Goal: Transaction & Acquisition: Purchase product/service

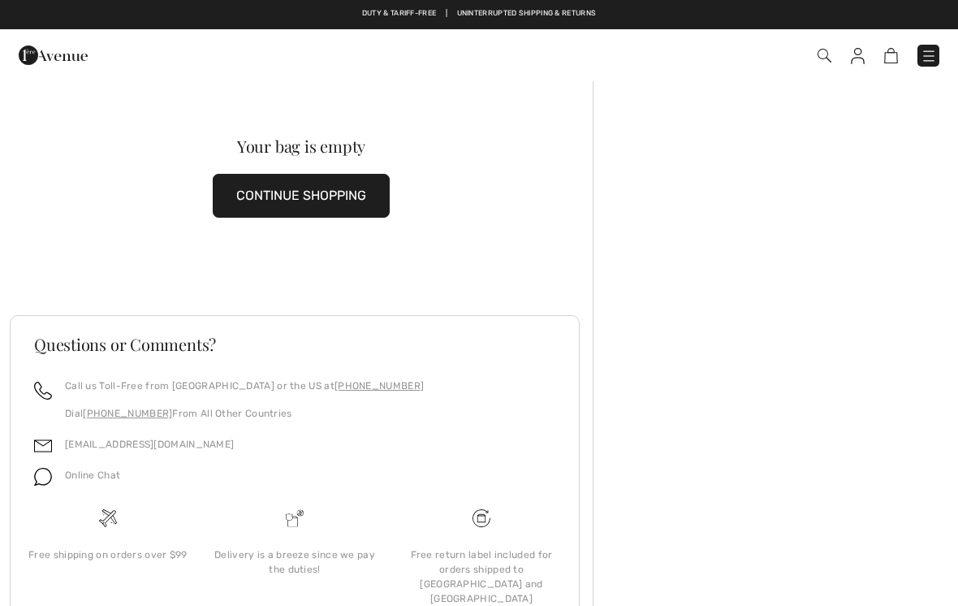
click at [367, 186] on button "CONTINUE SHOPPING" at bounding box center [301, 196] width 177 height 44
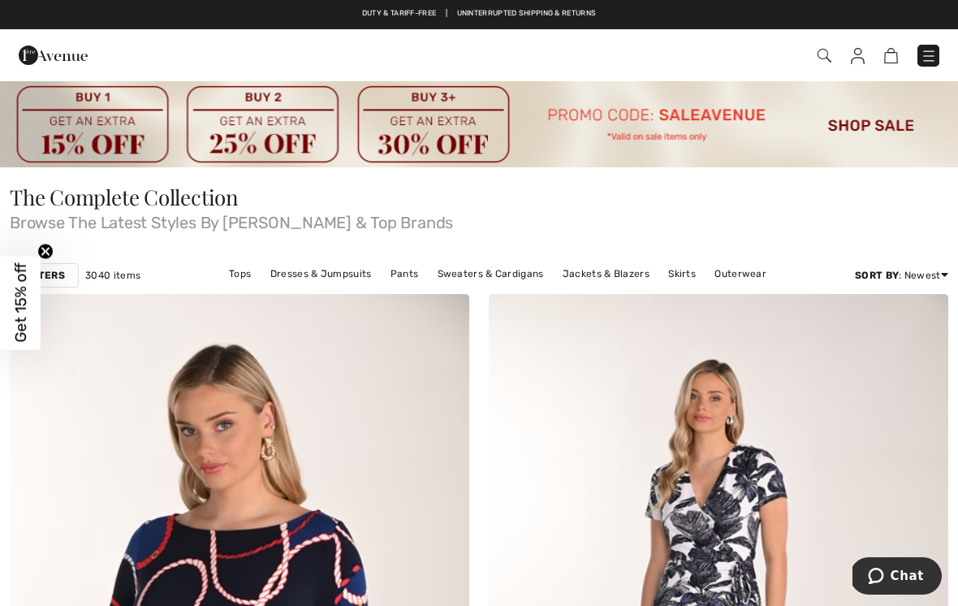
click at [858, 125] on img at bounding box center [479, 124] width 958 height 88
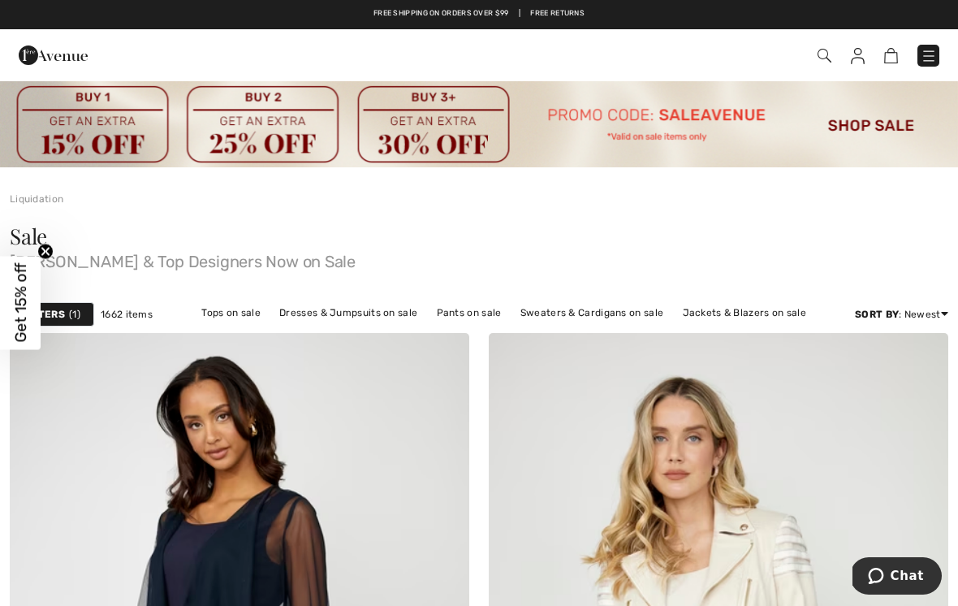
click at [762, 316] on link "Jackets & Blazers on sale" at bounding box center [745, 312] width 140 height 21
click at [740, 314] on link "Jackets & Blazers on sale" at bounding box center [745, 312] width 140 height 21
click at [703, 307] on link "Jackets & Blazers on sale" at bounding box center [745, 312] width 140 height 21
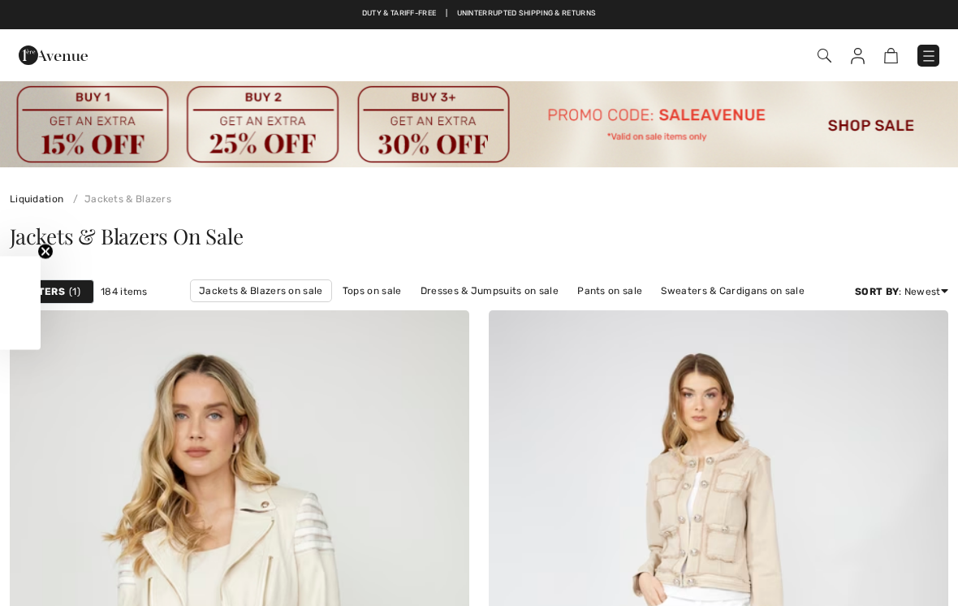
checkbox input "true"
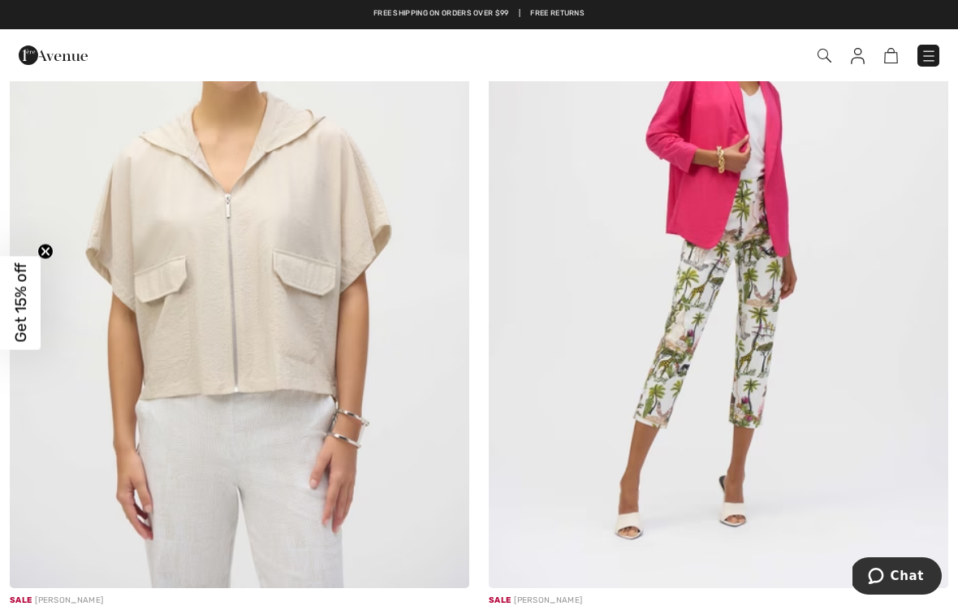
scroll to position [3454, 0]
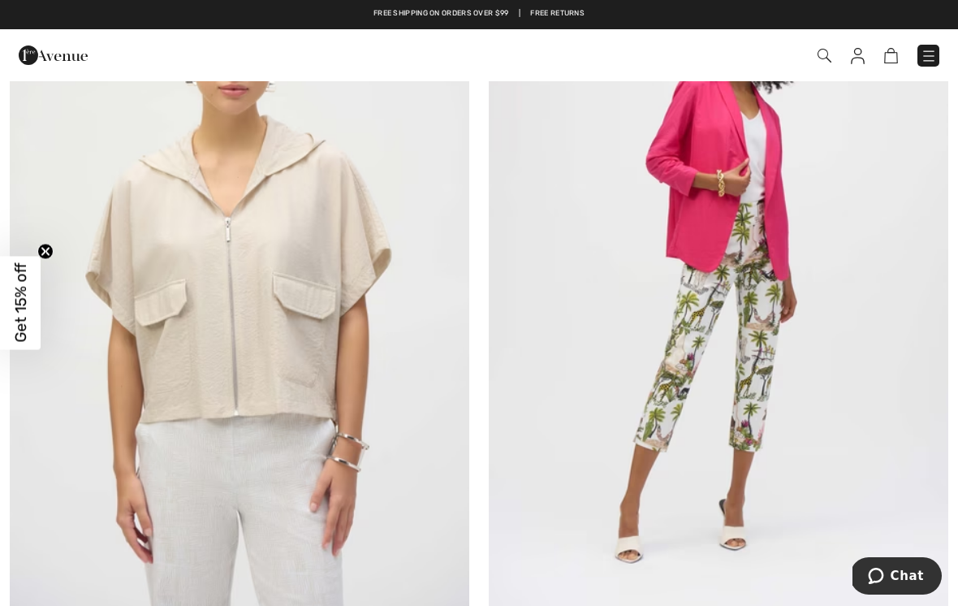
click at [728, 139] on img at bounding box center [718, 266] width 459 height 689
click at [726, 143] on img at bounding box center [718, 266] width 459 height 689
click at [733, 146] on img at bounding box center [718, 266] width 459 height 689
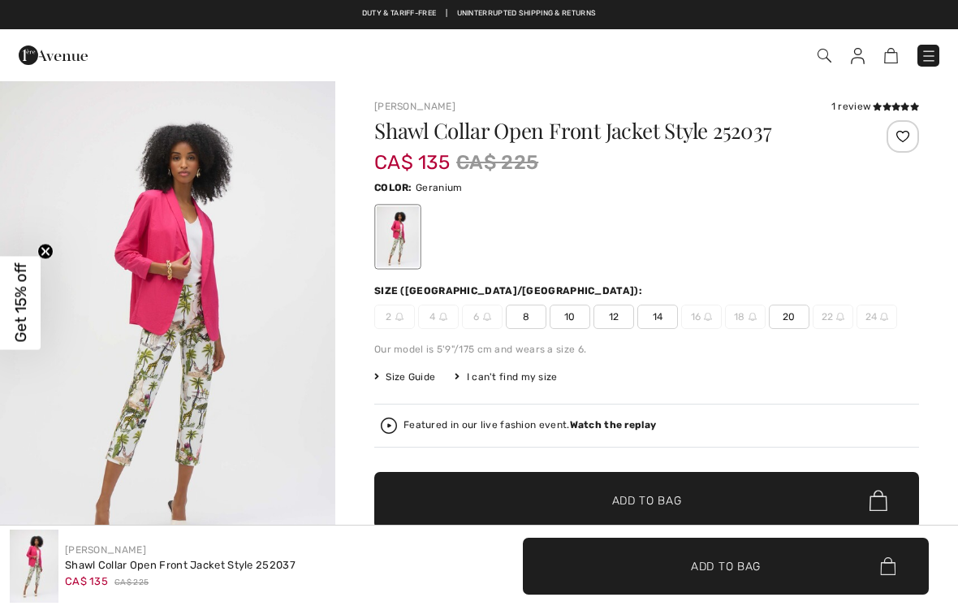
checkbox input "true"
click at [874, 103] on icon at bounding box center [877, 106] width 9 height 8
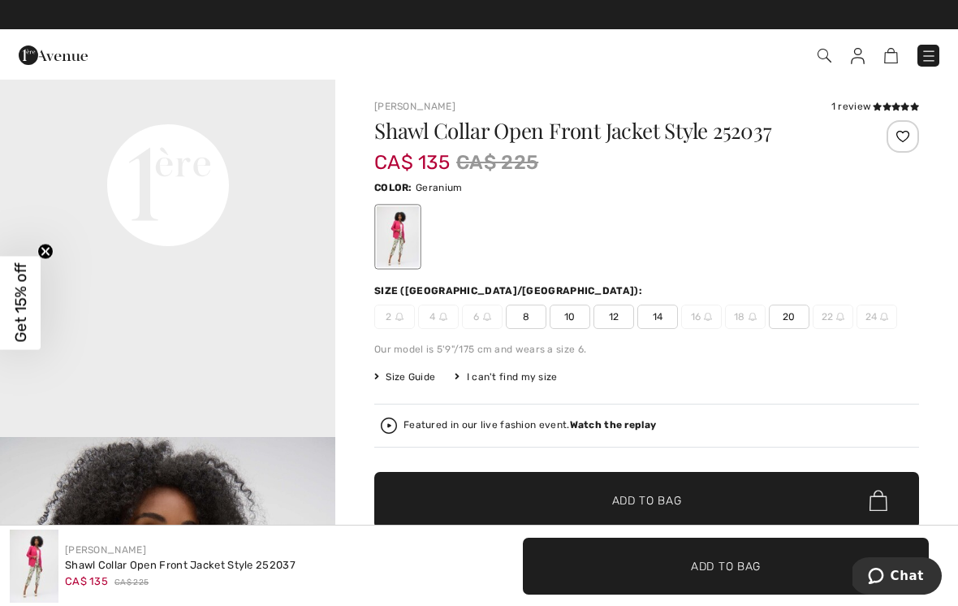
scroll to position [1155, 0]
click at [578, 314] on span "10" at bounding box center [570, 316] width 41 height 24
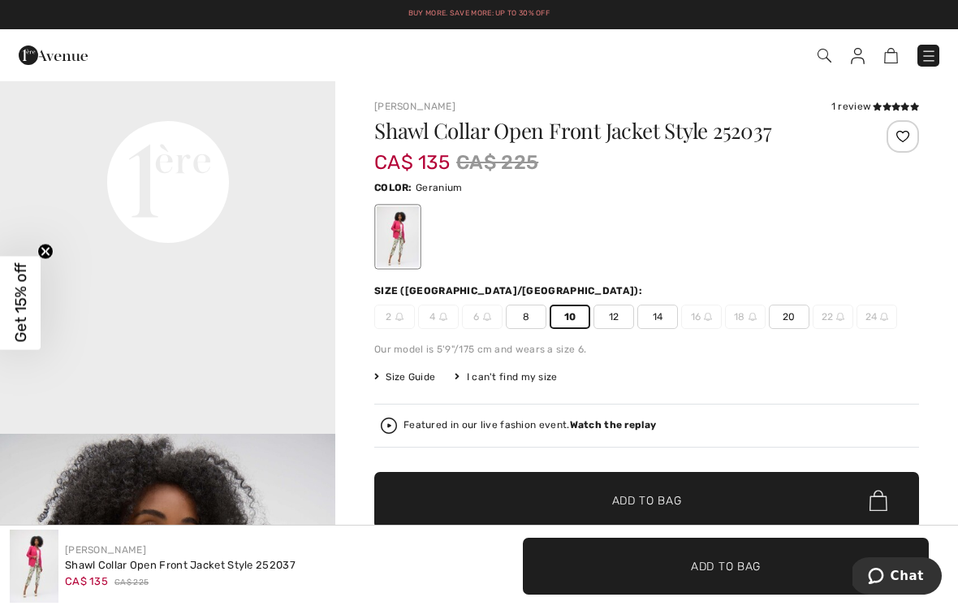
click at [712, 497] on span "✔ Added to Bag Add to Bag" at bounding box center [646, 500] width 545 height 57
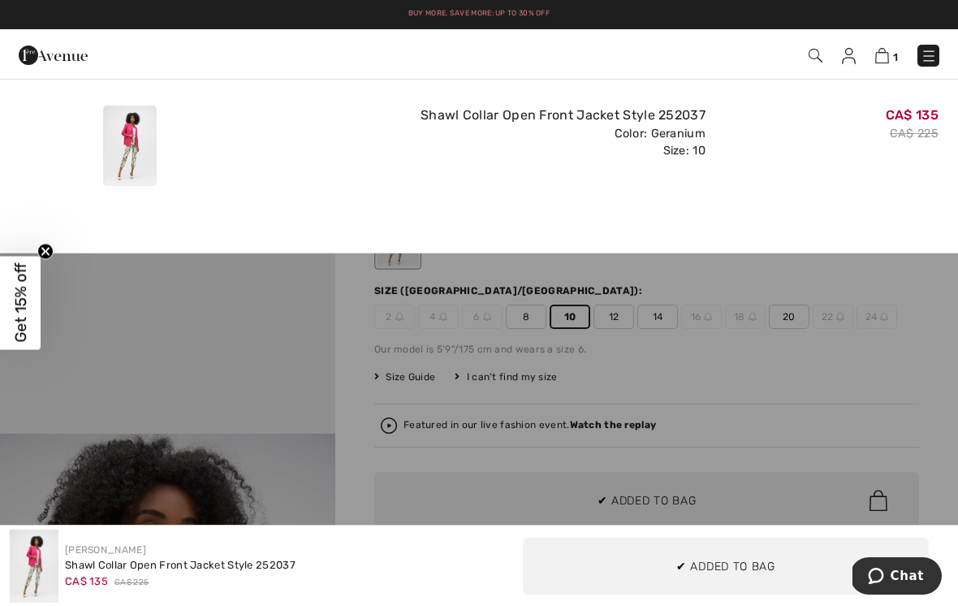
scroll to position [0, 0]
click at [348, 180] on div "Shawl Collar Open Front Jacket Style 252037 Color: Geranium Size: 10" at bounding box center [479, 145] width 466 height 93
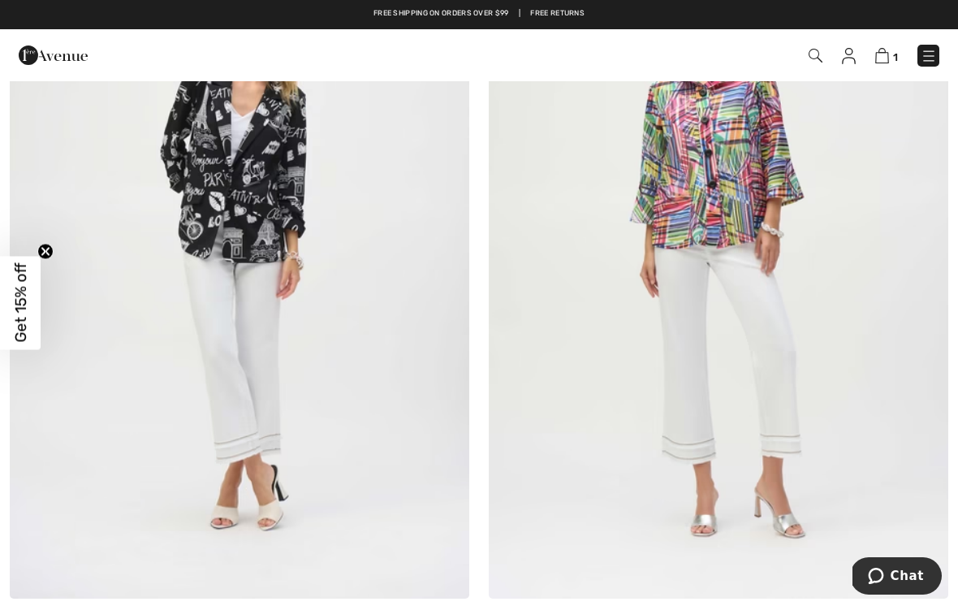
scroll to position [8188, 0]
click at [269, 188] on img at bounding box center [239, 254] width 459 height 689
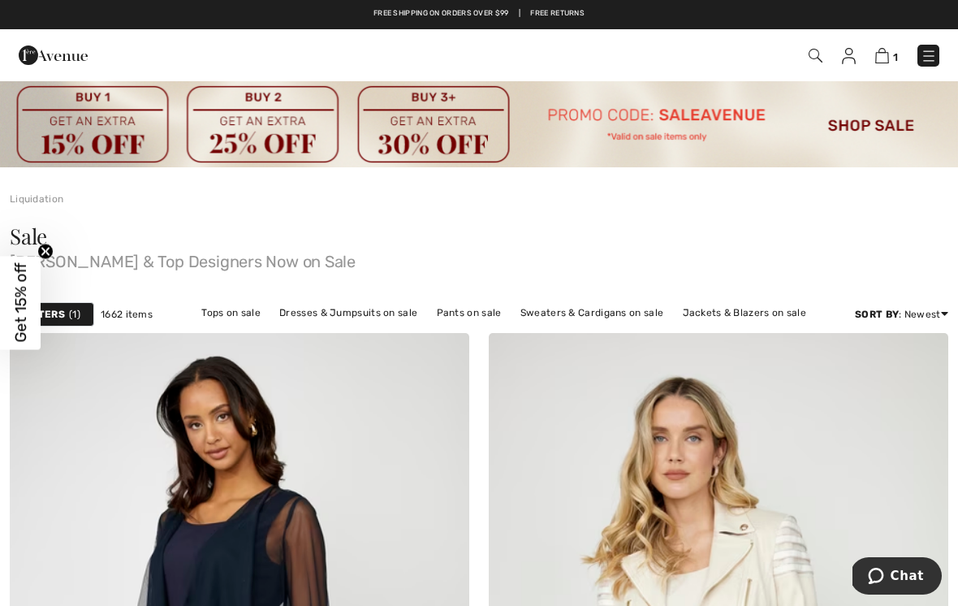
click at [746, 304] on link "Jackets & Blazers on sale" at bounding box center [745, 312] width 140 height 21
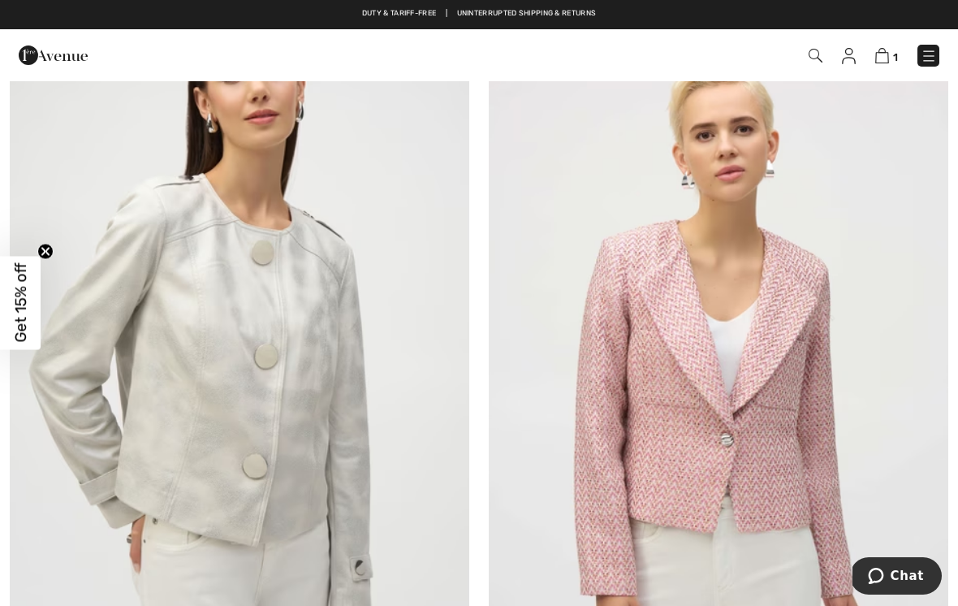
scroll to position [5058, 0]
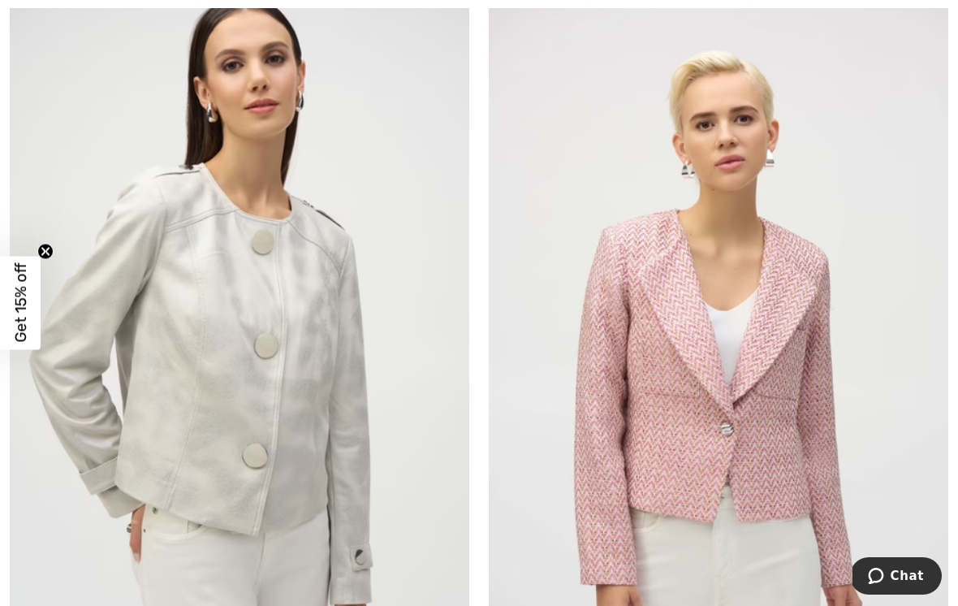
click at [347, 360] on img at bounding box center [239, 345] width 459 height 689
click at [324, 364] on img at bounding box center [239, 345] width 459 height 689
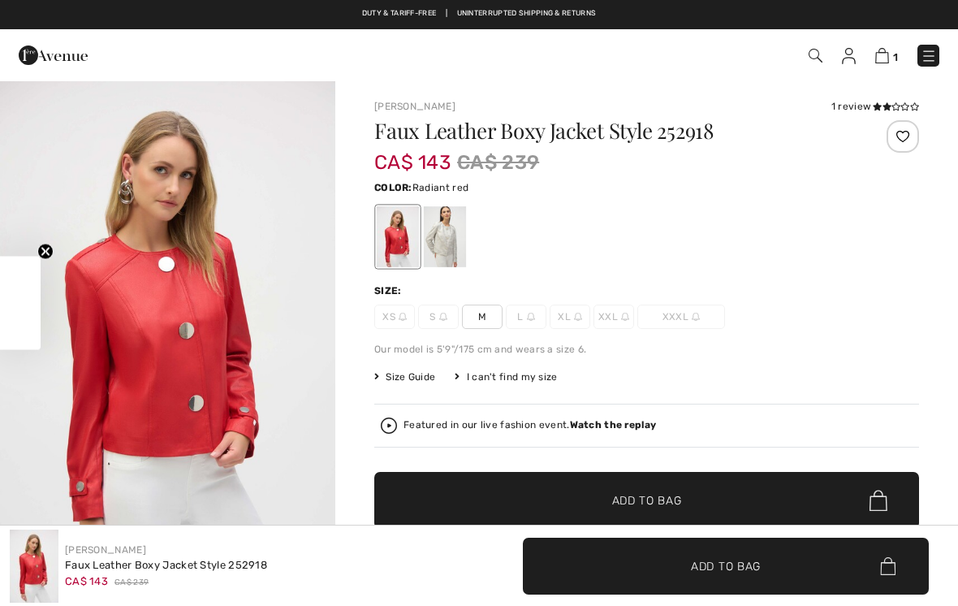
checkbox input "true"
click at [398, 237] on div at bounding box center [398, 236] width 42 height 61
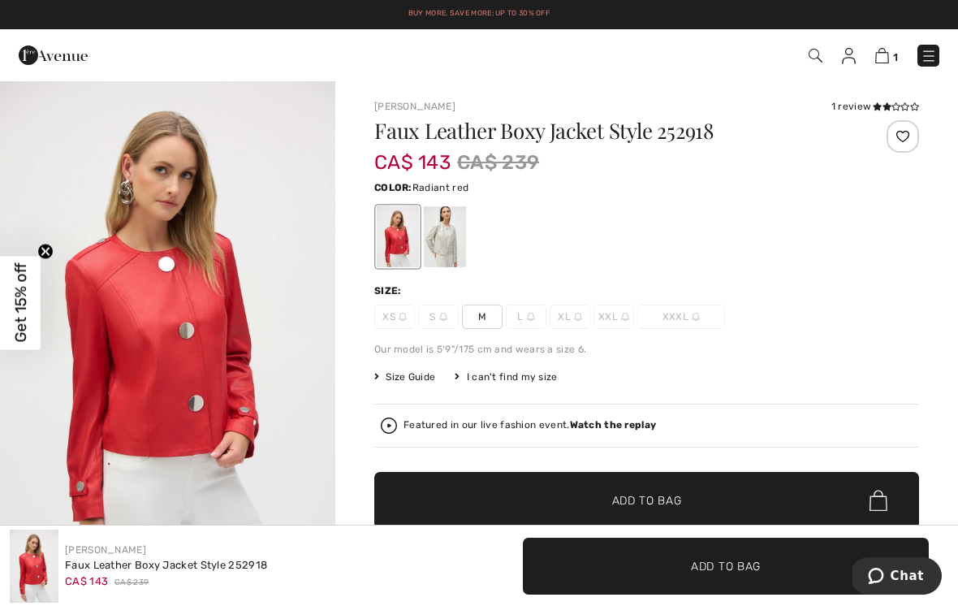
click at [448, 231] on div at bounding box center [445, 236] width 42 height 61
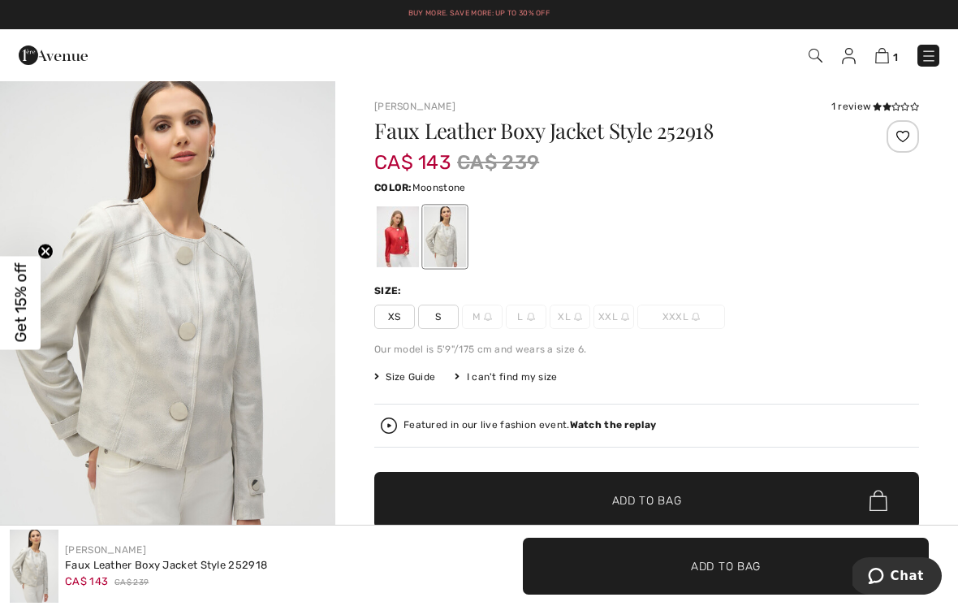
click at [873, 108] on icon at bounding box center [877, 106] width 9 height 8
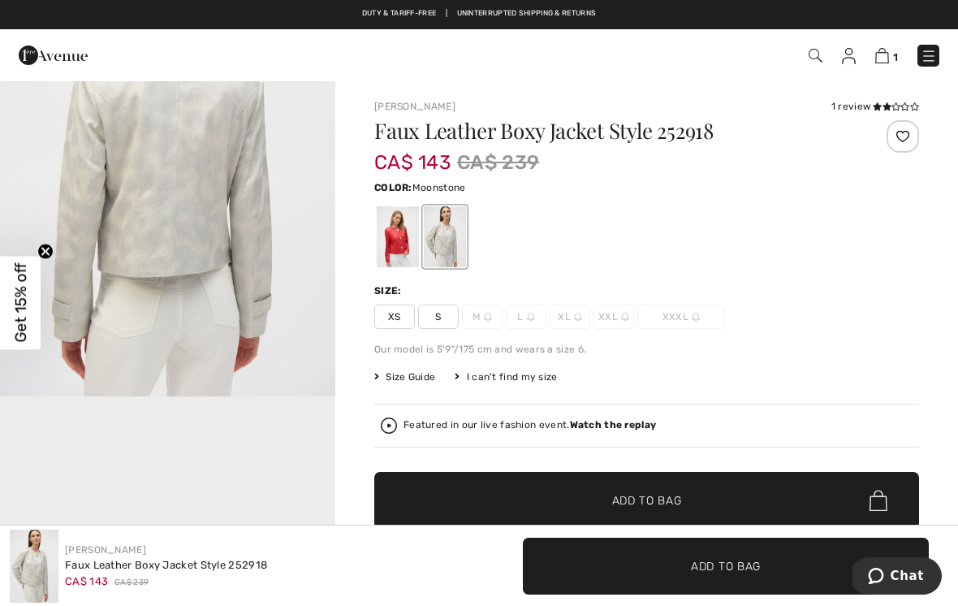
click at [399, 237] on div at bounding box center [398, 236] width 42 height 61
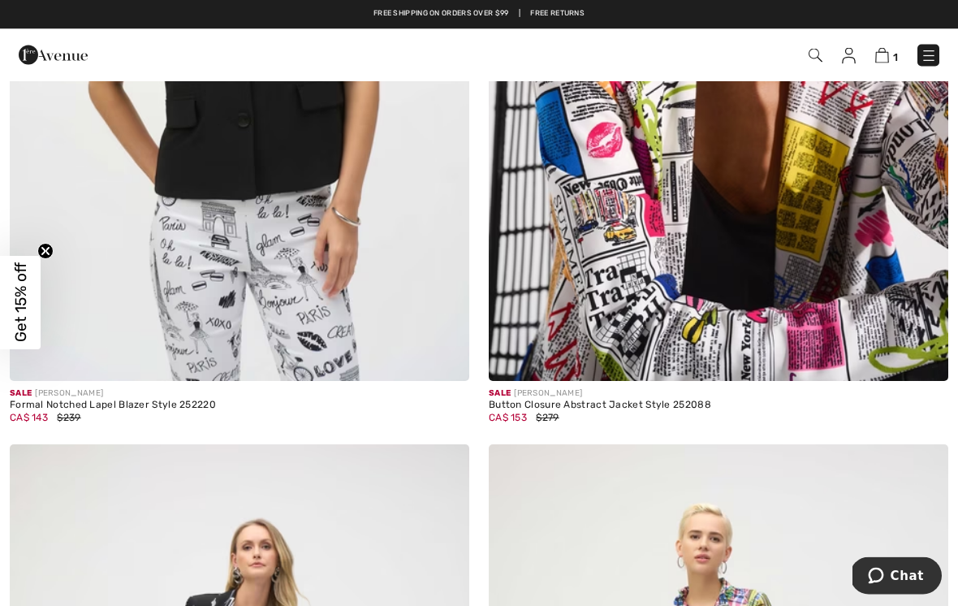
scroll to position [7650, 0]
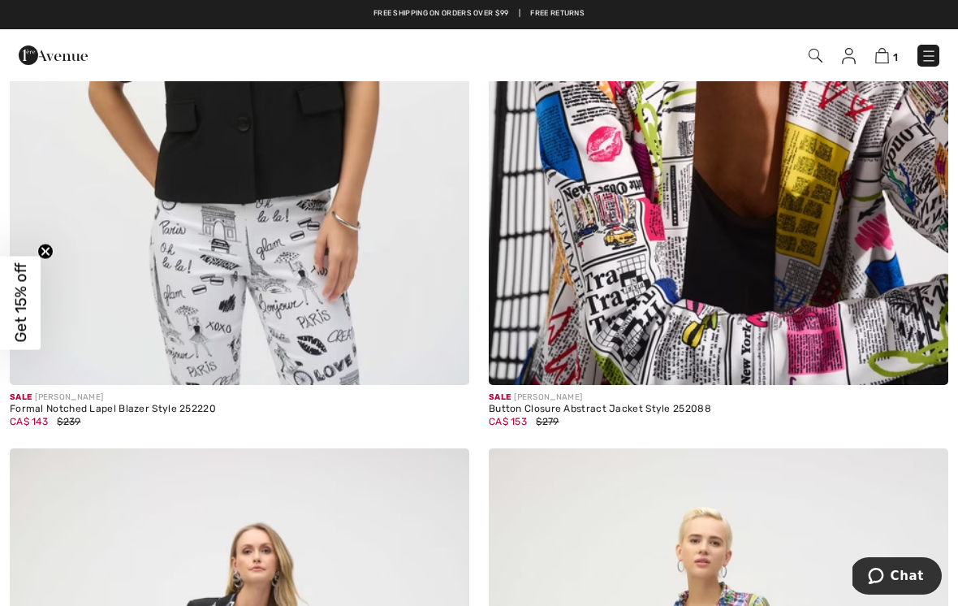
click at [620, 263] on img at bounding box center [718, 40] width 459 height 689
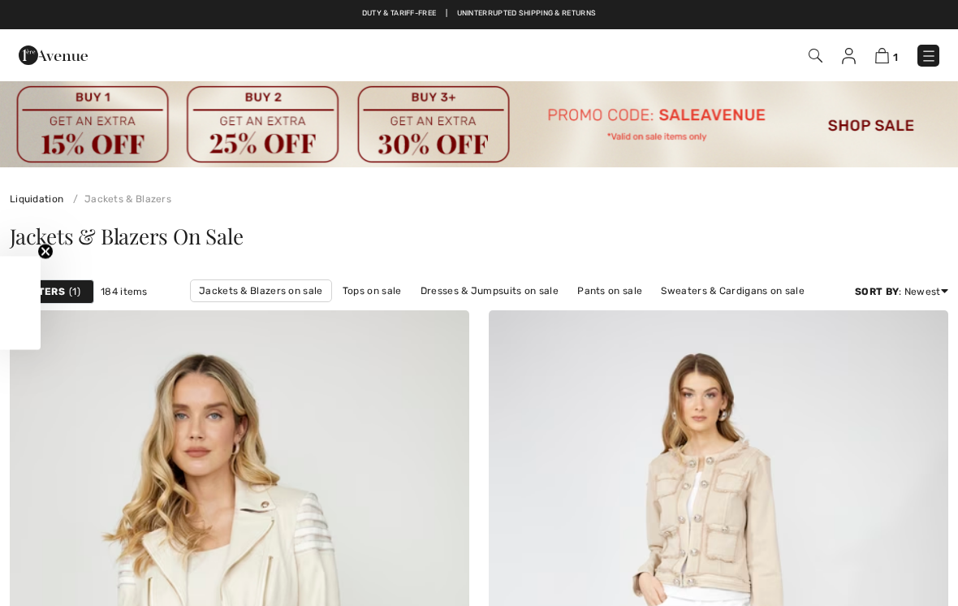
scroll to position [7675, 0]
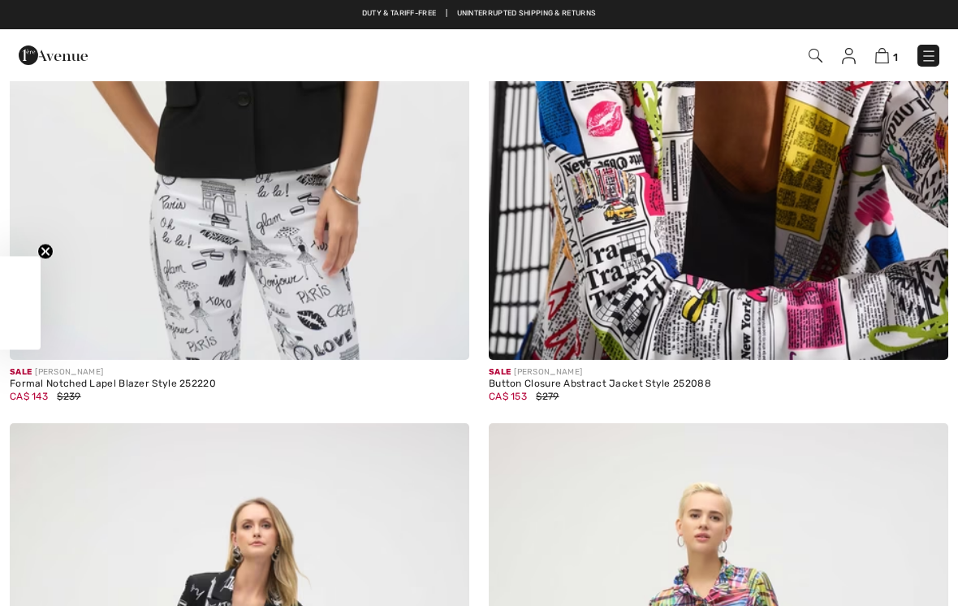
checkbox input "true"
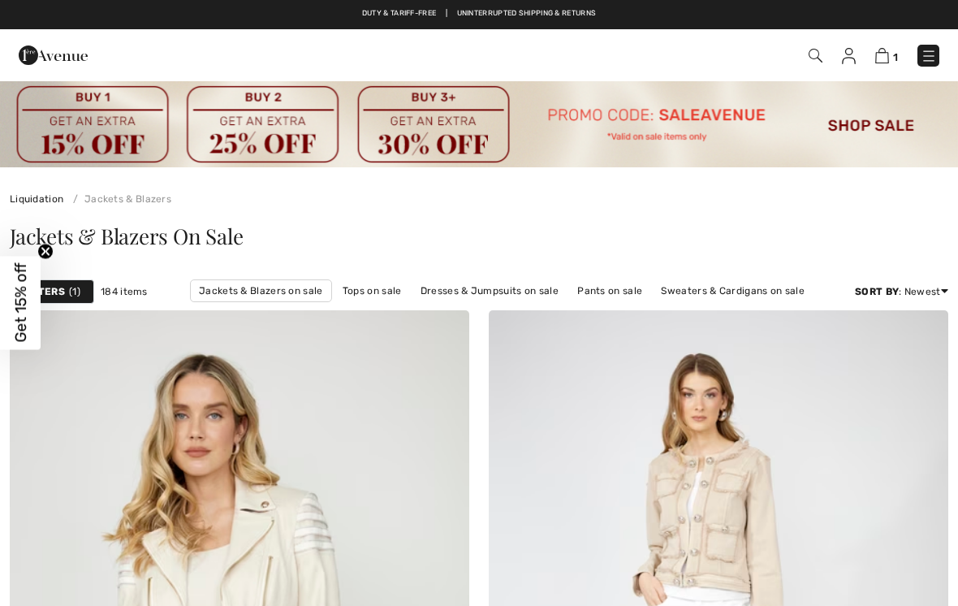
checkbox input "true"
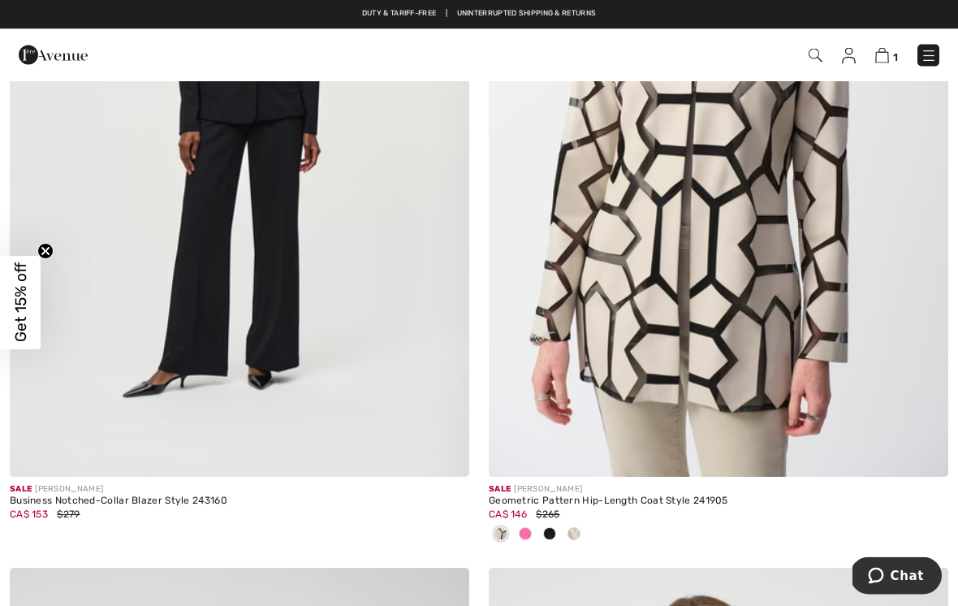
scroll to position [9994, 0]
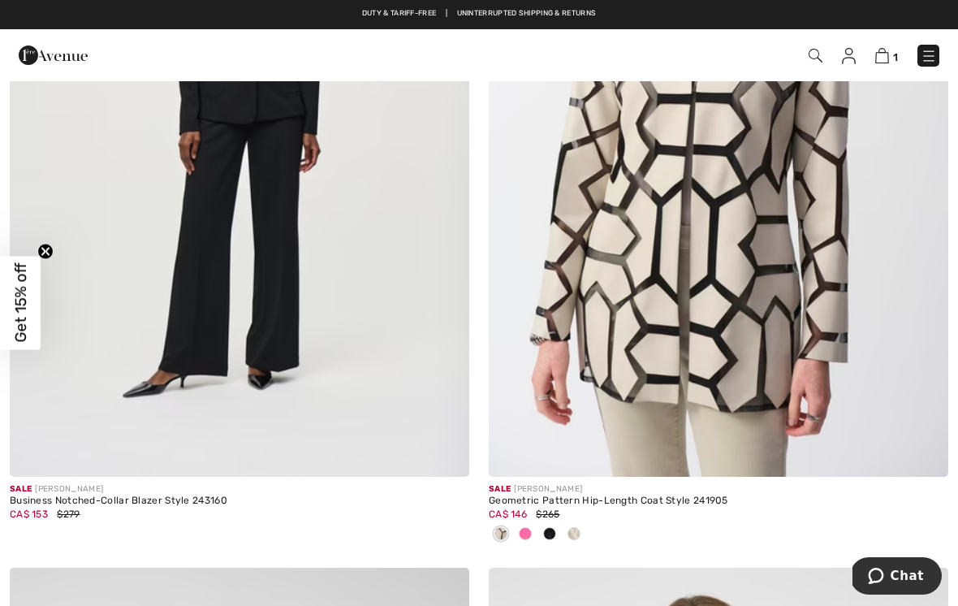
click at [299, 218] on img at bounding box center [239, 131] width 459 height 689
click at [278, 286] on img at bounding box center [239, 131] width 459 height 689
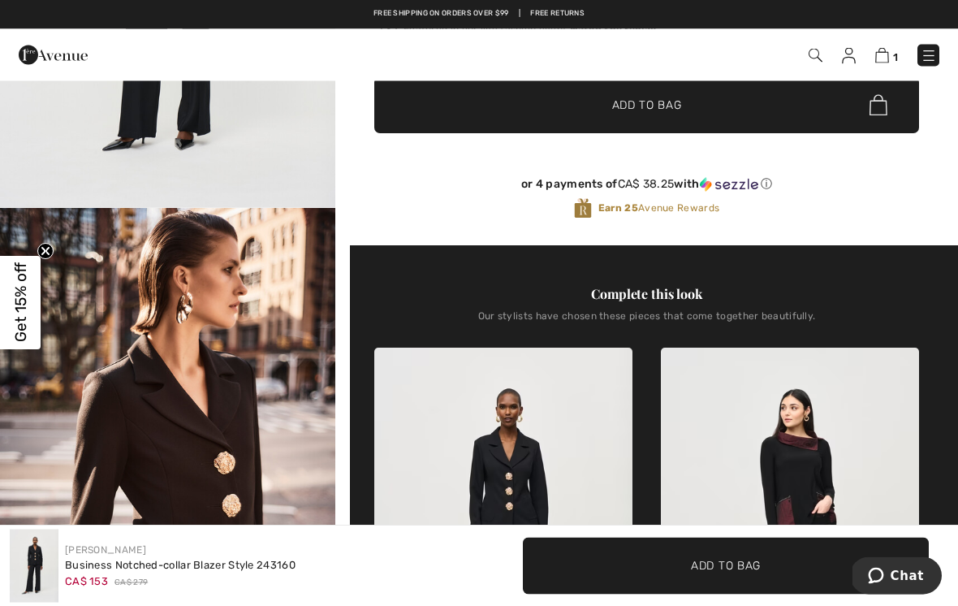
scroll to position [278, 0]
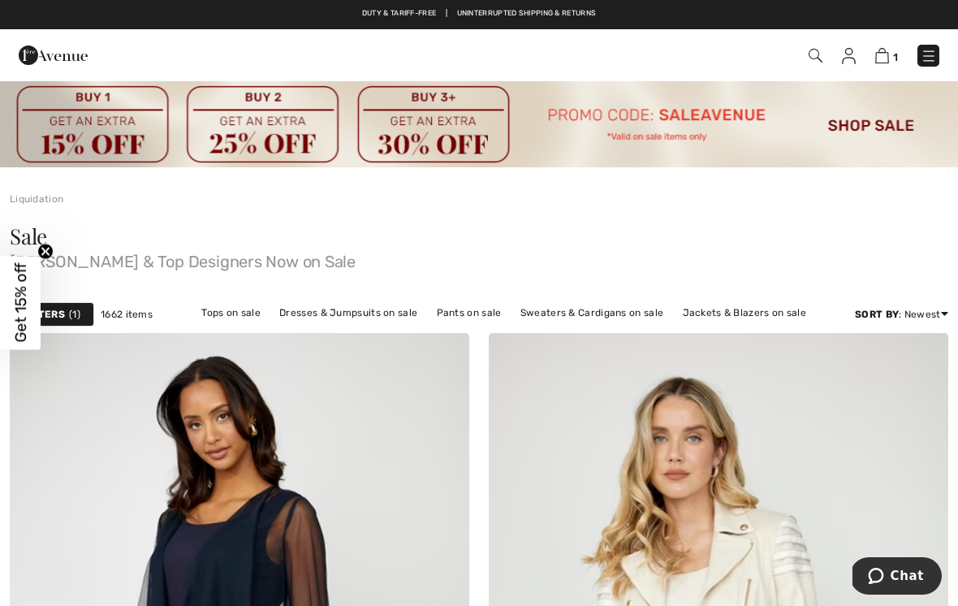
click at [758, 308] on link "Jackets & Blazers on sale" at bounding box center [745, 312] width 140 height 21
click at [740, 307] on link "Jackets & Blazers on sale" at bounding box center [745, 312] width 140 height 21
click at [735, 313] on link "Jackets & Blazers on sale" at bounding box center [745, 312] width 140 height 21
click at [76, 308] on span "1" at bounding box center [74, 314] width 11 height 15
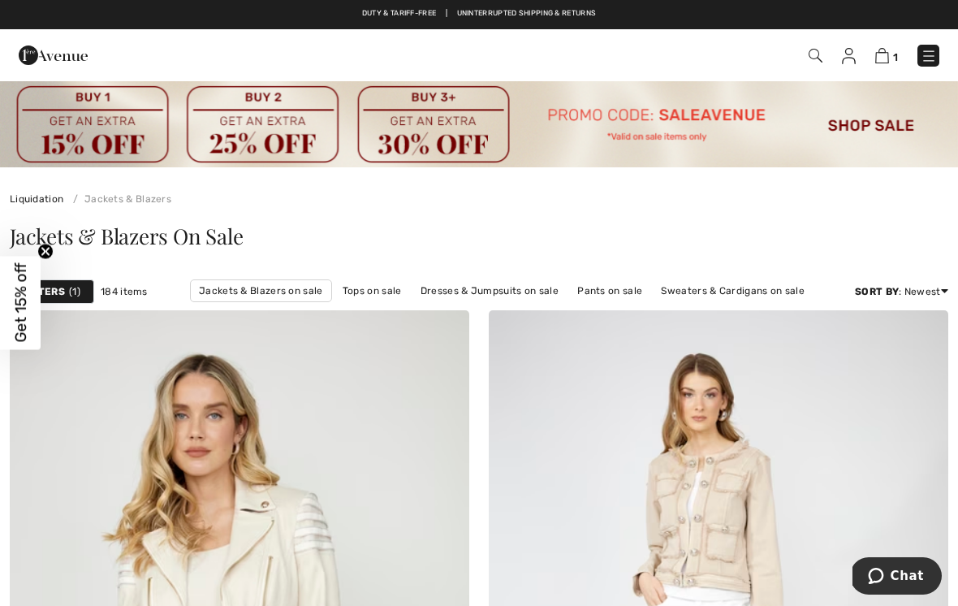
click at [71, 295] on span "1" at bounding box center [74, 291] width 11 height 15
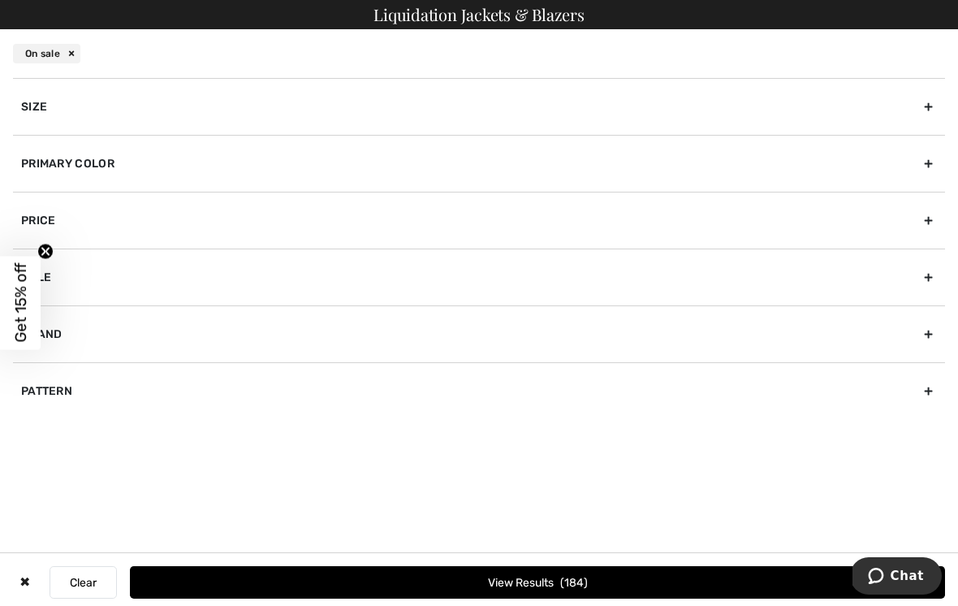
click at [193, 446] on div "Liquidation Jackets & Blazers On sale Size 00 0 2 4 6 8 10 12 14 16 18 20 22 24…" at bounding box center [479, 303] width 958 height 606
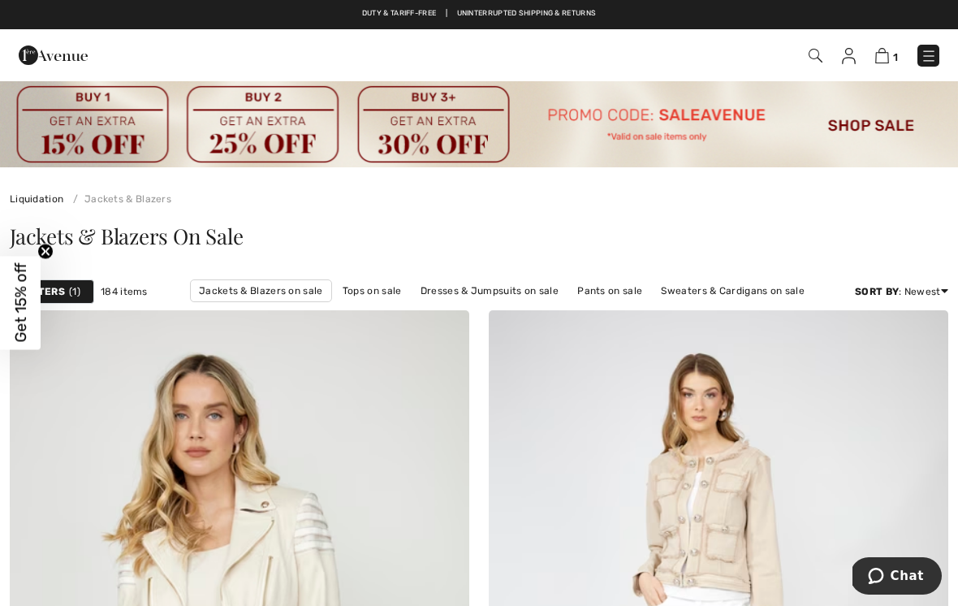
click at [86, 286] on div "Filters 1" at bounding box center [52, 291] width 84 height 24
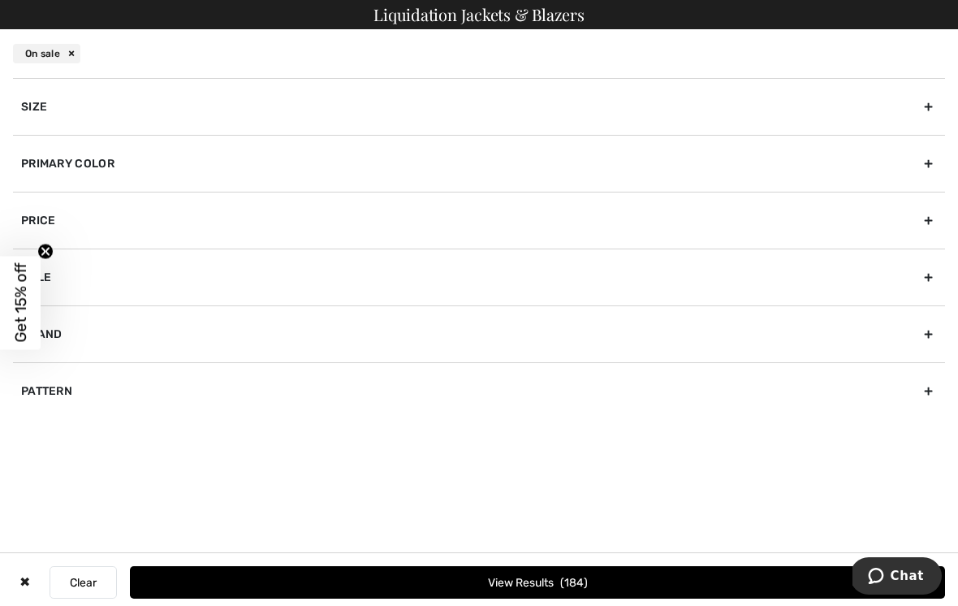
click at [47, 249] on icon "Close teaser" at bounding box center [45, 251] width 6 height 6
click at [57, 329] on div "Brand" at bounding box center [479, 333] width 932 height 57
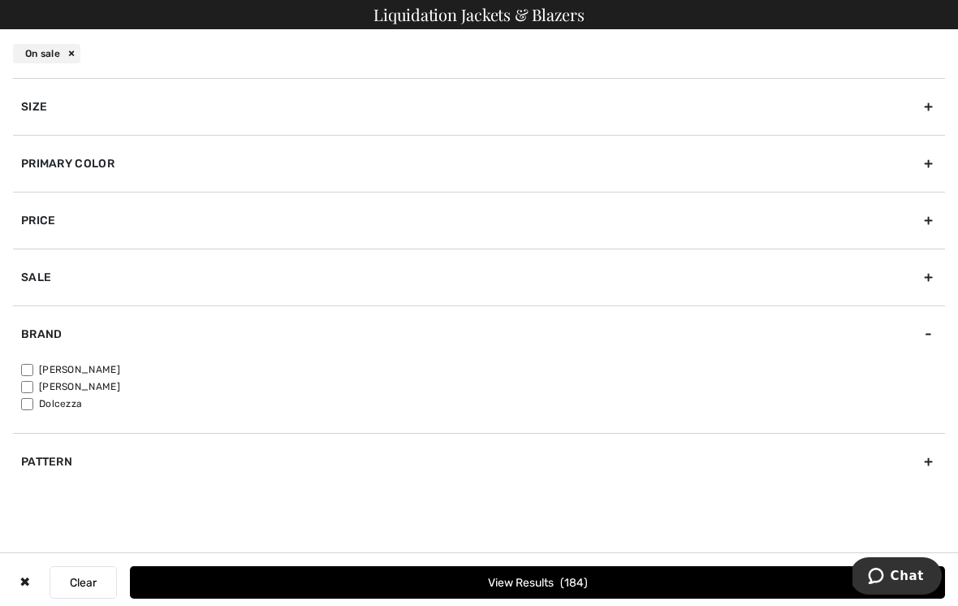
click at [31, 364] on input"] "[PERSON_NAME]" at bounding box center [27, 370] width 12 height 12
checkbox input"] "true"
click at [581, 578] on span "142" at bounding box center [574, 583] width 27 height 14
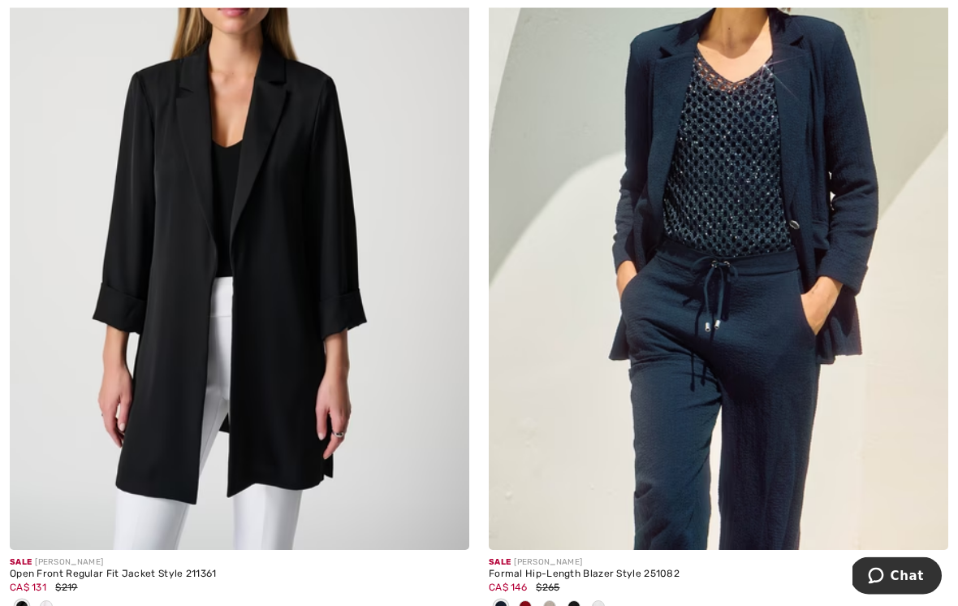
scroll to position [9061, 0]
click at [347, 221] on img at bounding box center [239, 204] width 459 height 689
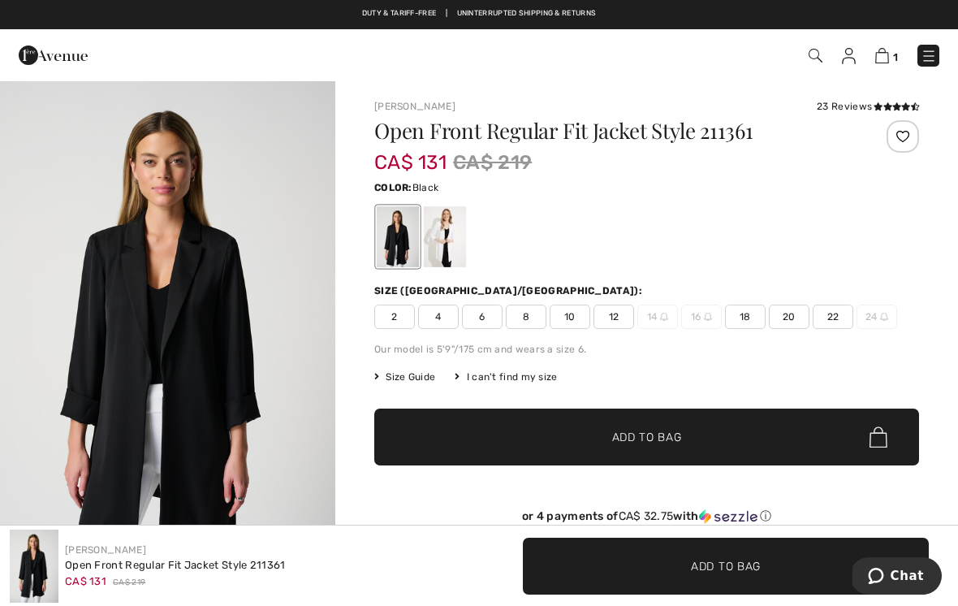
click at [451, 228] on div at bounding box center [445, 236] width 42 height 61
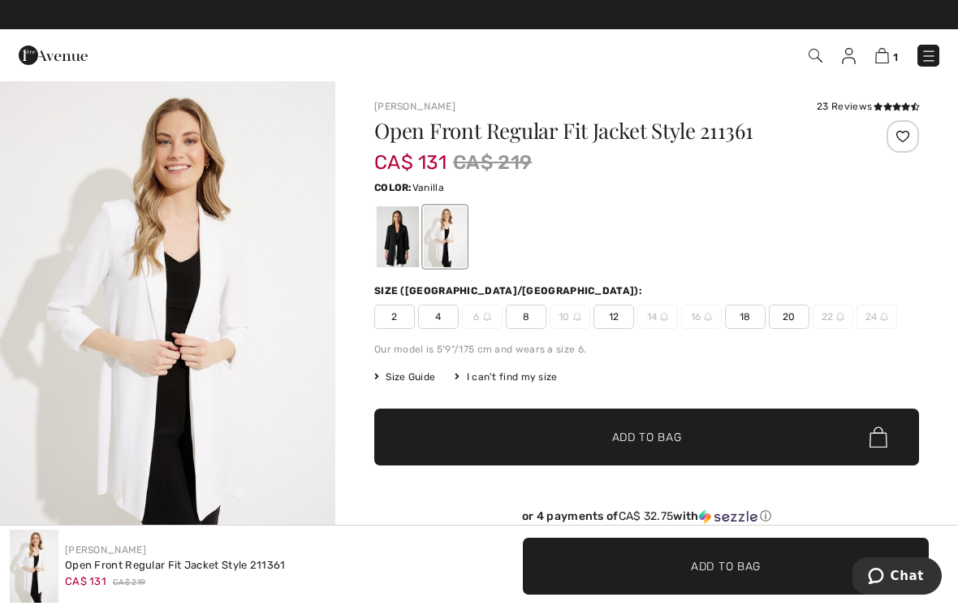
click at [396, 235] on div at bounding box center [398, 236] width 42 height 61
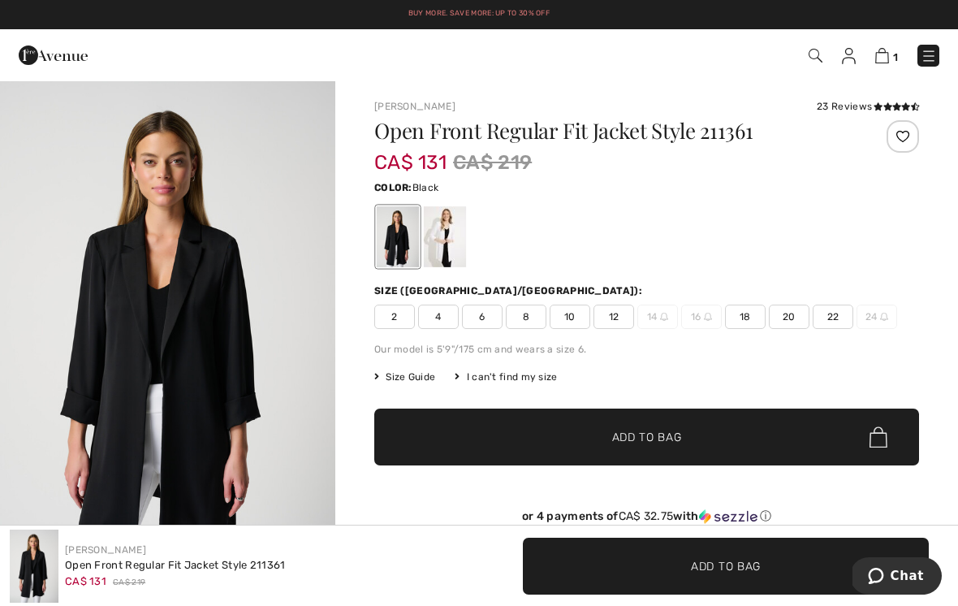
click at [567, 313] on span "10" at bounding box center [570, 316] width 41 height 24
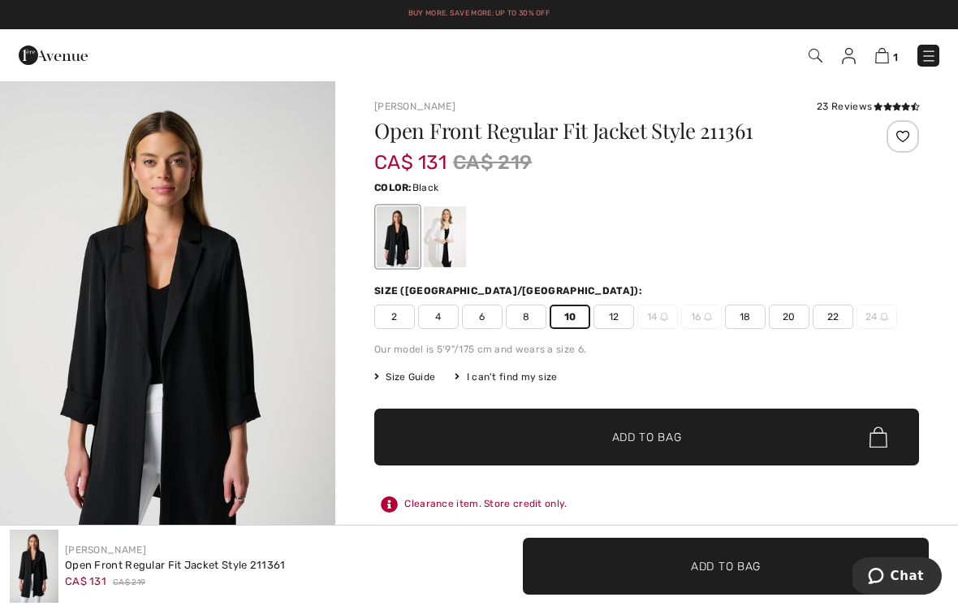
click at [688, 438] on span "✔ Added to Bag Add to Bag" at bounding box center [646, 436] width 545 height 57
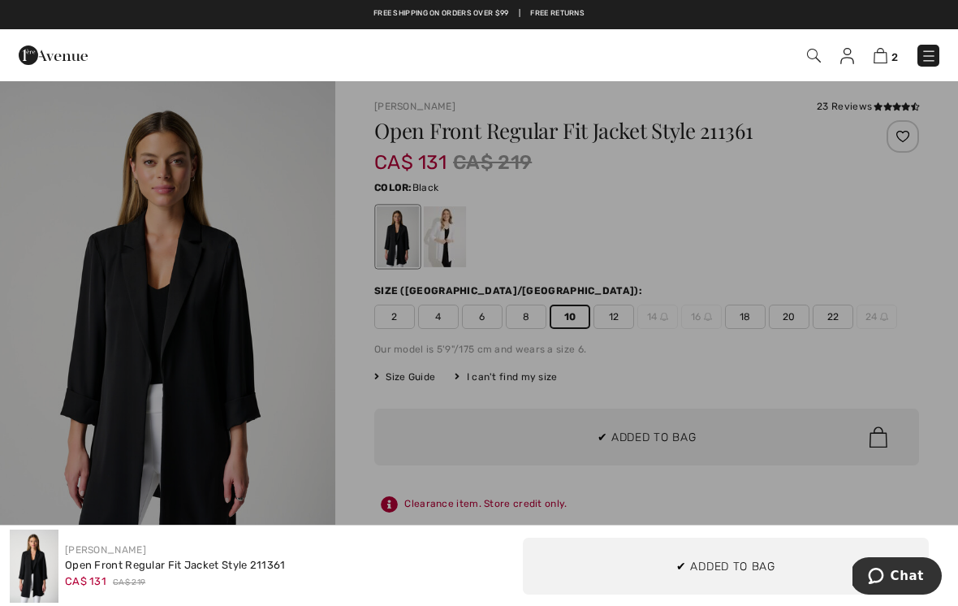
click at [688, 436] on div at bounding box center [479, 303] width 958 height 606
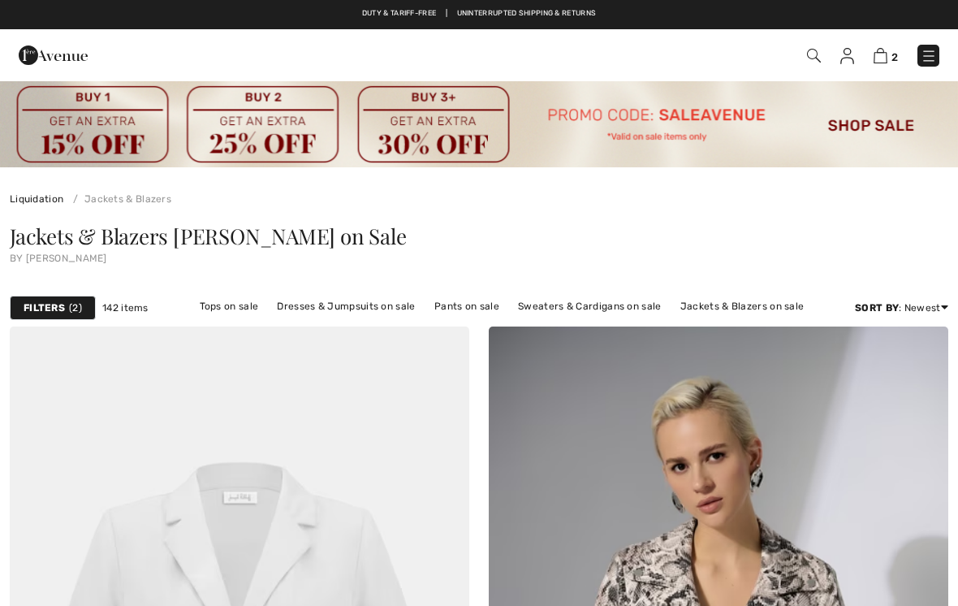
checkbox input "true"
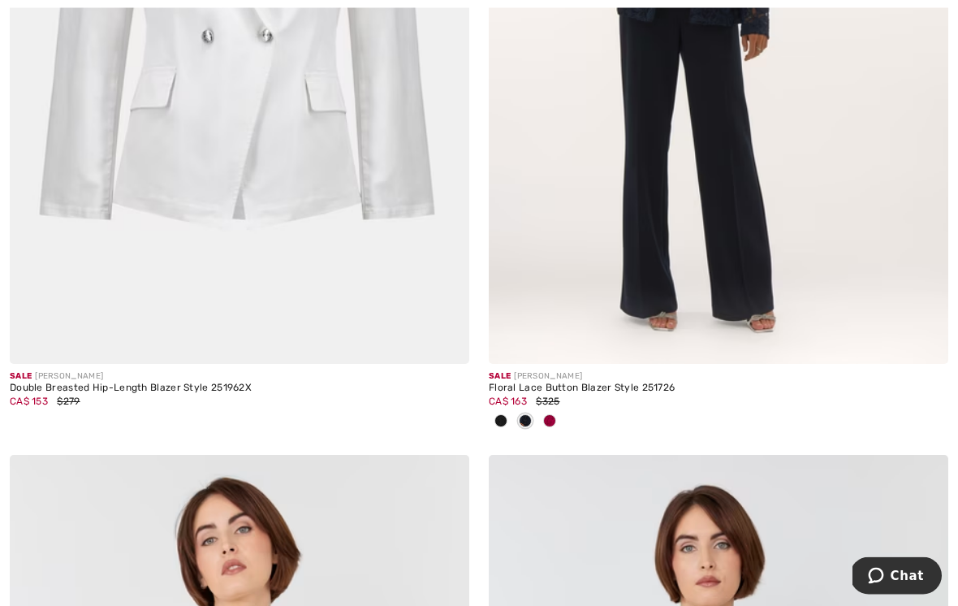
scroll to position [10176, 0]
click at [357, 131] on img at bounding box center [239, 18] width 459 height 689
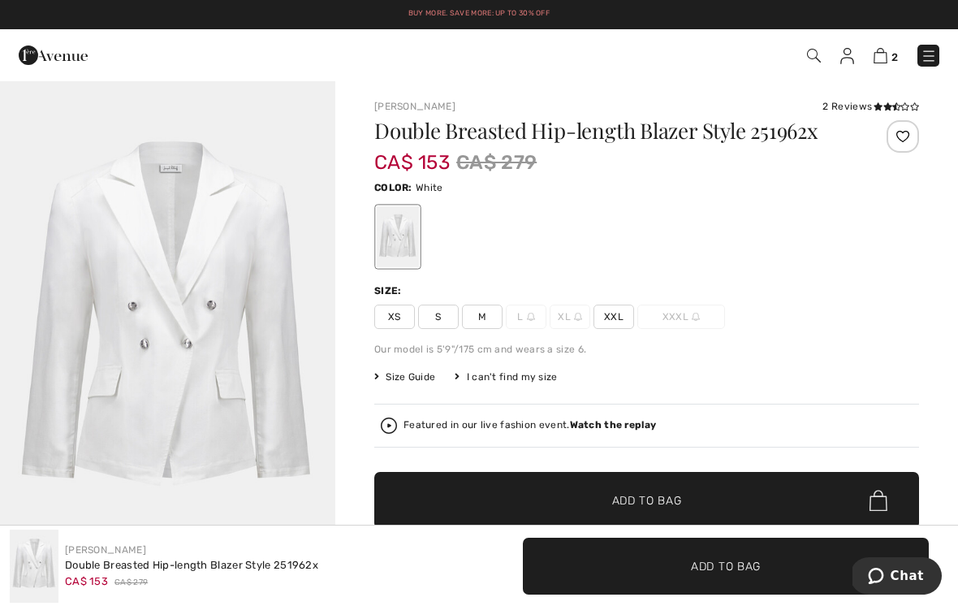
click at [867, 103] on div "2 Reviews" at bounding box center [870, 106] width 97 height 15
click at [881, 103] on icon at bounding box center [877, 106] width 9 height 8
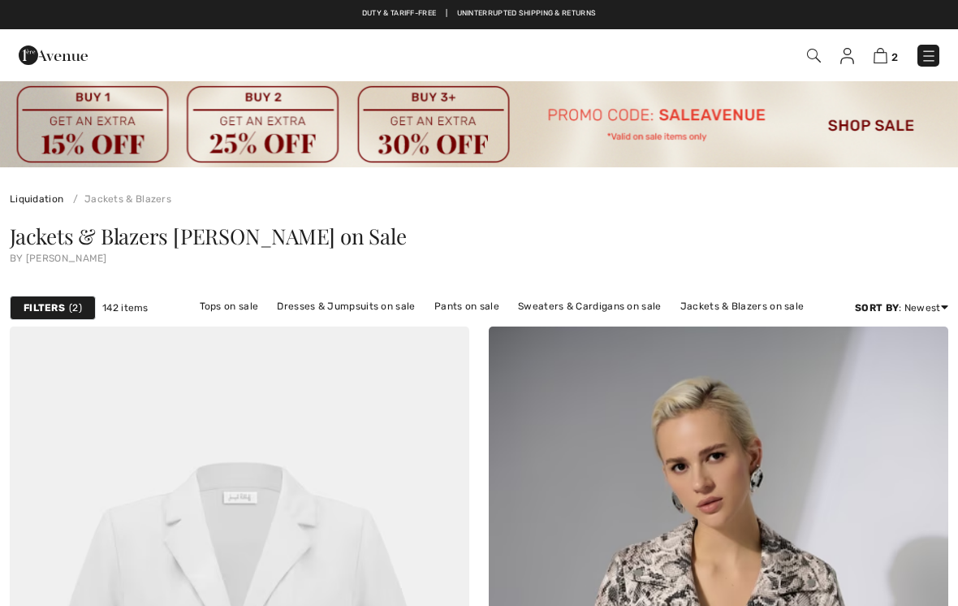
scroll to position [10201, 0]
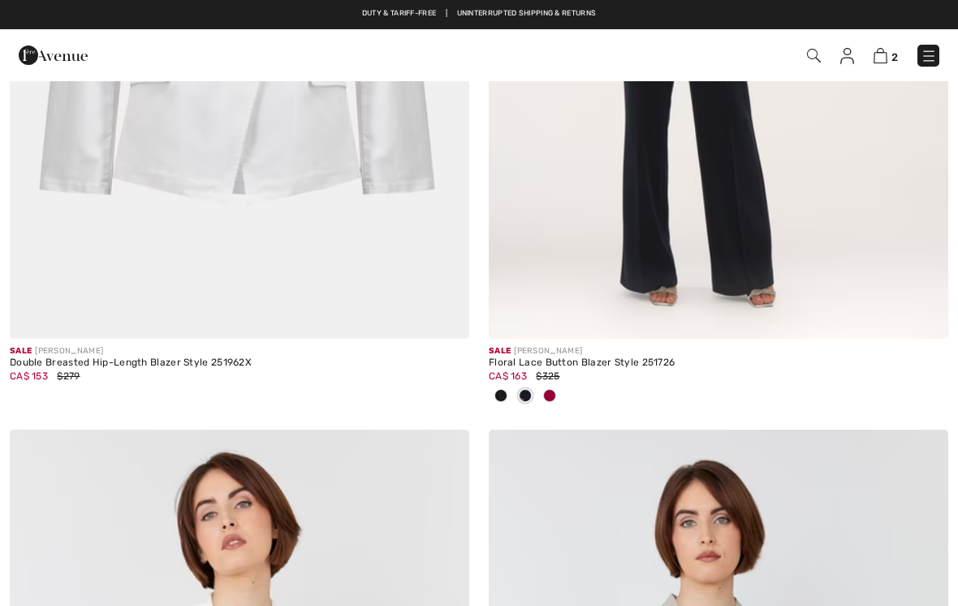
checkbox input "true"
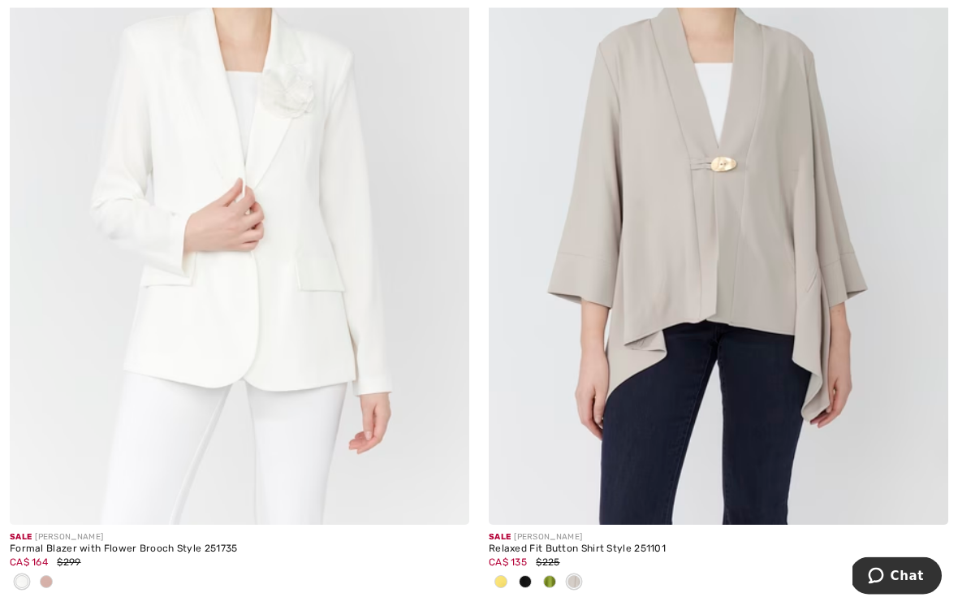
scroll to position [10796, 0]
click at [339, 232] on img at bounding box center [239, 179] width 459 height 689
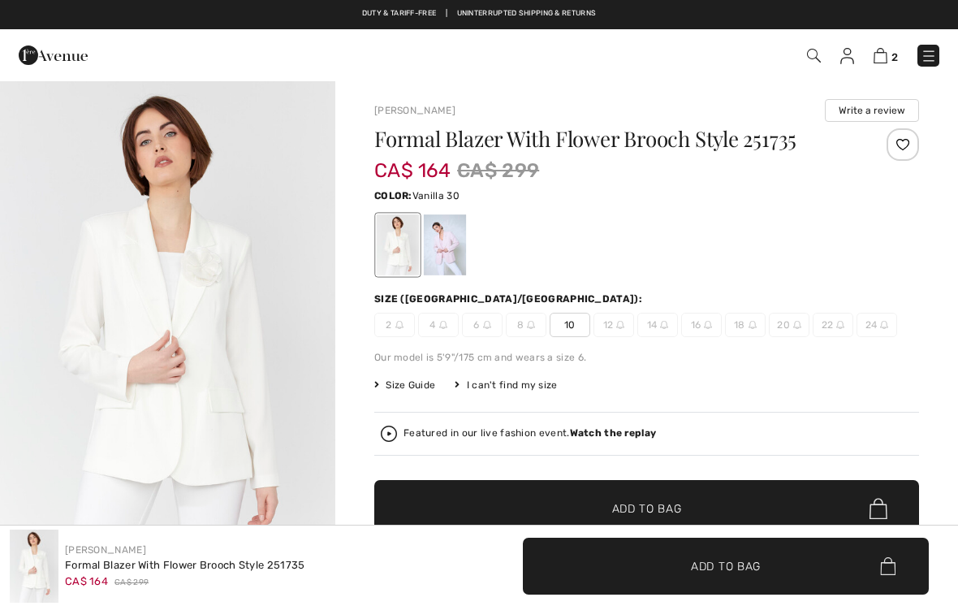
checkbox input "true"
click at [450, 240] on div at bounding box center [445, 244] width 42 height 61
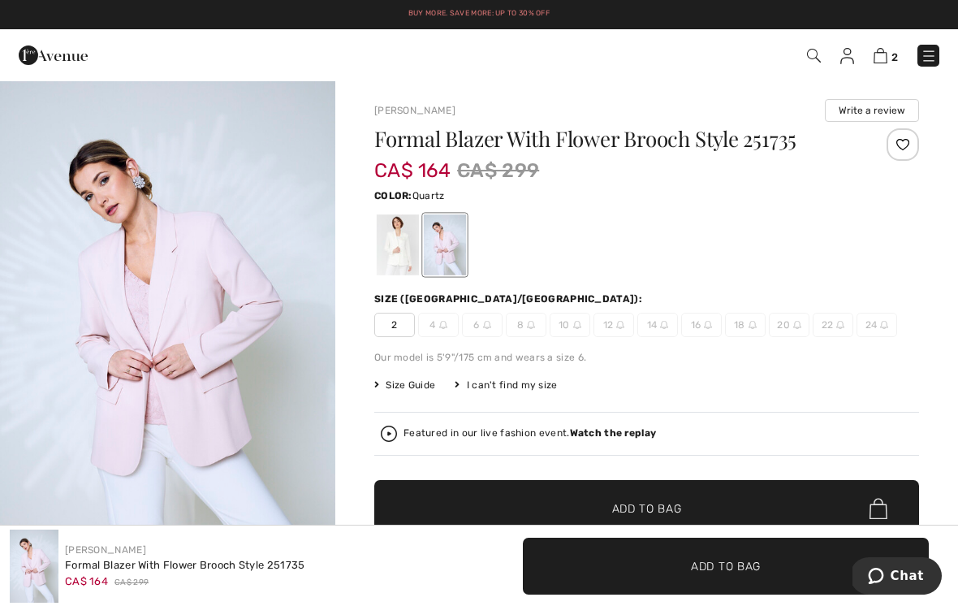
click at [395, 243] on div at bounding box center [398, 244] width 42 height 61
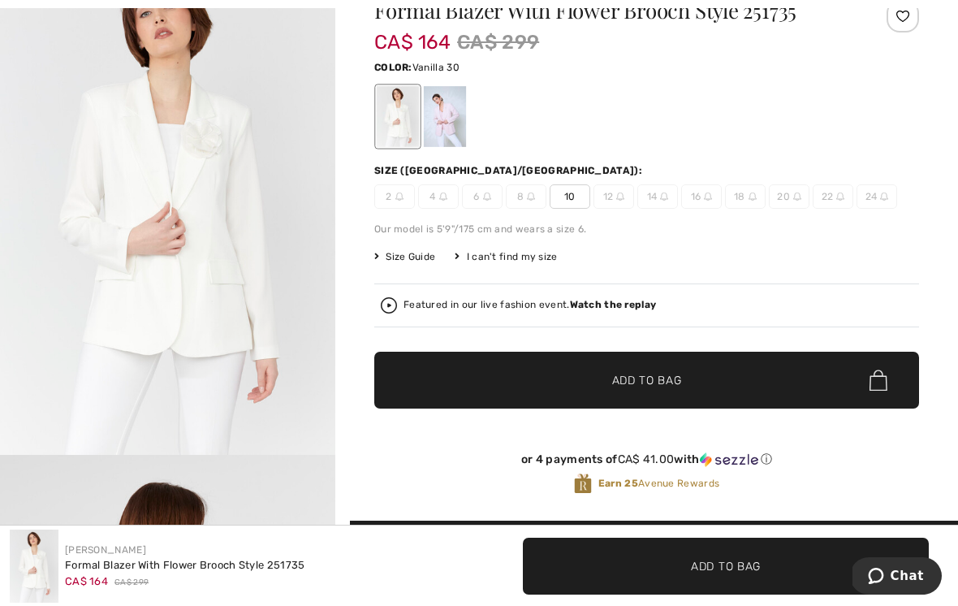
scroll to position [132, 0]
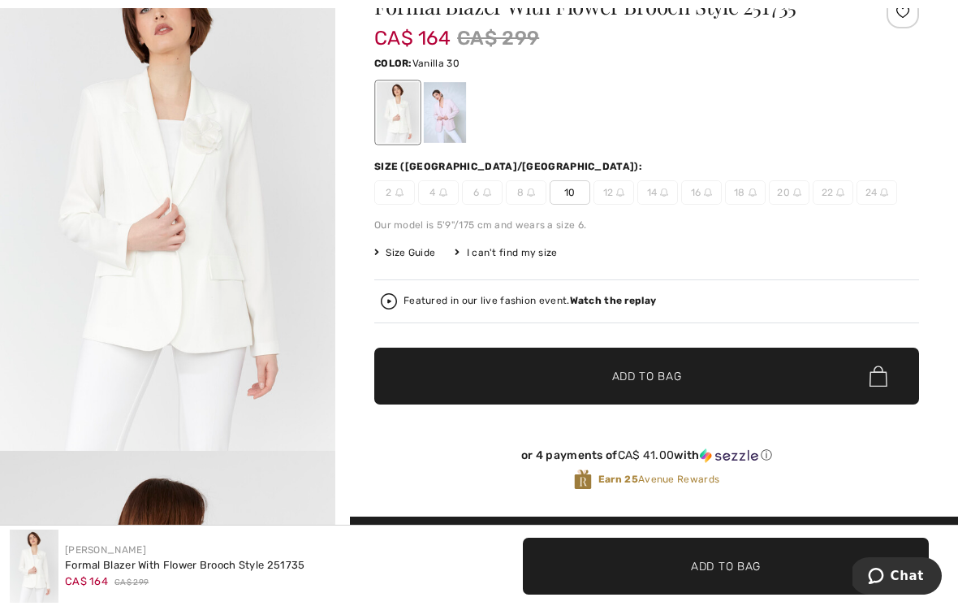
click at [571, 188] on span "10" at bounding box center [570, 192] width 41 height 24
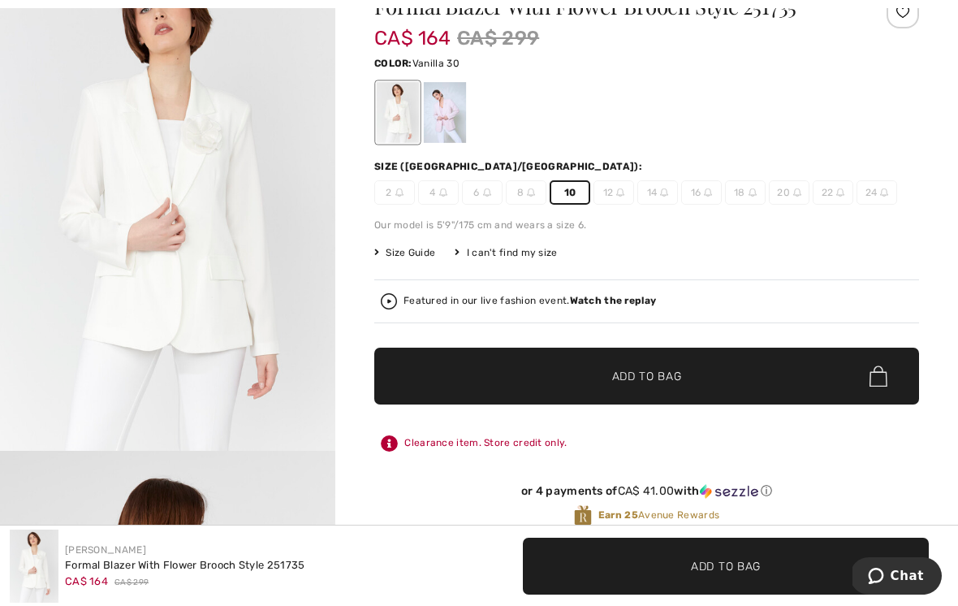
click at [688, 371] on span "✔ Added to Bag Add to Bag" at bounding box center [646, 375] width 545 height 57
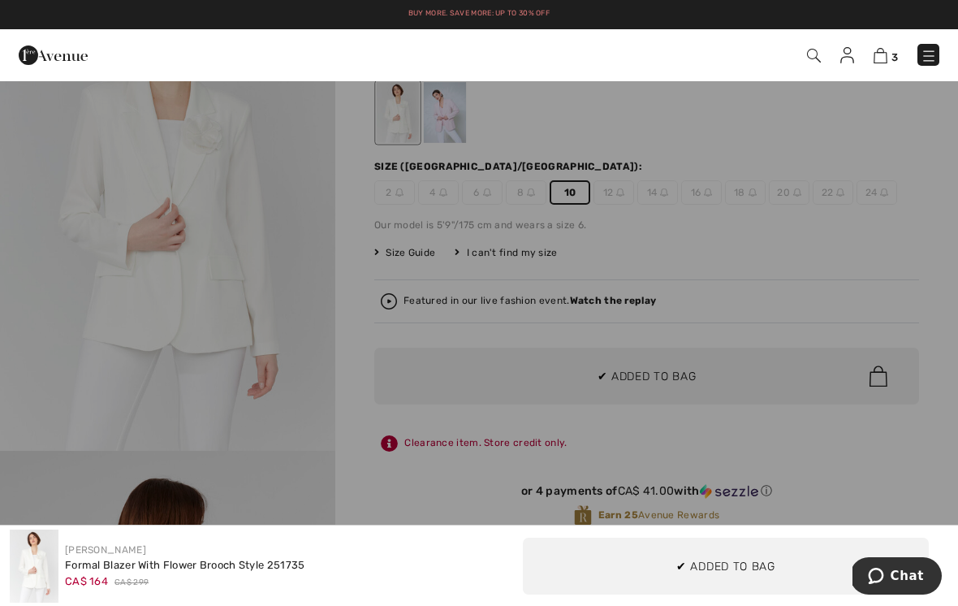
click at [274, 348] on div at bounding box center [479, 303] width 958 height 606
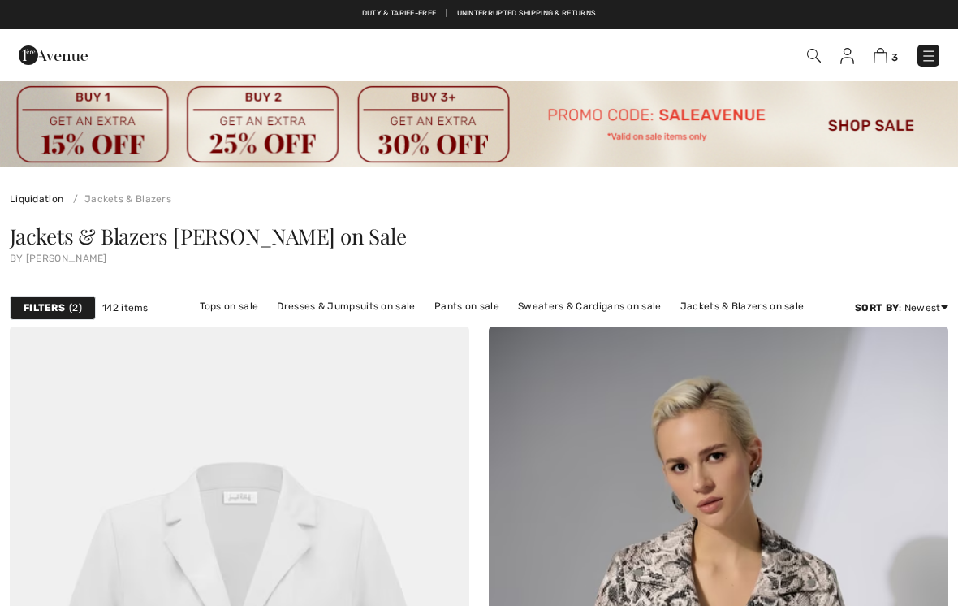
scroll to position [10821, 0]
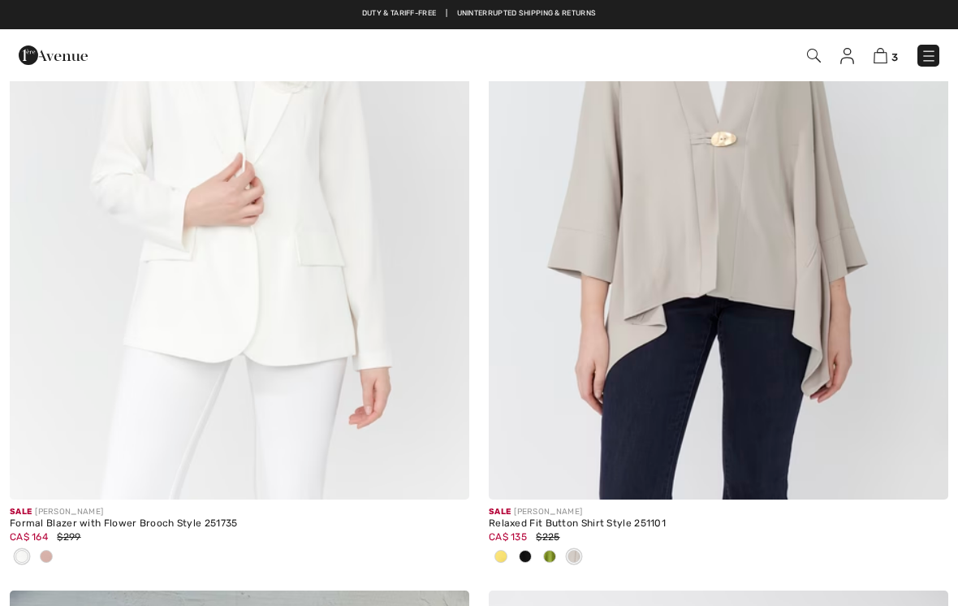
checkbox input "true"
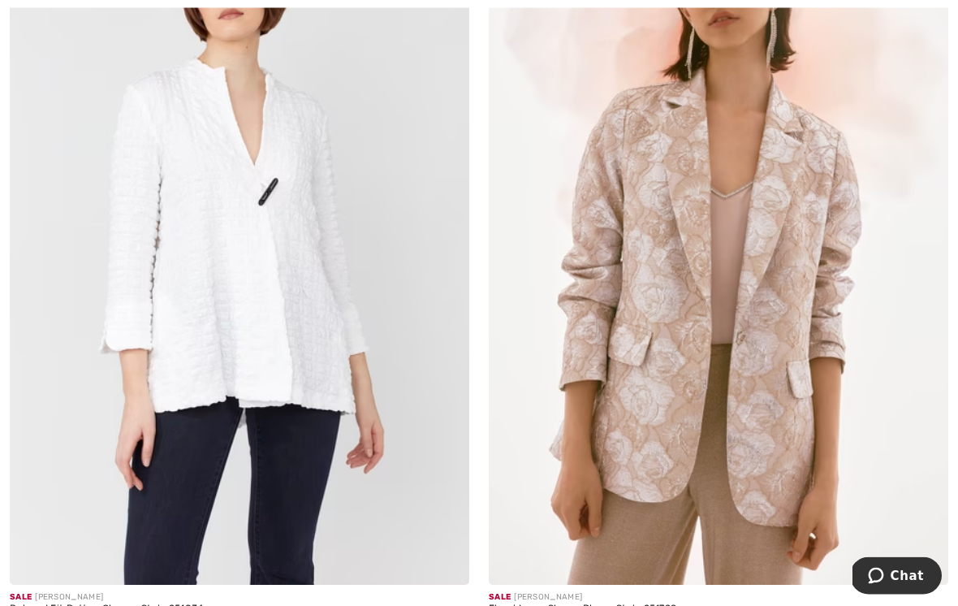
scroll to position [12296, 0]
click at [785, 382] on img at bounding box center [718, 239] width 459 height 689
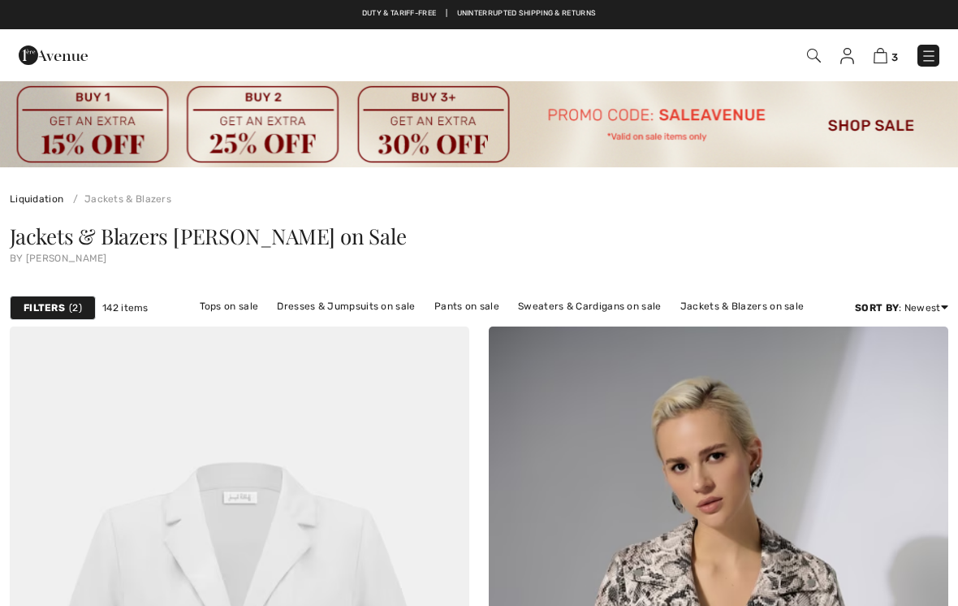
checkbox input "true"
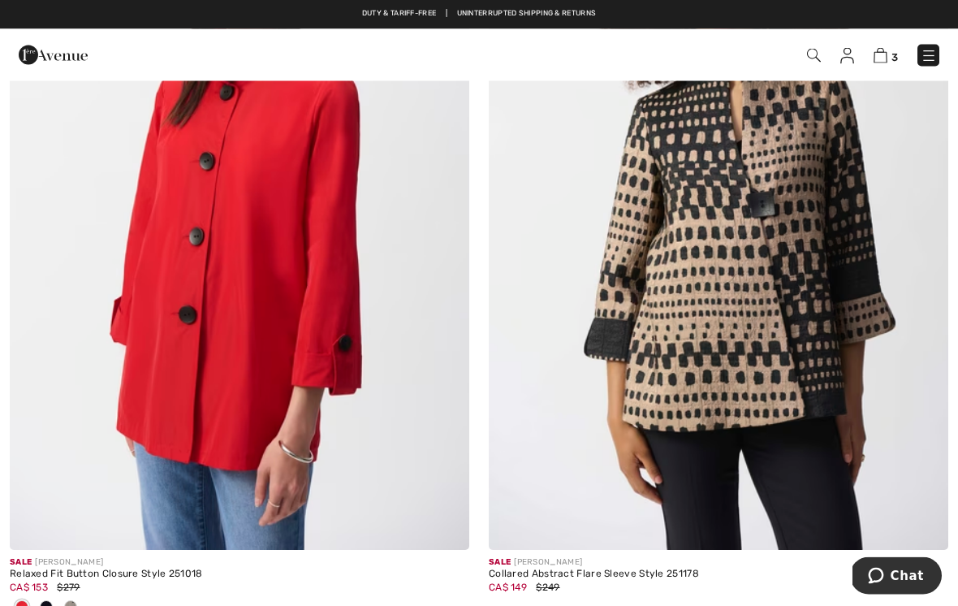
scroll to position [13102, 0]
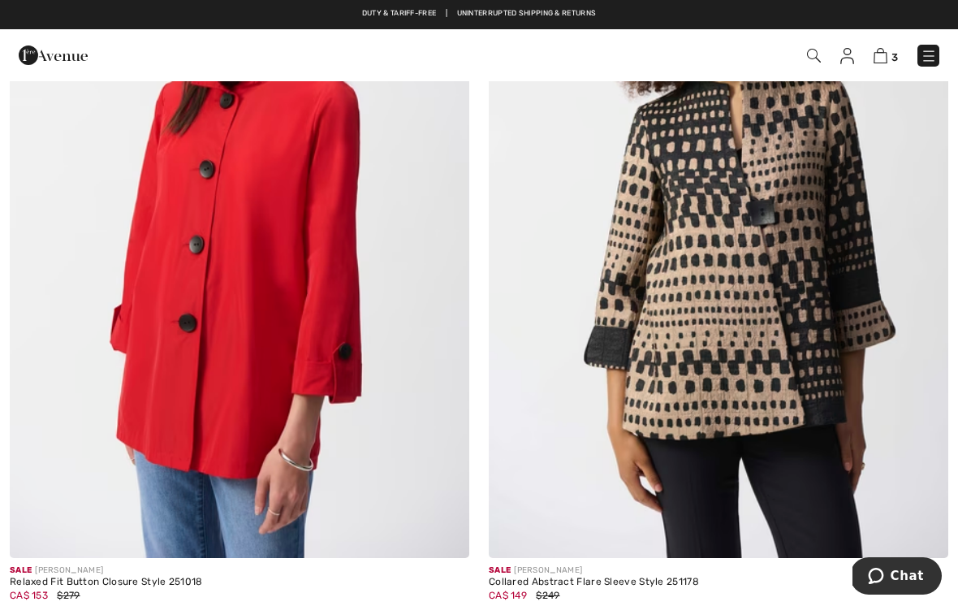
click at [292, 274] on img at bounding box center [239, 212] width 459 height 689
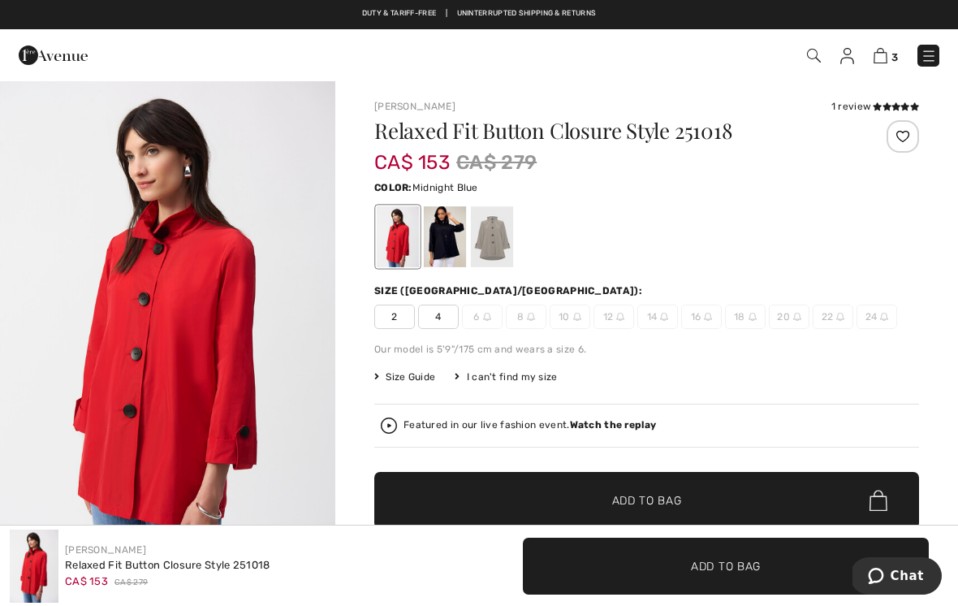
click at [443, 230] on div at bounding box center [445, 236] width 42 height 61
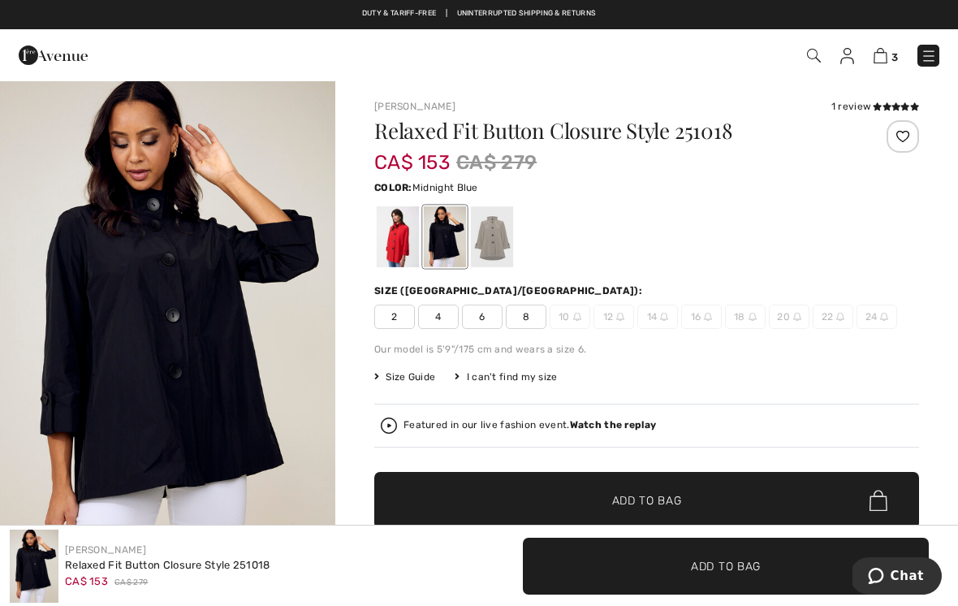
click at [531, 314] on span "8" at bounding box center [526, 316] width 41 height 24
click at [714, 492] on span "✔ Added to Bag Add to Bag" at bounding box center [646, 500] width 545 height 57
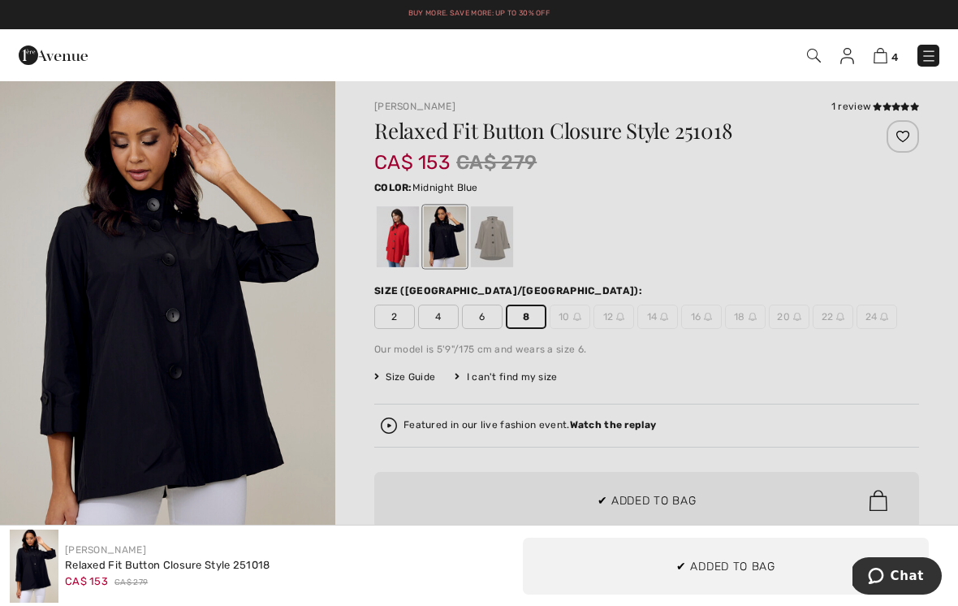
click at [295, 479] on div at bounding box center [479, 303] width 958 height 606
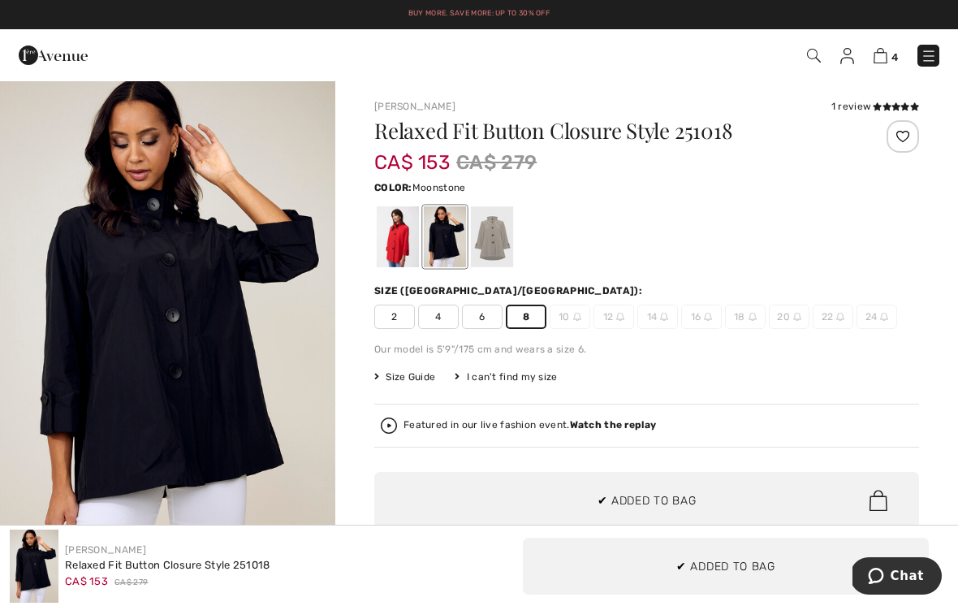
click at [495, 239] on div at bounding box center [492, 236] width 42 height 61
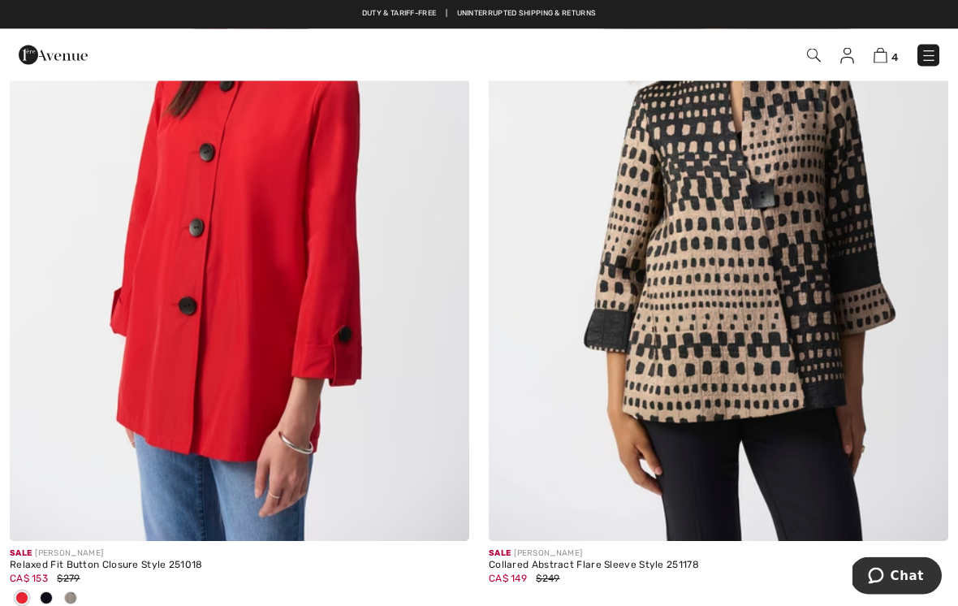
scroll to position [13115, 0]
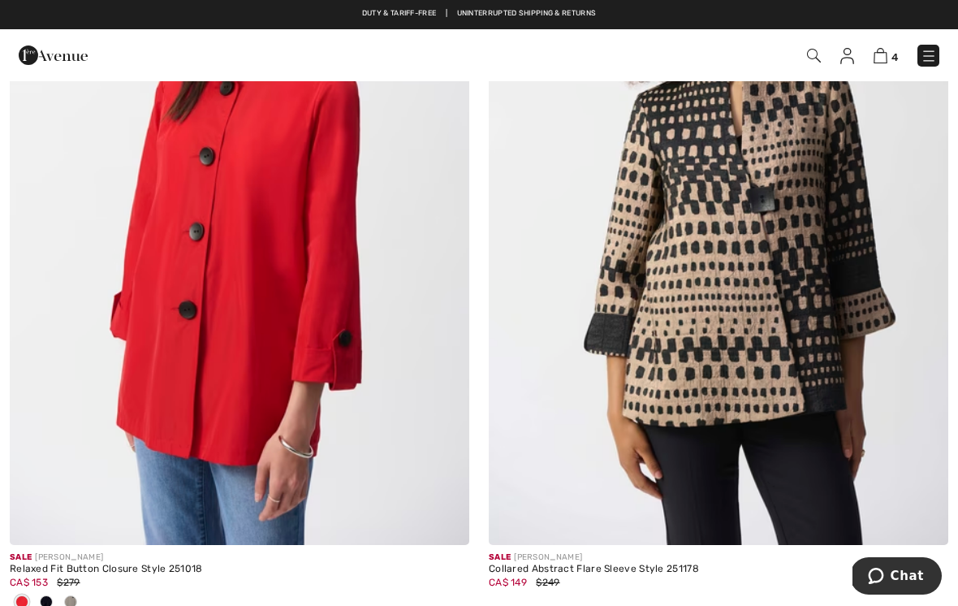
click at [339, 323] on img at bounding box center [239, 200] width 459 height 689
click at [337, 295] on img at bounding box center [239, 200] width 459 height 689
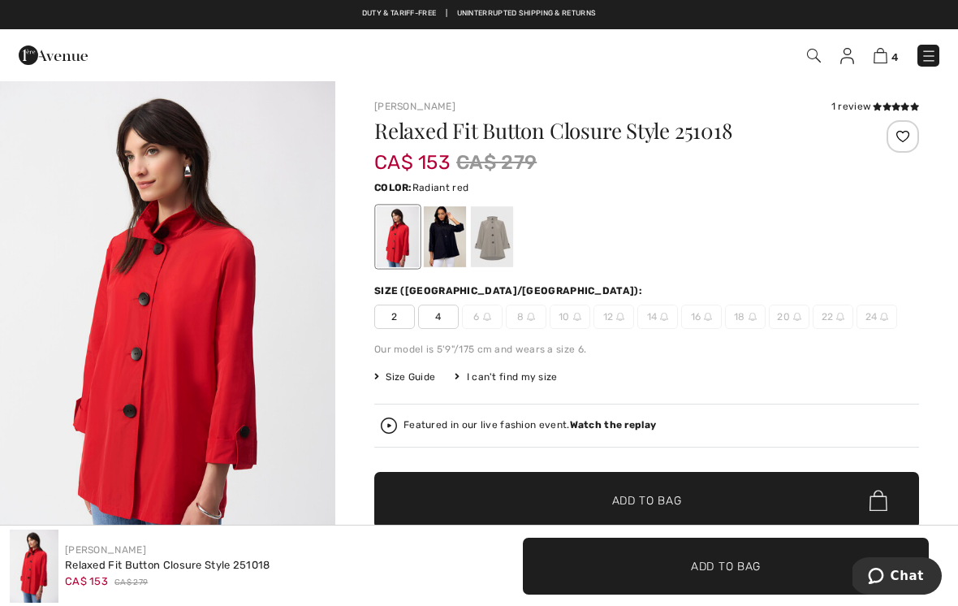
click at [873, 102] on icon at bounding box center [877, 106] width 9 height 8
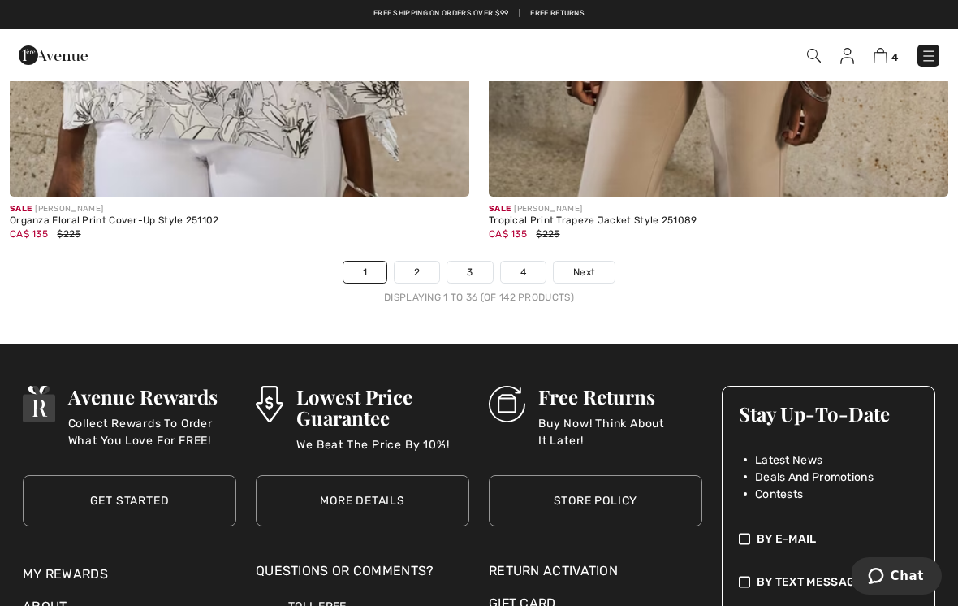
scroll to position [14222, 0]
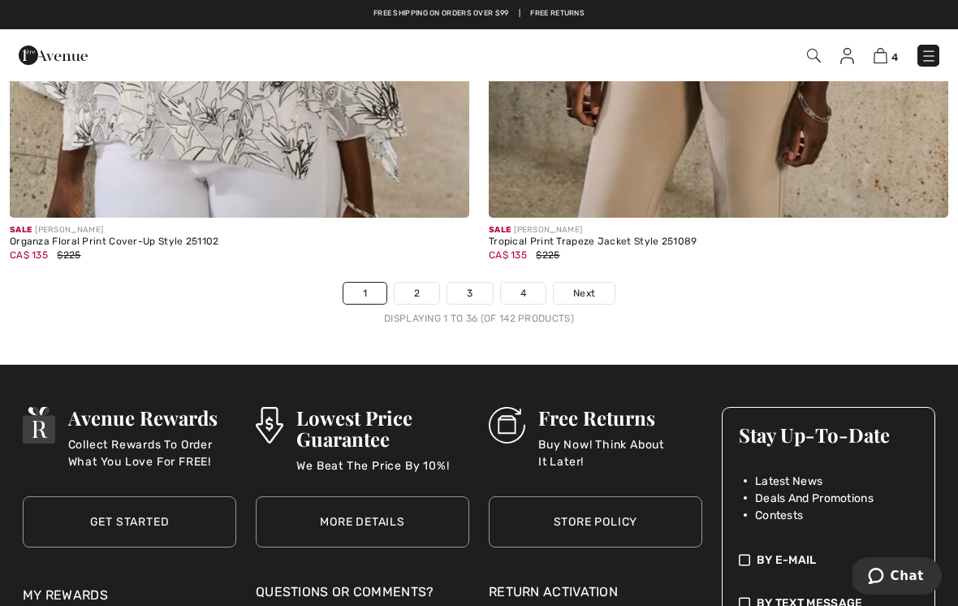
click at [420, 282] on link "2" at bounding box center [417, 292] width 45 height 21
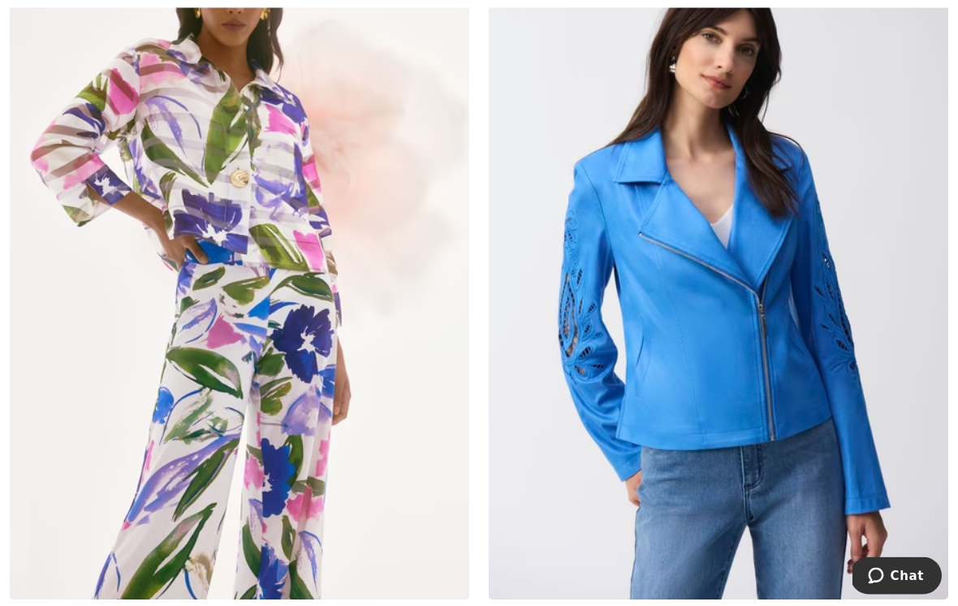
scroll to position [1977, 0]
click at [304, 243] on img at bounding box center [239, 254] width 459 height 689
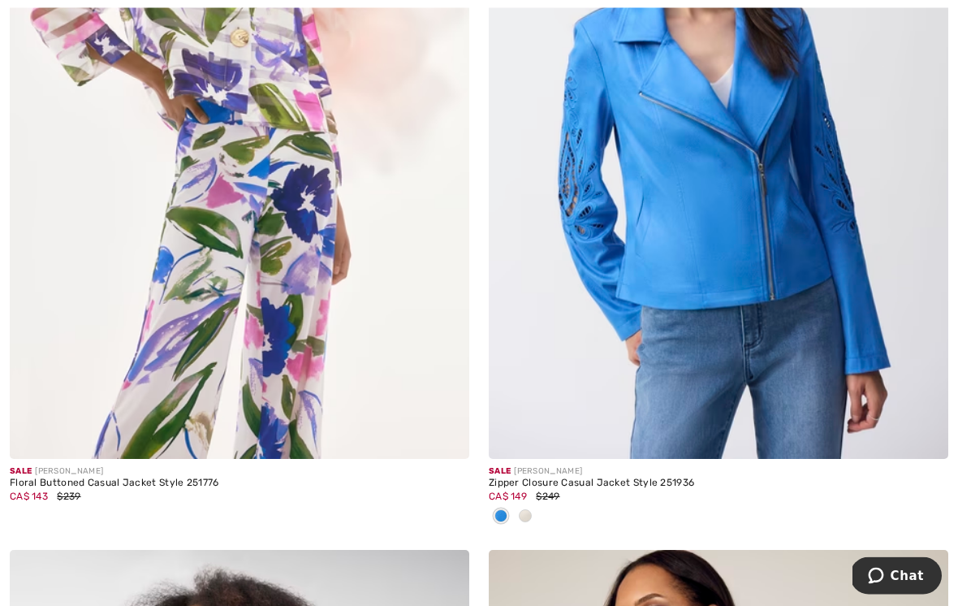
scroll to position [2117, 0]
click at [402, 160] on img at bounding box center [239, 113] width 459 height 689
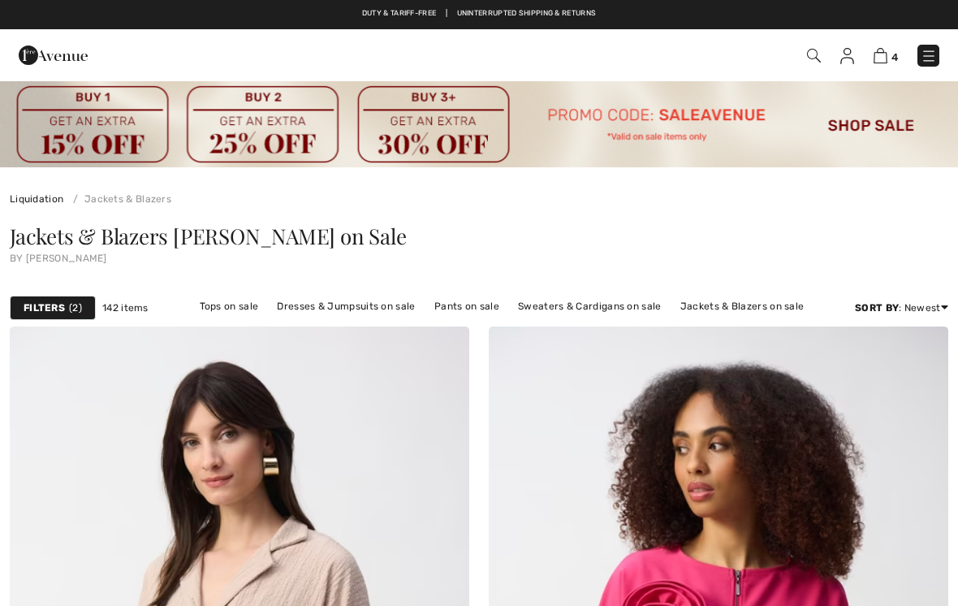
scroll to position [2142, 0]
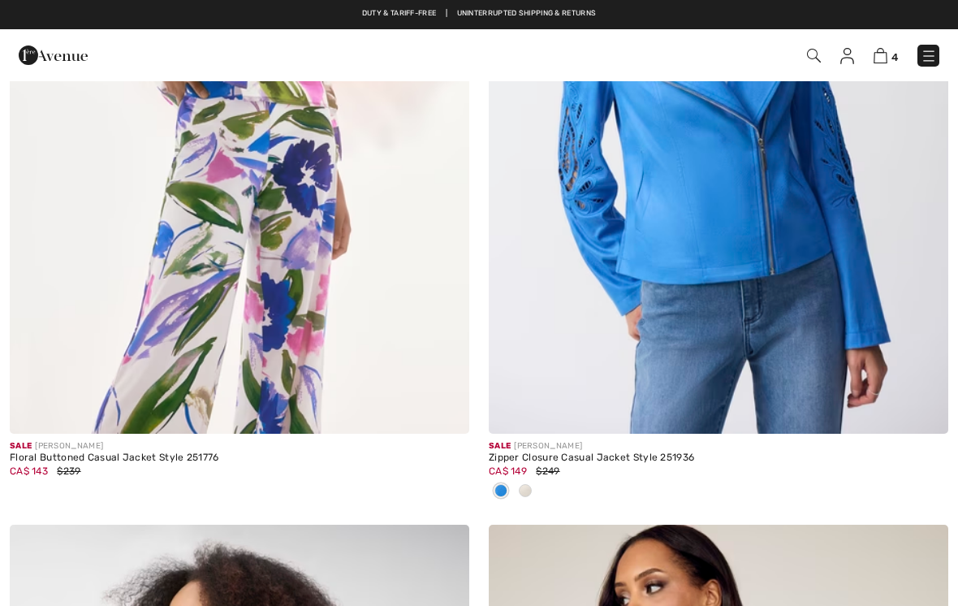
checkbox input "true"
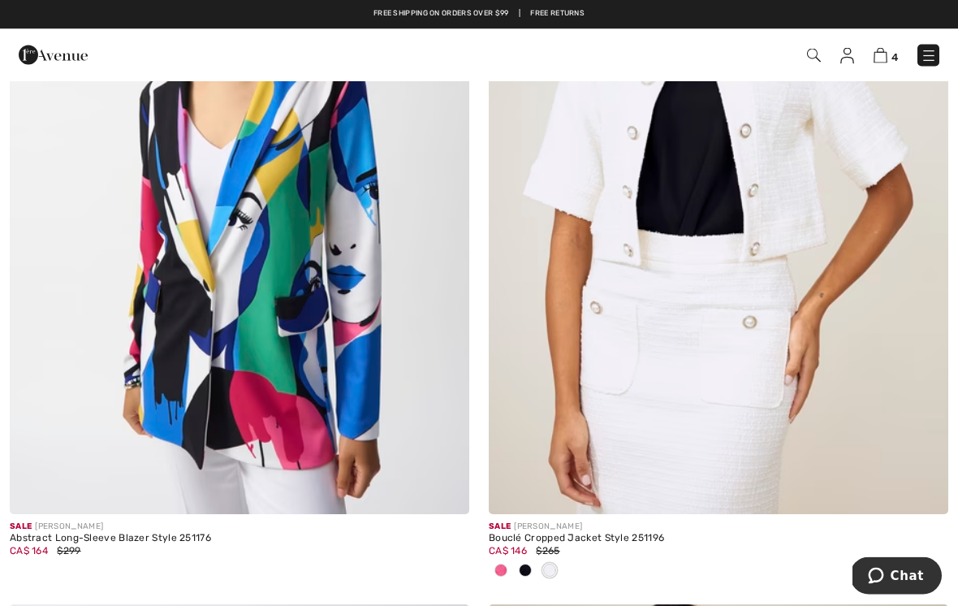
scroll to position [2842, 0]
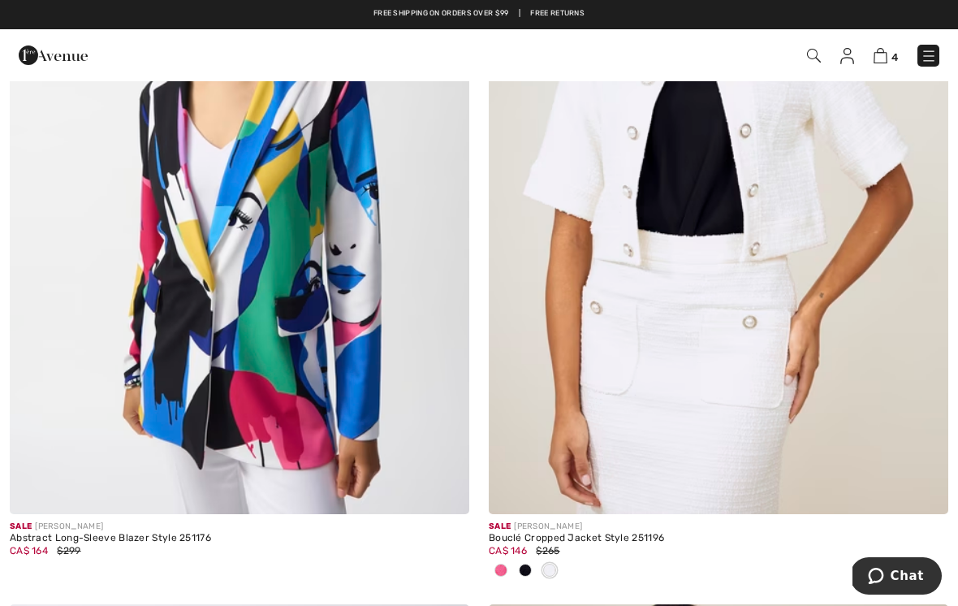
click at [331, 289] on img at bounding box center [239, 169] width 459 height 689
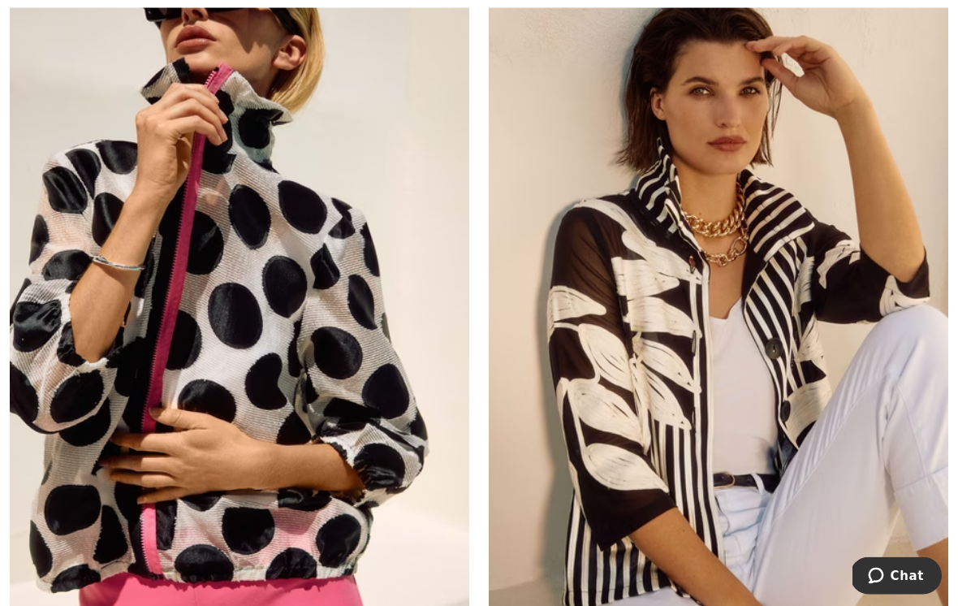
scroll to position [4275, 0]
click at [360, 373] on img at bounding box center [239, 295] width 459 height 689
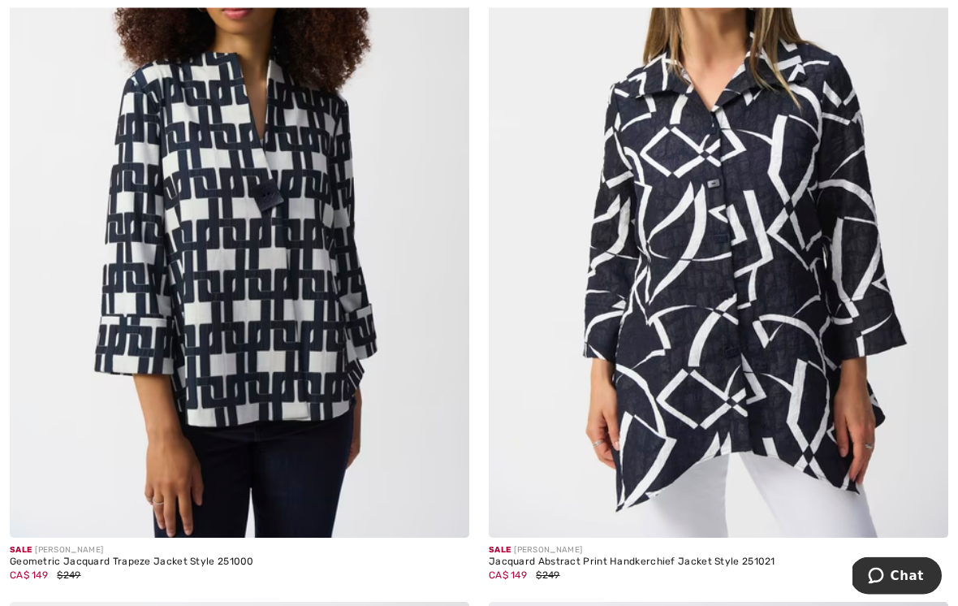
scroll to position [6815, 0]
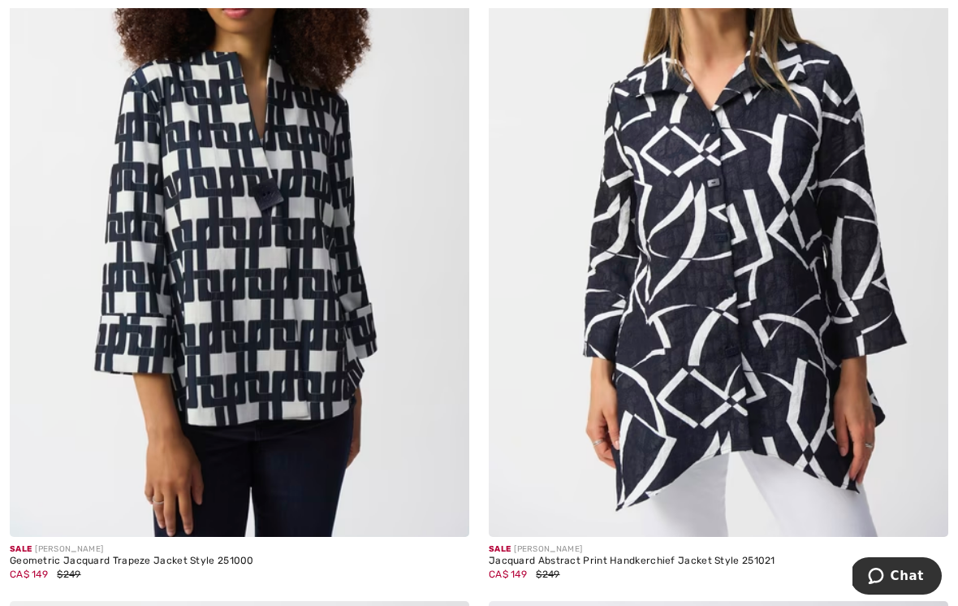
click at [782, 314] on img at bounding box center [718, 191] width 459 height 689
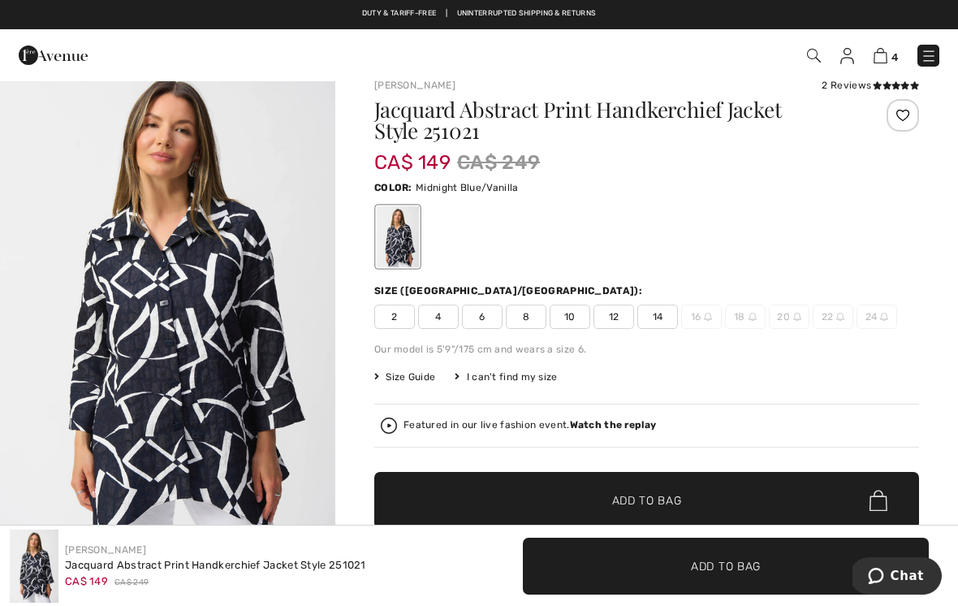
scroll to position [20, 0]
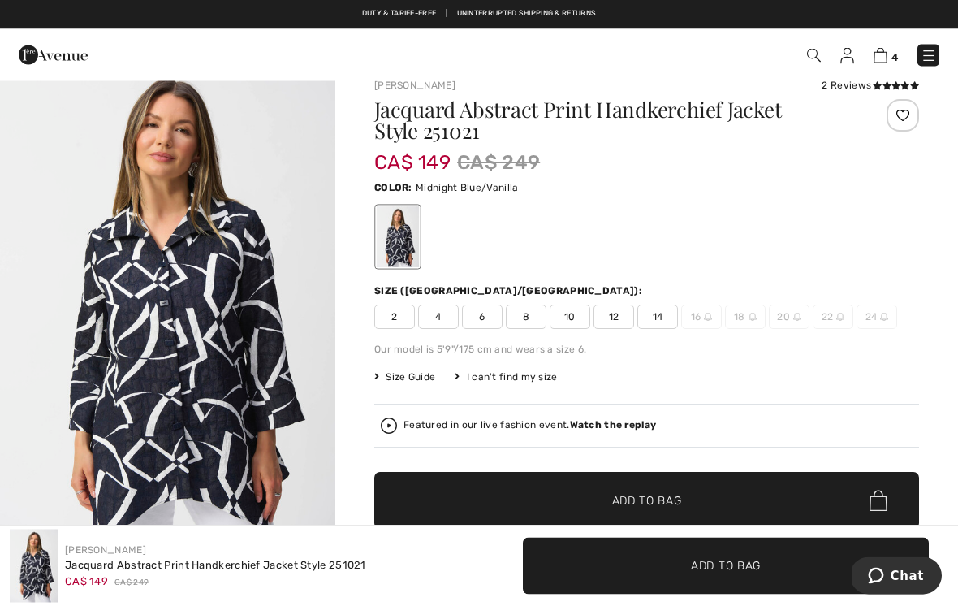
click at [873, 76] on div "4 Checkout 2 reviews" at bounding box center [479, 55] width 958 height 52
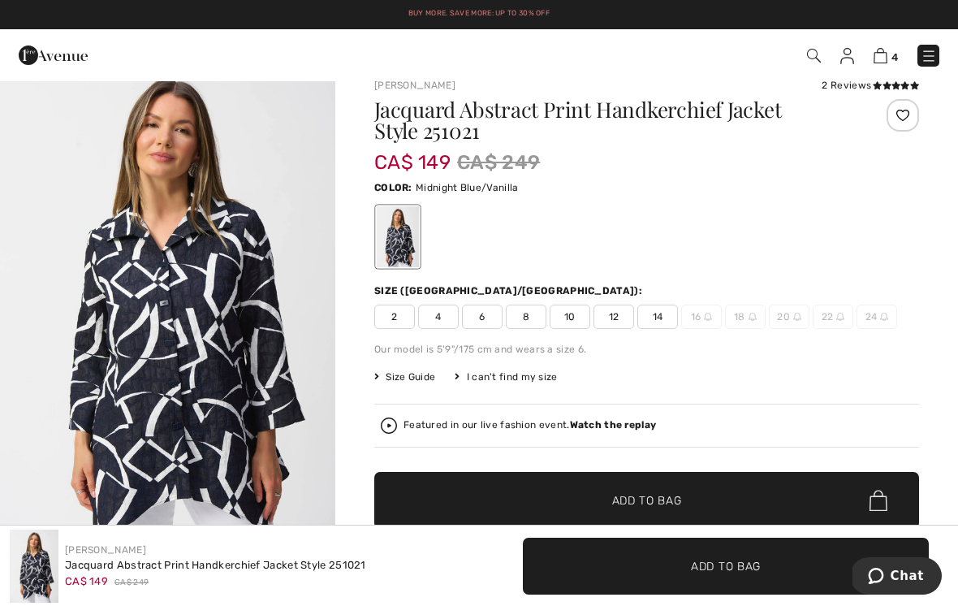
click at [873, 81] on icon at bounding box center [877, 85] width 9 height 8
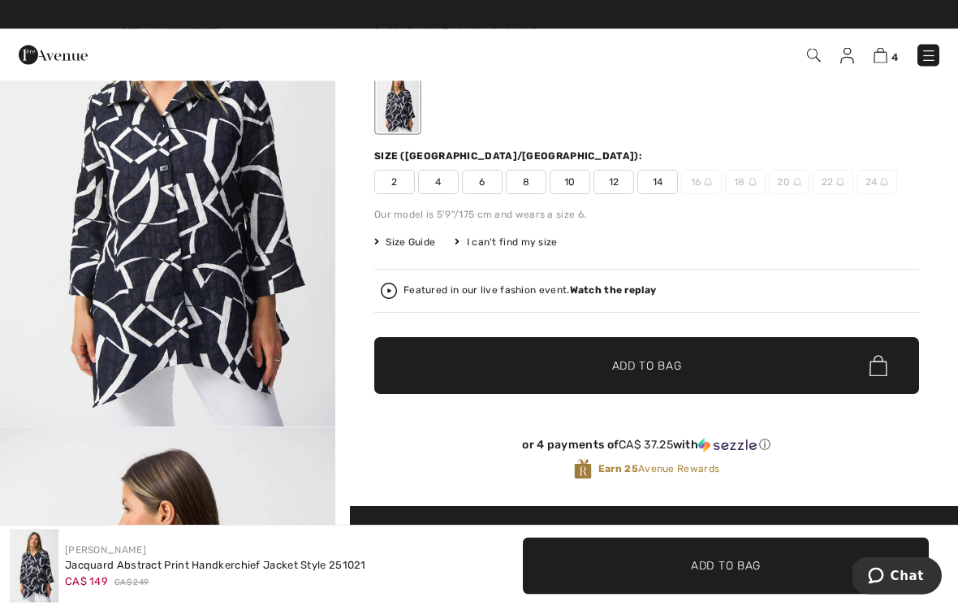
scroll to position [156, 0]
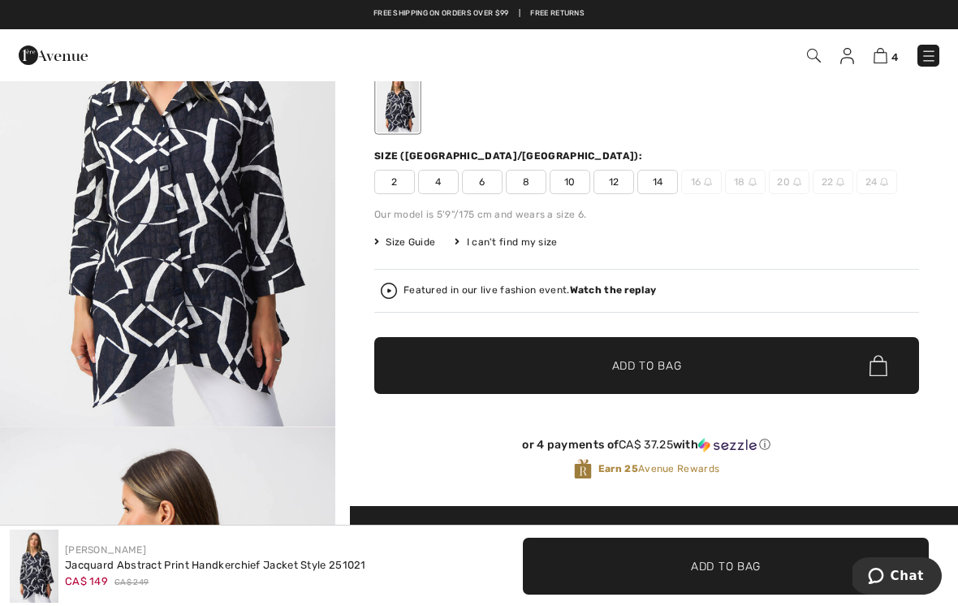
click at [522, 181] on span "8" at bounding box center [526, 182] width 41 height 24
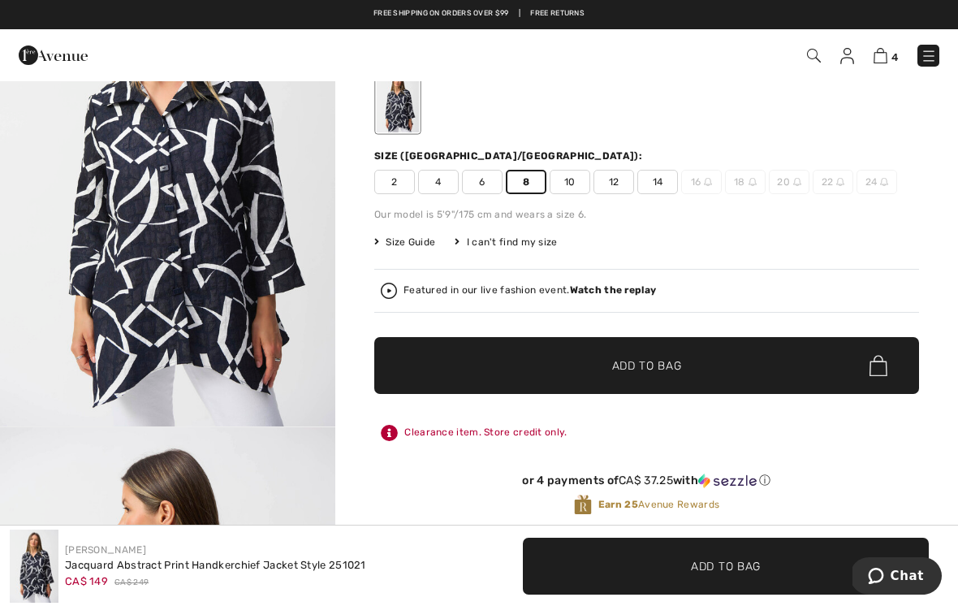
click at [735, 360] on span "✔ Added to Bag Add to Bag" at bounding box center [646, 365] width 545 height 57
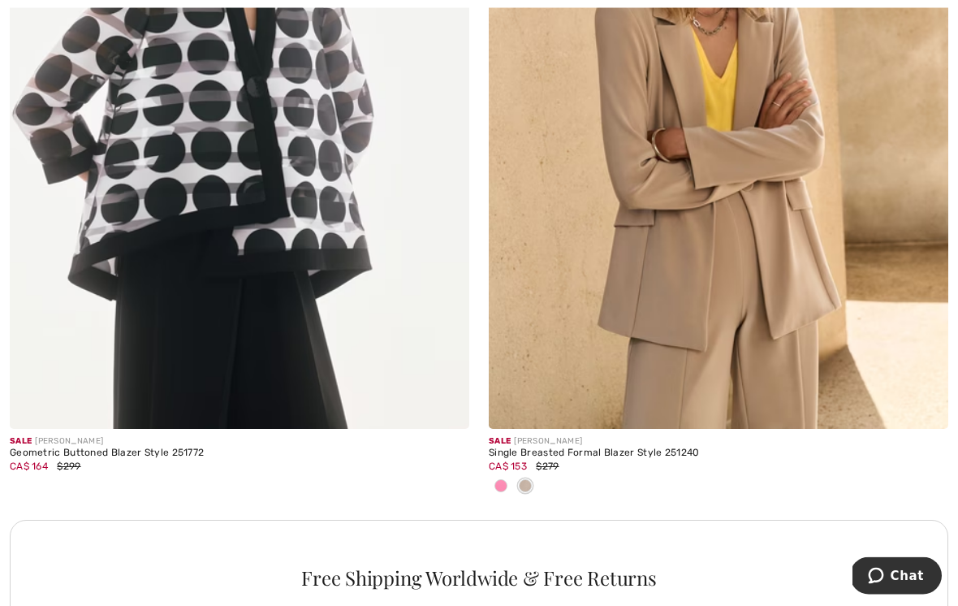
scroll to position [9182, 0]
click at [771, 243] on img at bounding box center [718, 83] width 459 height 689
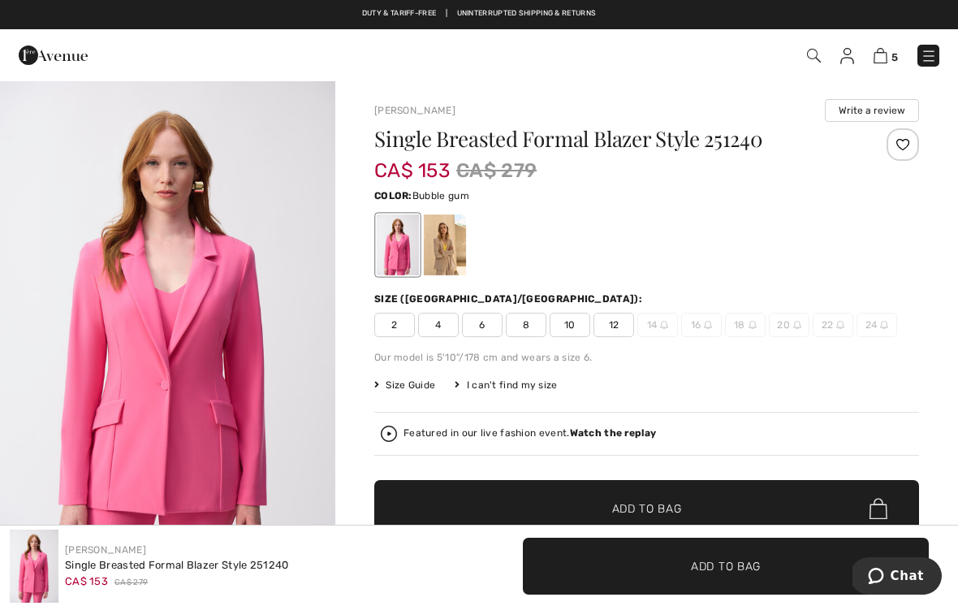
click at [452, 237] on div at bounding box center [445, 244] width 42 height 61
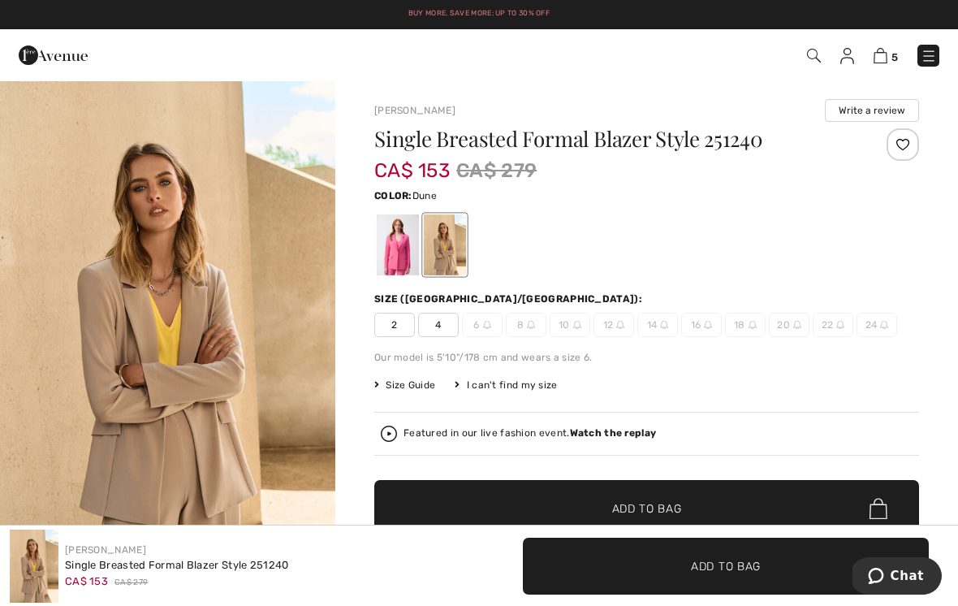
click at [405, 241] on div at bounding box center [398, 244] width 42 height 61
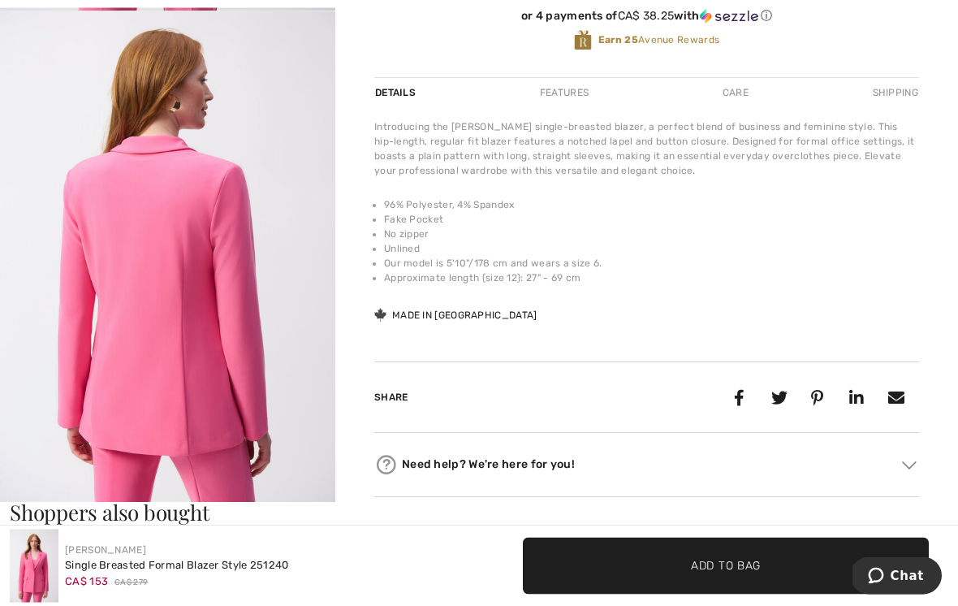
scroll to position [571, 0]
click at [241, 271] on img "2 / 5" at bounding box center [167, 262] width 335 height 502
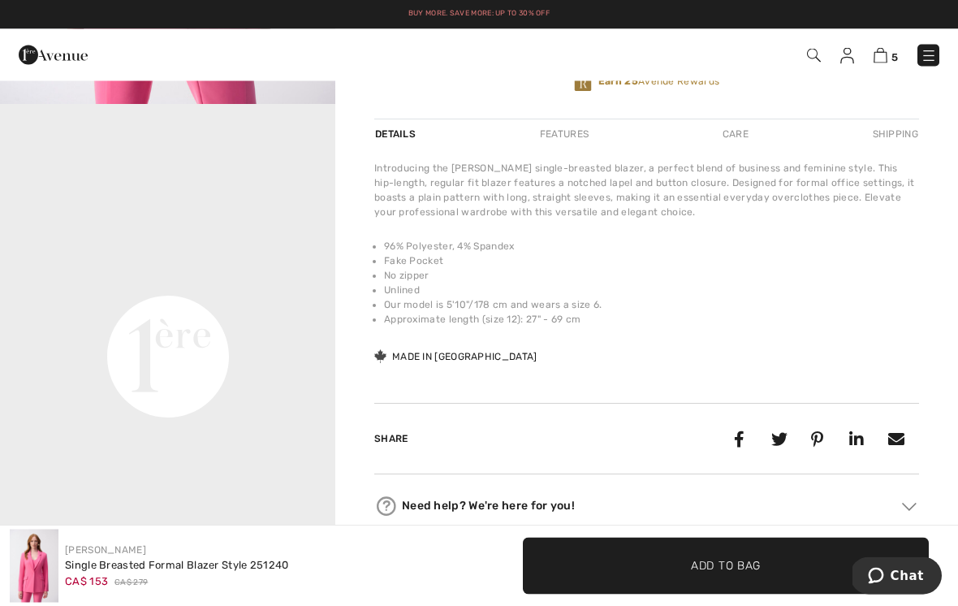
scroll to position [528, 0]
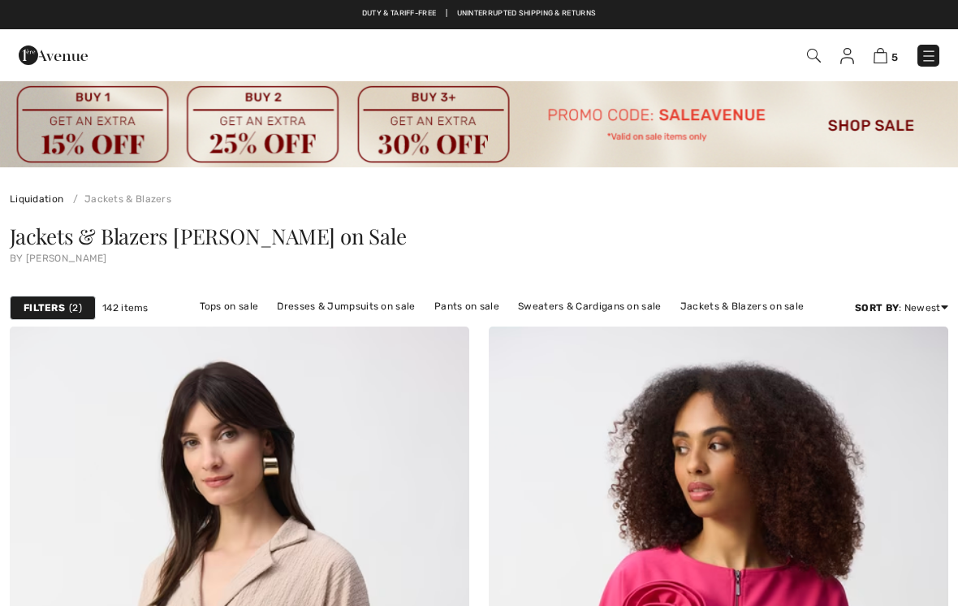
scroll to position [9207, 0]
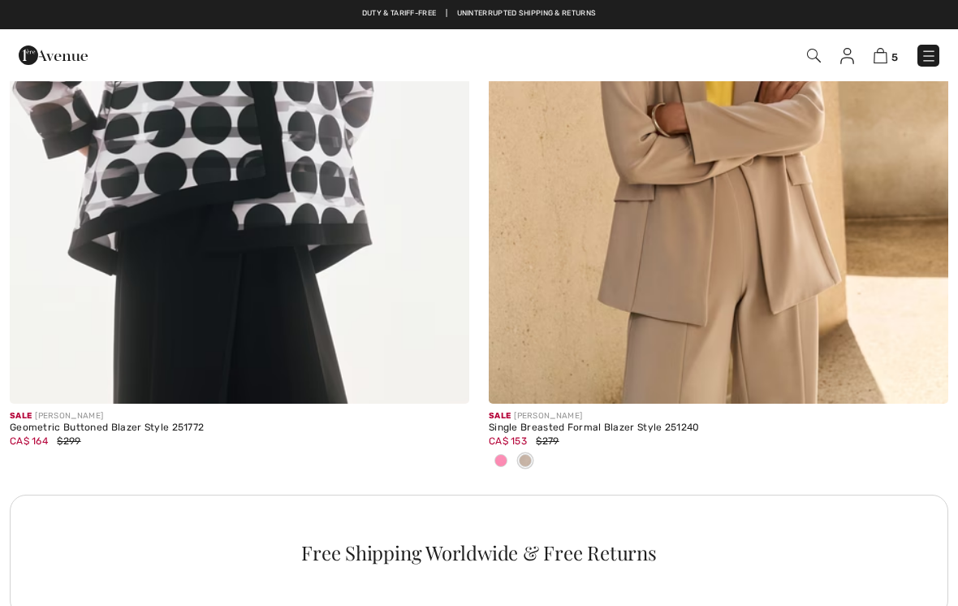
checkbox input "true"
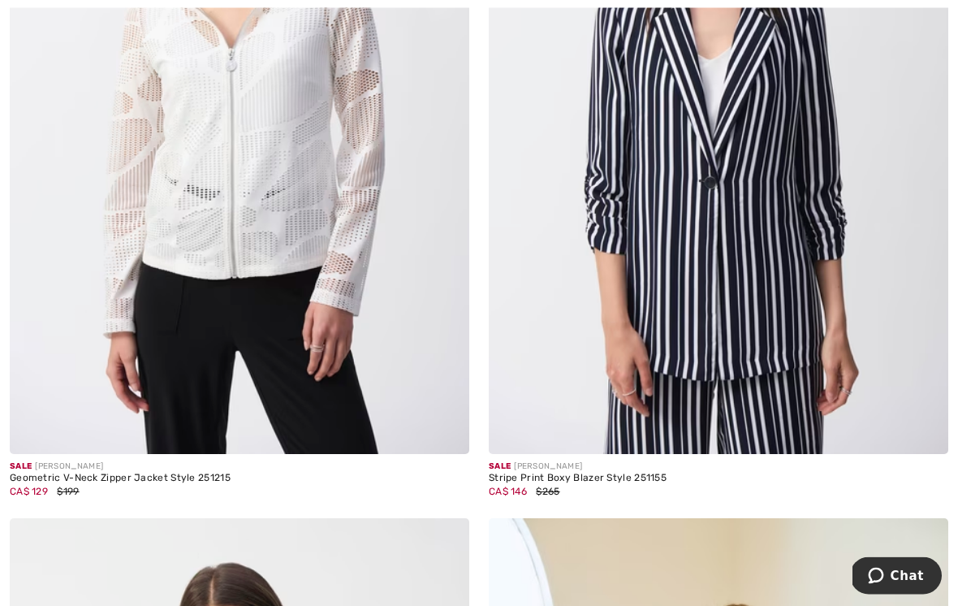
scroll to position [10088, 0]
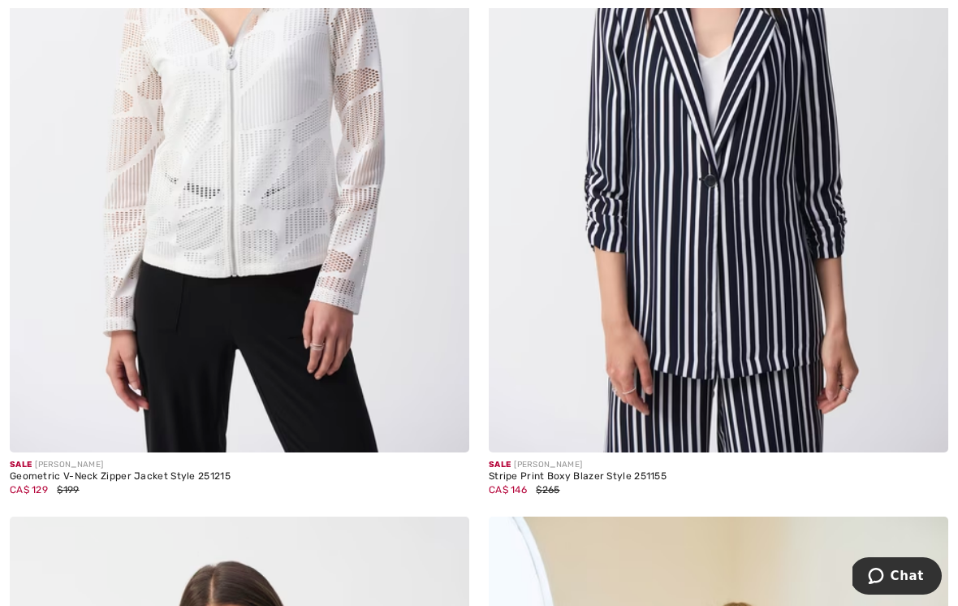
click at [754, 269] on img at bounding box center [718, 107] width 459 height 689
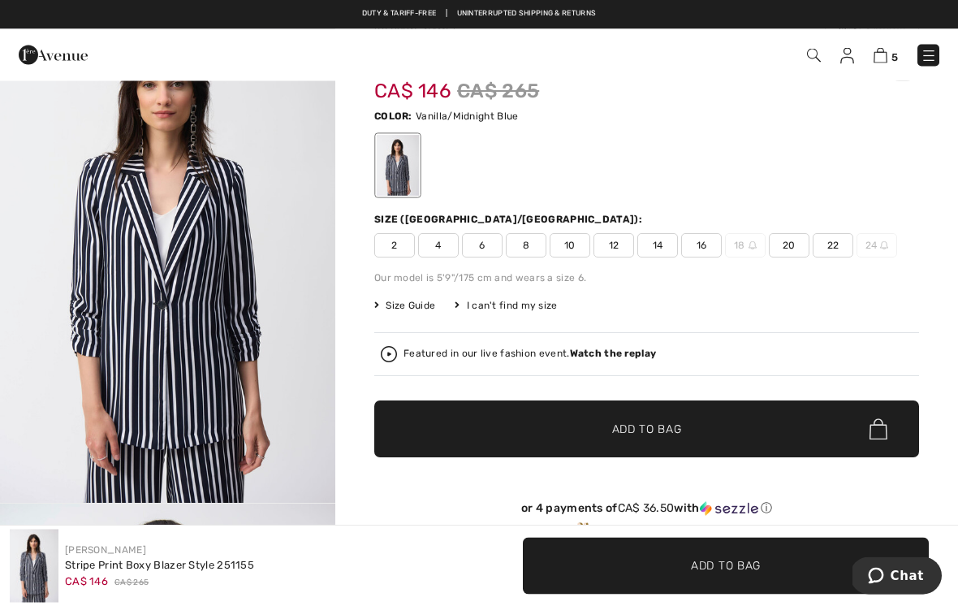
scroll to position [67, 0]
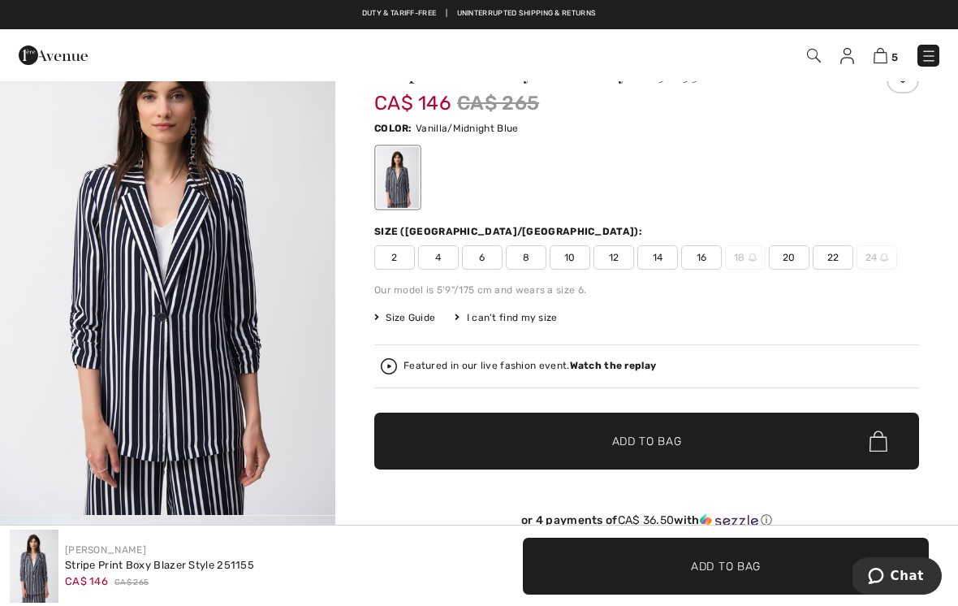
click at [571, 254] on span "10" at bounding box center [570, 257] width 41 height 24
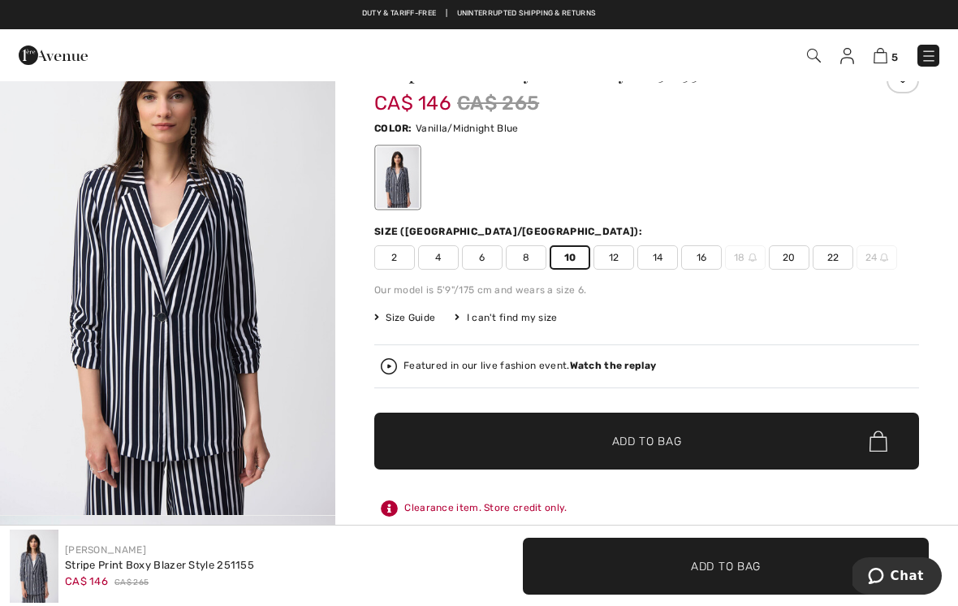
click at [701, 434] on span "✔ Added to Bag Add to Bag" at bounding box center [646, 440] width 545 height 57
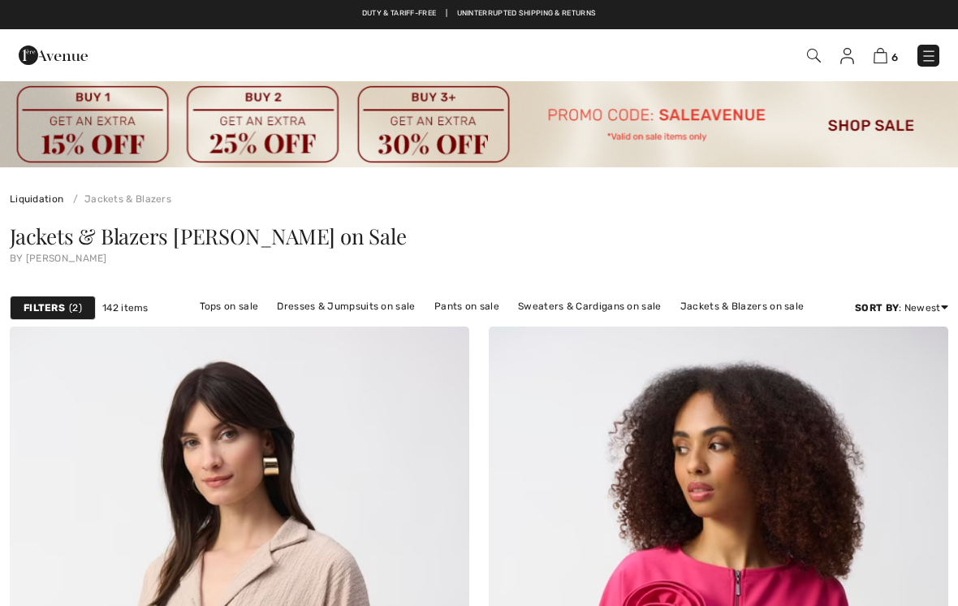
scroll to position [10113, 0]
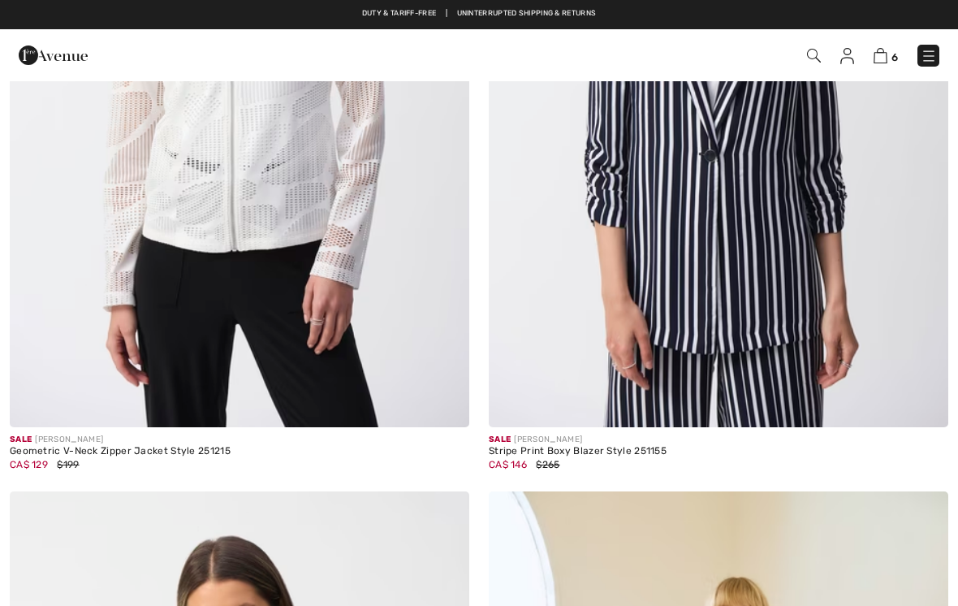
checkbox input "true"
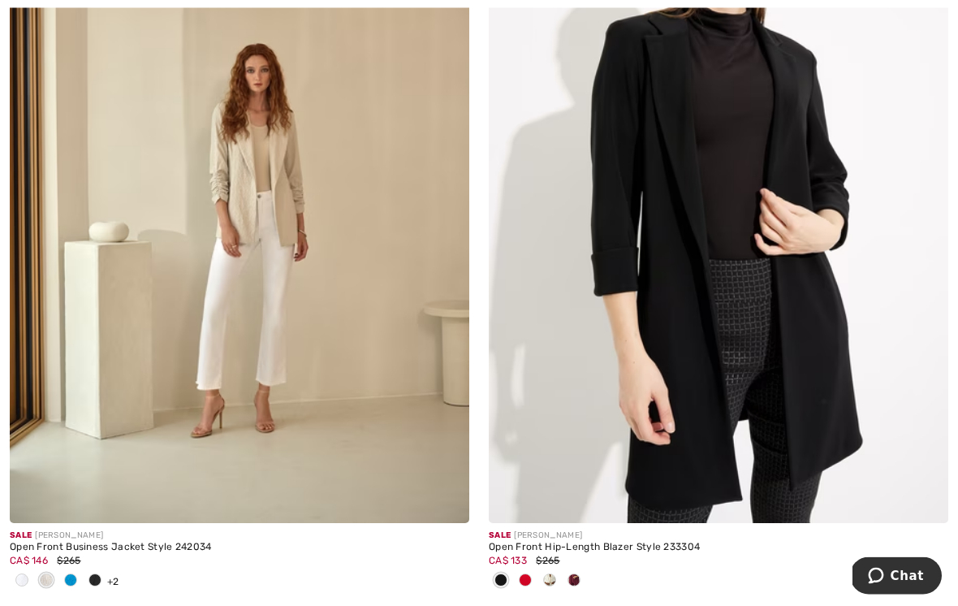
scroll to position [13083, 0]
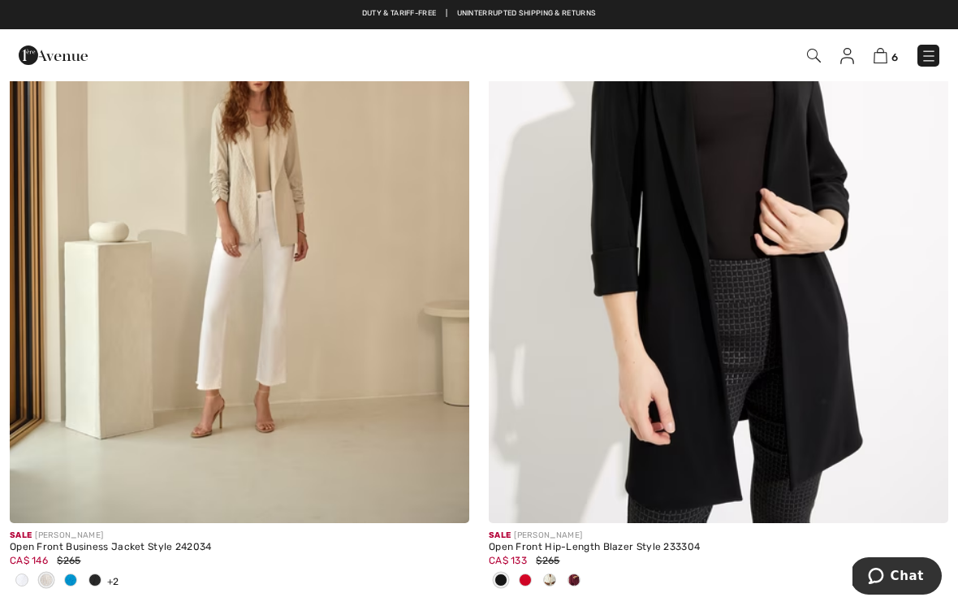
click at [798, 327] on img at bounding box center [718, 178] width 459 height 689
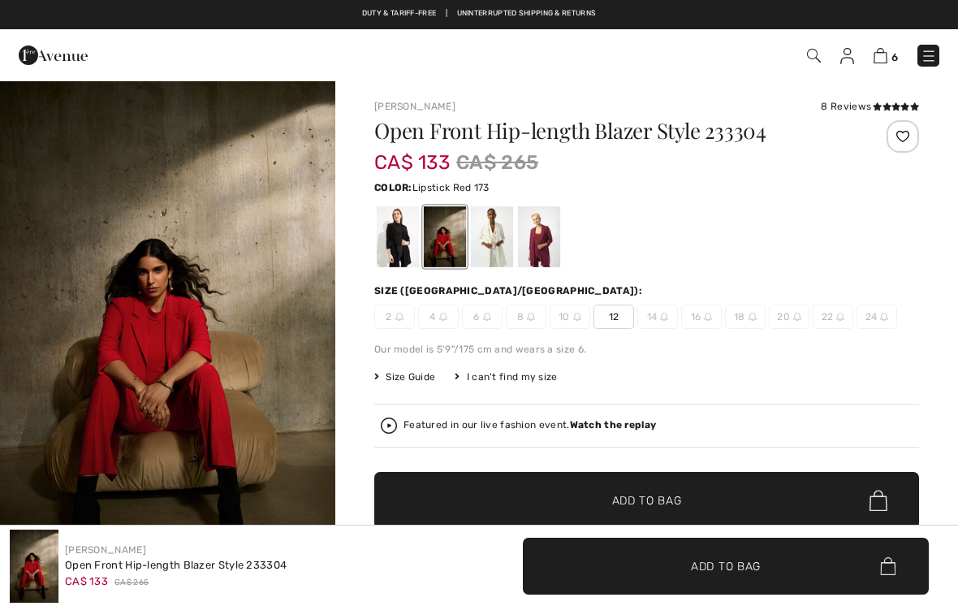
checkbox input "true"
click at [401, 230] on div at bounding box center [398, 236] width 42 height 61
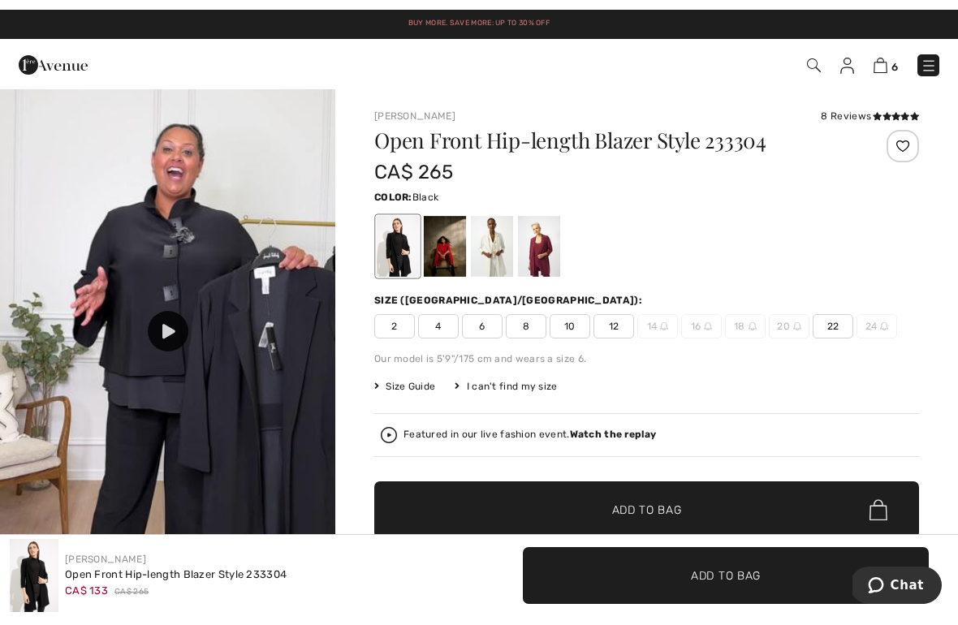
scroll to position [1089, 0]
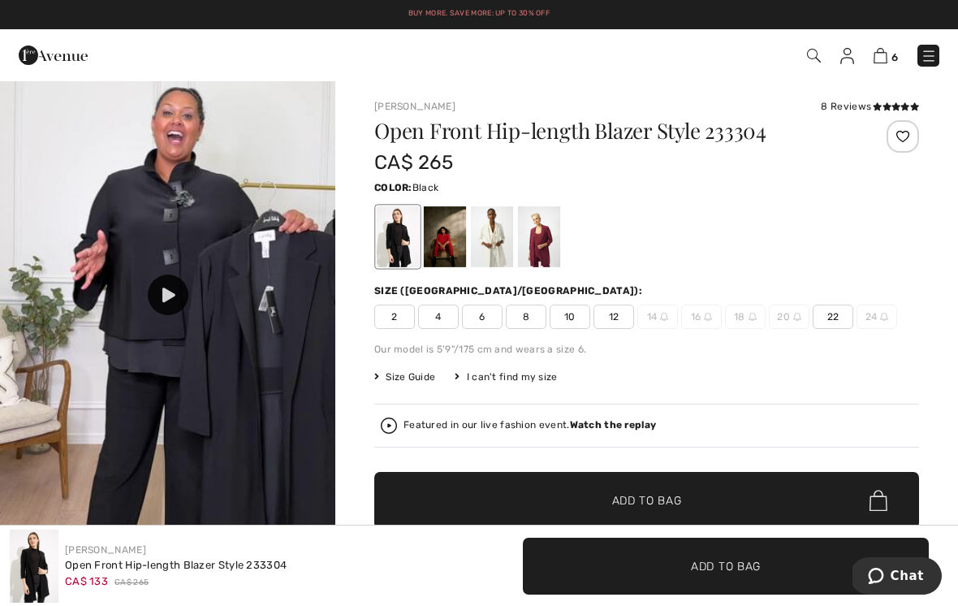
click at [176, 293] on div at bounding box center [168, 294] width 41 height 41
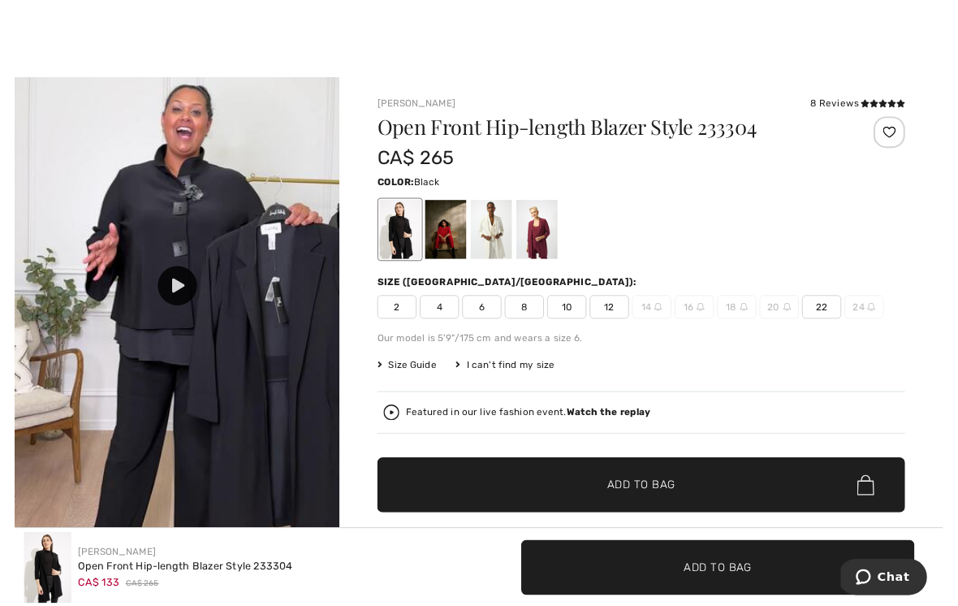
scroll to position [19, 0]
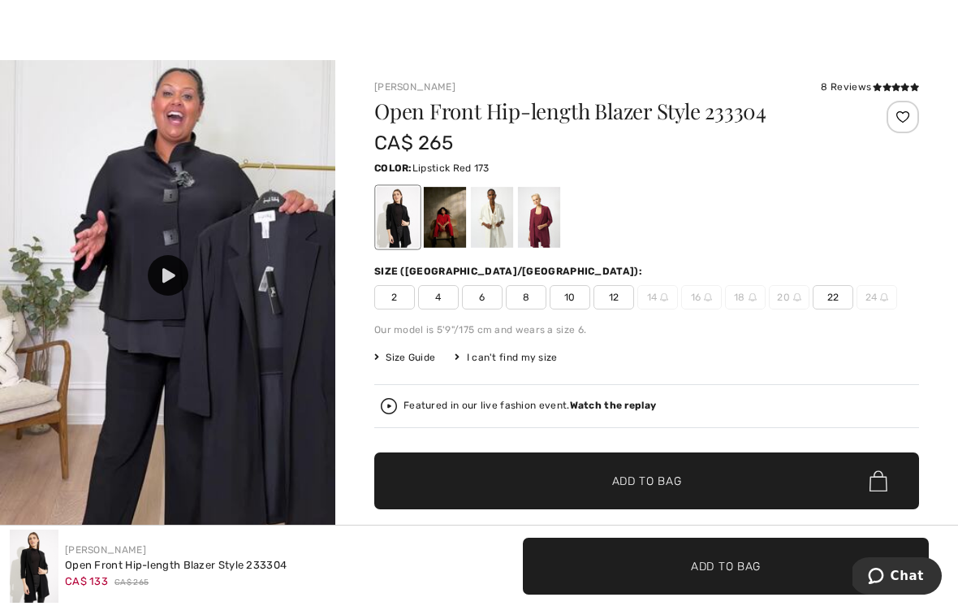
click at [450, 223] on div at bounding box center [445, 217] width 42 height 61
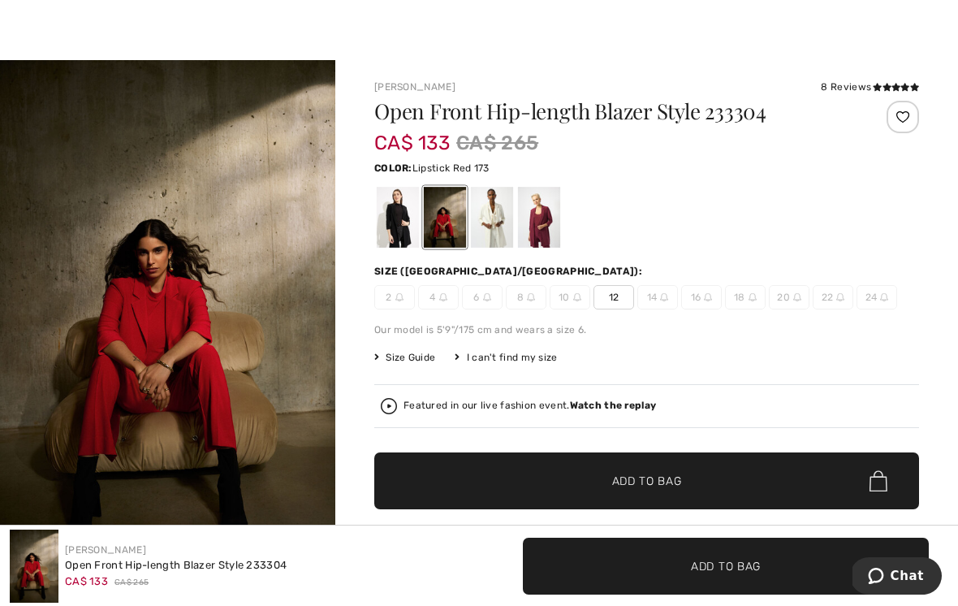
click at [495, 214] on div at bounding box center [492, 217] width 42 height 61
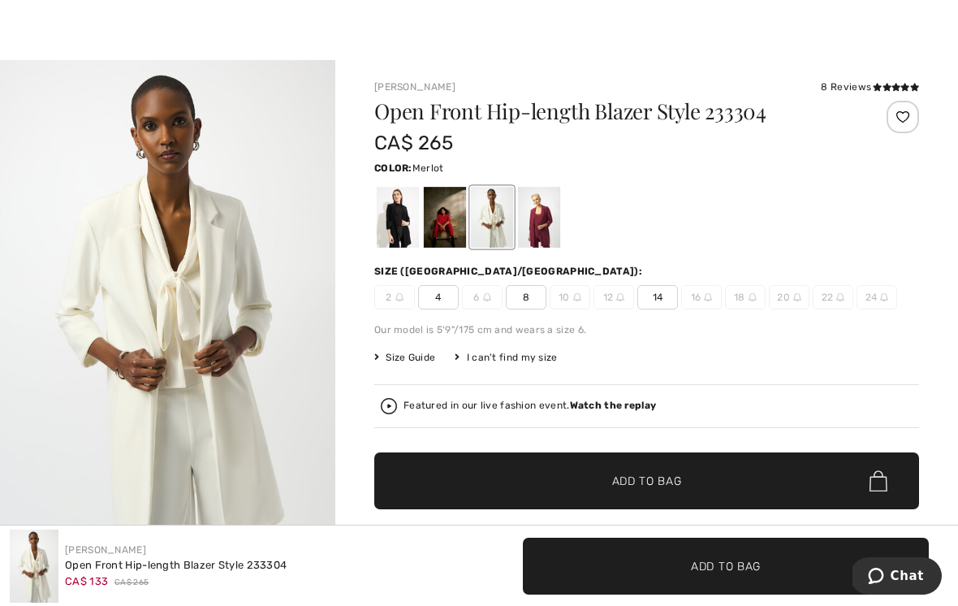
click at [545, 218] on div at bounding box center [539, 217] width 42 height 61
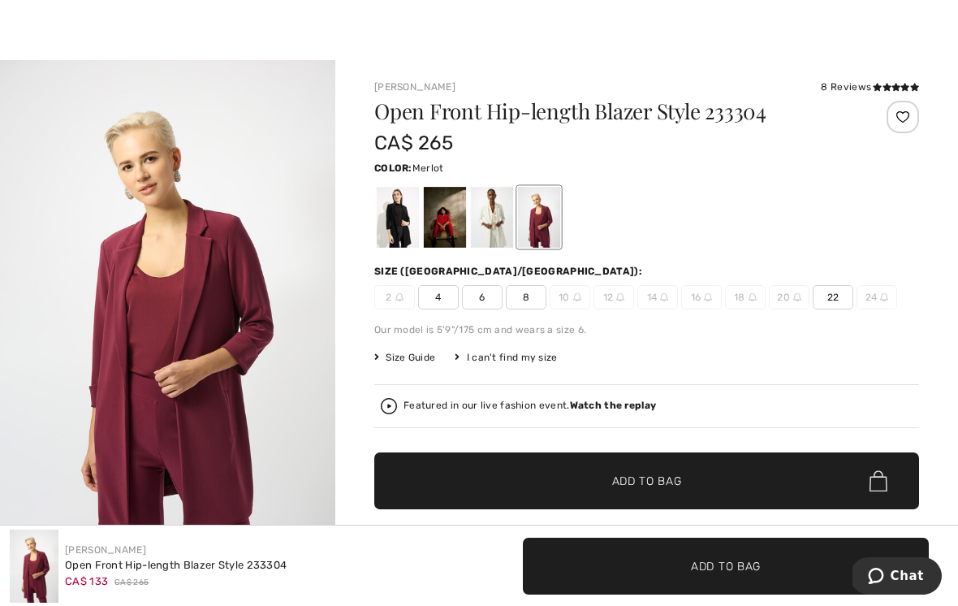
click at [873, 84] on icon at bounding box center [877, 87] width 9 height 8
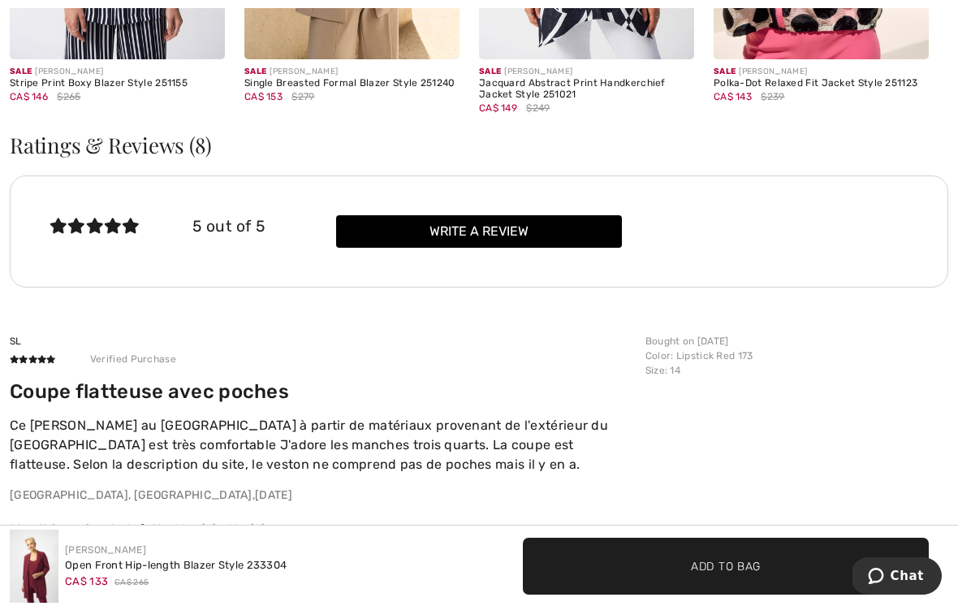
scroll to position [2258, 0]
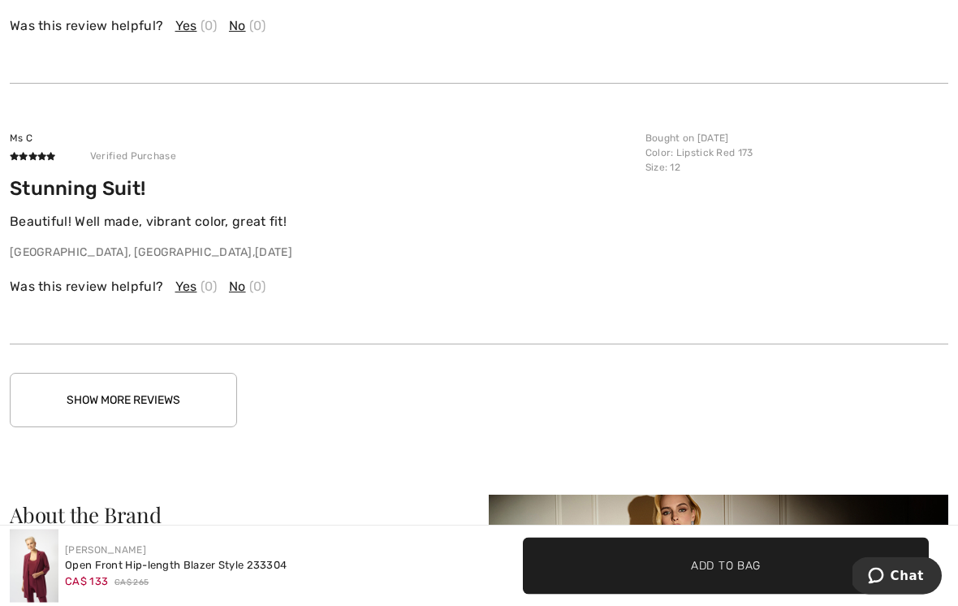
click at [198, 395] on button "Show More Reviews" at bounding box center [123, 400] width 227 height 54
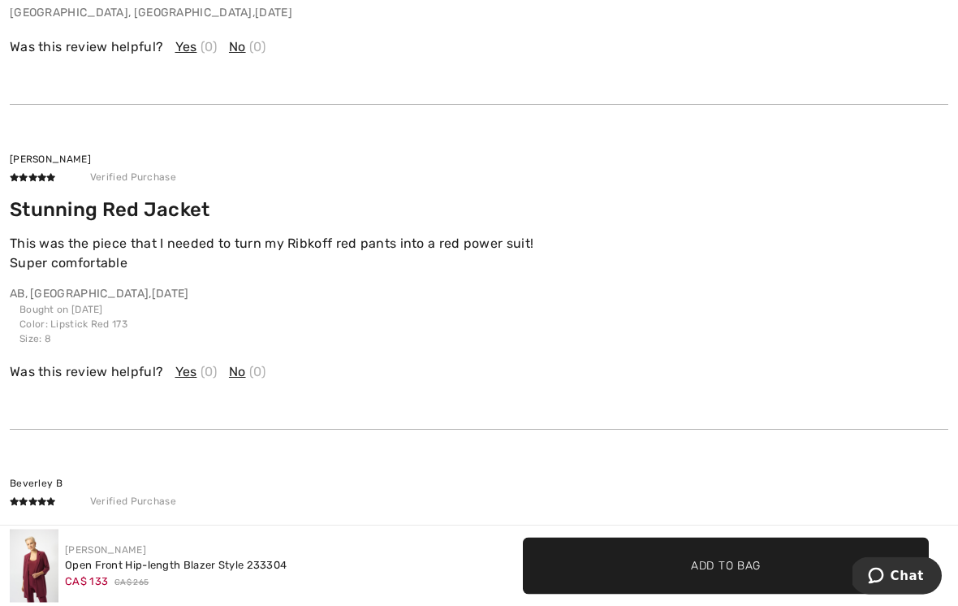
scroll to position [2939, 0]
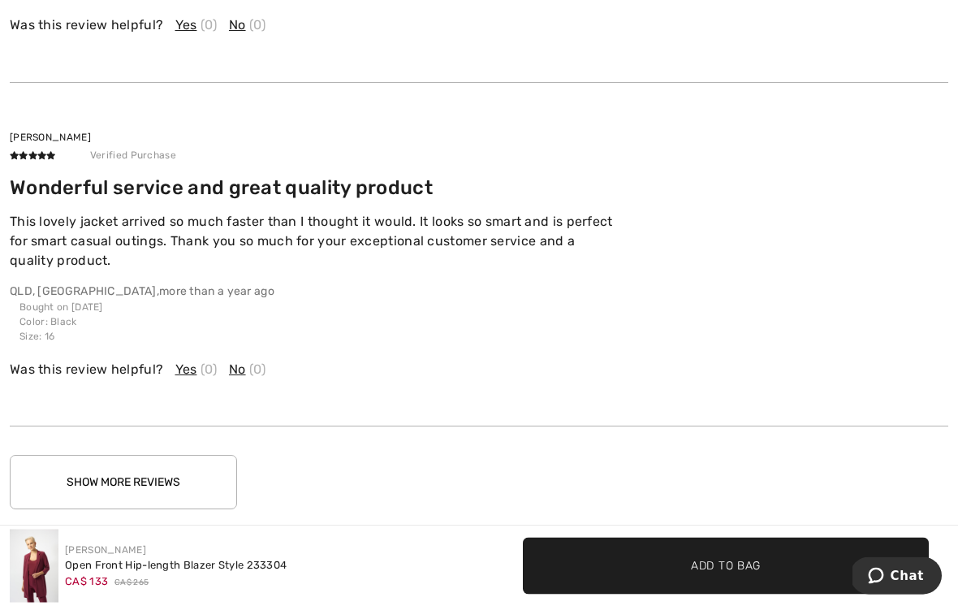
click at [201, 475] on button "Show More Reviews" at bounding box center [123, 482] width 227 height 54
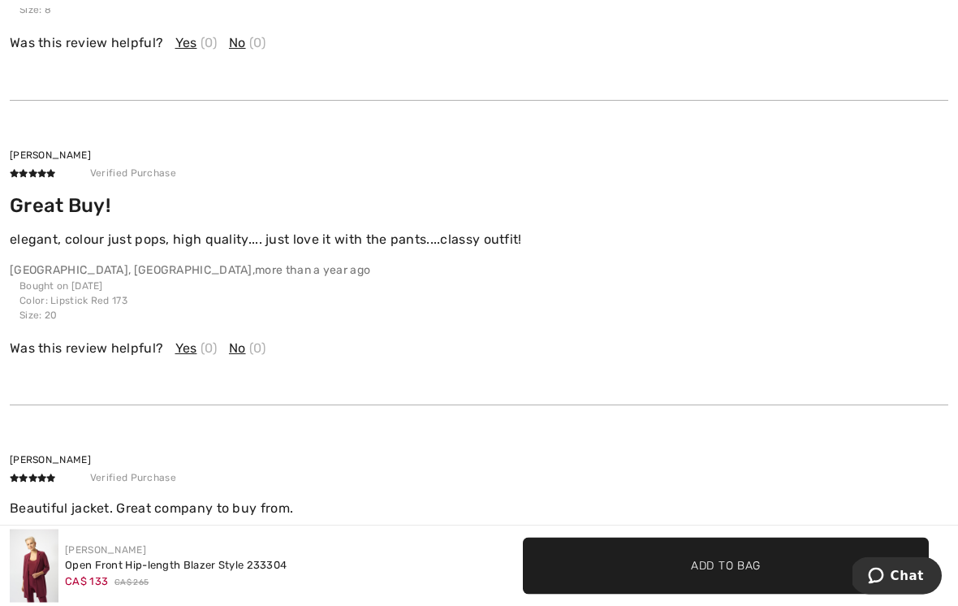
scroll to position [4168, 0]
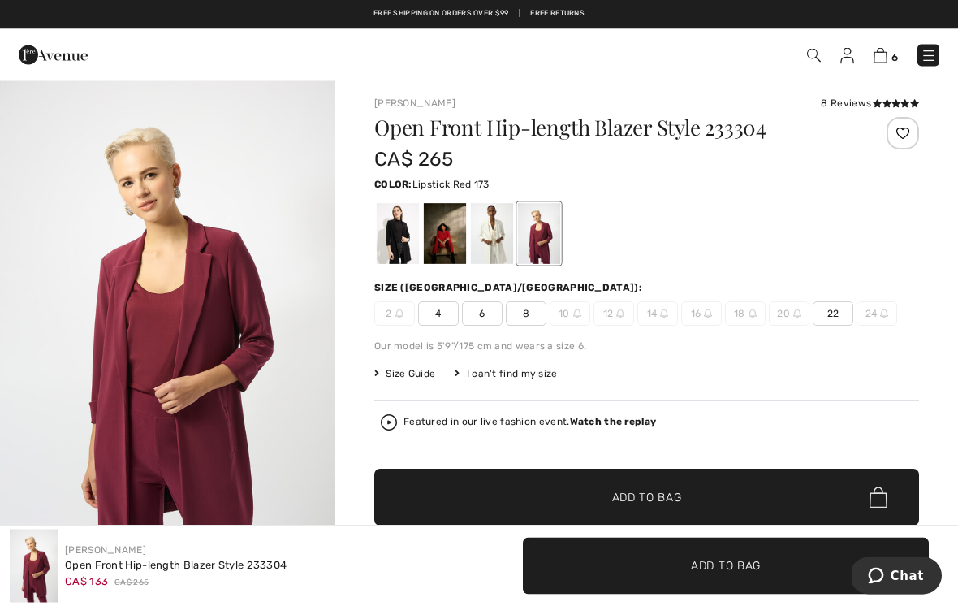
scroll to position [3, 0]
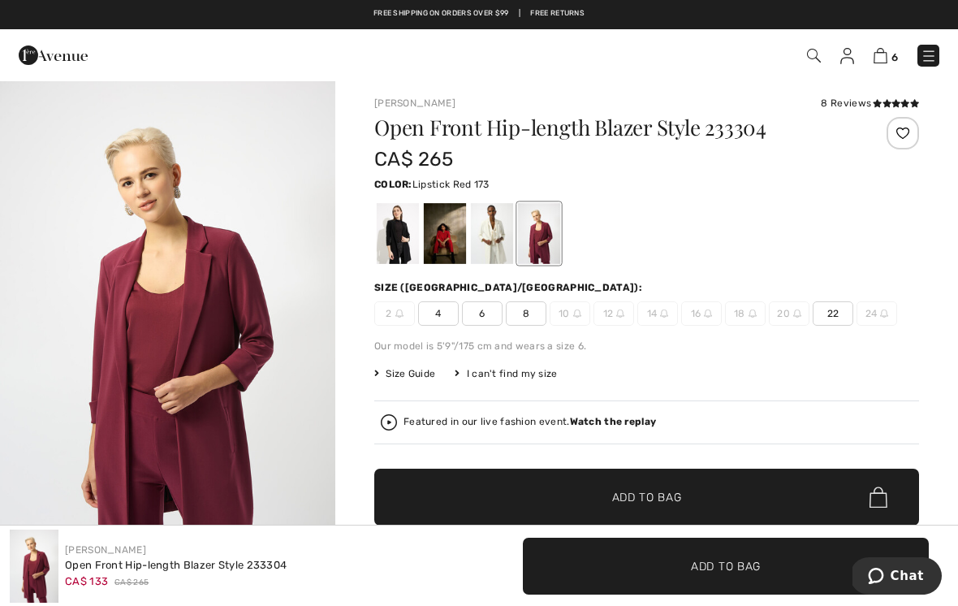
click at [450, 234] on div at bounding box center [445, 233] width 42 height 61
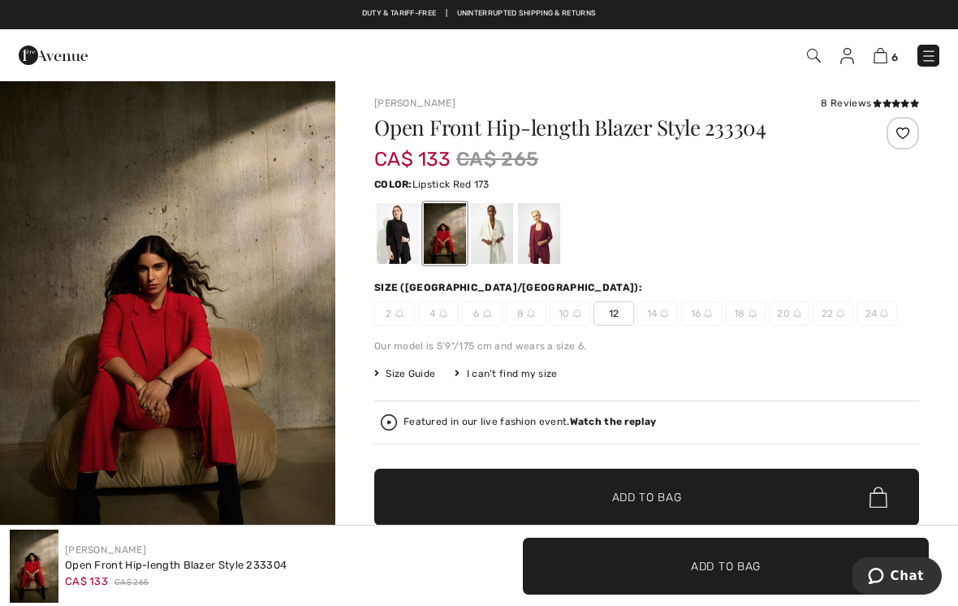
click at [394, 235] on div at bounding box center [398, 233] width 42 height 61
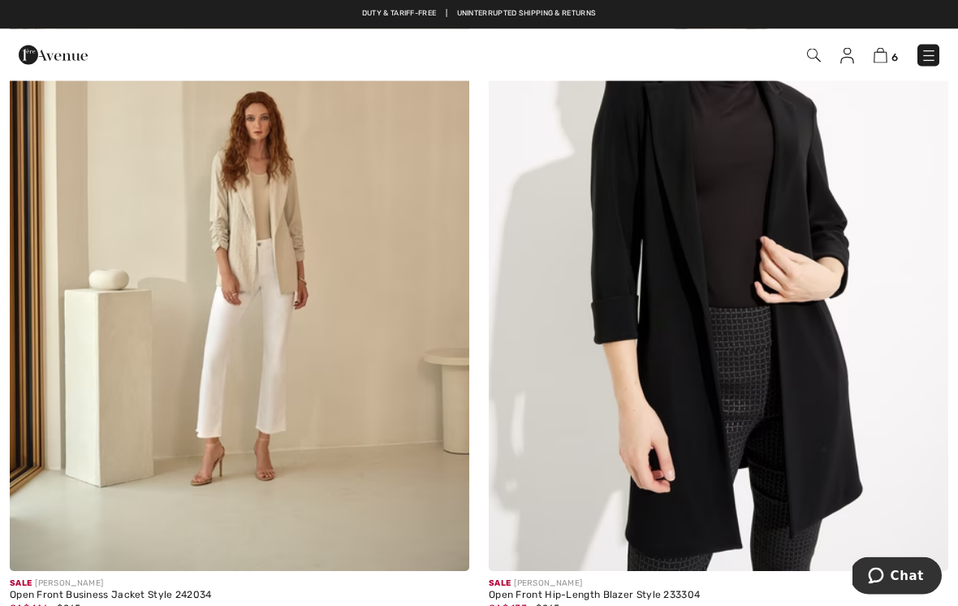
scroll to position [13035, 0]
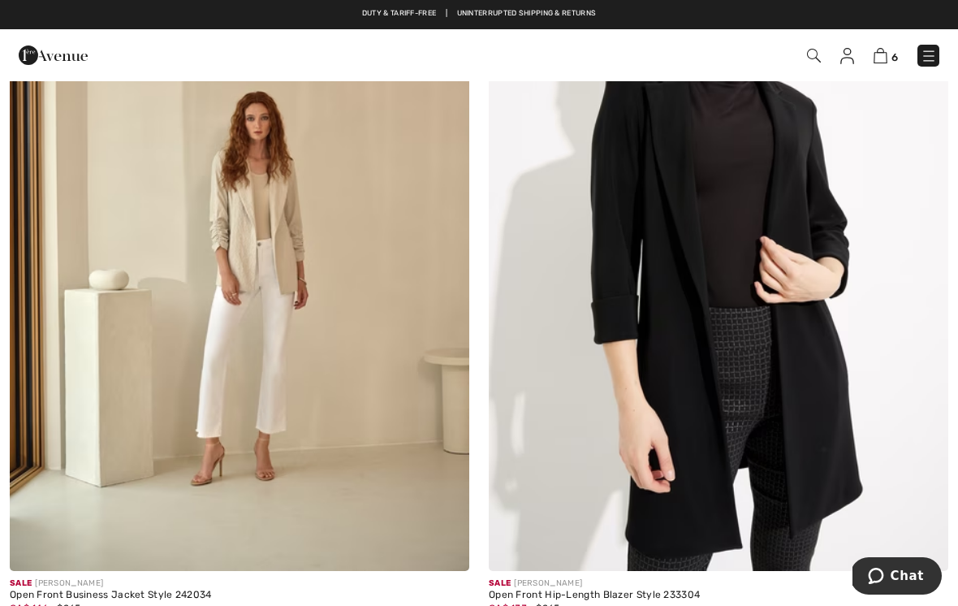
click at [308, 213] on img at bounding box center [239, 225] width 459 height 689
click at [287, 266] on img at bounding box center [239, 225] width 459 height 689
click at [304, 227] on img at bounding box center [239, 225] width 459 height 689
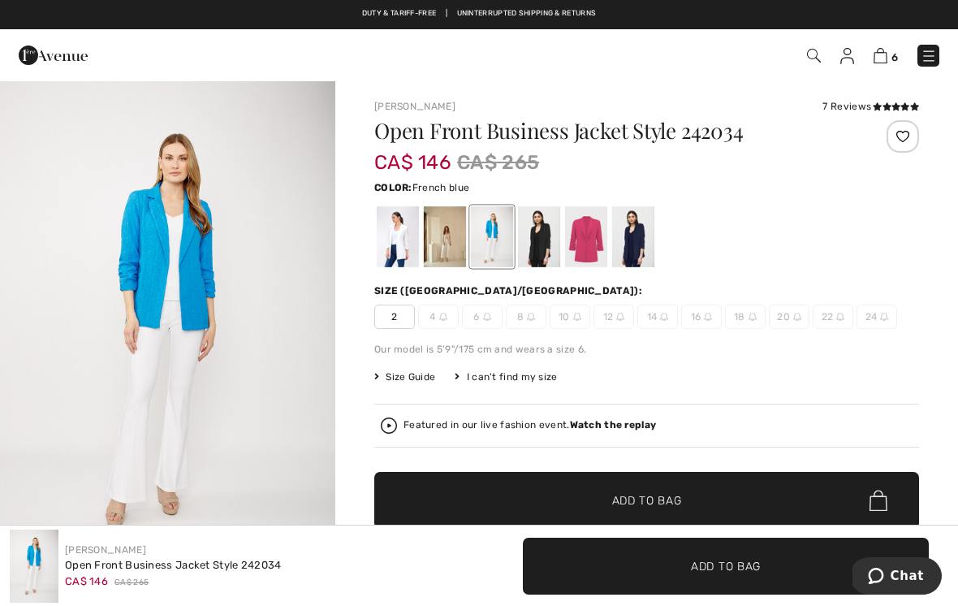
click at [397, 229] on div at bounding box center [398, 236] width 42 height 61
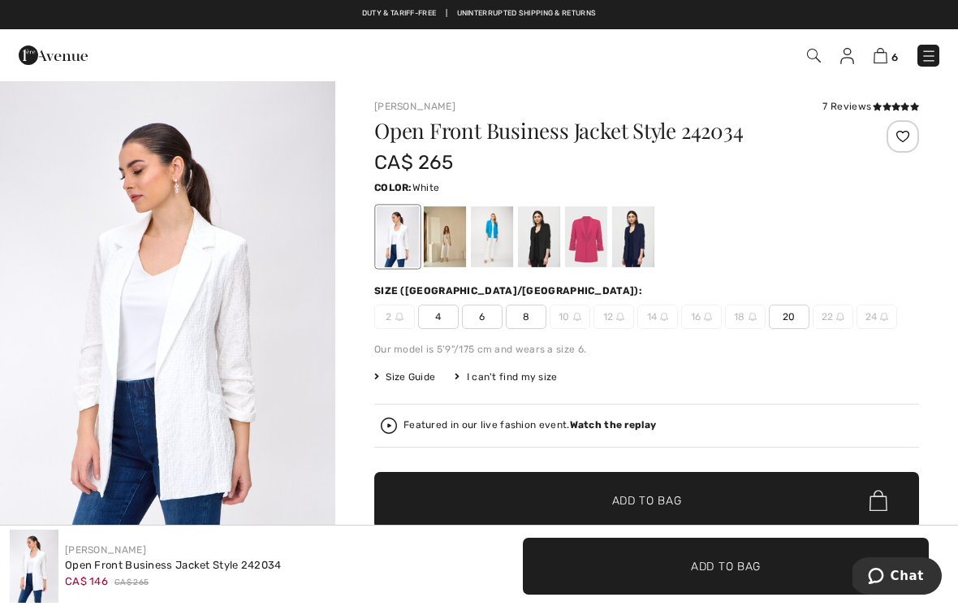
click at [453, 235] on div at bounding box center [445, 236] width 42 height 61
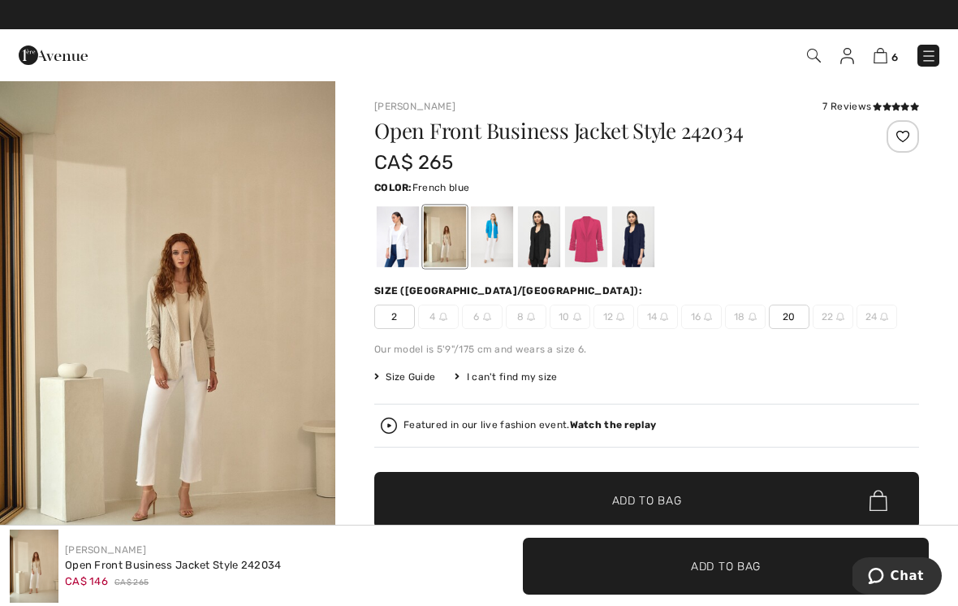
click at [498, 235] on div at bounding box center [492, 236] width 42 height 61
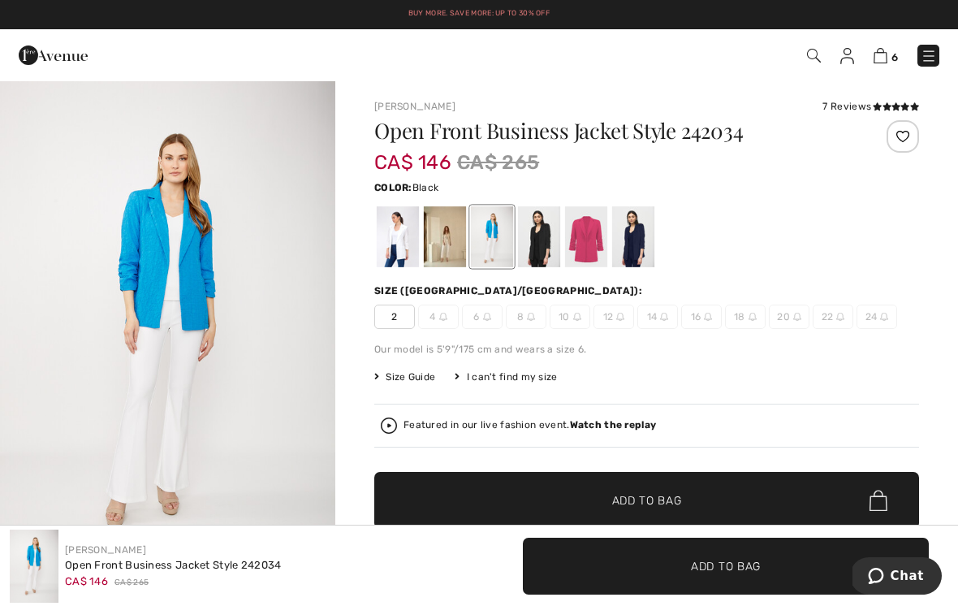
click at [536, 244] on div at bounding box center [539, 236] width 42 height 61
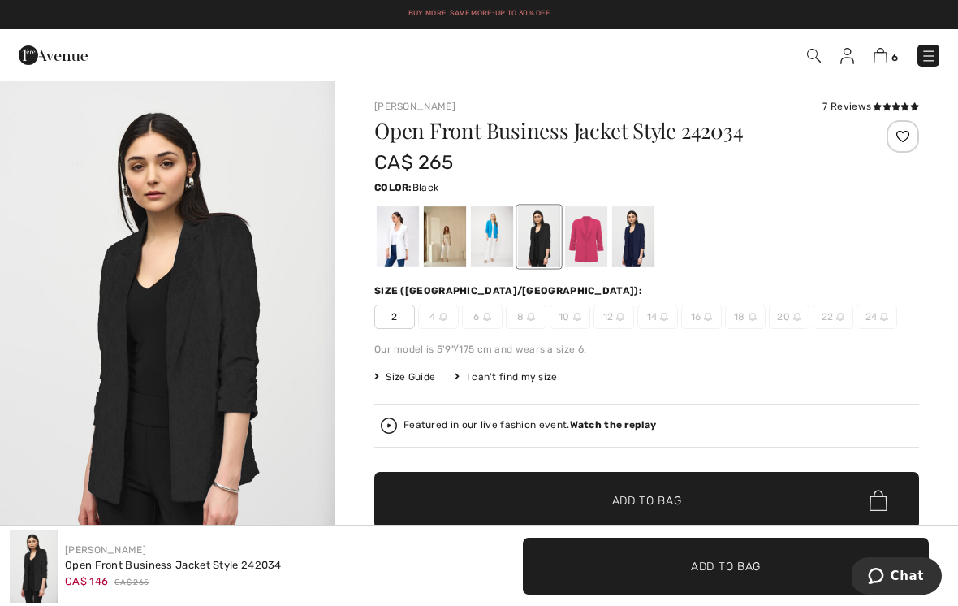
click at [587, 238] on div at bounding box center [586, 236] width 42 height 61
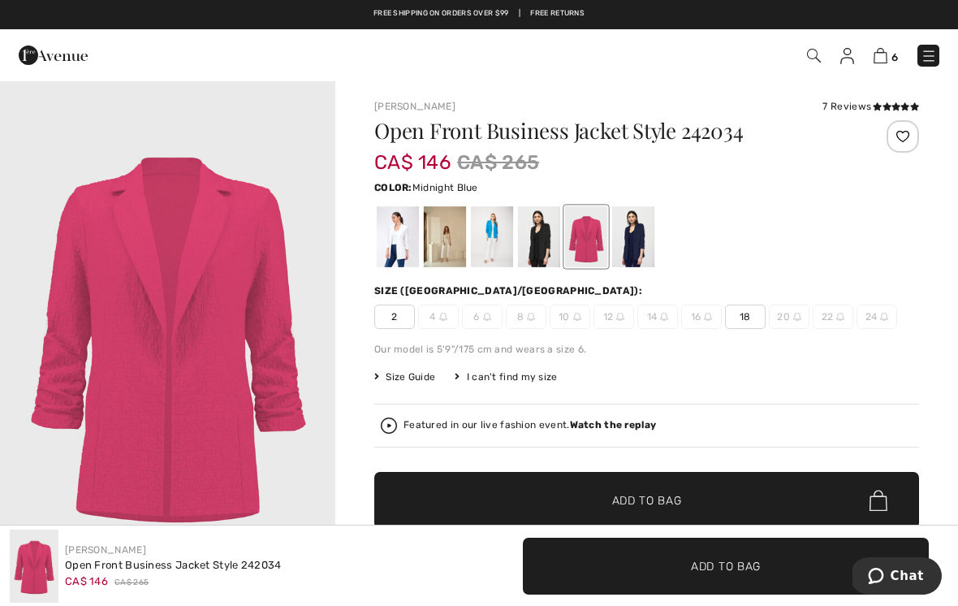
click at [636, 242] on div at bounding box center [633, 236] width 42 height 61
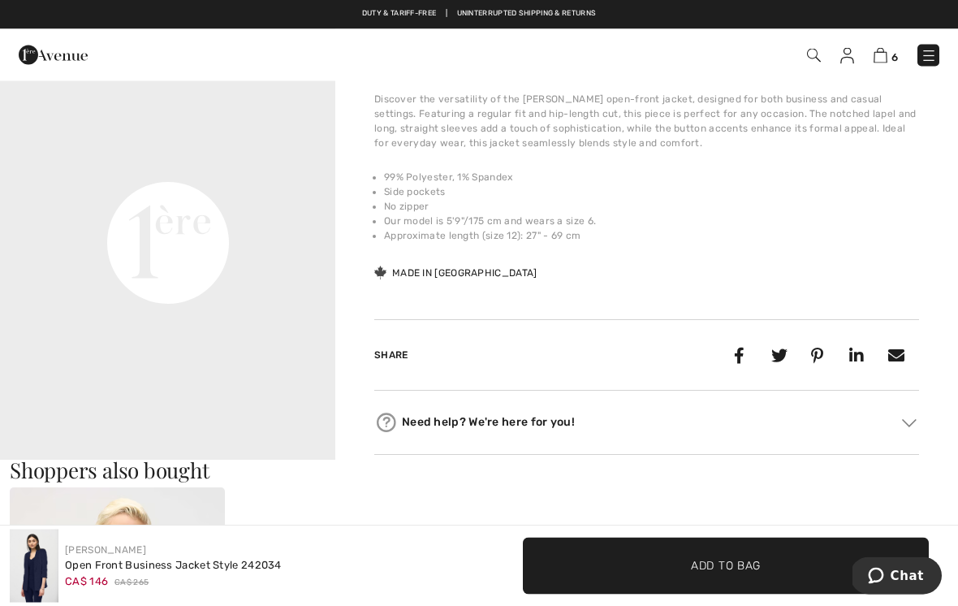
scroll to position [573, 0]
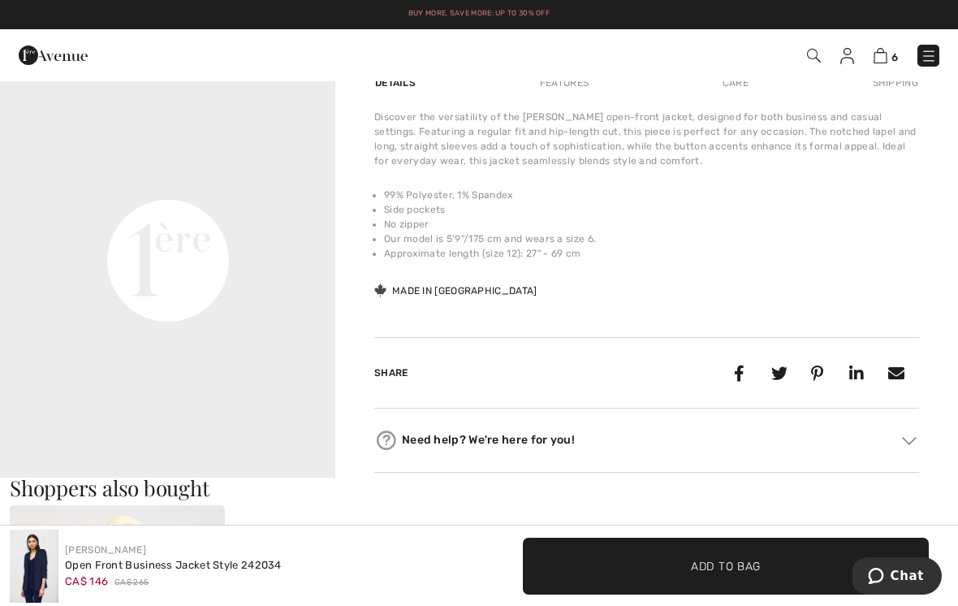
click at [287, 178] on video "Your browser does not support the video tag." at bounding box center [167, 94] width 335 height 168
click at [253, 178] on video "Your browser does not support the video tag." at bounding box center [167, 94] width 335 height 168
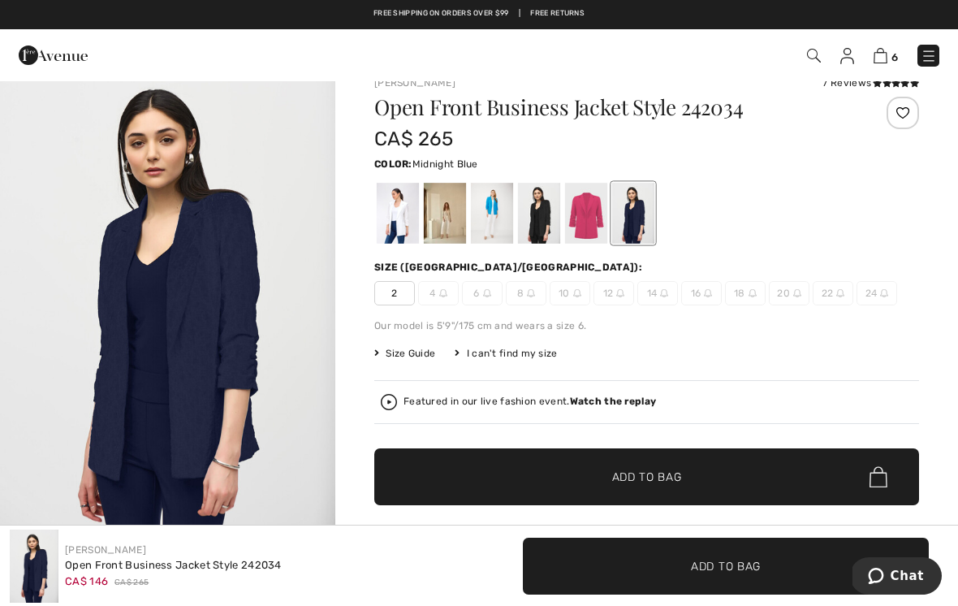
scroll to position [0, 0]
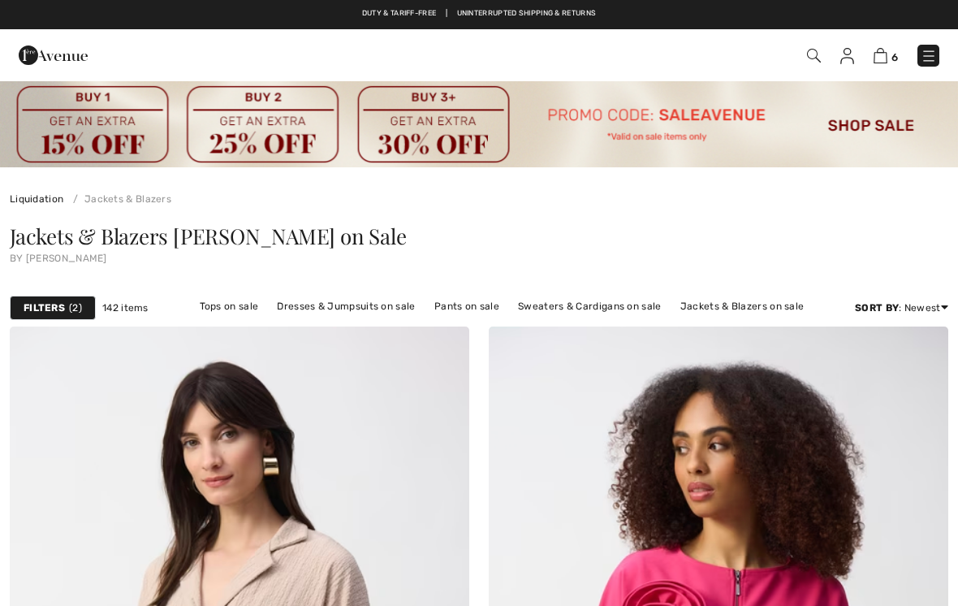
scroll to position [13035, 0]
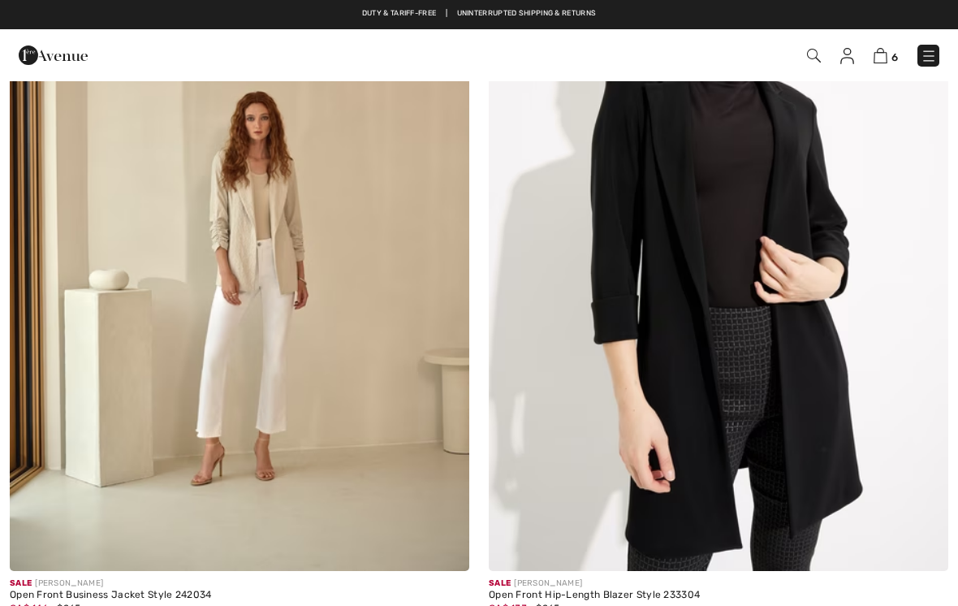
checkbox input "true"
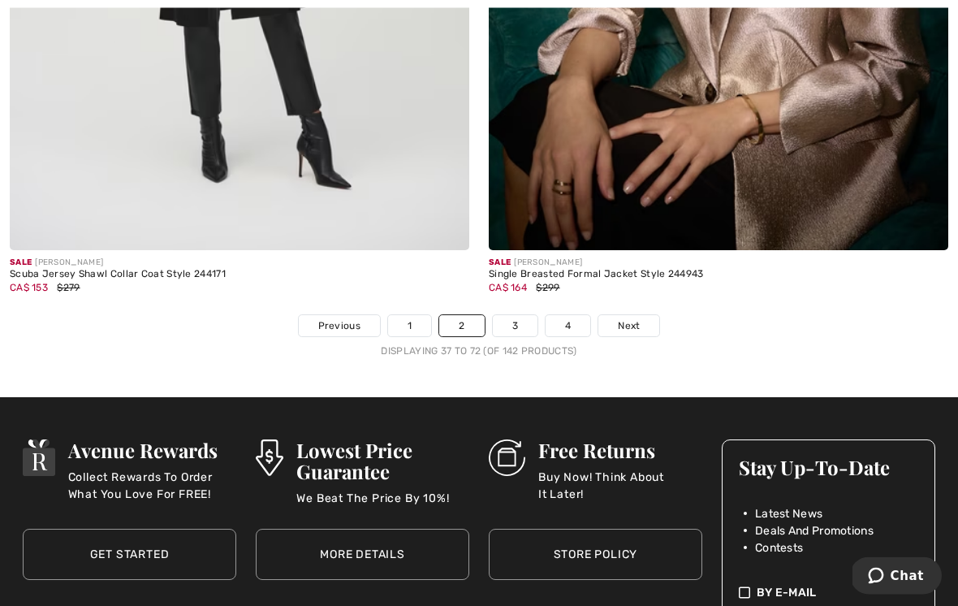
scroll to position [14136, 0]
click at [526, 315] on link "3" at bounding box center [515, 325] width 45 height 21
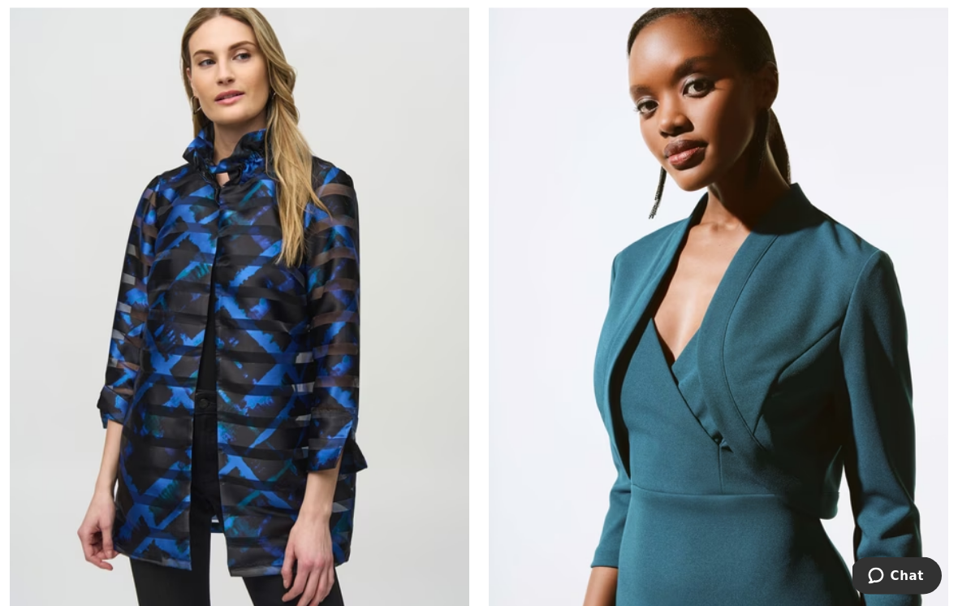
scroll to position [351, 0]
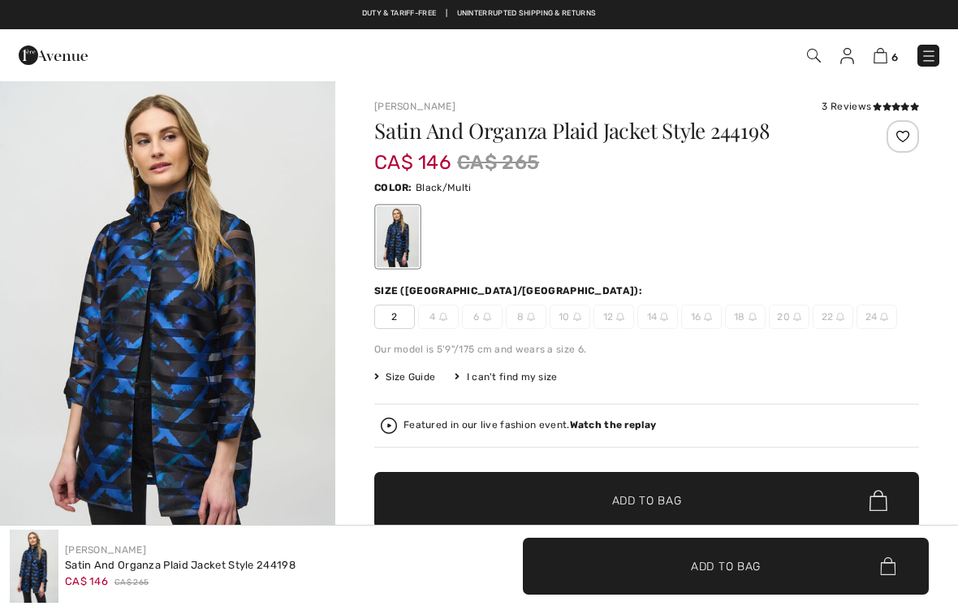
checkbox input "true"
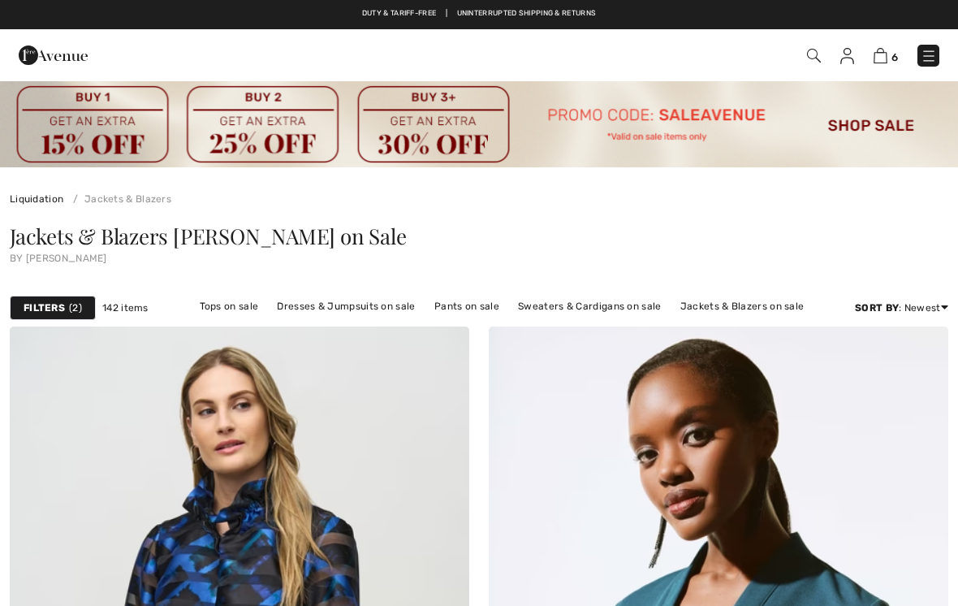
scroll to position [382, 0]
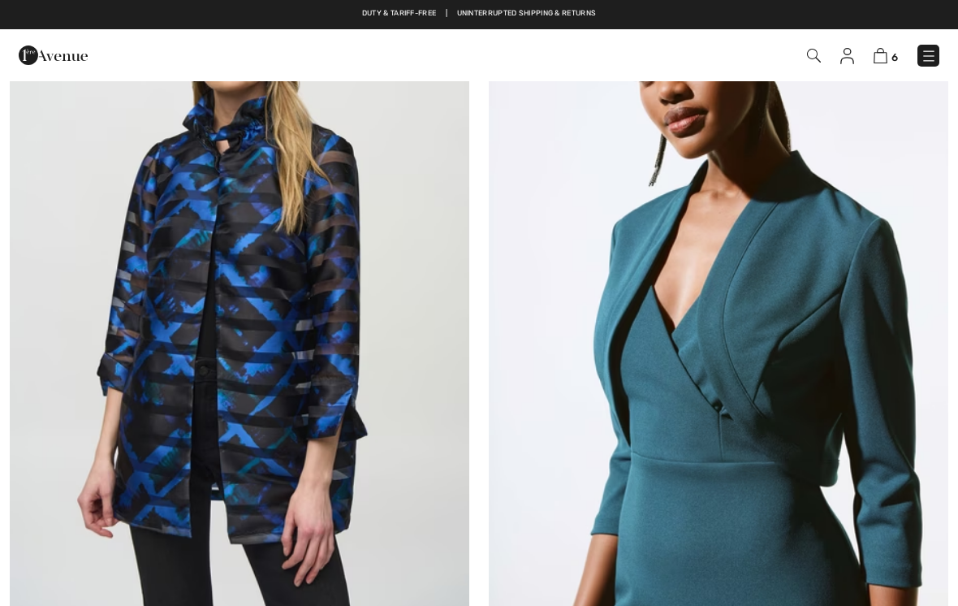
checkbox input "true"
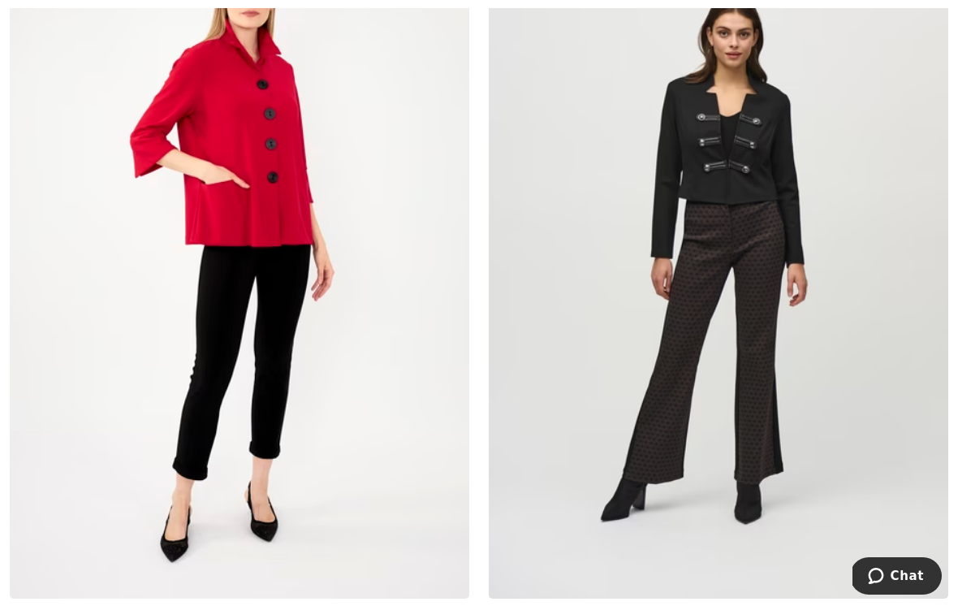
scroll to position [3481, 0]
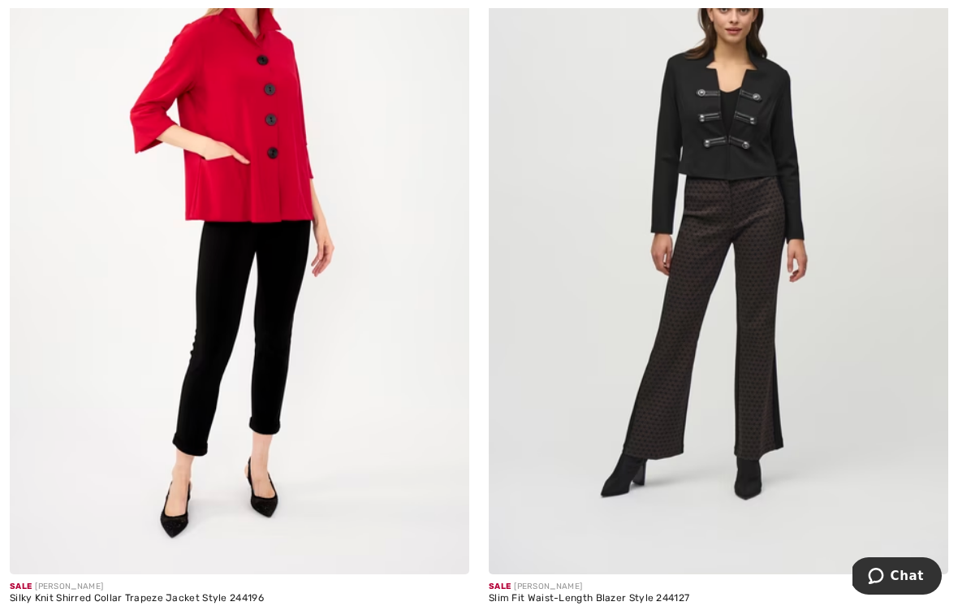
click at [295, 175] on img at bounding box center [239, 229] width 459 height 689
click at [300, 164] on img at bounding box center [239, 229] width 459 height 689
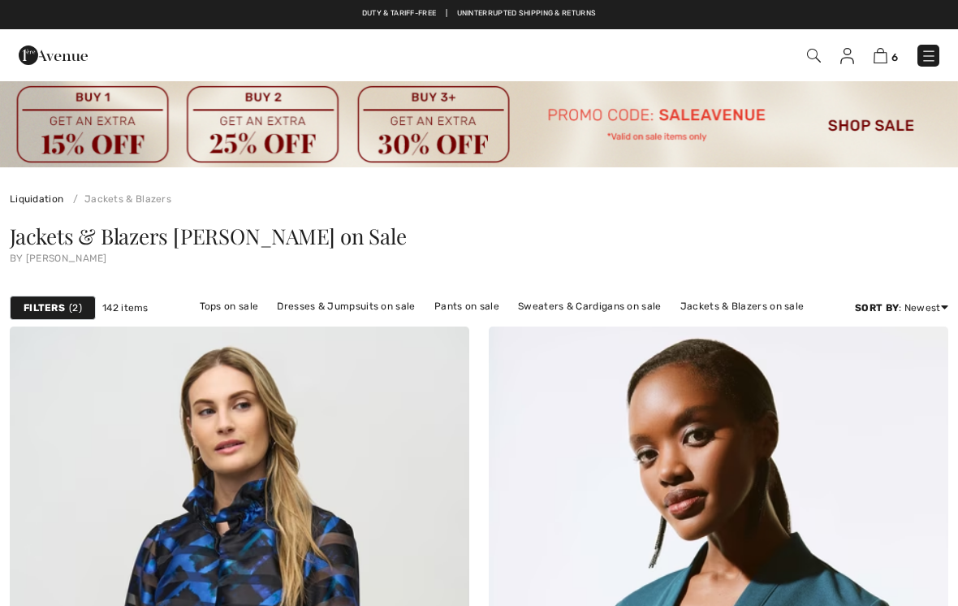
scroll to position [3506, 0]
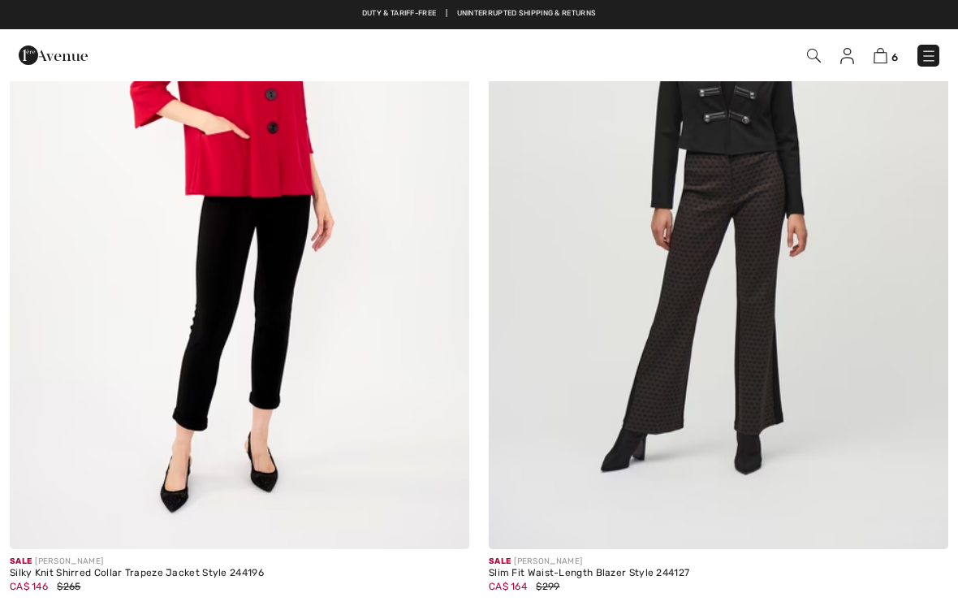
checkbox input "true"
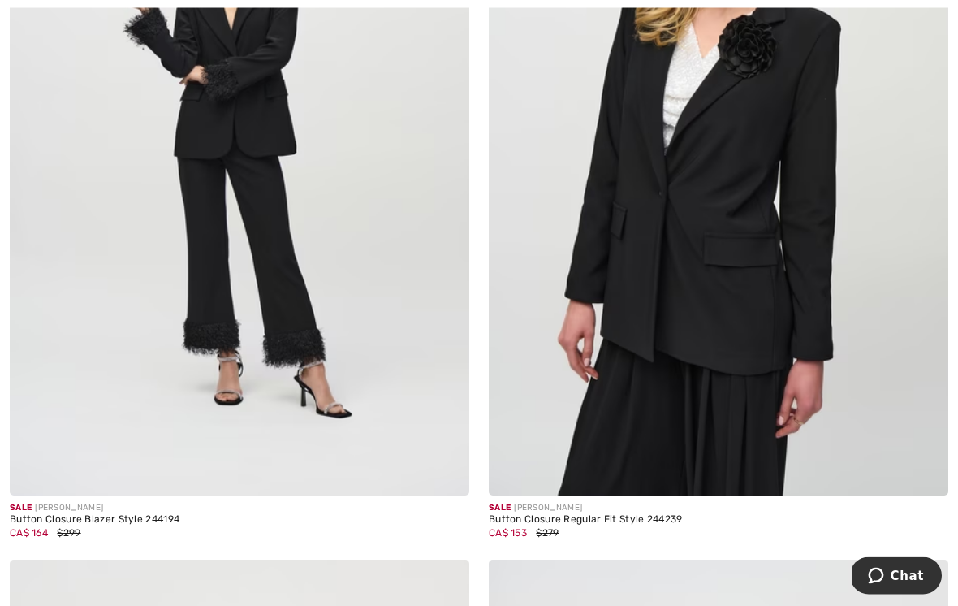
scroll to position [5971, 0]
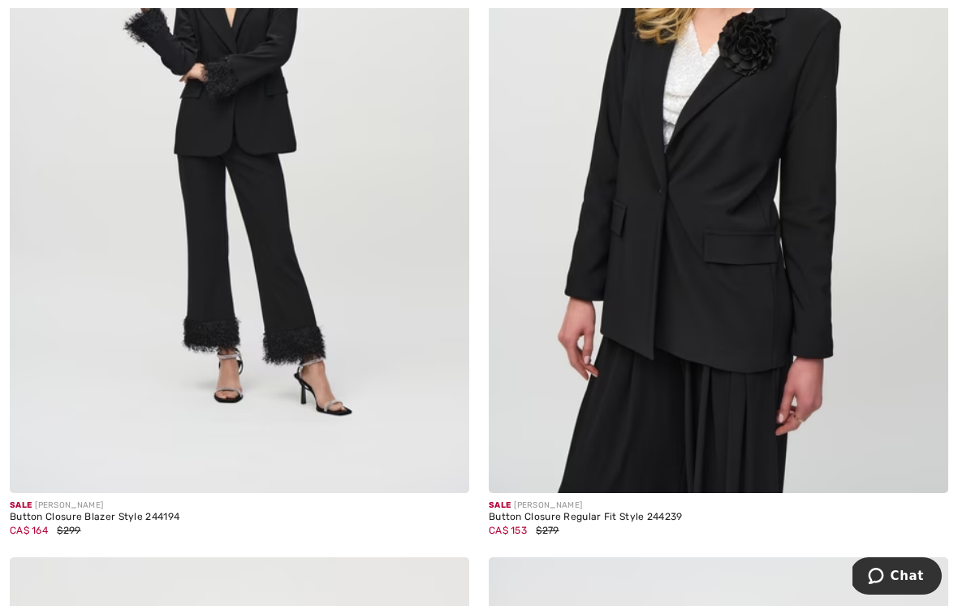
click at [705, 132] on img at bounding box center [718, 148] width 459 height 689
click at [746, 222] on img at bounding box center [718, 148] width 459 height 689
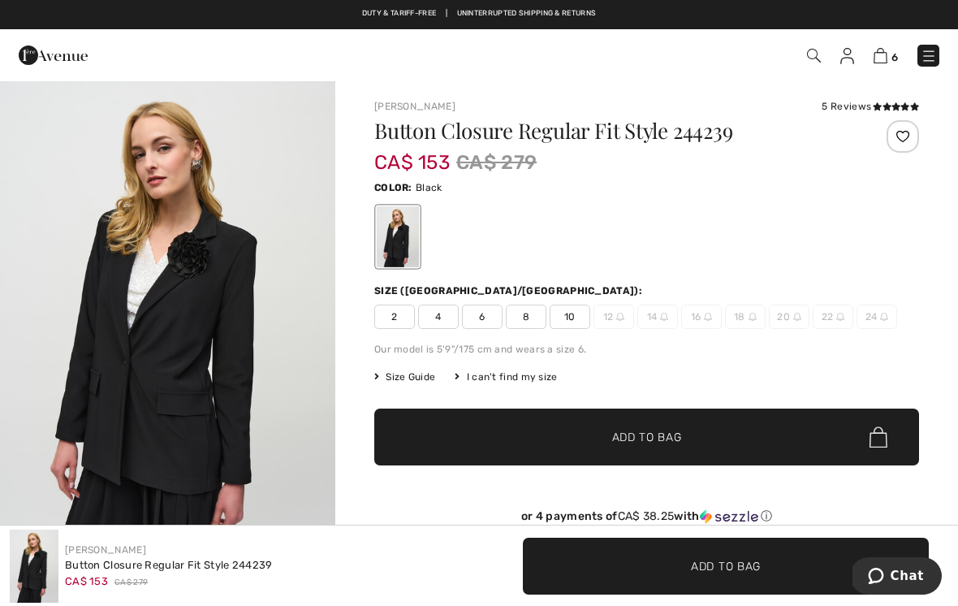
click at [873, 105] on icon at bounding box center [877, 106] width 9 height 8
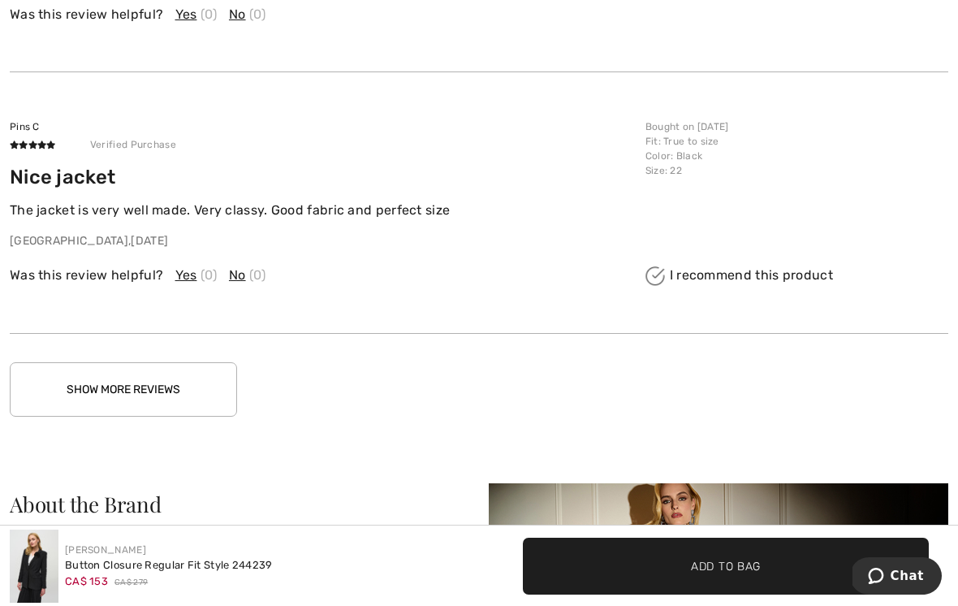
scroll to position [2639, 0]
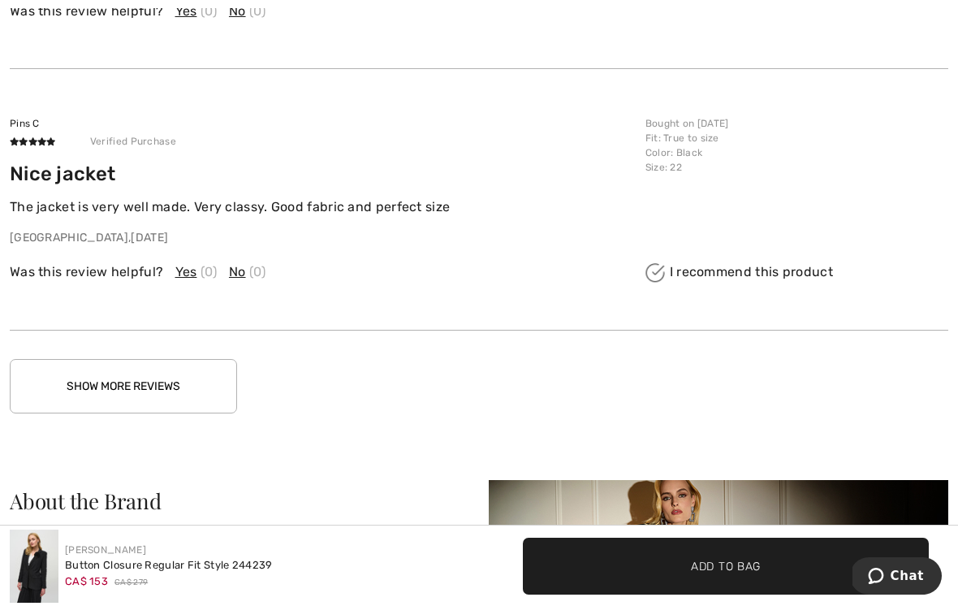
click at [192, 371] on button "Show More Reviews" at bounding box center [123, 386] width 227 height 54
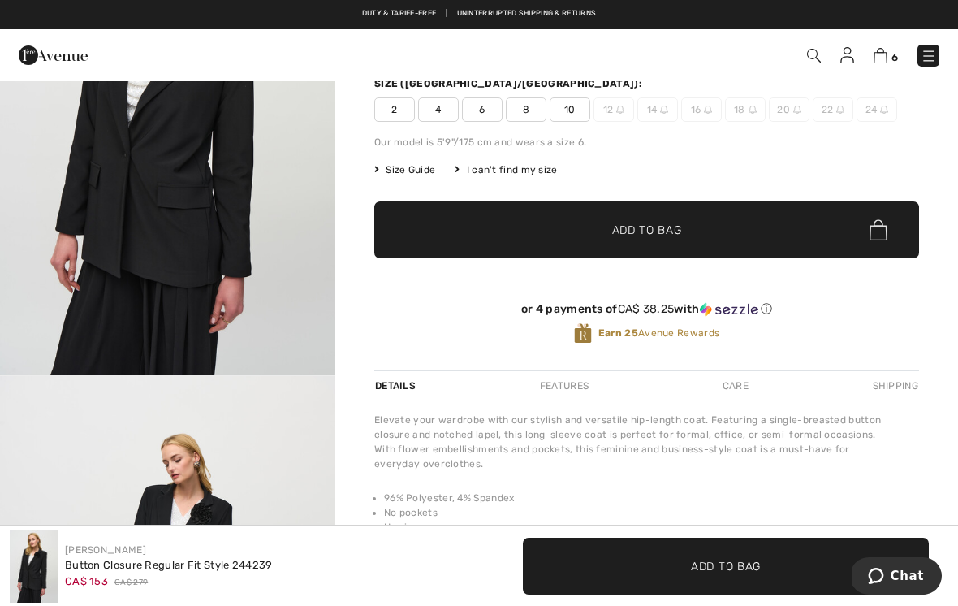
scroll to position [0, 0]
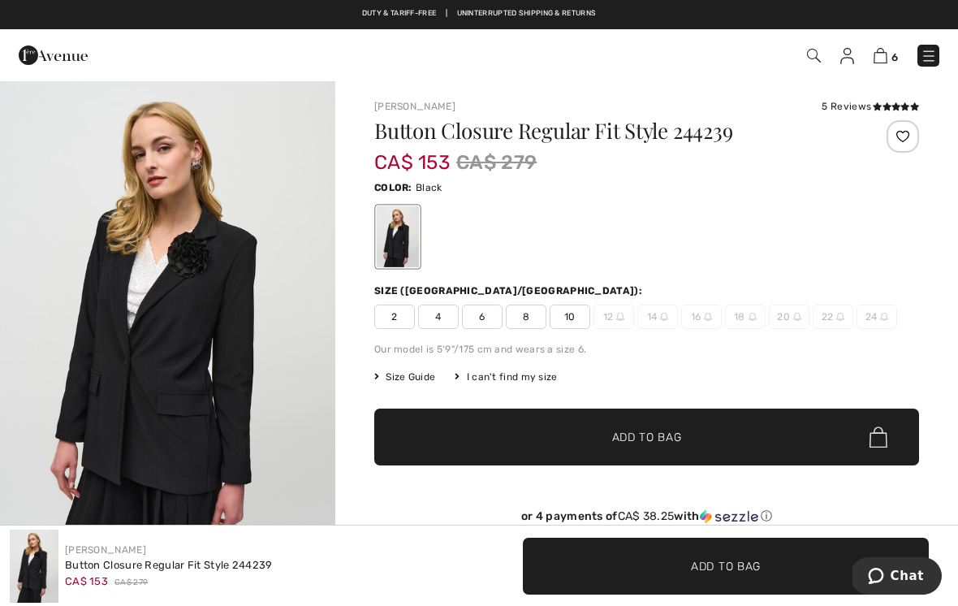
click at [577, 316] on span "10" at bounding box center [570, 316] width 41 height 24
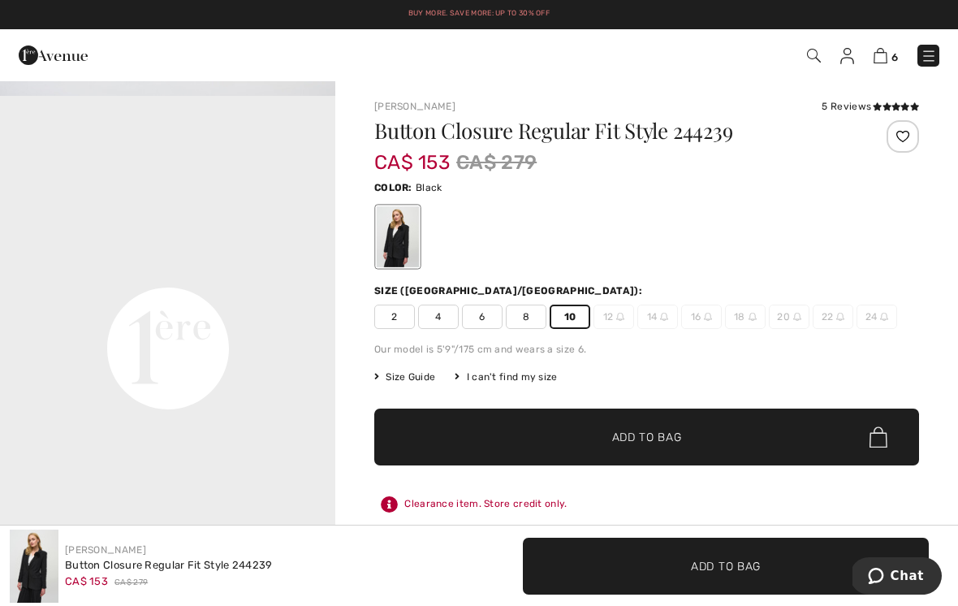
click at [684, 440] on span "✔ Added to Bag Add to Bag" at bounding box center [646, 436] width 545 height 57
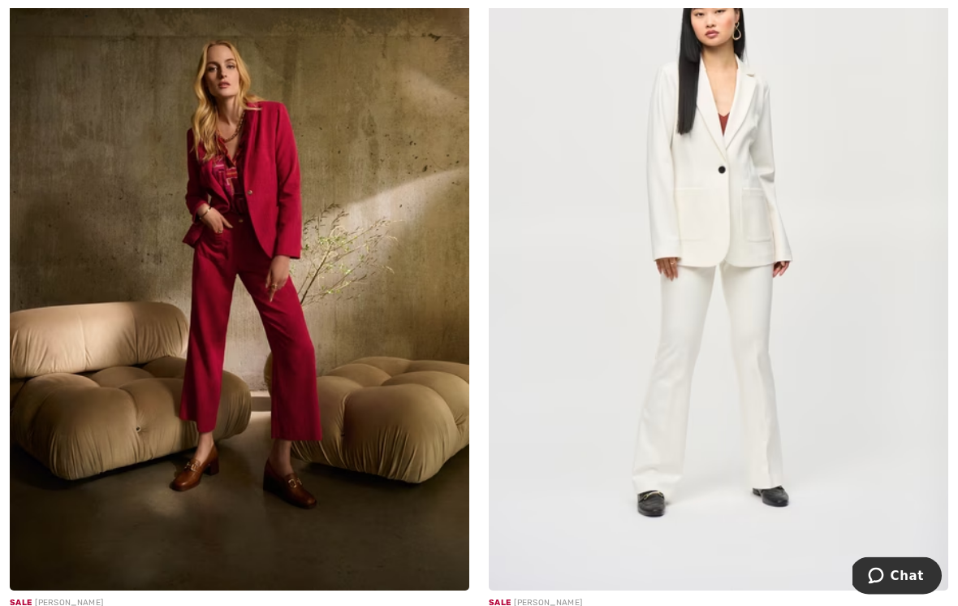
scroll to position [7381, 0]
click at [382, 339] on img at bounding box center [239, 245] width 459 height 689
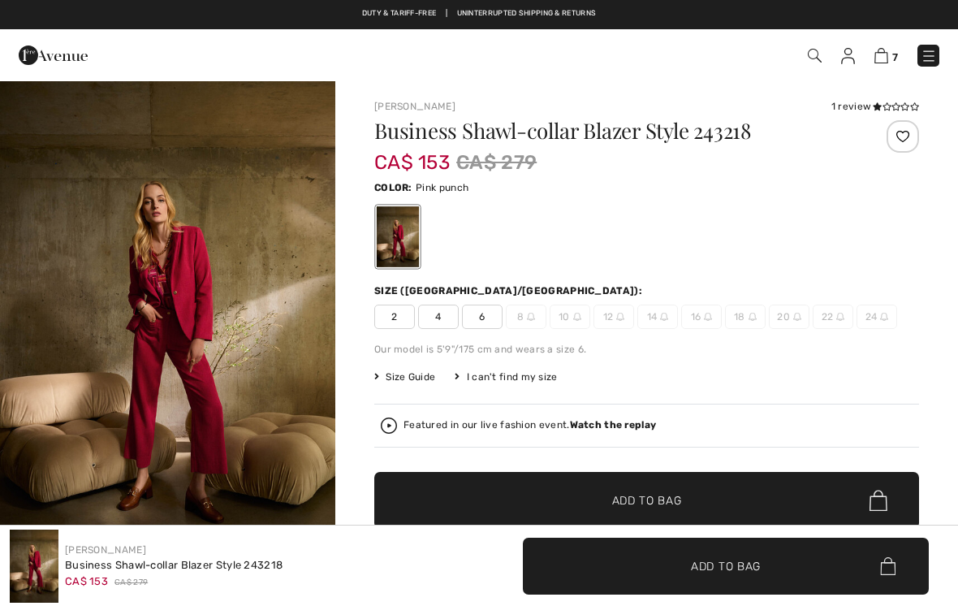
checkbox input "true"
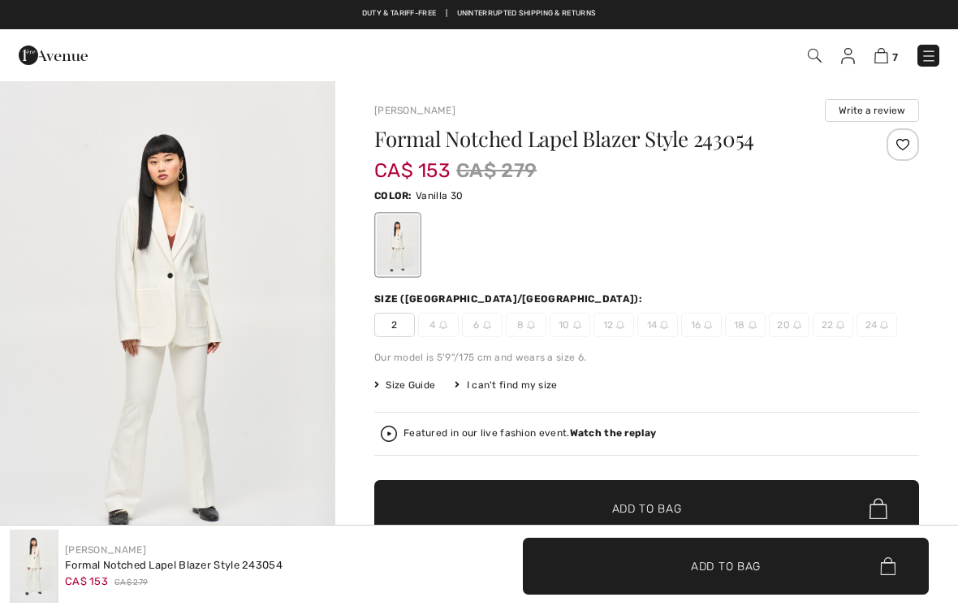
checkbox input "true"
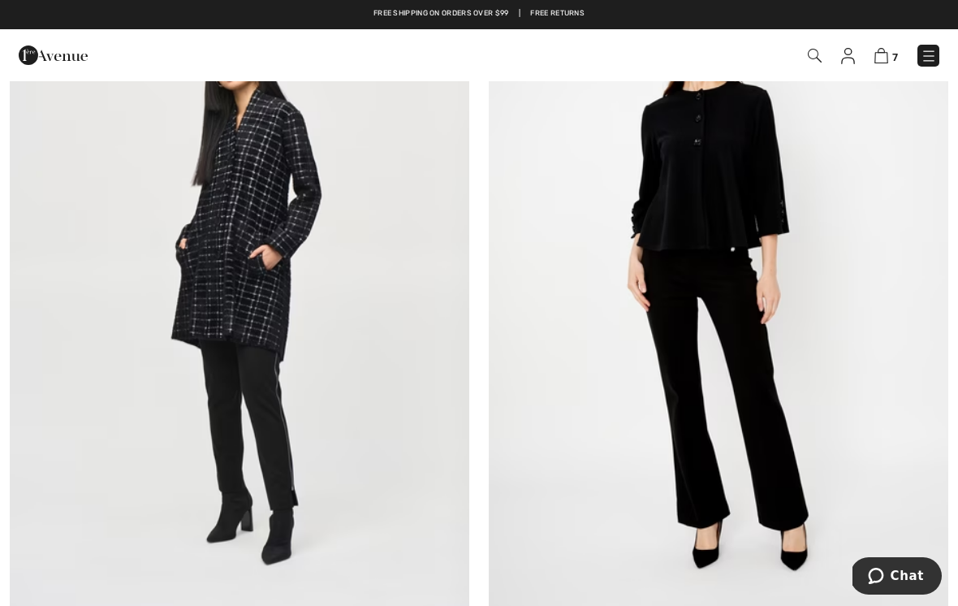
scroll to position [8085, 0]
click at [272, 247] on img at bounding box center [239, 293] width 459 height 689
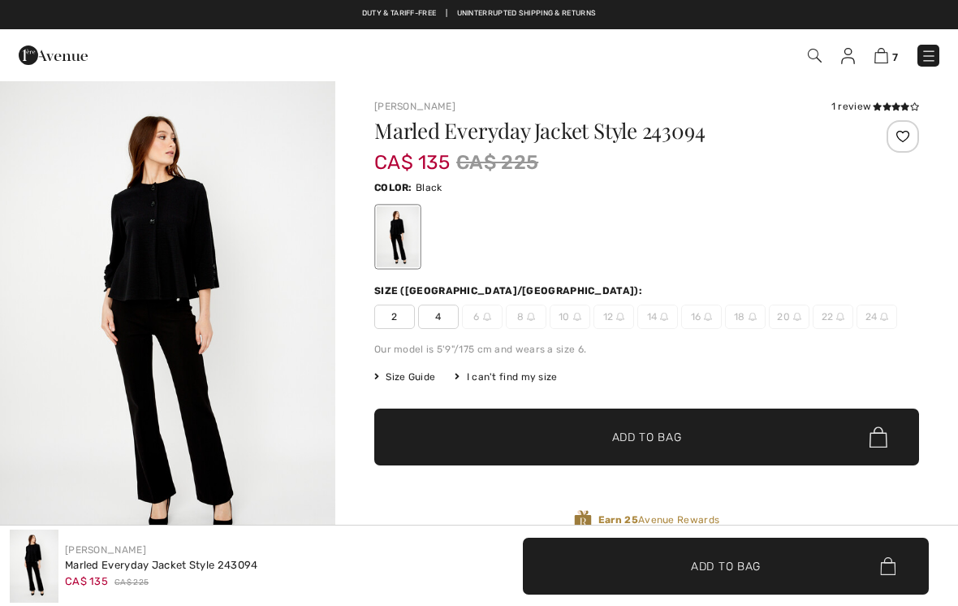
checkbox input "true"
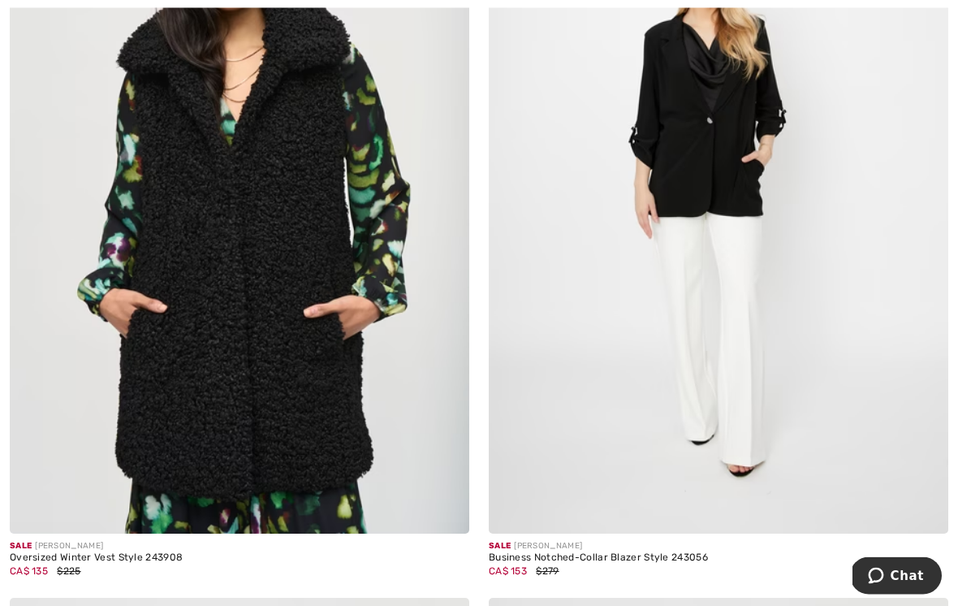
scroll to position [9873, 0]
click at [722, 122] on img at bounding box center [718, 188] width 459 height 689
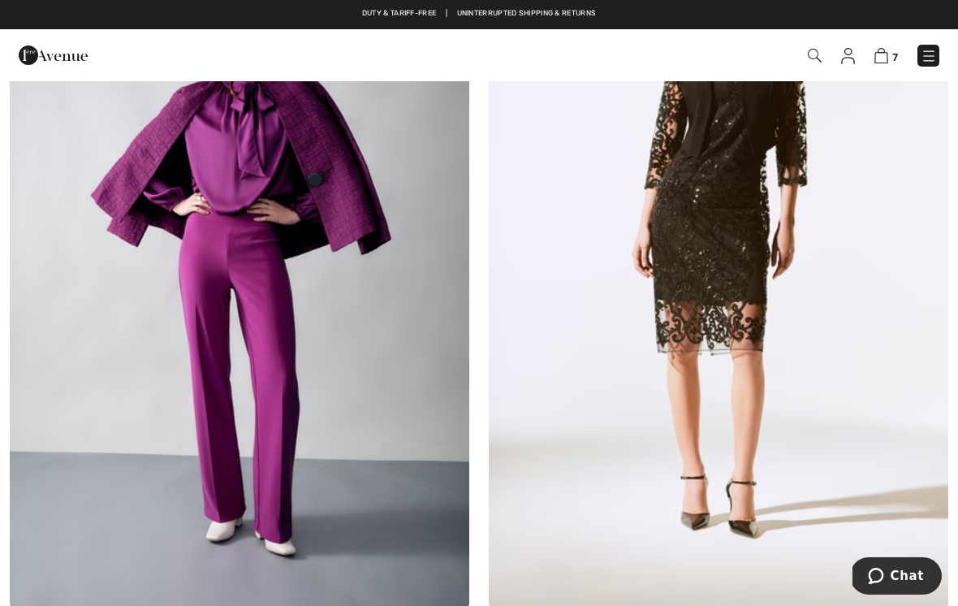
scroll to position [13585, 0]
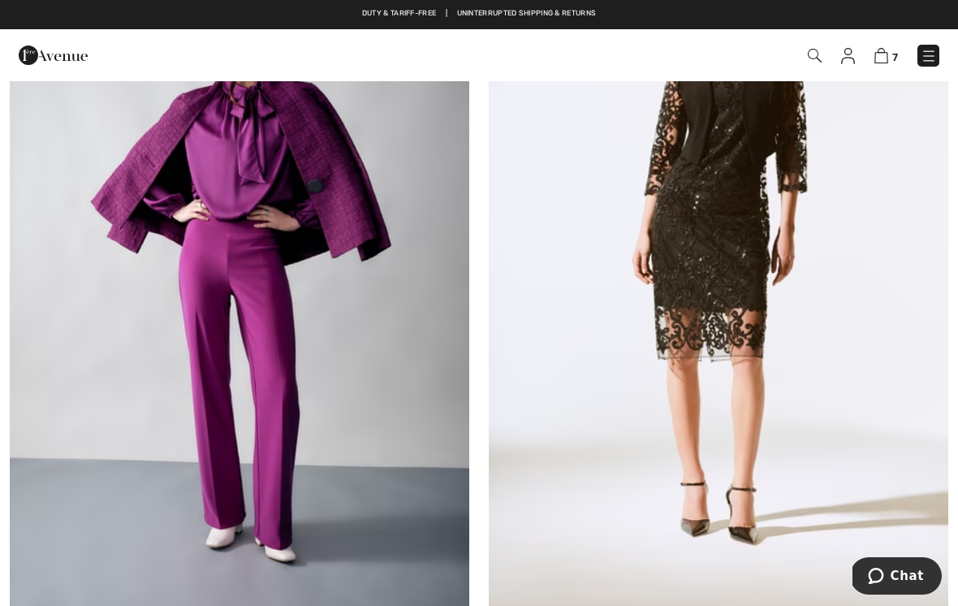
click at [361, 191] on img at bounding box center [239, 269] width 459 height 689
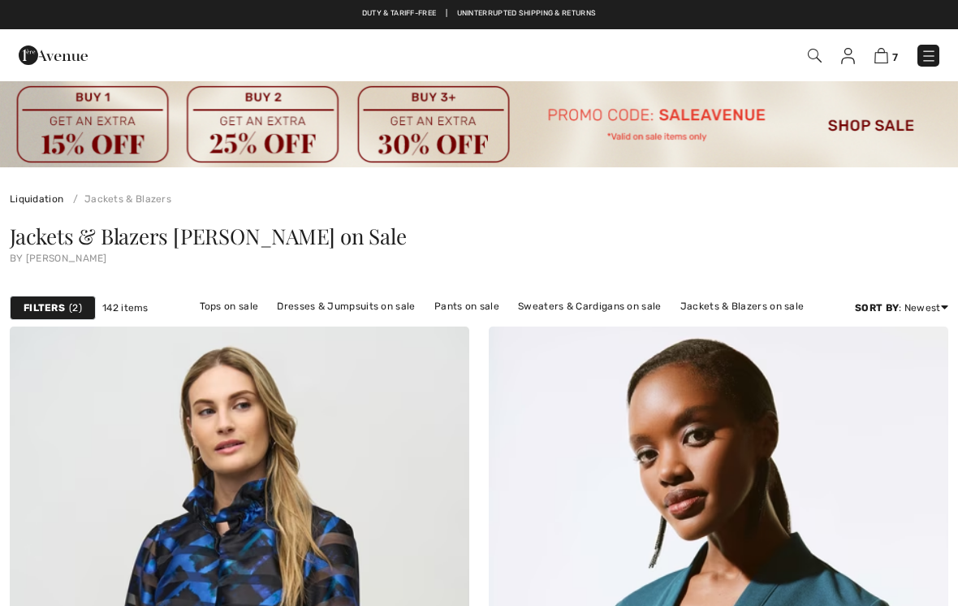
scroll to position [13610, 0]
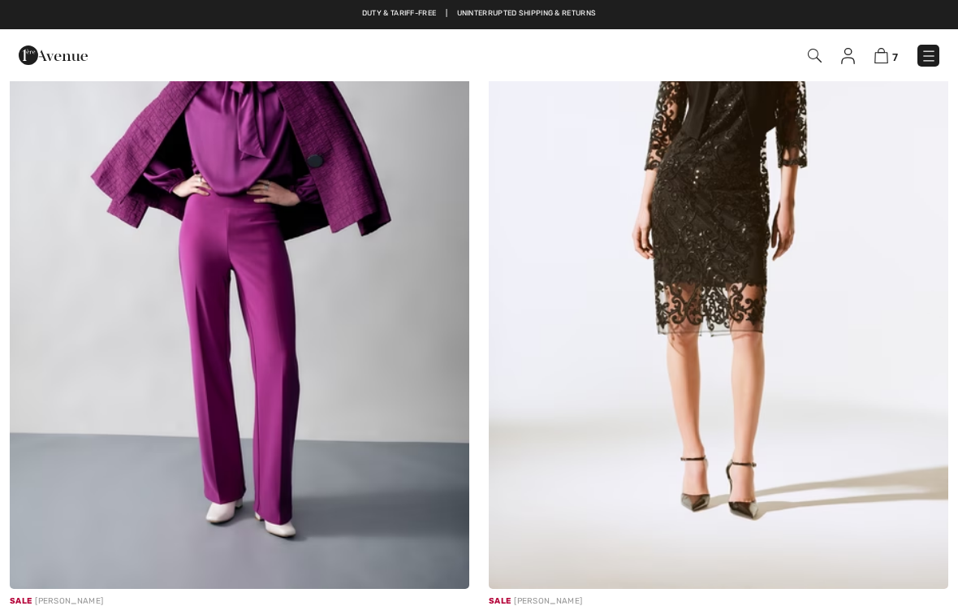
checkbox input "true"
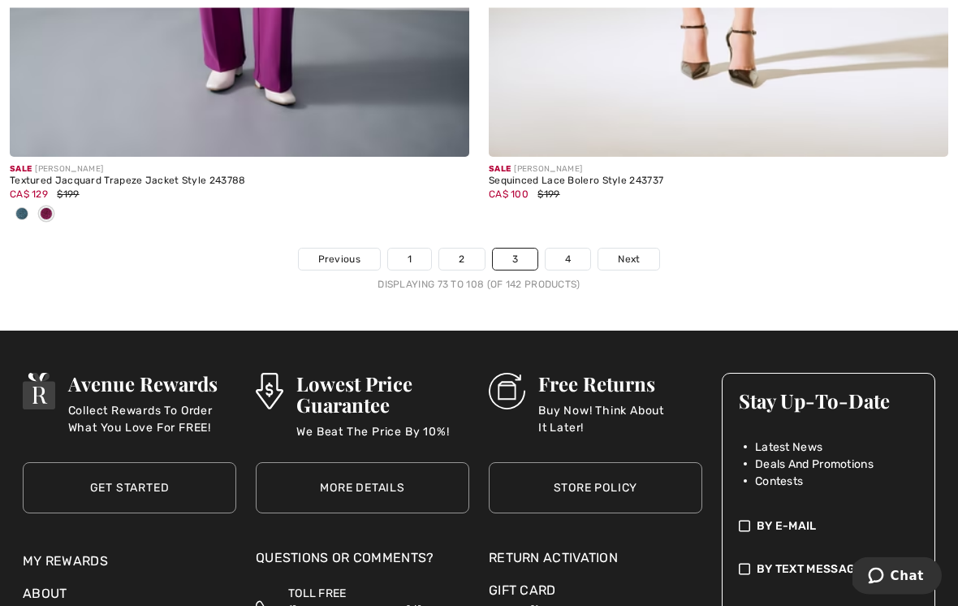
scroll to position [14042, 0]
click at [569, 250] on link "4" at bounding box center [568, 258] width 45 height 21
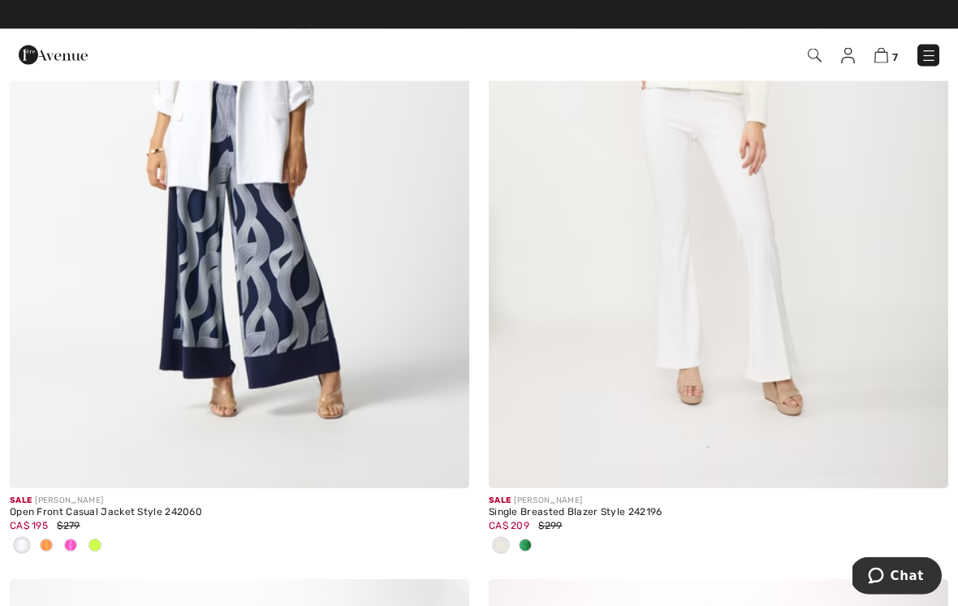
scroll to position [1308, 0]
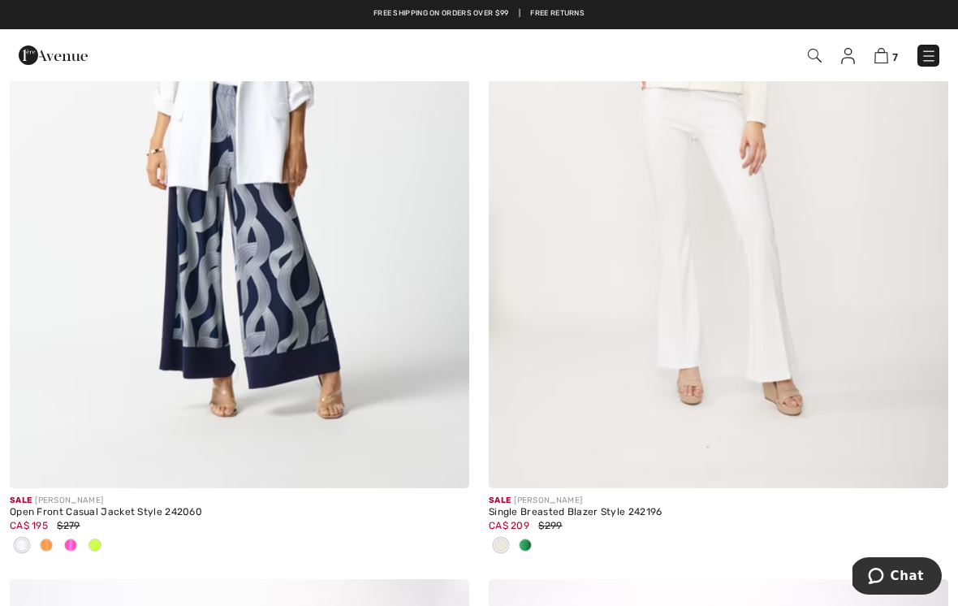
click at [294, 160] on img at bounding box center [239, 143] width 459 height 689
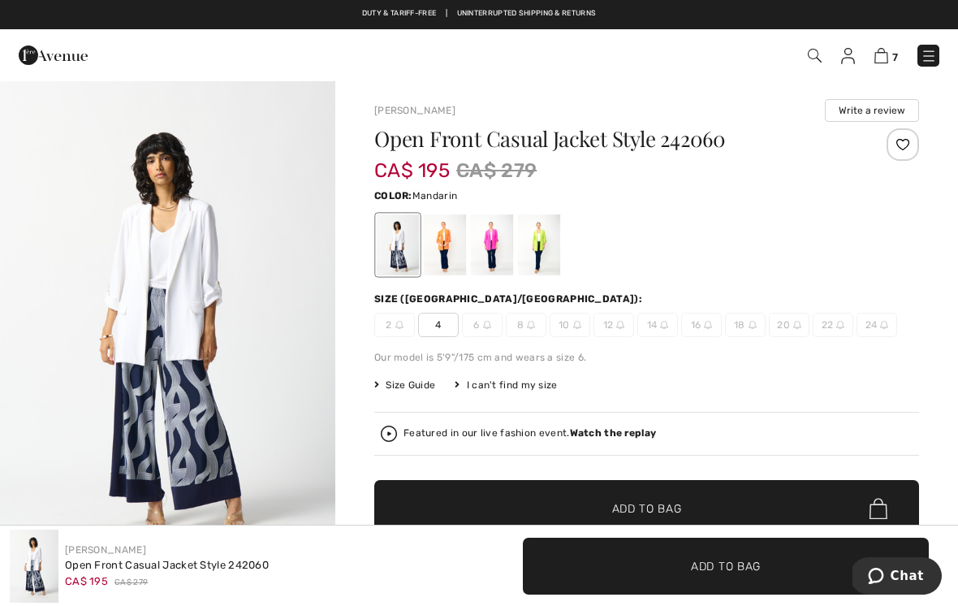
click at [456, 226] on div at bounding box center [445, 244] width 42 height 61
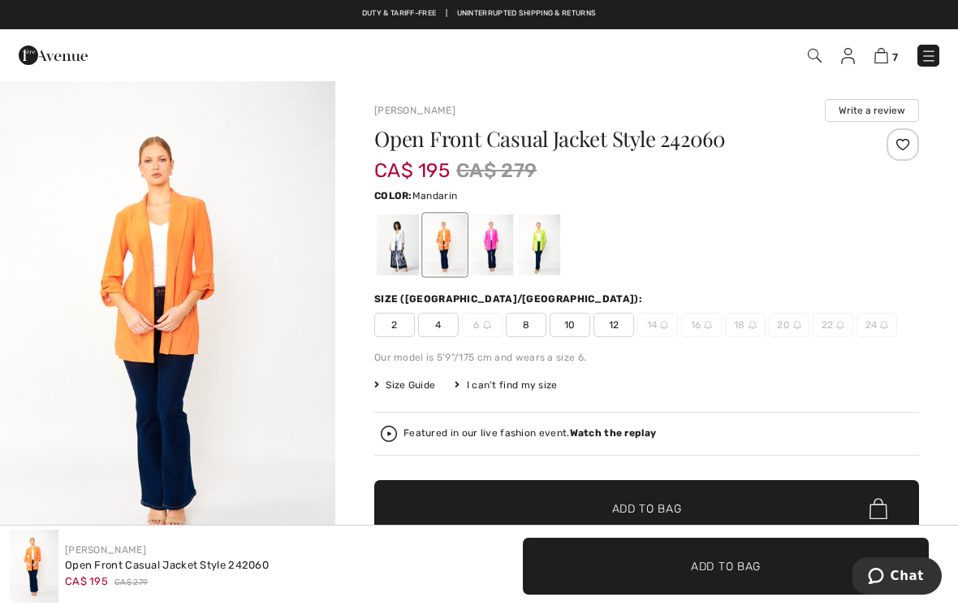
click at [506, 227] on div at bounding box center [492, 244] width 42 height 61
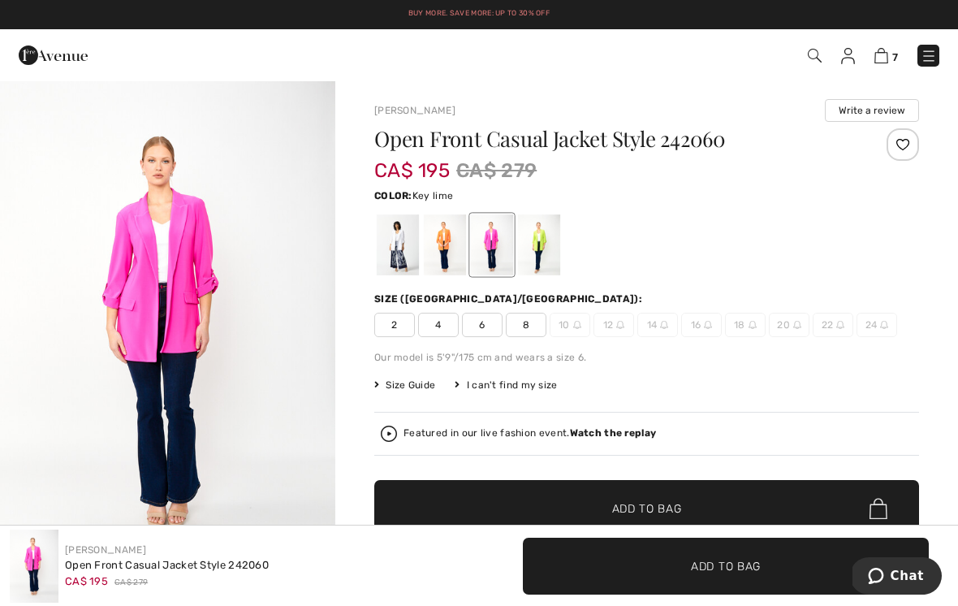
click at [558, 222] on div at bounding box center [539, 244] width 42 height 61
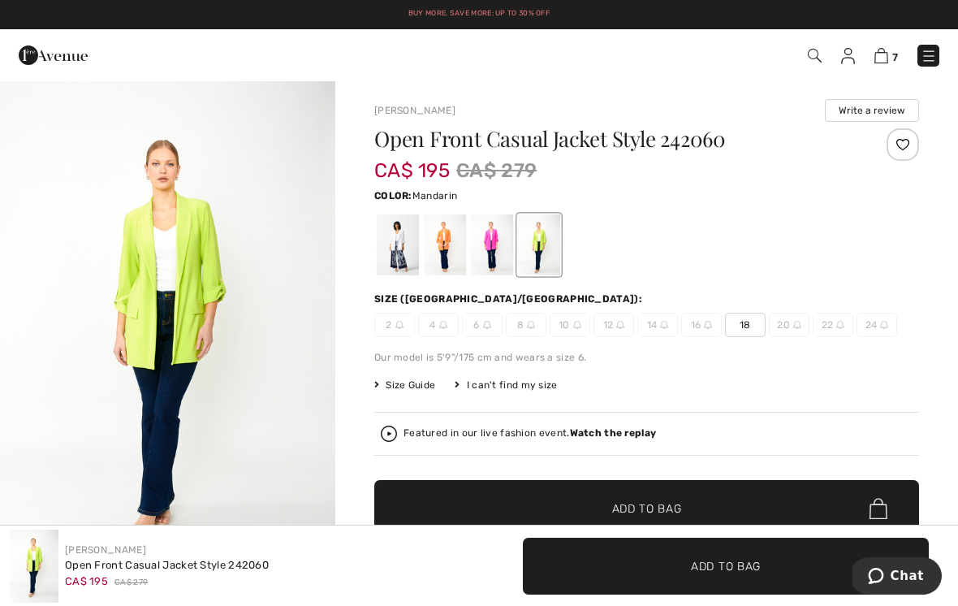
click at [453, 227] on div at bounding box center [445, 244] width 42 height 61
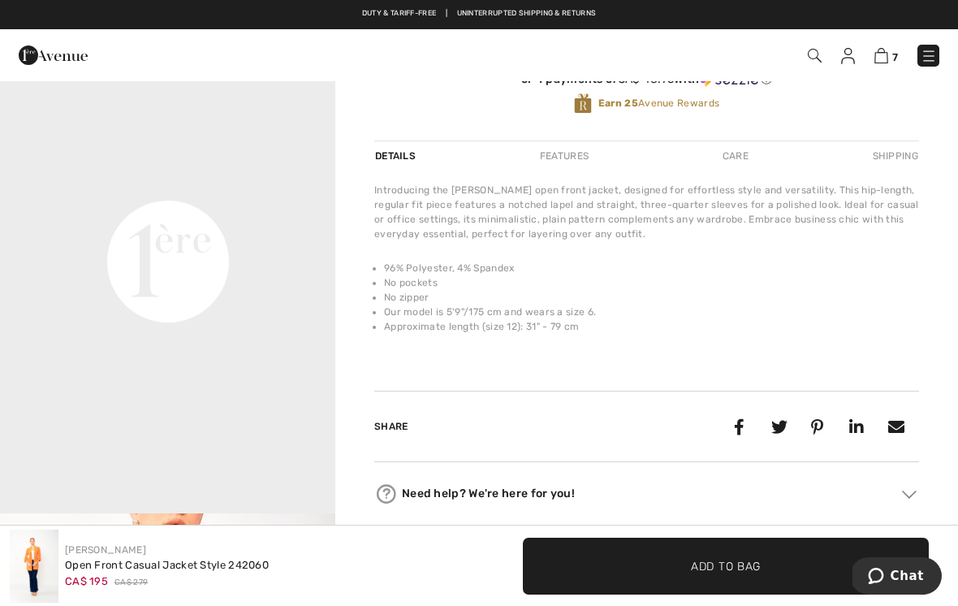
scroll to position [585, 0]
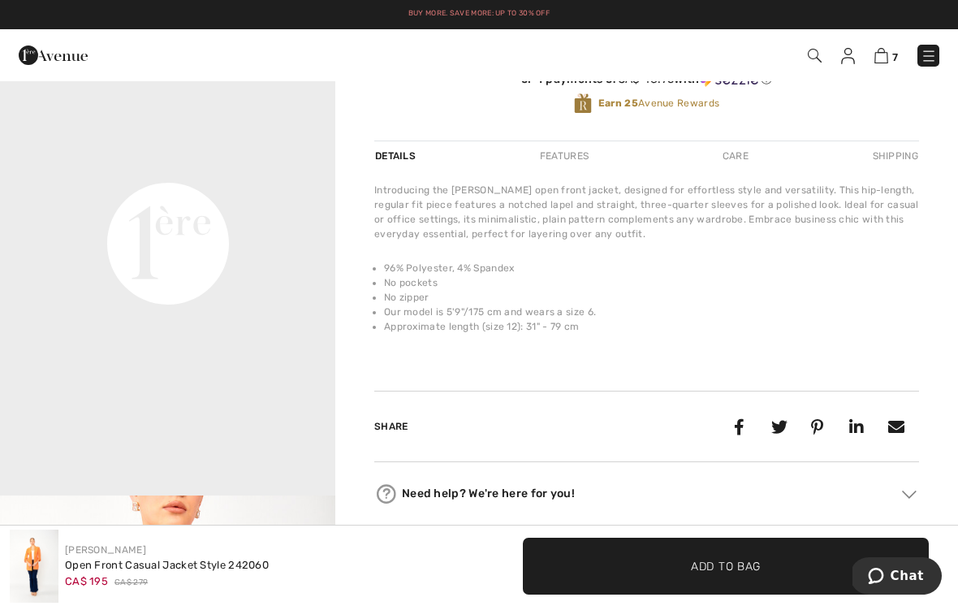
click at [261, 161] on video "Your browser does not support the video tag." at bounding box center [167, 77] width 335 height 168
click at [257, 161] on video "Your browser does not support the video tag." at bounding box center [167, 77] width 335 height 168
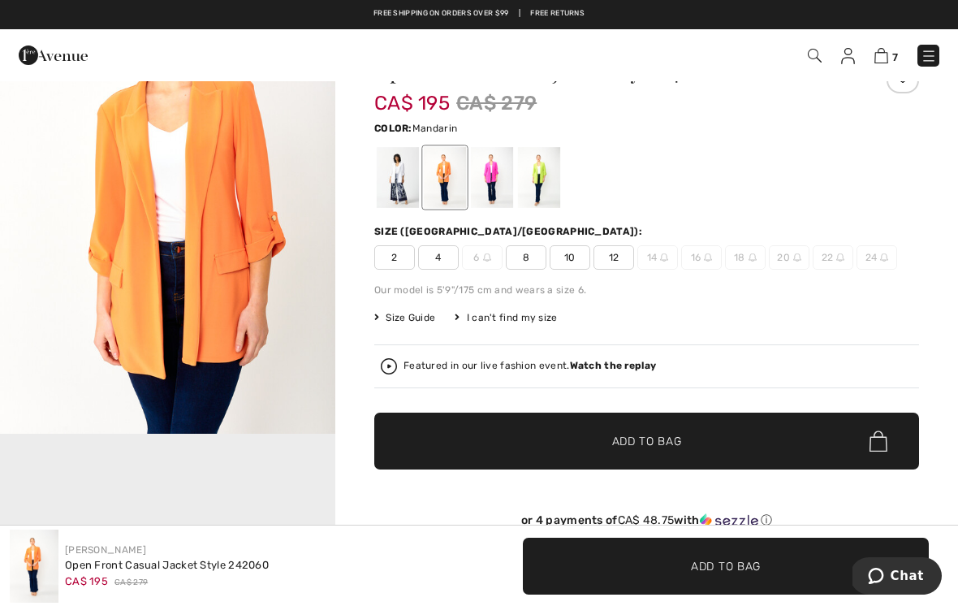
scroll to position [0, 0]
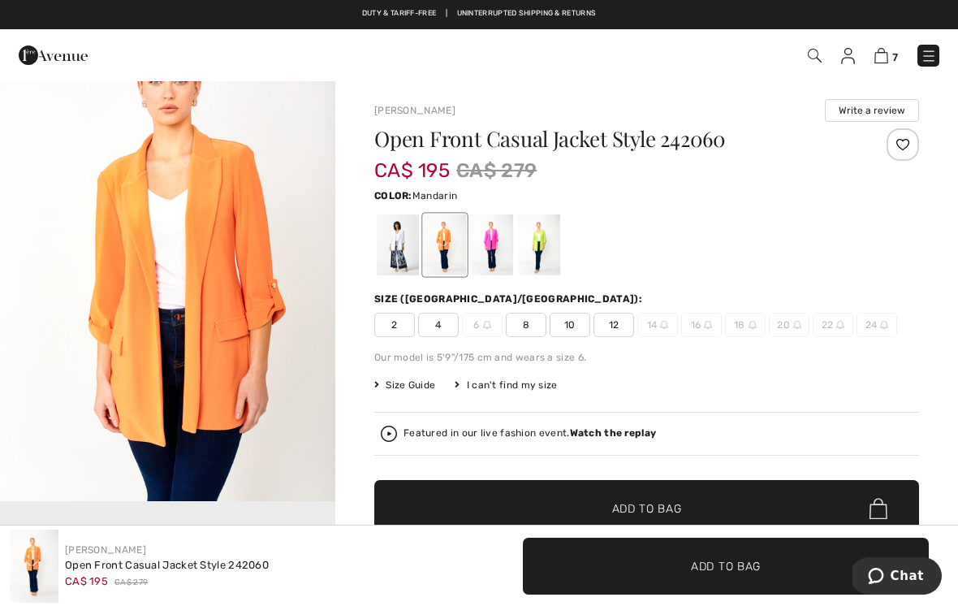
click at [576, 326] on span "10" at bounding box center [570, 325] width 41 height 24
click at [715, 511] on span "✔ Added to Bag Add to Bag" at bounding box center [646, 508] width 545 height 57
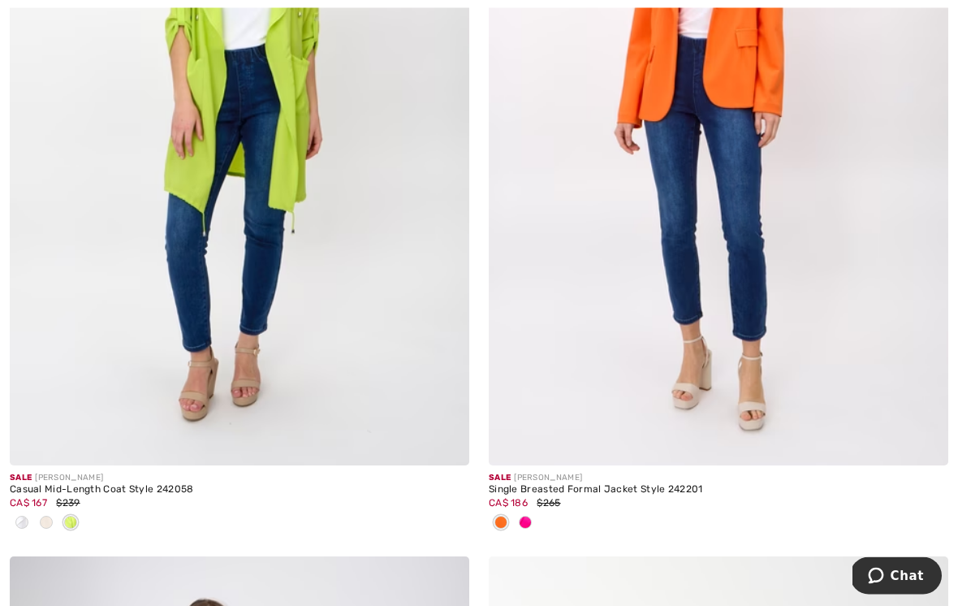
scroll to position [2111, 0]
click at [745, 249] on img at bounding box center [718, 120] width 459 height 689
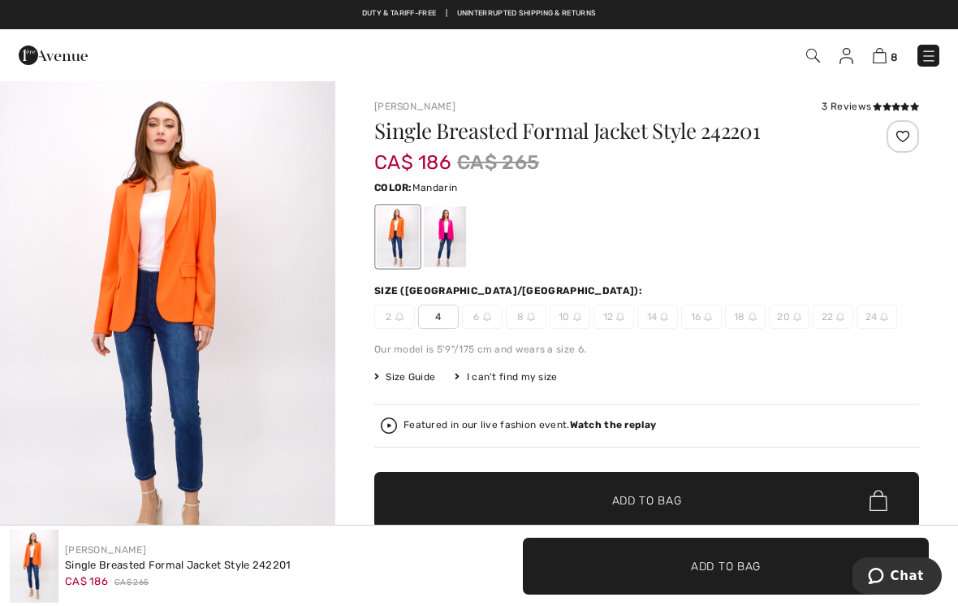
click at [444, 228] on div at bounding box center [445, 236] width 42 height 61
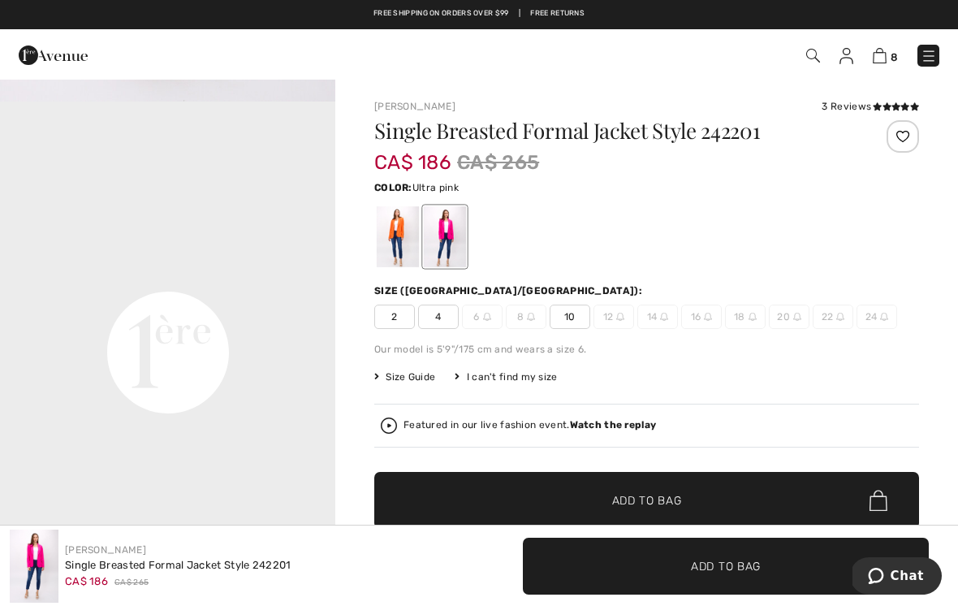
scroll to position [988, 0]
click at [880, 102] on span at bounding box center [896, 107] width 46 height 10
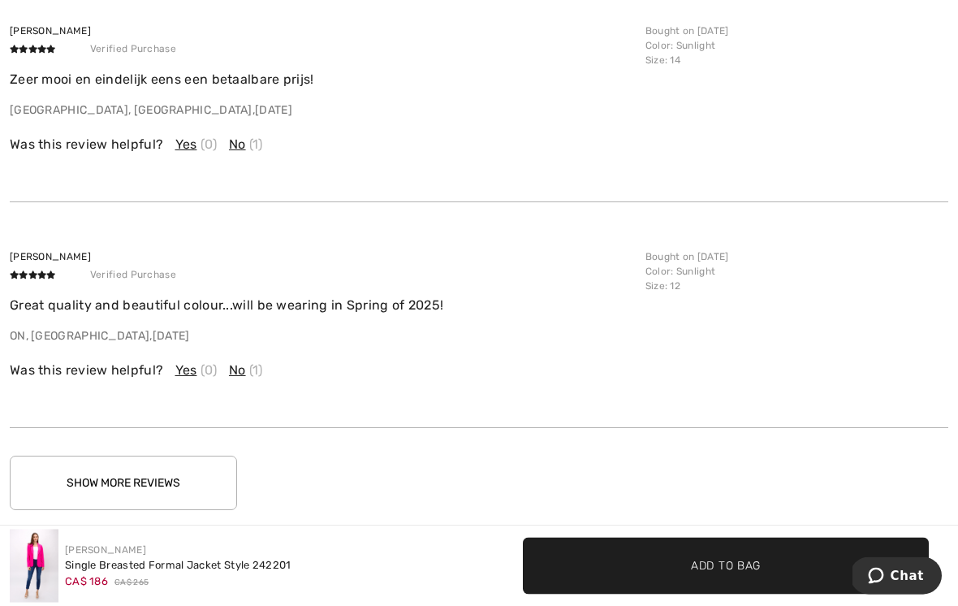
scroll to position [2064, 0]
click at [217, 481] on button "Show More Reviews" at bounding box center [123, 482] width 227 height 54
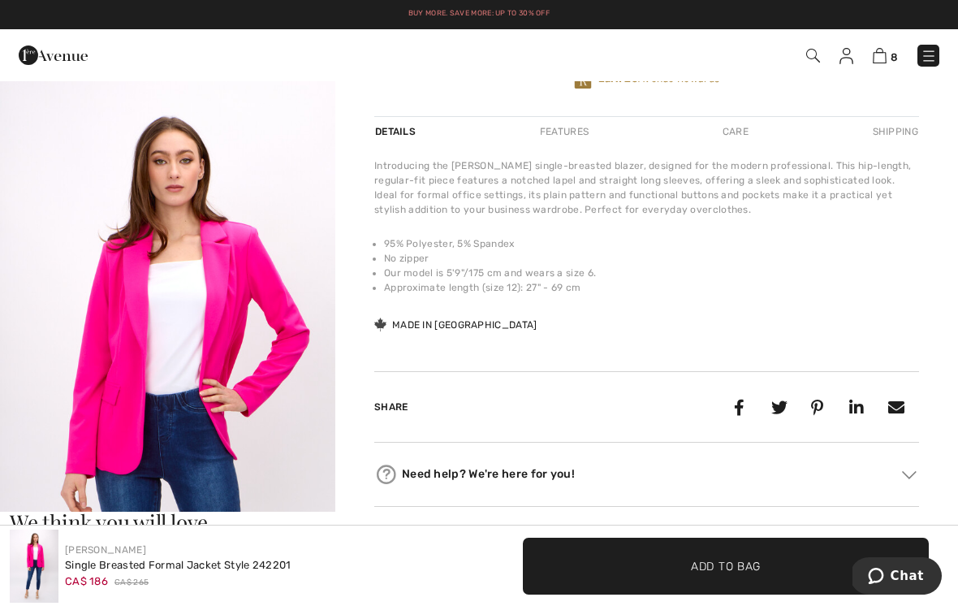
scroll to position [525, 0]
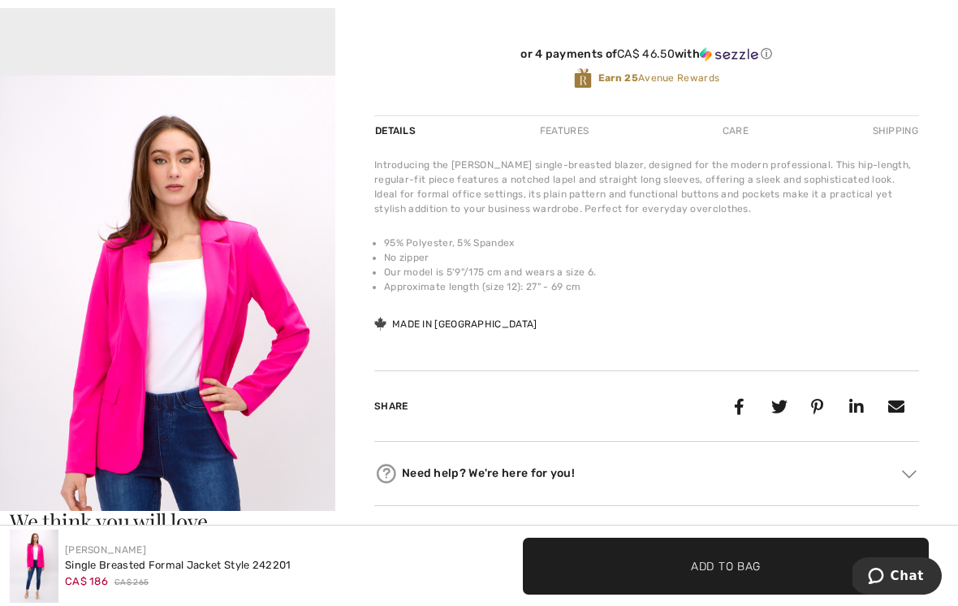
click at [289, 383] on img "3 / 5" at bounding box center [167, 326] width 335 height 503
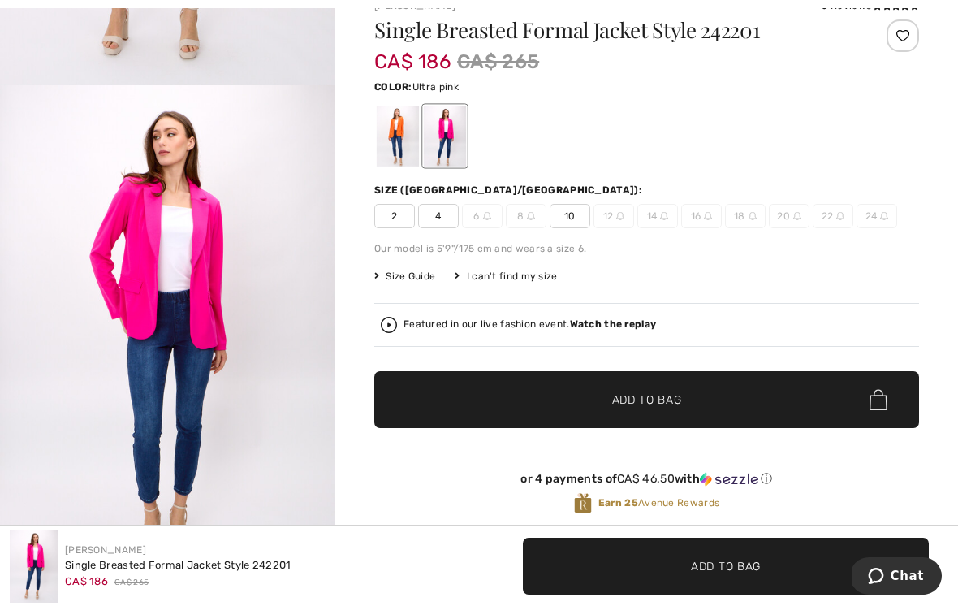
click at [571, 221] on span "10" at bounding box center [570, 216] width 41 height 24
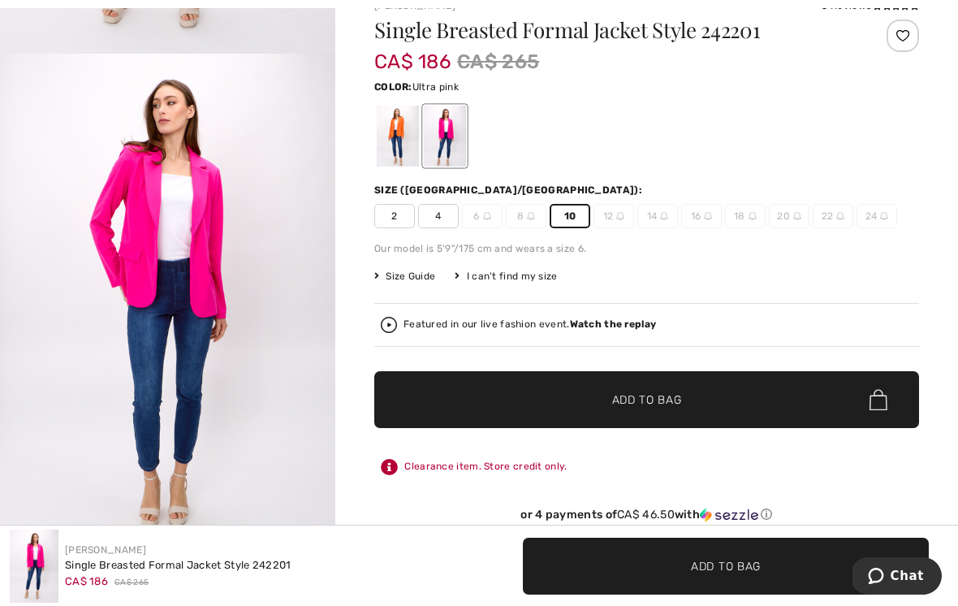
click at [714, 401] on span "✔ Added to Bag Add to Bag" at bounding box center [646, 399] width 545 height 57
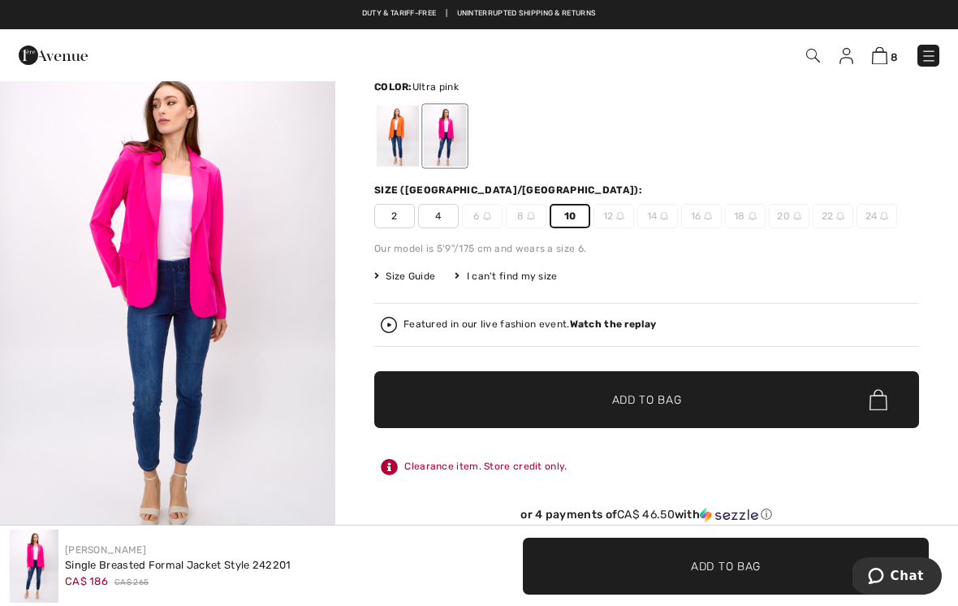
scroll to position [429, 0]
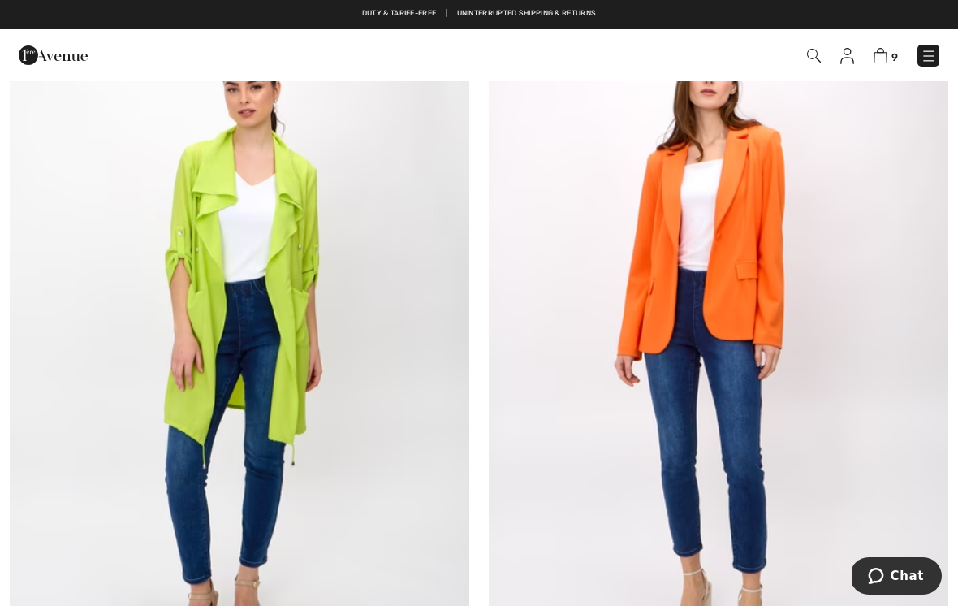
scroll to position [1865, 0]
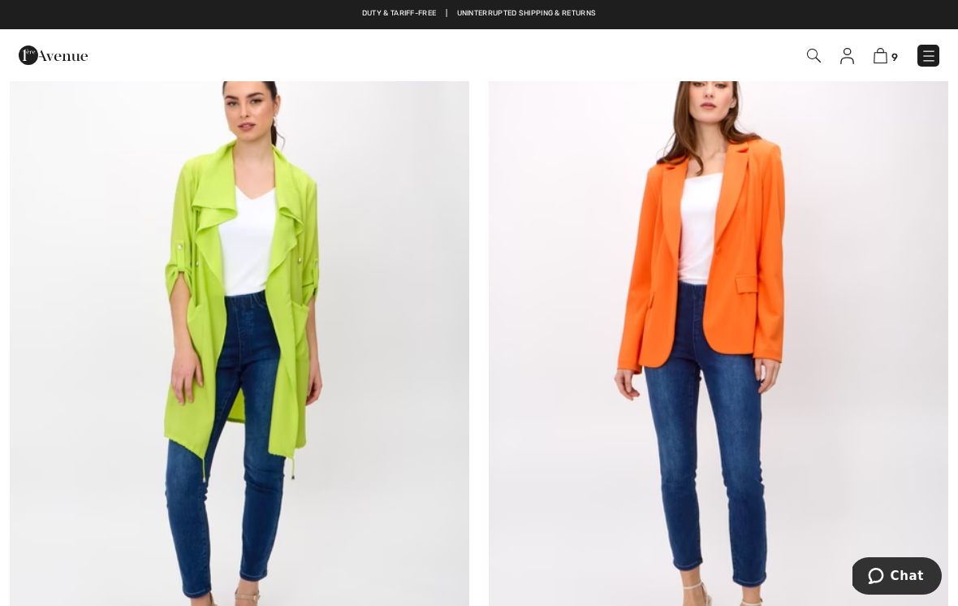
click at [330, 259] on img at bounding box center [239, 366] width 459 height 689
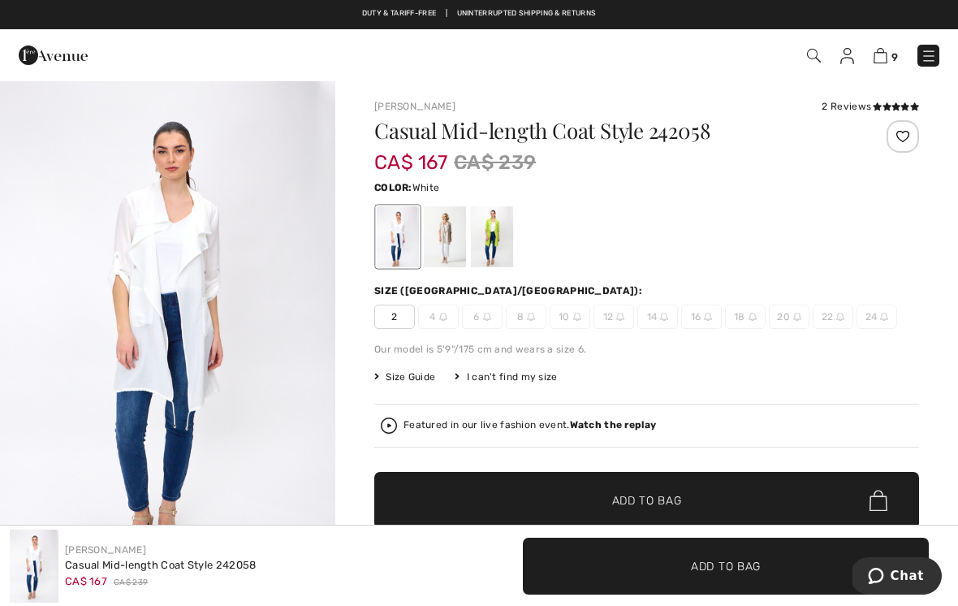
click at [447, 232] on div at bounding box center [445, 236] width 42 height 61
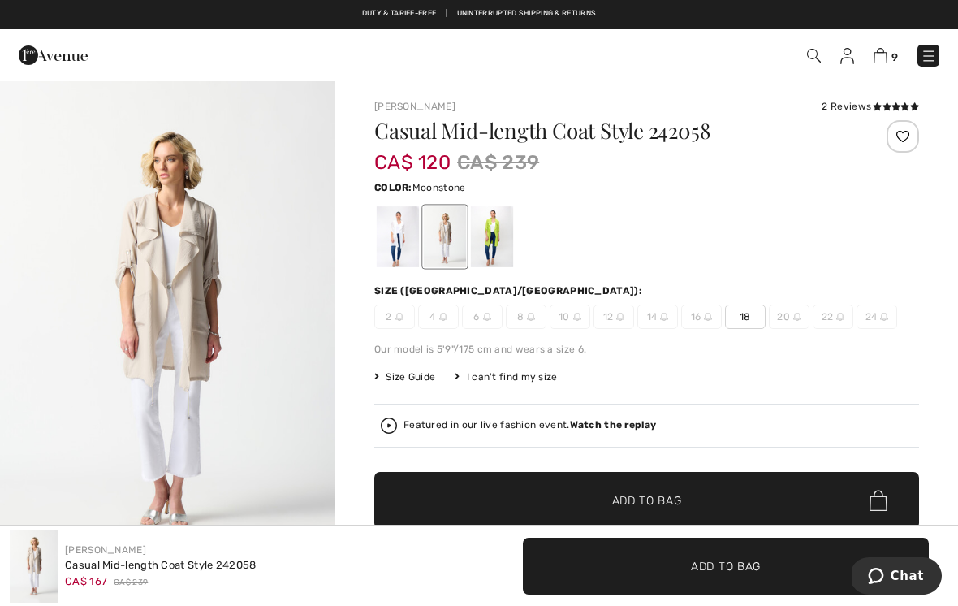
click at [491, 234] on div at bounding box center [492, 236] width 42 height 61
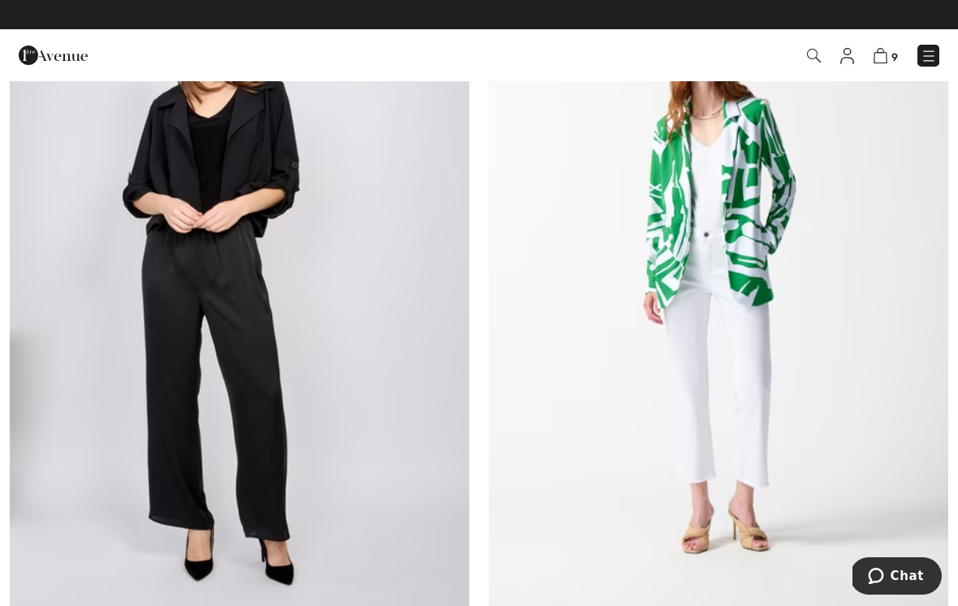
scroll to position [2730, 0]
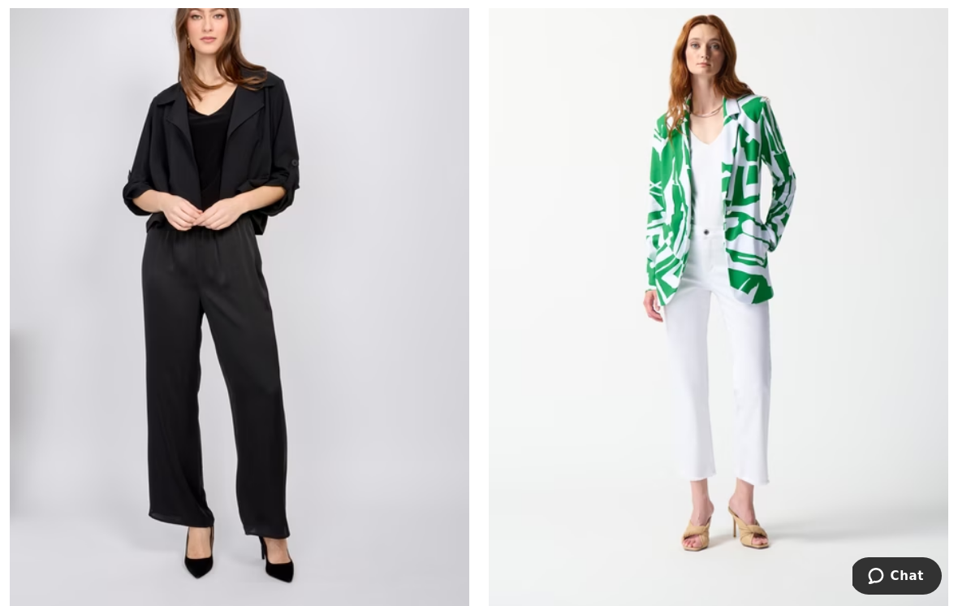
click at [761, 248] on img at bounding box center [718, 281] width 459 height 689
click at [757, 228] on img at bounding box center [718, 281] width 459 height 689
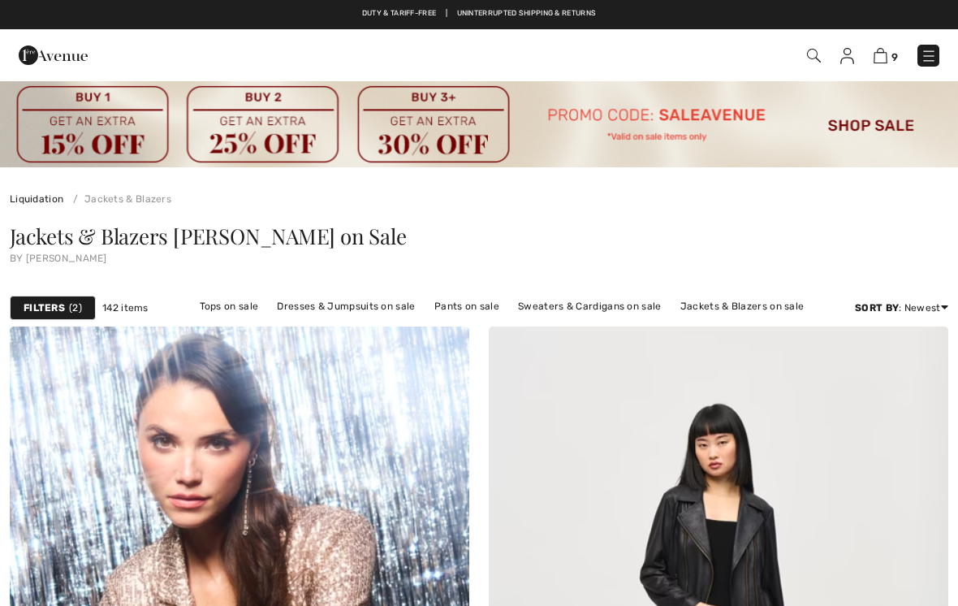
checkbox input "true"
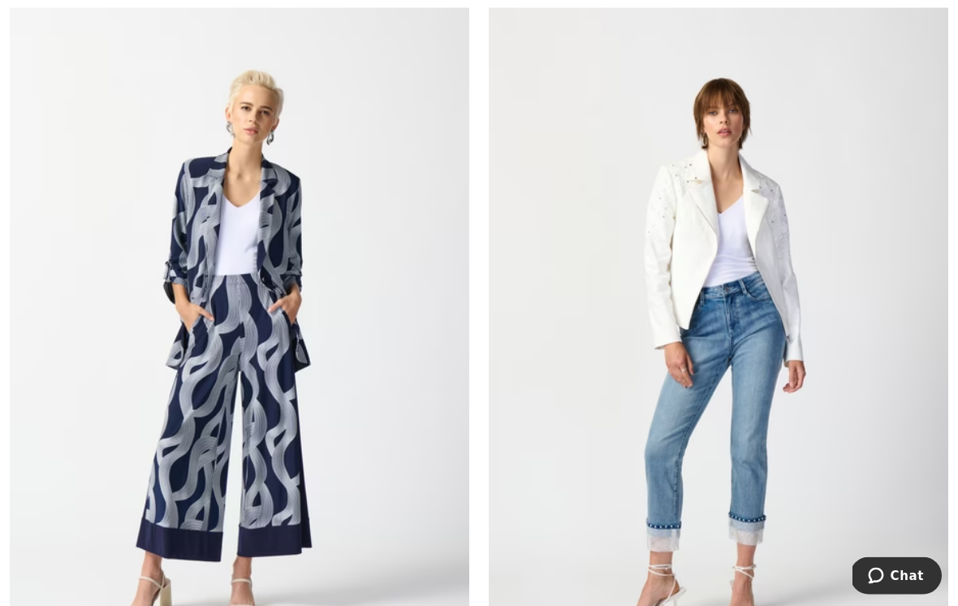
scroll to position [3463, 0]
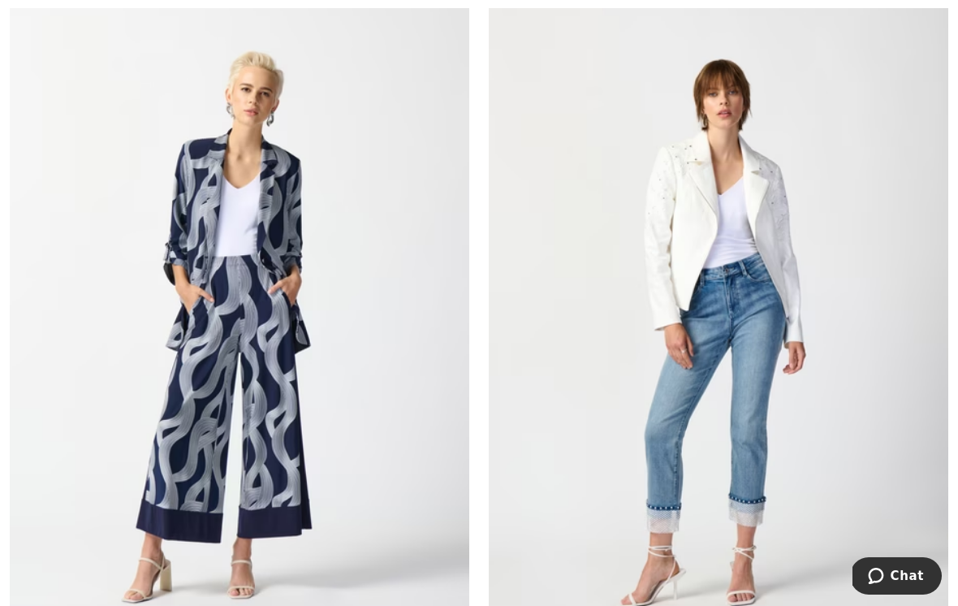
click at [289, 223] on img at bounding box center [239, 327] width 459 height 689
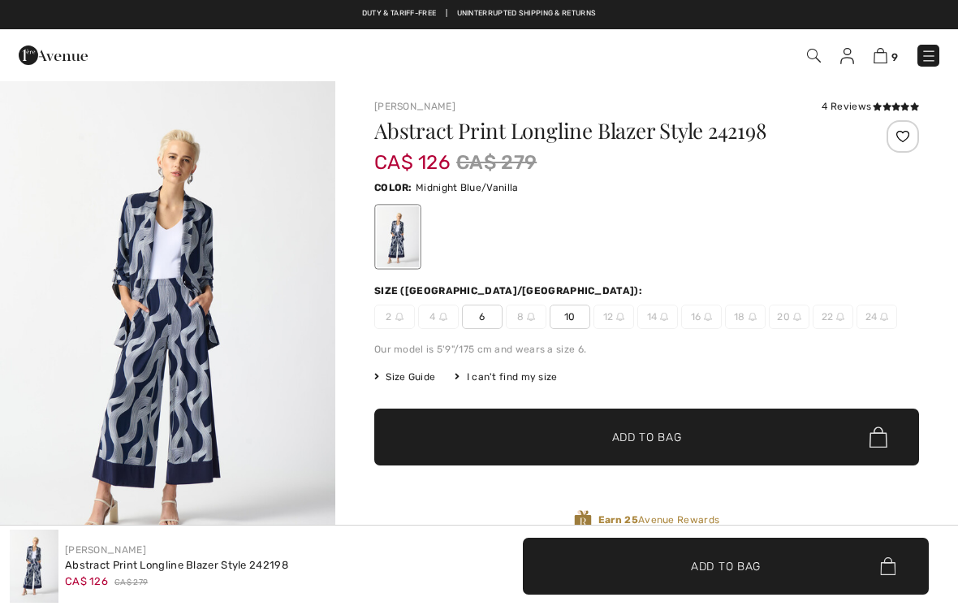
checkbox input "true"
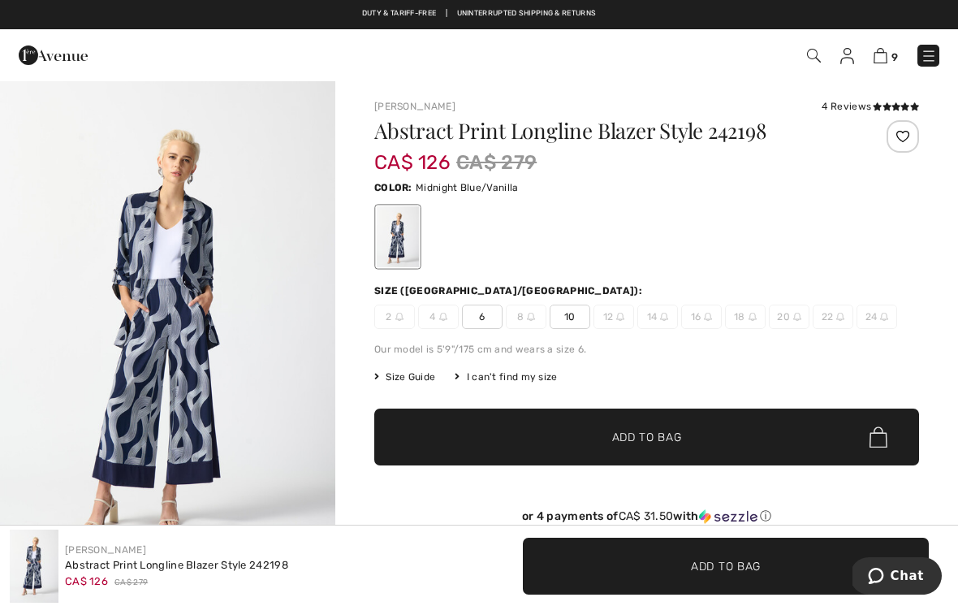
click at [577, 316] on span "10" at bounding box center [570, 316] width 41 height 24
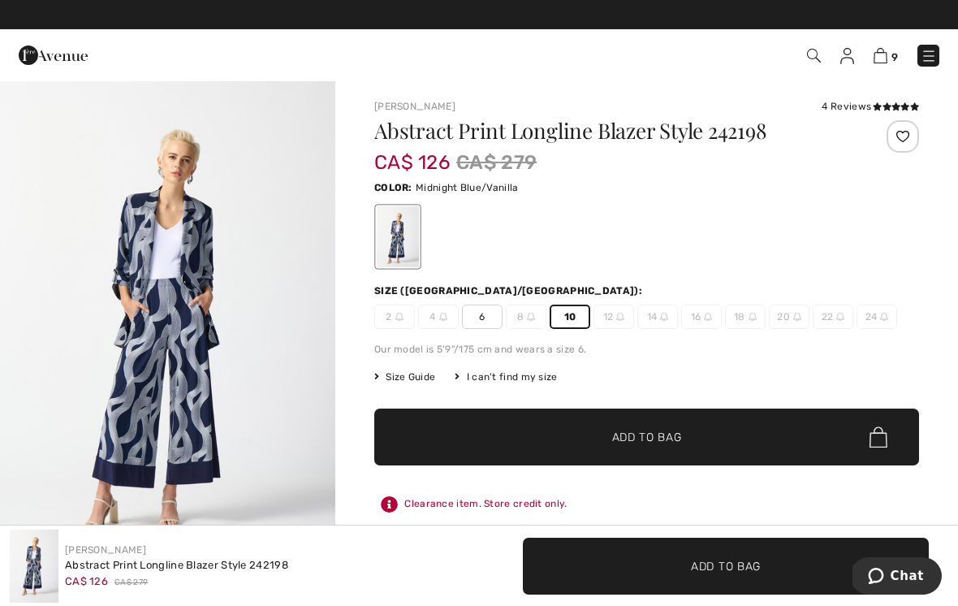
click at [659, 441] on span "Add to Bag" at bounding box center [647, 437] width 70 height 17
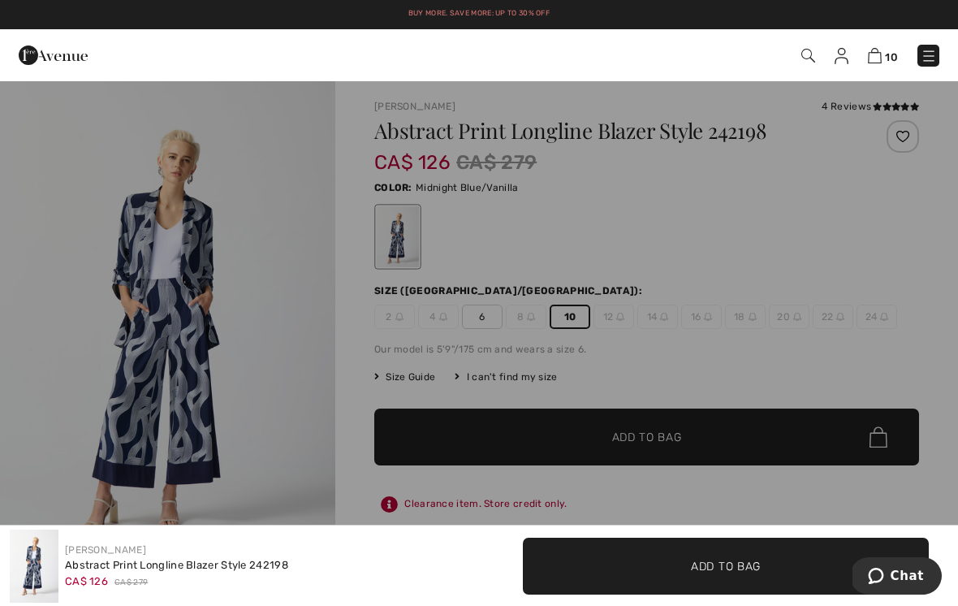
click at [791, 161] on div "CA$ 126 CA$ 279" at bounding box center [828, 145] width 233 height 93
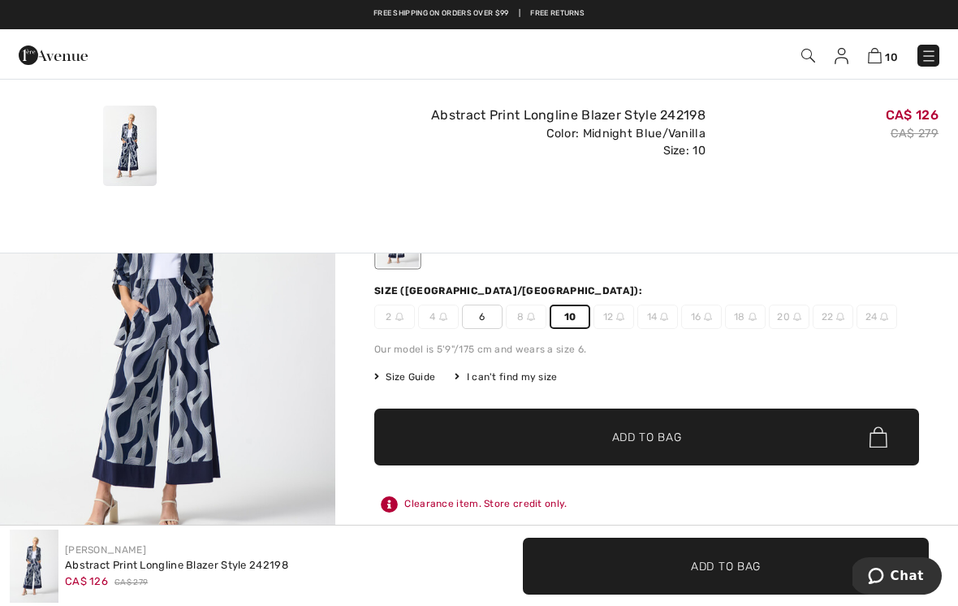
click at [908, 571] on span "Chat" at bounding box center [907, 575] width 33 height 15
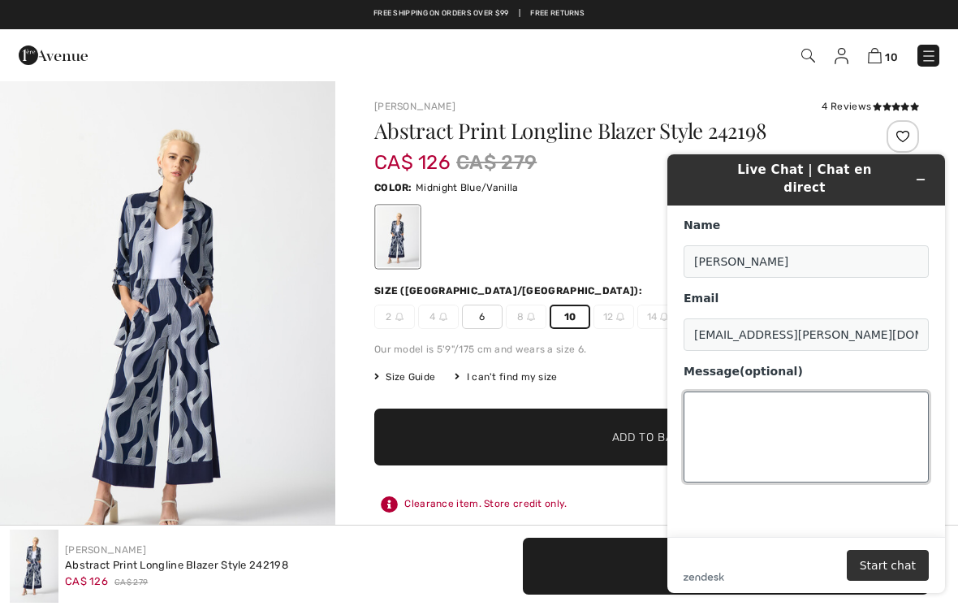
click at [722, 391] on textarea "Message (optional)" at bounding box center [806, 436] width 245 height 91
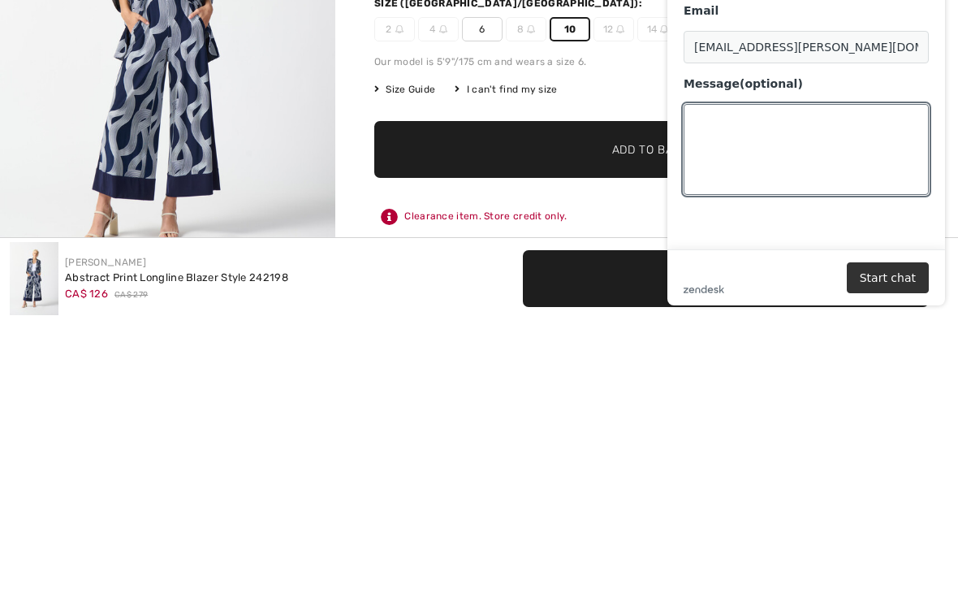
scroll to position [287, 0]
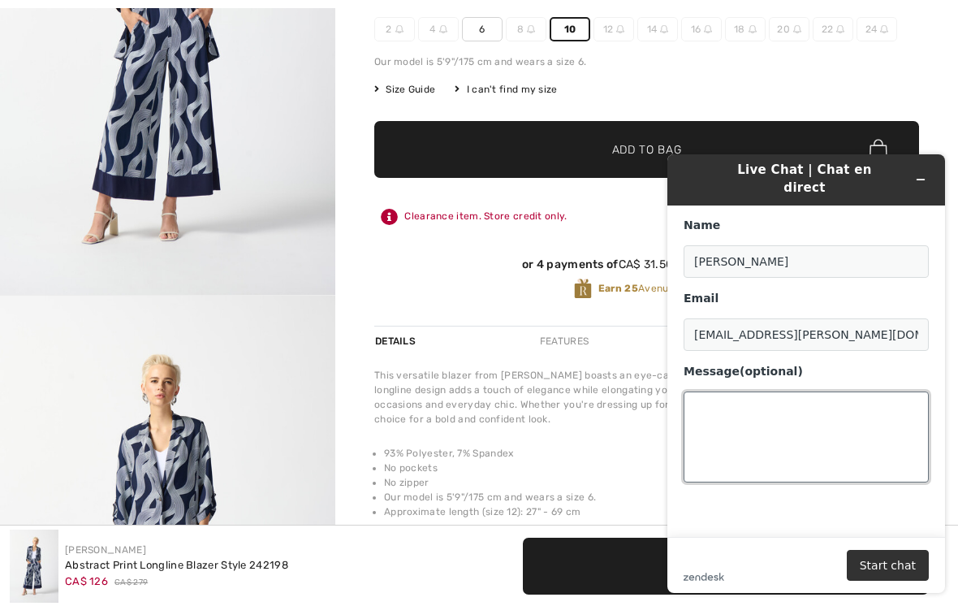
click at [728, 391] on textarea "Message (optional)" at bounding box center [806, 436] width 245 height 91
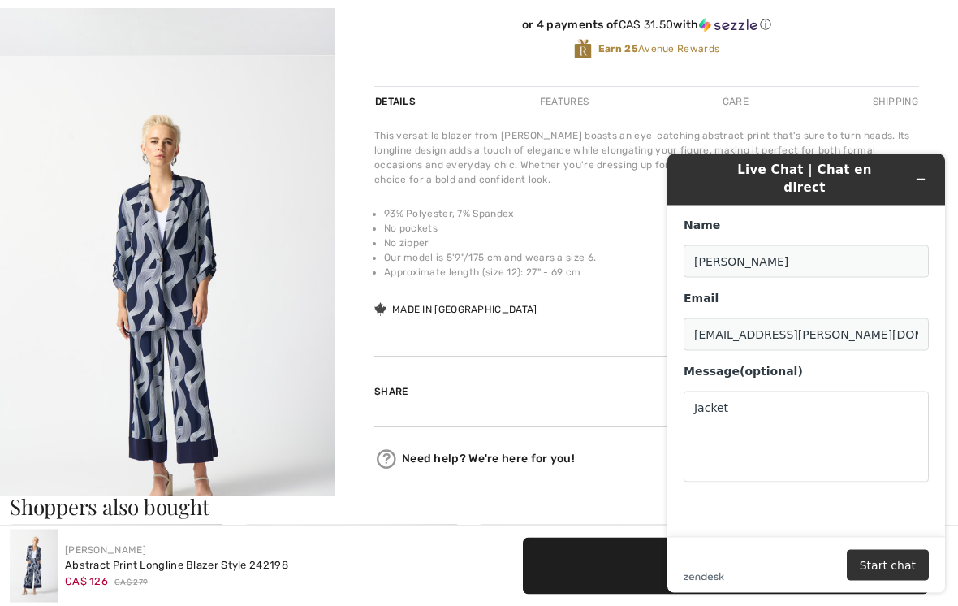
scroll to position [527, 0]
click at [750, 392] on textarea "Jacket" at bounding box center [806, 436] width 245 height 91
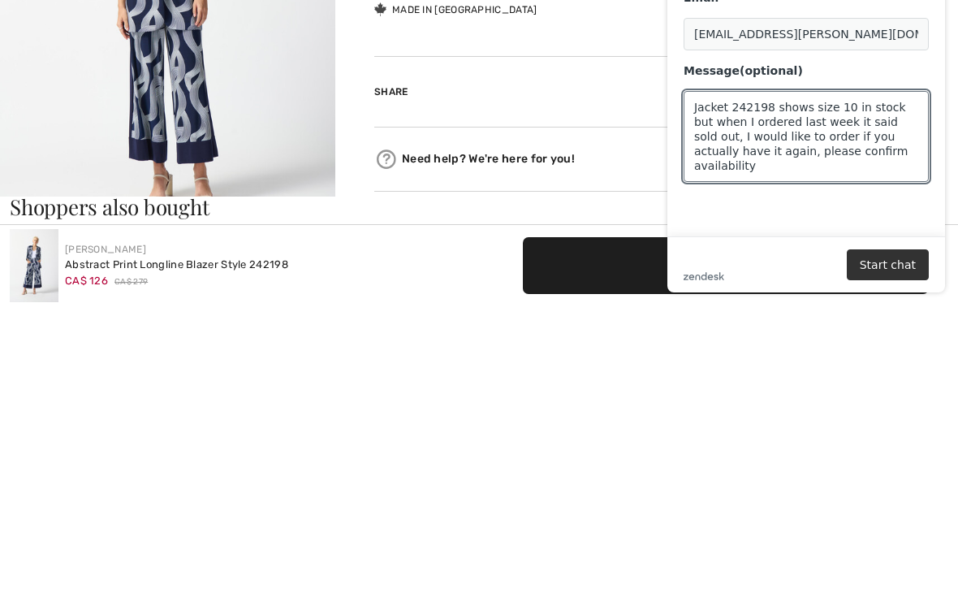
scroll to position [827, 0]
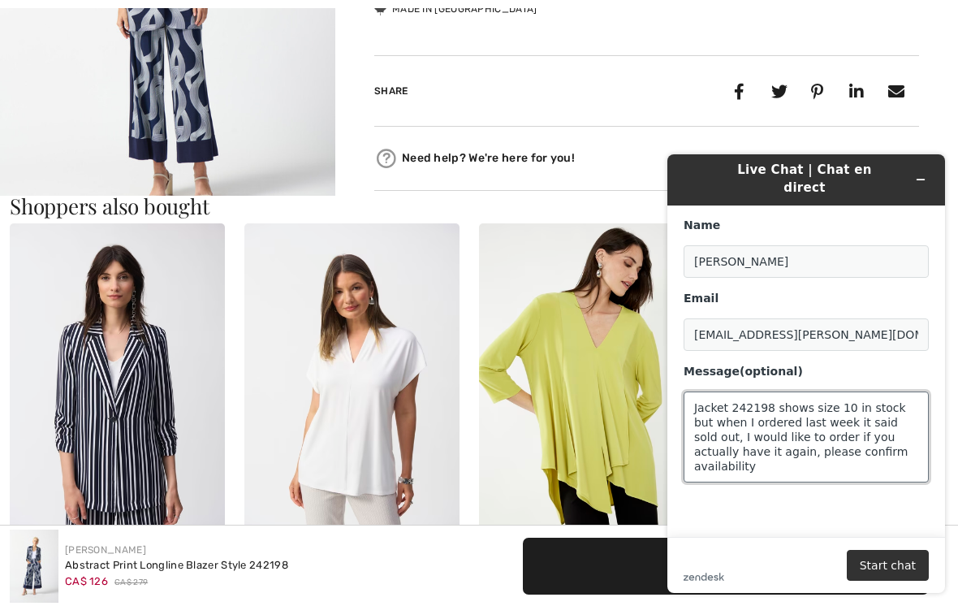
type textarea "Jacket 242198 shows size 10 in stock but when I ordered last week it said sold …"
click at [892, 567] on button "Start chat" at bounding box center [888, 565] width 82 height 31
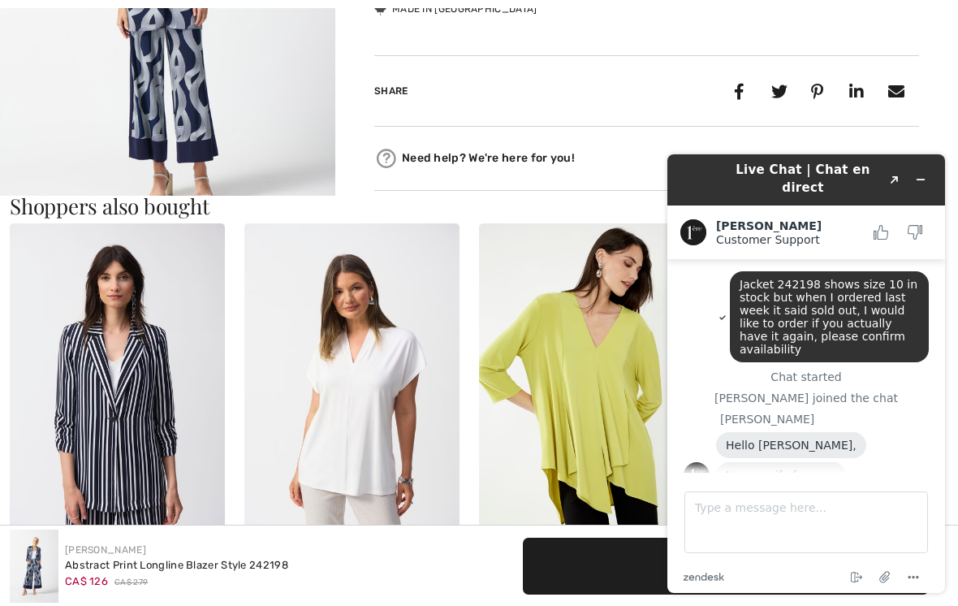
scroll to position [0, 0]
click at [781, 516] on textarea "Type a message here..." at bounding box center [806, 522] width 244 height 62
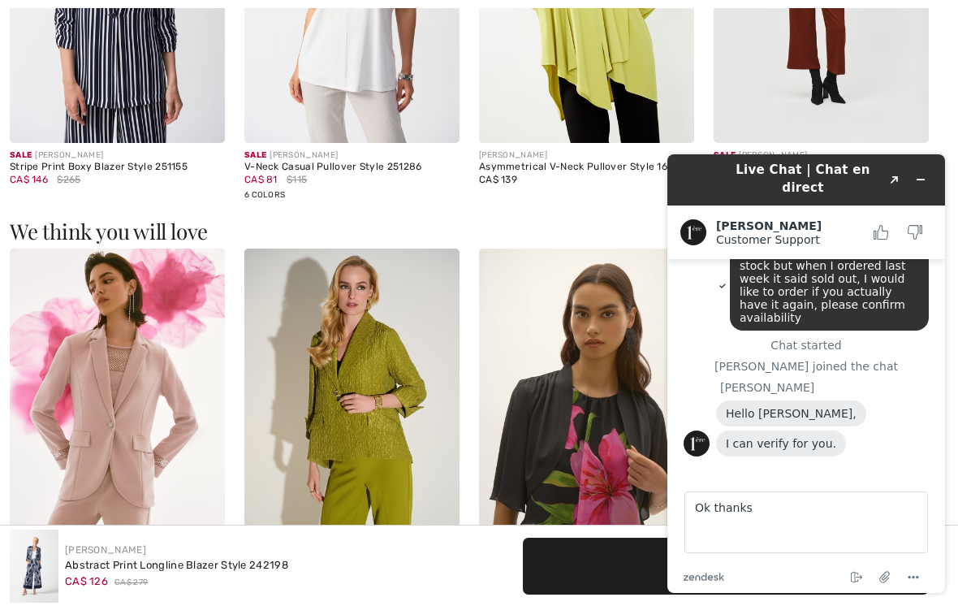
scroll to position [31, 0]
click at [919, 526] on textarea "Ok thanks" at bounding box center [806, 522] width 244 height 62
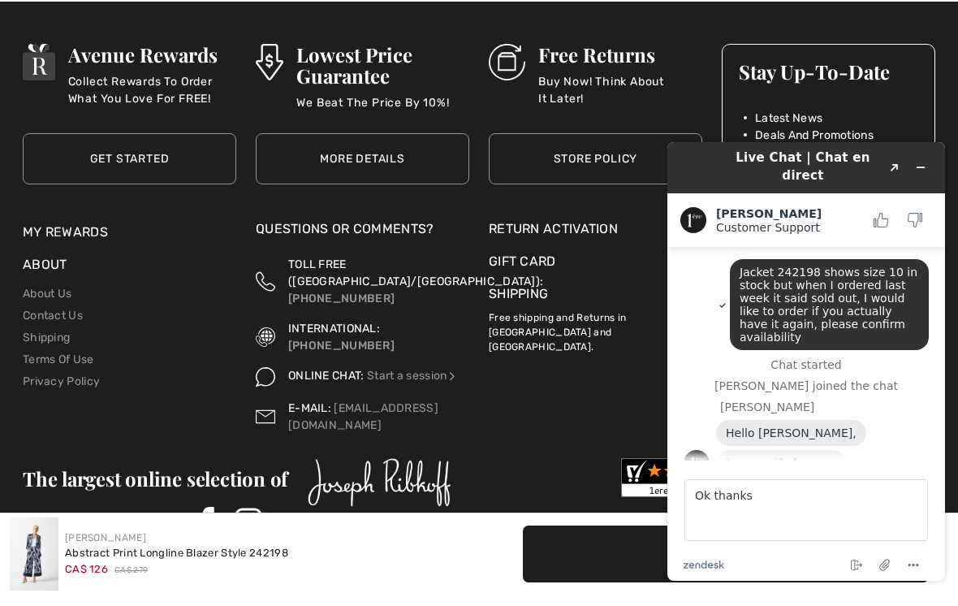
scroll to position [3297, 0]
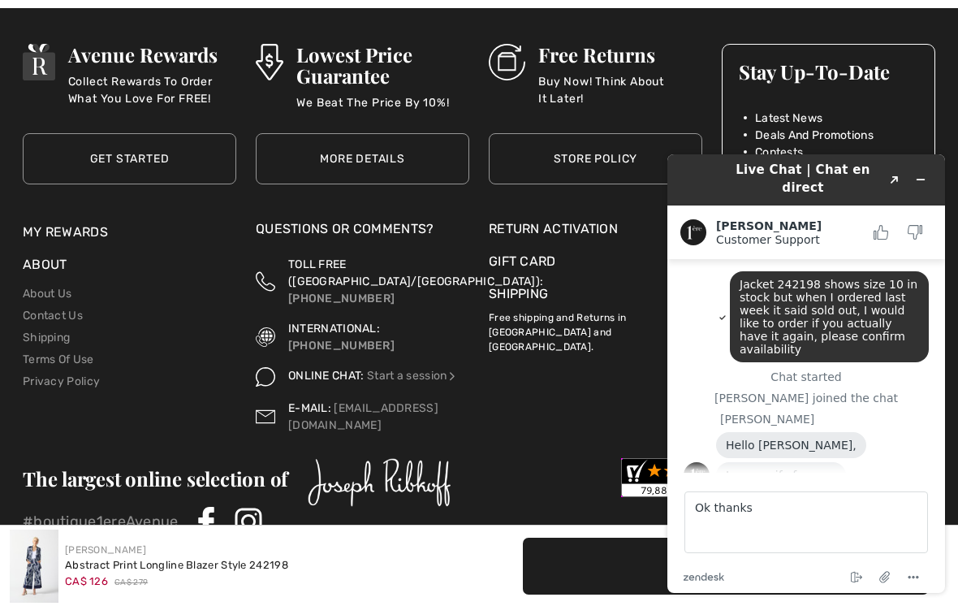
click at [919, 576] on icon "Menu" at bounding box center [912, 576] width 19 height 19
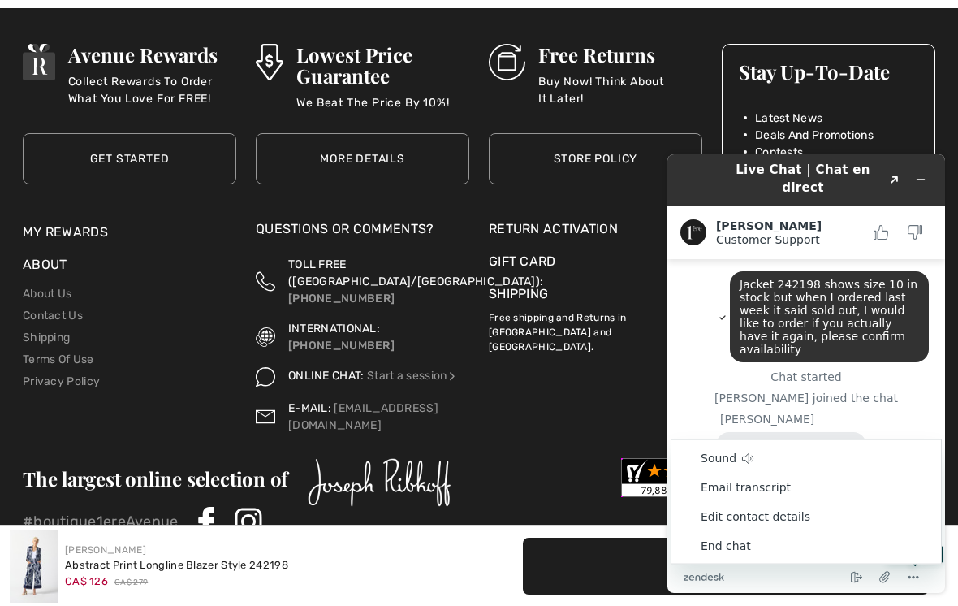
click at [780, 481] on li "Email transcript" at bounding box center [806, 486] width 270 height 29
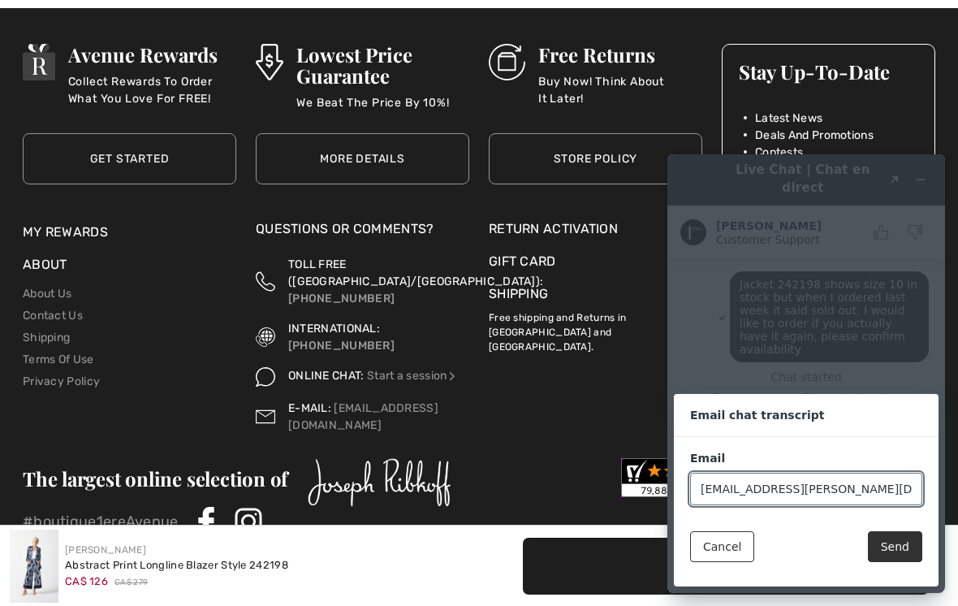
click at [731, 553] on button "Cancel" at bounding box center [722, 546] width 64 height 31
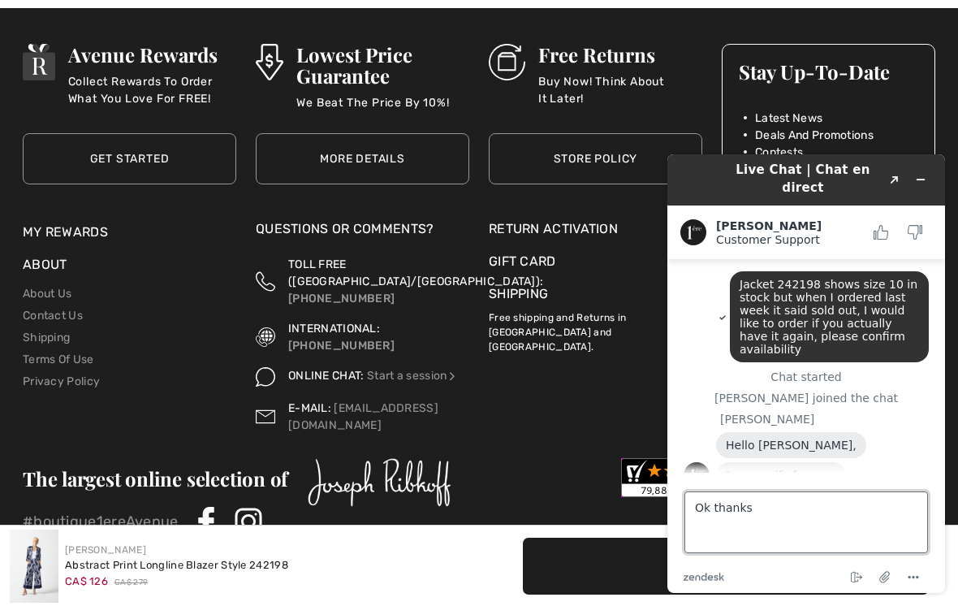
click at [830, 511] on textarea "Ok thanks" at bounding box center [806, 522] width 244 height 62
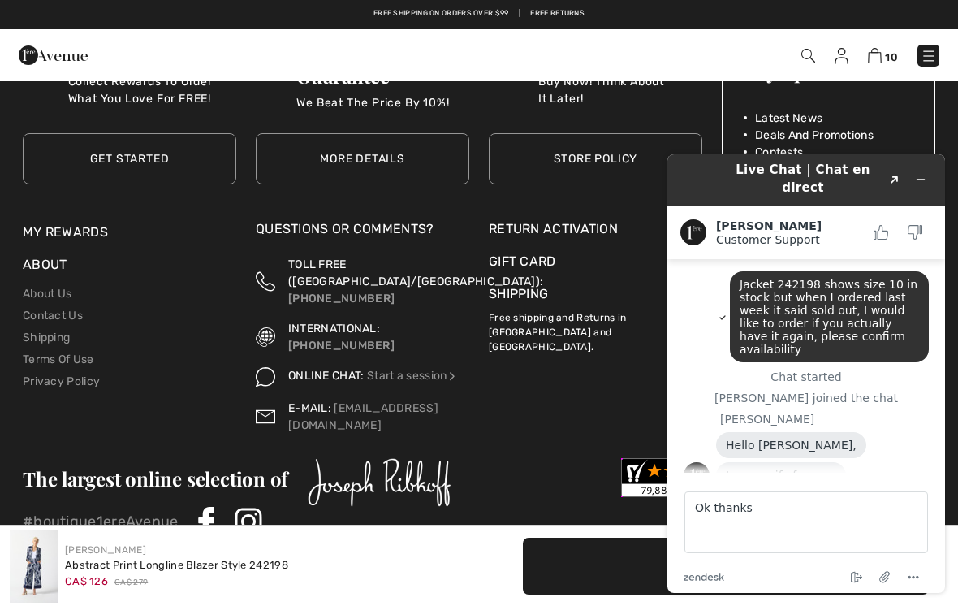
click at [880, 225] on button "Rate this chat as good" at bounding box center [881, 232] width 34 height 34
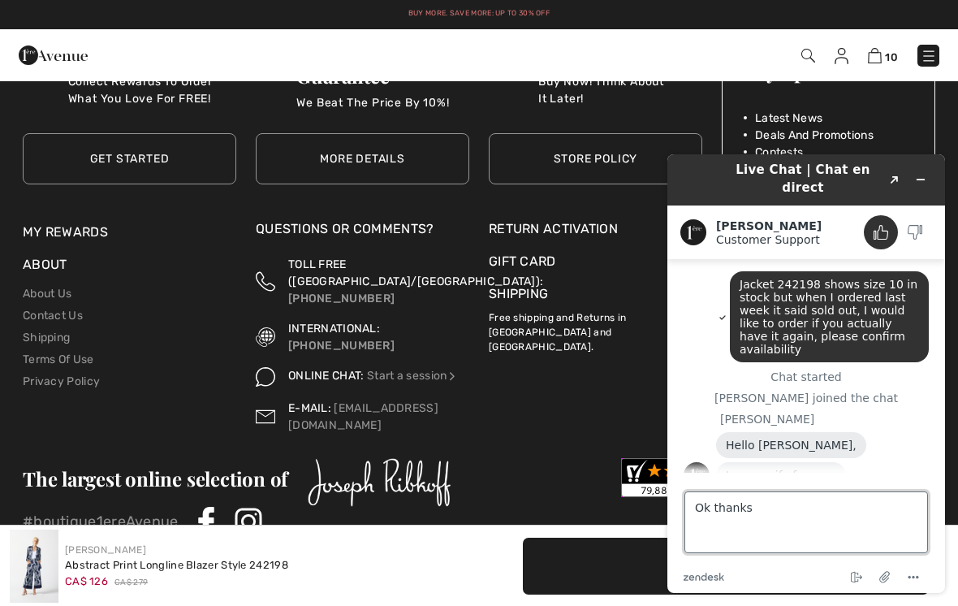
click at [783, 520] on textarea "Ok thanks" at bounding box center [806, 522] width 244 height 62
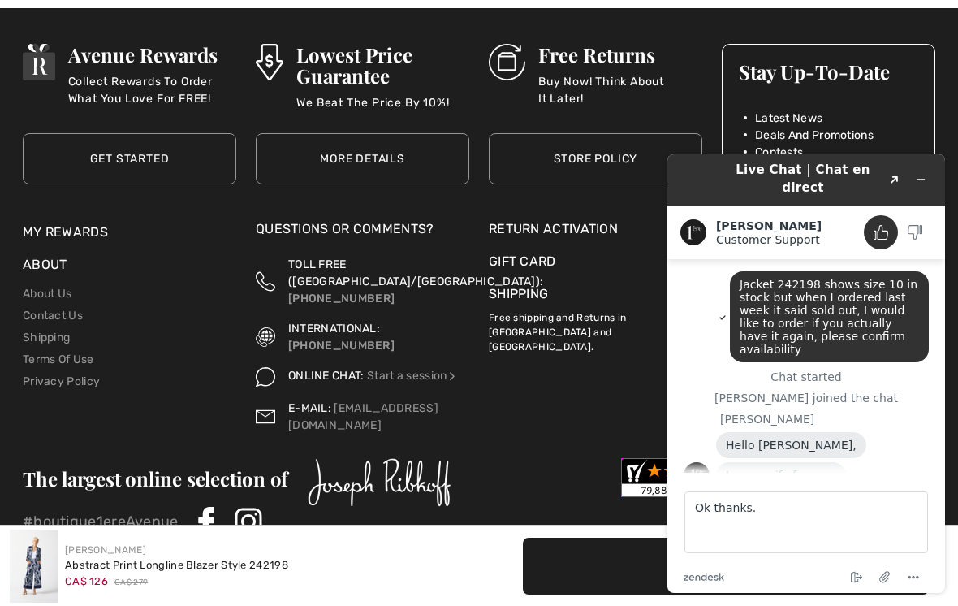
scroll to position [156, 0]
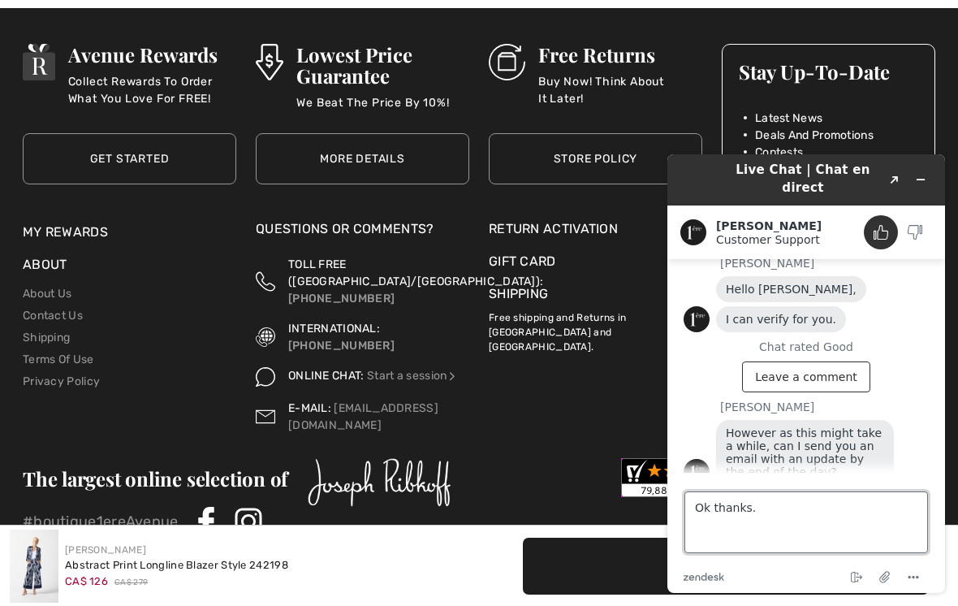
click at [804, 516] on textarea "Ok thanks." at bounding box center [806, 522] width 244 height 62
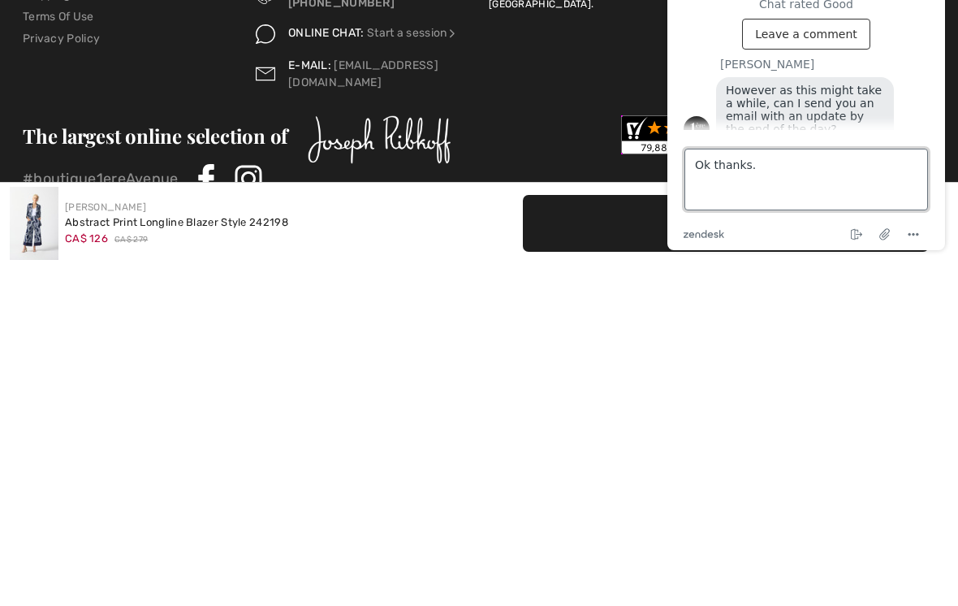
click at [847, 208] on textarea "Ok thanks." at bounding box center [806, 180] width 244 height 62
type textarea "Ok thanks."
click at [929, 142] on footer "Type a message here... Ok thanks. zendesk .cls-1{fill:#03363d;} End chat Attach…" at bounding box center [806, 190] width 278 height 120
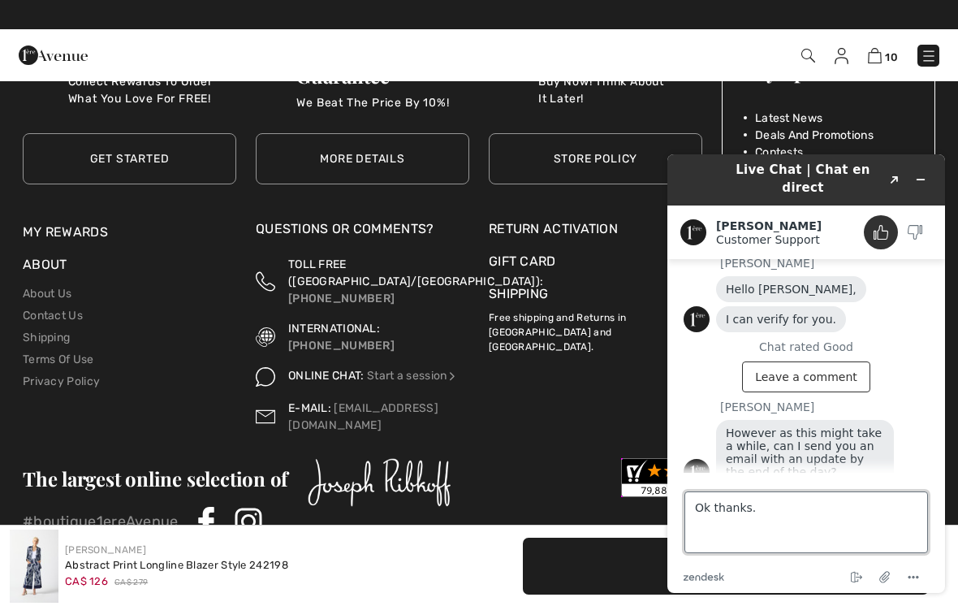
click at [866, 520] on textarea "Ok thanks." at bounding box center [806, 522] width 244 height 62
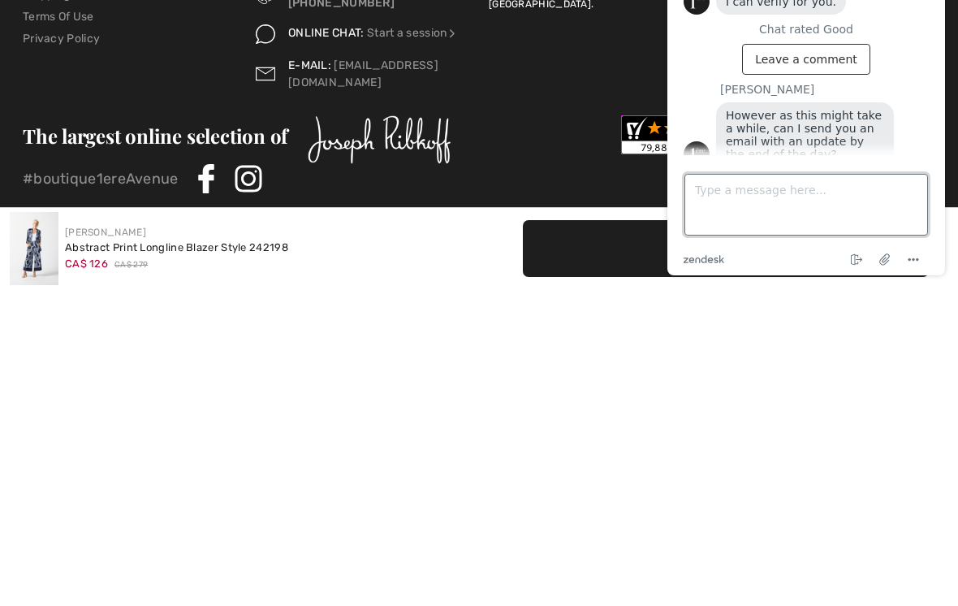
scroll to position [190, 0]
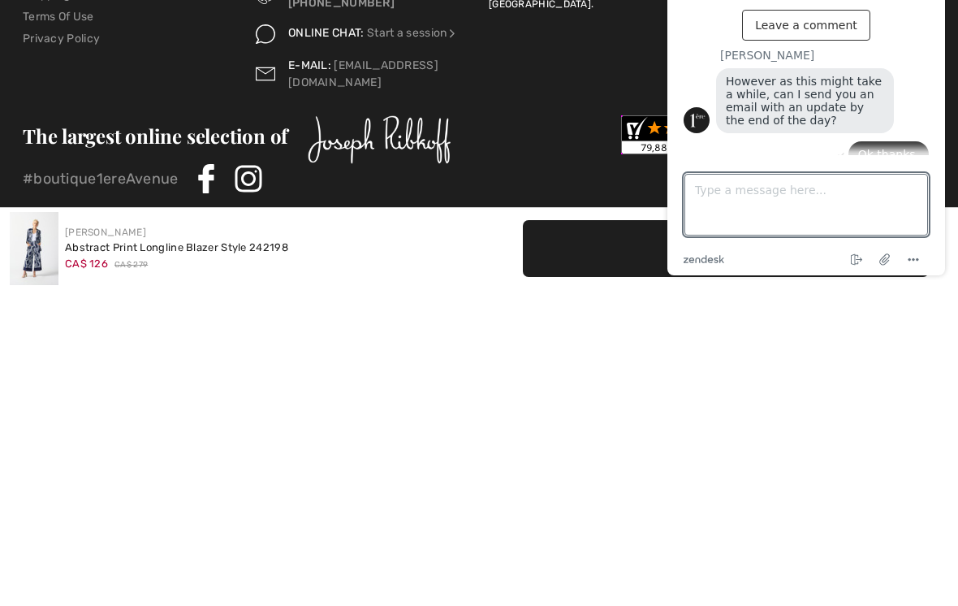
click at [442, 529] on div "Joseph Ribkoff Abstract Print Longline Blazer Style 242198 CA$ 126 CA$ 279" at bounding box center [239, 565] width 459 height 73
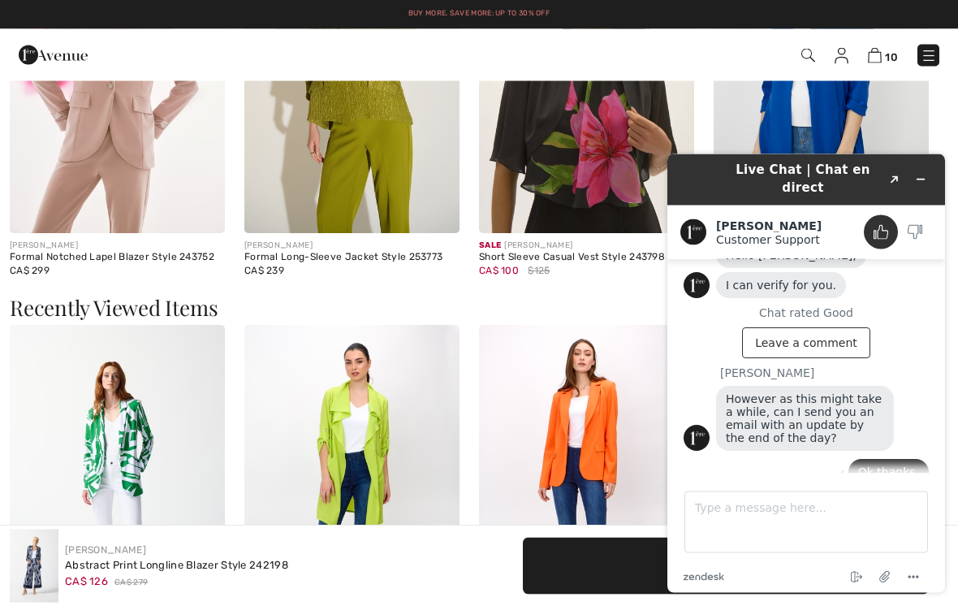
click at [921, 167] on button "Minimize widget" at bounding box center [921, 178] width 26 height 23
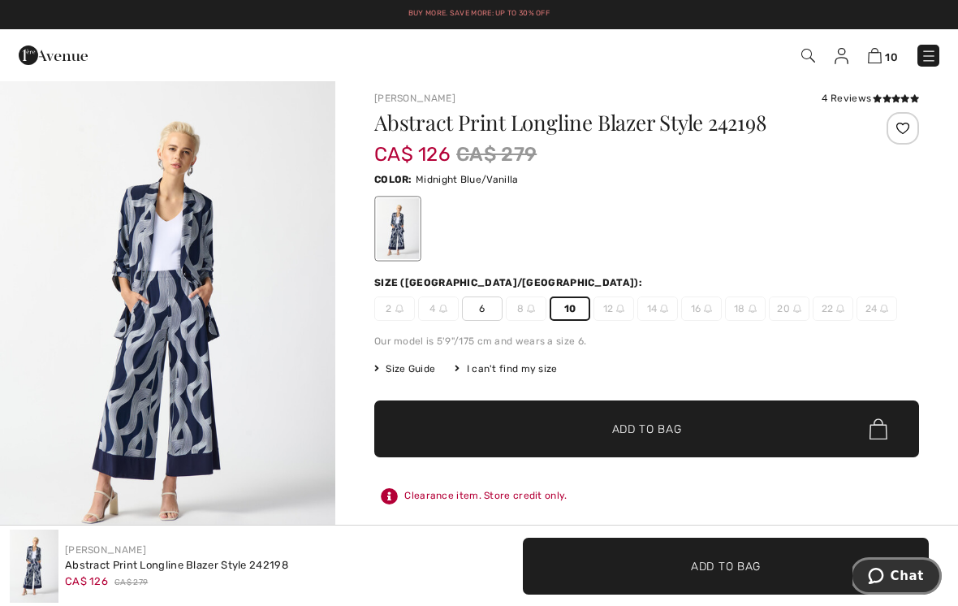
scroll to position [0, 0]
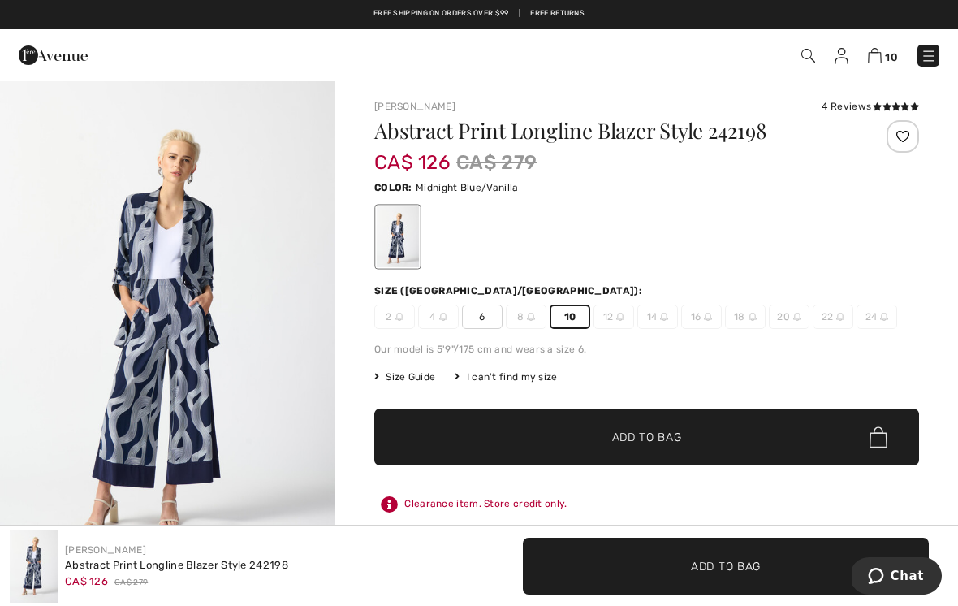
click at [846, 98] on div "Joseph Ribkoff 4 Reviews 4 Reviews Abstract Print Longline Blazer Style 242198 …" at bounding box center [646, 551] width 623 height 943
click at [883, 109] on icon at bounding box center [886, 106] width 9 height 8
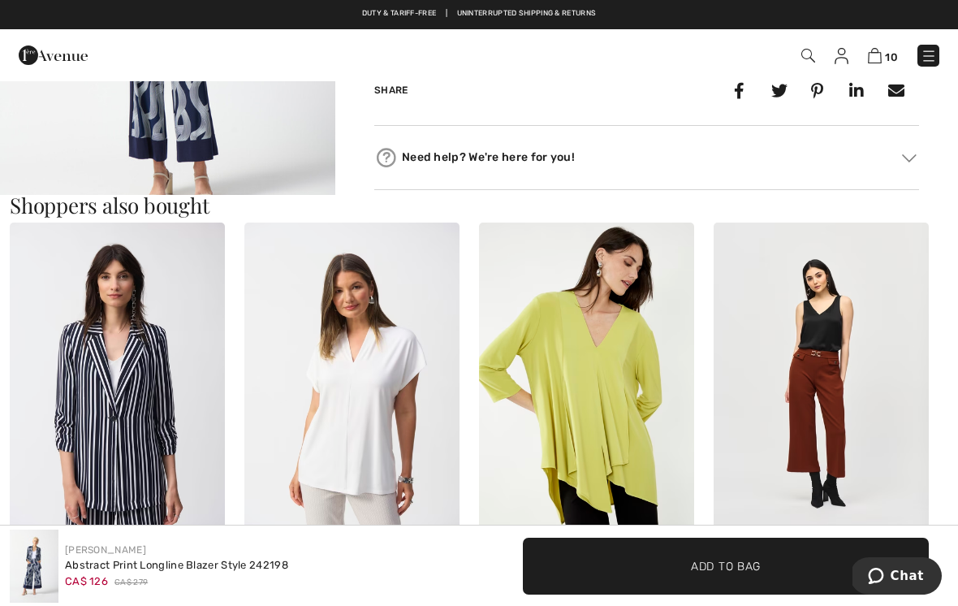
scroll to position [688, 0]
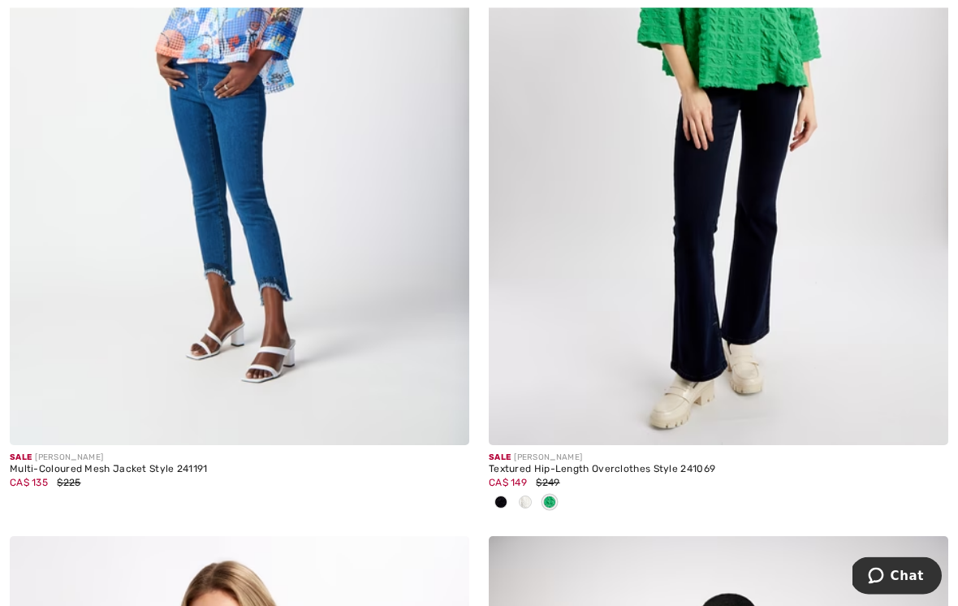
scroll to position [6880, 0]
click at [765, 100] on img at bounding box center [718, 100] width 459 height 689
click at [753, 37] on img at bounding box center [718, 100] width 459 height 689
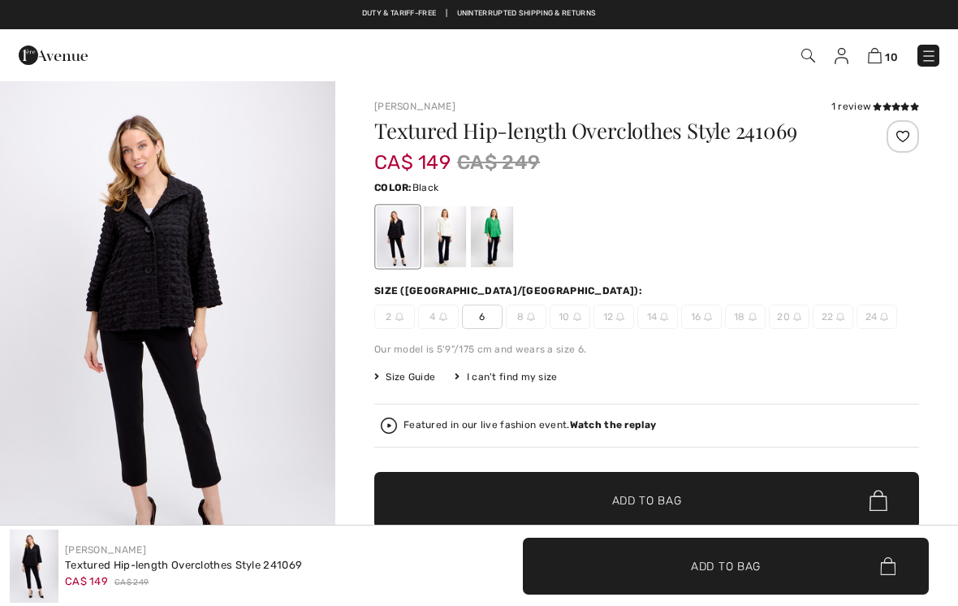
checkbox input "true"
click at [445, 226] on div at bounding box center [445, 236] width 42 height 61
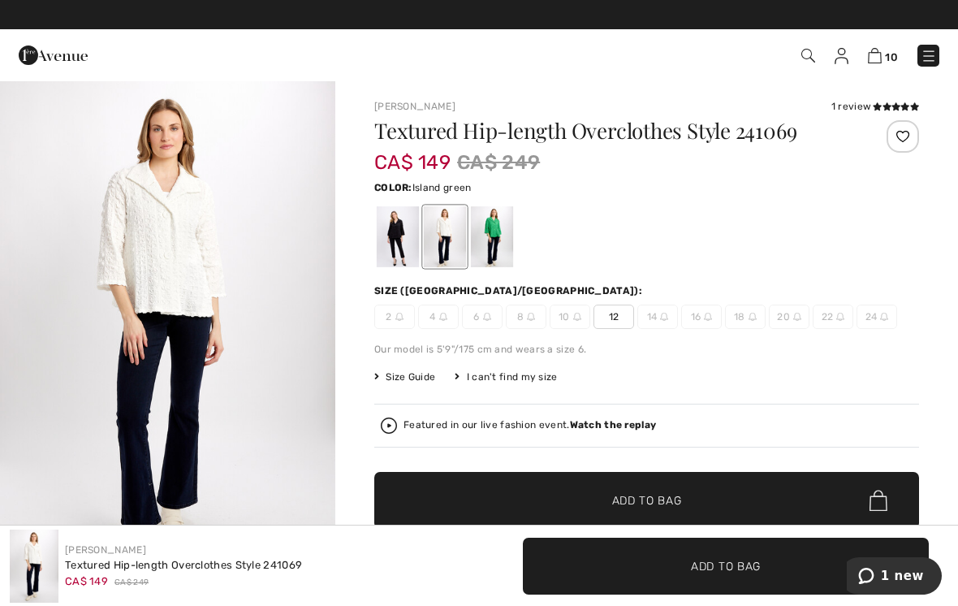
click at [485, 235] on div at bounding box center [492, 236] width 42 height 61
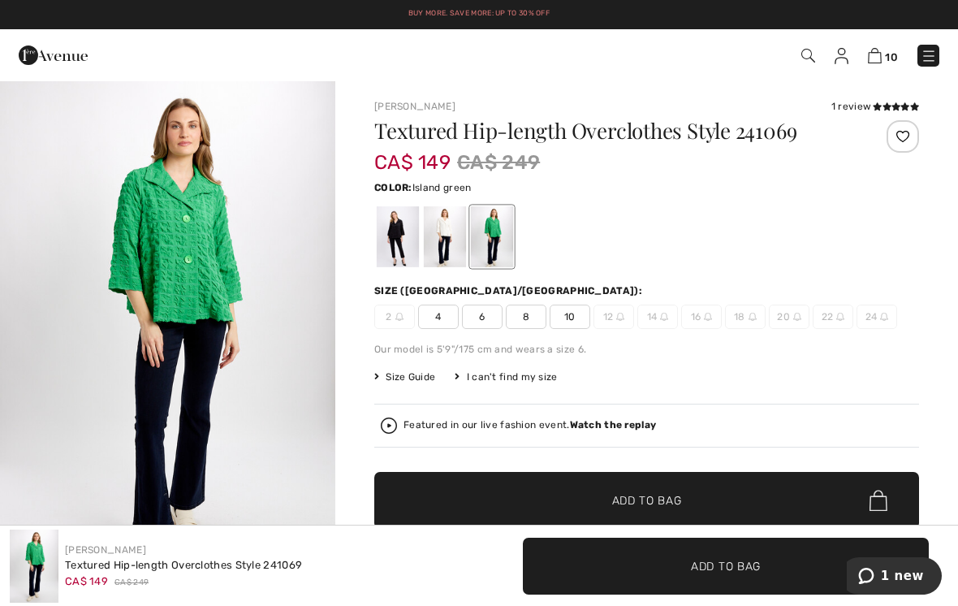
click at [885, 102] on icon at bounding box center [886, 106] width 9 height 8
click at [396, 227] on div at bounding box center [398, 236] width 42 height 61
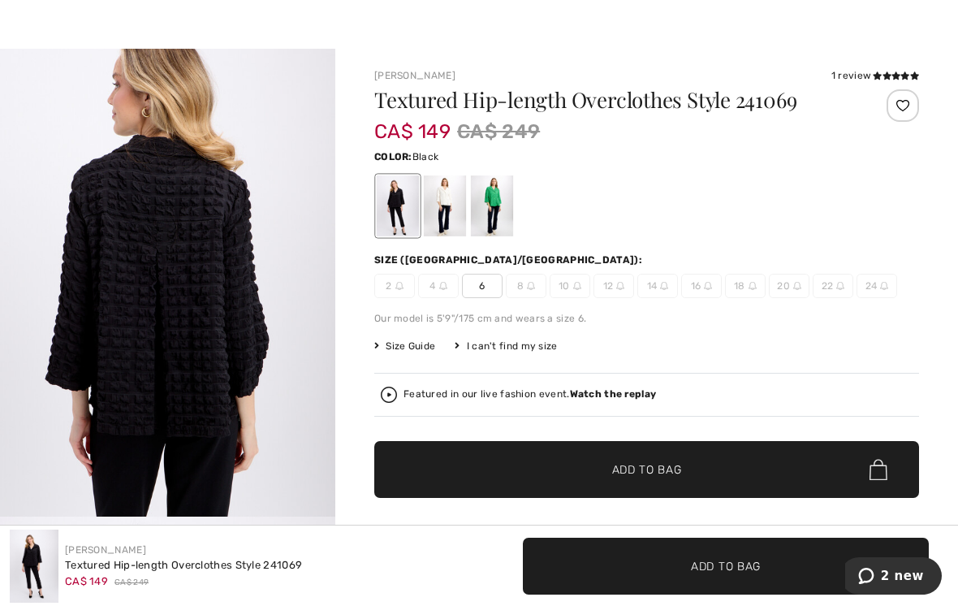
scroll to position [32, 0]
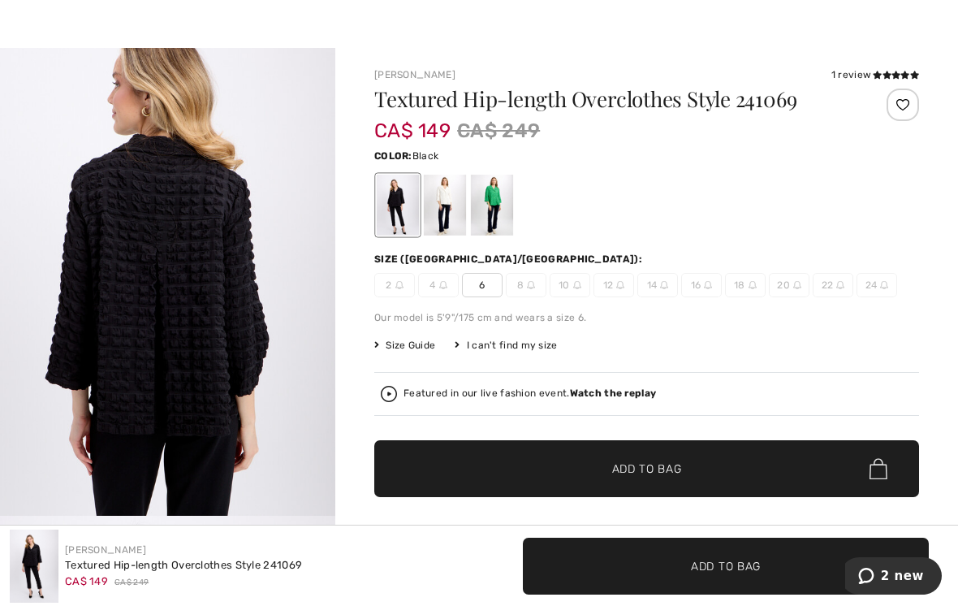
click at [483, 281] on span "6" at bounding box center [482, 285] width 41 height 24
click at [681, 477] on span "Add to Bag" at bounding box center [647, 468] width 70 height 17
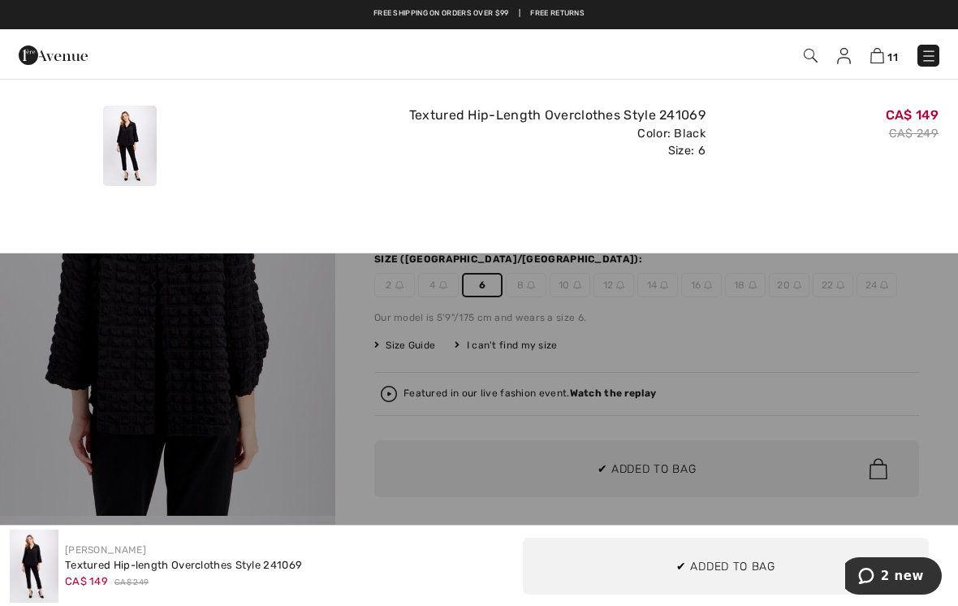
click at [47, 385] on div at bounding box center [479, 303] width 958 height 606
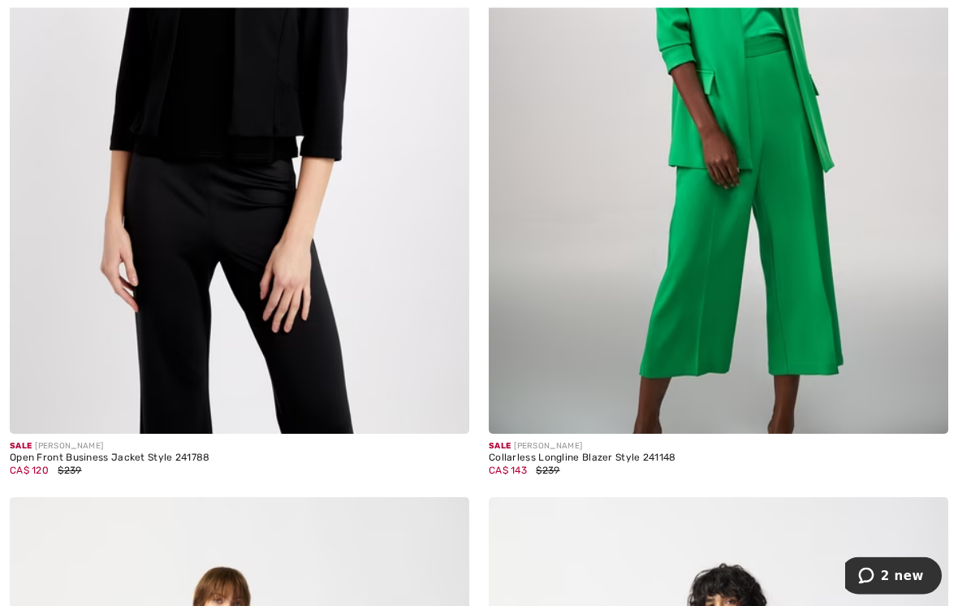
scroll to position [7671, 0]
click at [790, 192] on img at bounding box center [718, 88] width 459 height 689
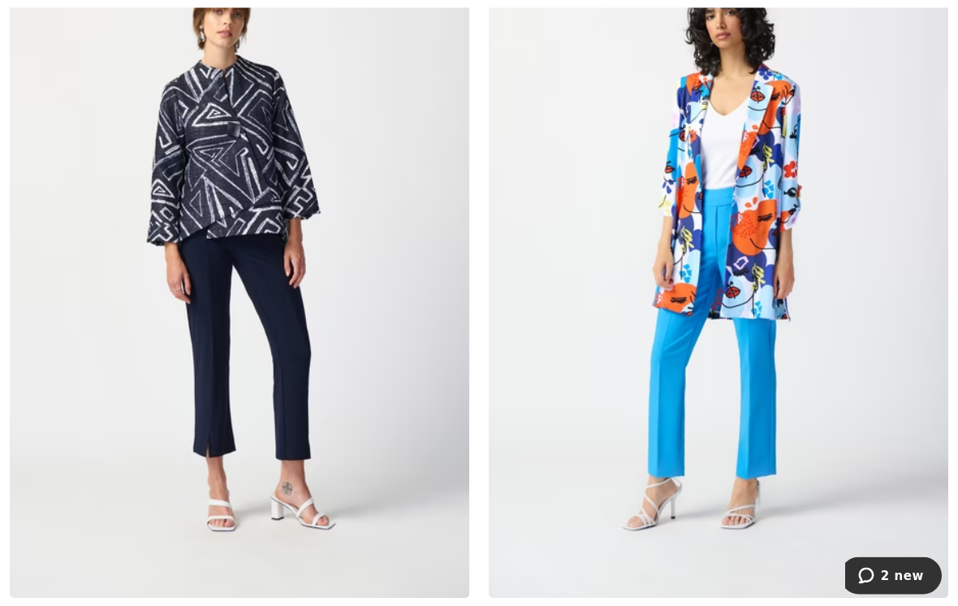
scroll to position [8260, 0]
click at [768, 216] on img at bounding box center [718, 252] width 459 height 689
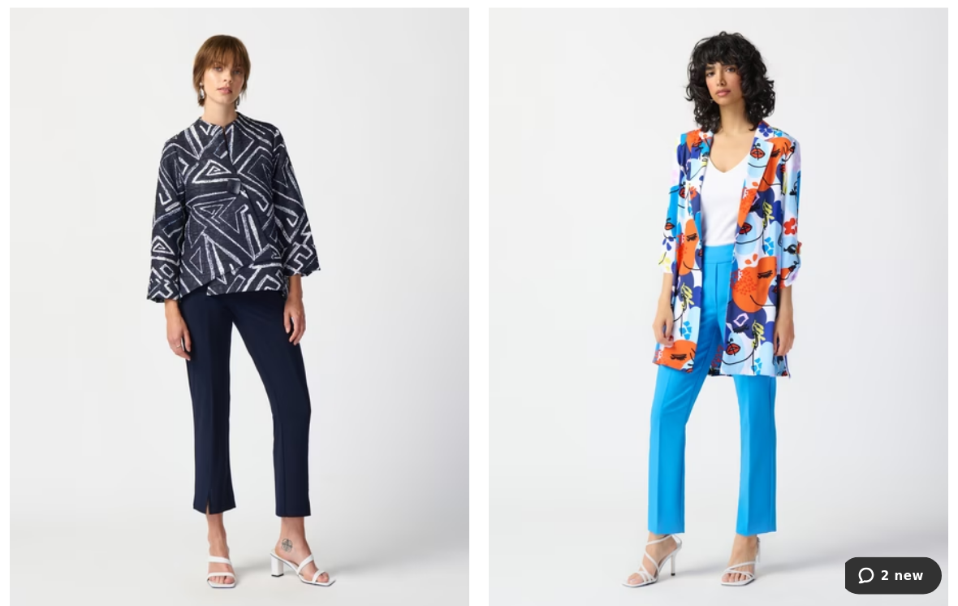
scroll to position [8203, 0]
click at [275, 238] on img at bounding box center [239, 309] width 459 height 689
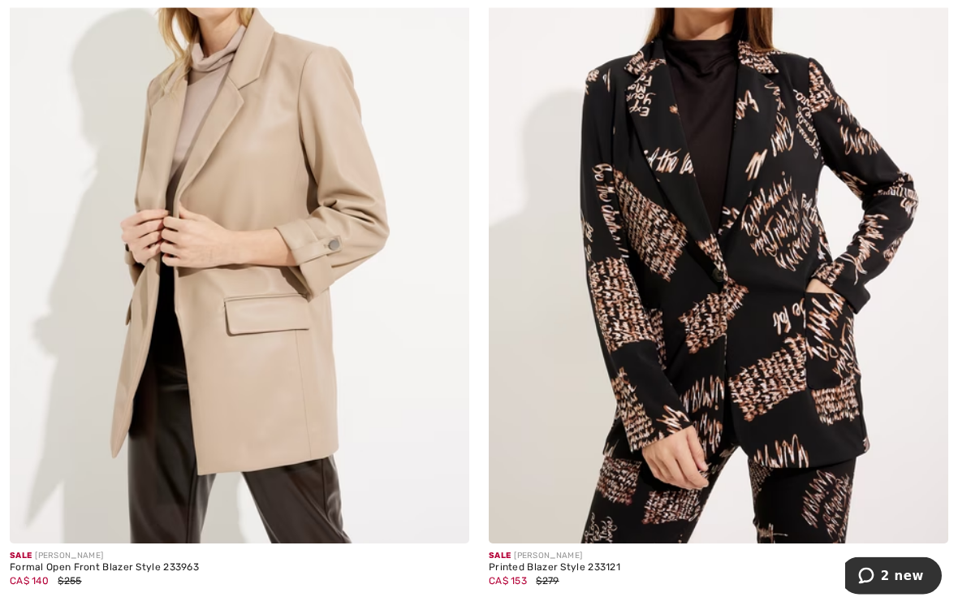
scroll to position [9997, 0]
click at [343, 212] on img at bounding box center [239, 198] width 459 height 689
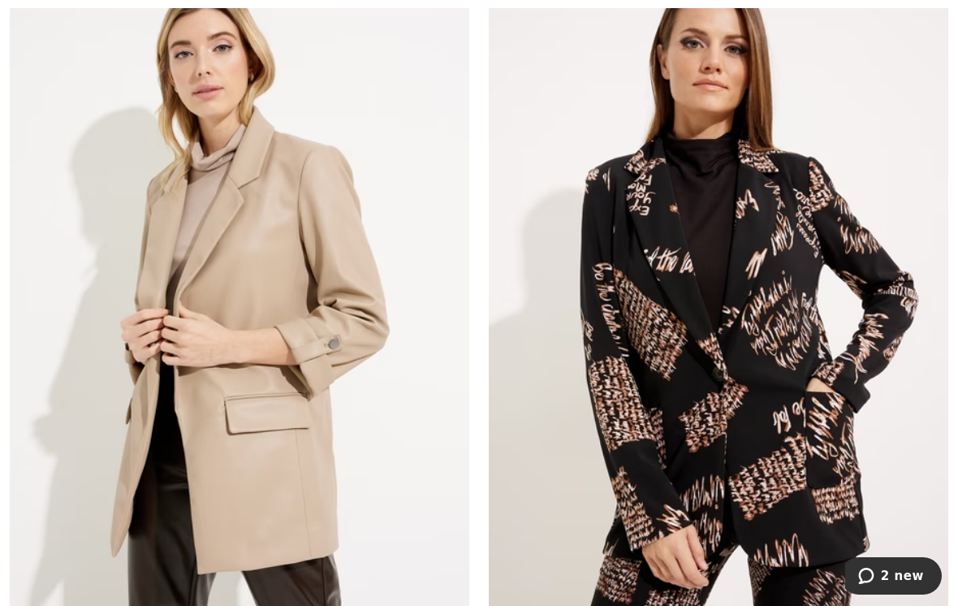
scroll to position [9900, 0]
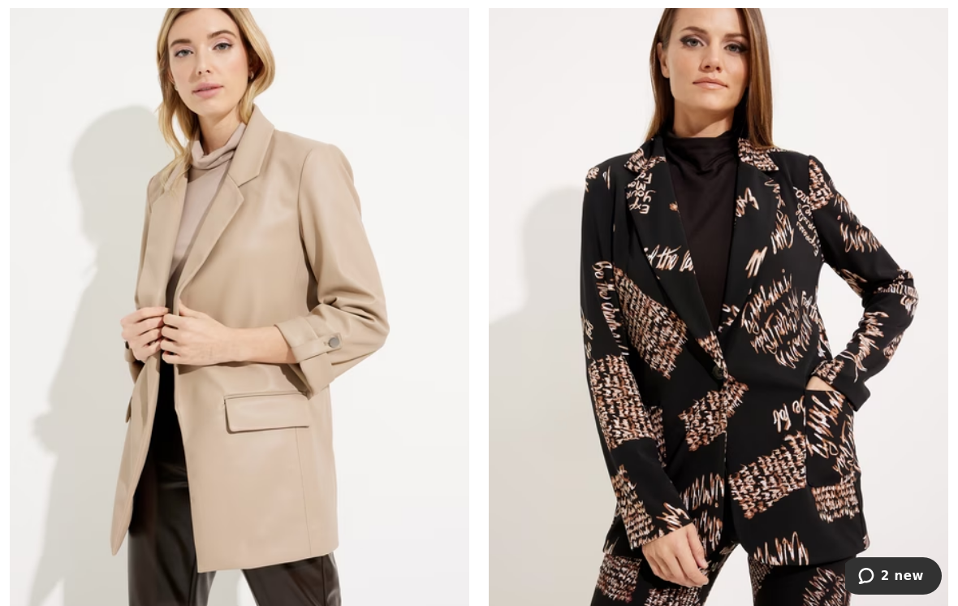
click at [807, 393] on img at bounding box center [718, 295] width 459 height 689
click at [804, 385] on img at bounding box center [718, 295] width 459 height 689
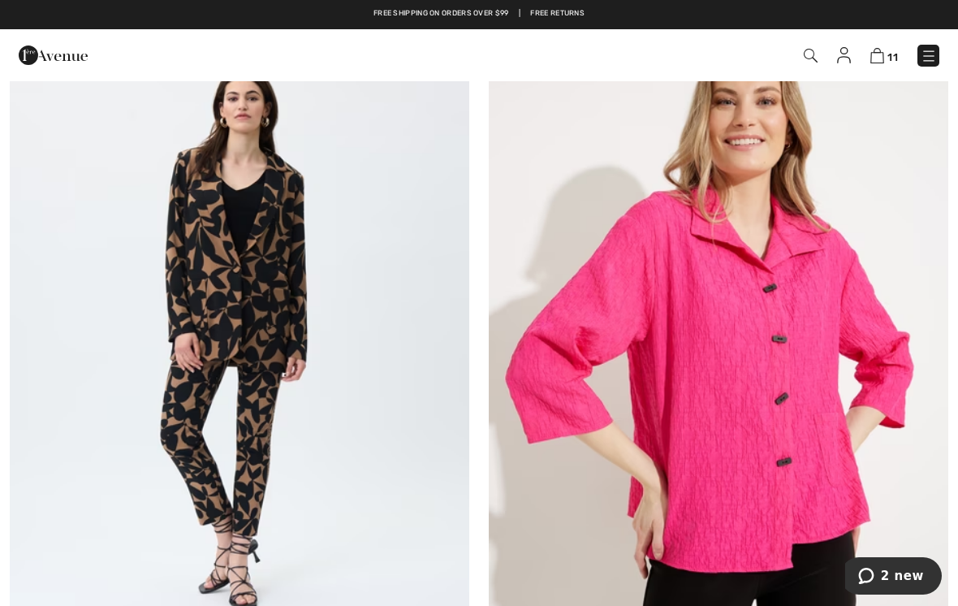
scroll to position [11353, 0]
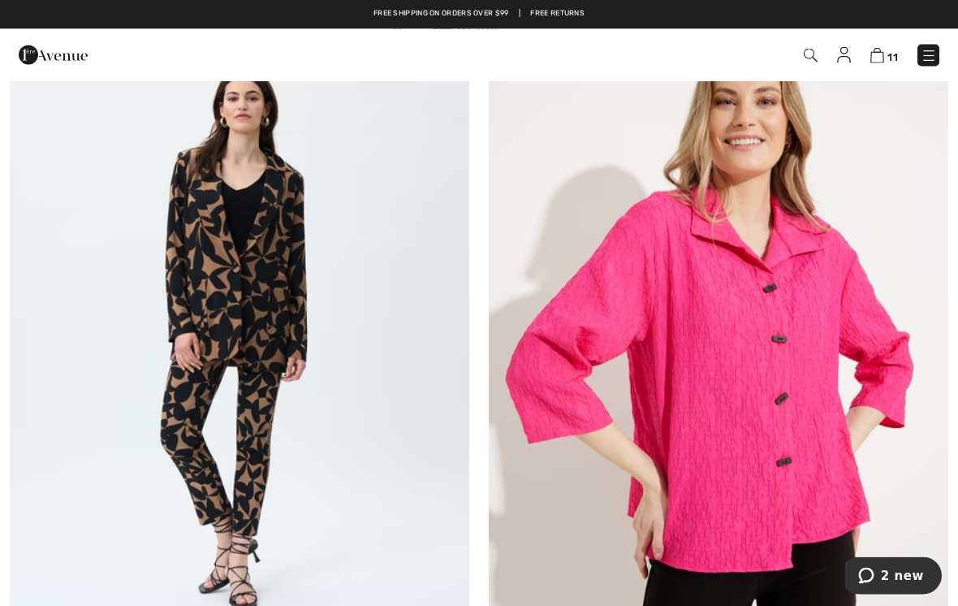
click at [319, 310] on img at bounding box center [239, 349] width 459 height 689
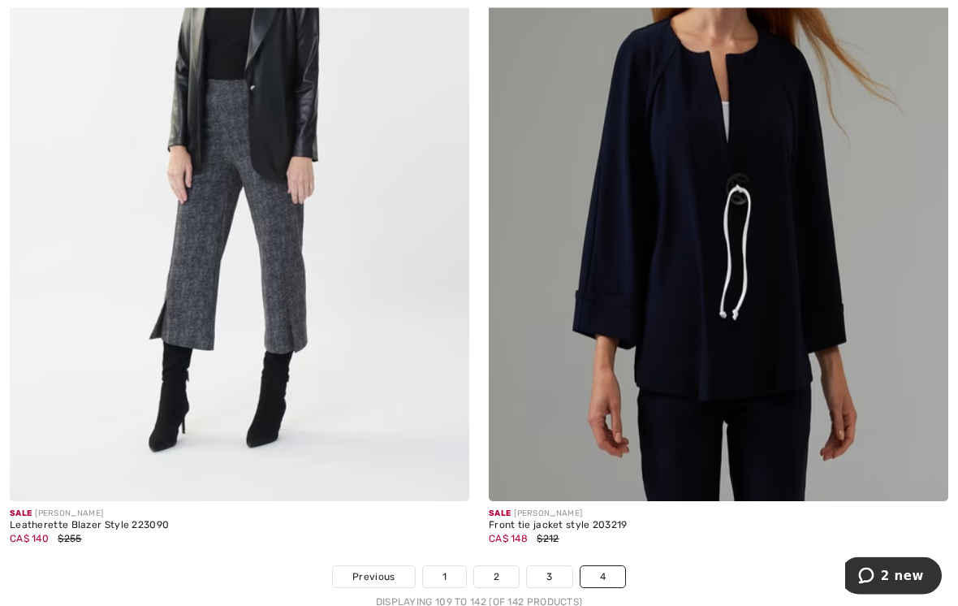
scroll to position [13080, 0]
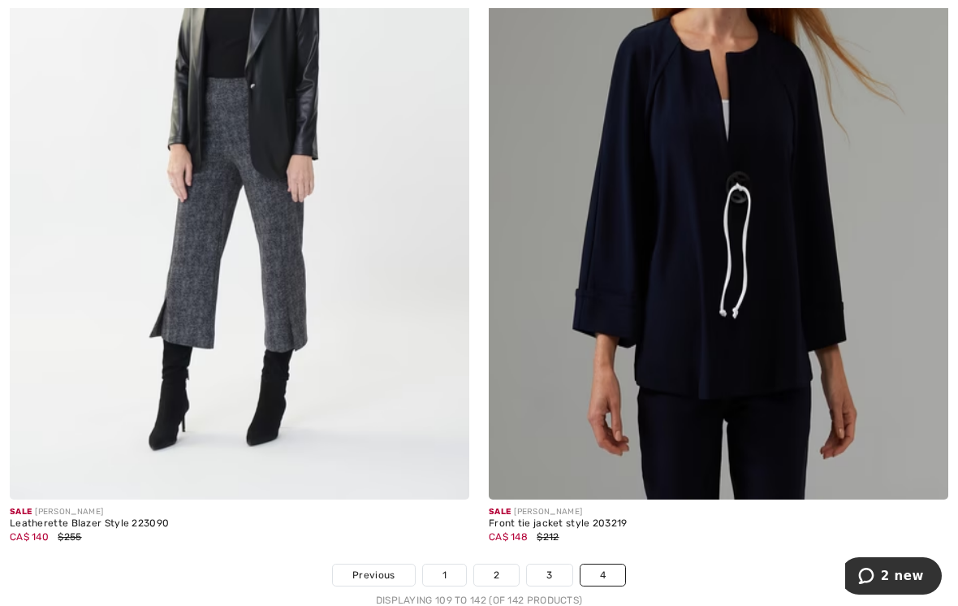
click at [293, 119] on img at bounding box center [239, 154] width 459 height 689
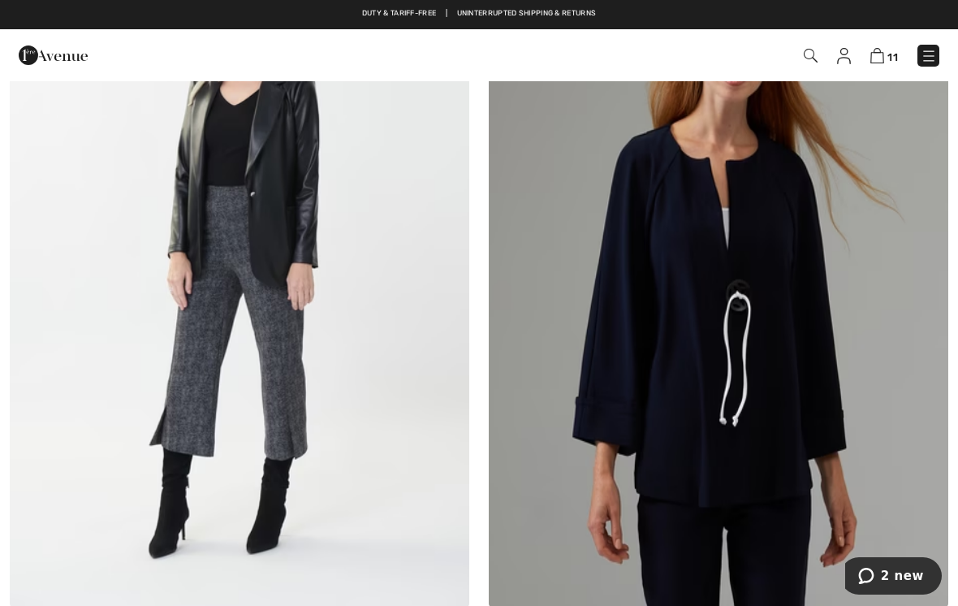
scroll to position [12968, 0]
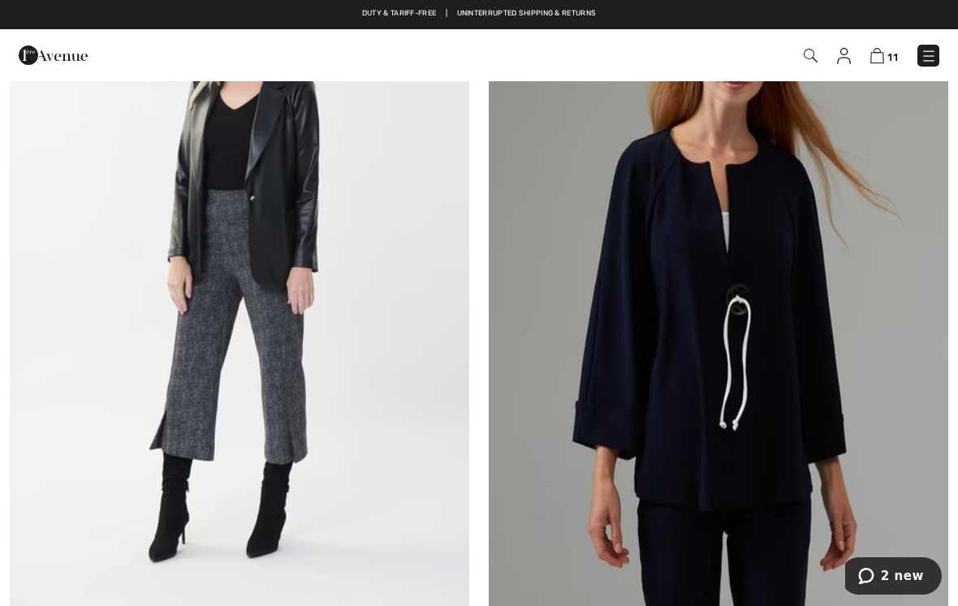
click at [851, 399] on img at bounding box center [718, 266] width 459 height 689
click at [824, 403] on img at bounding box center [718, 266] width 459 height 689
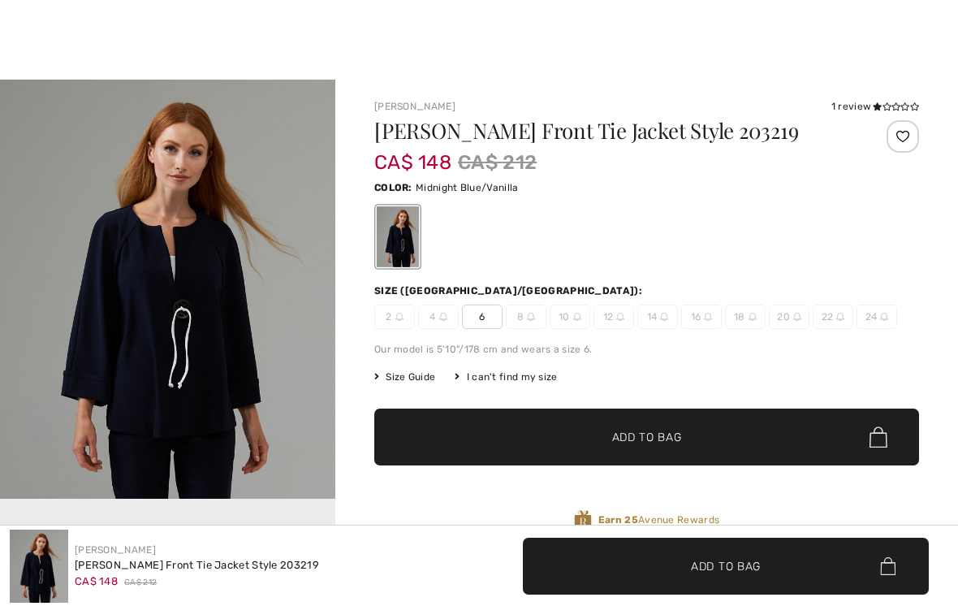
checkbox input "true"
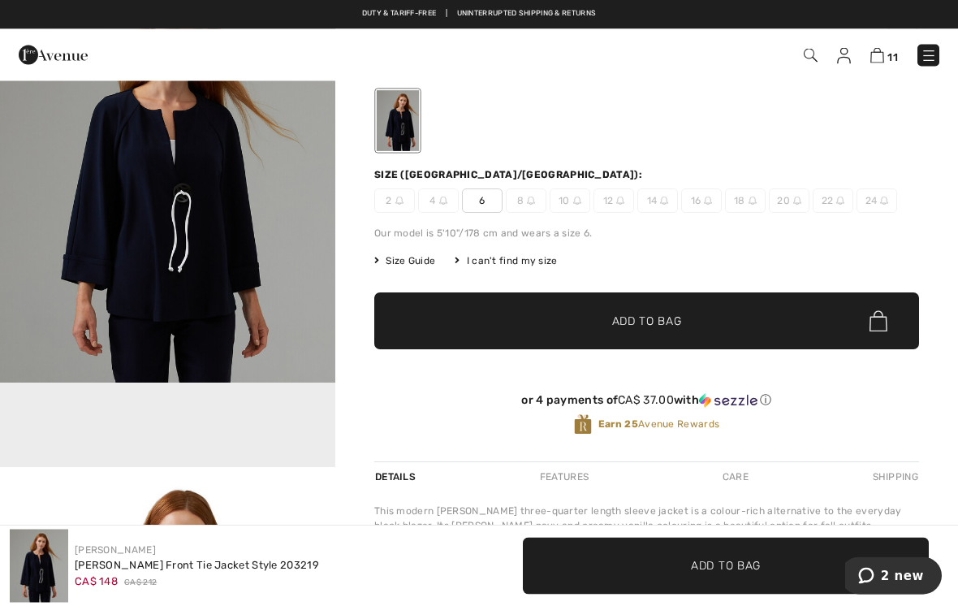
scroll to position [98, 0]
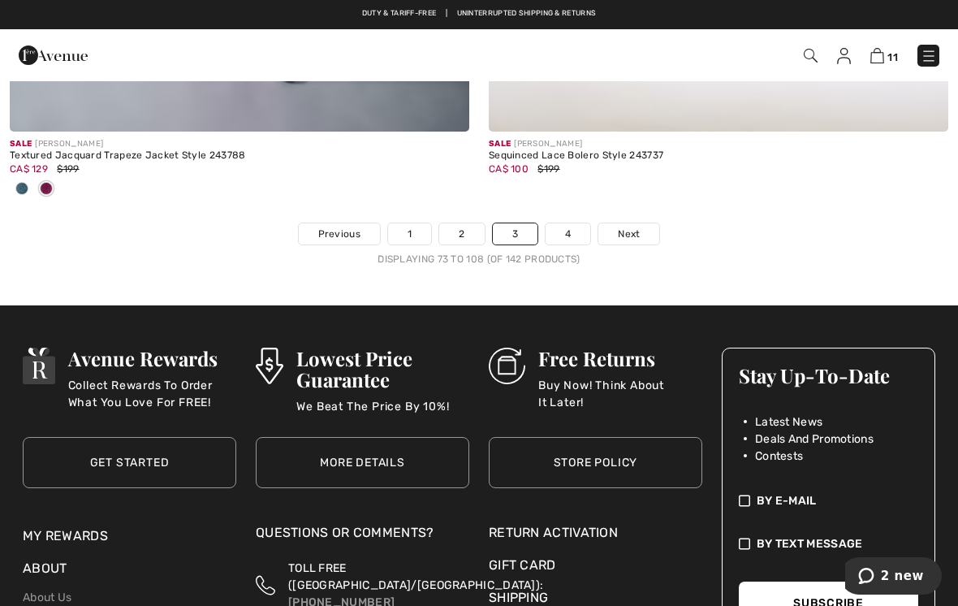
click at [575, 223] on link "4" at bounding box center [568, 233] width 45 height 21
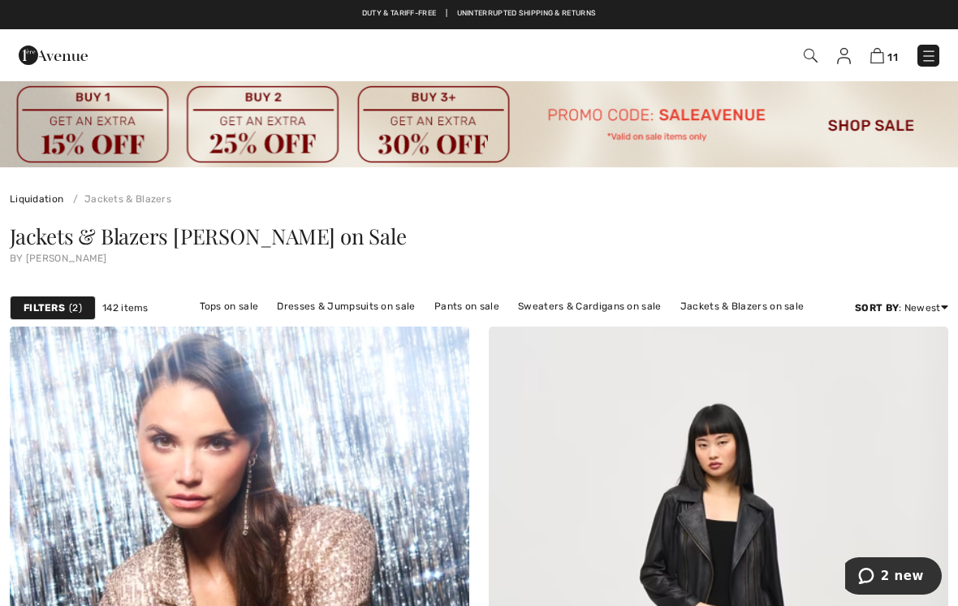
click at [477, 302] on link "Pants on sale" at bounding box center [466, 305] width 81 height 21
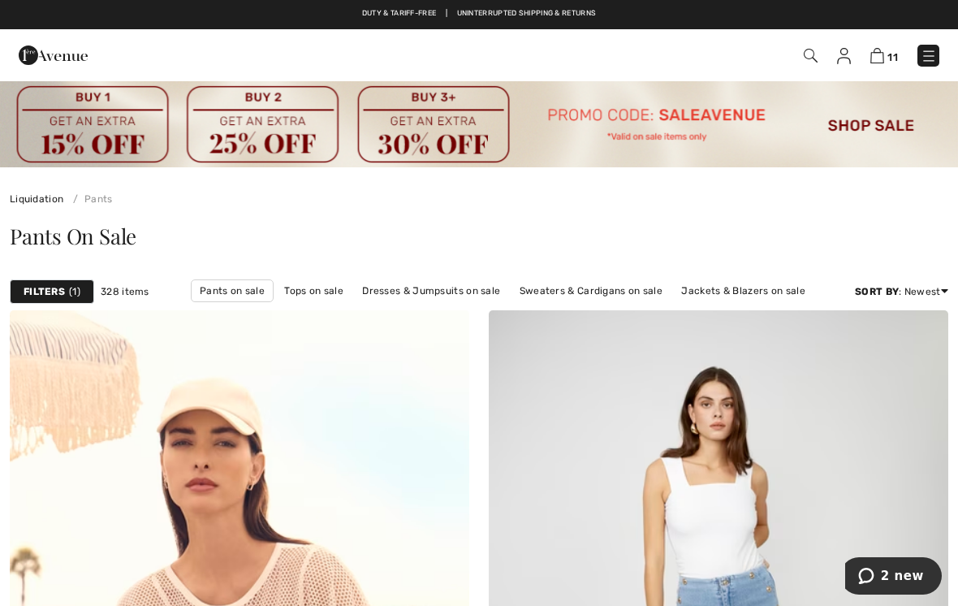
click at [84, 291] on div "Filters 1" at bounding box center [52, 291] width 84 height 24
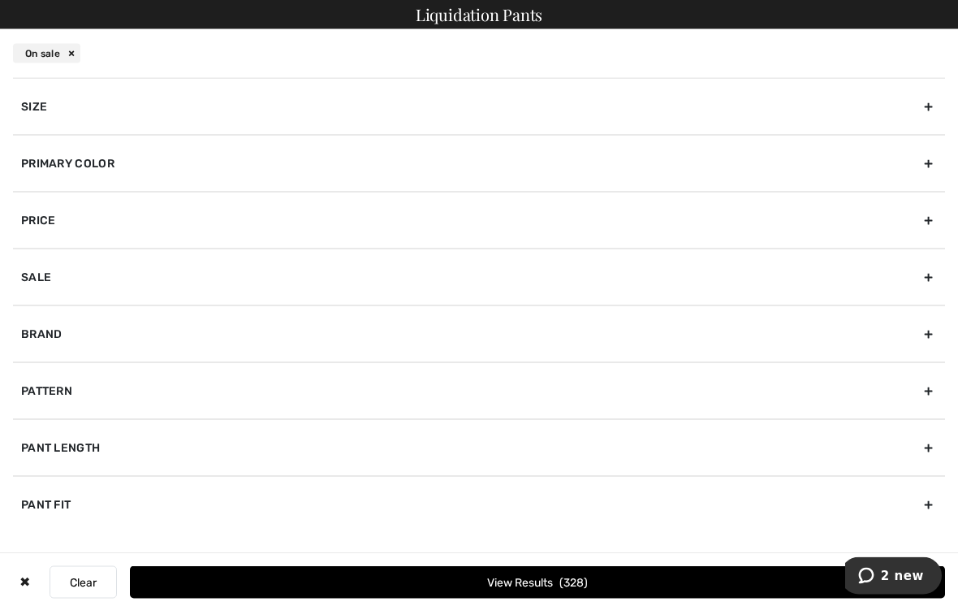
scroll to position [943, 0]
click at [37, 598] on div "✖" at bounding box center [25, 582] width 24 height 32
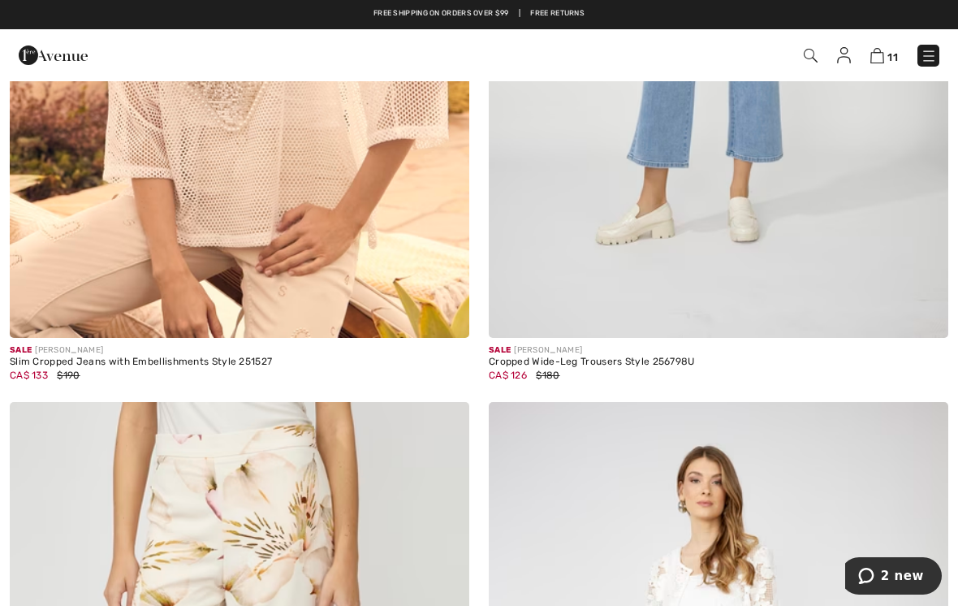
scroll to position [0, 0]
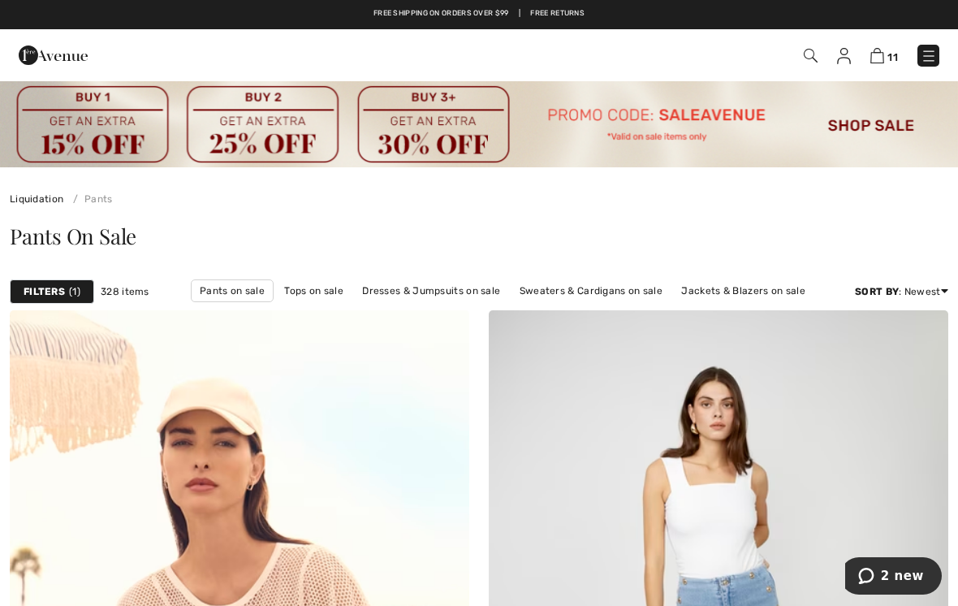
click at [80, 292] on span "1" at bounding box center [74, 291] width 11 height 15
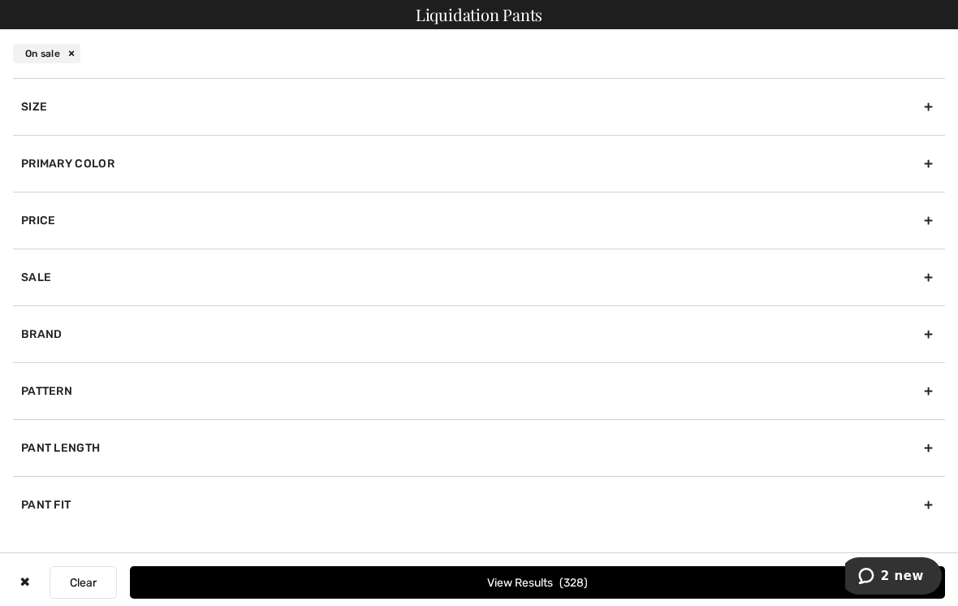
click at [58, 340] on div "Brand" at bounding box center [479, 333] width 932 height 57
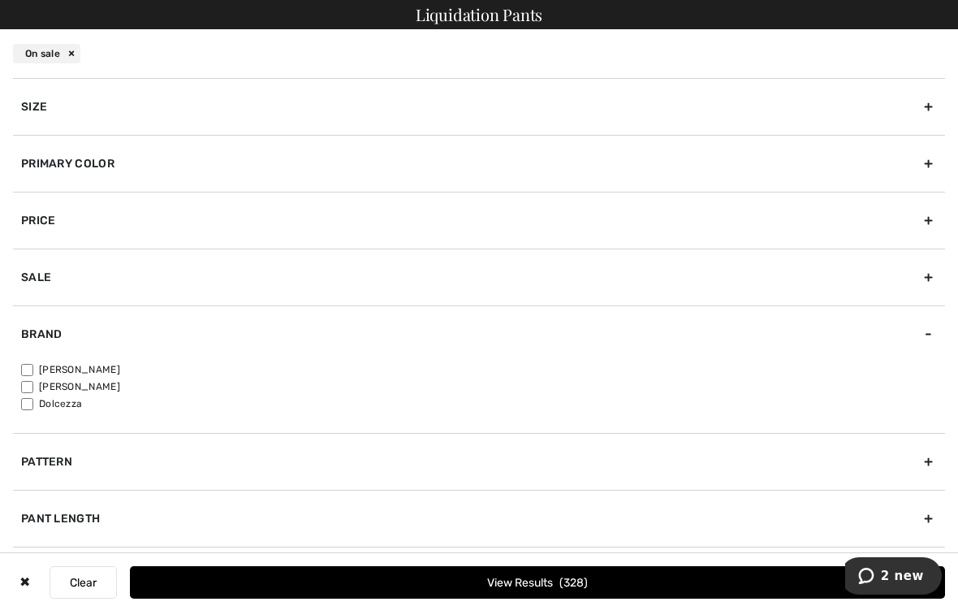
click at [33, 367] on input"] "[PERSON_NAME]" at bounding box center [27, 370] width 12 height 12
checkbox input"] "true"
click at [589, 589] on span "253" at bounding box center [575, 583] width 28 height 14
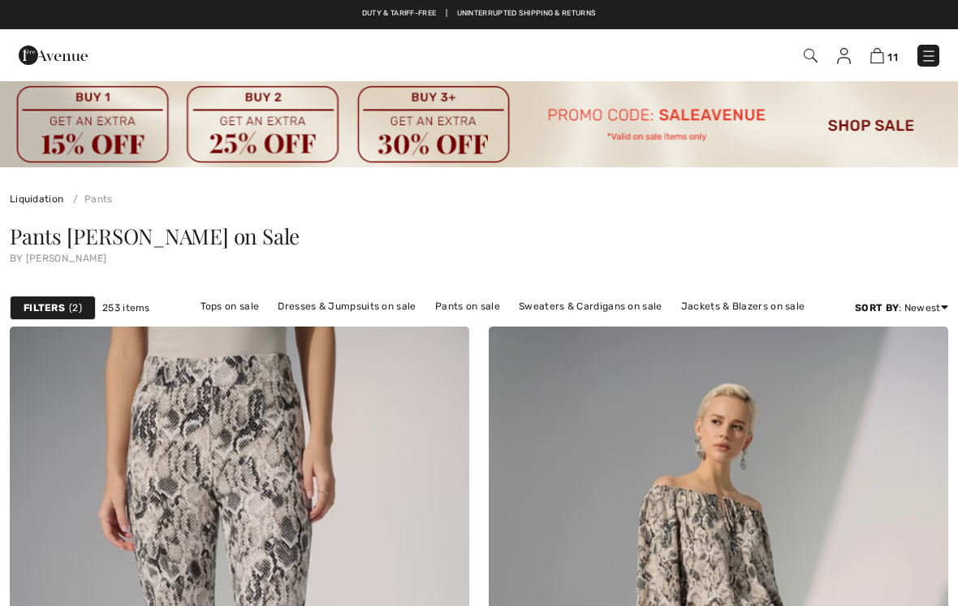
checkbox input "true"
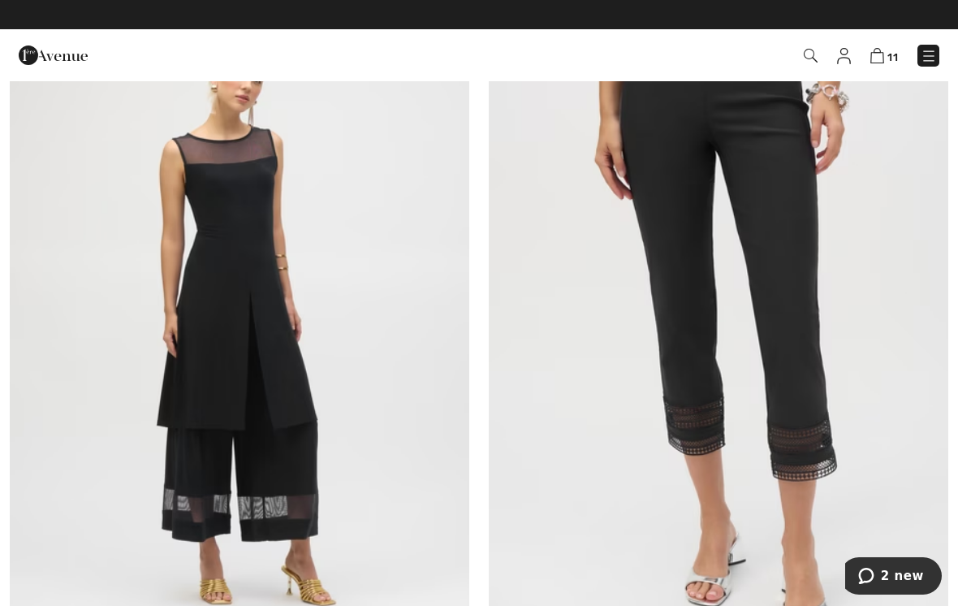
scroll to position [1883, 0]
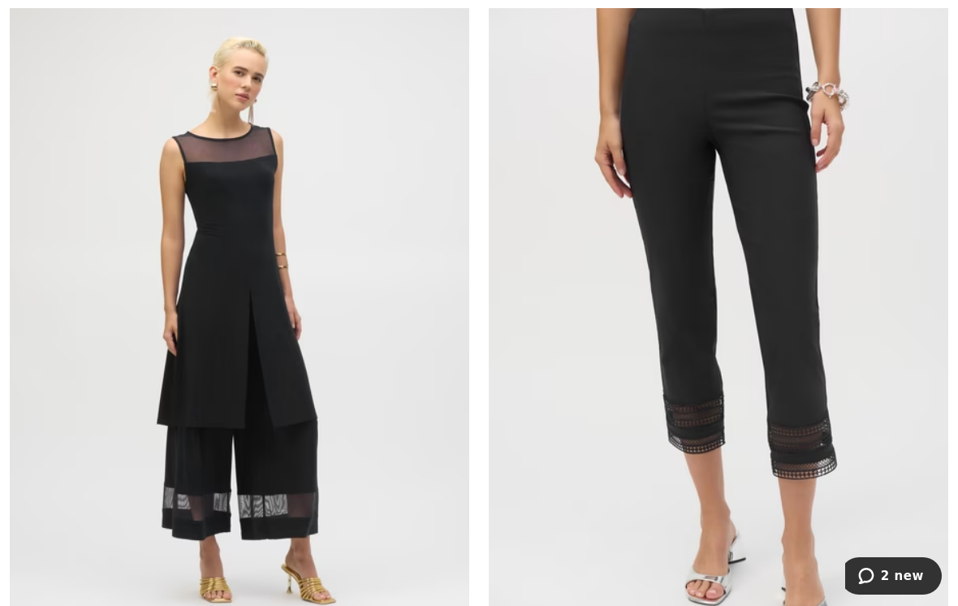
click at [815, 386] on img at bounding box center [718, 320] width 459 height 689
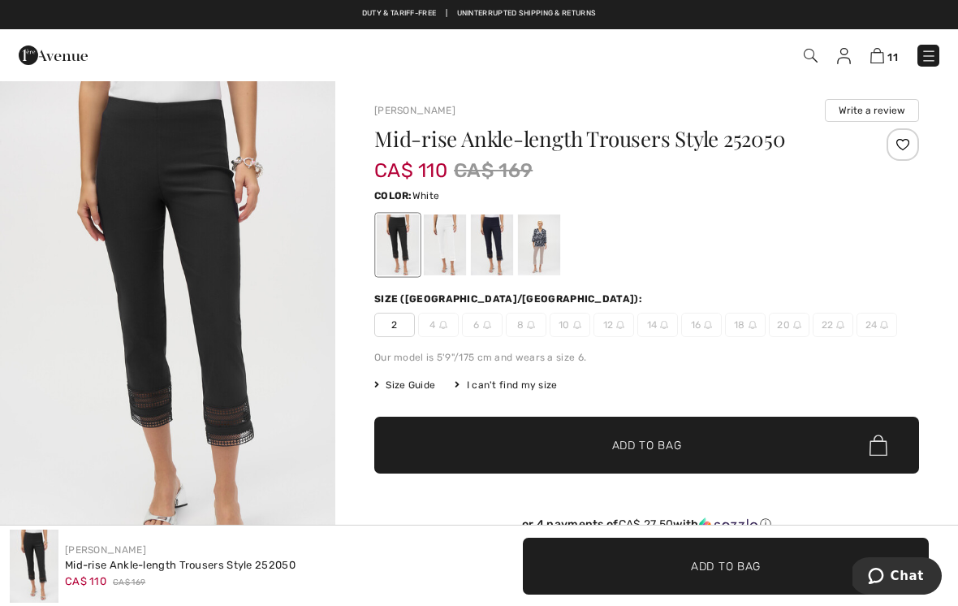
click at [437, 247] on div at bounding box center [445, 244] width 42 height 61
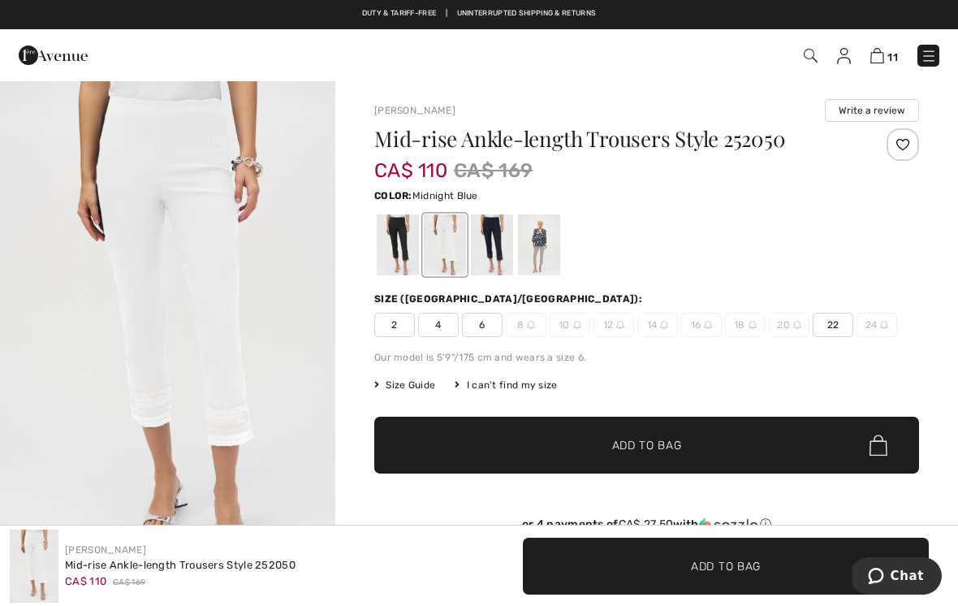
click at [499, 239] on div at bounding box center [492, 244] width 42 height 61
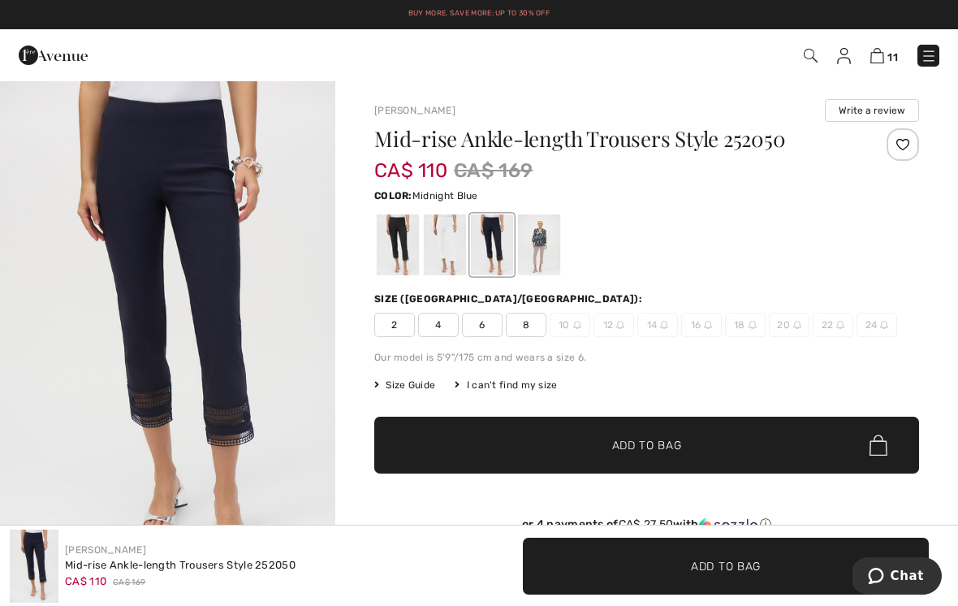
click at [546, 245] on div at bounding box center [539, 244] width 42 height 61
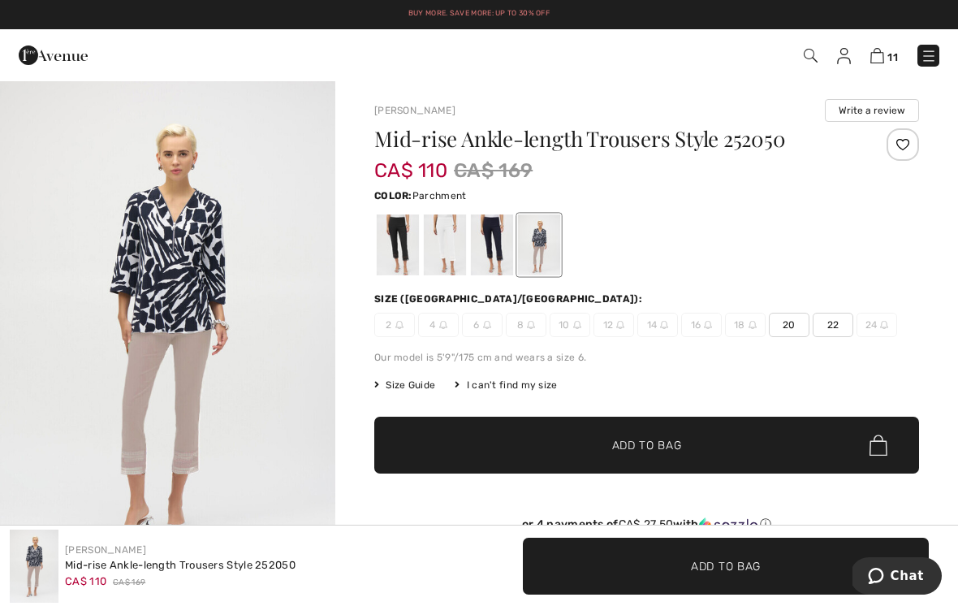
click at [498, 247] on div at bounding box center [492, 244] width 42 height 61
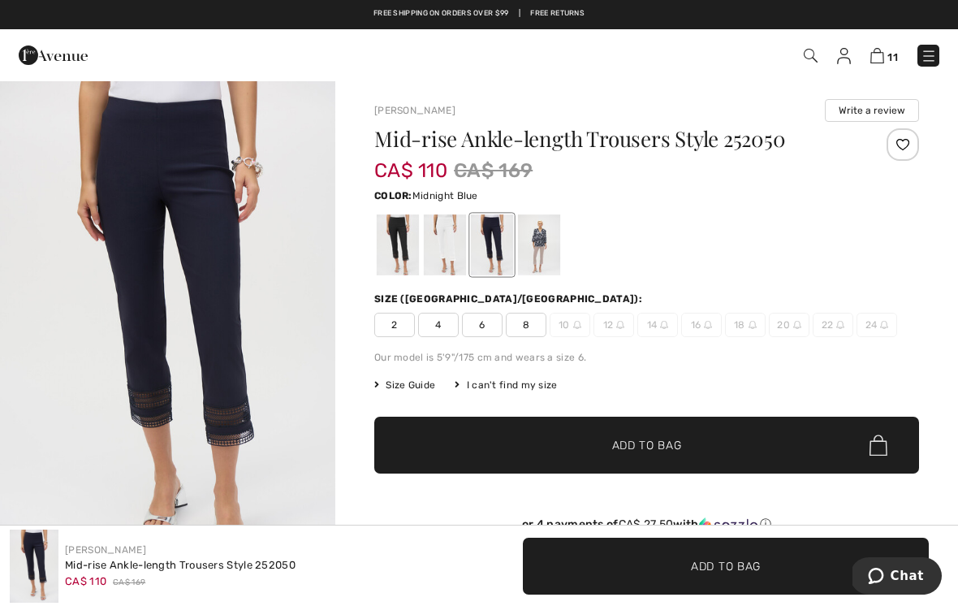
click at [529, 325] on span "8" at bounding box center [526, 325] width 41 height 24
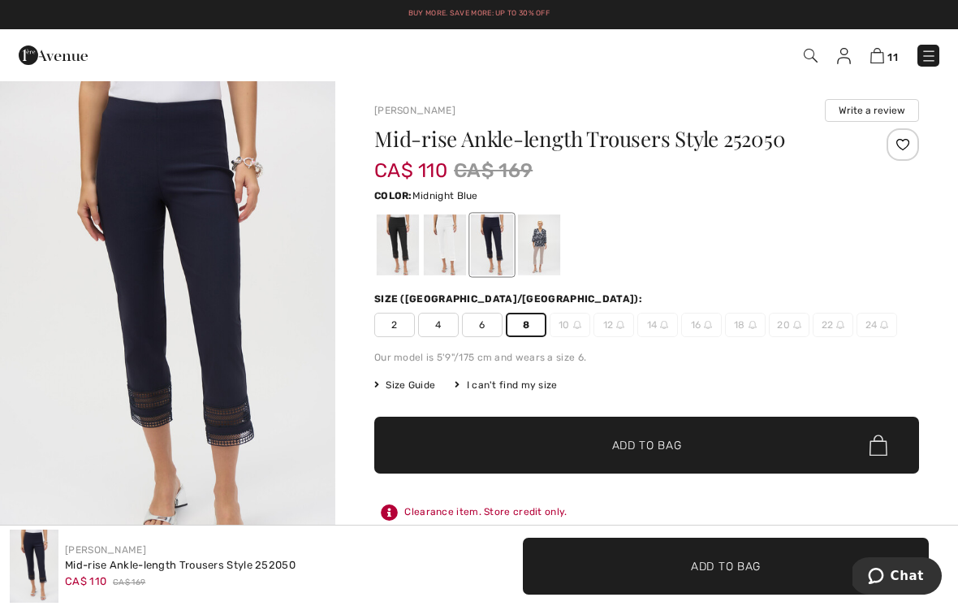
click at [730, 439] on span "✔ Added to Bag Add to Bag" at bounding box center [646, 444] width 545 height 57
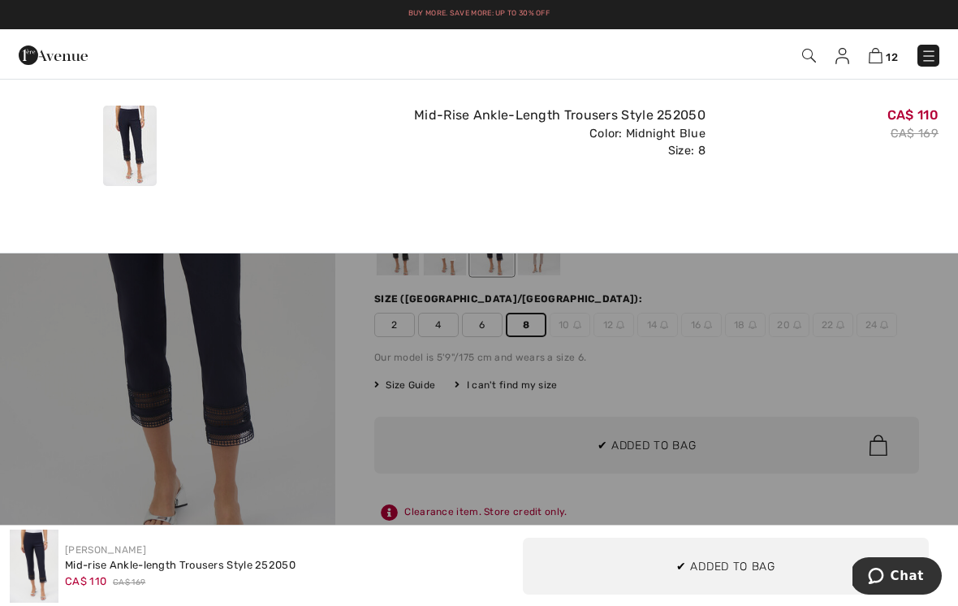
click at [334, 192] on div "Added to Bag Joseph Ribkoff Mid-rise Ankle-length Trousers Style 252050 CA$ 110…" at bounding box center [479, 142] width 958 height 127
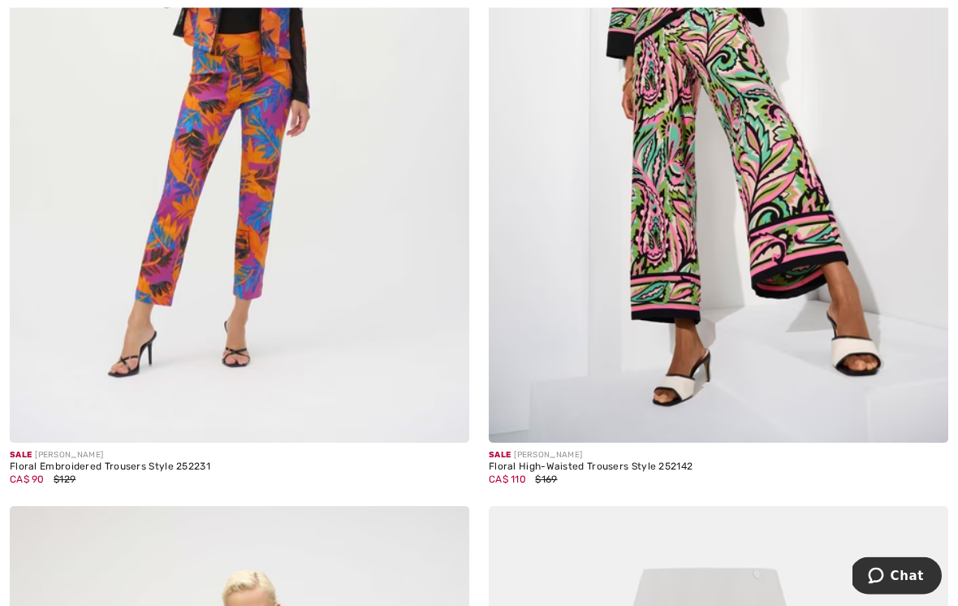
scroll to position [7688, 0]
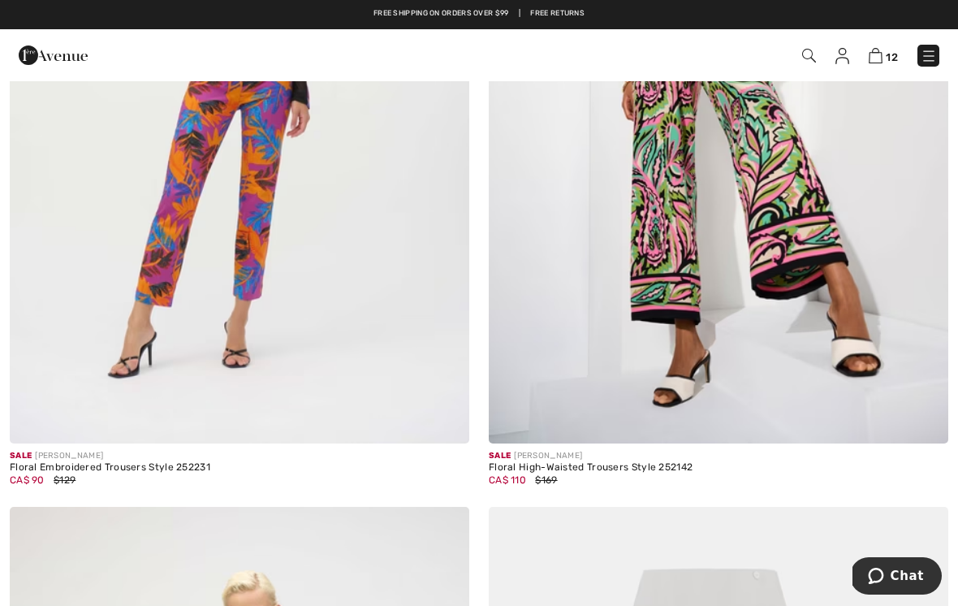
click at [265, 251] on img at bounding box center [239, 98] width 459 height 689
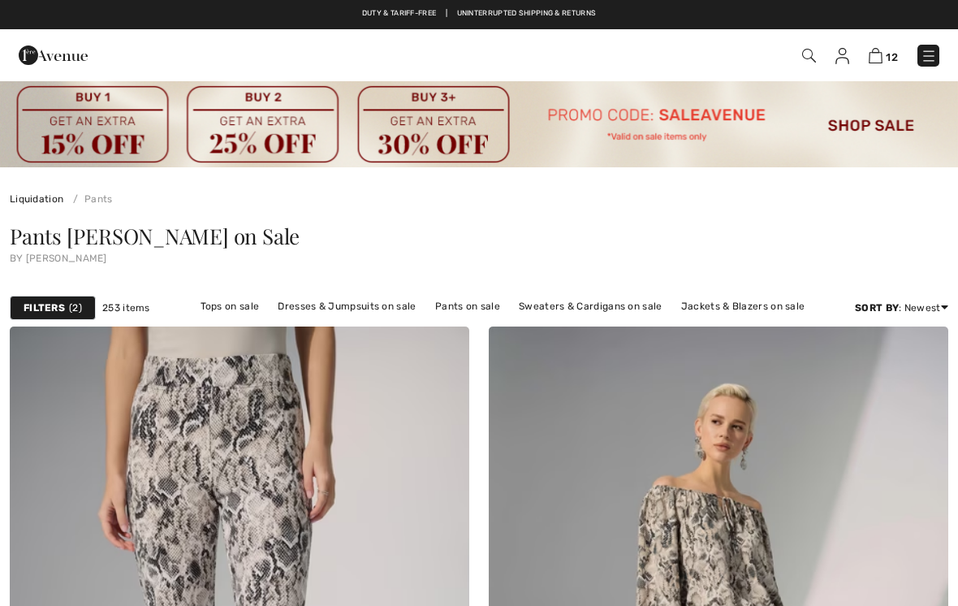
scroll to position [7713, 0]
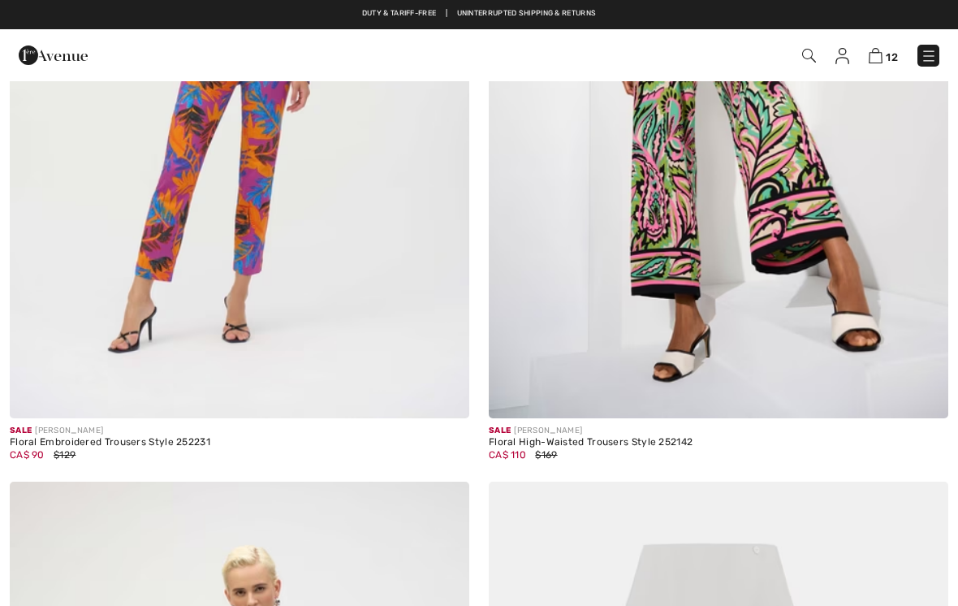
checkbox input "true"
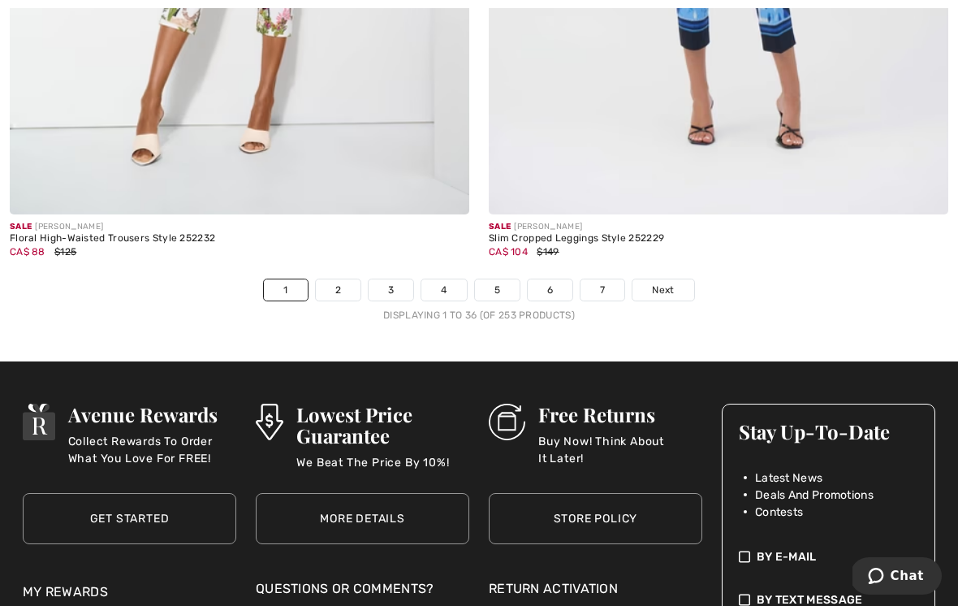
scroll to position [14152, 0]
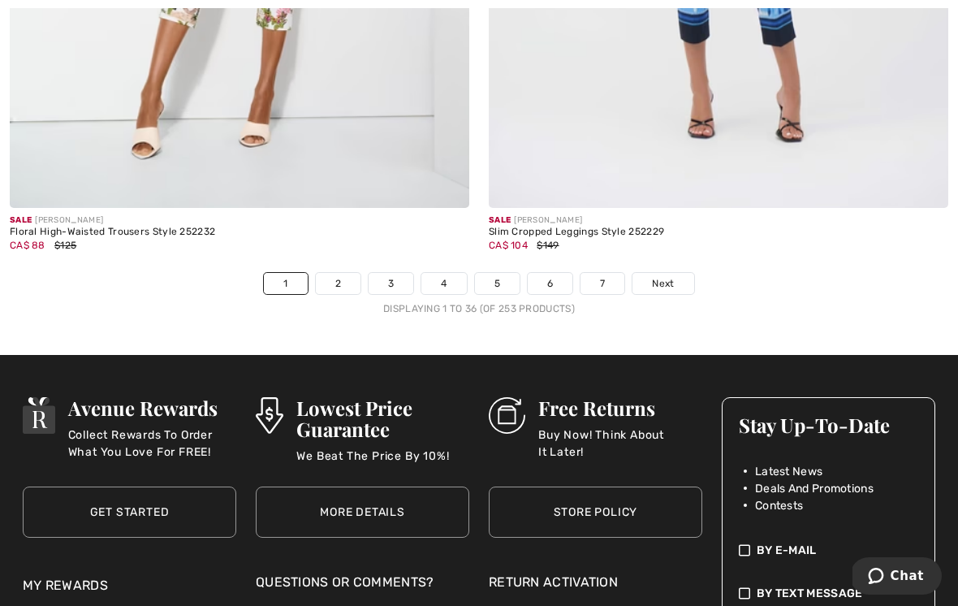
click at [339, 273] on link "2" at bounding box center [338, 283] width 45 height 21
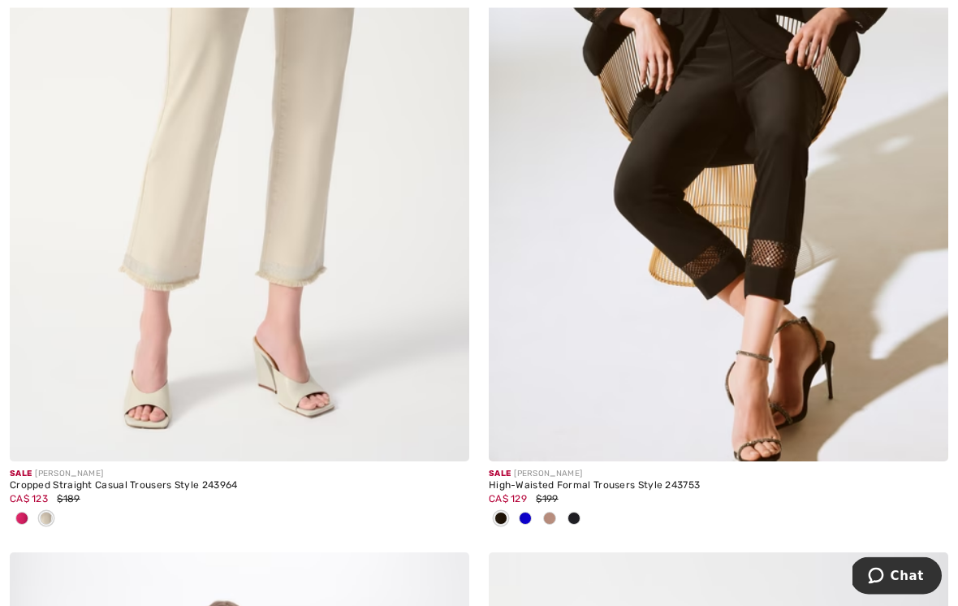
scroll to position [1308, 0]
click at [802, 232] on img at bounding box center [718, 116] width 459 height 689
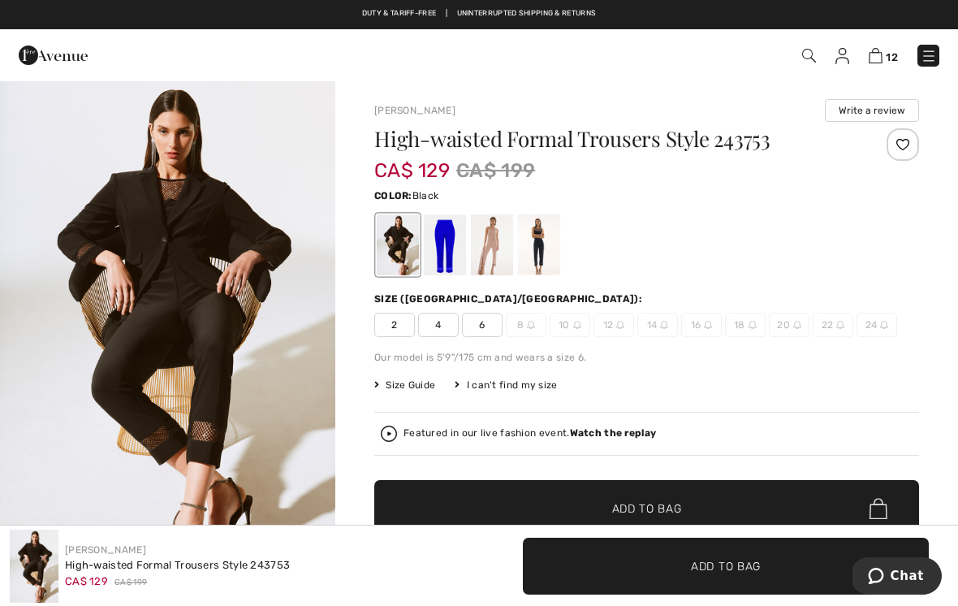
click at [451, 241] on div at bounding box center [445, 244] width 42 height 61
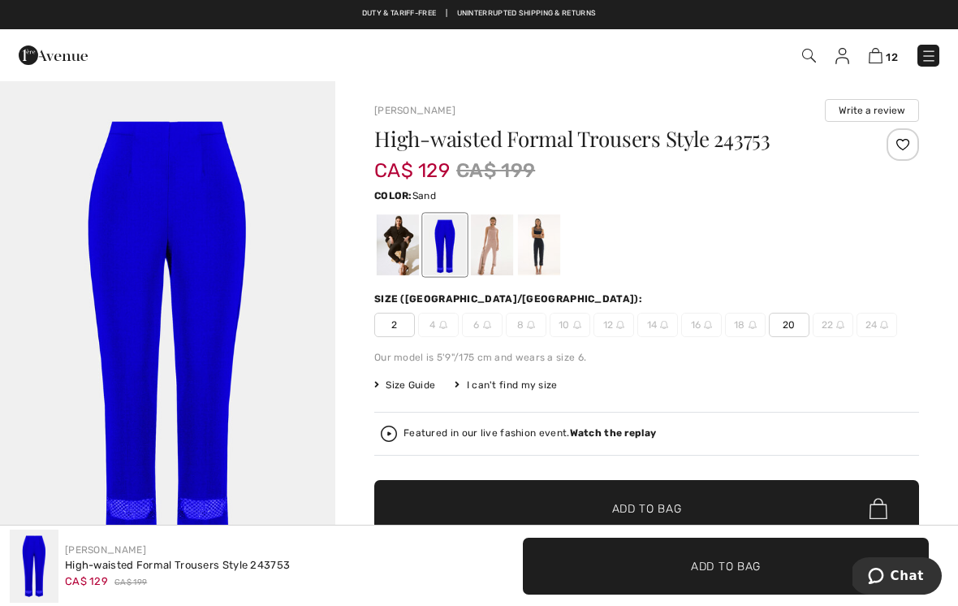
click at [504, 237] on div at bounding box center [492, 244] width 42 height 61
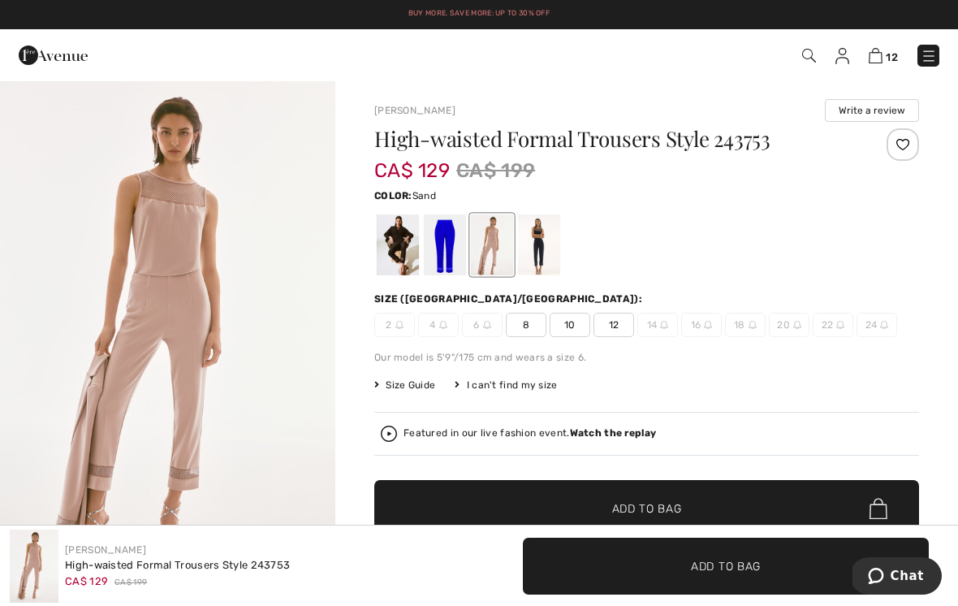
click at [545, 248] on div at bounding box center [539, 244] width 42 height 61
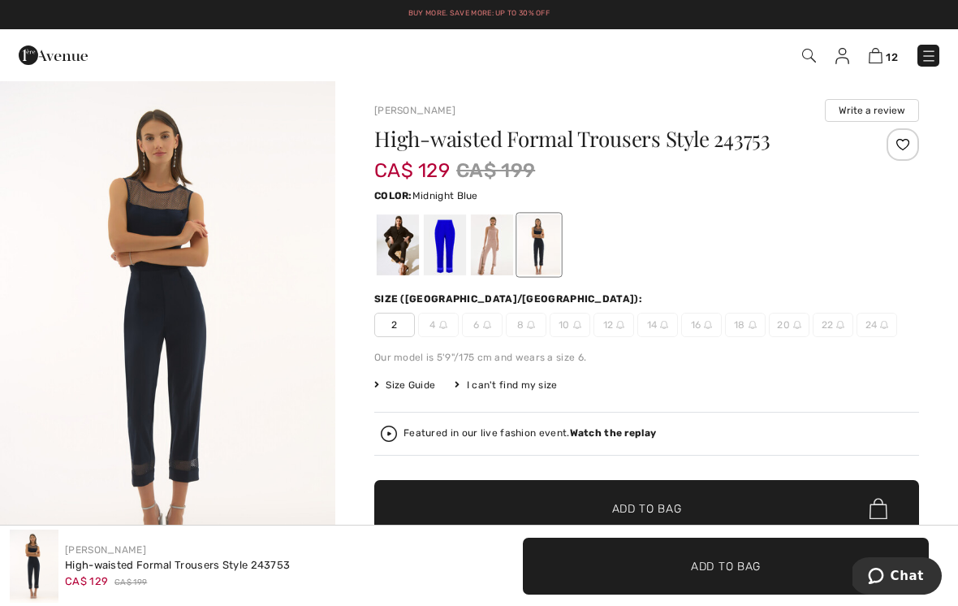
click at [495, 244] on div at bounding box center [492, 244] width 42 height 61
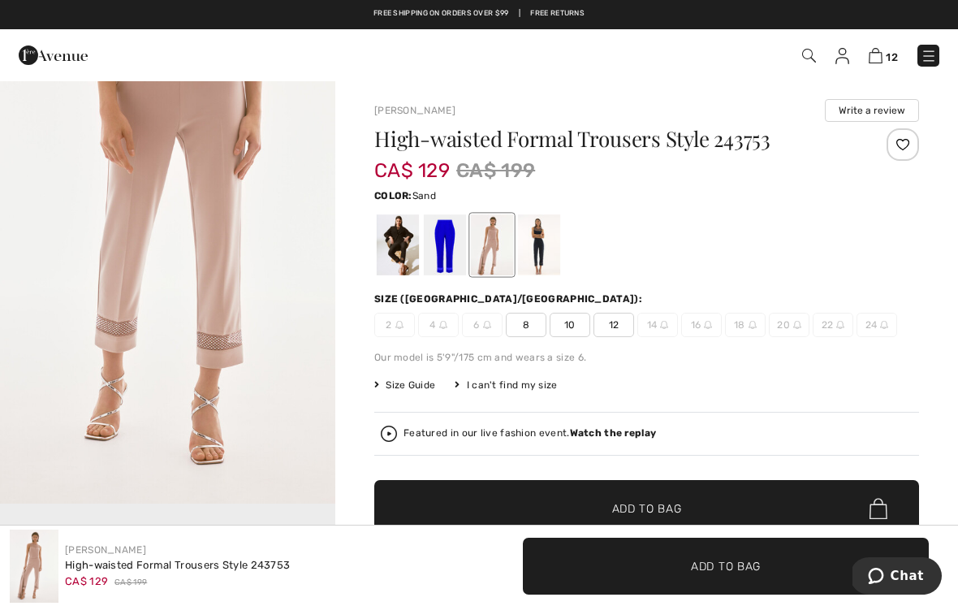
click at [524, 326] on span "8" at bounding box center [526, 325] width 41 height 24
click at [702, 507] on span "✔ Added to Bag Add to Bag" at bounding box center [646, 508] width 545 height 57
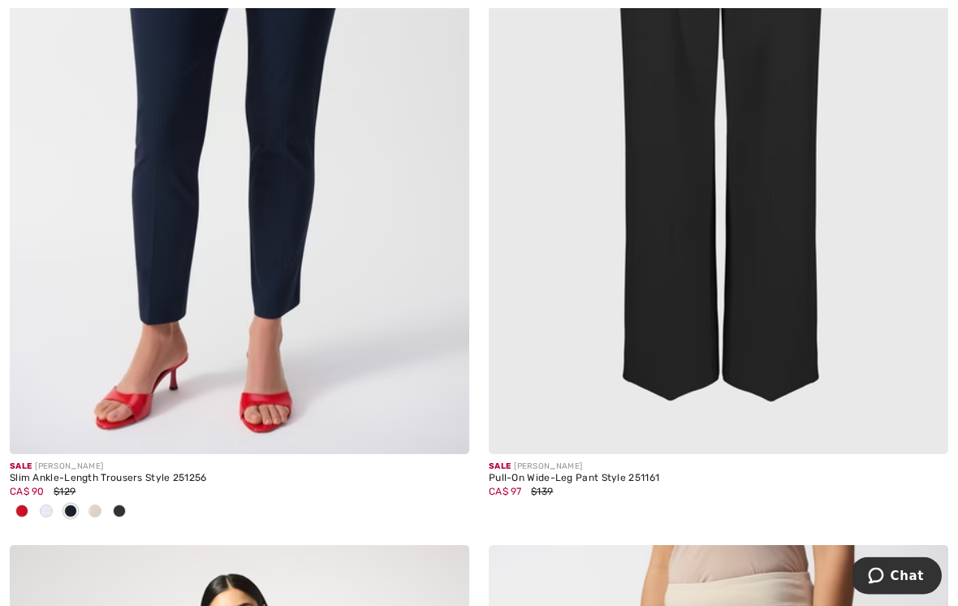
scroll to position [3655, 0]
click at [354, 251] on img at bounding box center [239, 109] width 459 height 689
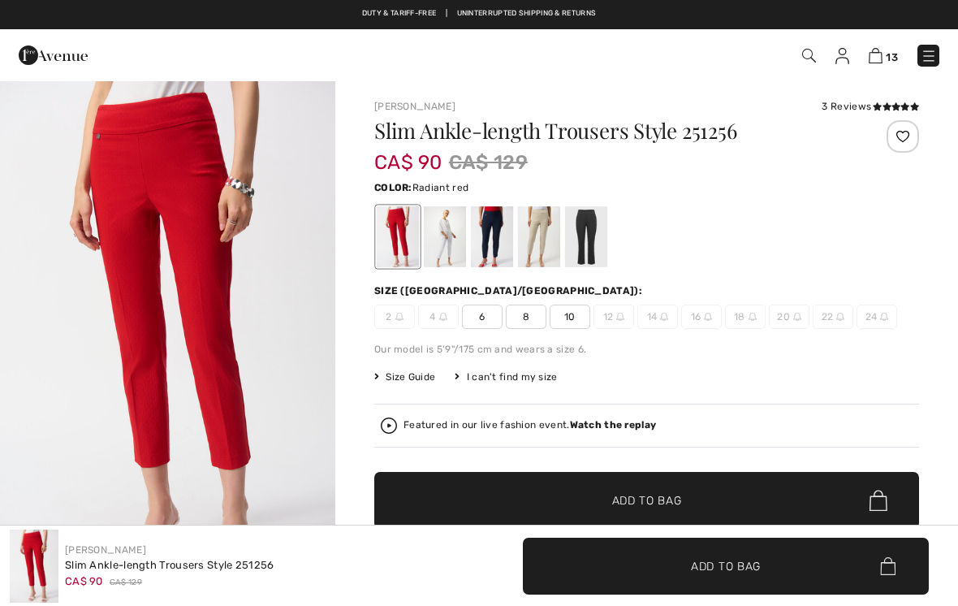
checkbox input "true"
click at [451, 244] on div at bounding box center [445, 236] width 42 height 61
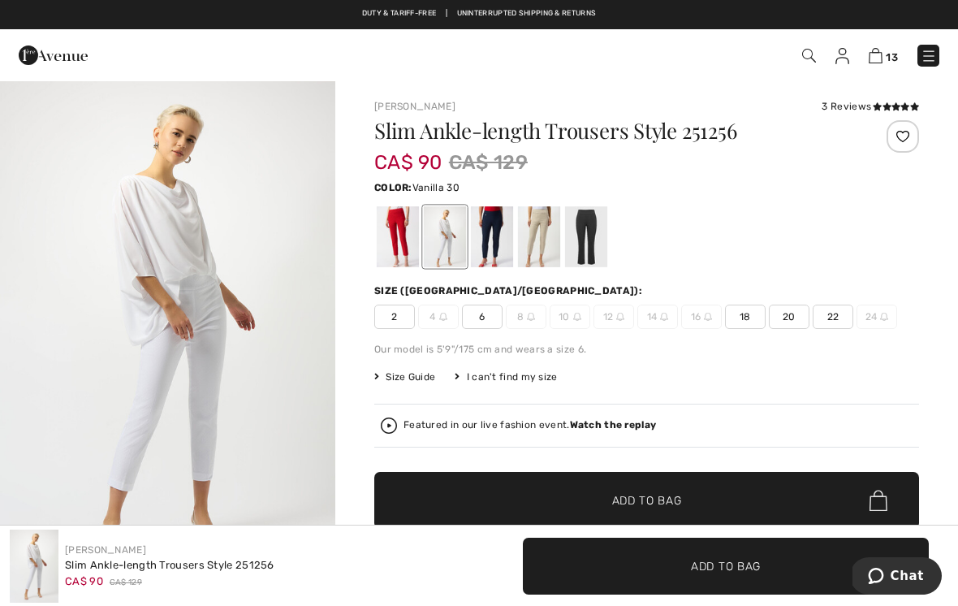
click at [492, 226] on div at bounding box center [492, 236] width 42 height 61
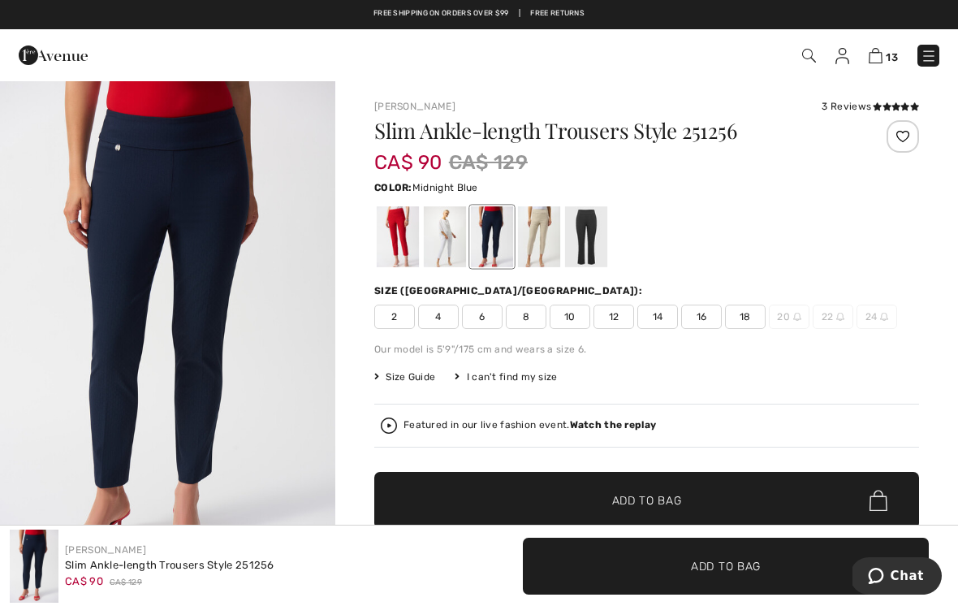
click at [533, 325] on span "8" at bounding box center [526, 316] width 41 height 24
click at [542, 240] on div at bounding box center [539, 236] width 42 height 61
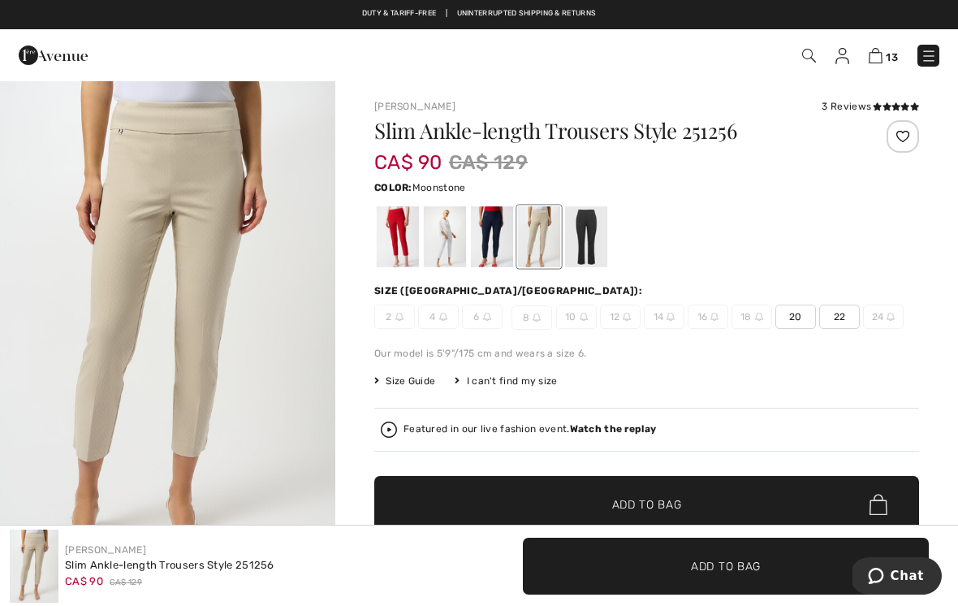
click at [585, 231] on div at bounding box center [586, 236] width 42 height 61
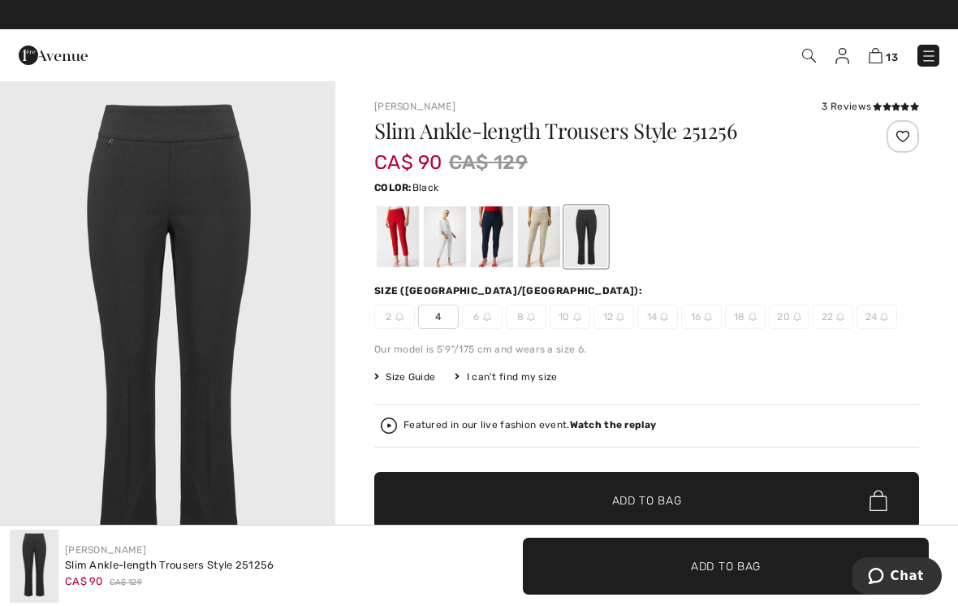
click at [507, 228] on div at bounding box center [492, 236] width 42 height 61
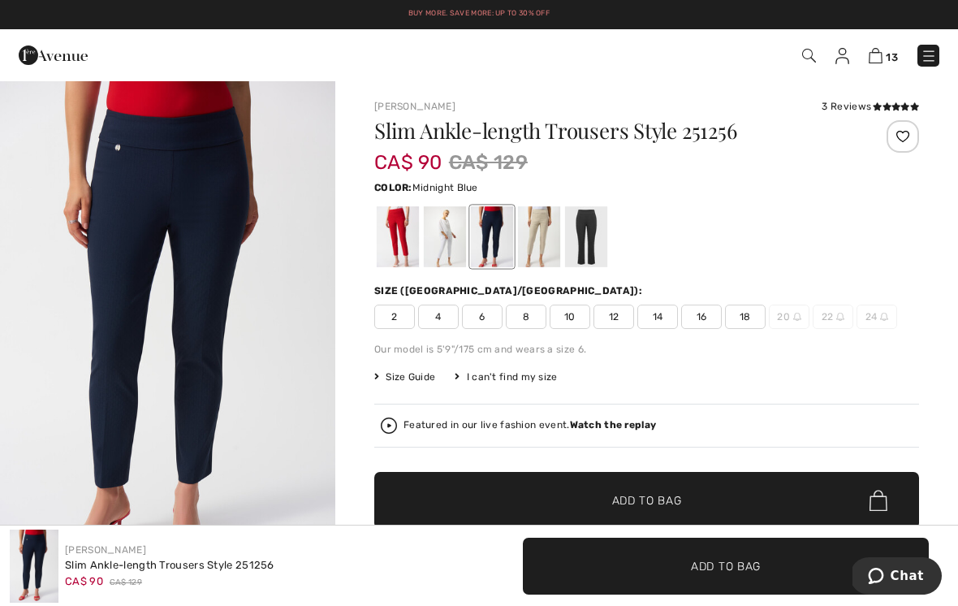
click at [397, 231] on div at bounding box center [398, 236] width 42 height 61
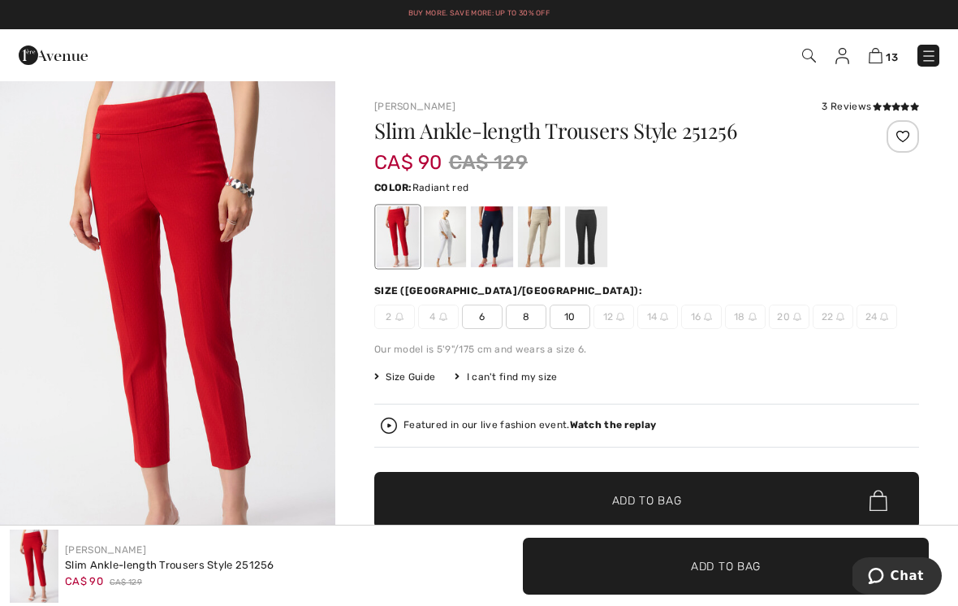
click at [449, 235] on div at bounding box center [445, 236] width 42 height 61
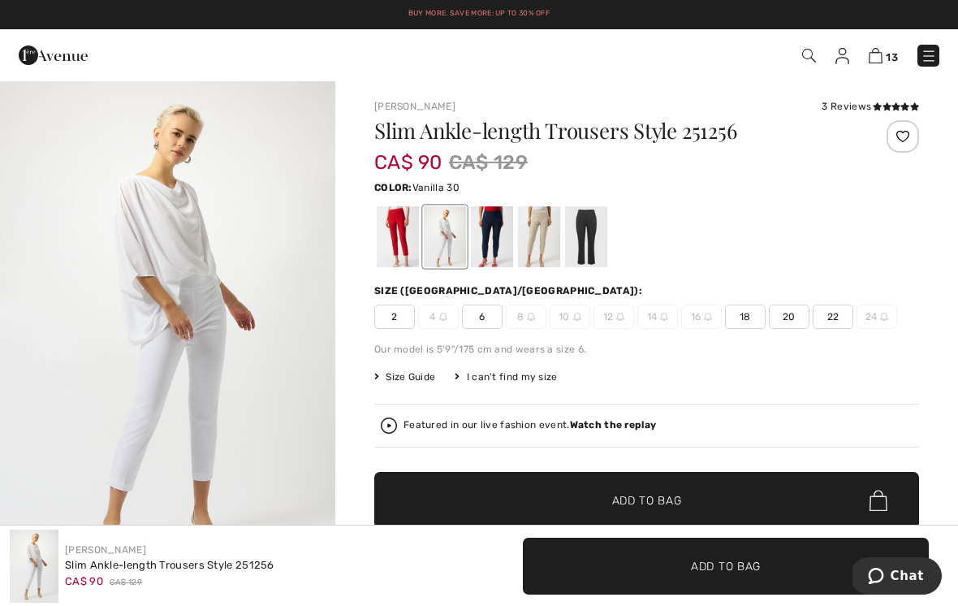
click at [498, 231] on div at bounding box center [492, 236] width 42 height 61
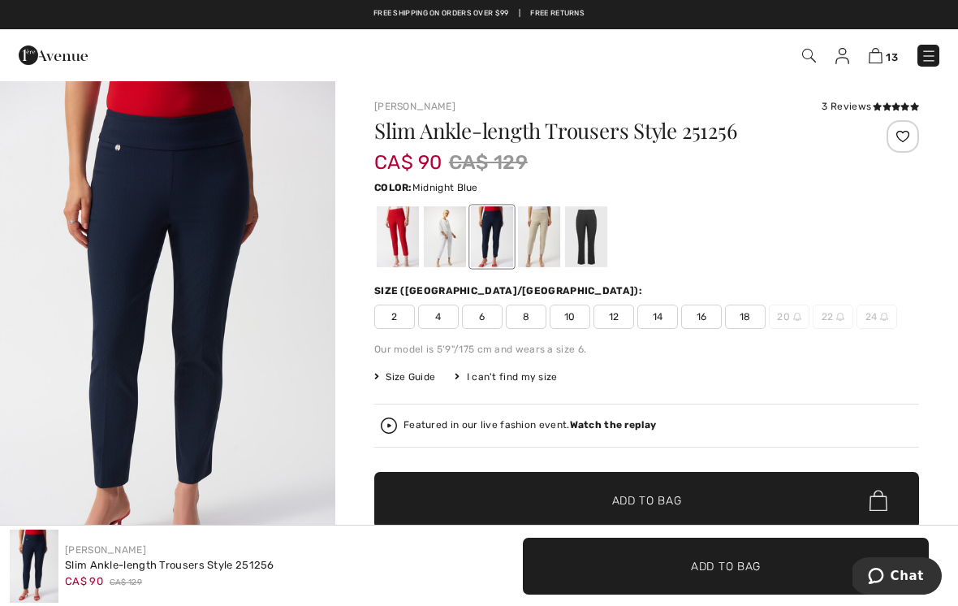
click at [528, 318] on span "8" at bounding box center [526, 316] width 41 height 24
click at [690, 500] on span "✔ Added to Bag Add to Bag" at bounding box center [646, 500] width 545 height 57
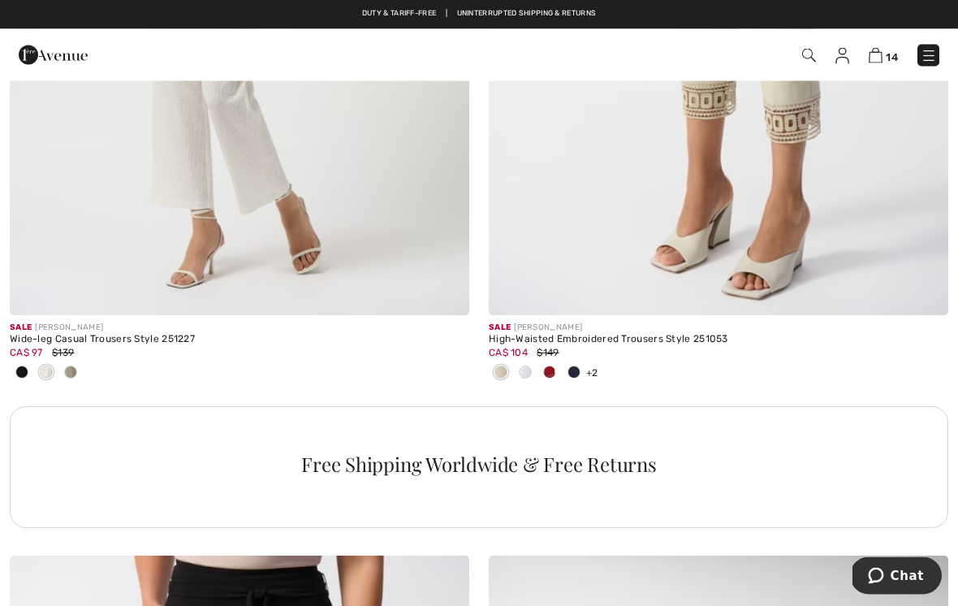
scroll to position [4573, 0]
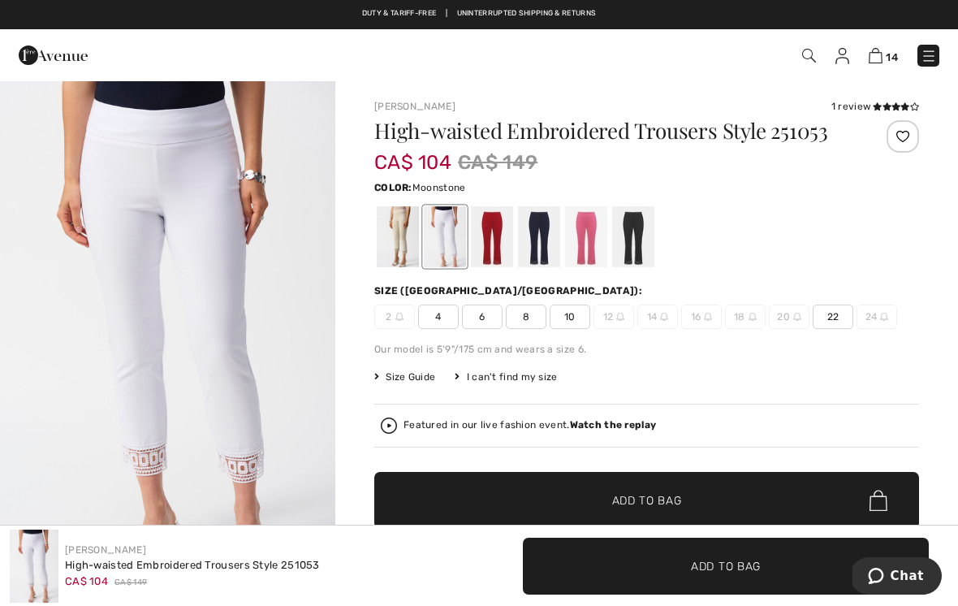
click at [403, 263] on div at bounding box center [398, 236] width 42 height 61
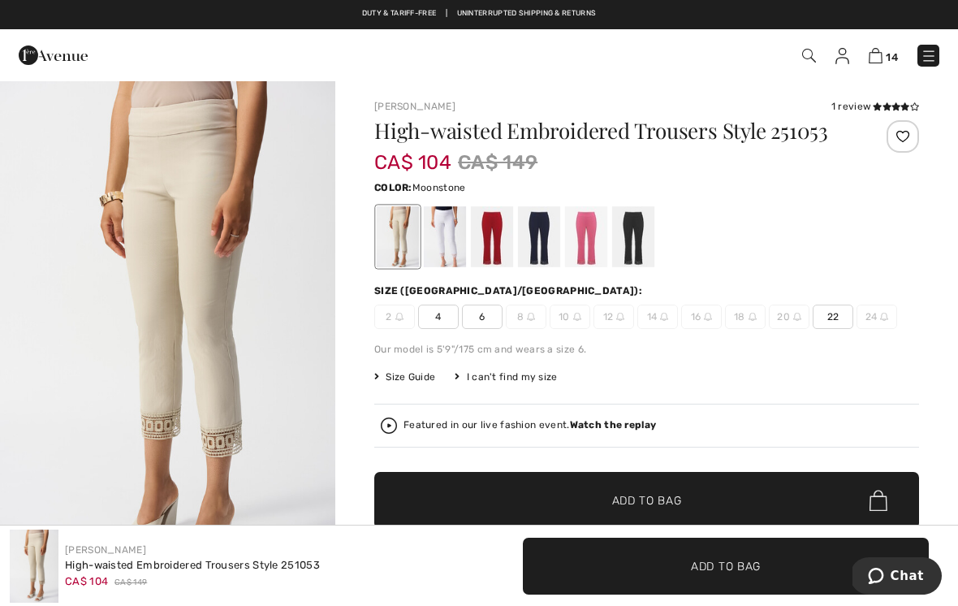
click at [454, 247] on div at bounding box center [445, 236] width 42 height 61
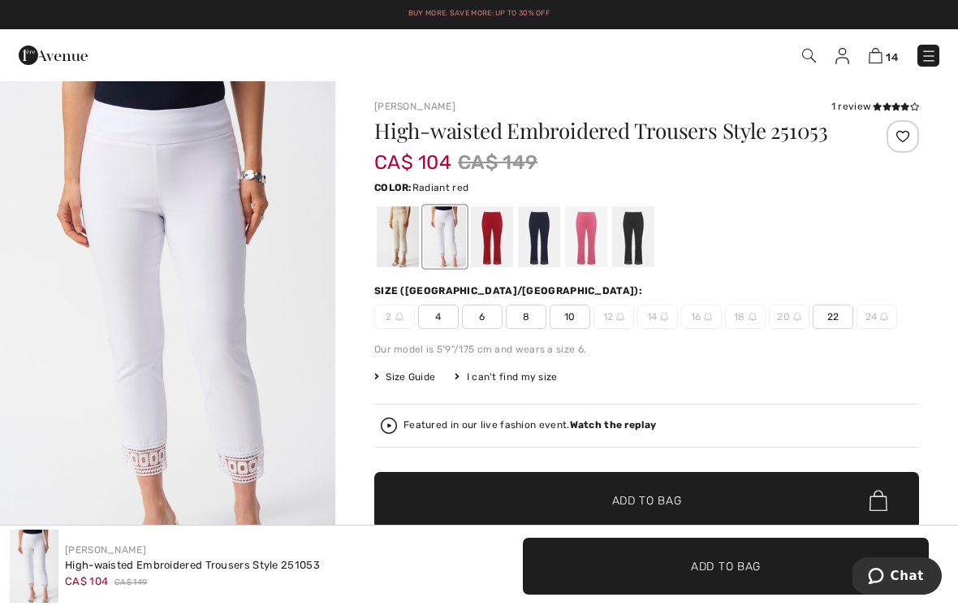
click at [498, 252] on div at bounding box center [492, 236] width 42 height 61
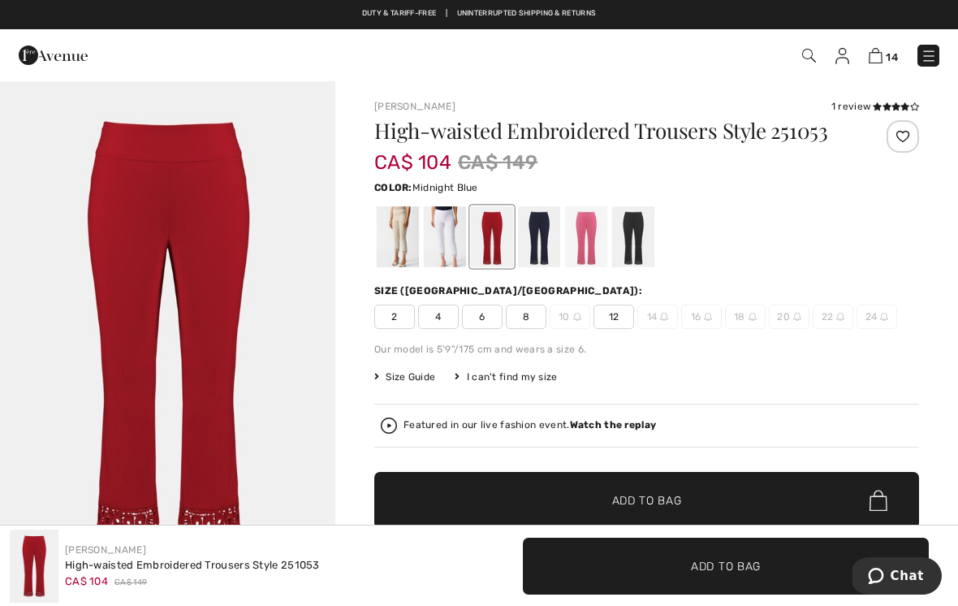
click at [543, 261] on div at bounding box center [539, 236] width 42 height 61
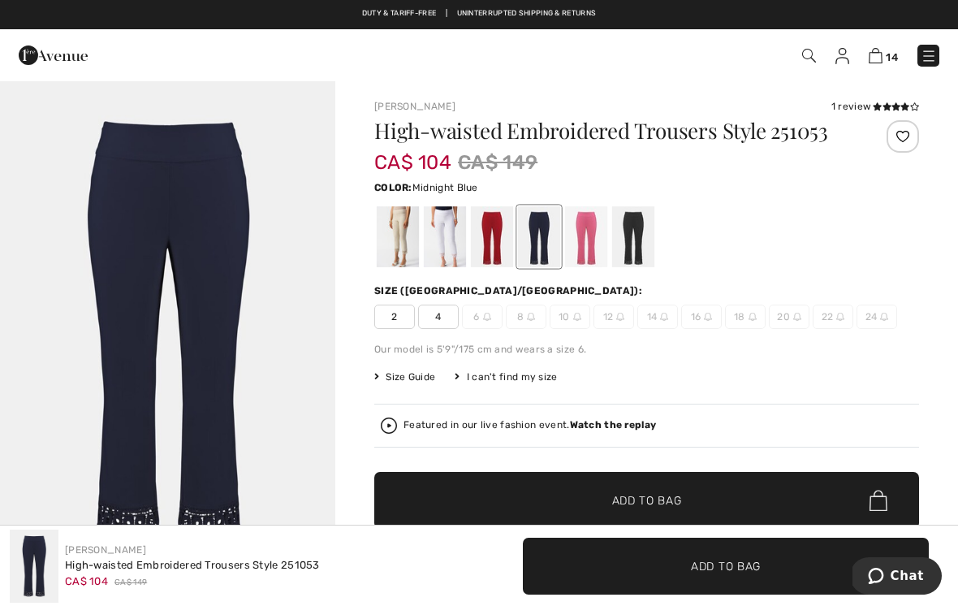
click at [589, 247] on div at bounding box center [586, 236] width 42 height 61
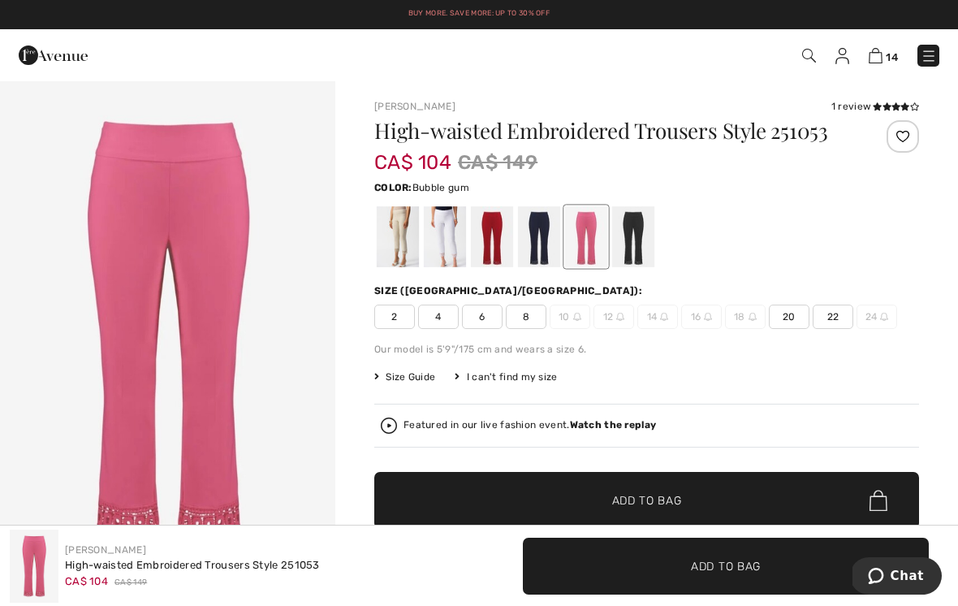
click at [635, 259] on div at bounding box center [633, 236] width 42 height 61
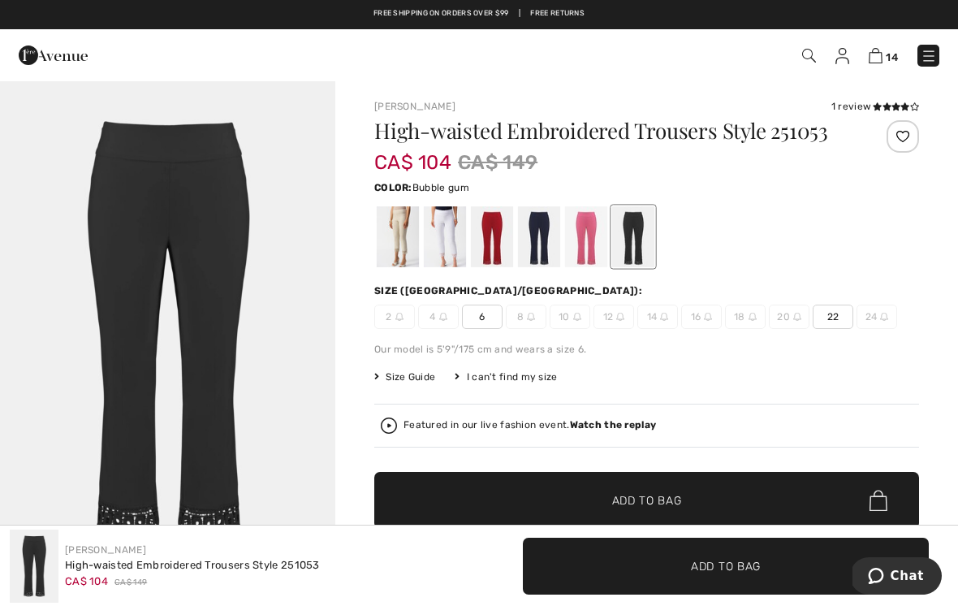
click at [588, 255] on div at bounding box center [586, 236] width 42 height 61
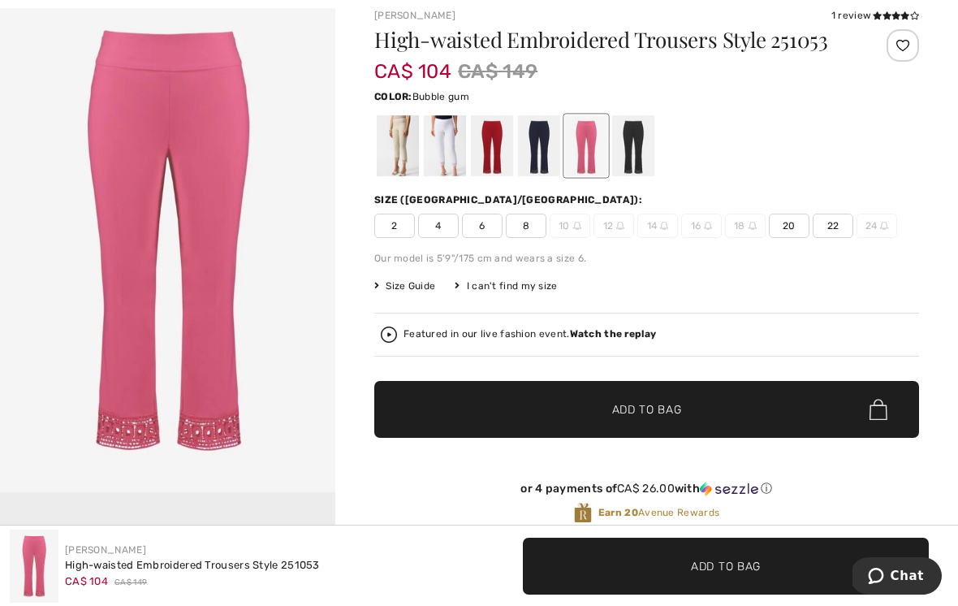
scroll to position [88, 0]
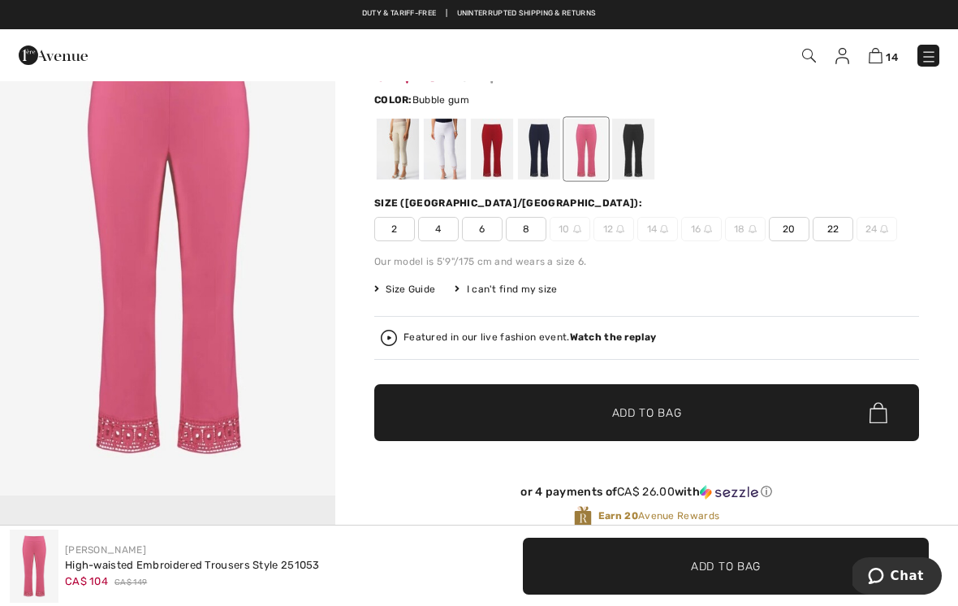
click at [528, 241] on span "8" at bounding box center [526, 229] width 41 height 24
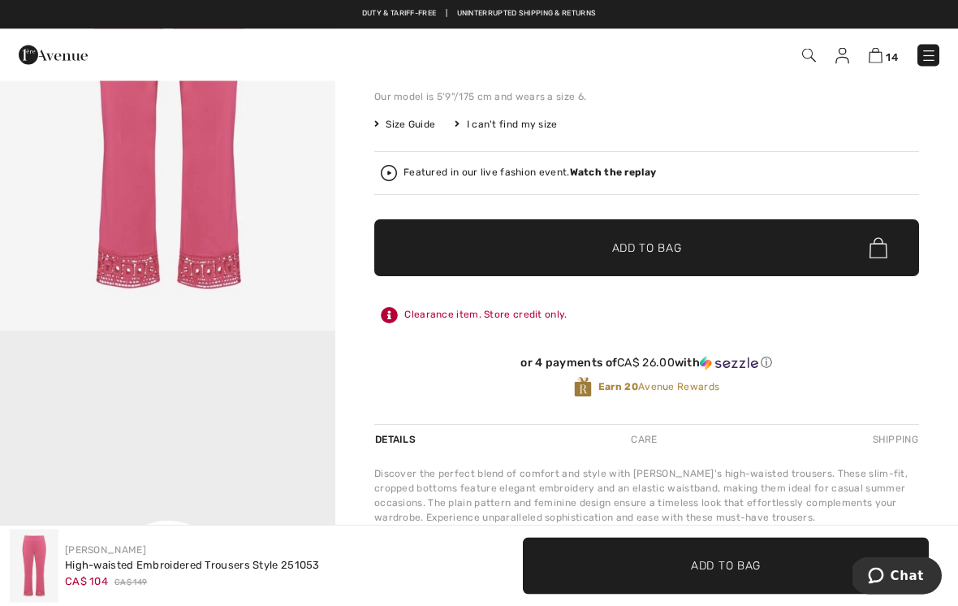
scroll to position [252, 0]
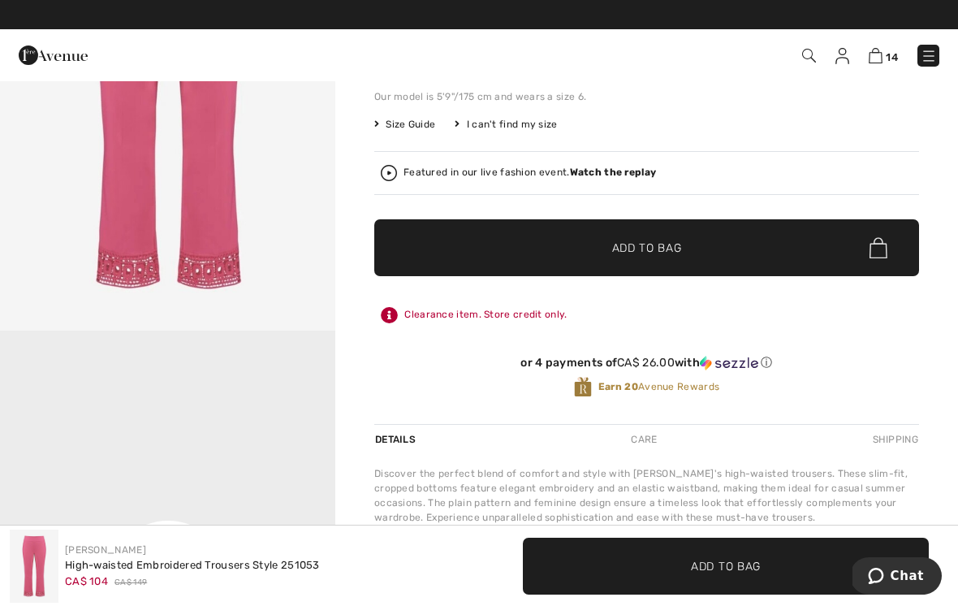
click at [695, 267] on span "✔ Added to Bag Add to Bag" at bounding box center [646, 247] width 545 height 57
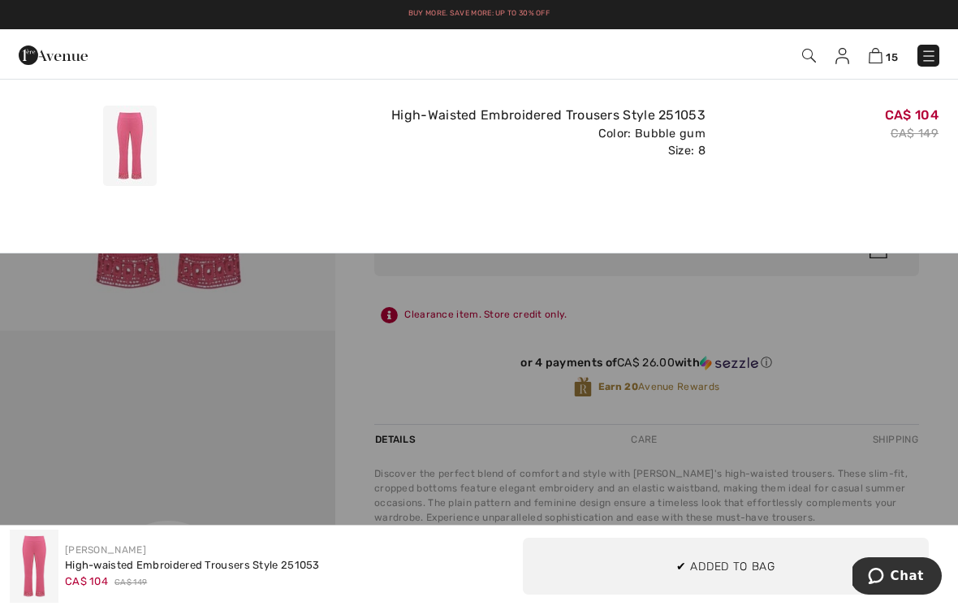
click at [881, 391] on div at bounding box center [479, 303] width 958 height 606
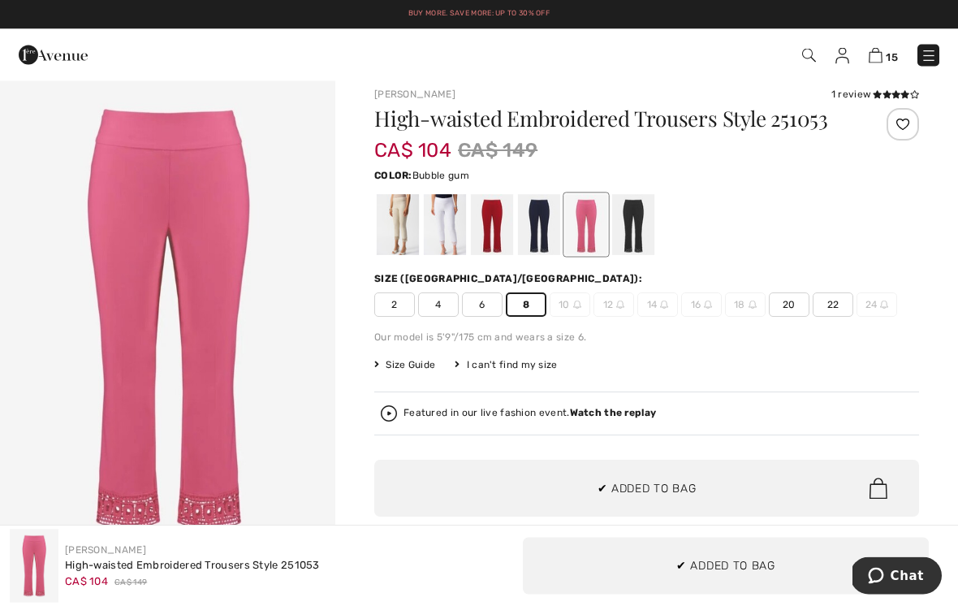
scroll to position [0, 0]
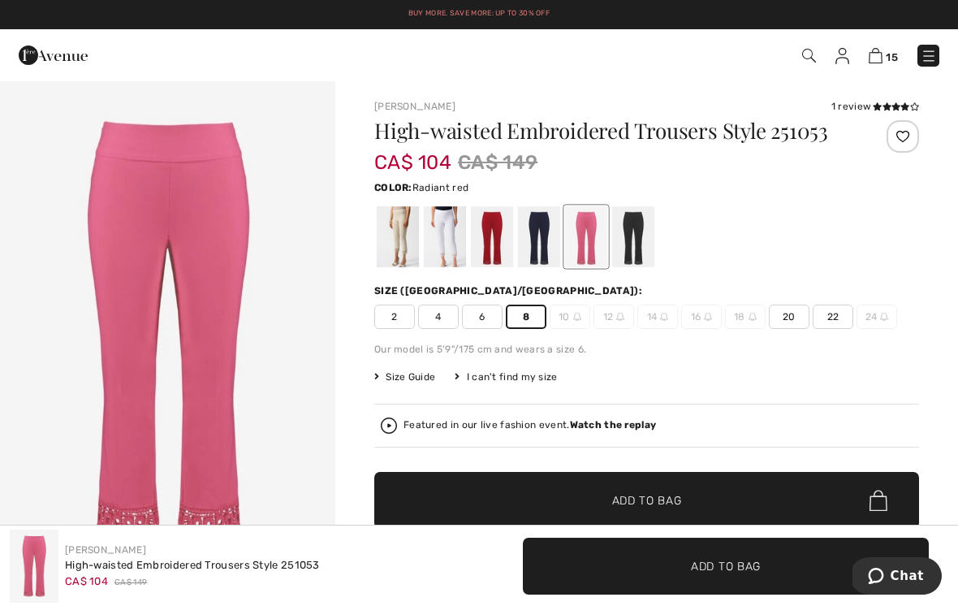
click at [498, 264] on div at bounding box center [492, 236] width 42 height 61
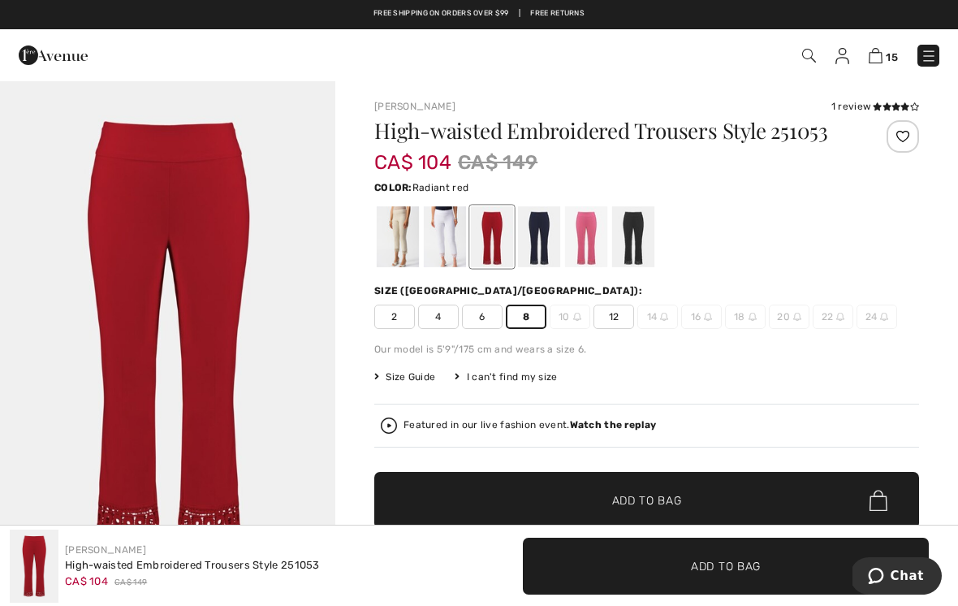
click at [697, 510] on span "✔ Added to Bag Add to Bag" at bounding box center [646, 500] width 545 height 57
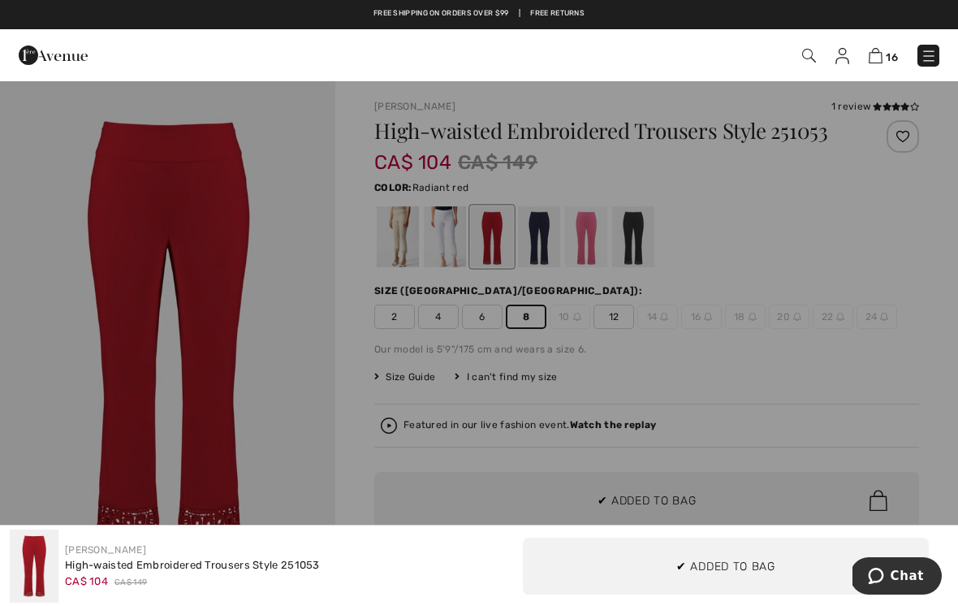
click at [299, 416] on div at bounding box center [479, 303] width 958 height 606
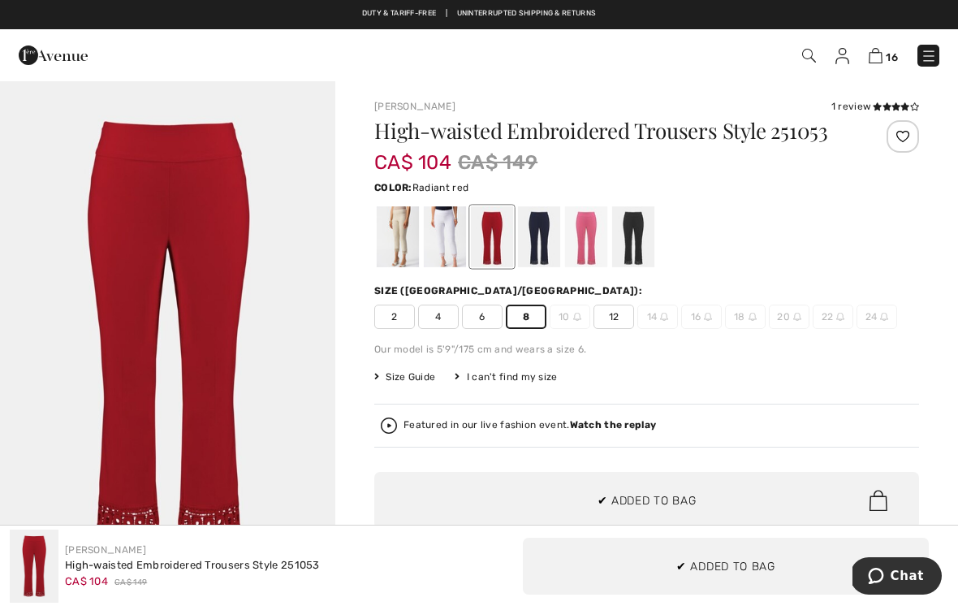
click at [452, 261] on div at bounding box center [445, 236] width 42 height 61
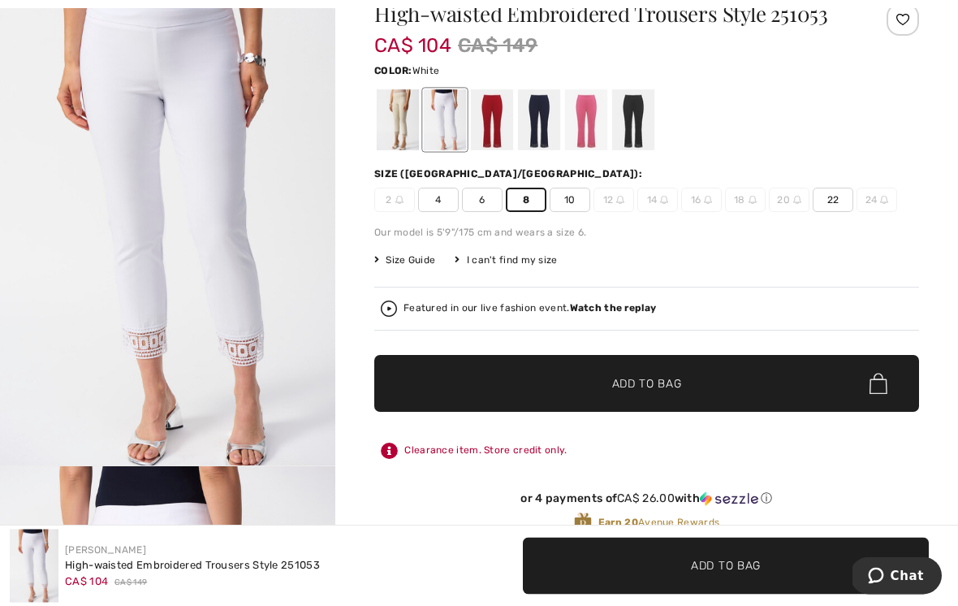
scroll to position [114, 0]
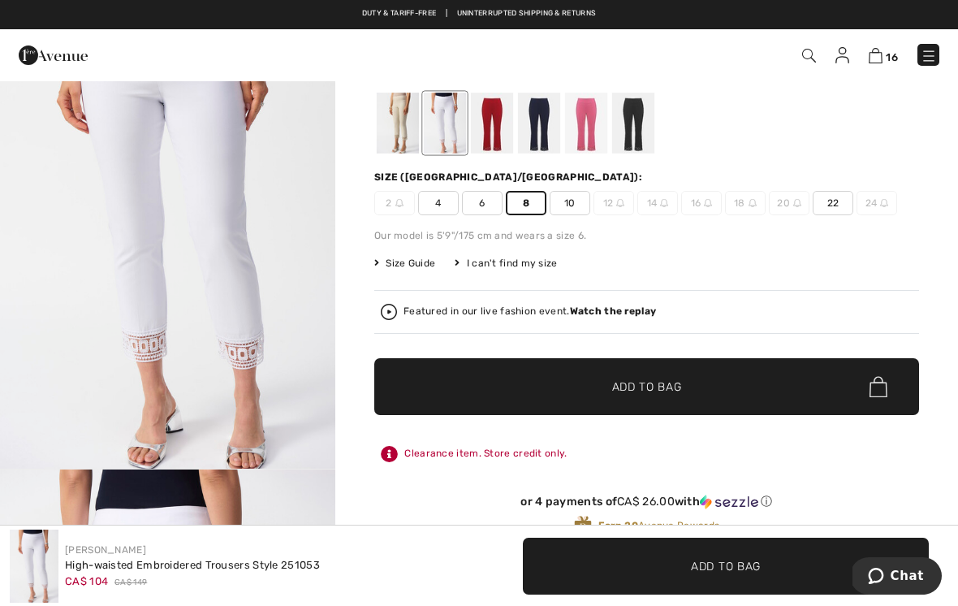
click at [684, 410] on span "✔ Added to Bag Add to Bag" at bounding box center [646, 386] width 545 height 57
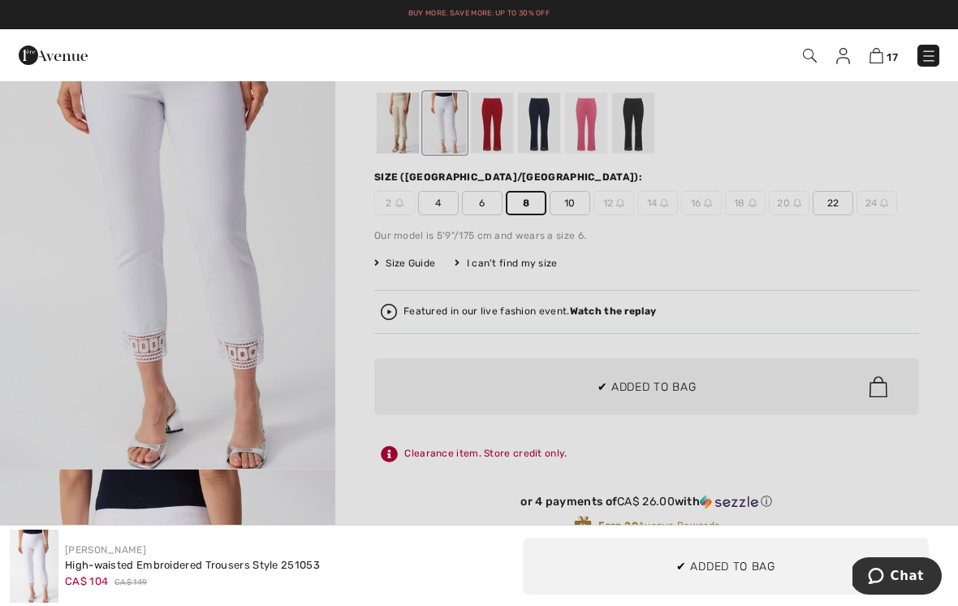
click at [501, 392] on div at bounding box center [479, 303] width 958 height 606
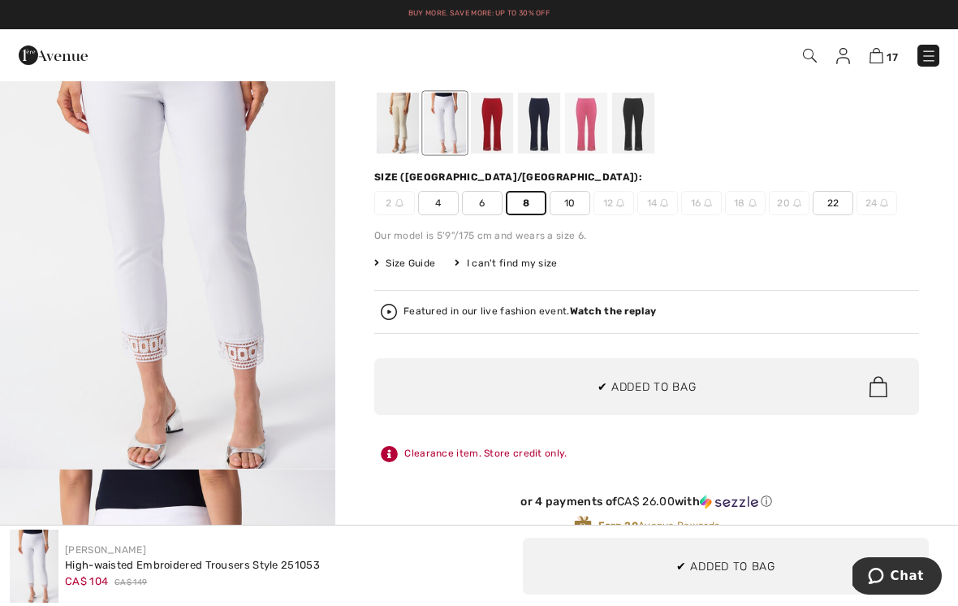
click at [404, 136] on div at bounding box center [398, 123] width 42 height 61
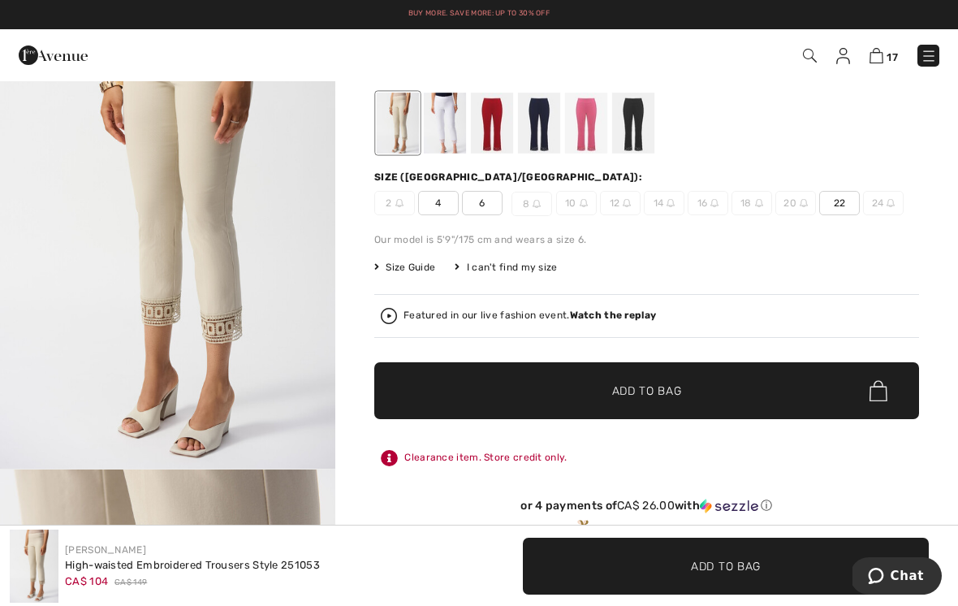
scroll to position [0, 0]
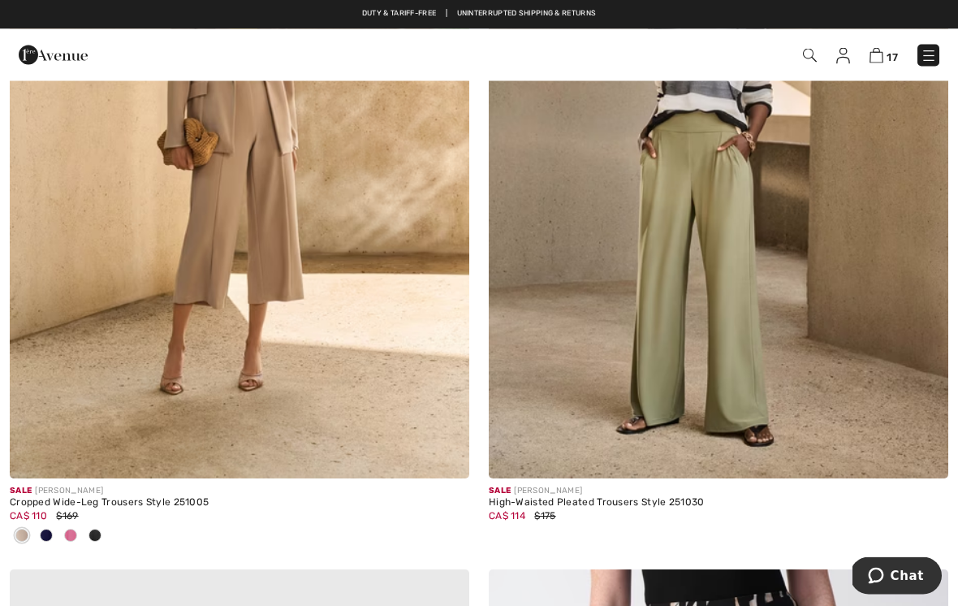
scroll to position [6111, 0]
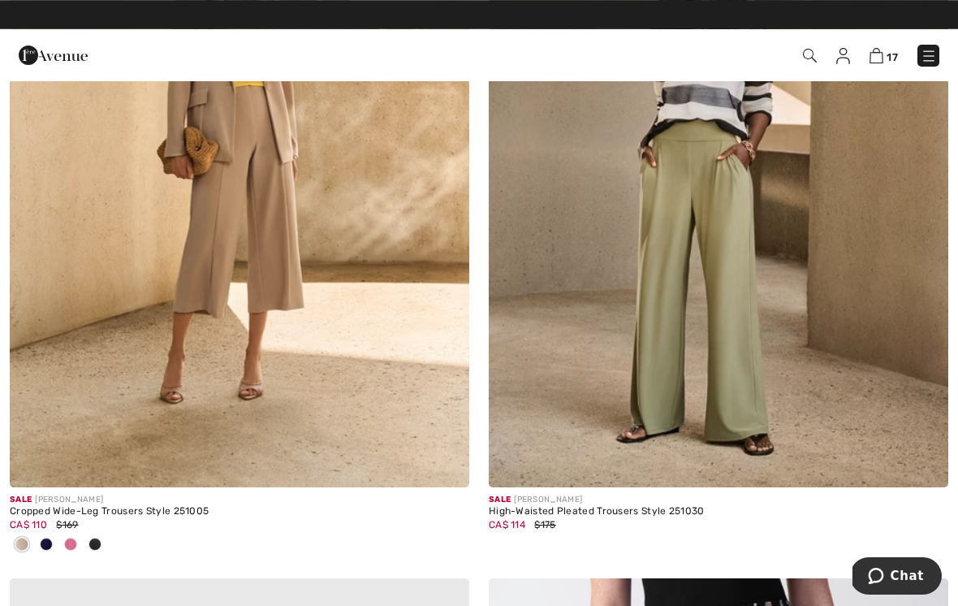
click at [296, 177] on img at bounding box center [239, 142] width 459 height 689
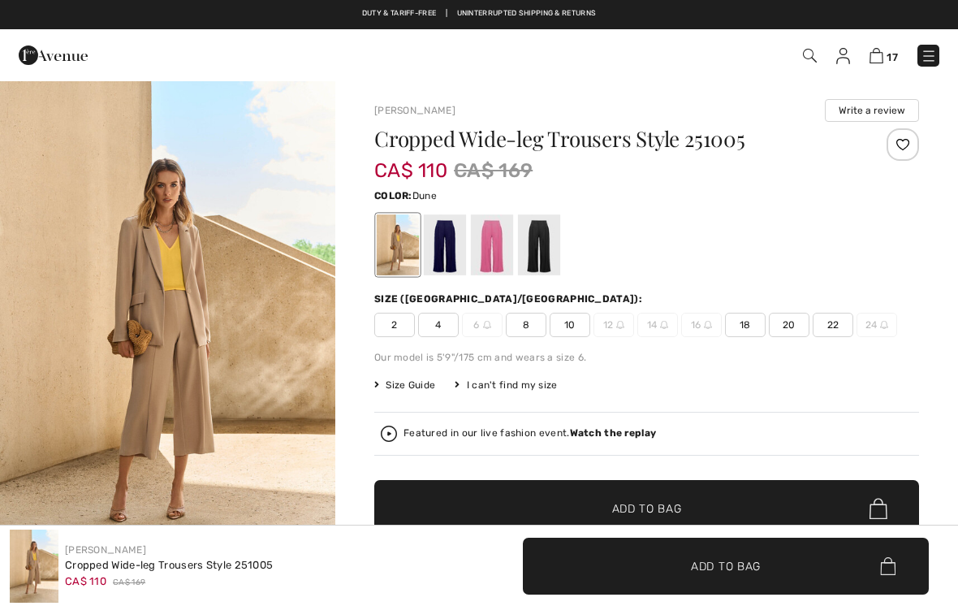
checkbox input "true"
click at [502, 226] on div at bounding box center [492, 244] width 42 height 61
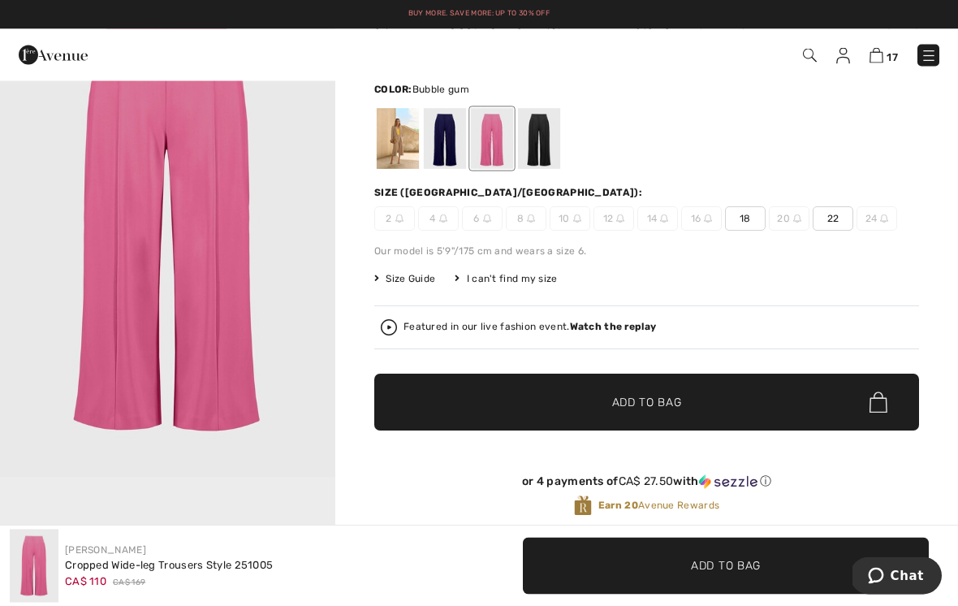
scroll to position [106, 0]
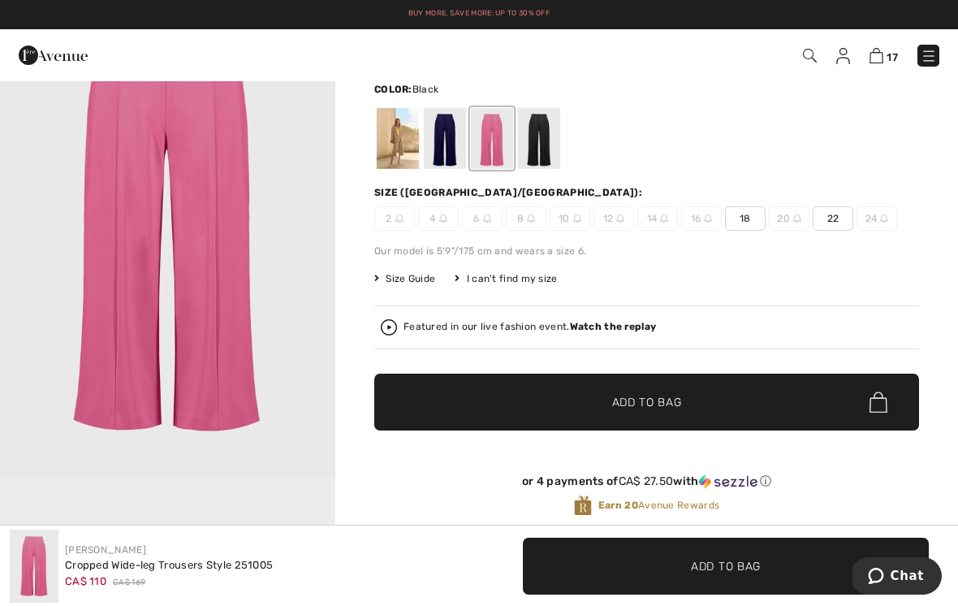
click at [550, 136] on div at bounding box center [539, 138] width 42 height 61
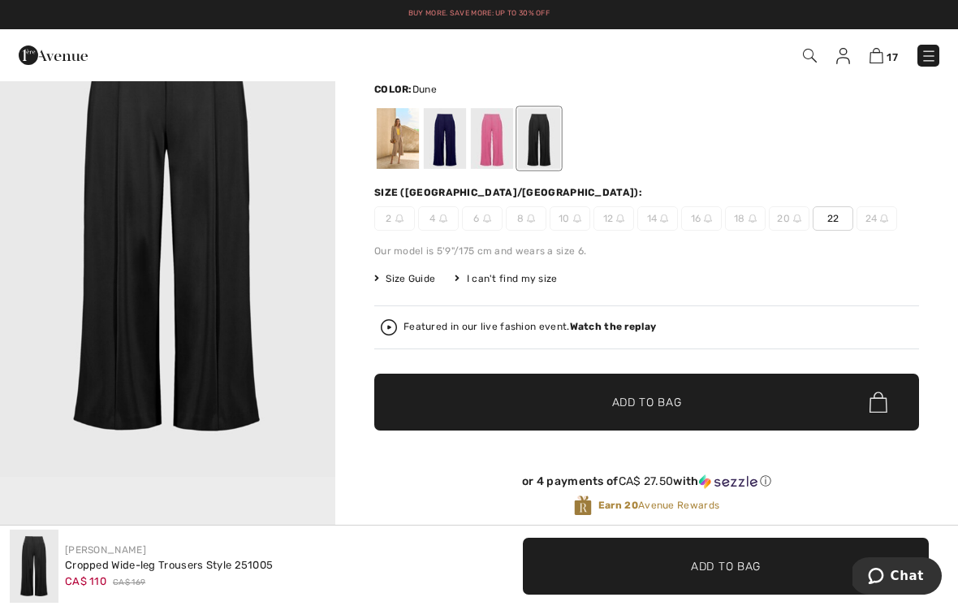
click at [412, 137] on div at bounding box center [398, 138] width 42 height 61
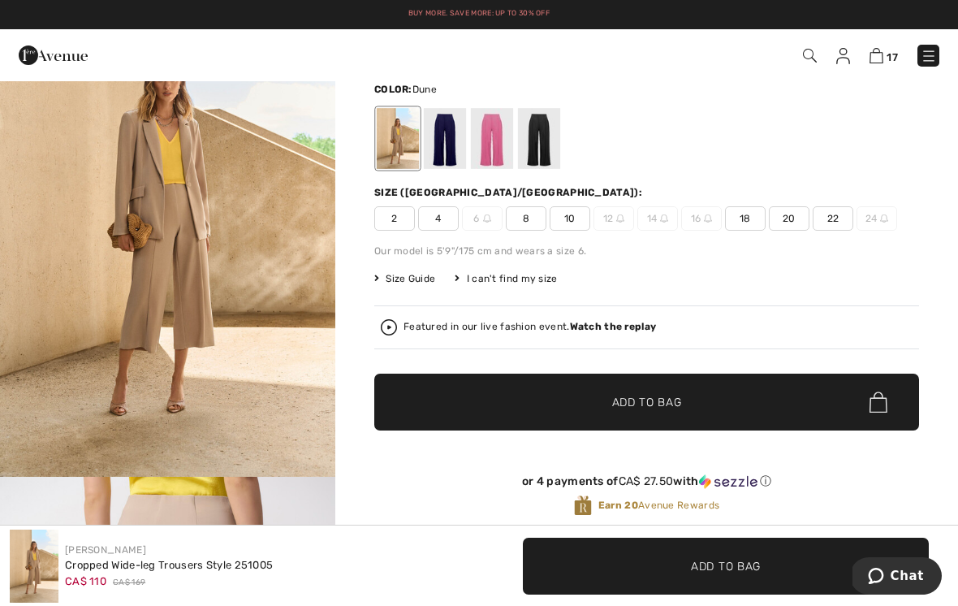
click at [459, 131] on div at bounding box center [445, 138] width 42 height 61
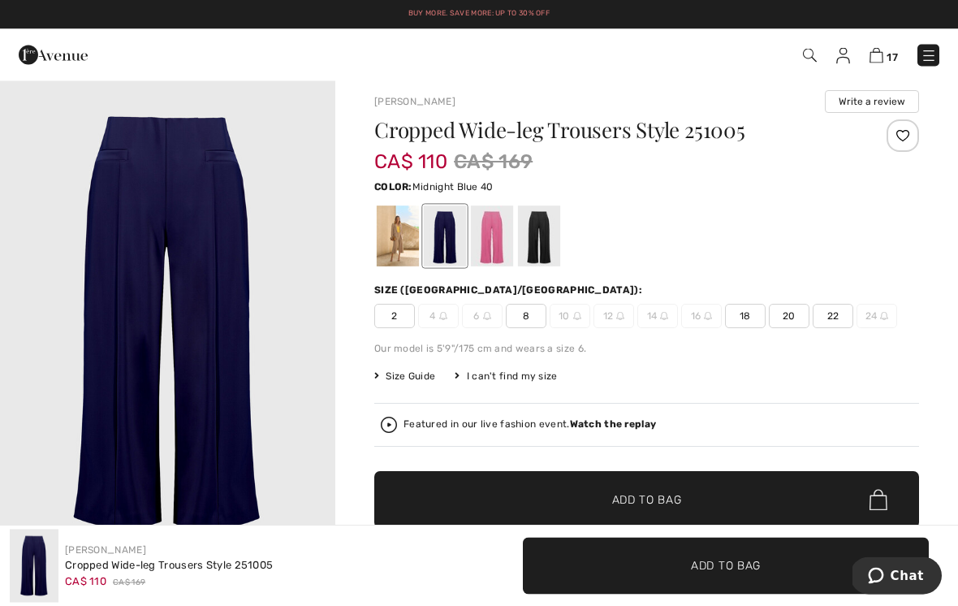
scroll to position [0, 0]
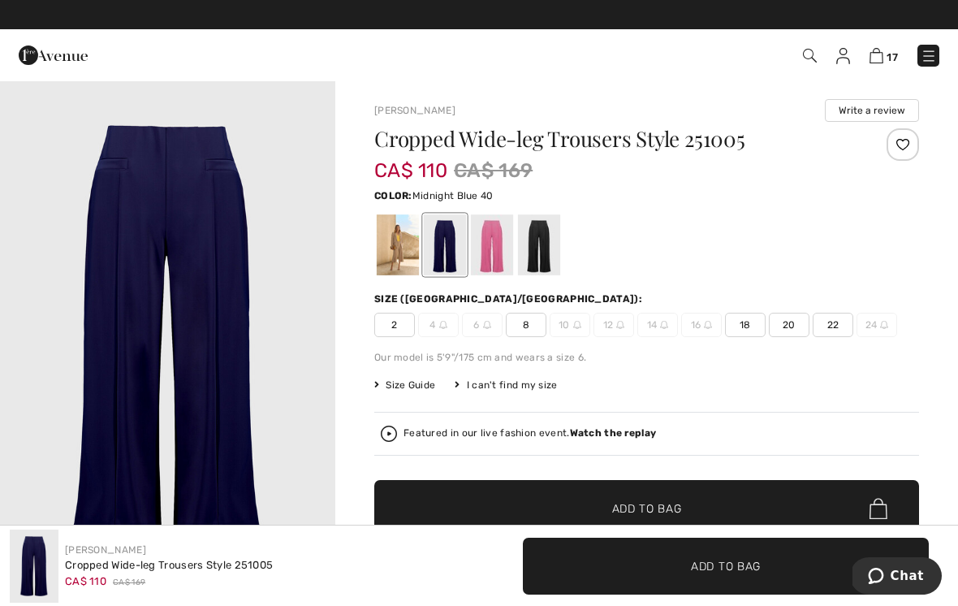
click at [505, 247] on div at bounding box center [492, 244] width 42 height 61
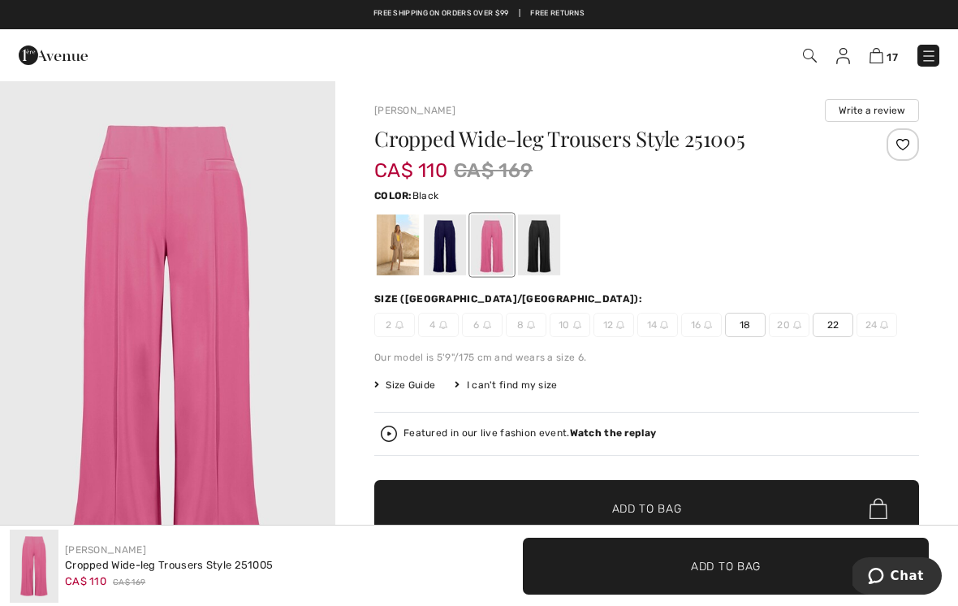
click at [546, 241] on div at bounding box center [539, 244] width 42 height 61
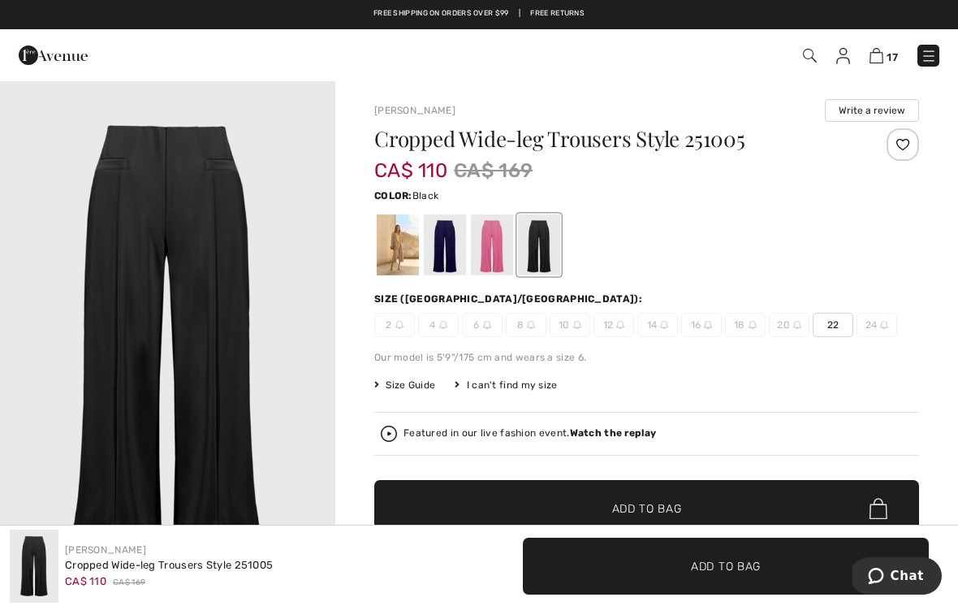
click at [443, 243] on div at bounding box center [445, 244] width 42 height 61
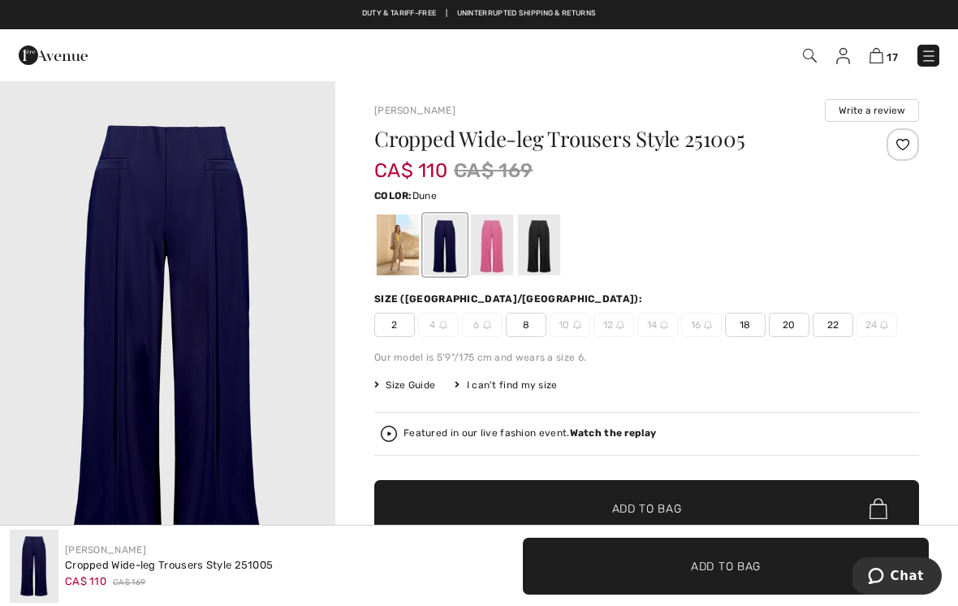
click at [400, 237] on div at bounding box center [398, 244] width 42 height 61
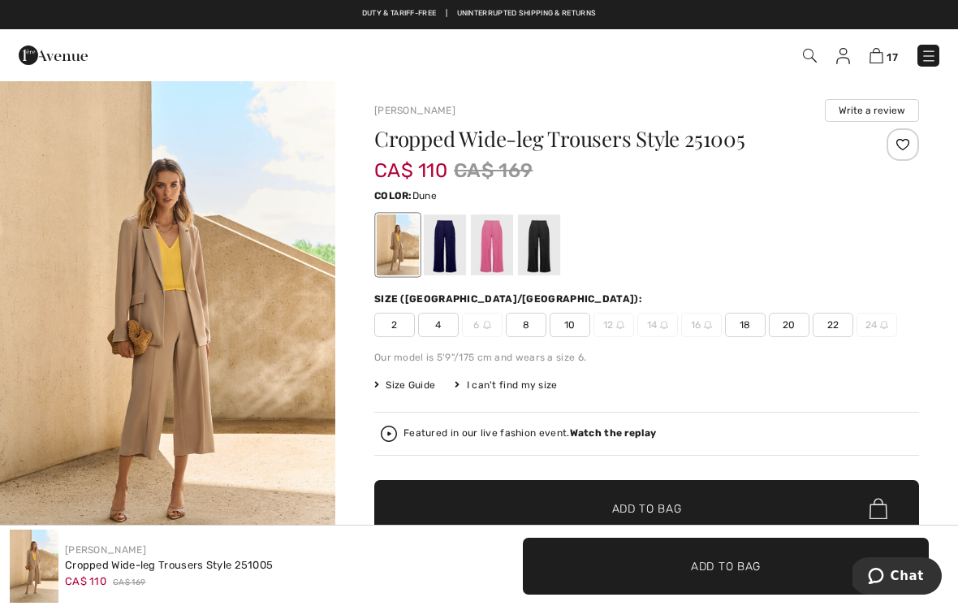
click at [533, 317] on span "8" at bounding box center [526, 325] width 41 height 24
click at [680, 508] on span "Add to Bag" at bounding box center [647, 508] width 70 height 17
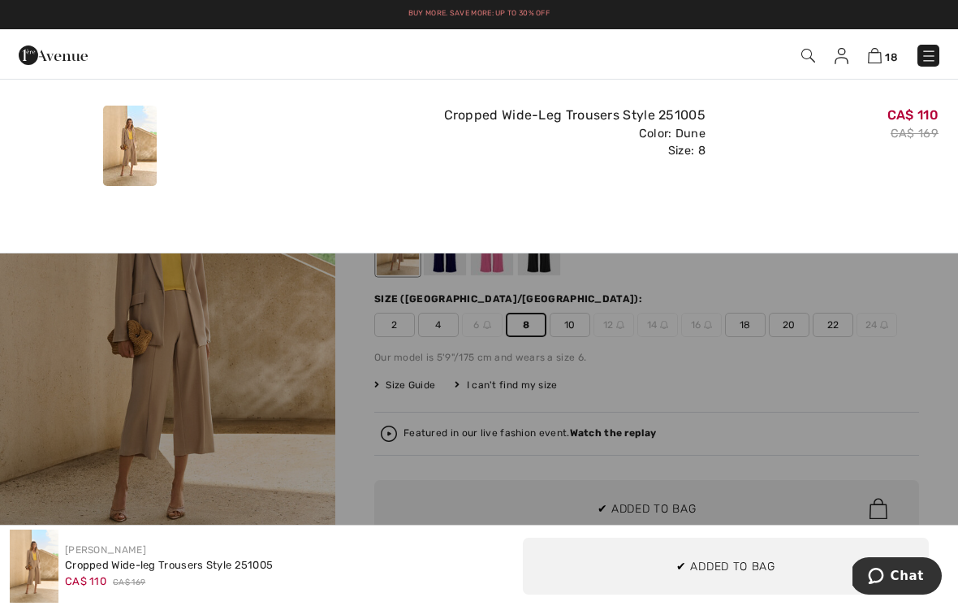
click at [775, 187] on div "CA$ 110 CA$ 169" at bounding box center [828, 145] width 233 height 93
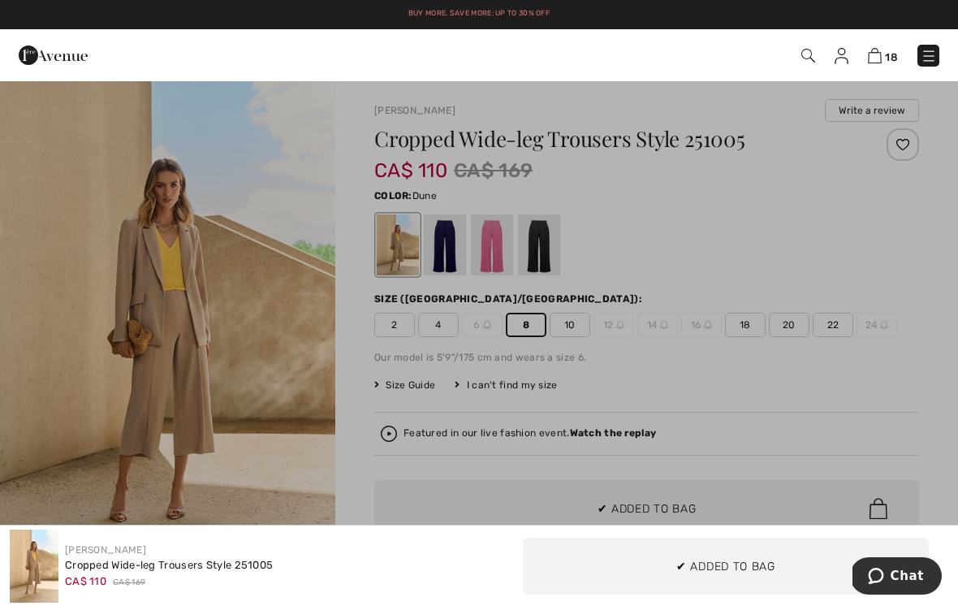
click at [663, 280] on div at bounding box center [479, 303] width 958 height 606
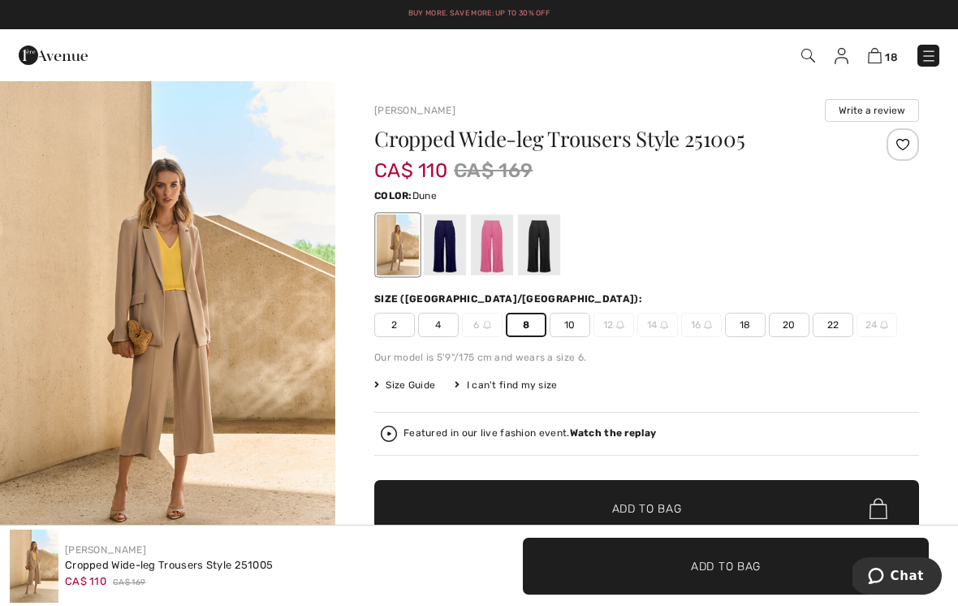
click at [453, 246] on div at bounding box center [445, 244] width 42 height 61
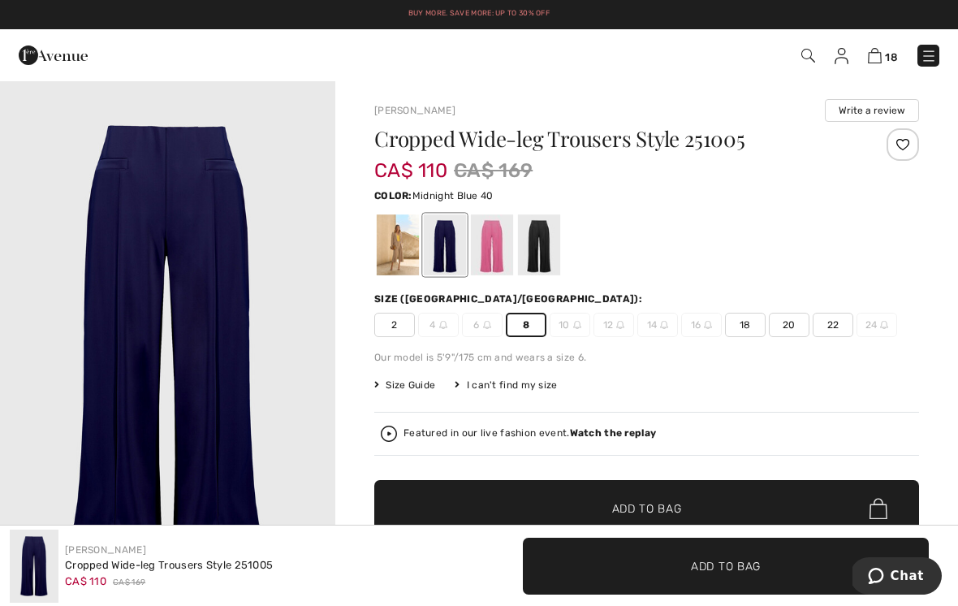
click at [692, 517] on span "✔ Added to Bag Add to Bag" at bounding box center [646, 508] width 545 height 57
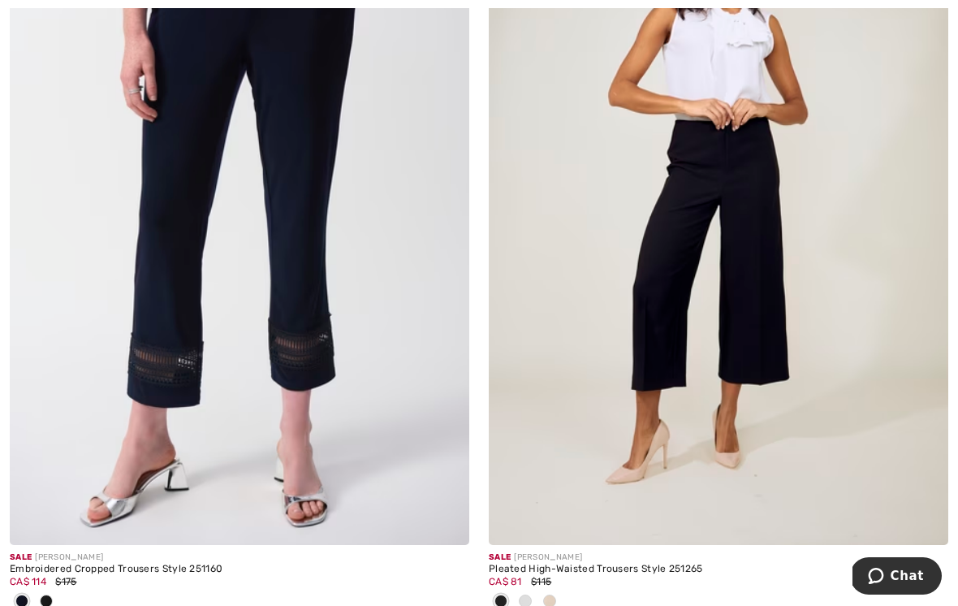
scroll to position [12315, 0]
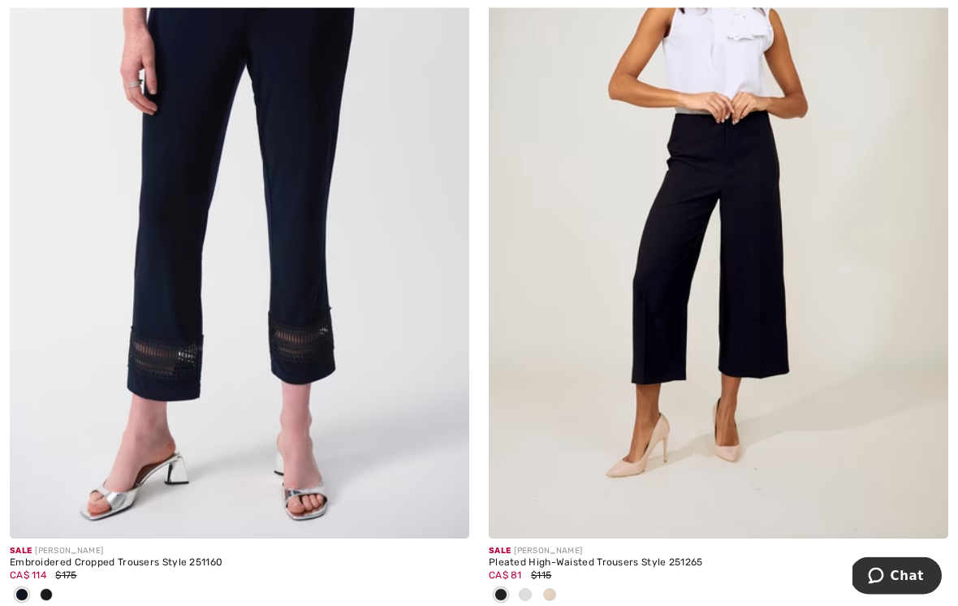
click at [317, 242] on img at bounding box center [239, 194] width 459 height 689
click at [317, 227] on img at bounding box center [239, 194] width 459 height 689
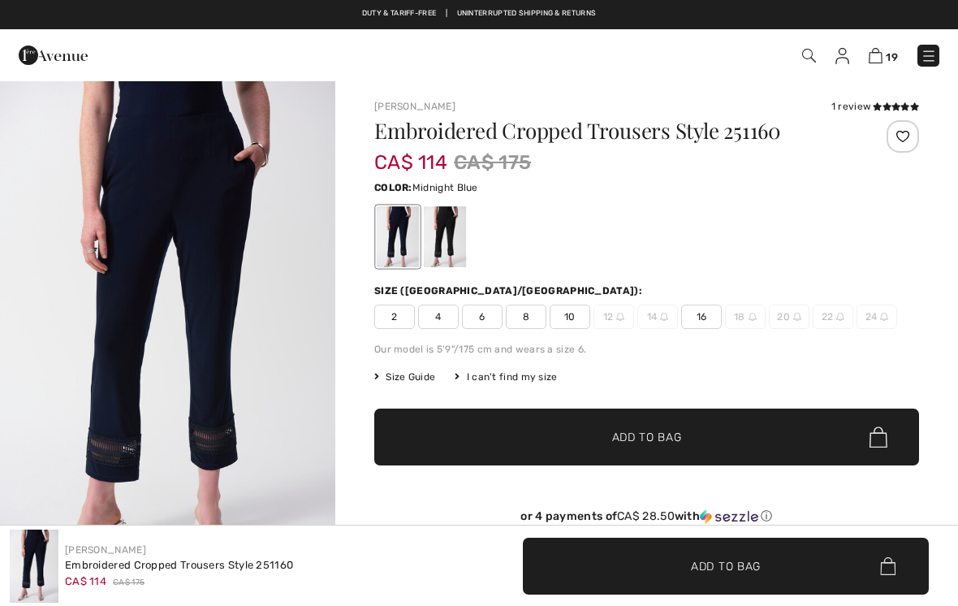
checkbox input "true"
click at [442, 233] on div at bounding box center [445, 236] width 42 height 61
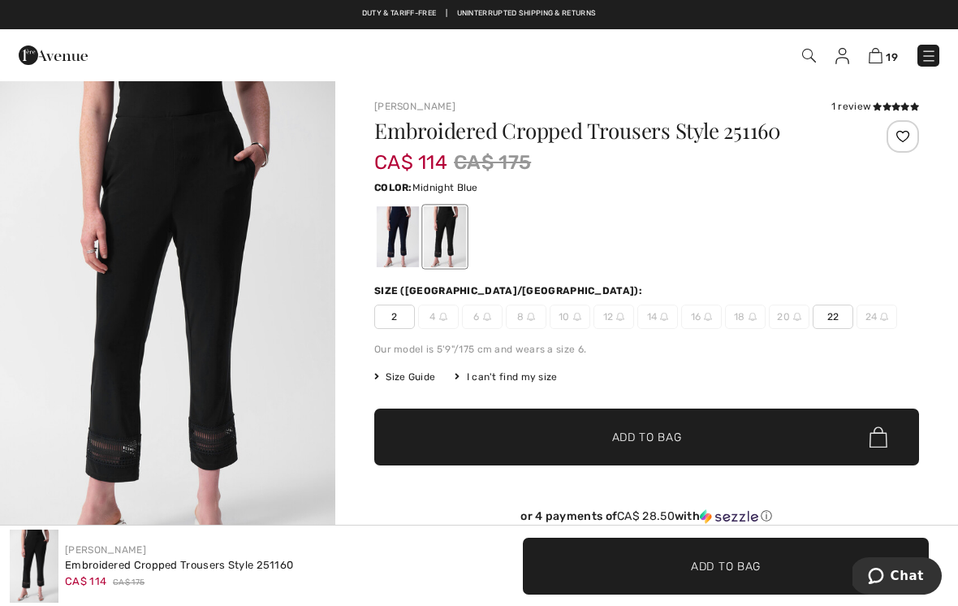
click at [405, 243] on div at bounding box center [398, 236] width 42 height 61
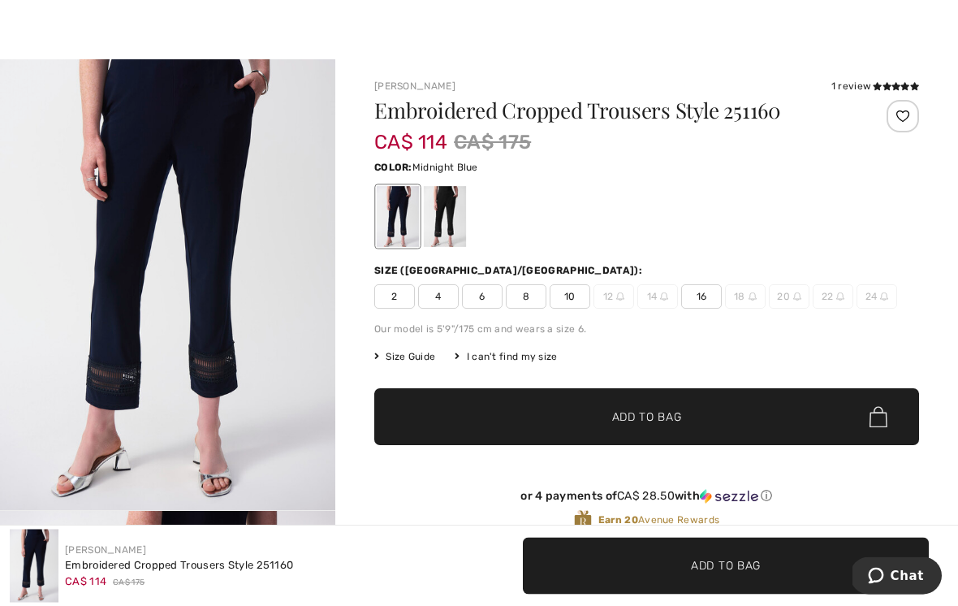
scroll to position [20, 0]
click at [455, 217] on div at bounding box center [445, 216] width 42 height 61
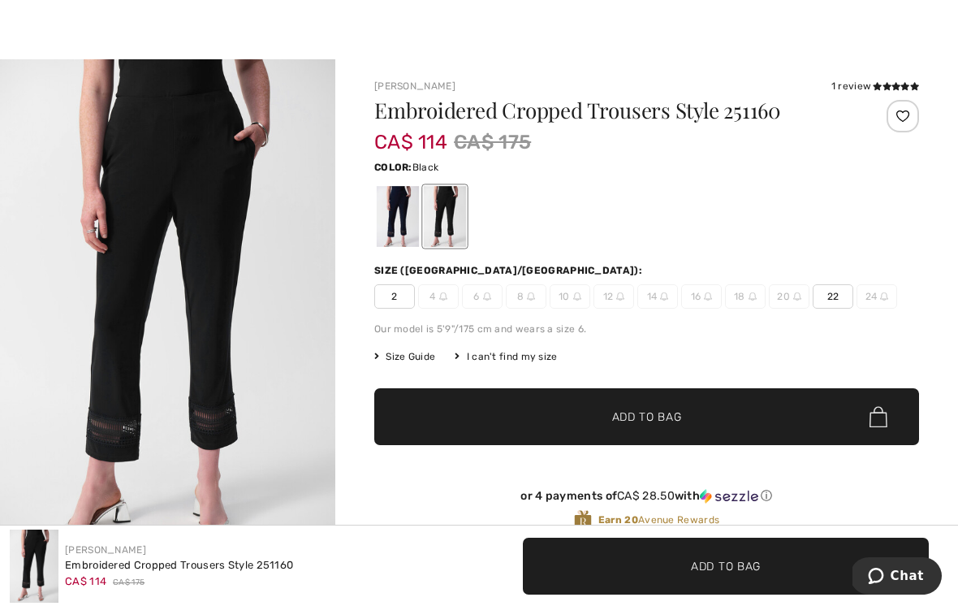
scroll to position [0, 0]
click at [399, 221] on div at bounding box center [398, 216] width 42 height 61
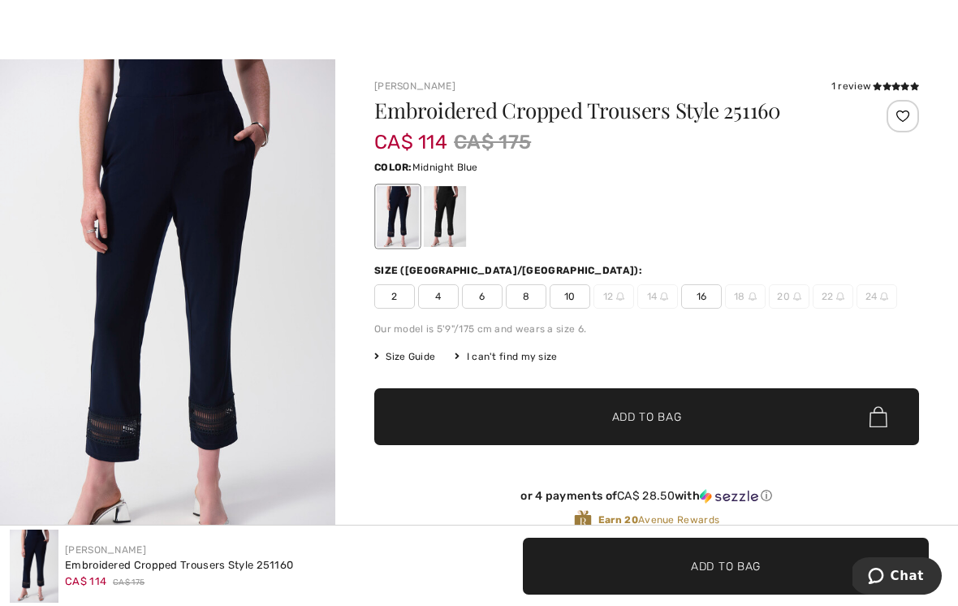
click at [528, 301] on span "8" at bounding box center [526, 296] width 41 height 24
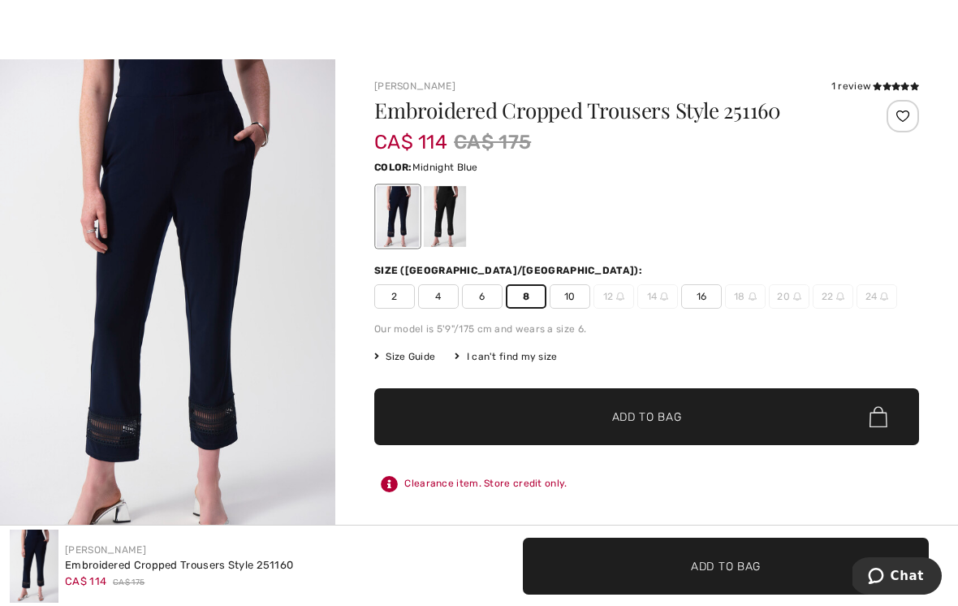
click at [705, 418] on span "✔ Added to Bag Add to Bag" at bounding box center [646, 416] width 545 height 57
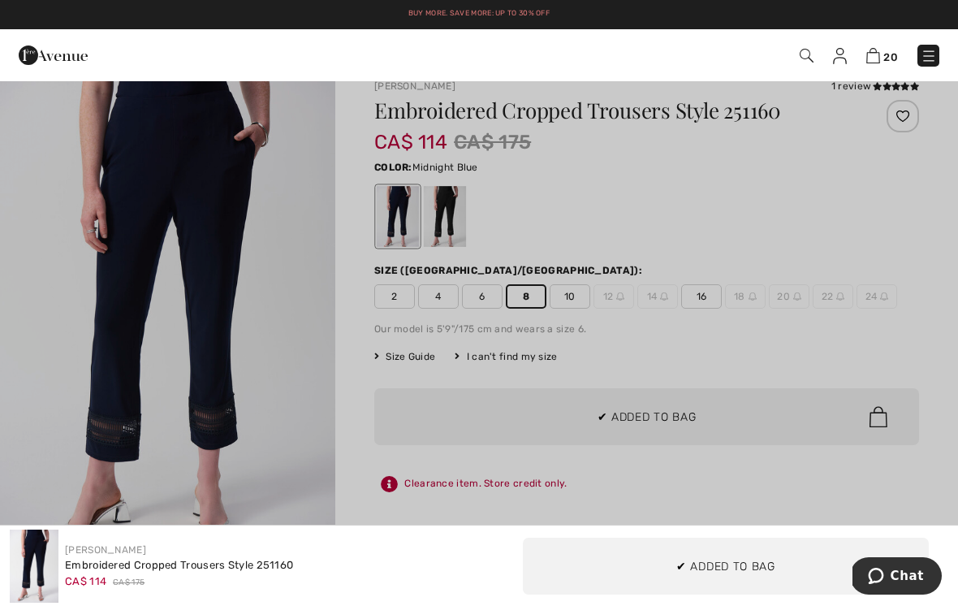
click at [680, 360] on div at bounding box center [479, 303] width 958 height 606
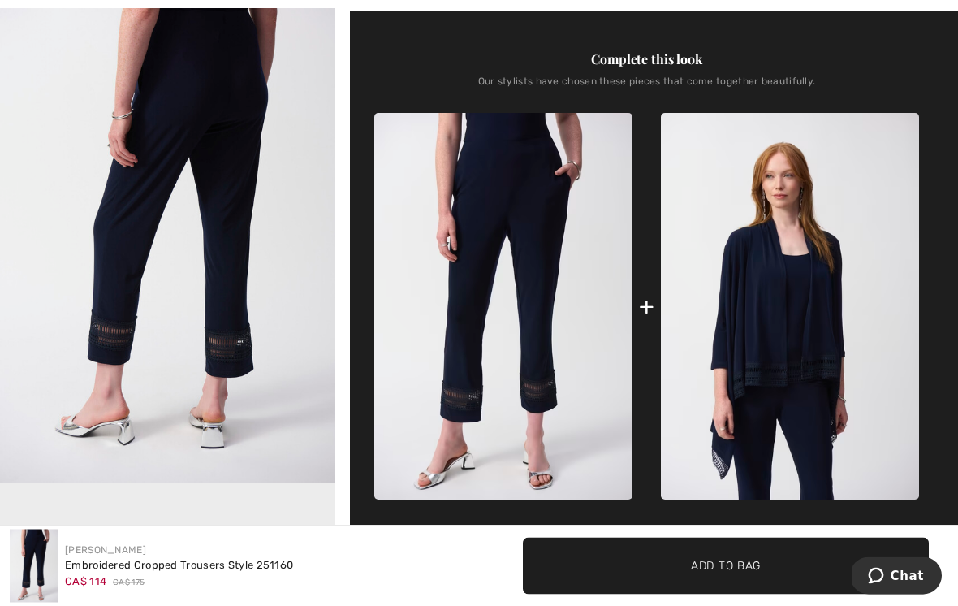
scroll to position [602, 0]
click at [813, 330] on img at bounding box center [790, 306] width 258 height 386
click at [800, 300] on img at bounding box center [790, 306] width 258 height 386
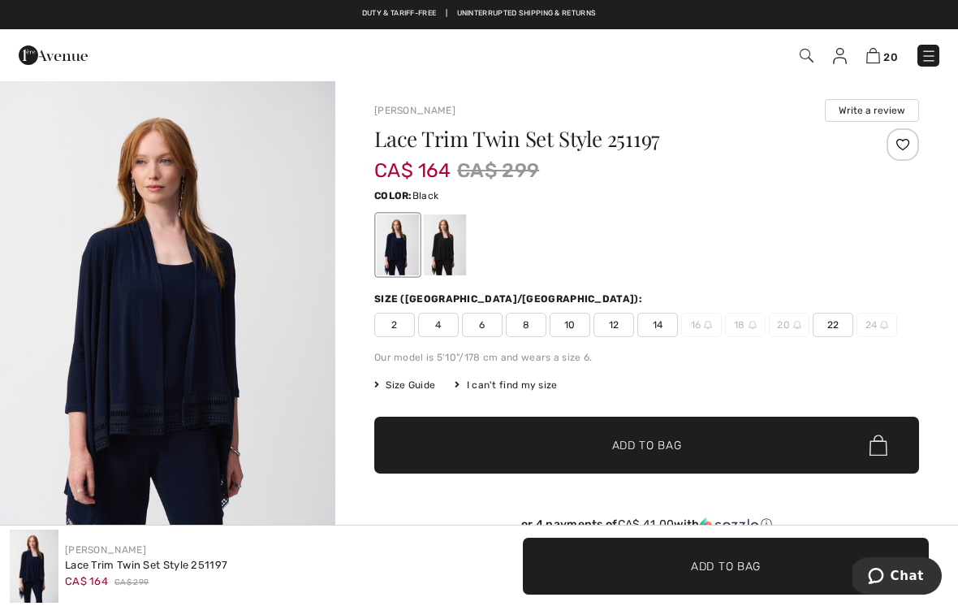
click at [463, 247] on div at bounding box center [445, 244] width 42 height 61
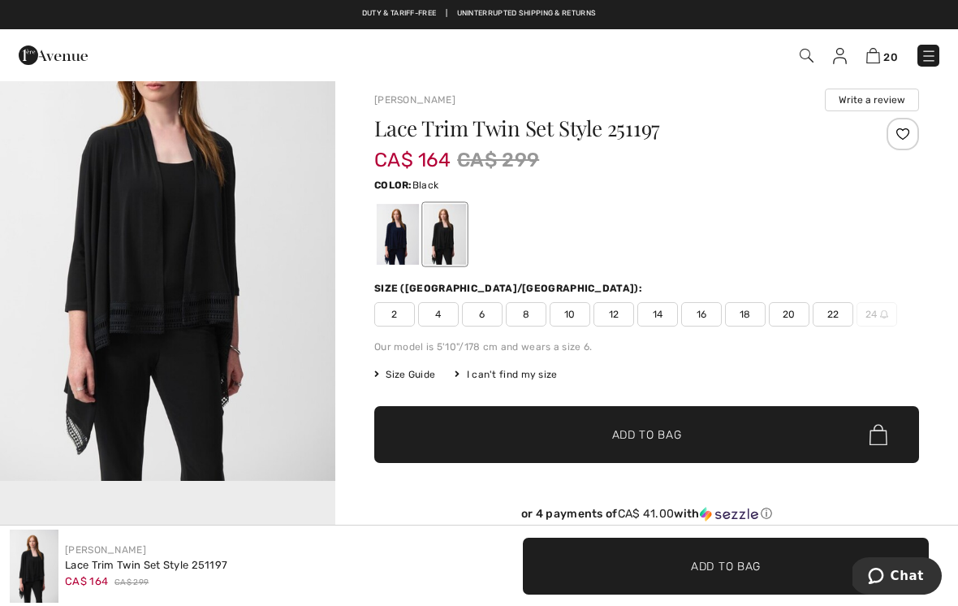
scroll to position [12, 0]
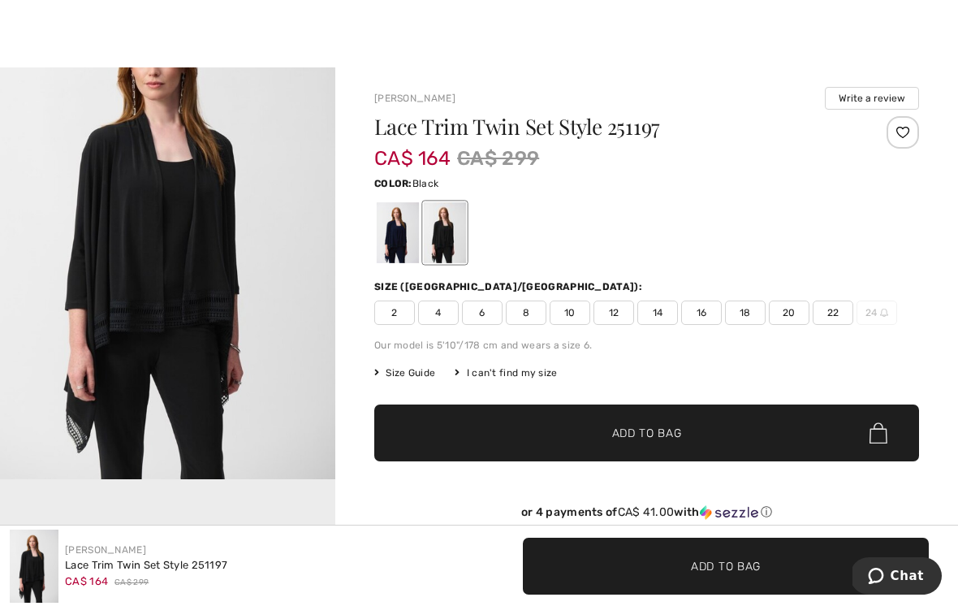
click at [576, 313] on span "10" at bounding box center [570, 312] width 41 height 24
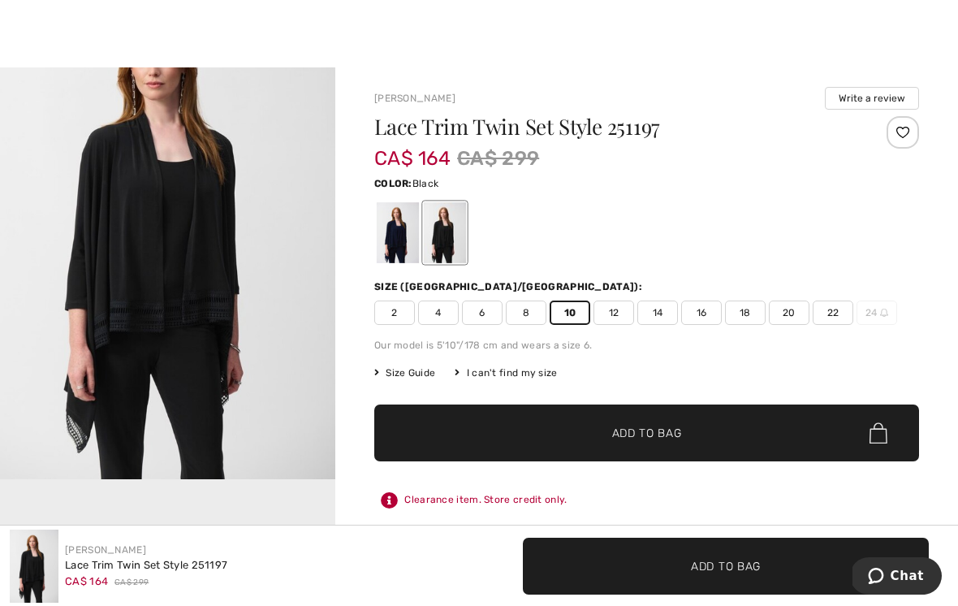
click at [692, 434] on span "✔ Added to Bag Add to Bag" at bounding box center [646, 432] width 545 height 57
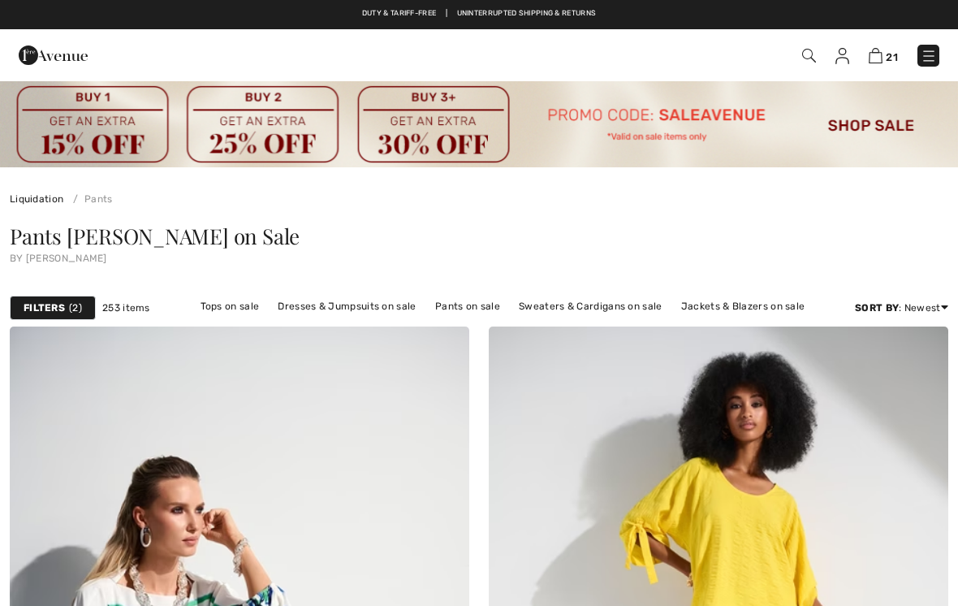
scroll to position [12340, 0]
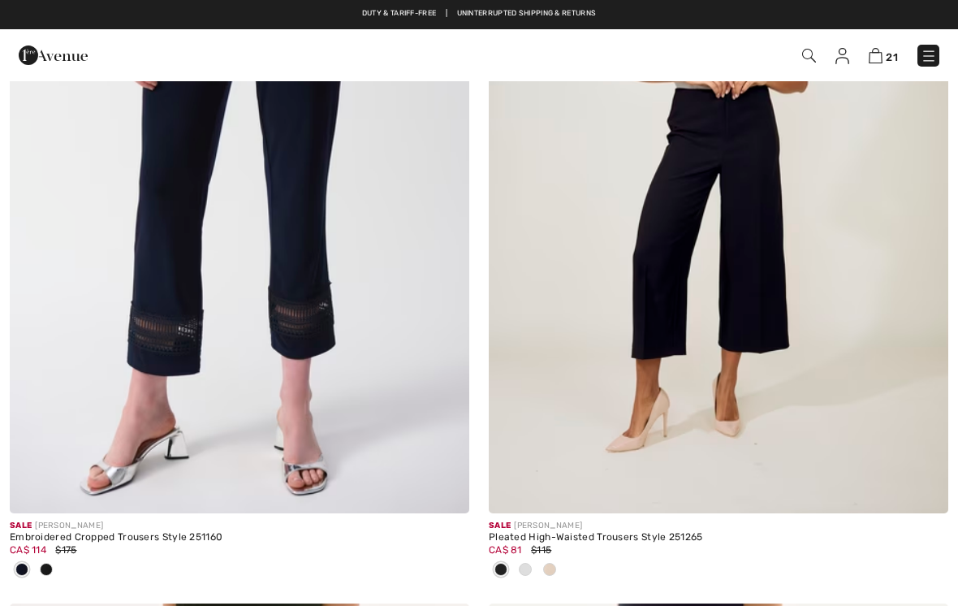
checkbox input "true"
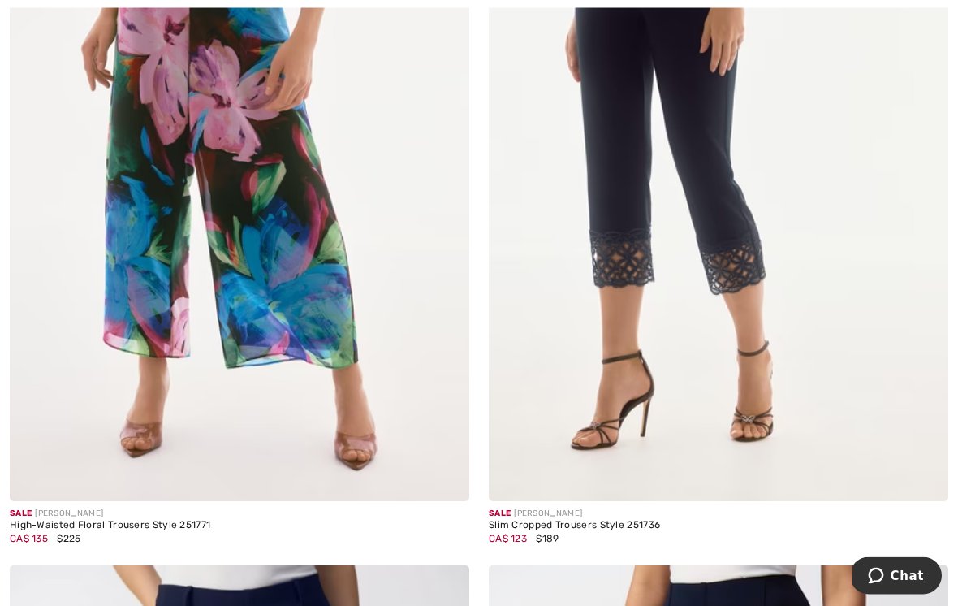
scroll to position [13132, 0]
click at [731, 260] on img at bounding box center [718, 156] width 459 height 689
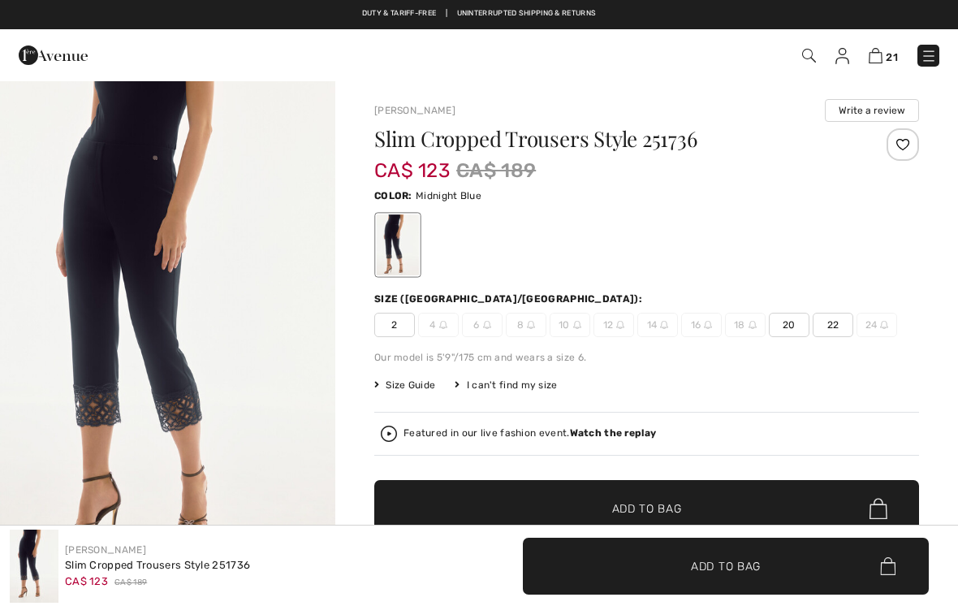
checkbox input "true"
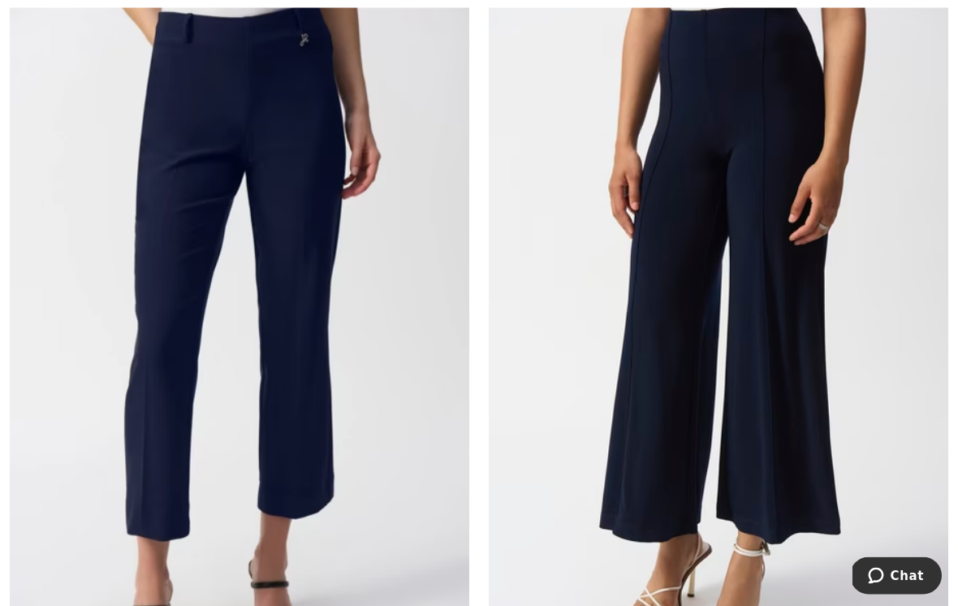
scroll to position [13706, 0]
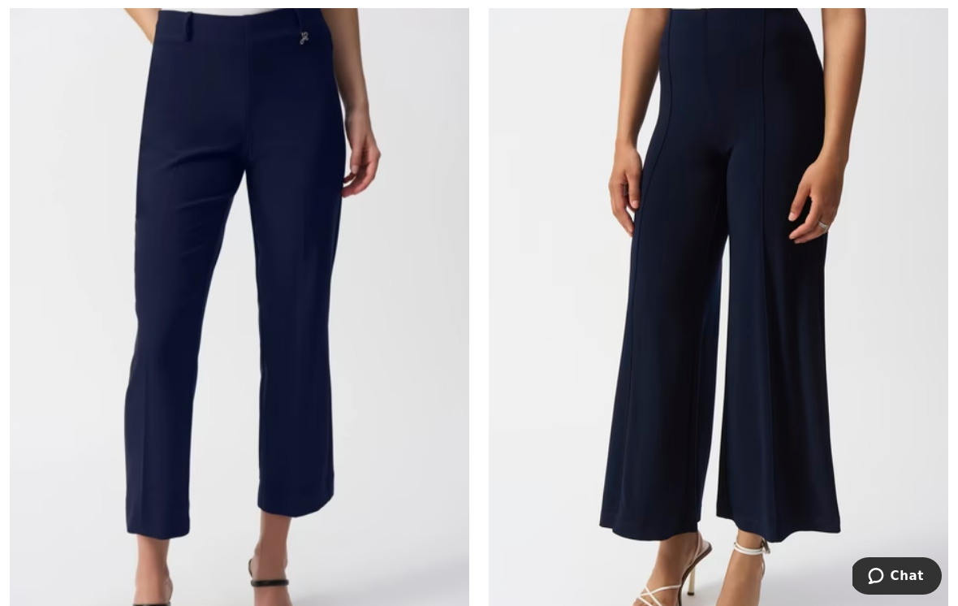
click at [343, 320] on img at bounding box center [239, 335] width 459 height 689
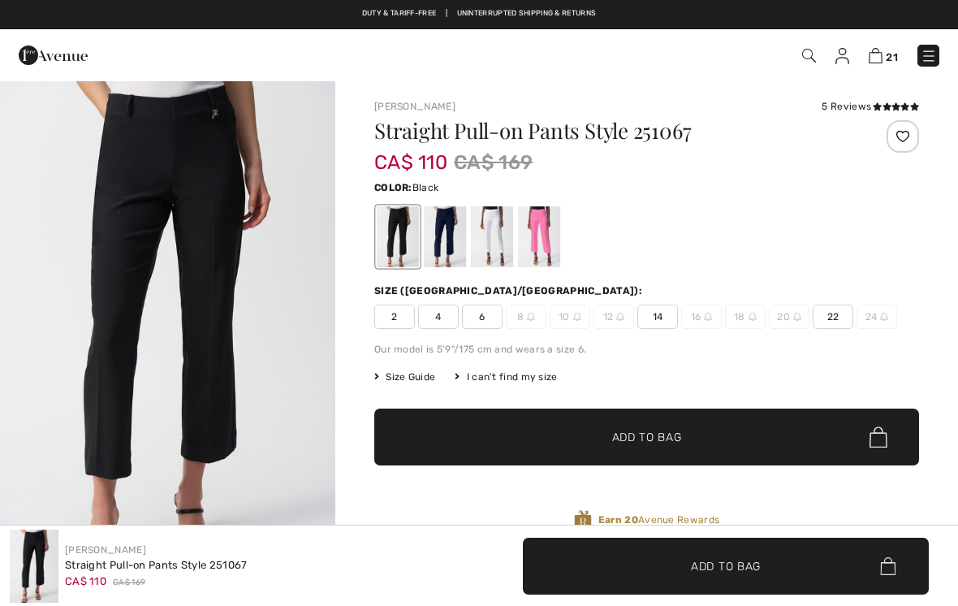
checkbox input "true"
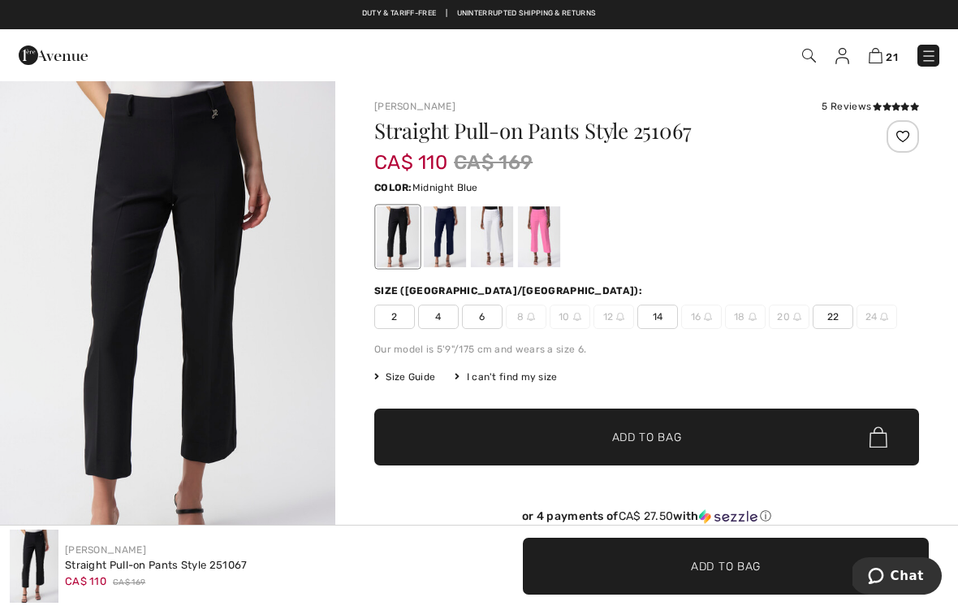
click at [442, 238] on div at bounding box center [445, 236] width 42 height 61
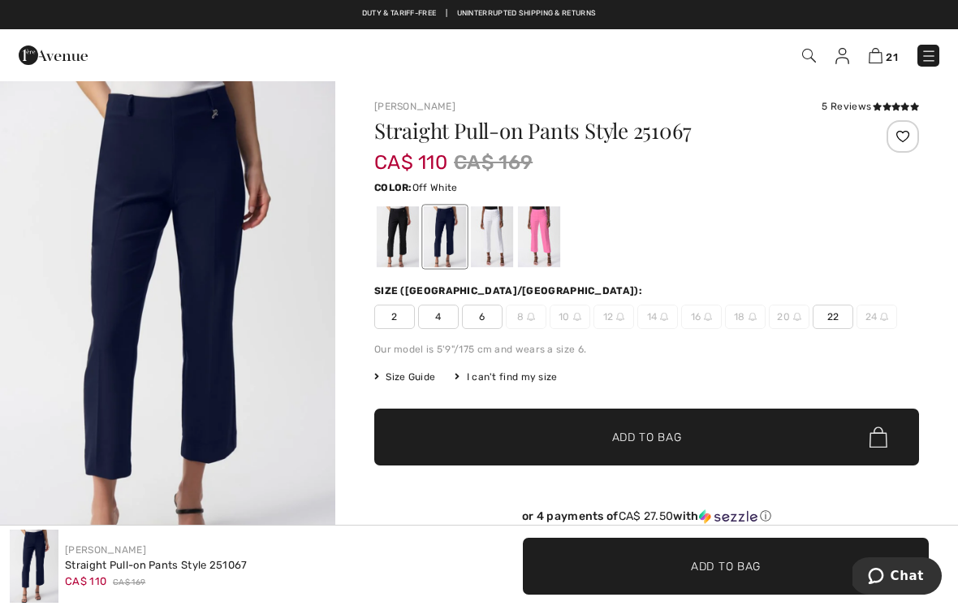
click at [498, 236] on div at bounding box center [492, 236] width 42 height 61
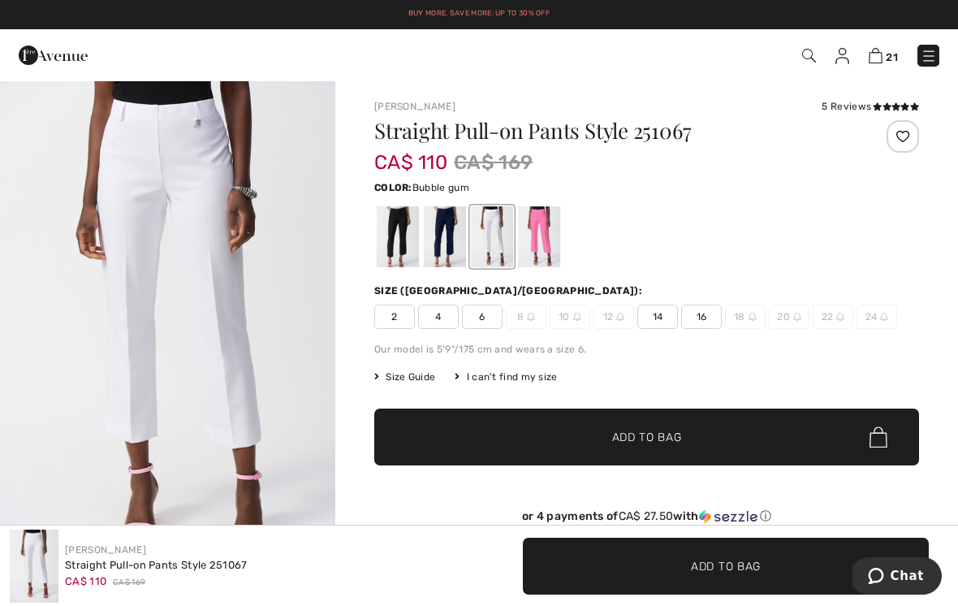
click at [547, 231] on div at bounding box center [539, 236] width 42 height 61
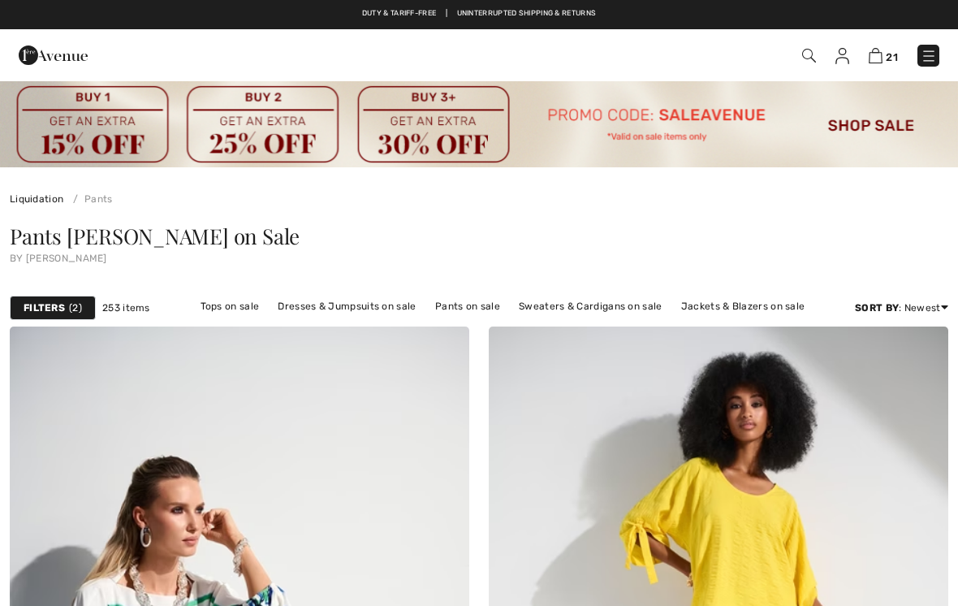
scroll to position [13731, 0]
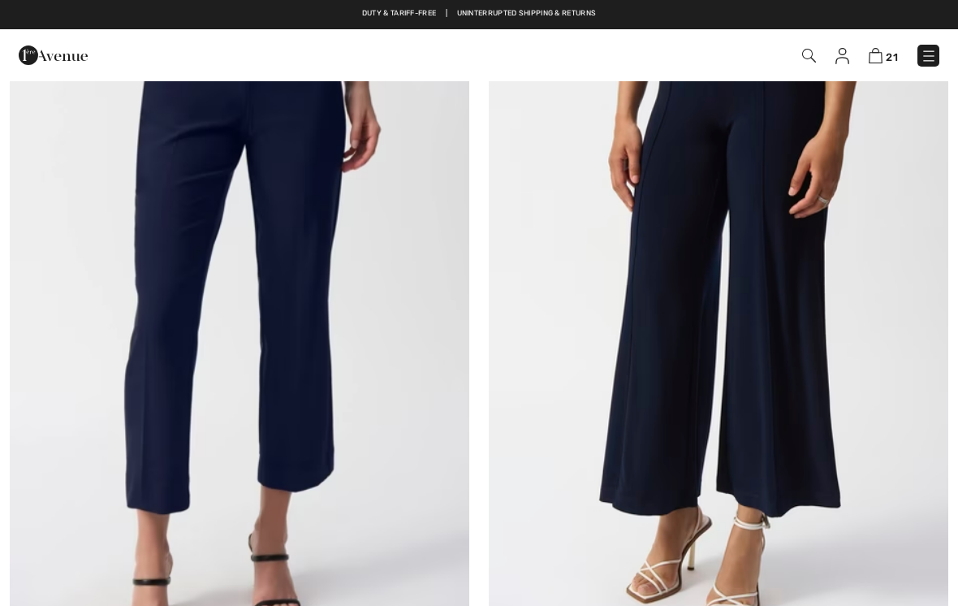
checkbox input "true"
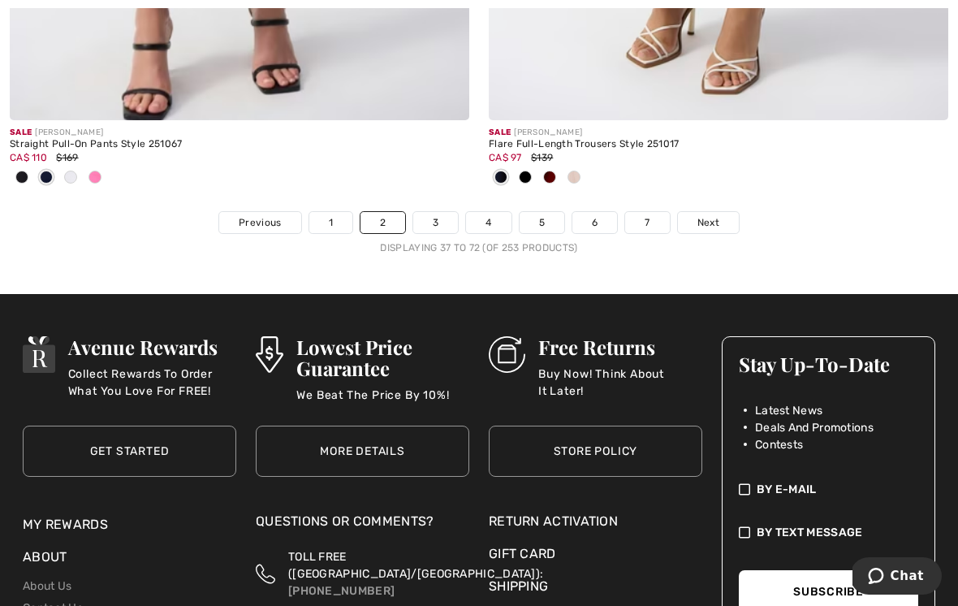
scroll to position [14268, 0]
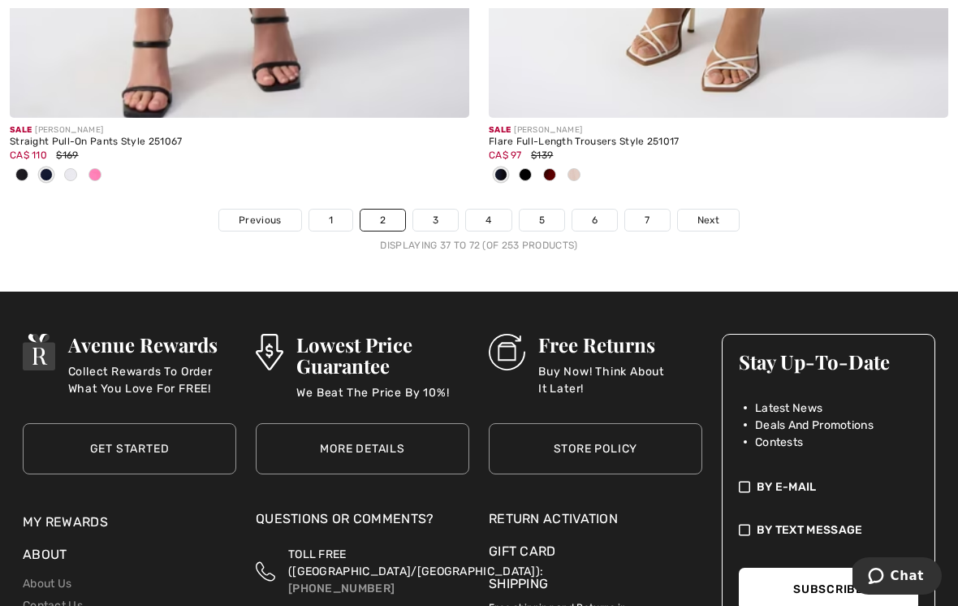
click at [438, 209] on link "3" at bounding box center [435, 219] width 45 height 21
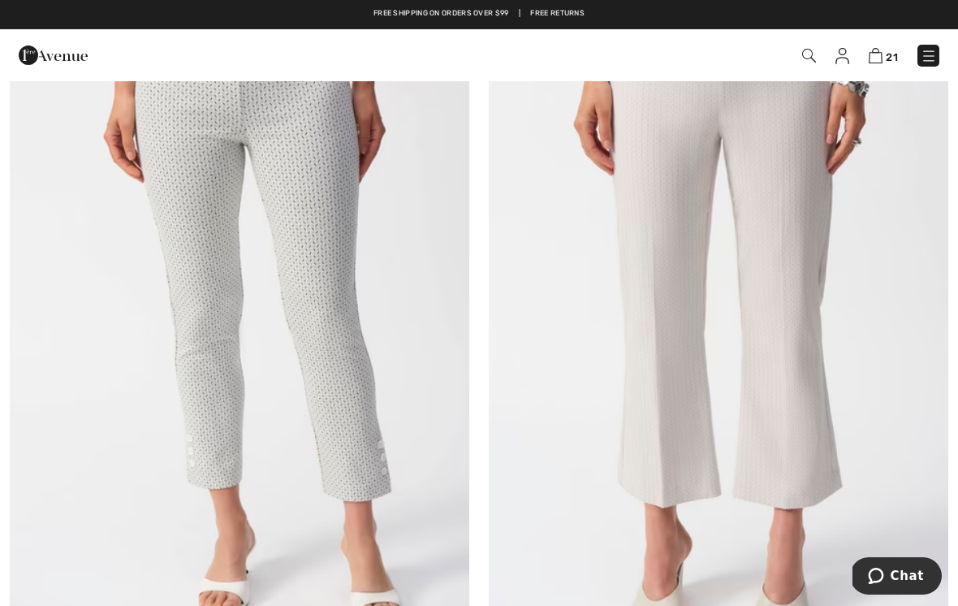
scroll to position [1923, 0]
click at [397, 363] on img at bounding box center [239, 307] width 459 height 689
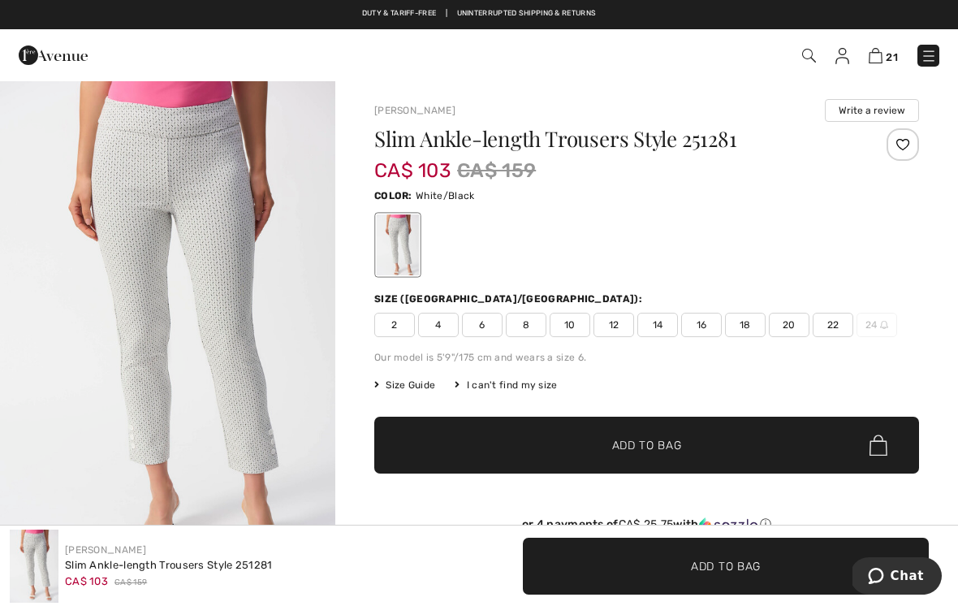
click at [531, 324] on span "8" at bounding box center [526, 325] width 41 height 24
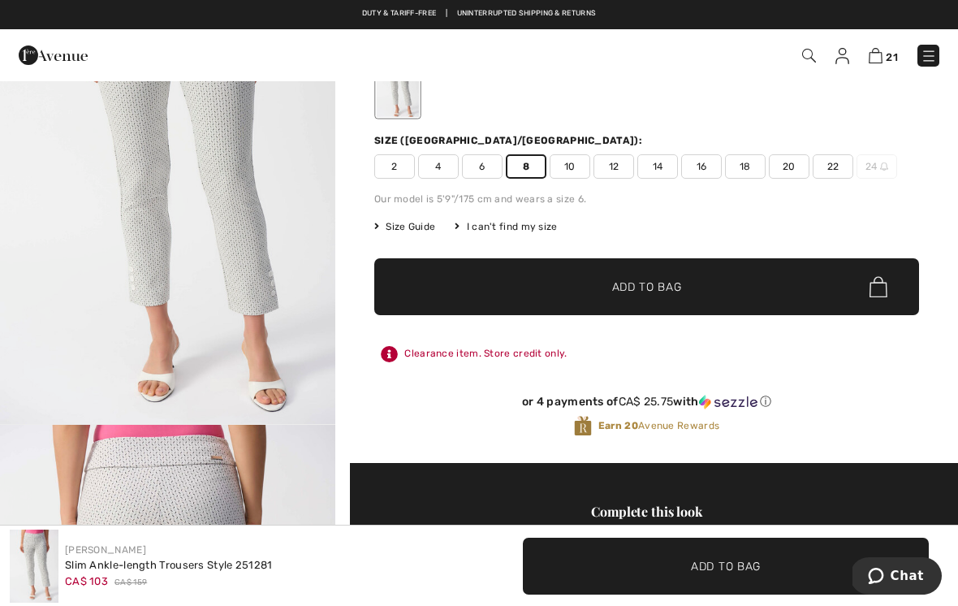
scroll to position [159, 0]
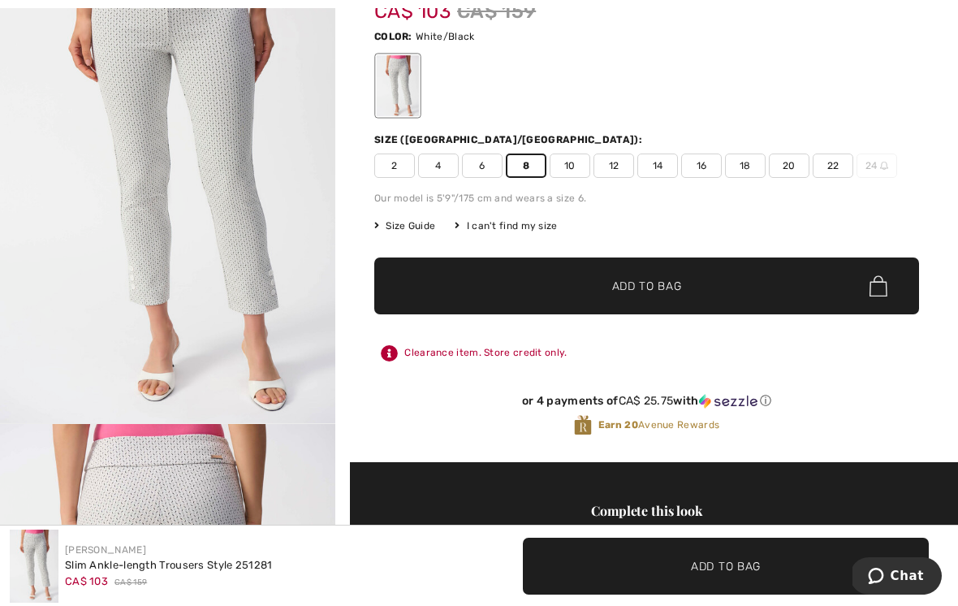
click at [688, 285] on span "✔ Added to Bag Add to Bag" at bounding box center [646, 285] width 545 height 57
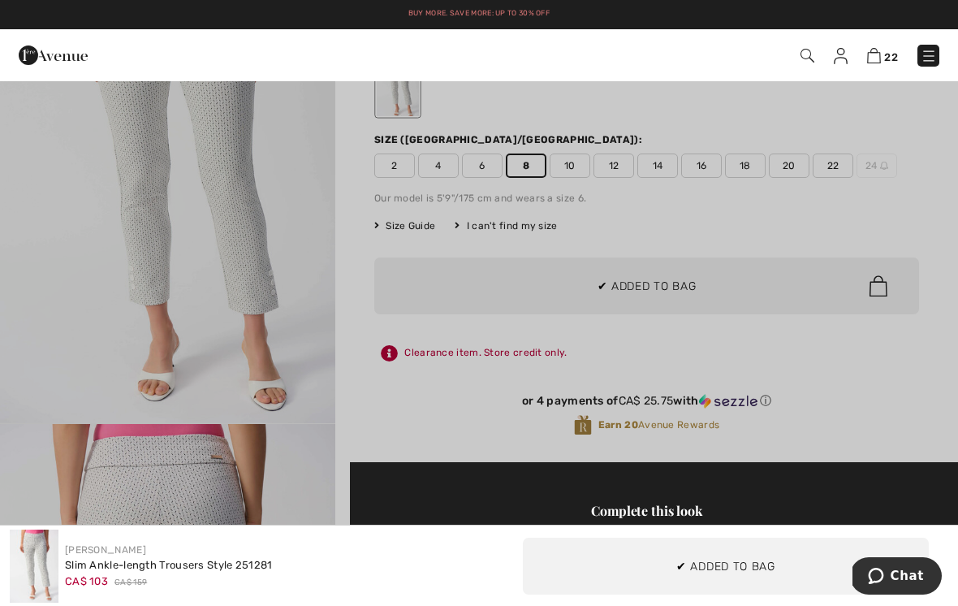
click at [317, 331] on div at bounding box center [479, 303] width 958 height 606
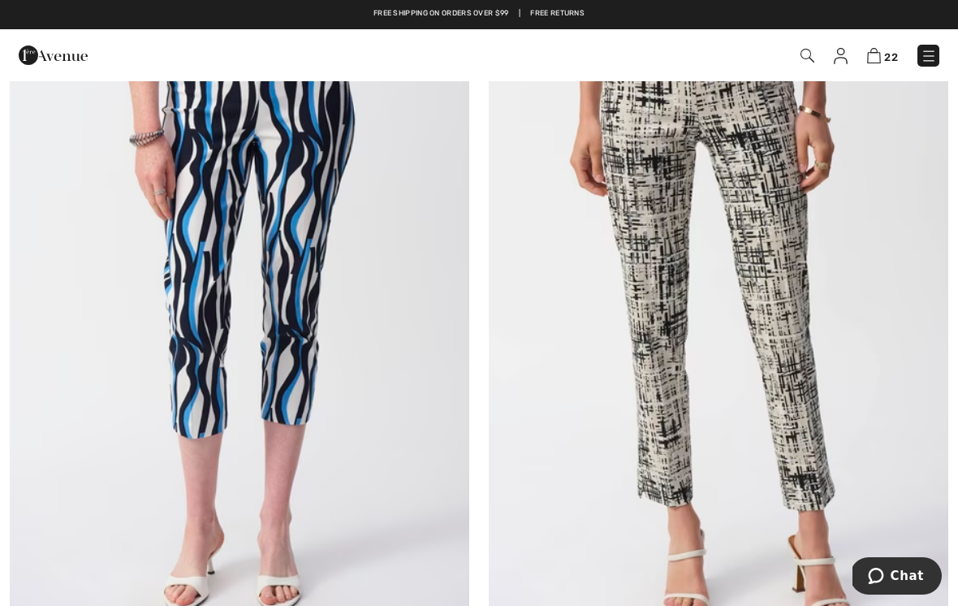
scroll to position [5091, 0]
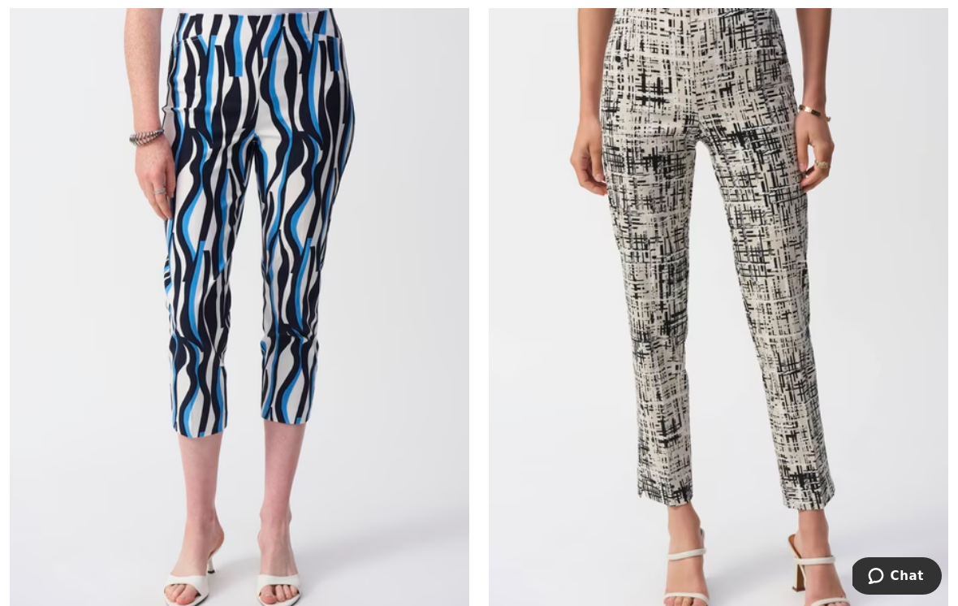
click at [795, 339] on img at bounding box center [718, 302] width 459 height 689
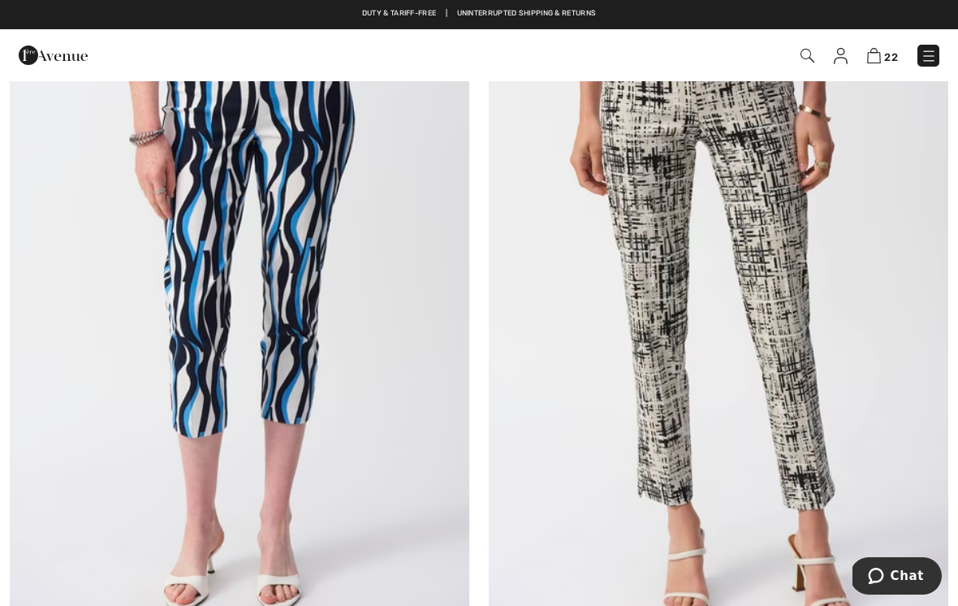
click at [304, 321] on img at bounding box center [239, 302] width 459 height 689
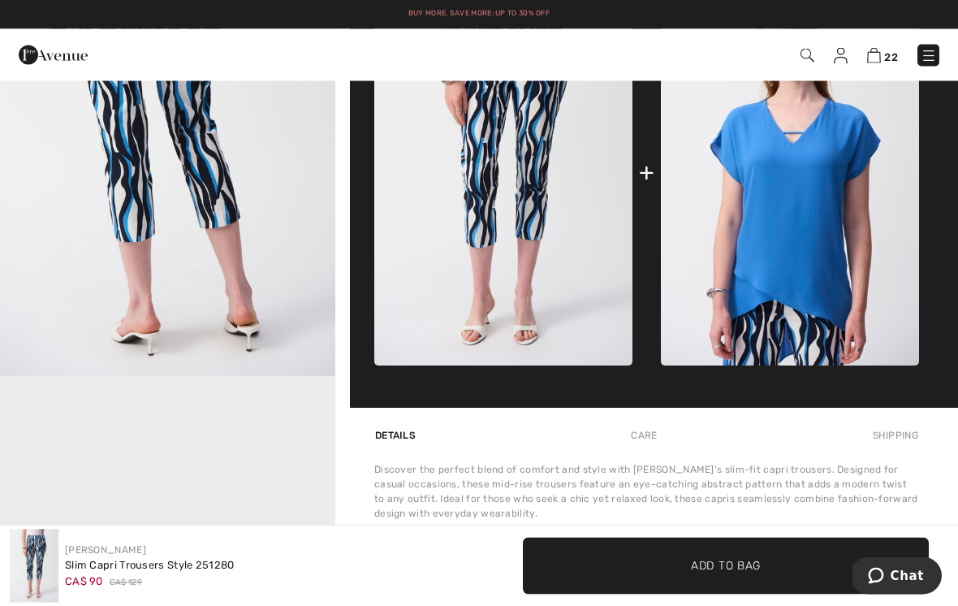
scroll to position [705, 0]
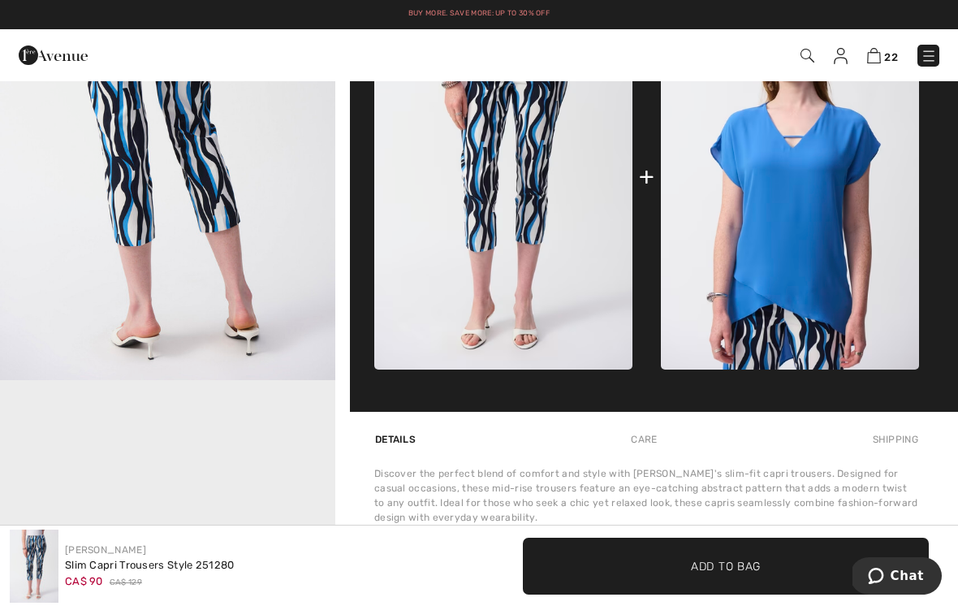
click at [827, 232] on img at bounding box center [790, 176] width 258 height 386
click at [811, 208] on img at bounding box center [790, 176] width 258 height 386
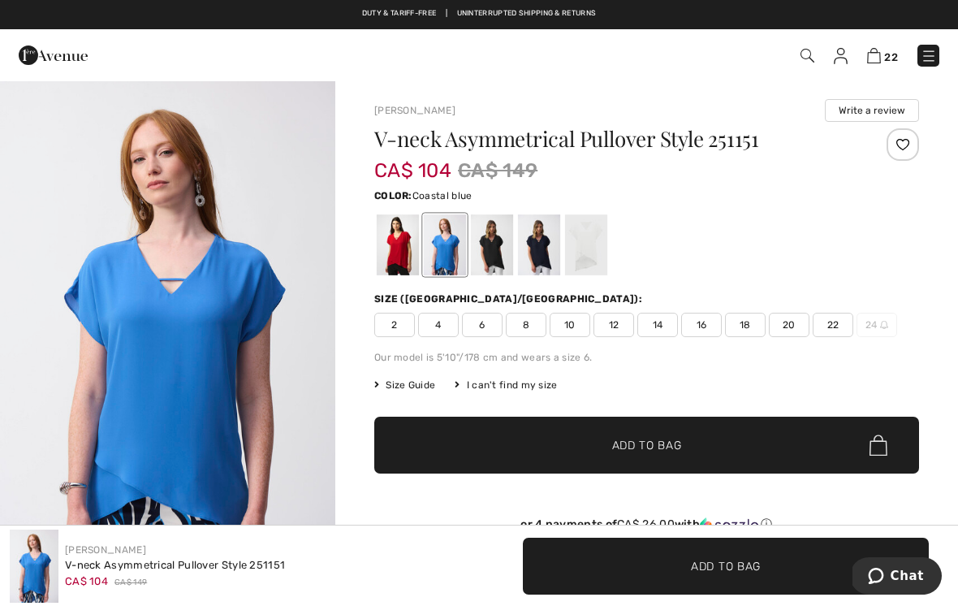
click at [401, 246] on div at bounding box center [398, 244] width 42 height 61
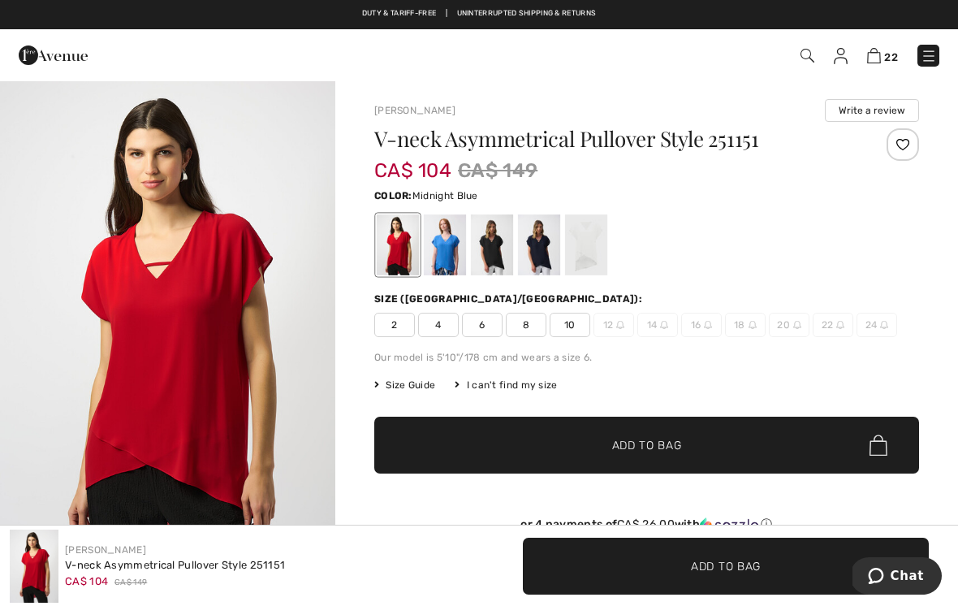
click at [548, 257] on div at bounding box center [539, 244] width 42 height 61
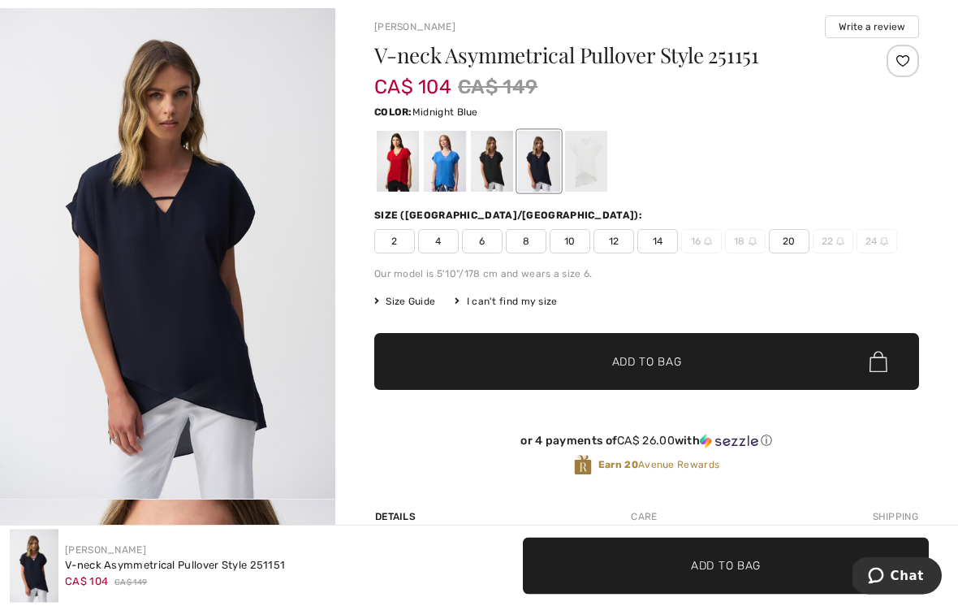
scroll to position [83, 0]
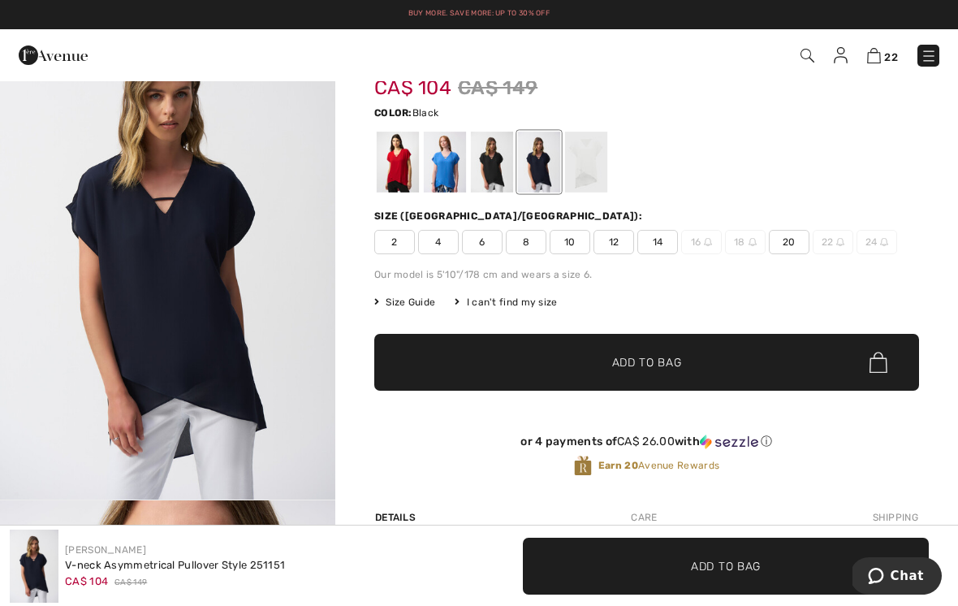
click at [498, 167] on div at bounding box center [492, 162] width 42 height 61
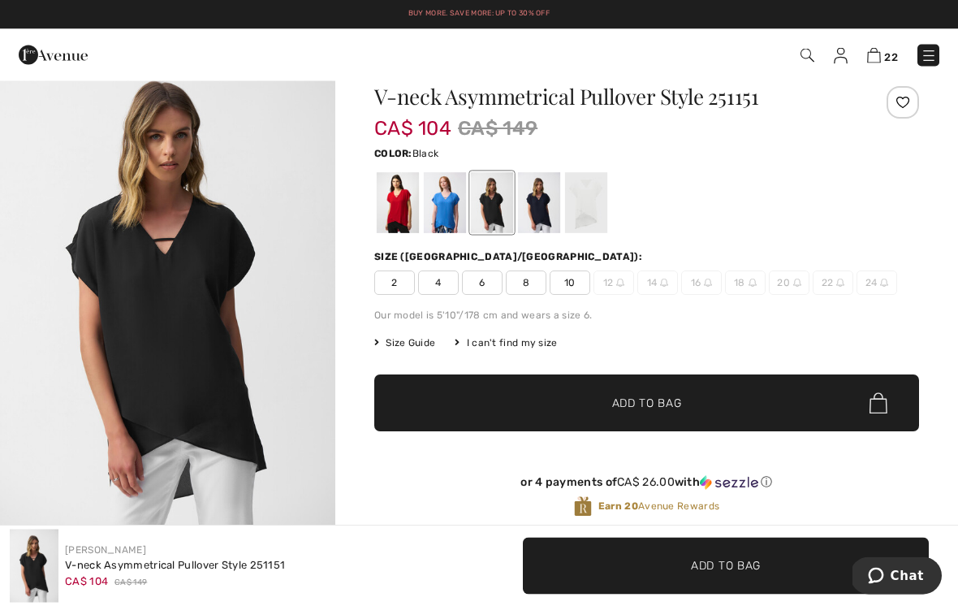
scroll to position [42, 0]
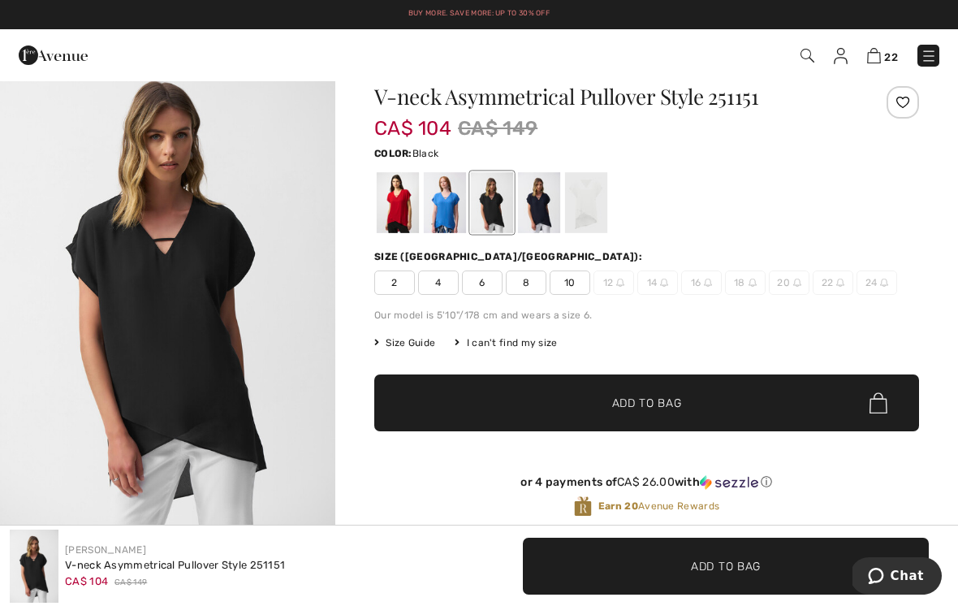
click at [406, 201] on div at bounding box center [398, 202] width 42 height 61
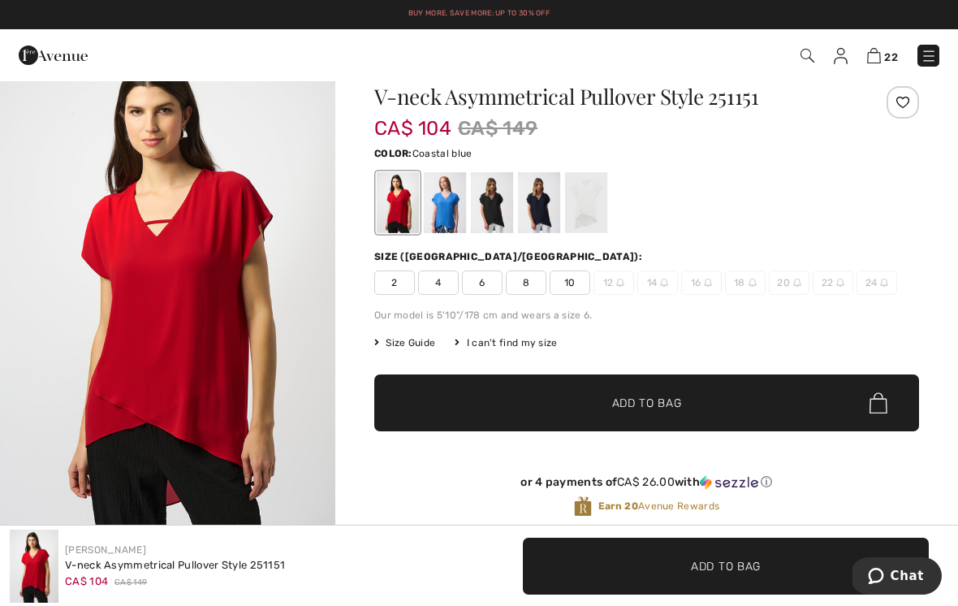
click at [448, 191] on div at bounding box center [445, 202] width 42 height 61
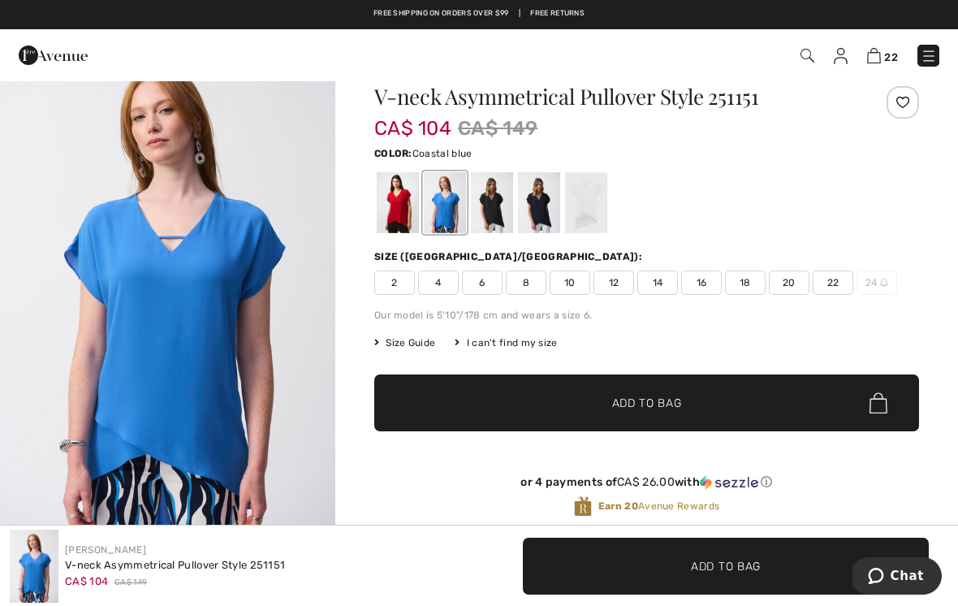
click at [575, 281] on span "10" at bounding box center [570, 282] width 41 height 24
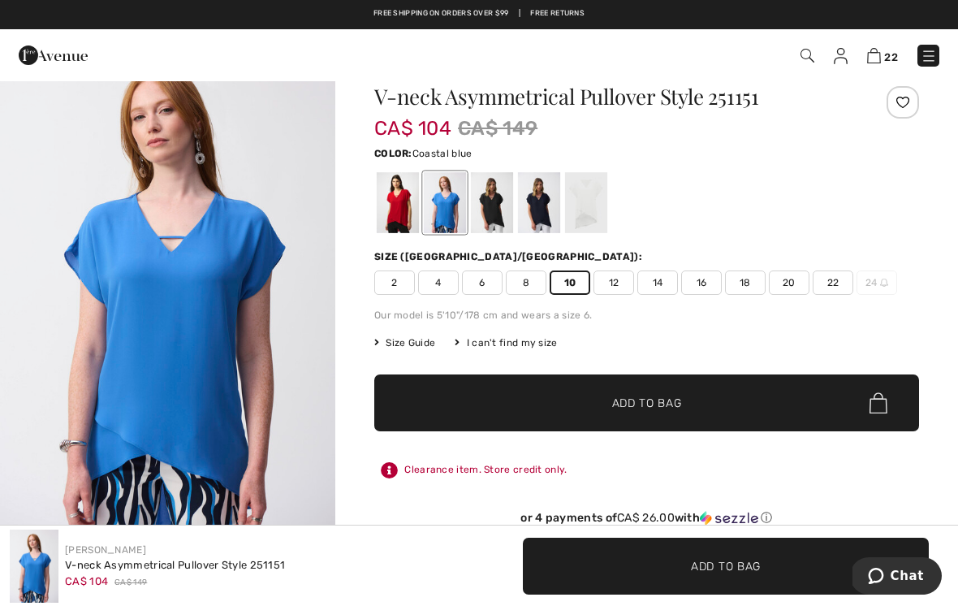
click at [715, 401] on span "✔ Added to Bag Add to Bag" at bounding box center [646, 402] width 545 height 57
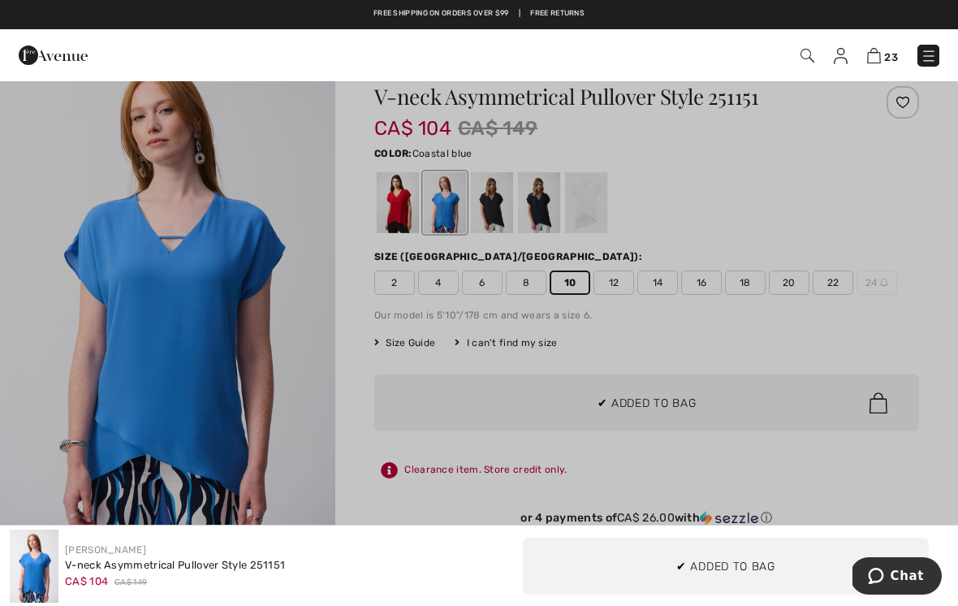
click at [314, 444] on div at bounding box center [479, 303] width 958 height 606
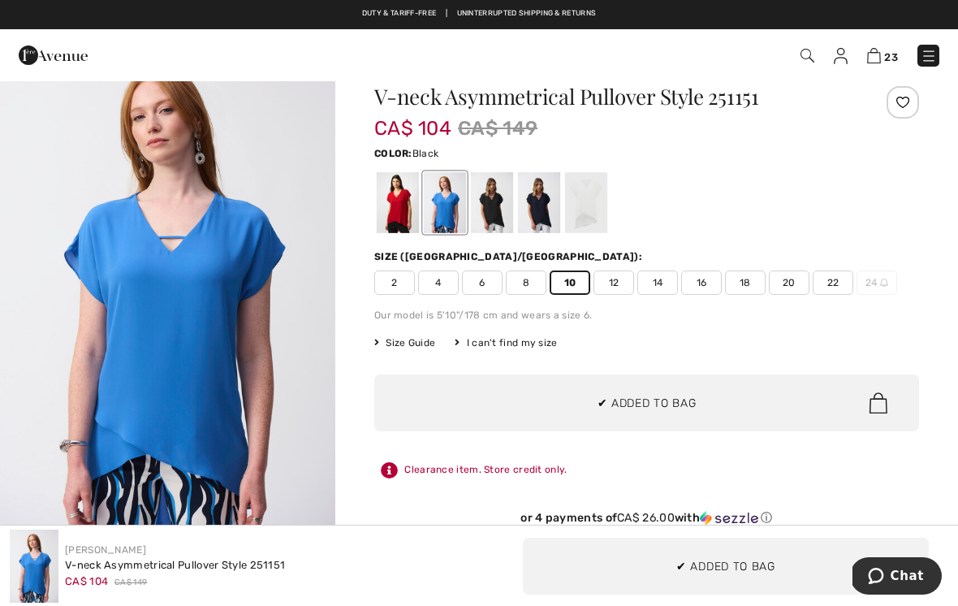
click at [494, 209] on div at bounding box center [492, 202] width 42 height 61
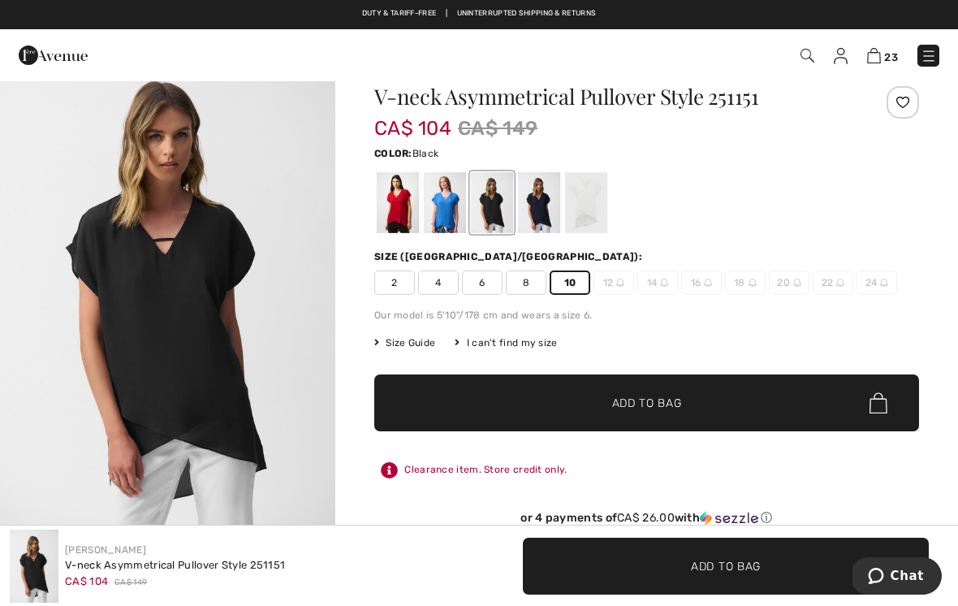
click at [696, 397] on span "✔ Added to Bag Add to Bag" at bounding box center [646, 402] width 545 height 57
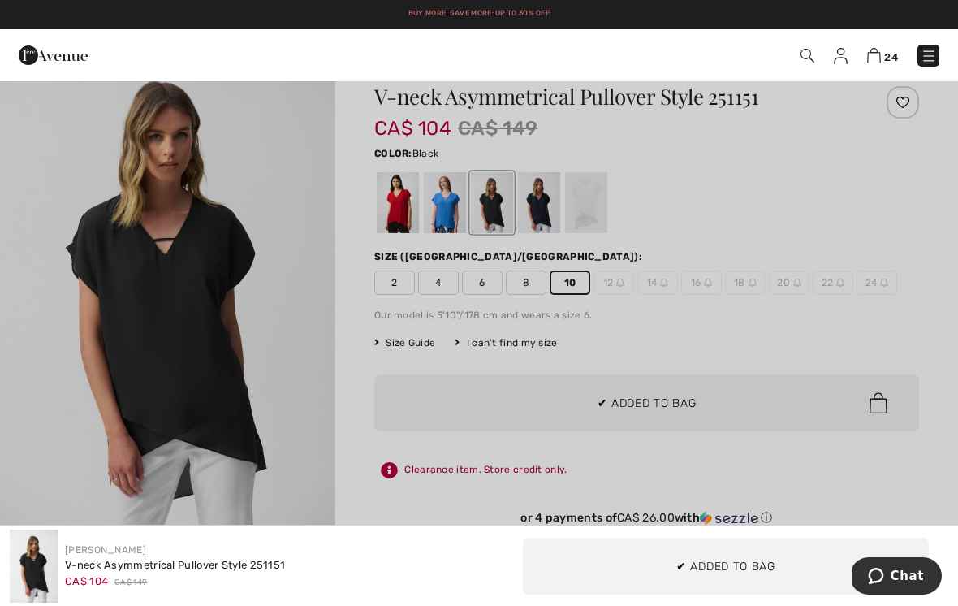
click at [766, 448] on div at bounding box center [479, 303] width 958 height 606
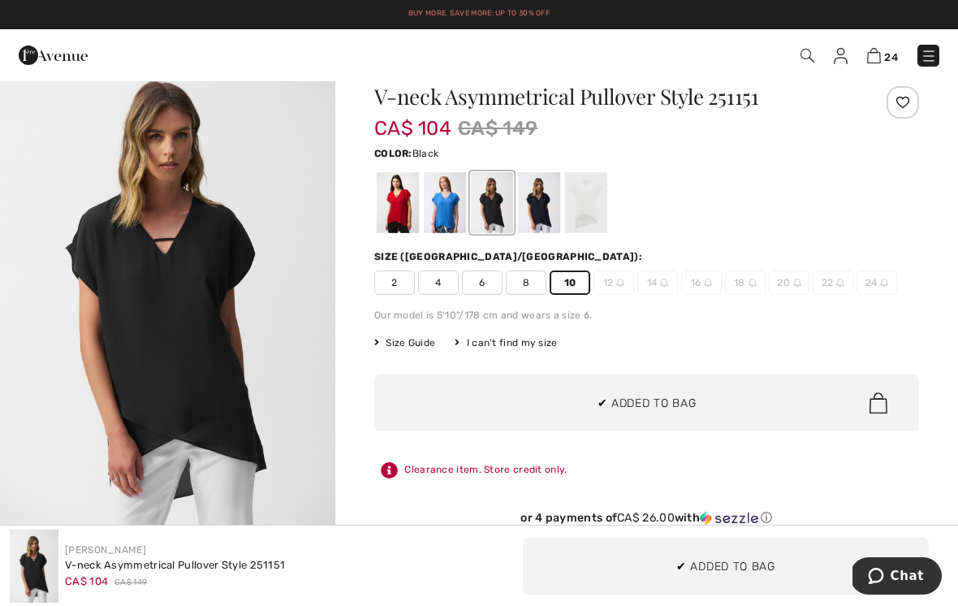
click at [545, 203] on div at bounding box center [539, 202] width 42 height 61
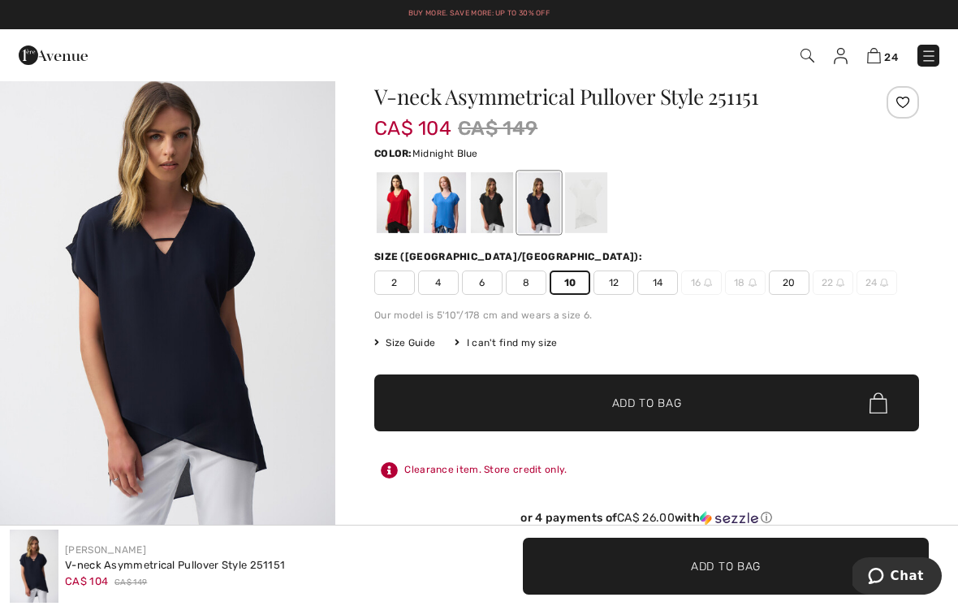
click at [678, 399] on span "Add to Bag" at bounding box center [647, 403] width 70 height 17
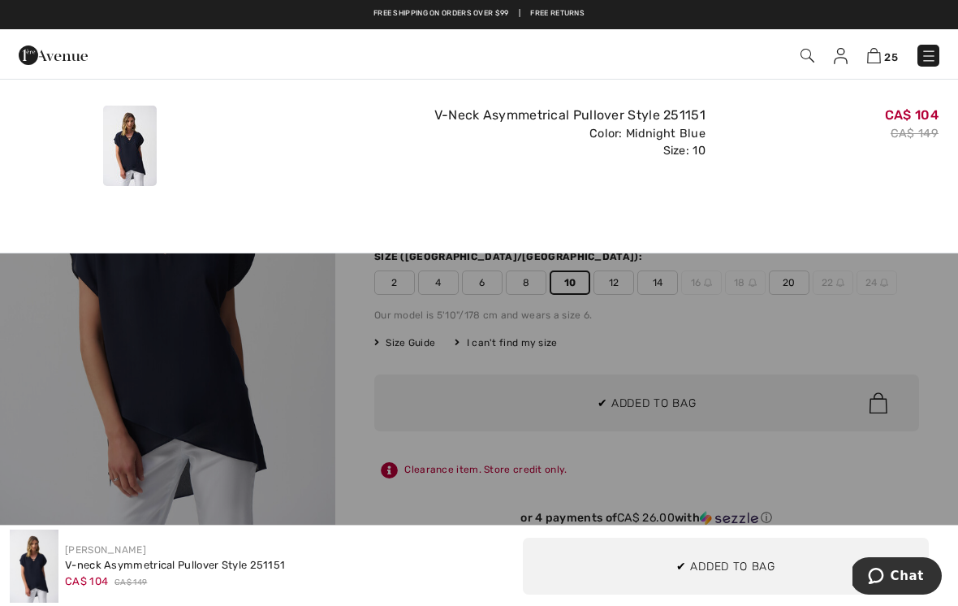
click at [684, 358] on div at bounding box center [479, 303] width 958 height 606
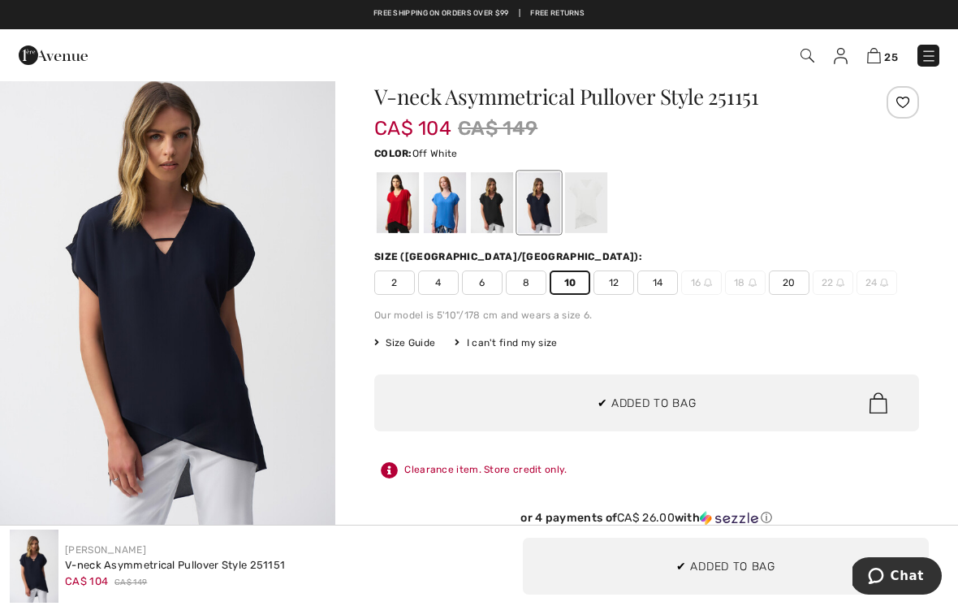
click at [584, 201] on div at bounding box center [586, 202] width 42 height 61
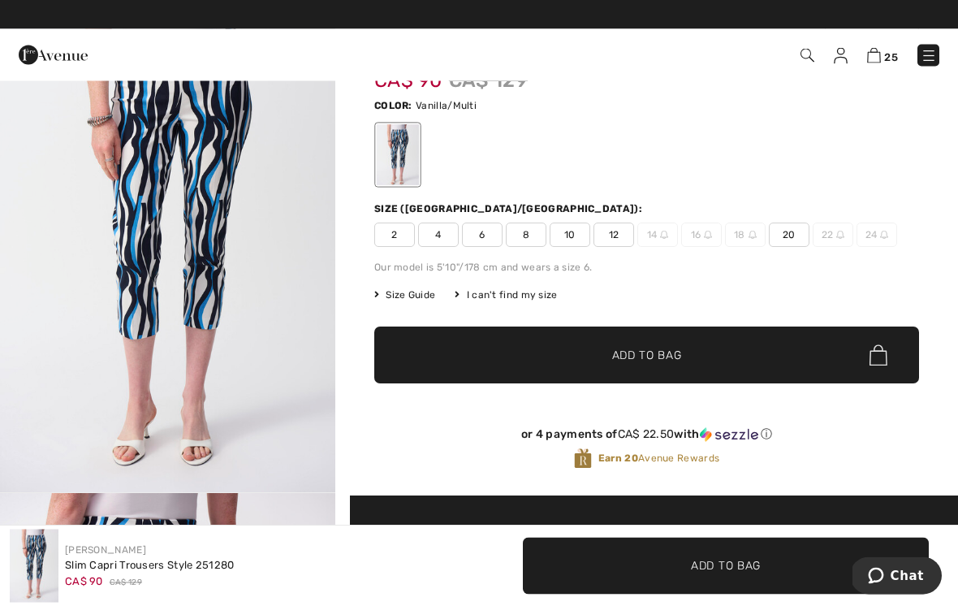
scroll to position [90, 0]
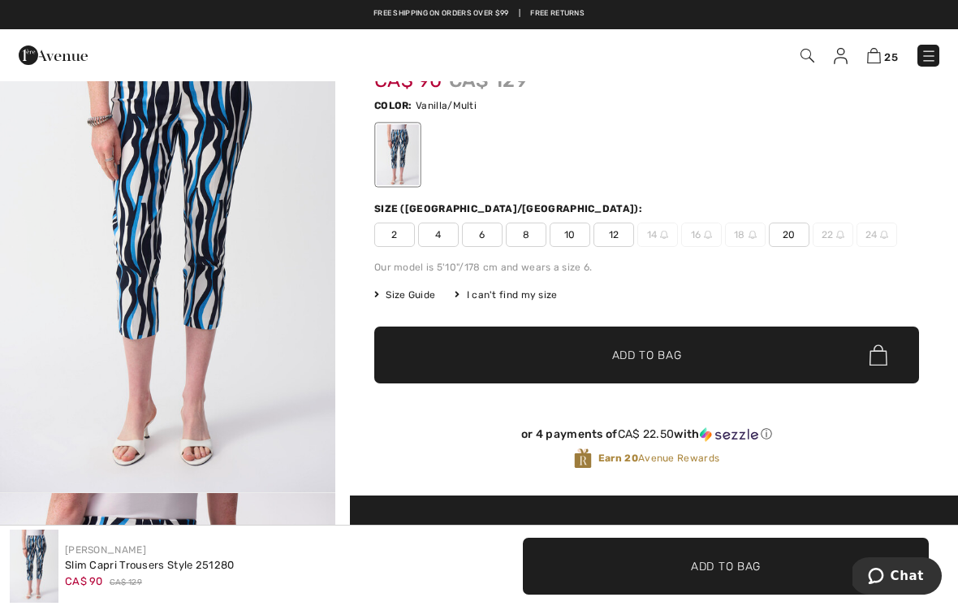
click at [535, 235] on span "8" at bounding box center [526, 234] width 41 height 24
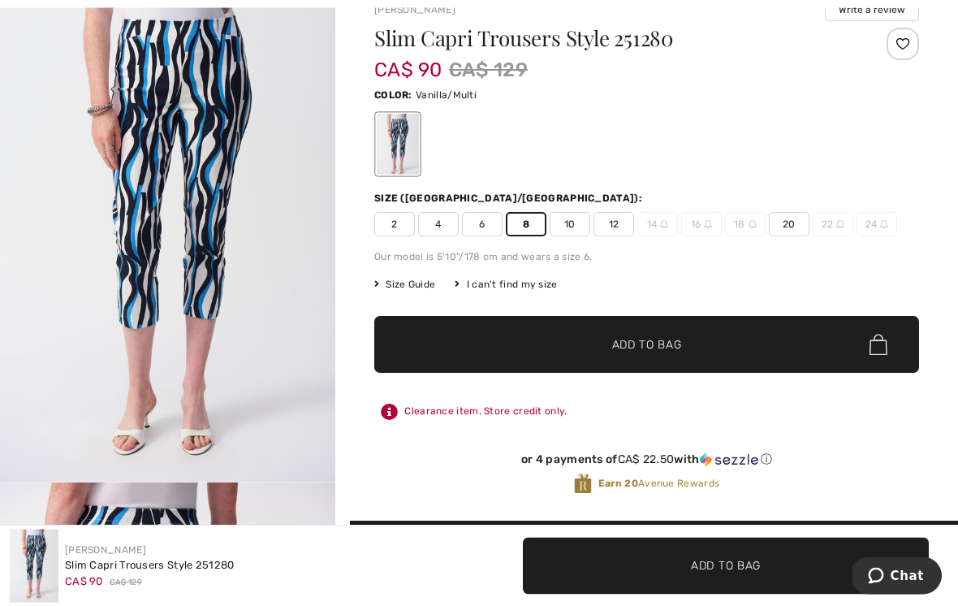
scroll to position [101, 0]
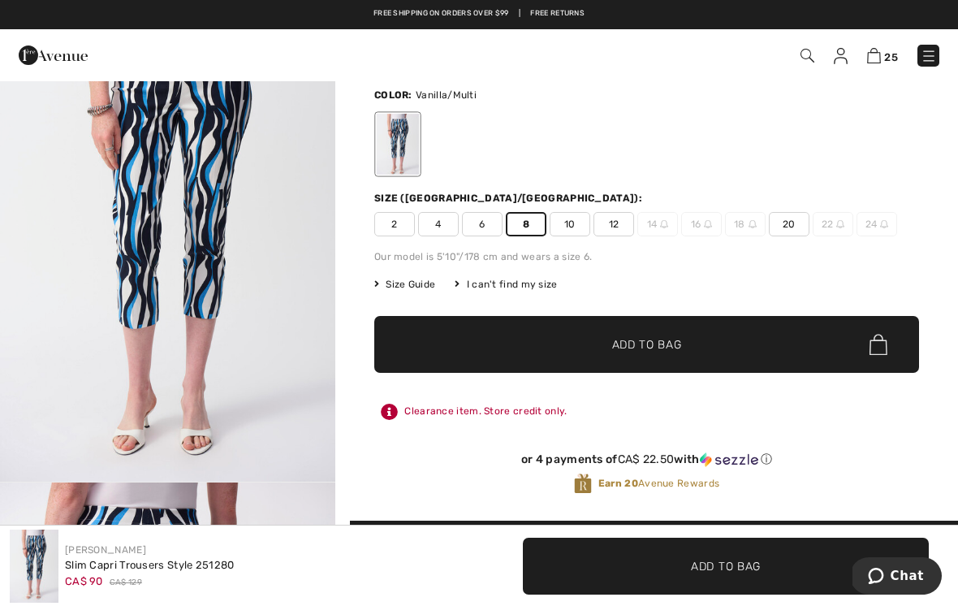
click at [677, 344] on span "Add to Bag" at bounding box center [647, 344] width 70 height 17
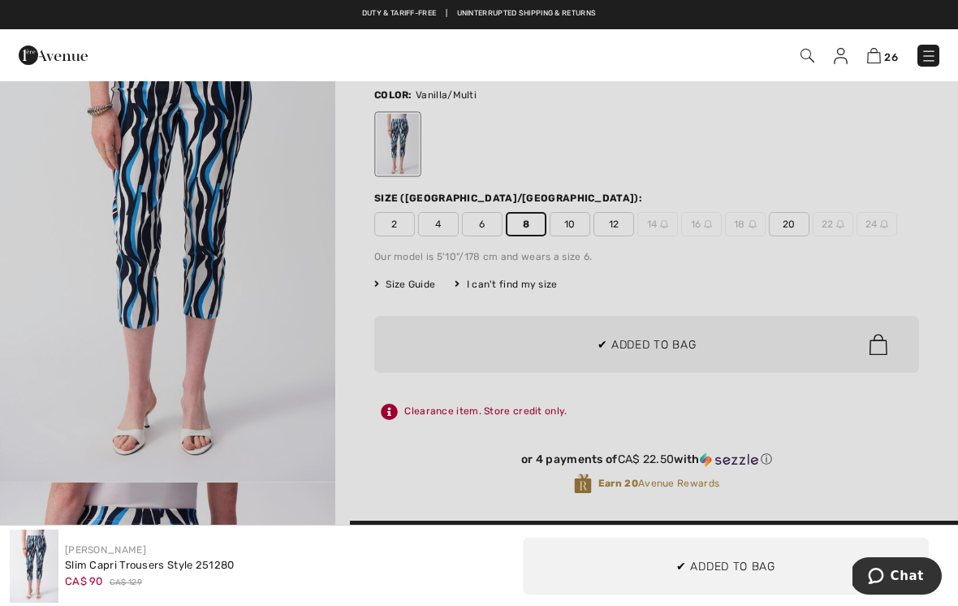
click at [330, 400] on div at bounding box center [479, 303] width 958 height 606
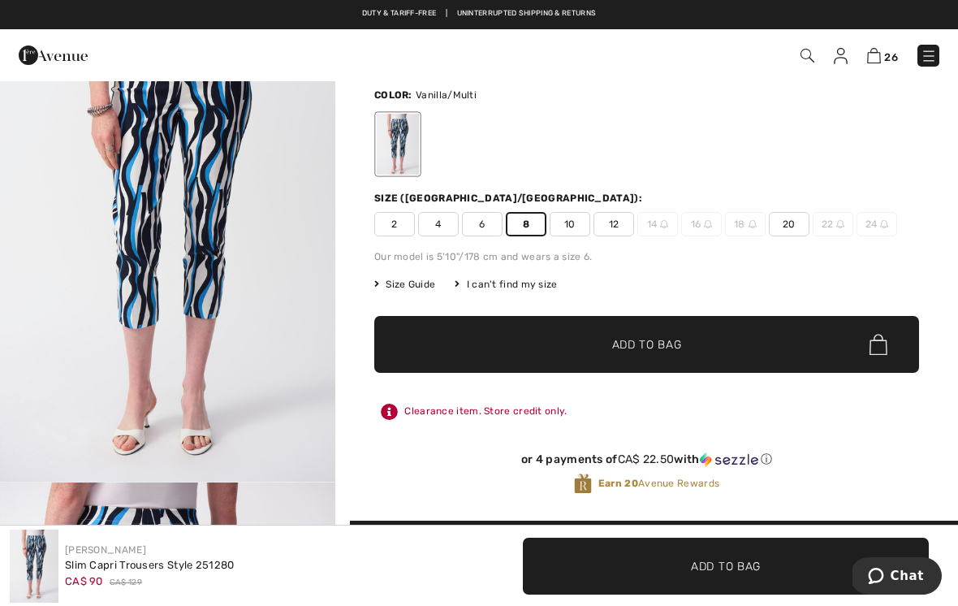
scroll to position [0, 0]
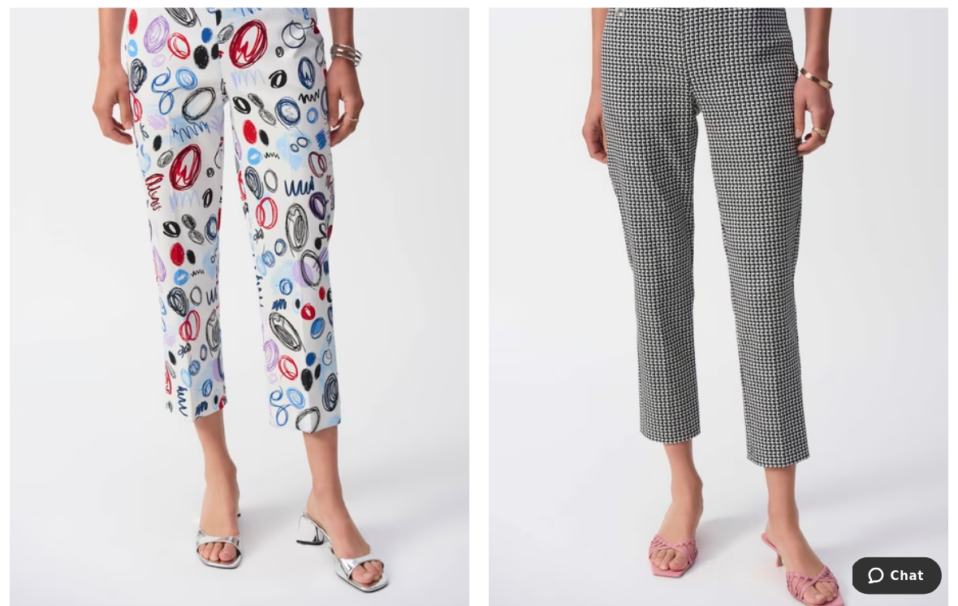
scroll to position [6629, 0]
click at [779, 338] on img at bounding box center [718, 270] width 459 height 689
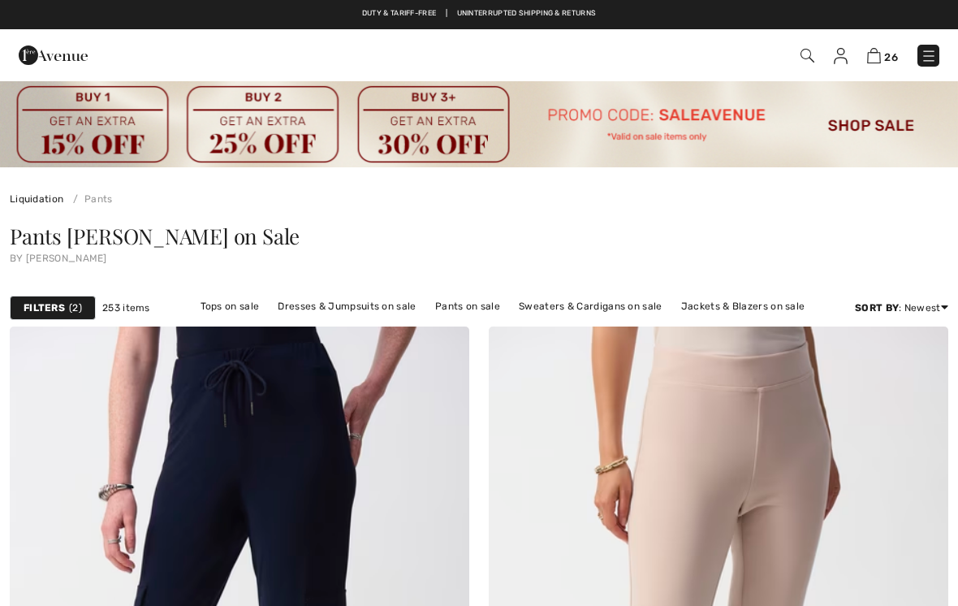
checkbox input "true"
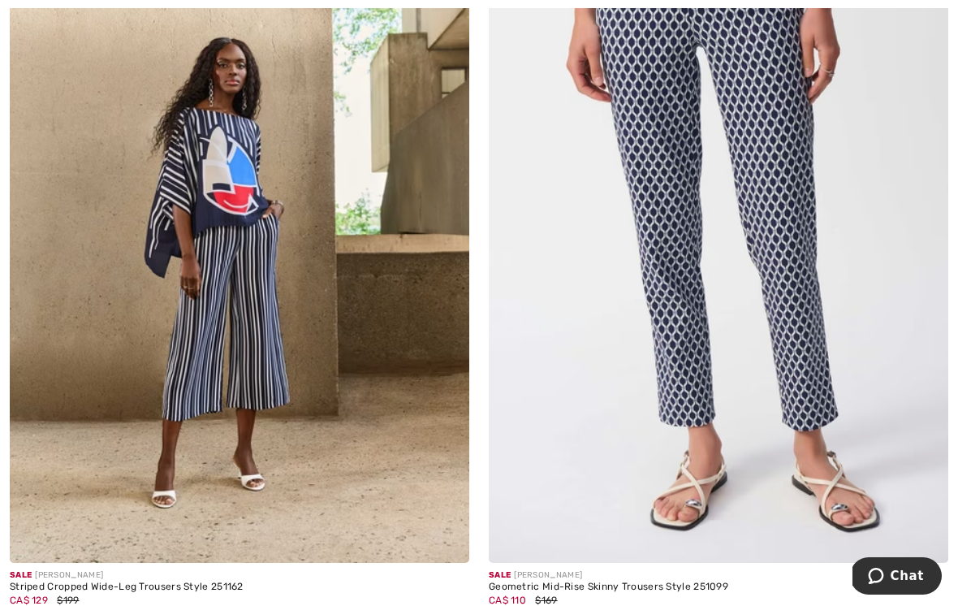
scroll to position [8217, 0]
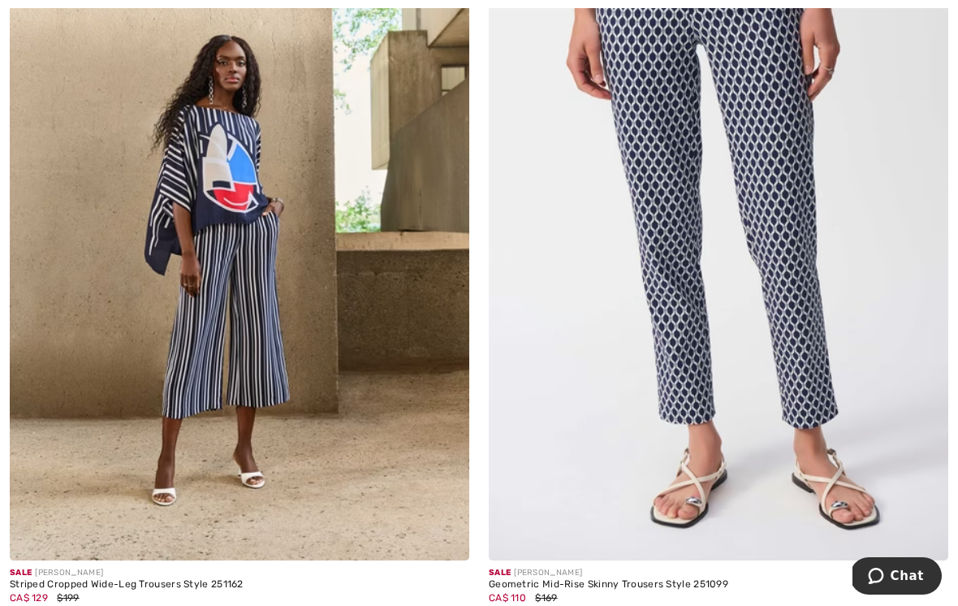
click at [285, 345] on img at bounding box center [239, 215] width 459 height 689
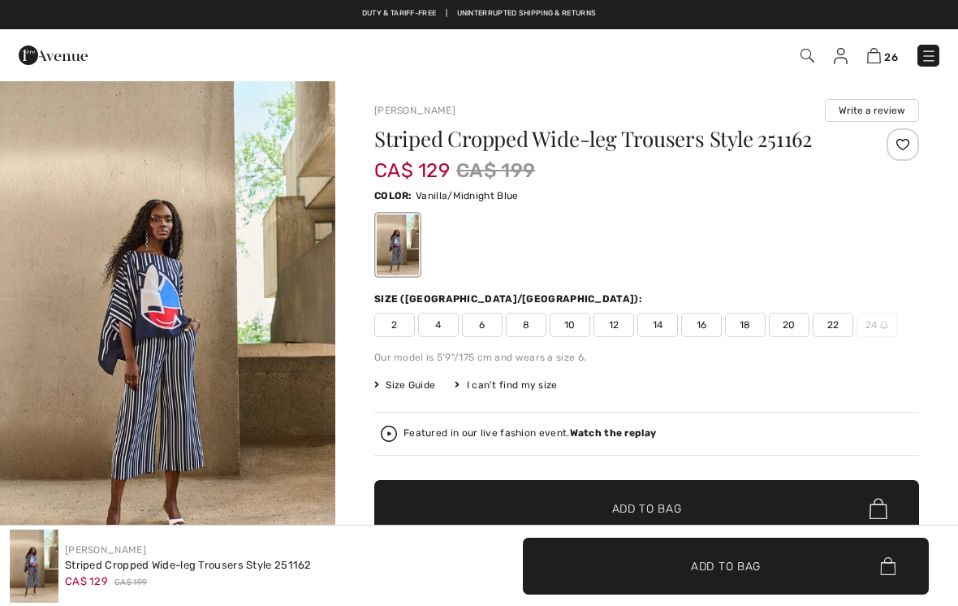
checkbox input "true"
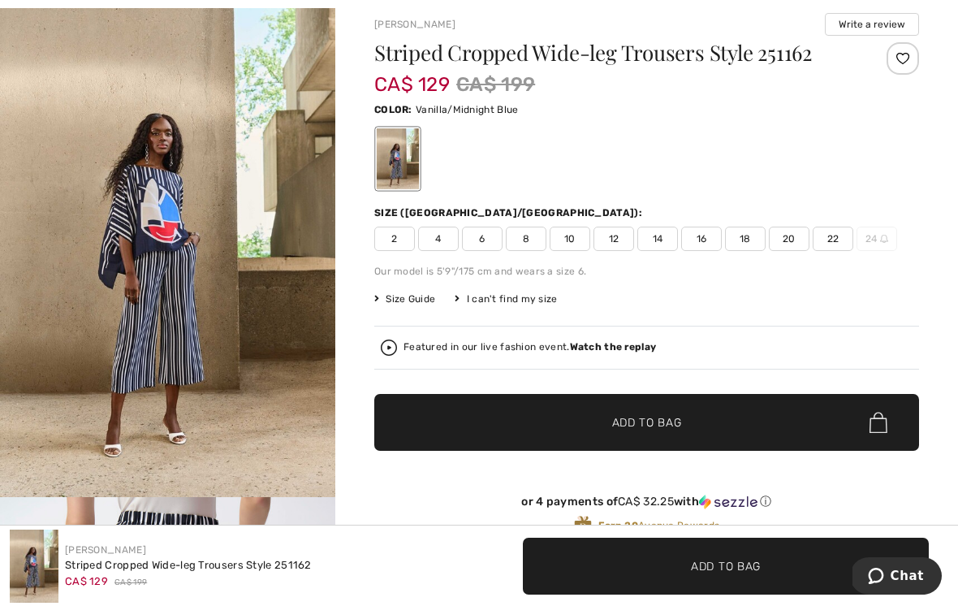
scroll to position [87, 0]
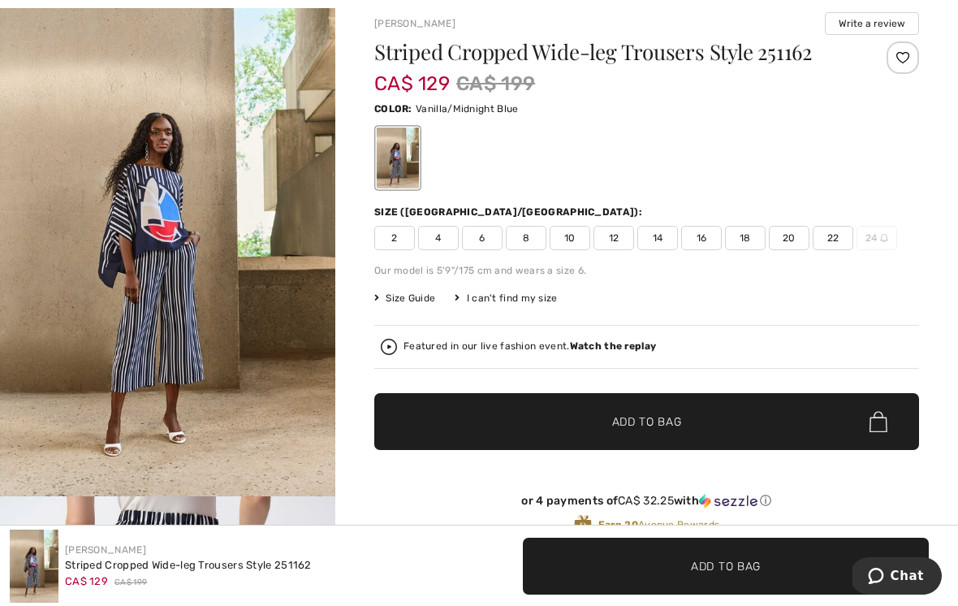
click at [536, 236] on span "8" at bounding box center [526, 238] width 41 height 24
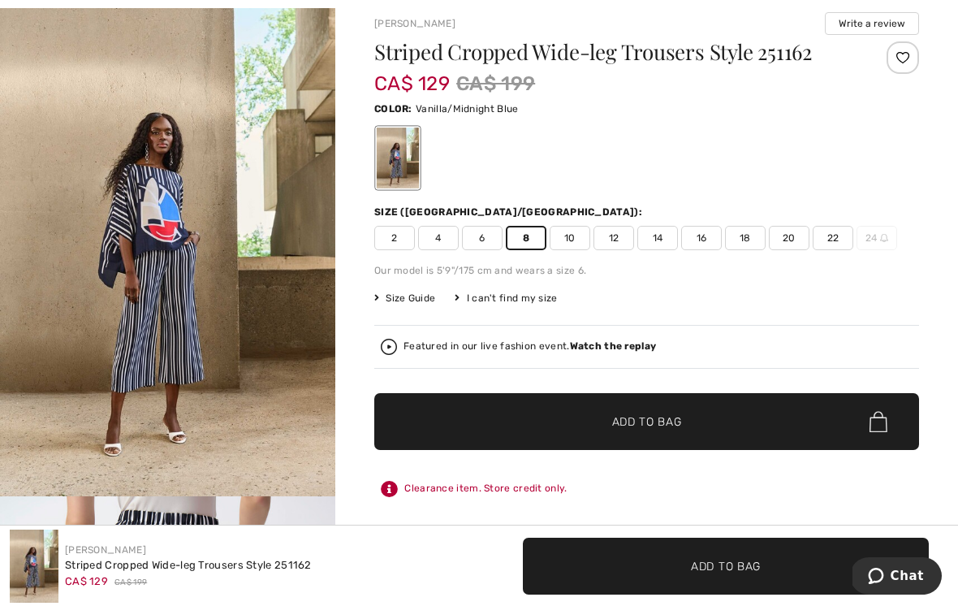
click at [696, 424] on span "✔ Added to Bag Add to Bag" at bounding box center [646, 421] width 545 height 57
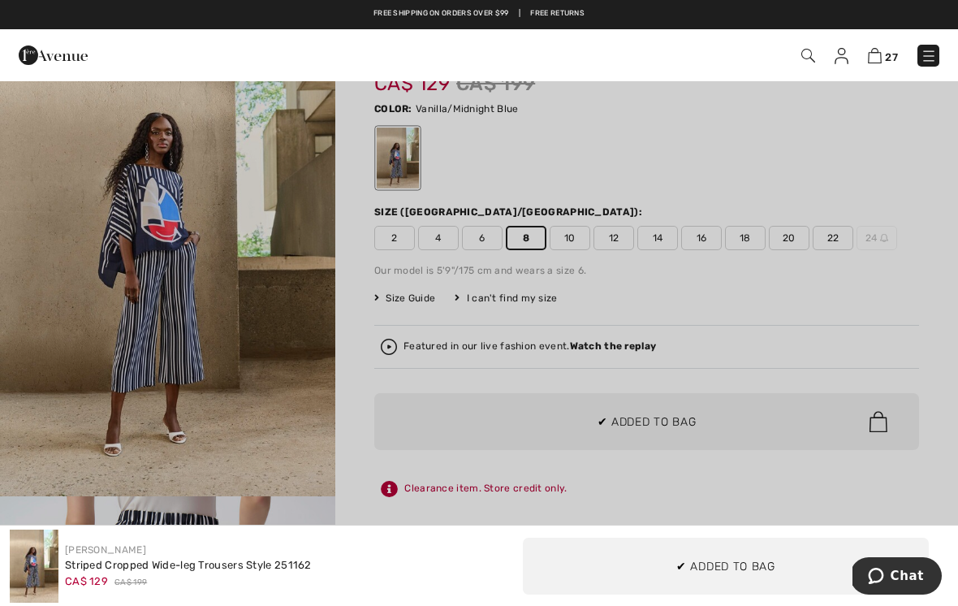
click at [456, 369] on div at bounding box center [479, 303] width 958 height 606
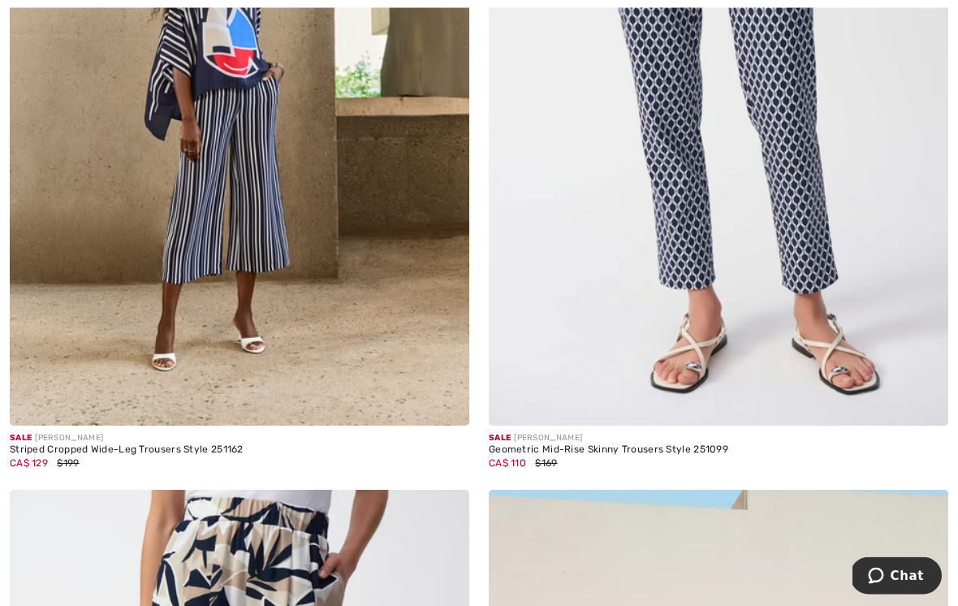
scroll to position [8351, 0]
click at [791, 215] on img at bounding box center [718, 80] width 459 height 689
click at [804, 218] on img at bounding box center [718, 80] width 459 height 689
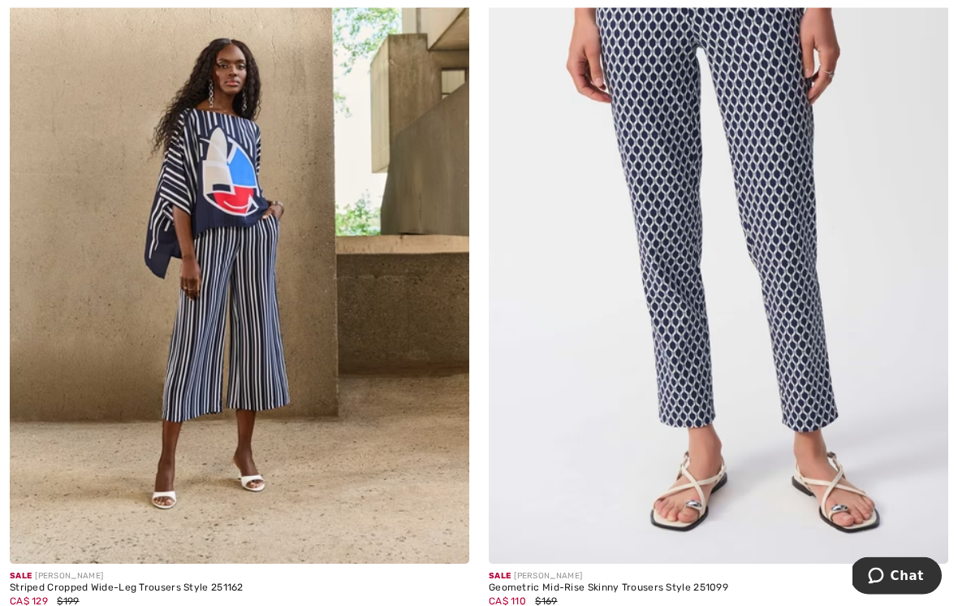
scroll to position [8214, 0]
click at [276, 316] on img at bounding box center [239, 217] width 459 height 689
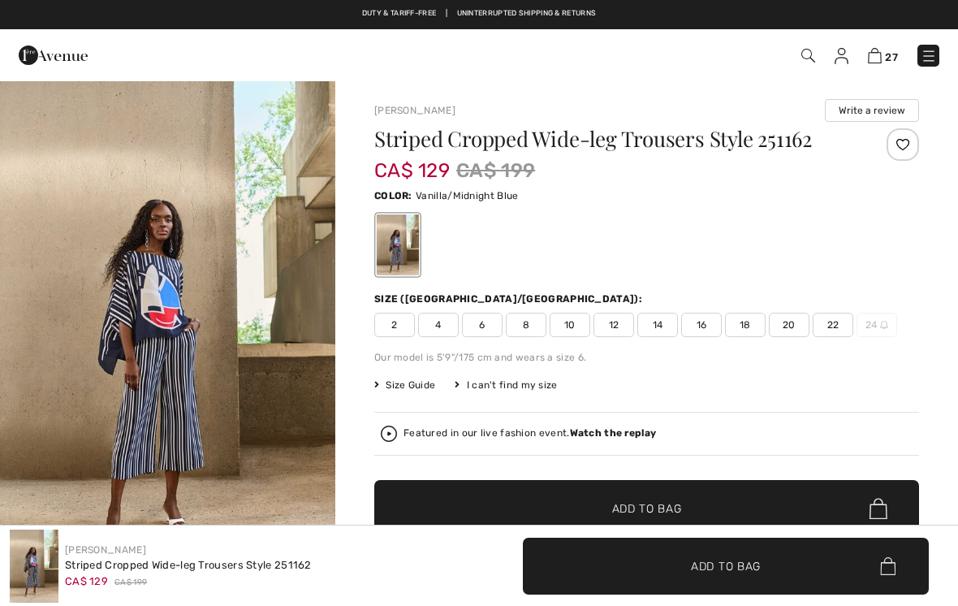
checkbox input "true"
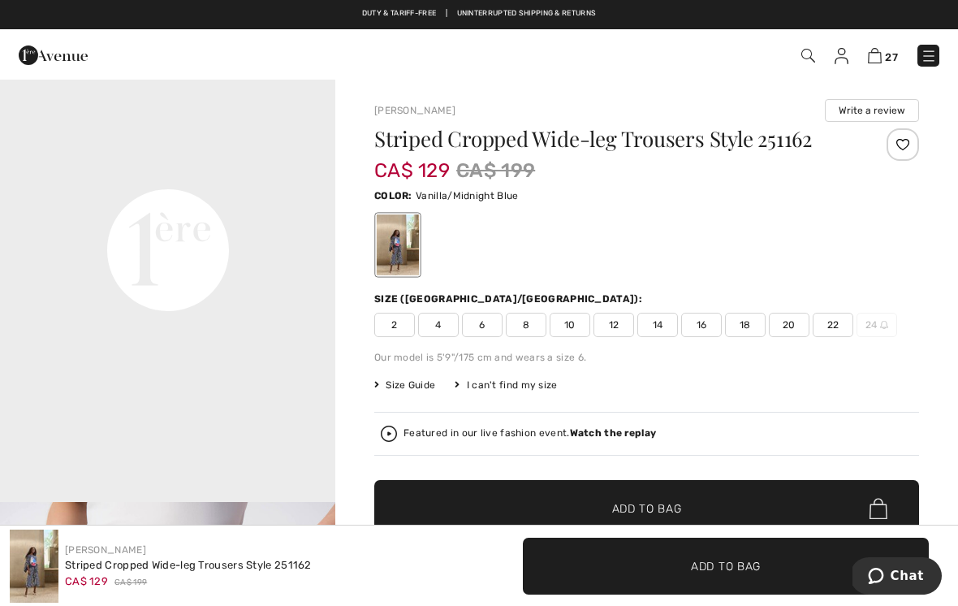
scroll to position [1088, 0]
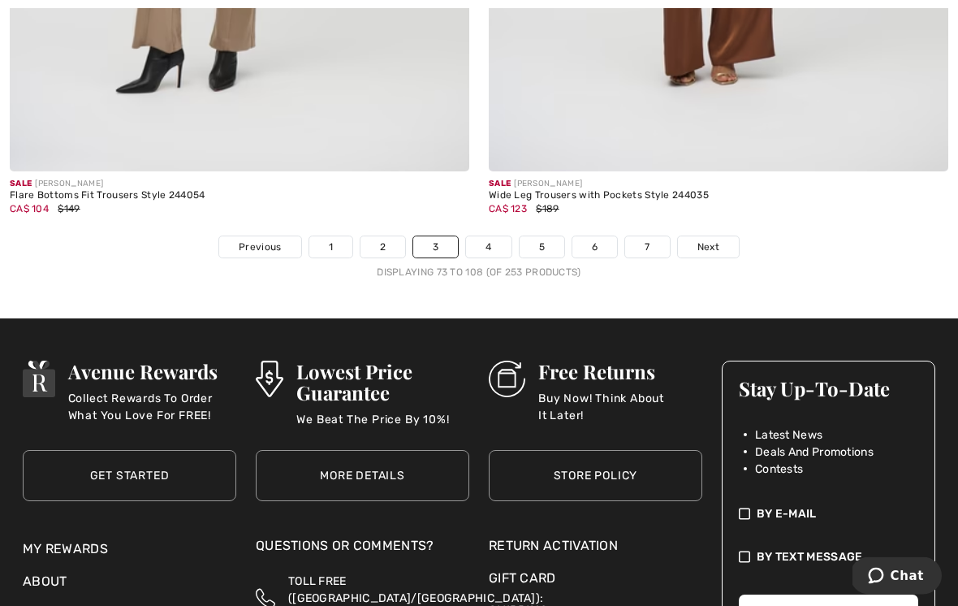
scroll to position [14108, 0]
click at [497, 236] on link "4" at bounding box center [488, 246] width 45 height 21
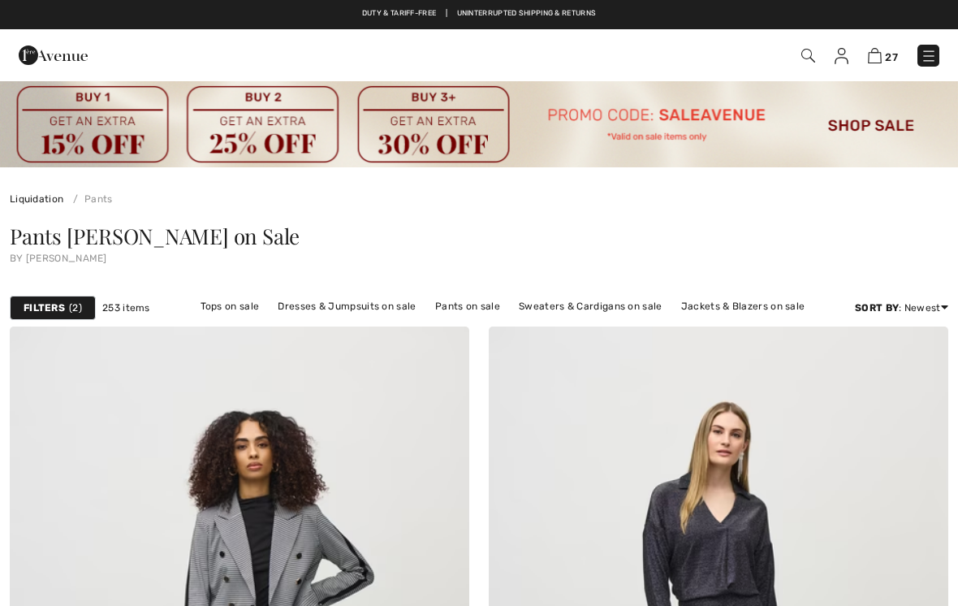
checkbox input "true"
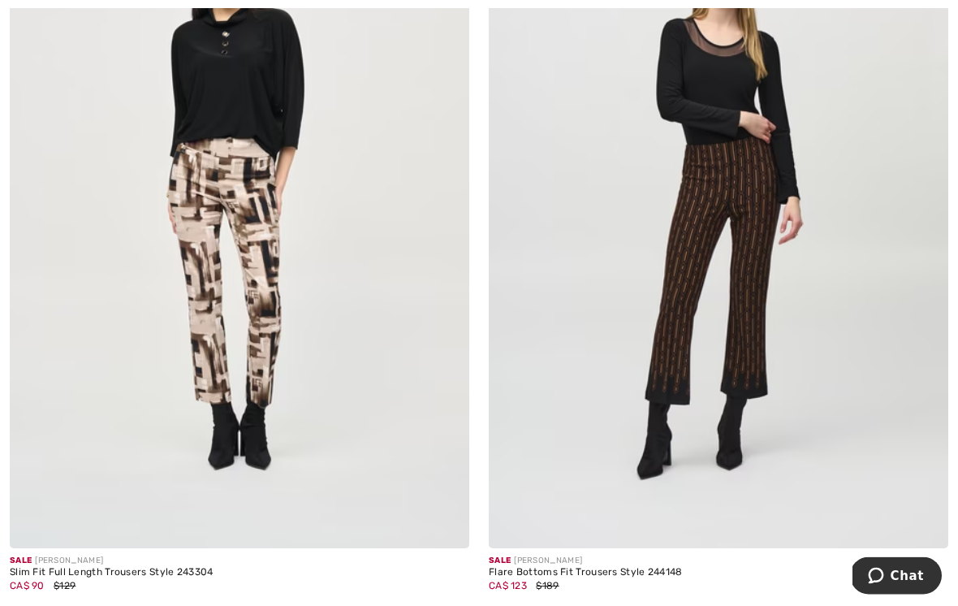
scroll to position [4263, 0]
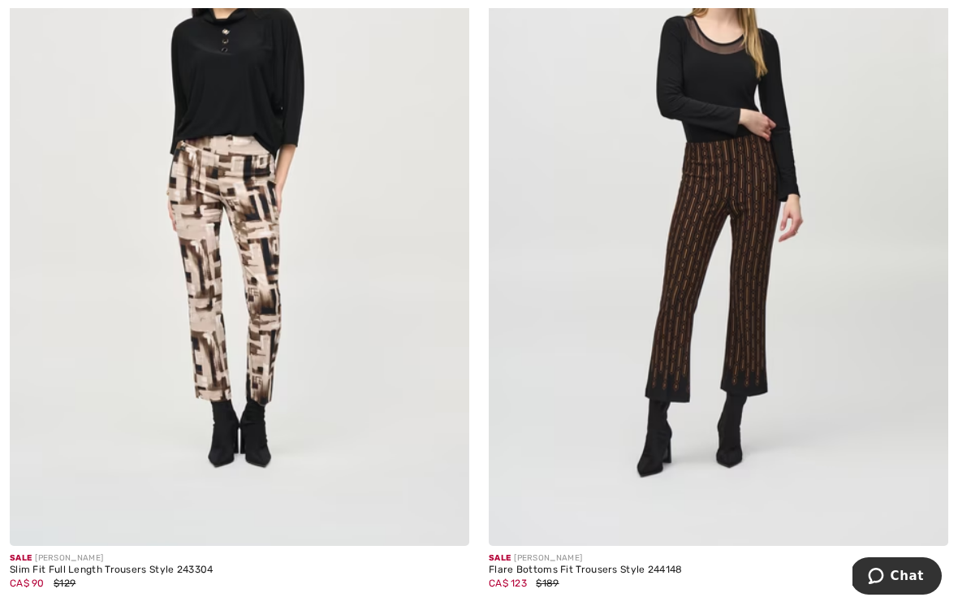
click at [752, 334] on img at bounding box center [718, 200] width 459 height 689
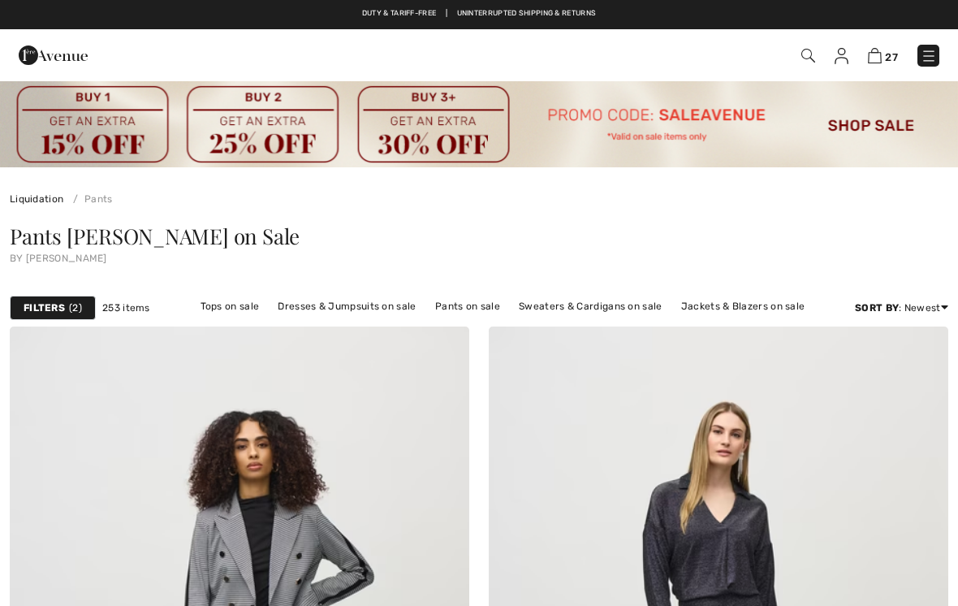
checkbox input "true"
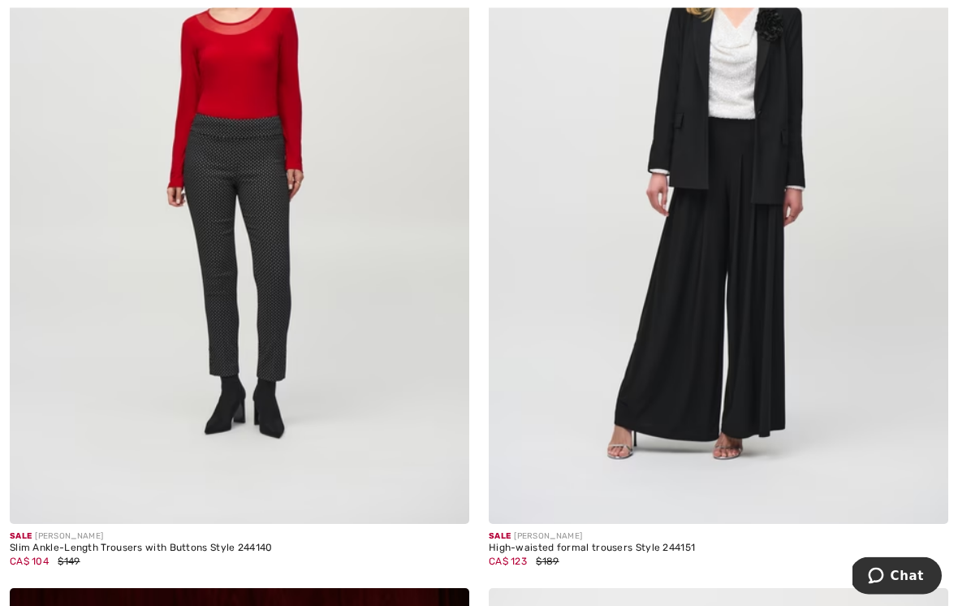
scroll to position [5941, 0]
click at [328, 149] on img at bounding box center [239, 178] width 459 height 689
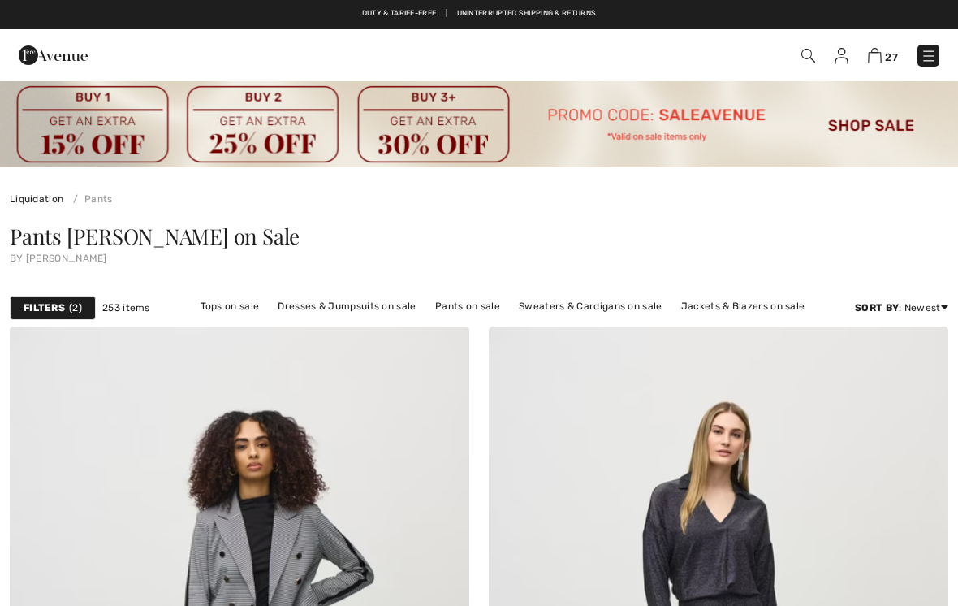
checkbox input "true"
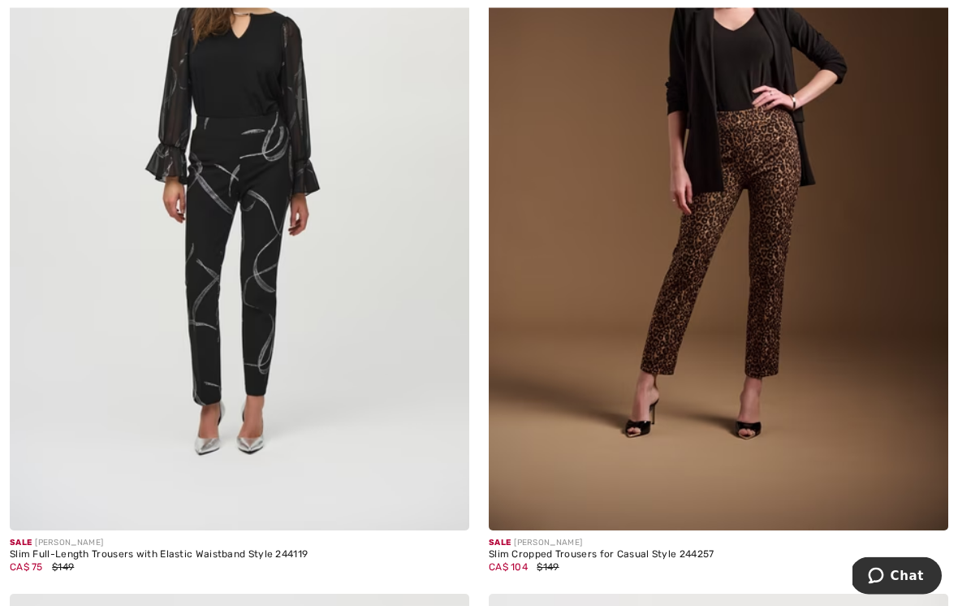
scroll to position [7441, 0]
click at [277, 227] on img at bounding box center [239, 185] width 459 height 689
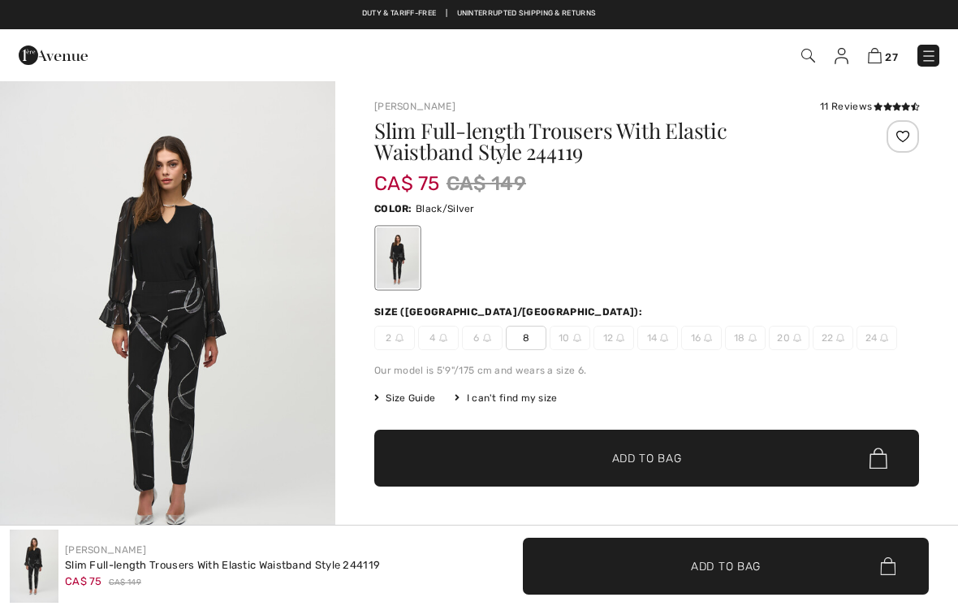
checkbox input "true"
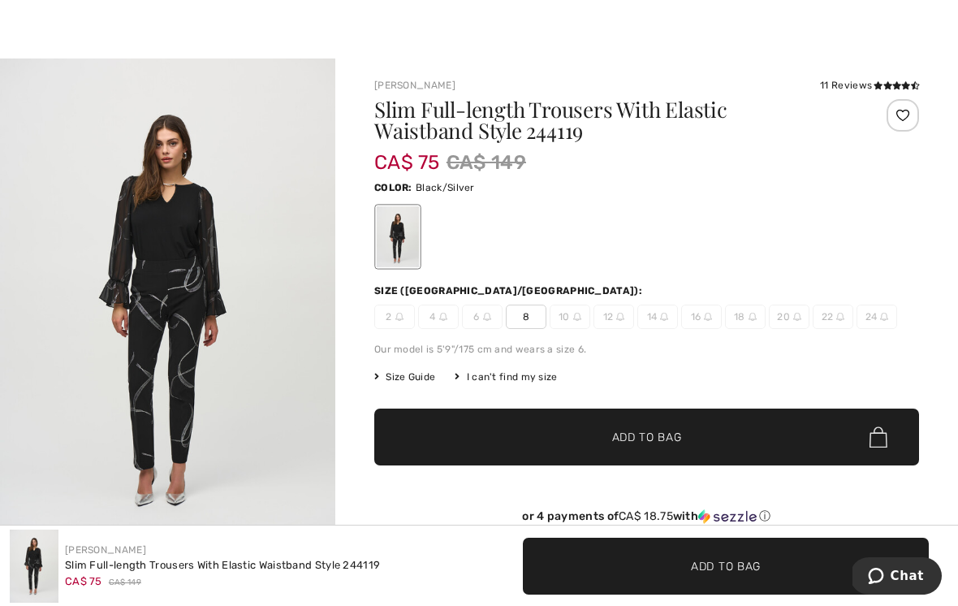
scroll to position [22, 0]
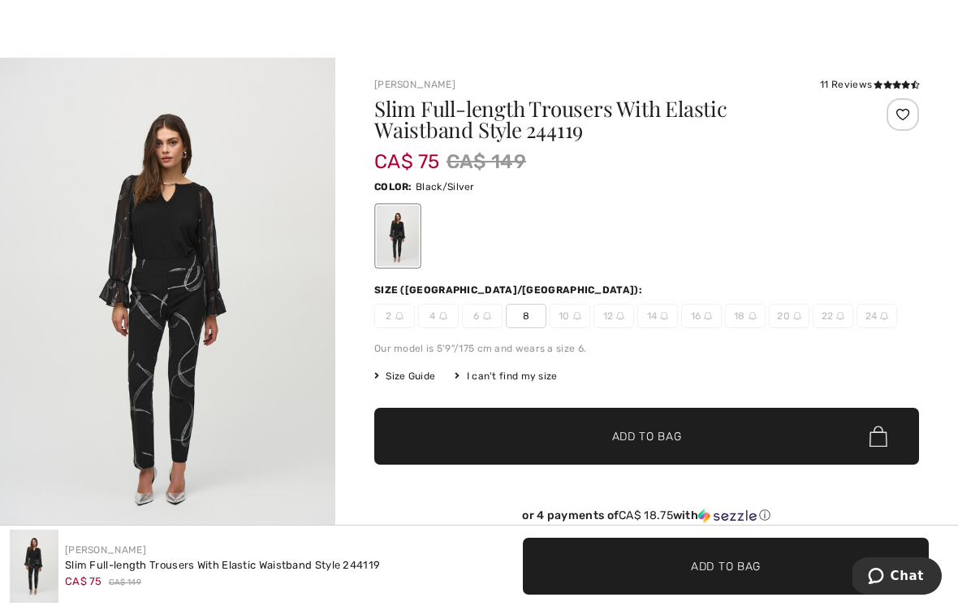
click at [540, 317] on span "8" at bounding box center [526, 316] width 41 height 24
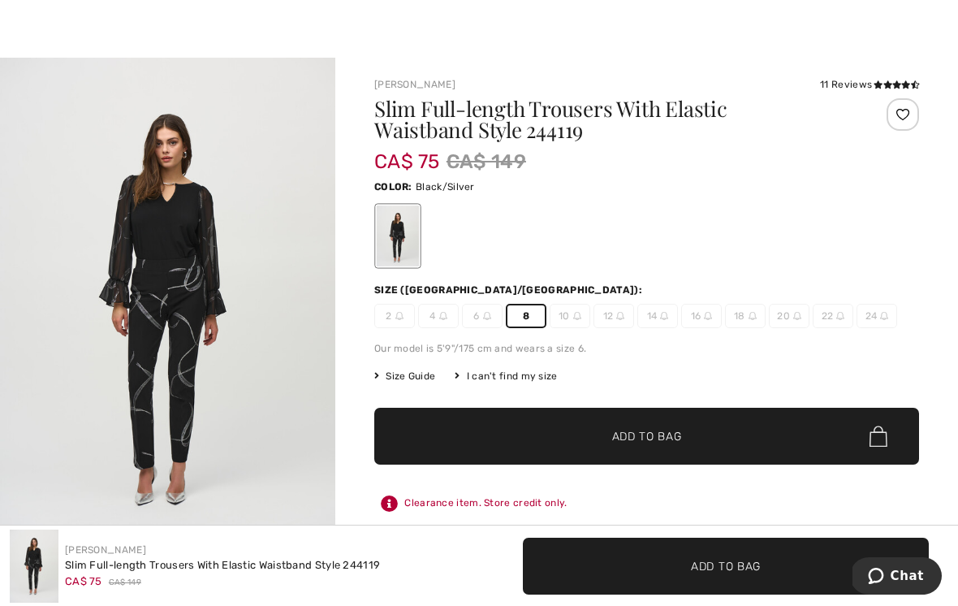
click at [667, 440] on span "Add to Bag" at bounding box center [647, 436] width 70 height 17
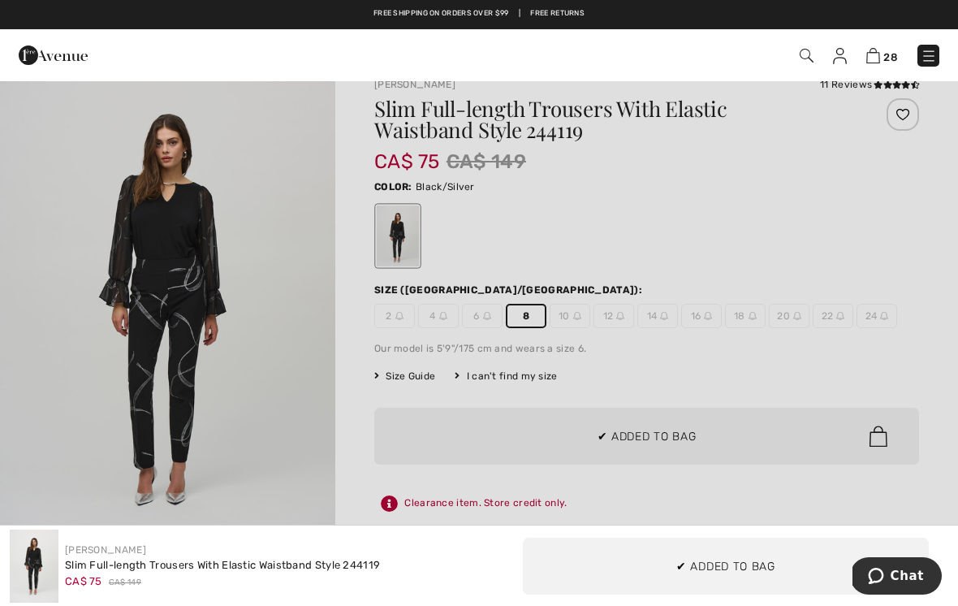
click at [900, 347] on div at bounding box center [479, 303] width 958 height 606
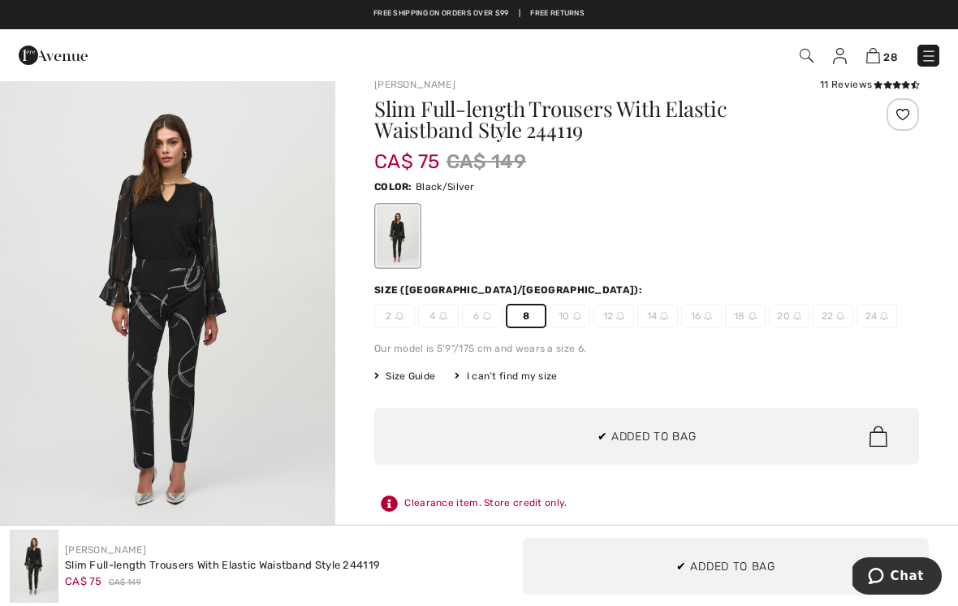
click at [878, 77] on div "28 Added to Bag Joseph Ribkoff Shawl Collar Open Front Jacket Style 252037 CA$ …" at bounding box center [479, 55] width 958 height 52
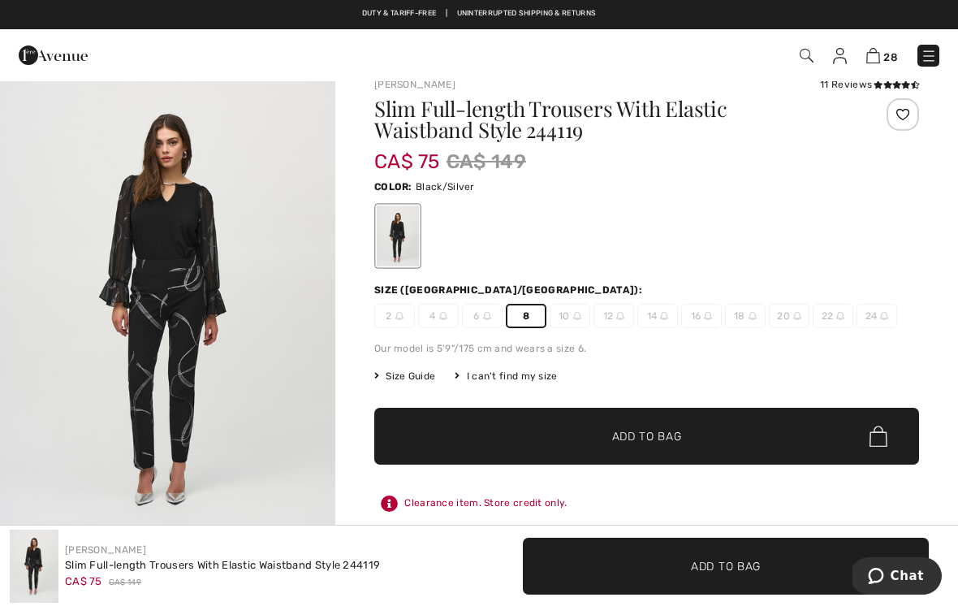
click at [873, 83] on icon at bounding box center [877, 84] width 9 height 8
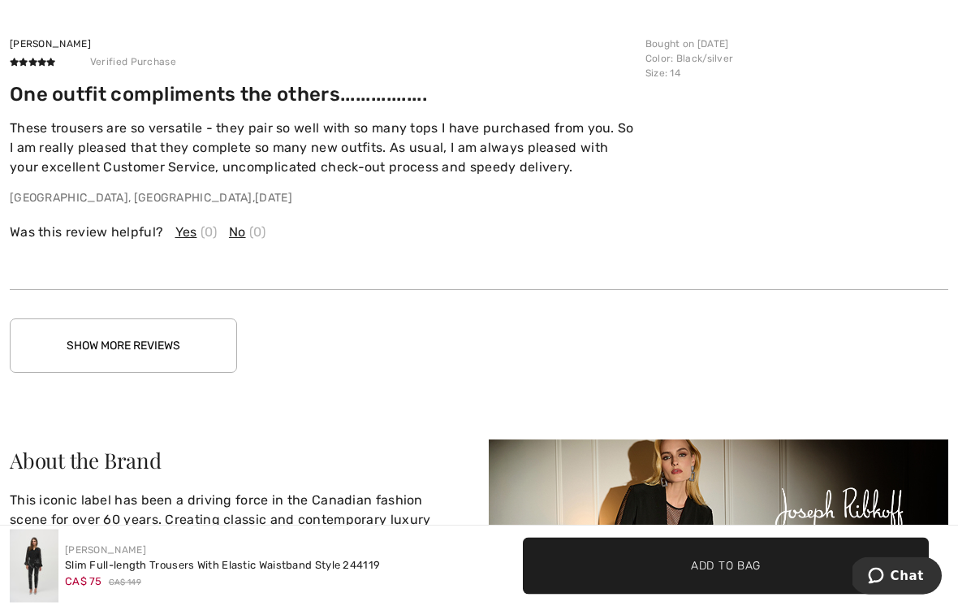
scroll to position [3258, 0]
click at [219, 329] on button "Show More Reviews" at bounding box center [123, 345] width 227 height 54
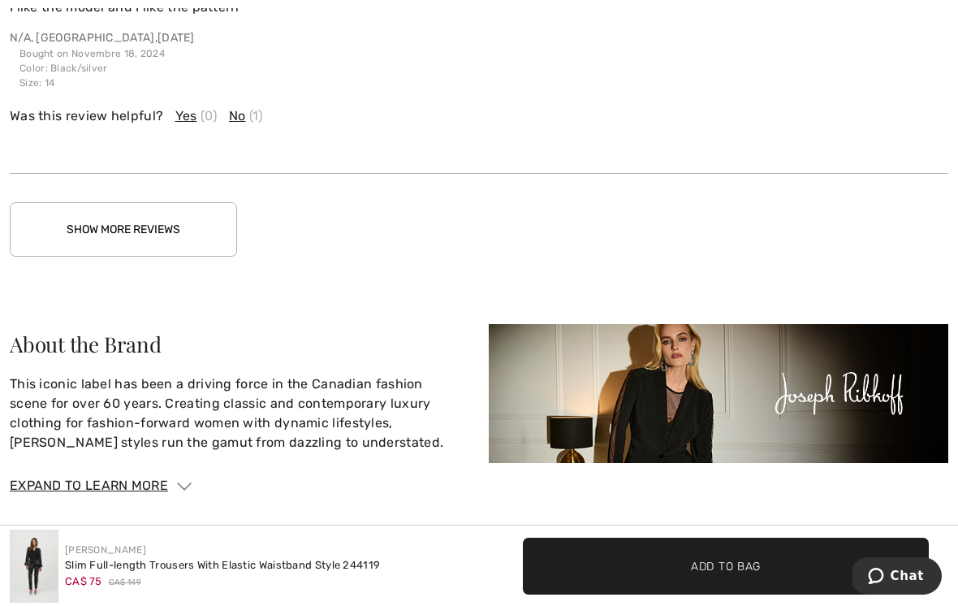
scroll to position [4283, 0]
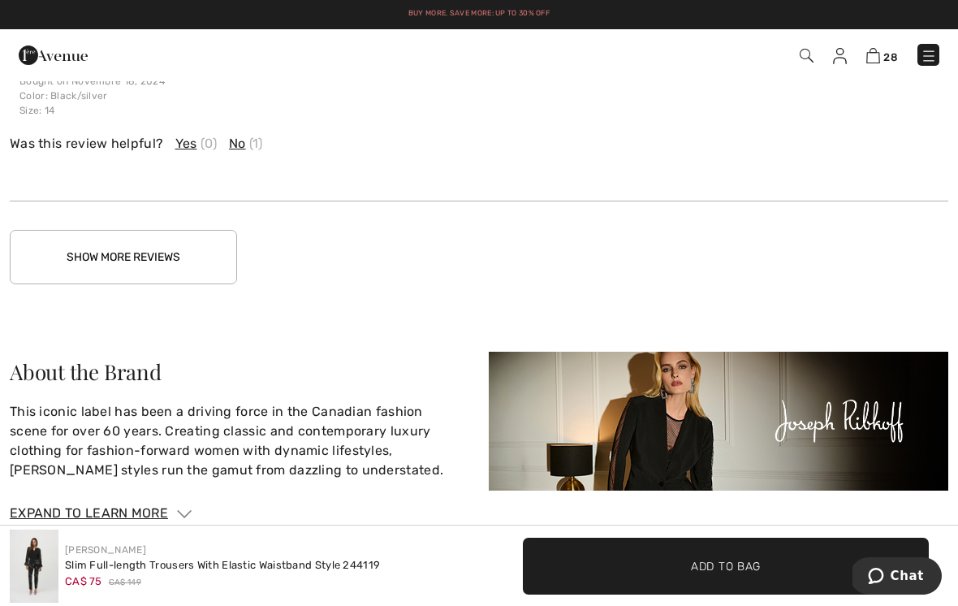
click at [210, 252] on button "Show More Reviews" at bounding box center [123, 257] width 227 height 54
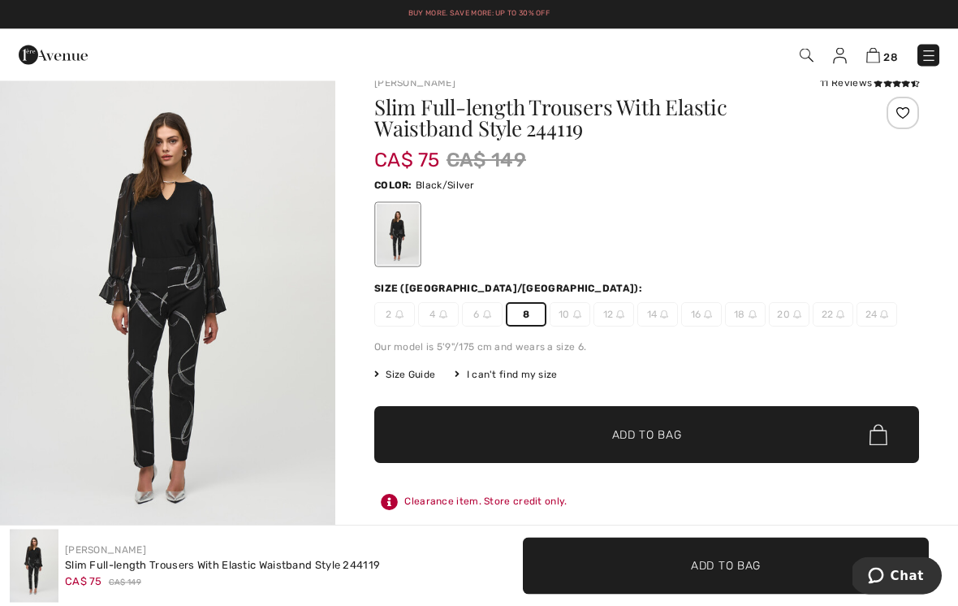
scroll to position [0, 0]
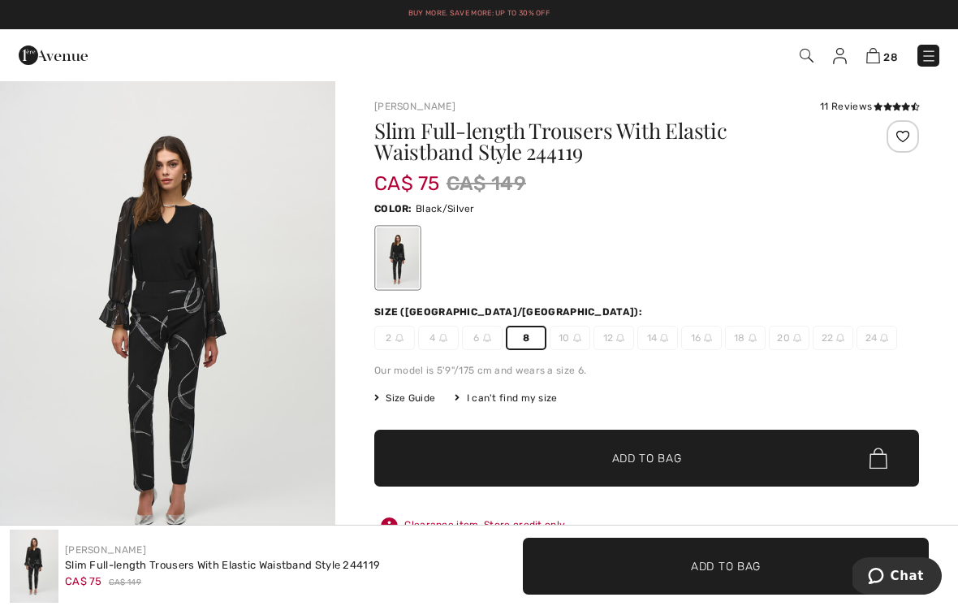
click at [532, 330] on span "8" at bounding box center [526, 338] width 41 height 24
click at [659, 466] on span "Add to Bag" at bounding box center [647, 458] width 70 height 17
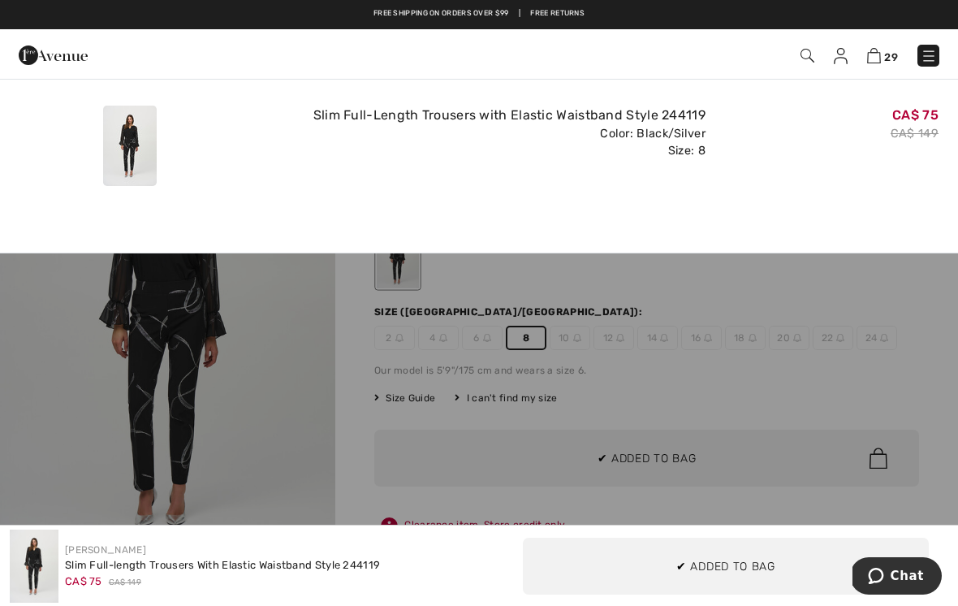
click at [811, 184] on div "CA$ 75 CA$ 149" at bounding box center [828, 145] width 233 height 93
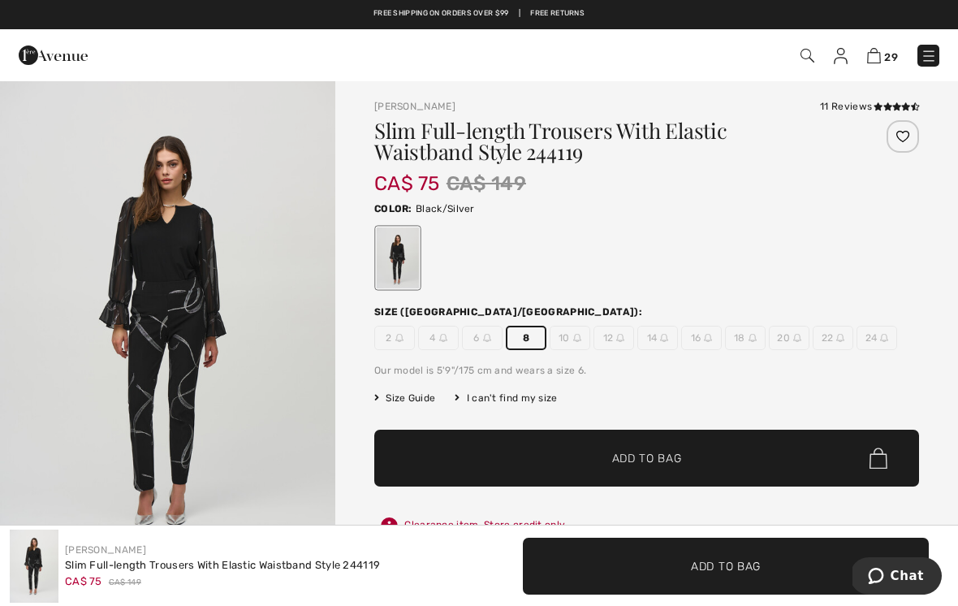
click at [304, 390] on img "1 / 4" at bounding box center [167, 331] width 335 height 502
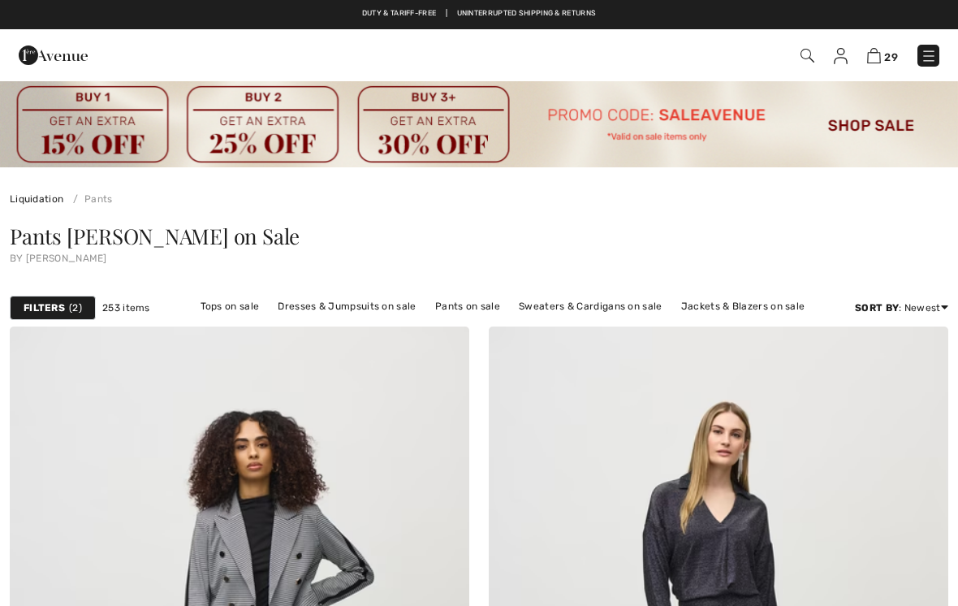
scroll to position [7466, 0]
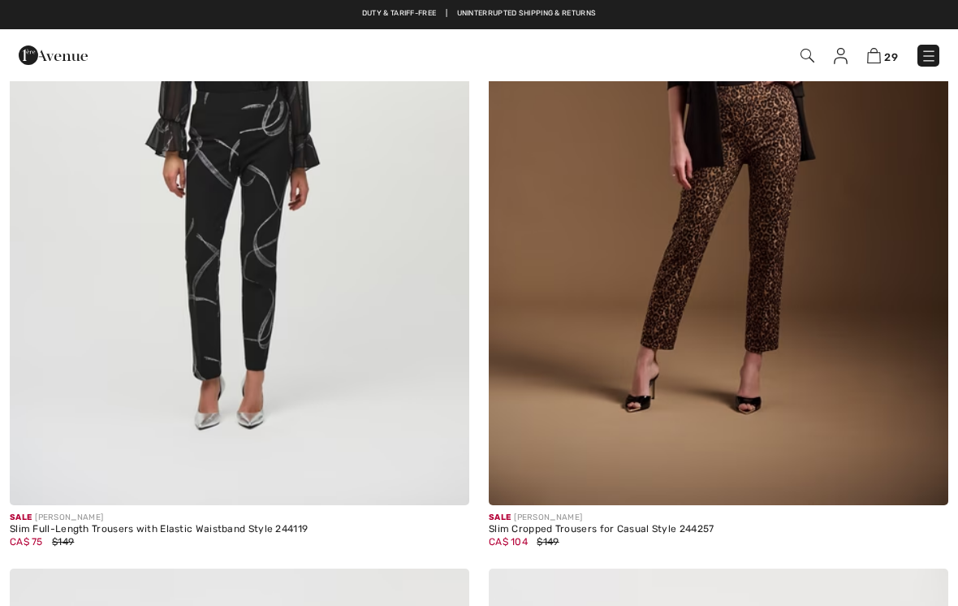
checkbox input "true"
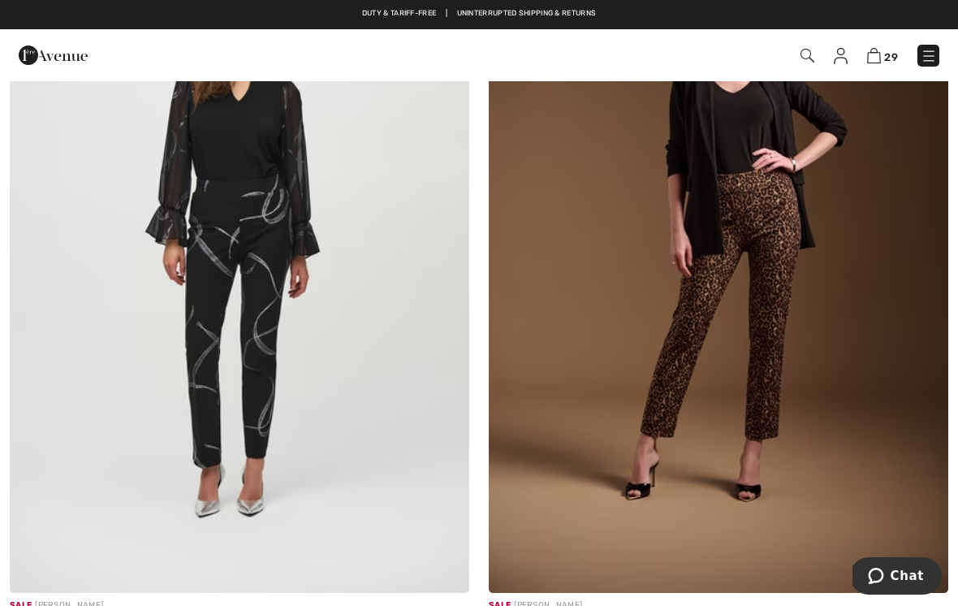
scroll to position [7377, 0]
click at [772, 212] on img at bounding box center [718, 248] width 459 height 689
click at [788, 233] on img at bounding box center [718, 248] width 459 height 689
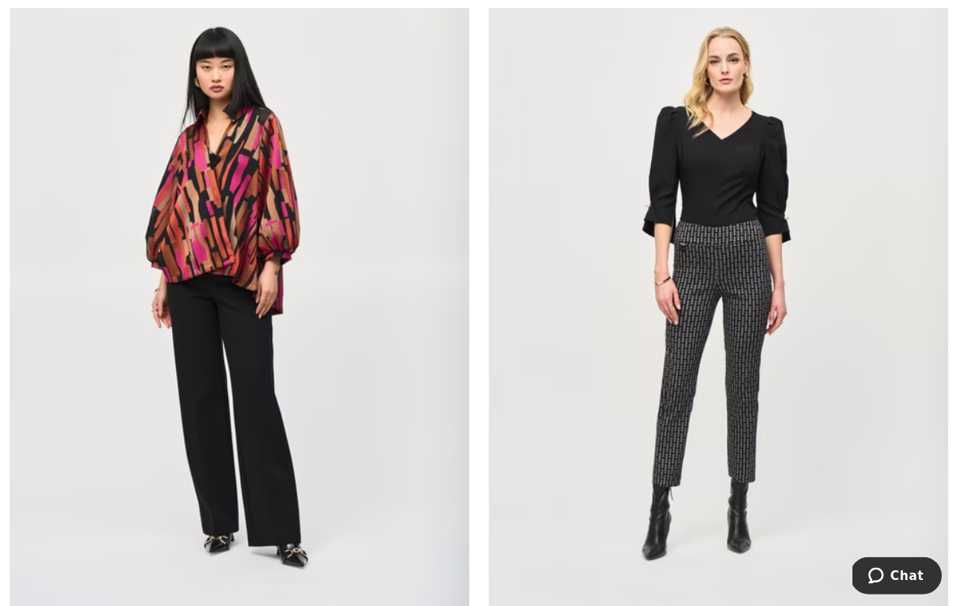
scroll to position [12752, 0]
click at [746, 347] on img at bounding box center [718, 294] width 459 height 689
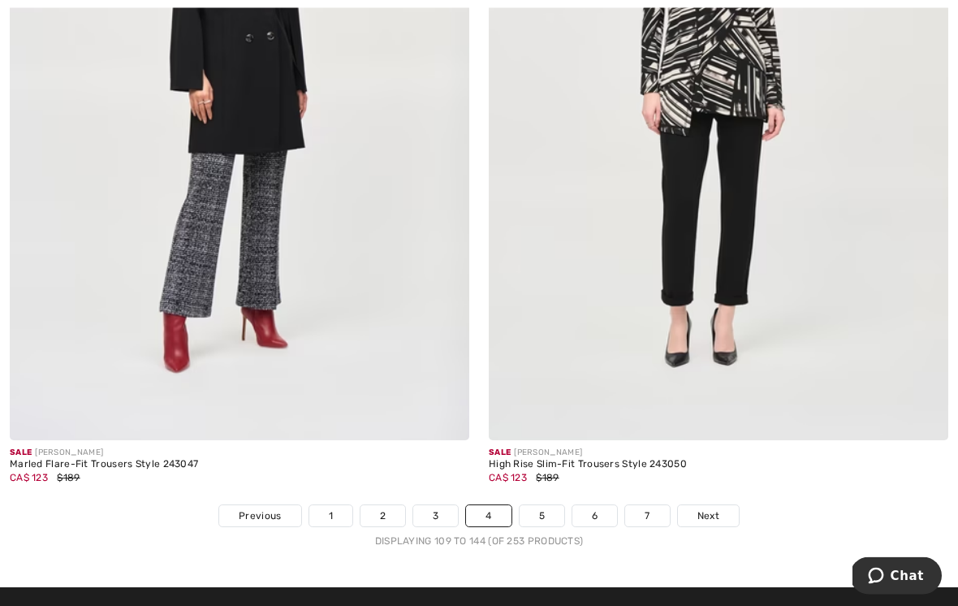
scroll to position [13705, 0]
click at [545, 505] on link "5" at bounding box center [542, 515] width 45 height 21
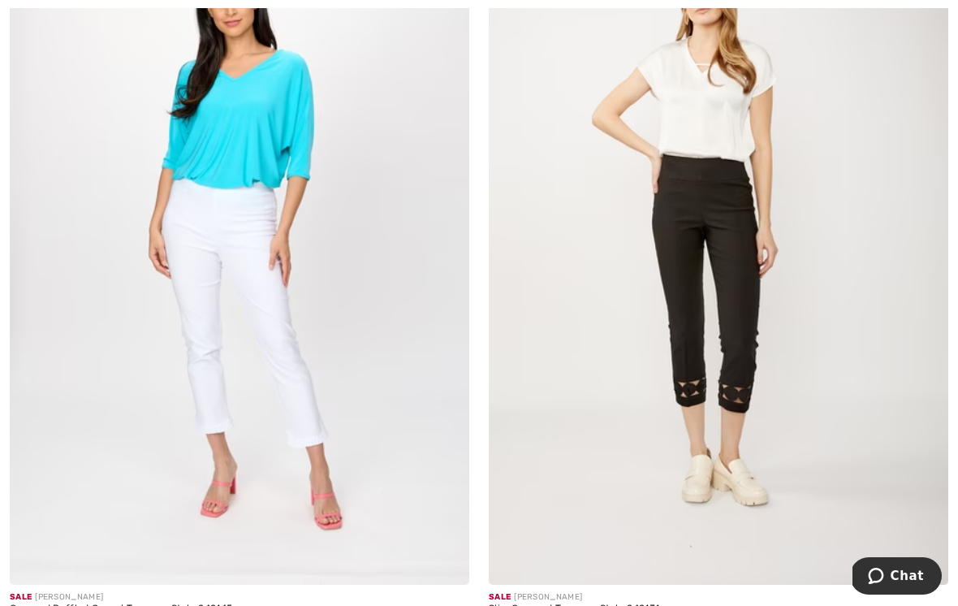
scroll to position [2727, 0]
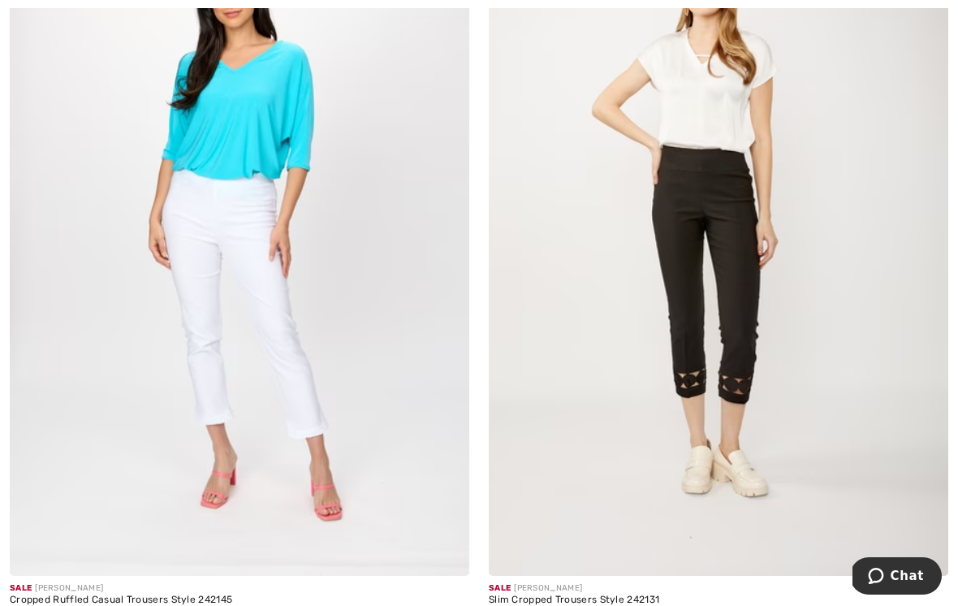
click at [729, 338] on img at bounding box center [718, 230] width 459 height 689
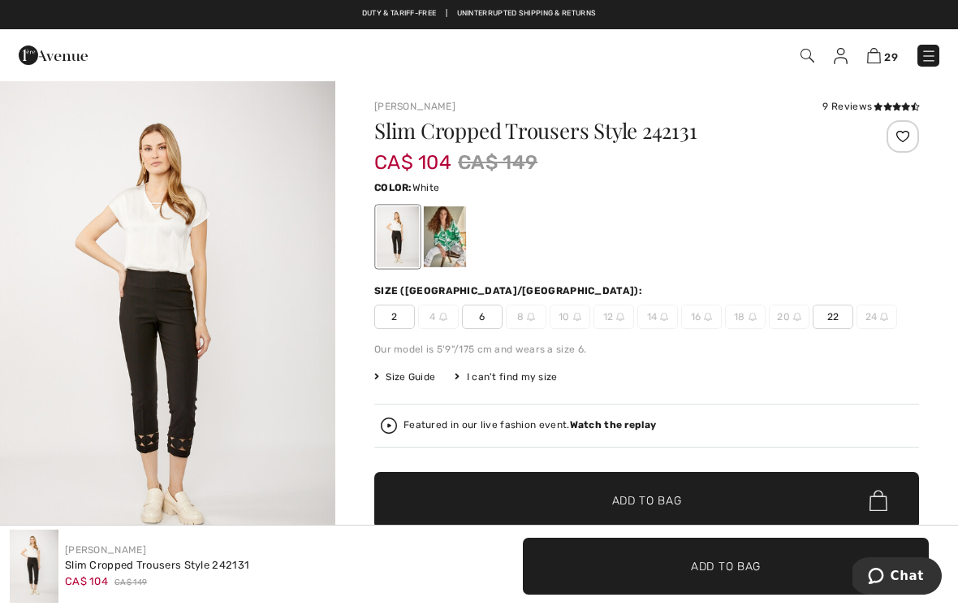
click at [455, 243] on div at bounding box center [445, 236] width 42 height 61
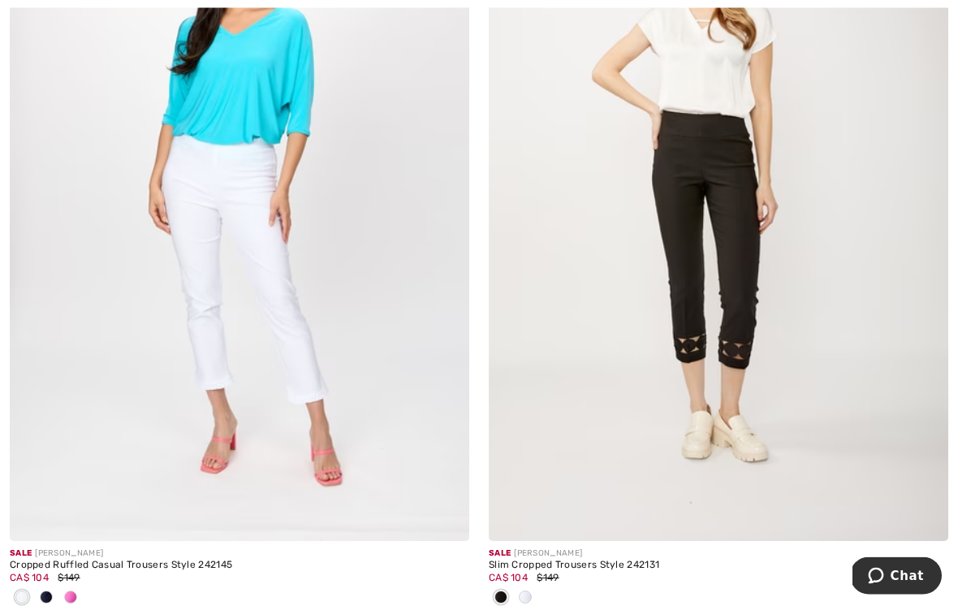
scroll to position [2762, 0]
click at [281, 246] on img at bounding box center [239, 195] width 459 height 689
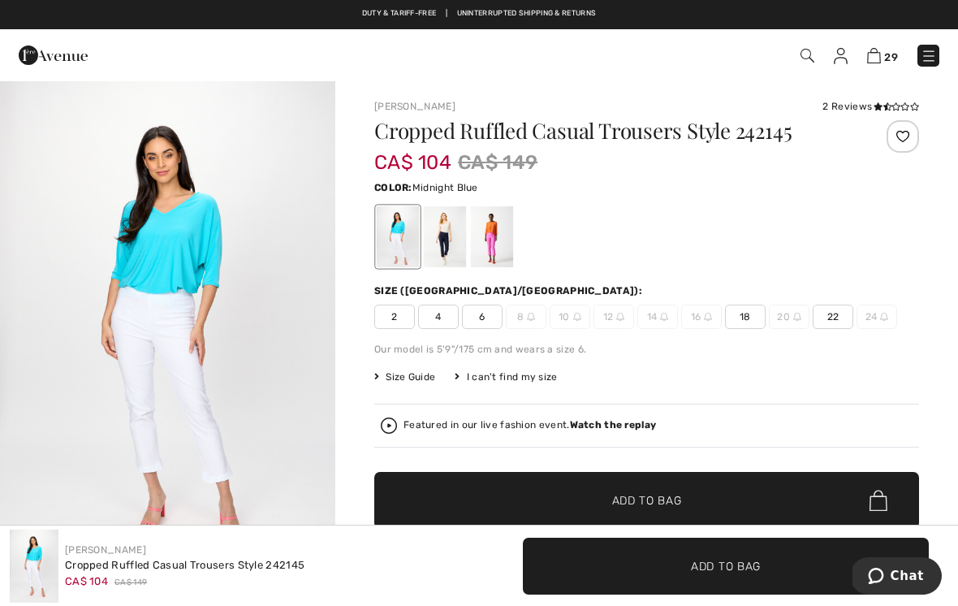
click at [447, 238] on div at bounding box center [445, 236] width 42 height 61
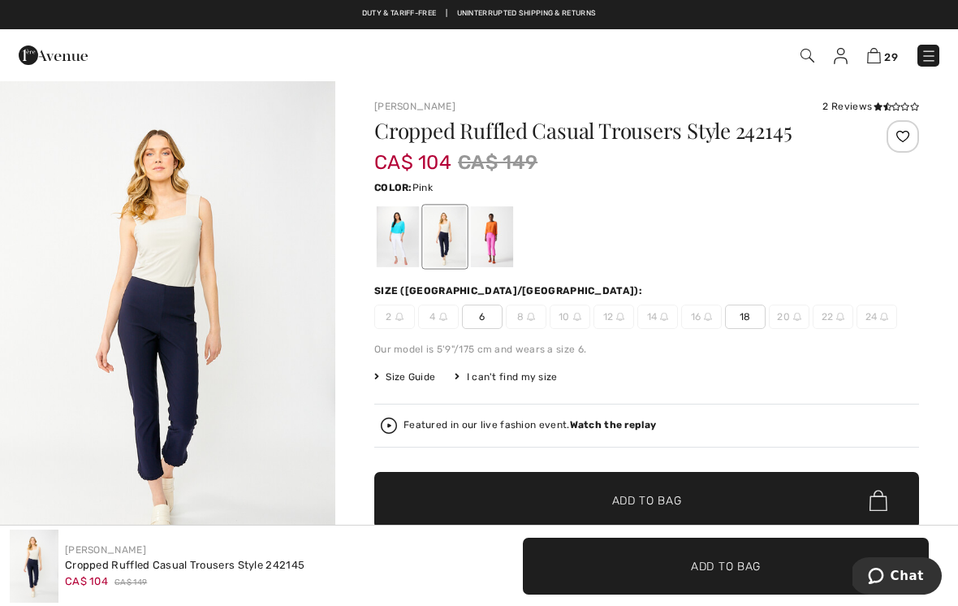
click at [496, 234] on div at bounding box center [492, 236] width 42 height 61
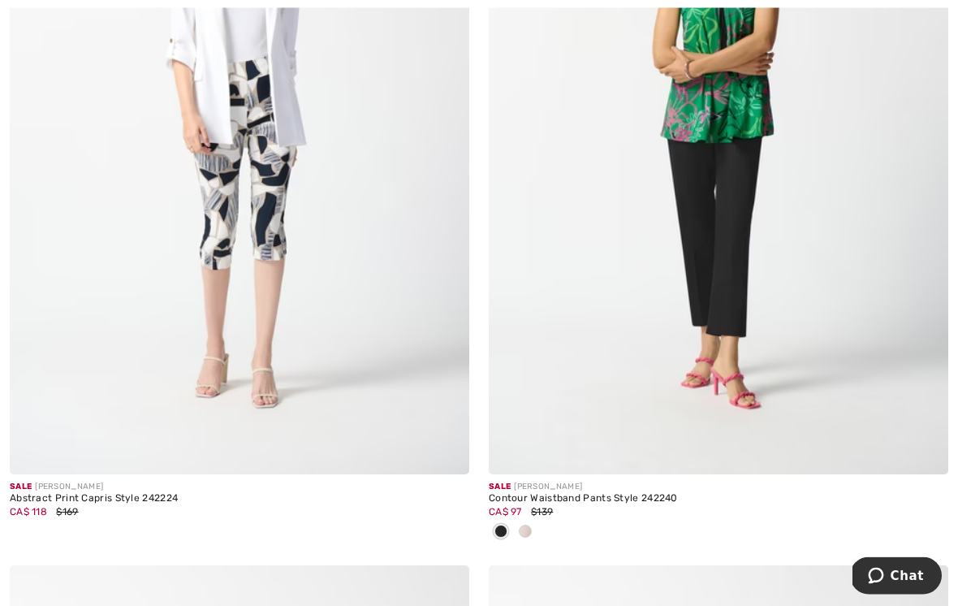
scroll to position [5290, 0]
click at [736, 271] on img at bounding box center [718, 129] width 459 height 689
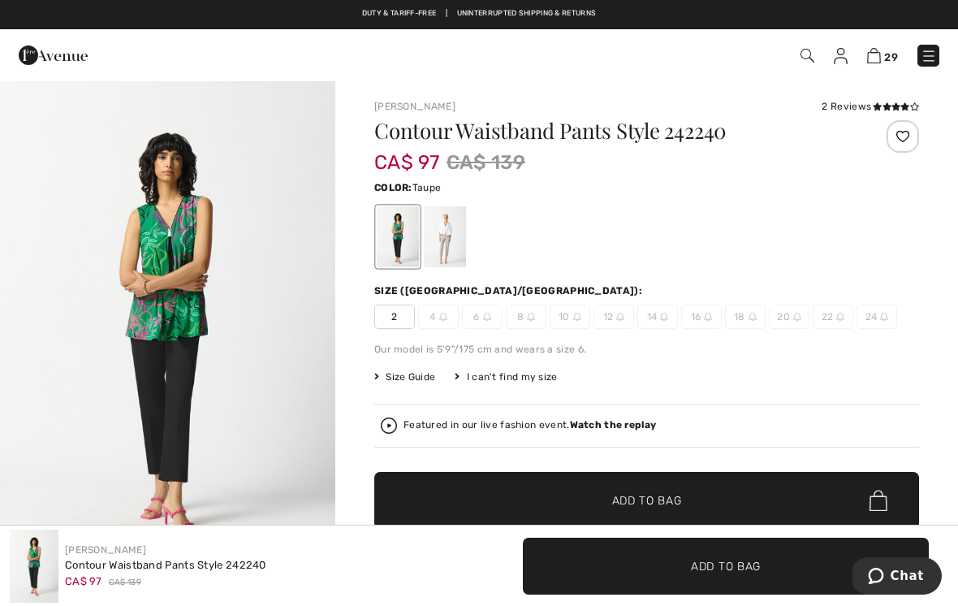
click at [459, 233] on div at bounding box center [445, 236] width 42 height 61
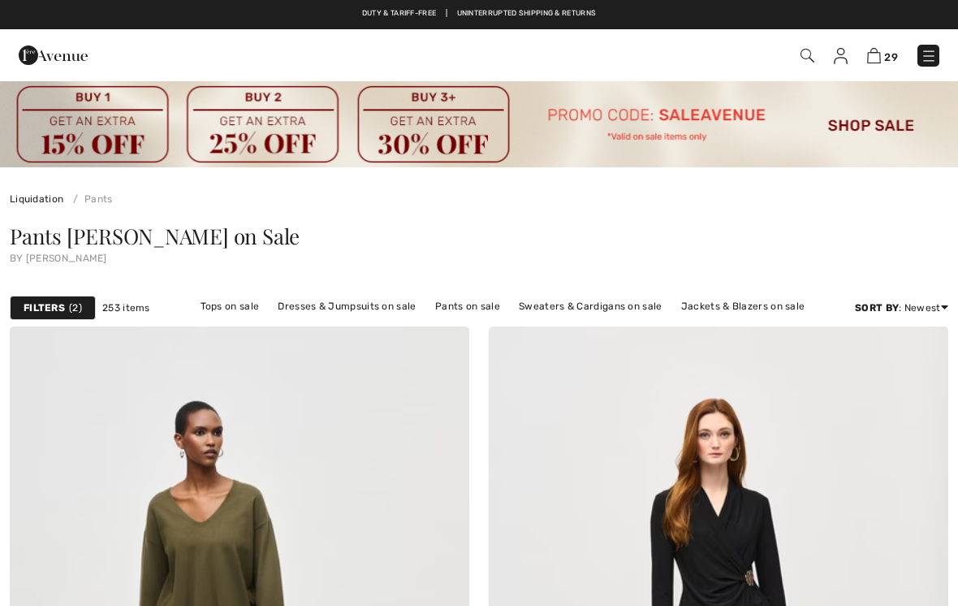
scroll to position [5315, 0]
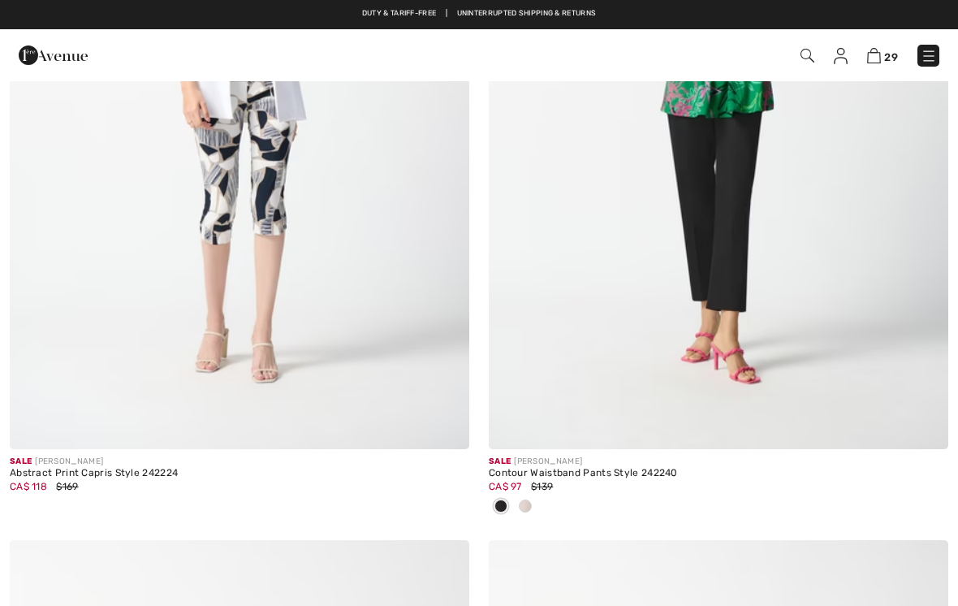
checkbox input "true"
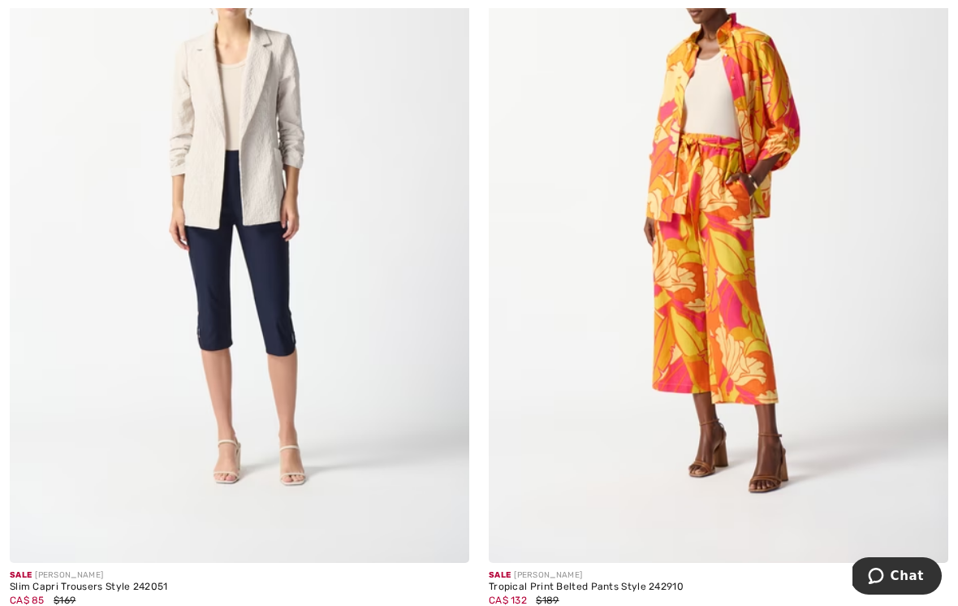
scroll to position [5988, 0]
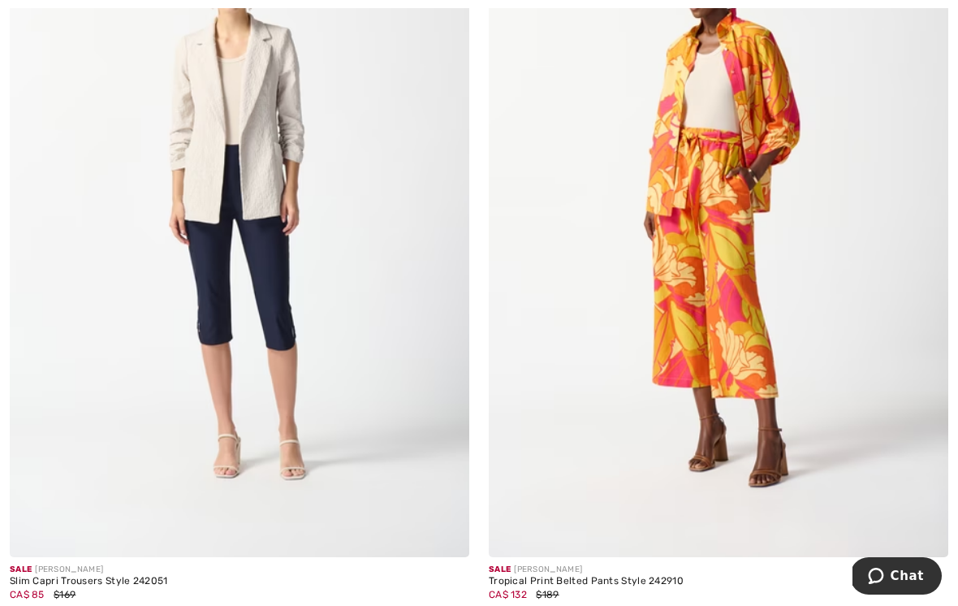
click at [273, 164] on img at bounding box center [239, 212] width 459 height 689
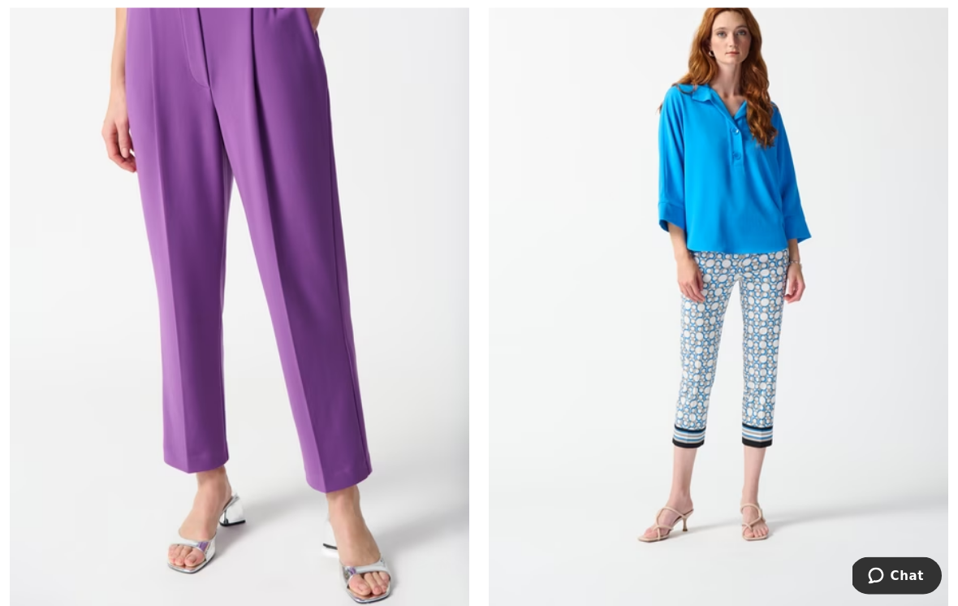
scroll to position [6689, 0]
click at [291, 151] on img at bounding box center [239, 264] width 459 height 689
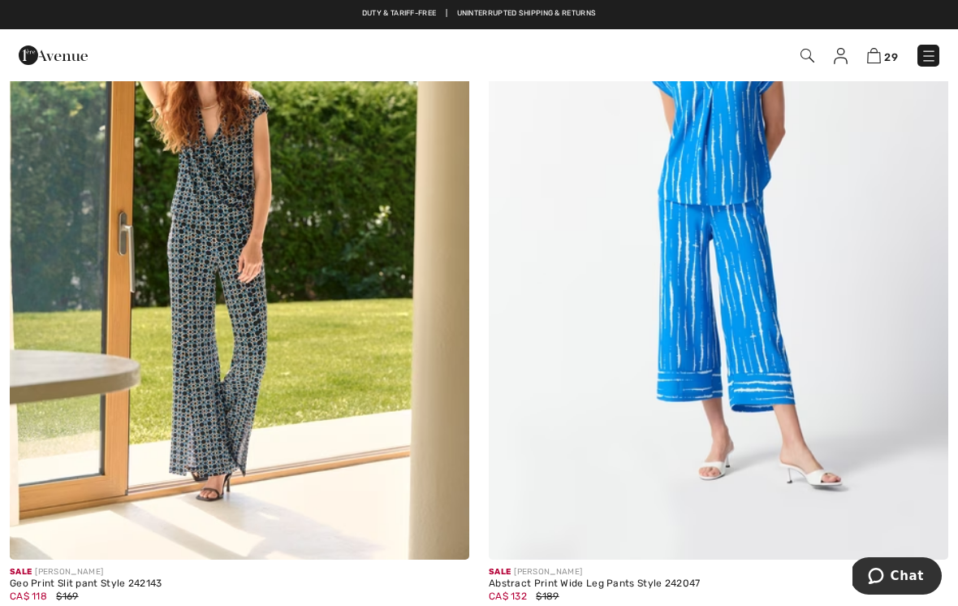
scroll to position [7491, 0]
click at [728, 199] on img at bounding box center [718, 215] width 459 height 689
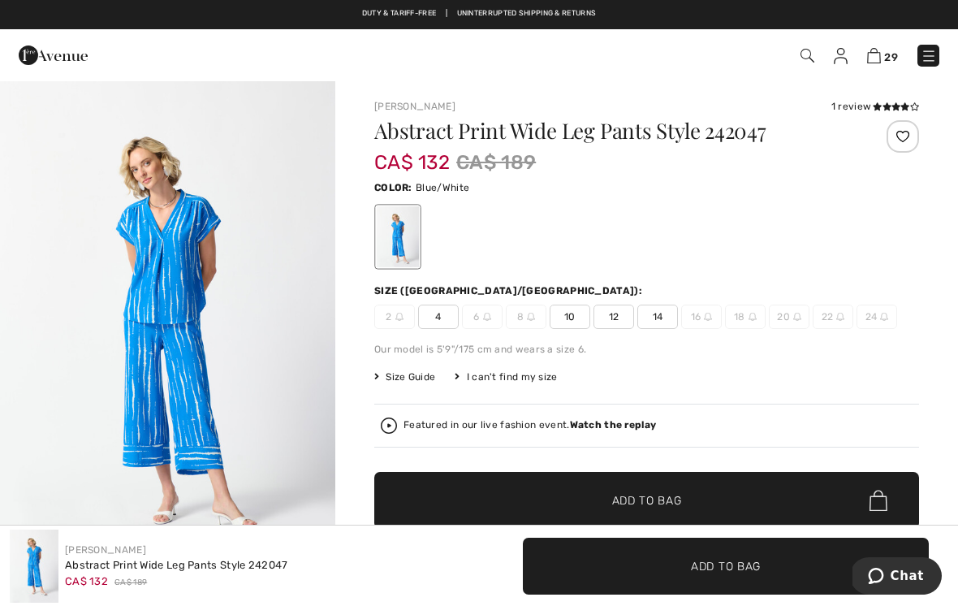
click at [572, 322] on span "10" at bounding box center [570, 316] width 41 height 24
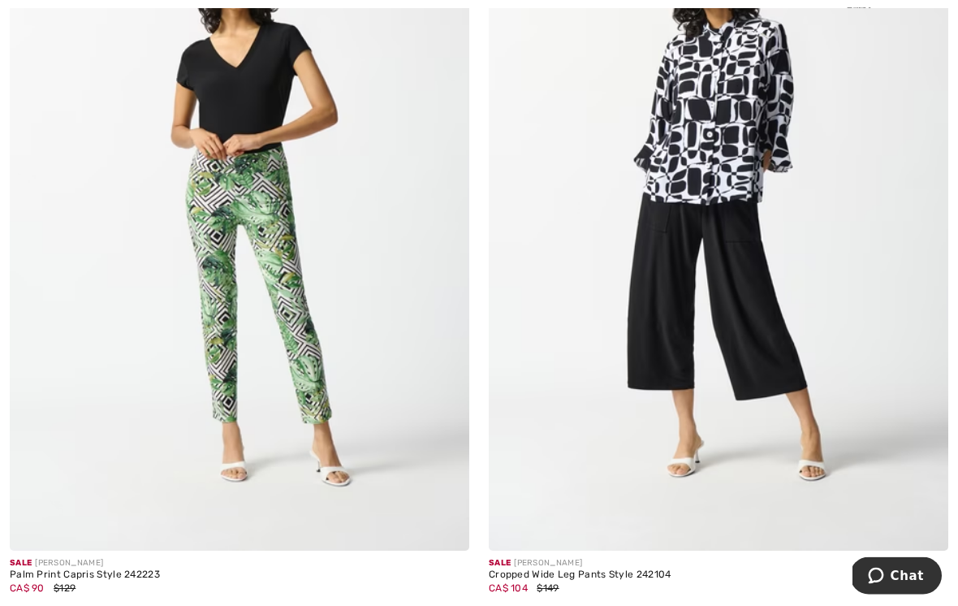
scroll to position [9008, 0]
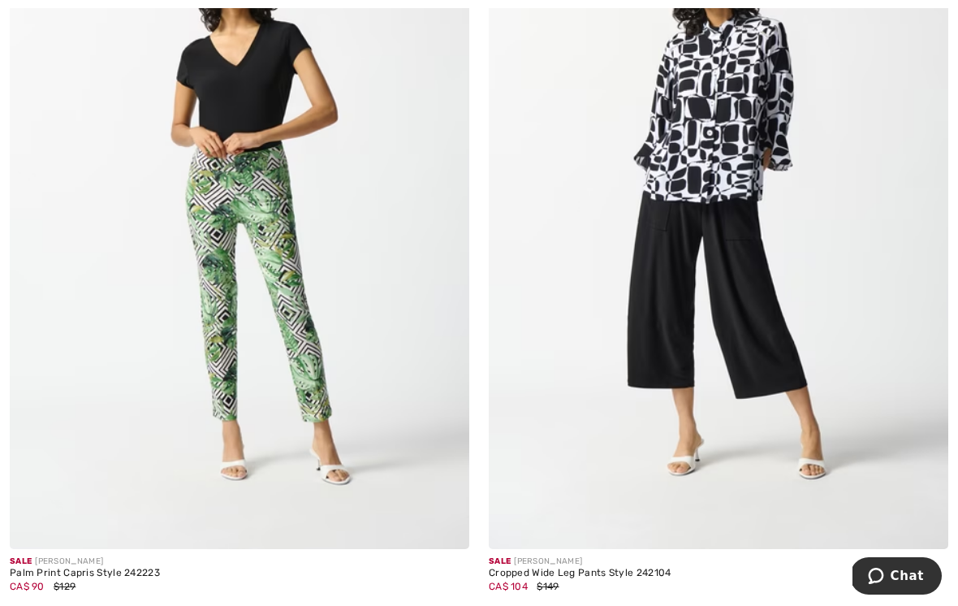
click at [295, 306] on img at bounding box center [239, 204] width 459 height 689
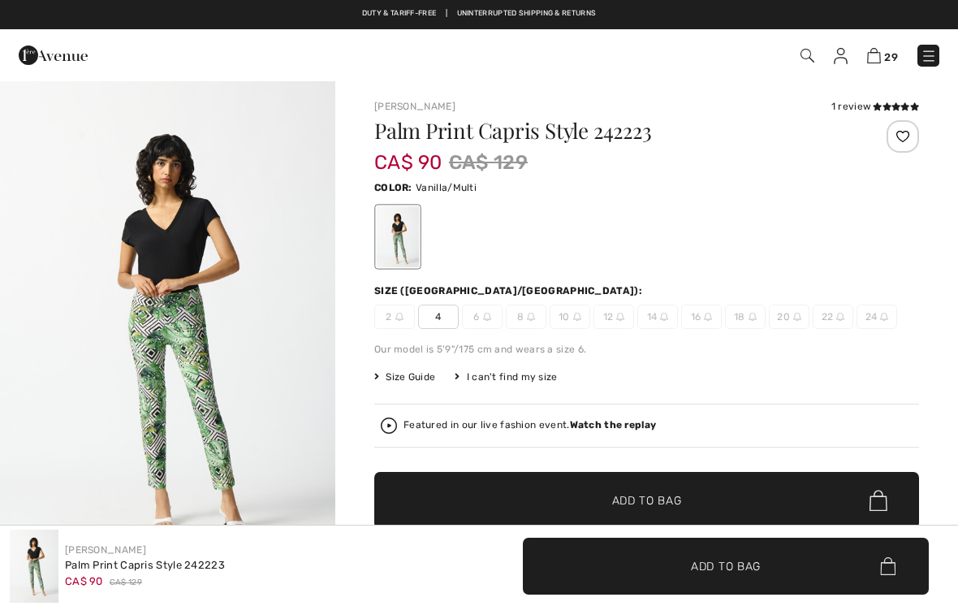
checkbox input "true"
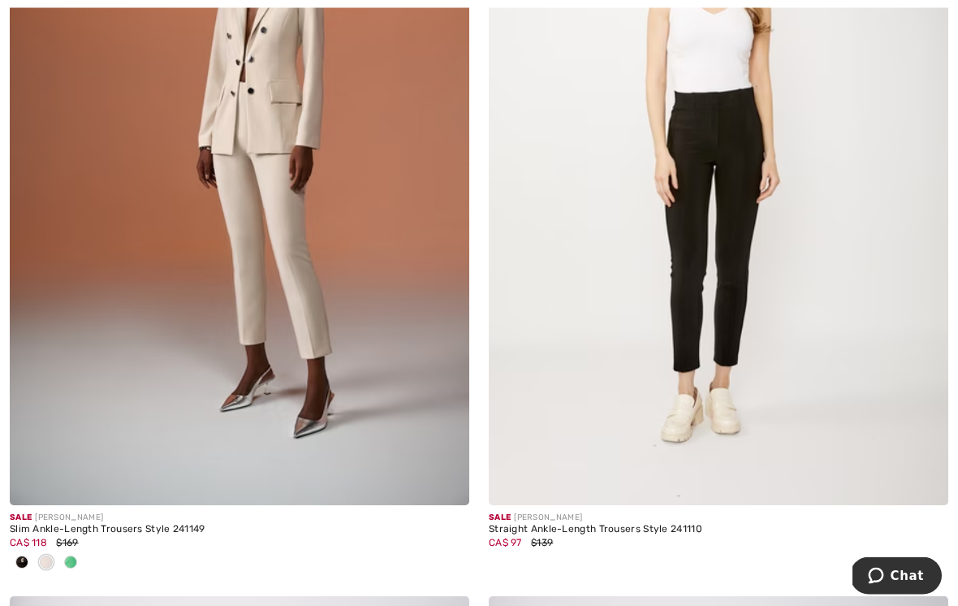
scroll to position [10708, 0]
click at [316, 305] on img at bounding box center [239, 160] width 459 height 689
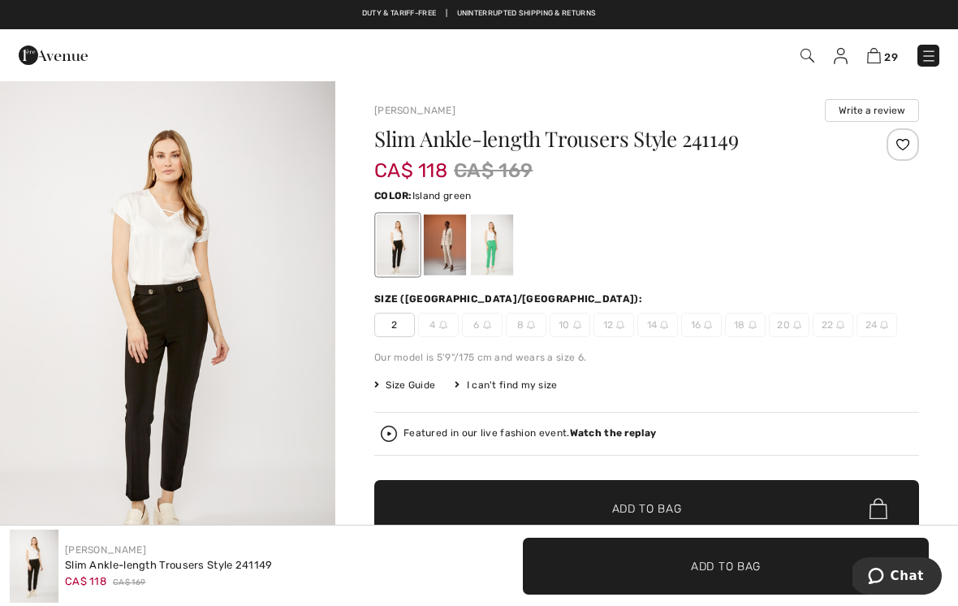
click at [501, 239] on div at bounding box center [492, 244] width 42 height 61
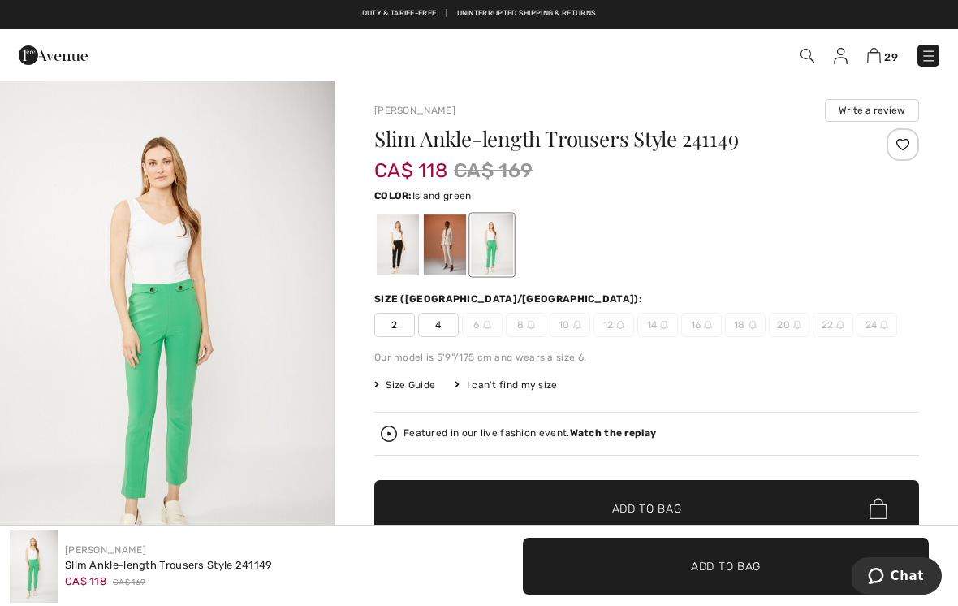
click at [446, 241] on div at bounding box center [445, 244] width 42 height 61
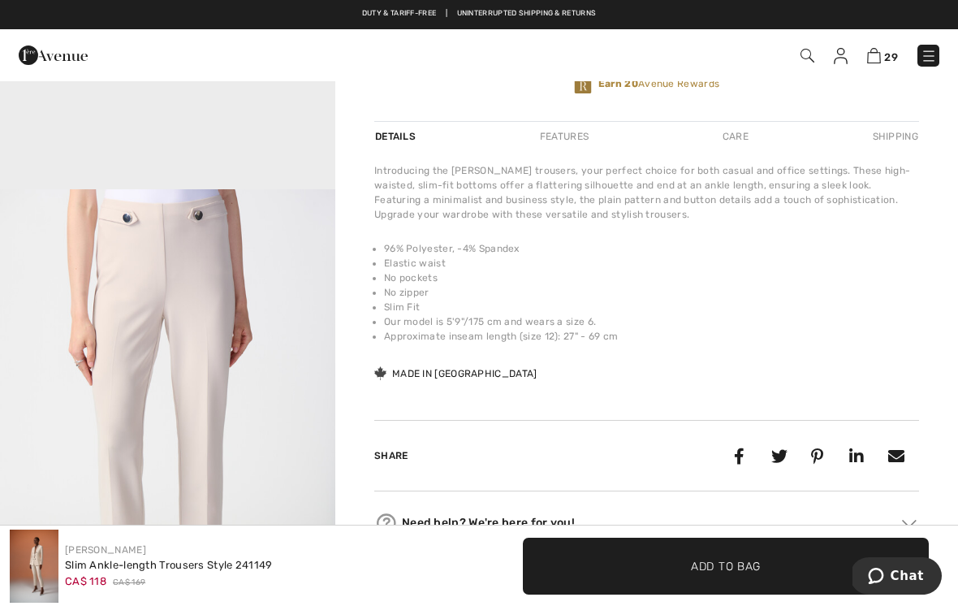
scroll to position [823, 0]
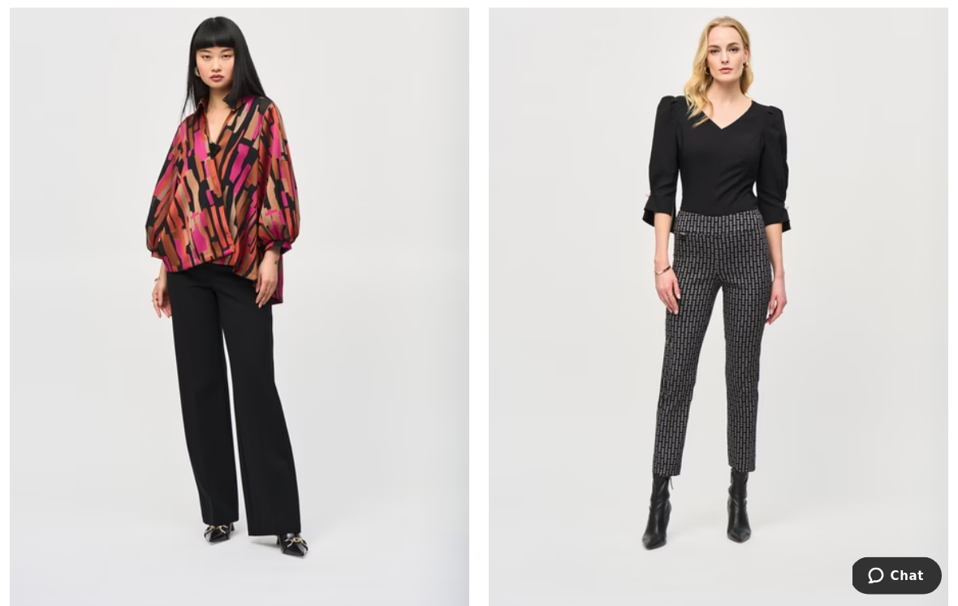
scroll to position [12763, 0]
click at [769, 333] on img at bounding box center [718, 284] width 459 height 689
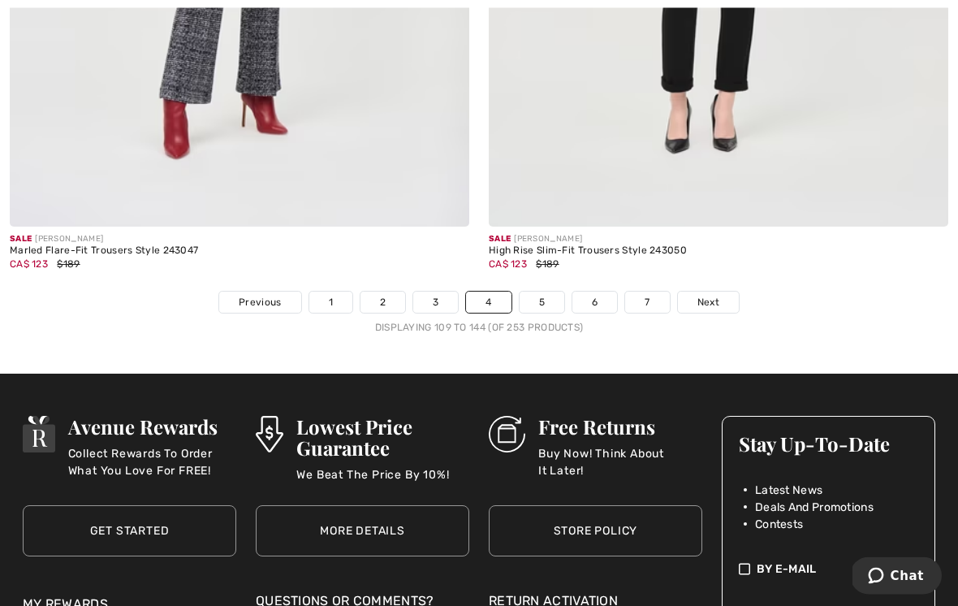
scroll to position [13919, 0]
click at [549, 291] on link "5" at bounding box center [542, 301] width 45 height 21
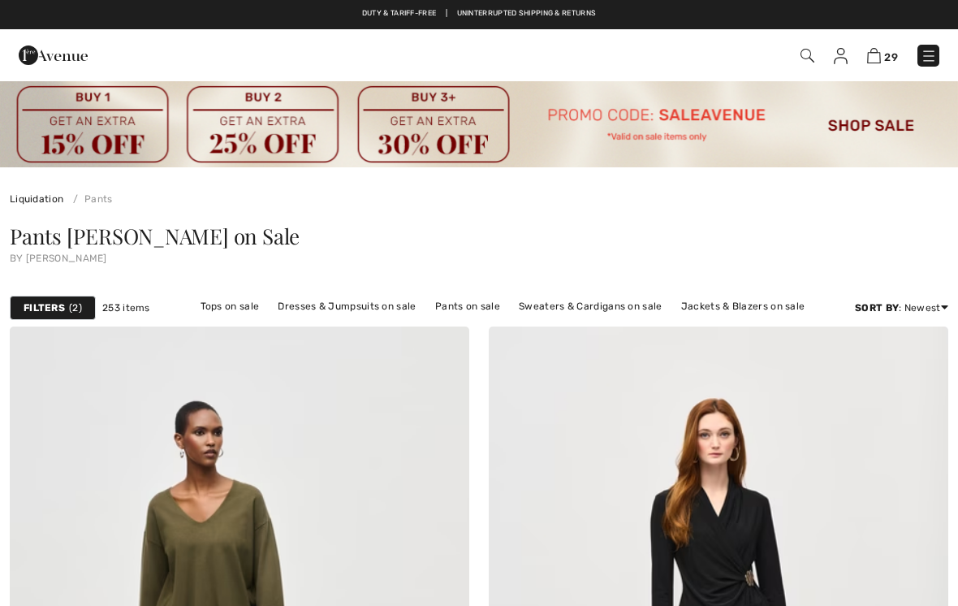
checkbox input "true"
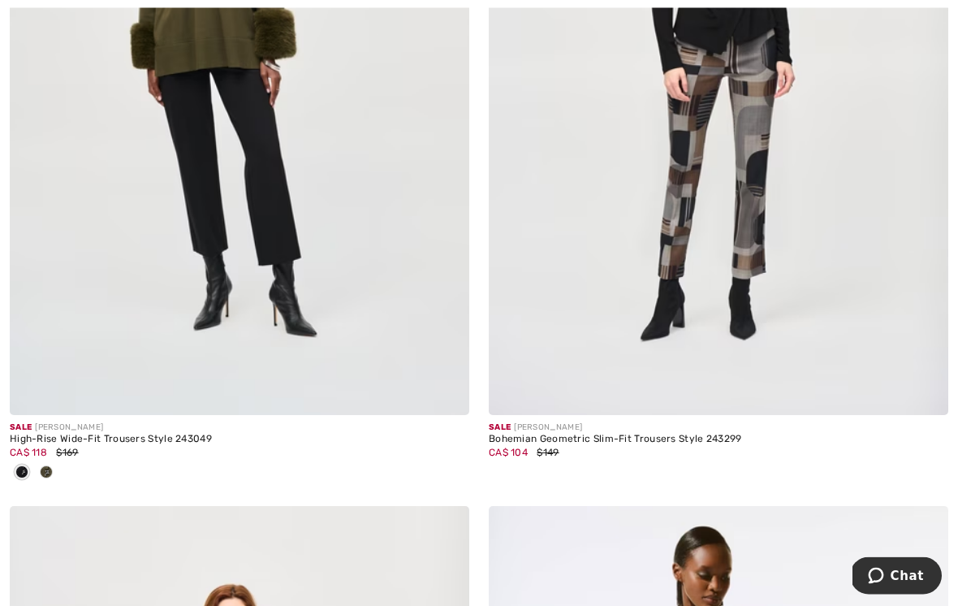
scroll to position [601, 0]
click at [763, 213] on img at bounding box center [718, 70] width 459 height 689
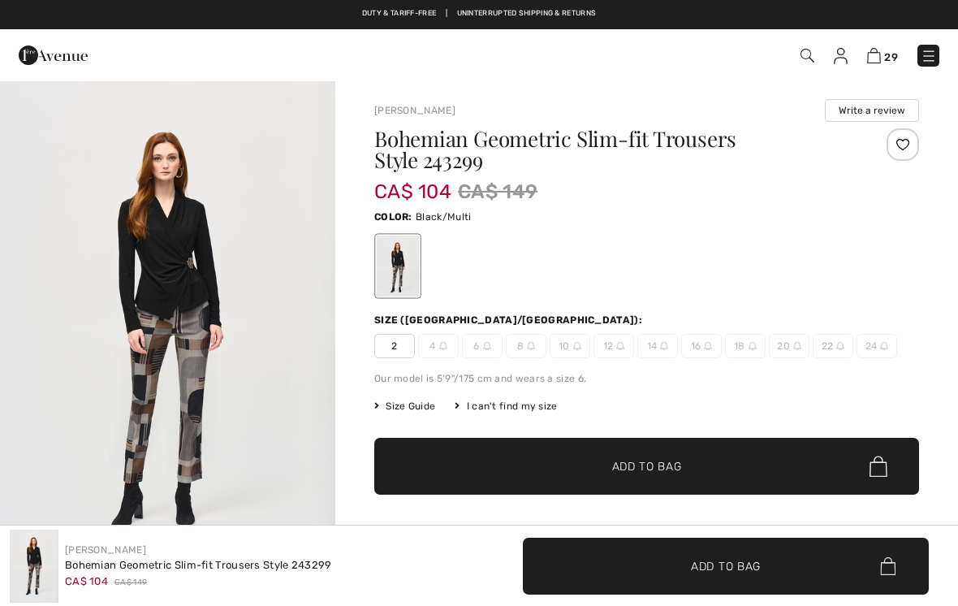
checkbox input "true"
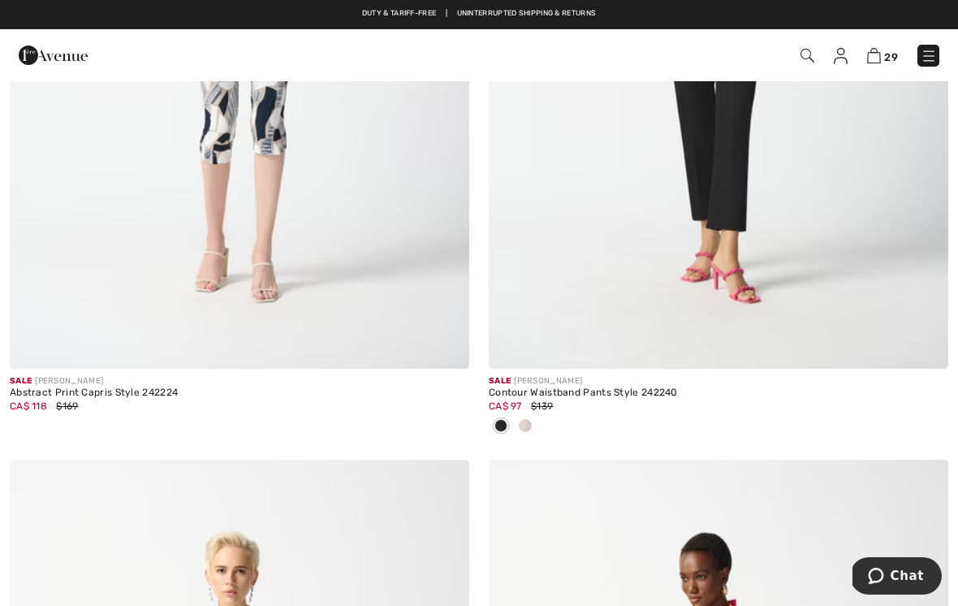
scroll to position [5399, 0]
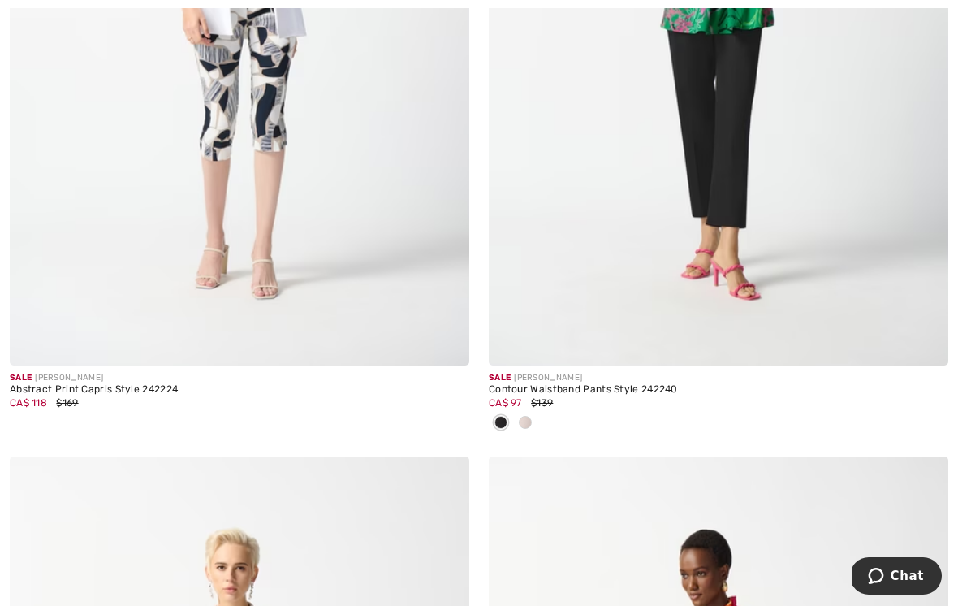
click at [762, 218] on img at bounding box center [718, 20] width 459 height 689
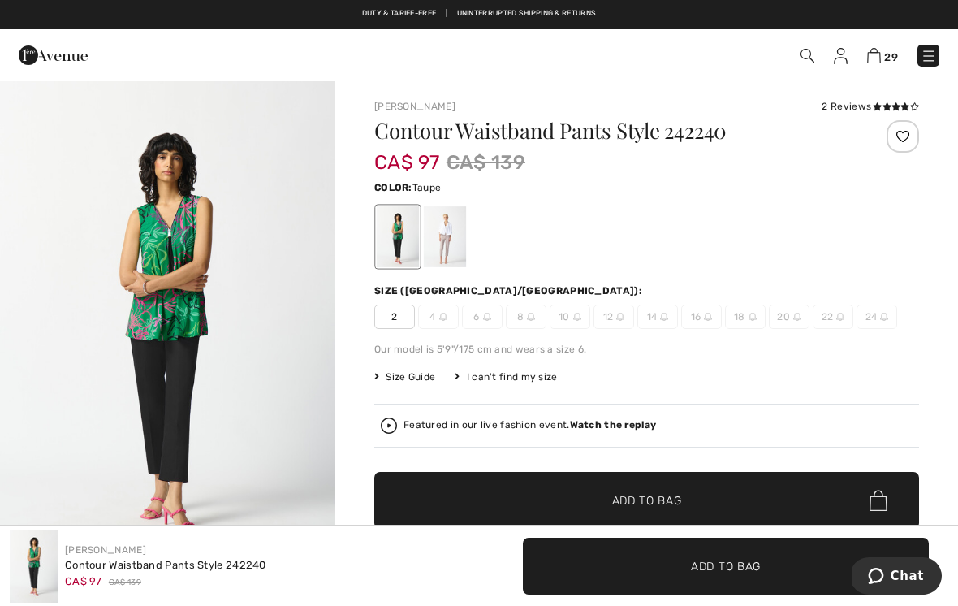
click at [450, 225] on div at bounding box center [445, 236] width 42 height 61
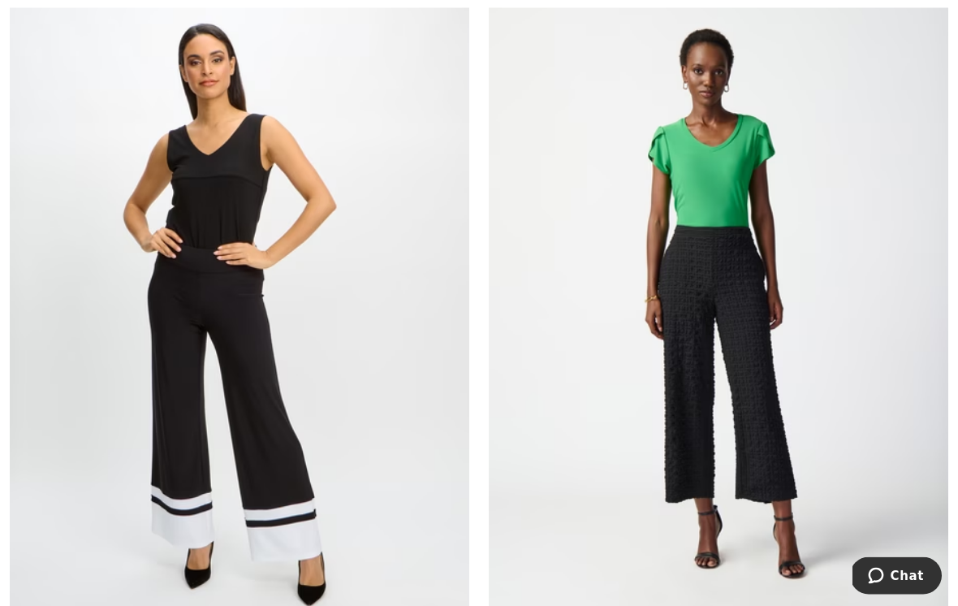
scroll to position [12905, 0]
click at [785, 423] on img at bounding box center [718, 303] width 459 height 689
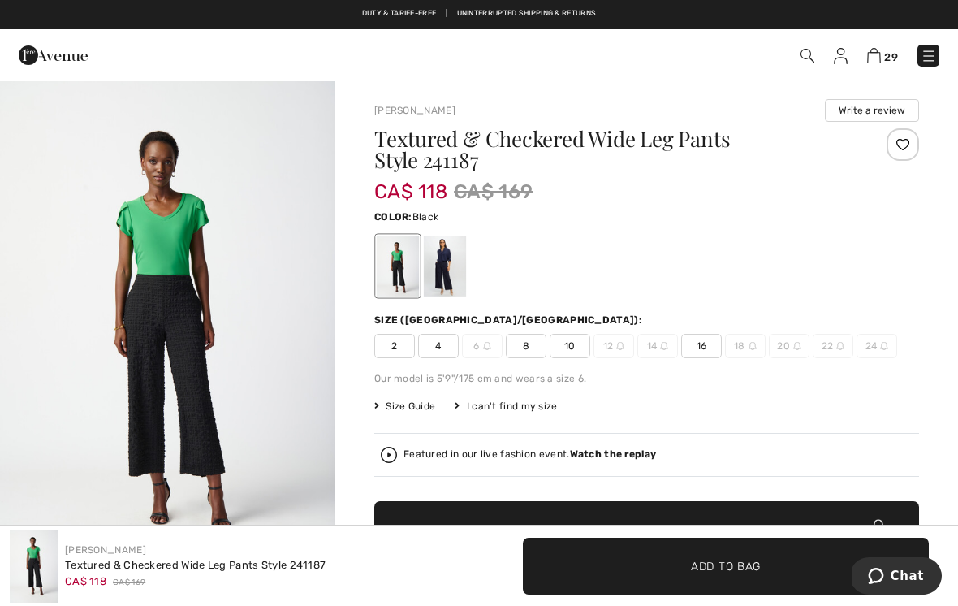
click at [535, 349] on span "8" at bounding box center [526, 346] width 41 height 24
click at [730, 573] on span "Add to Bag" at bounding box center [726, 565] width 70 height 17
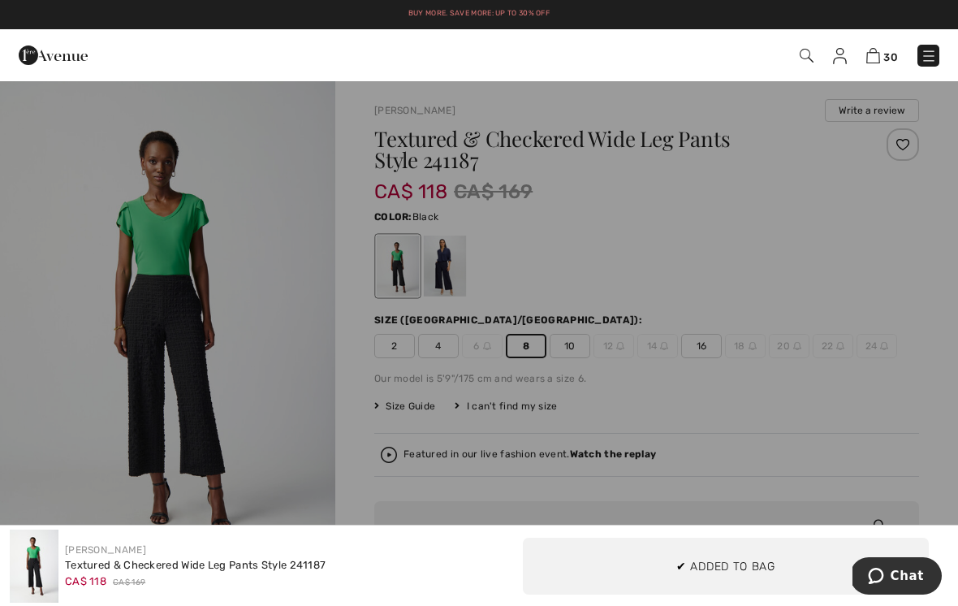
click at [297, 408] on div at bounding box center [479, 303] width 958 height 606
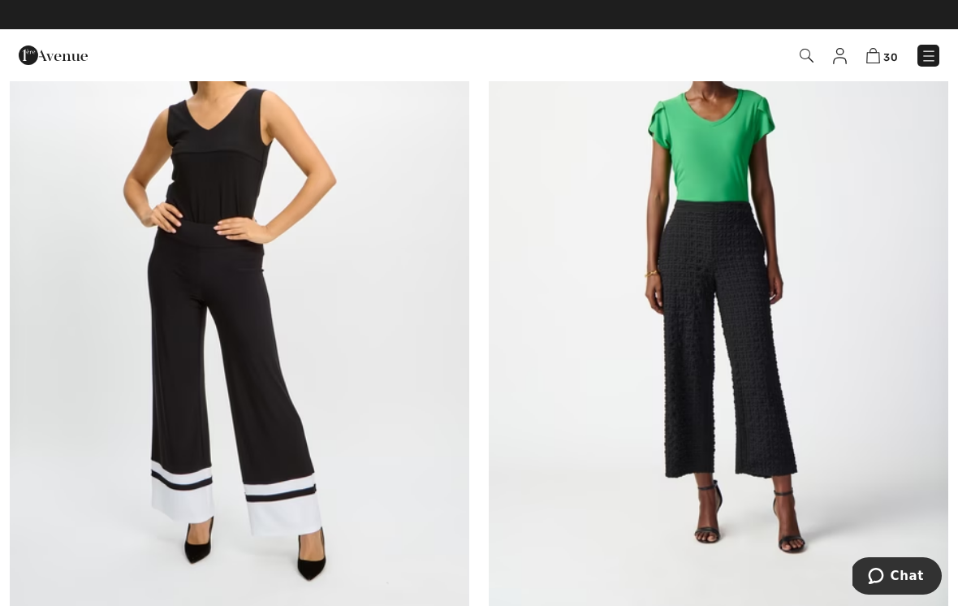
click at [753, 306] on img at bounding box center [718, 277] width 459 height 689
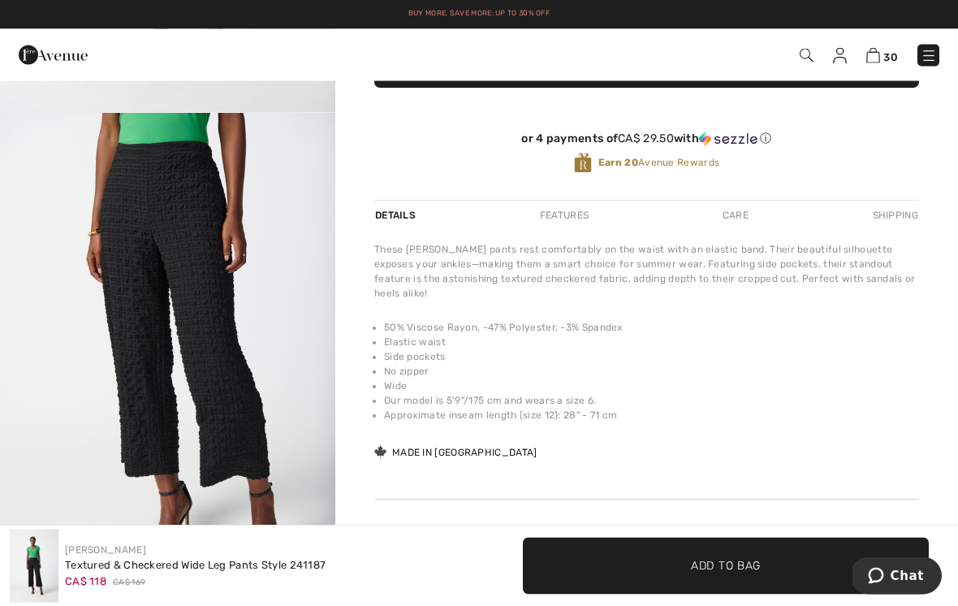
scroll to position [470, 0]
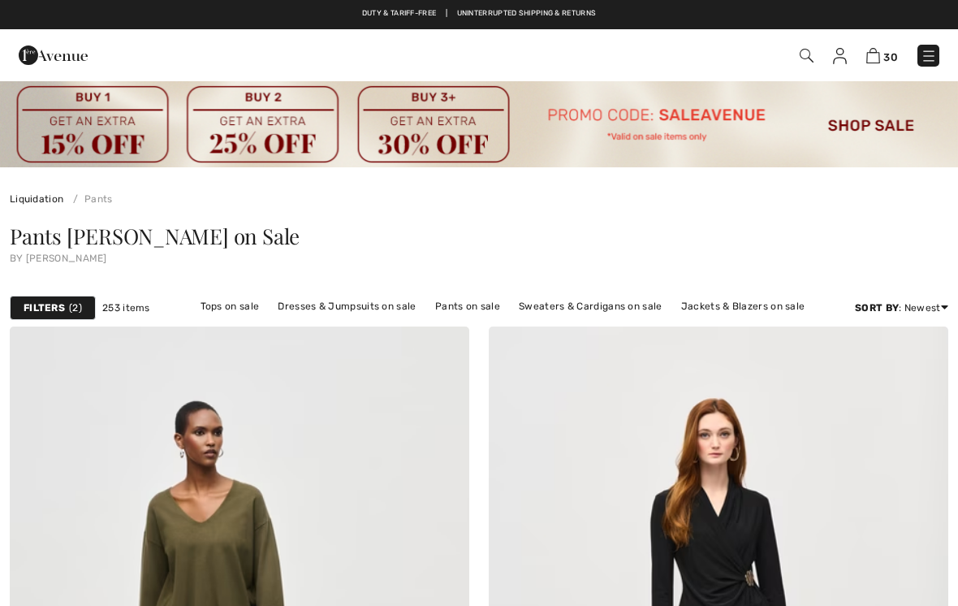
scroll to position [12930, 0]
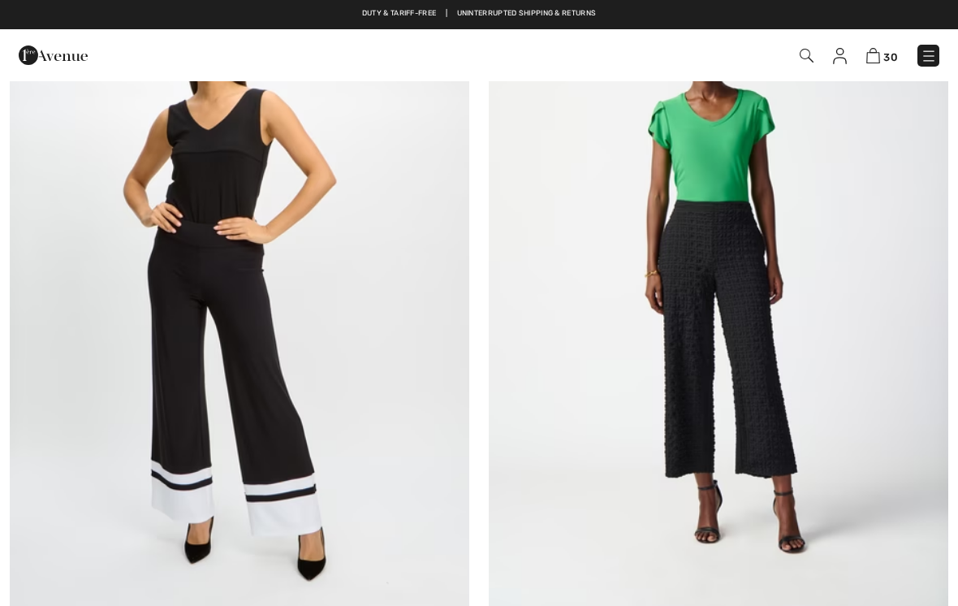
checkbox input "true"
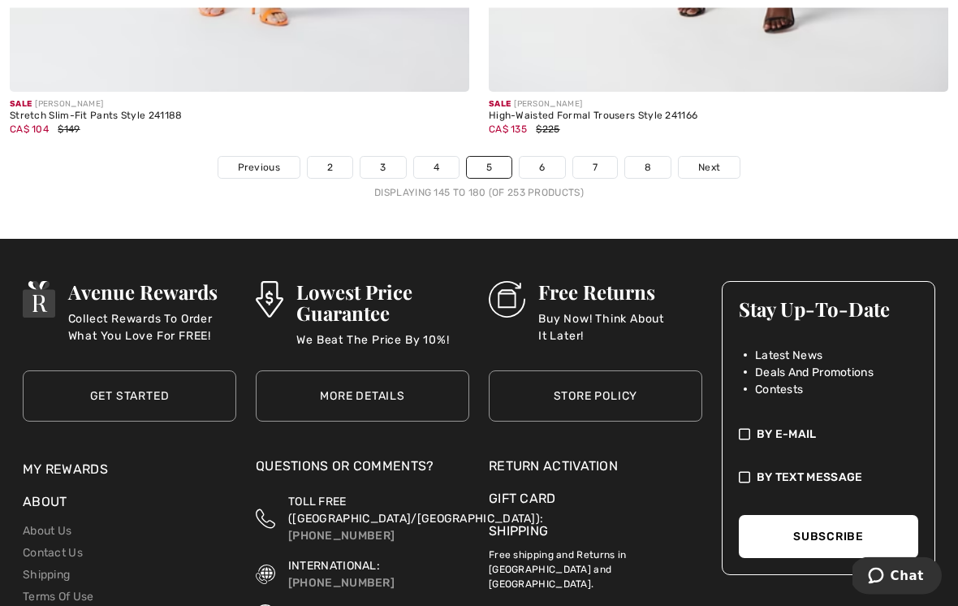
scroll to position [14241, 0]
click at [548, 157] on link "6" at bounding box center [542, 167] width 45 height 21
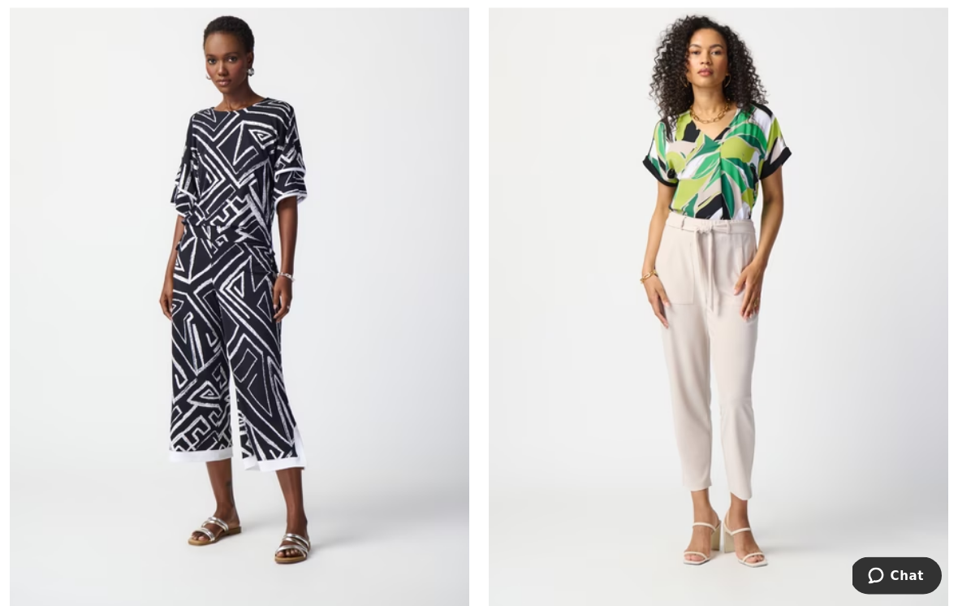
scroll to position [1134, 0]
click at [270, 173] on img at bounding box center [239, 290] width 459 height 689
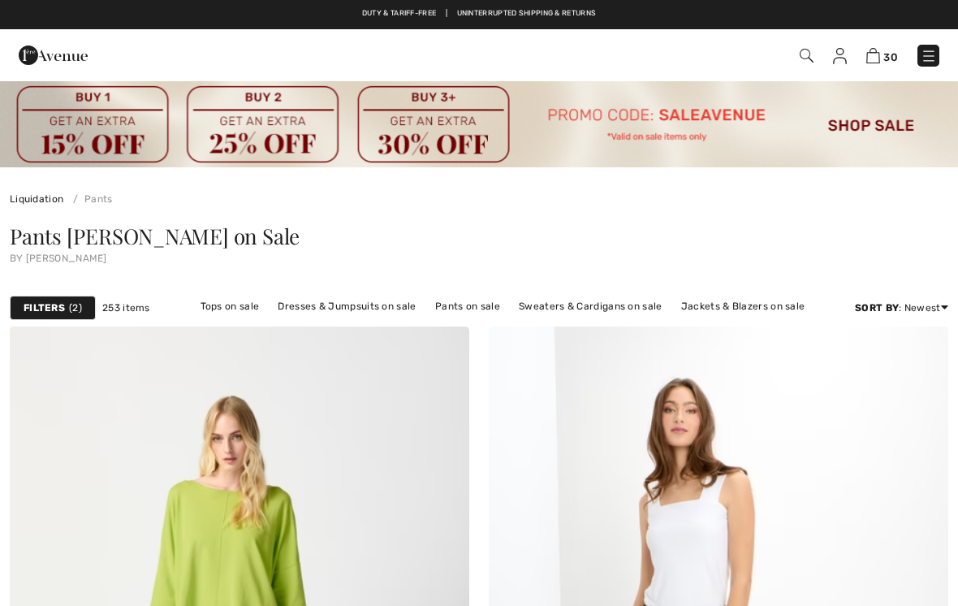
scroll to position [1159, 0]
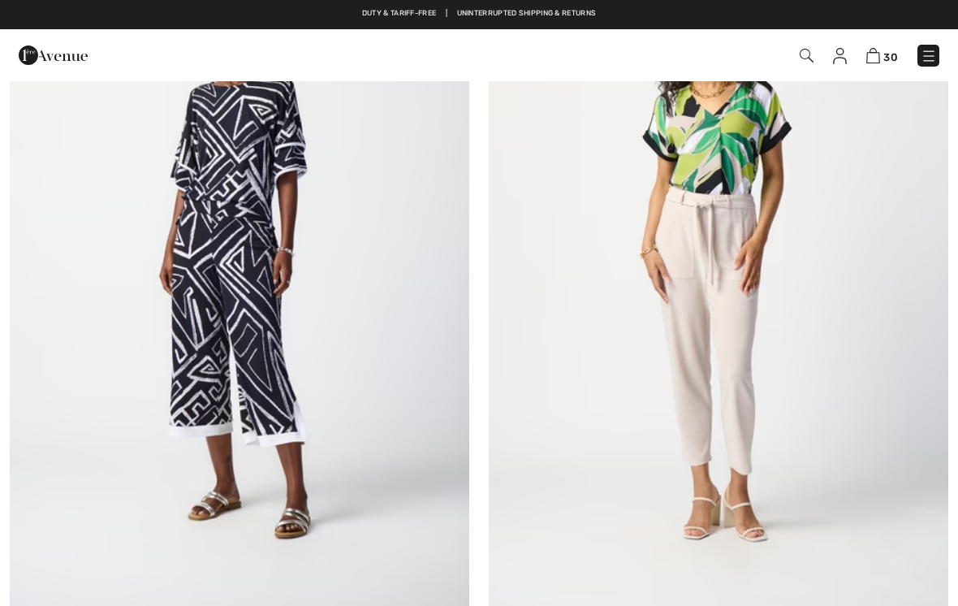
checkbox input "true"
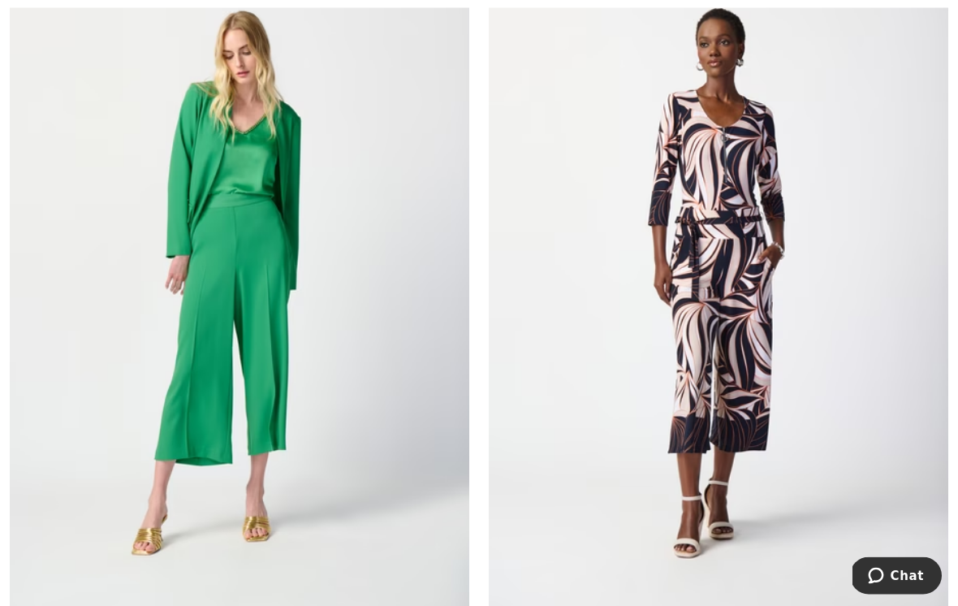
scroll to position [1911, 0]
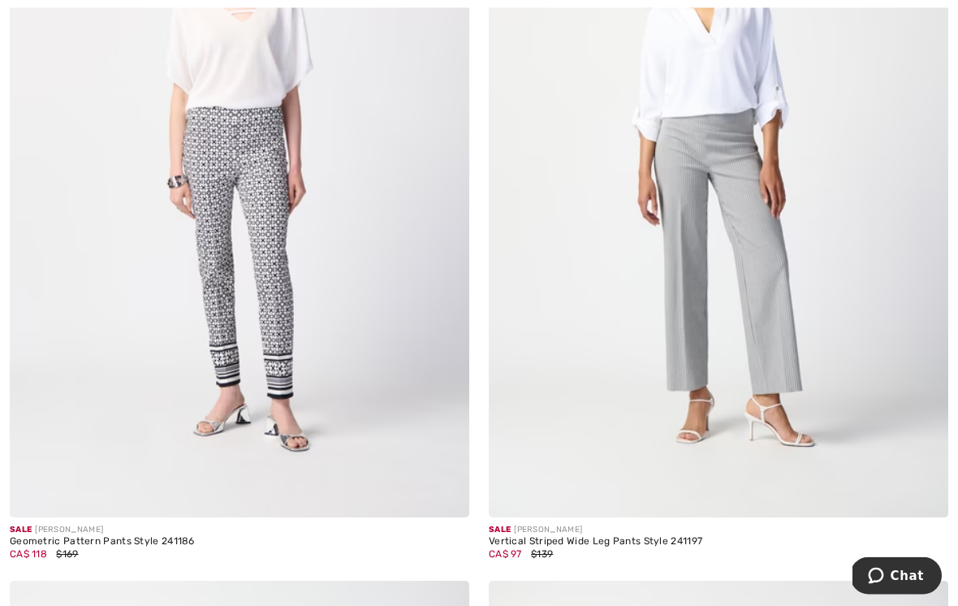
scroll to position [2761, 0]
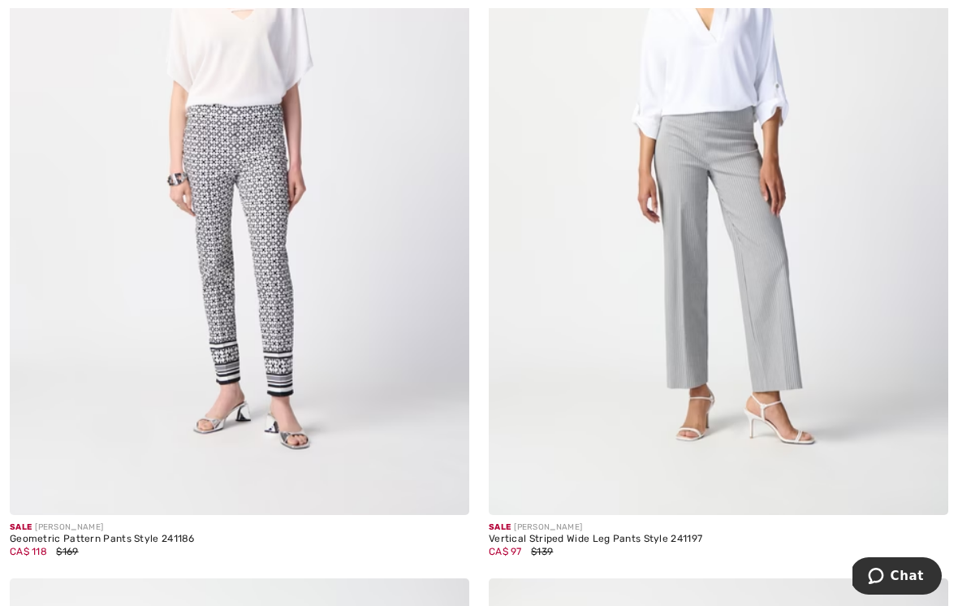
click at [277, 259] on img at bounding box center [239, 169] width 459 height 689
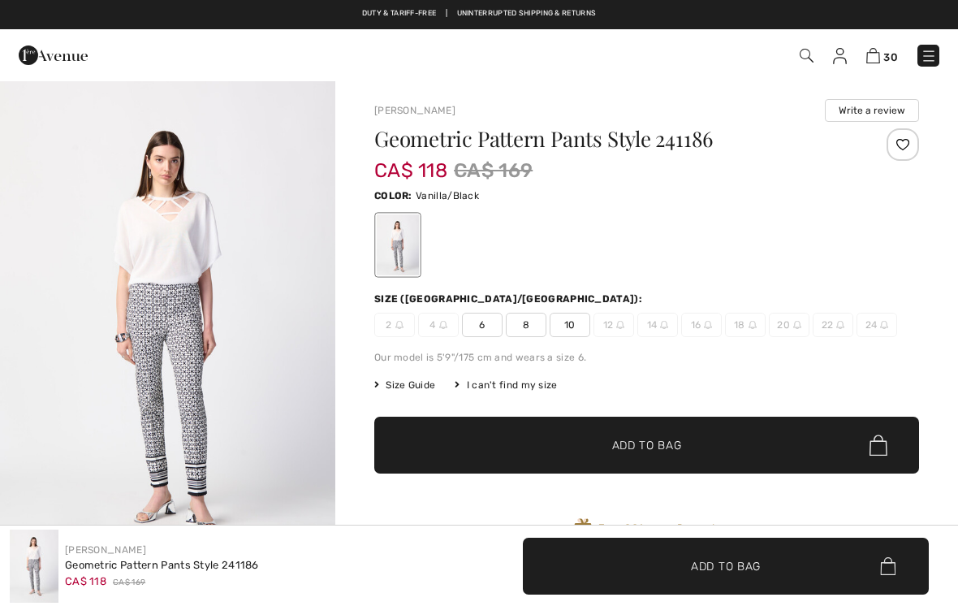
checkbox input "true"
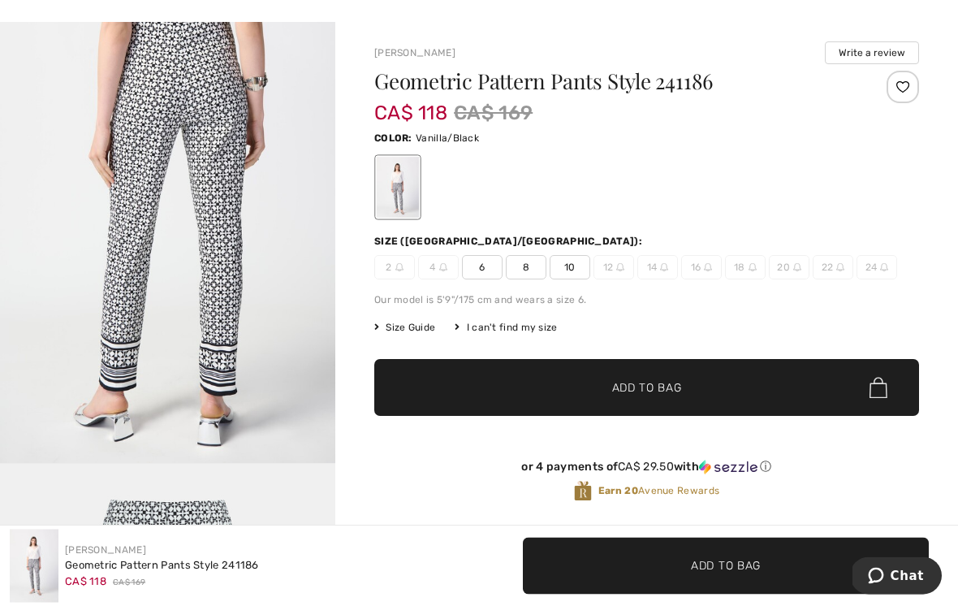
scroll to position [58, 0]
click at [530, 270] on span "8" at bounding box center [526, 267] width 41 height 24
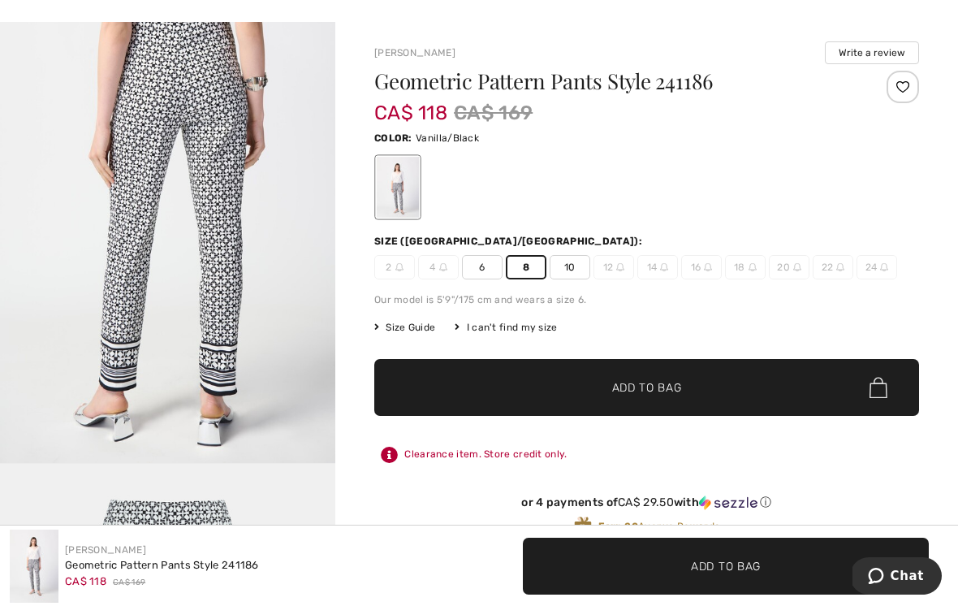
click at [664, 399] on span "✔ Added to Bag Add to Bag" at bounding box center [646, 387] width 545 height 57
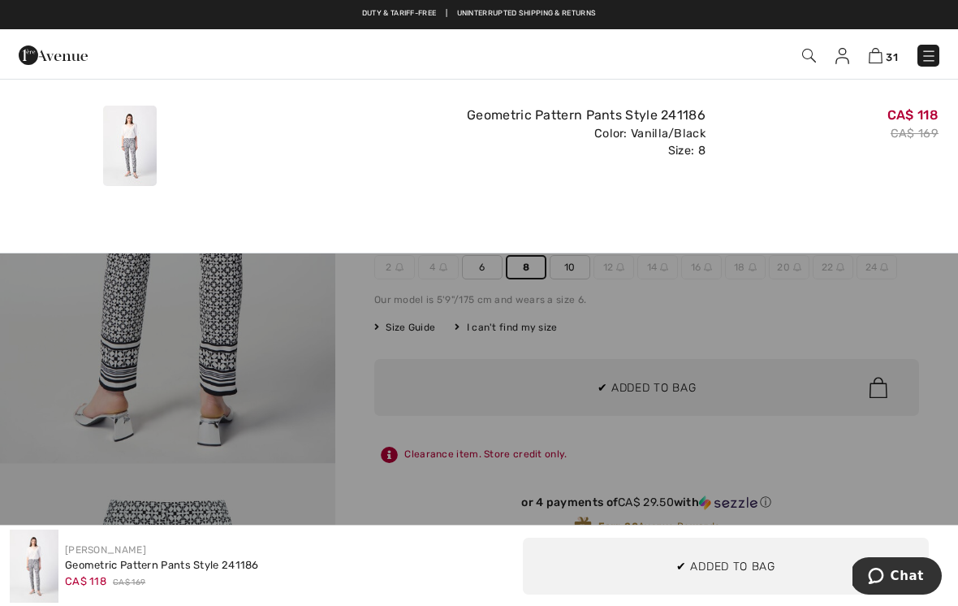
click at [229, 85] on div "Added to Bag Joseph Ribkoff Geometric Pattern Pants Style 241186 CA$ 118 CA$ 16…" at bounding box center [479, 142] width 958 height 127
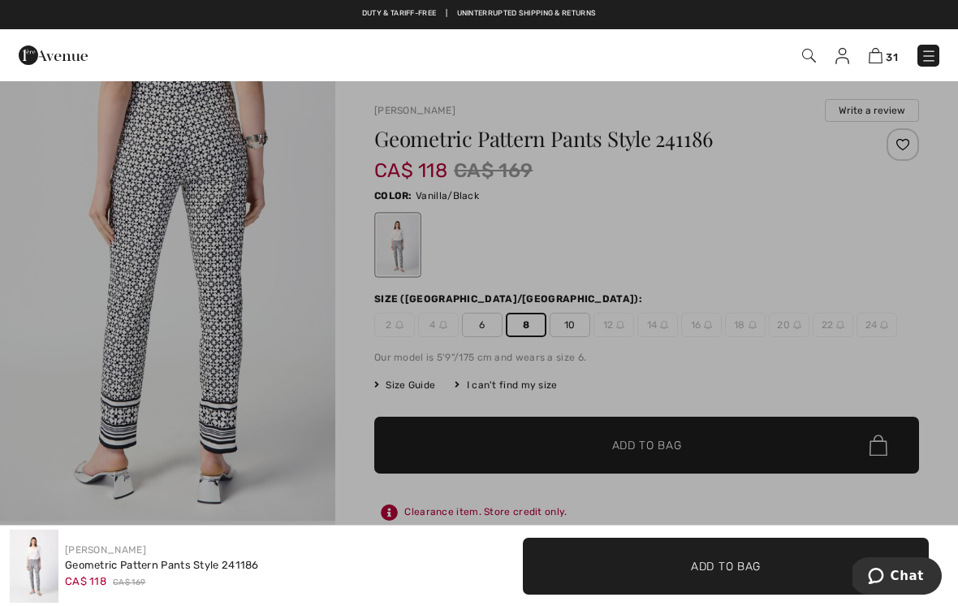
scroll to position [1534, 0]
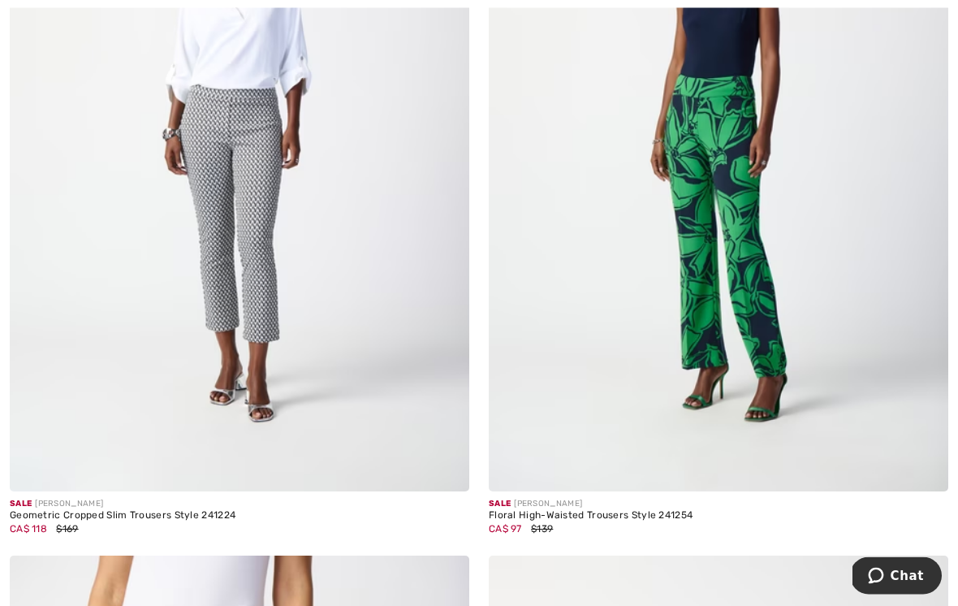
scroll to position [3537, 0]
click at [269, 204] on img at bounding box center [239, 146] width 459 height 689
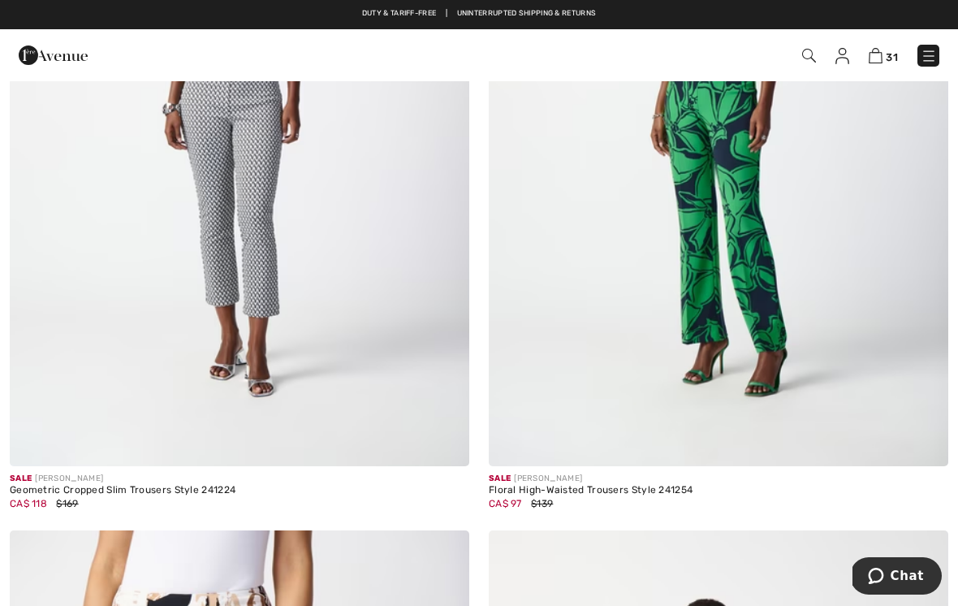
click at [744, 295] on img at bounding box center [718, 121] width 459 height 689
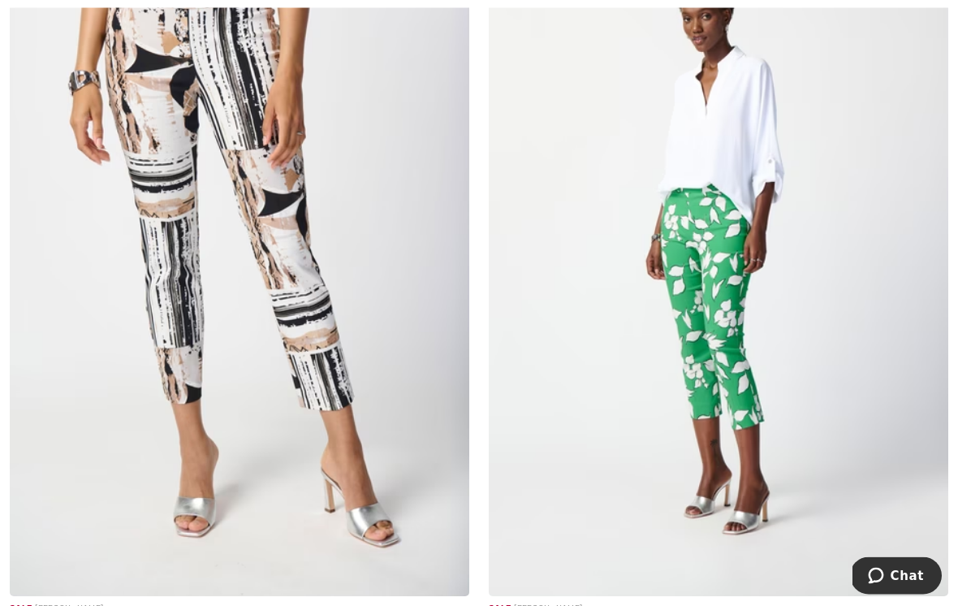
scroll to position [4185, 0]
click at [295, 192] on img at bounding box center [239, 251] width 459 height 689
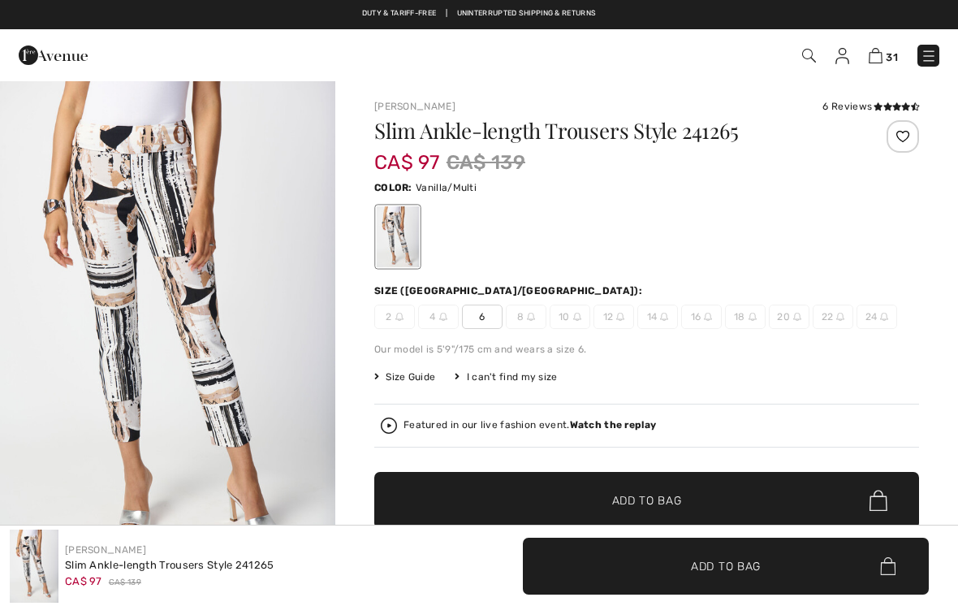
checkbox input "true"
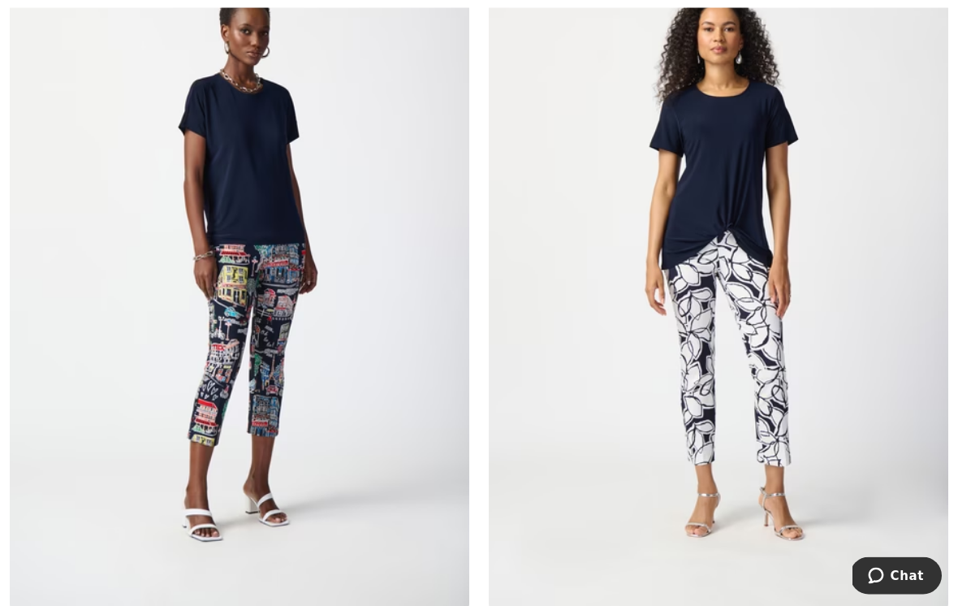
scroll to position [5076, 0]
click at [282, 192] on img at bounding box center [239, 263] width 459 height 689
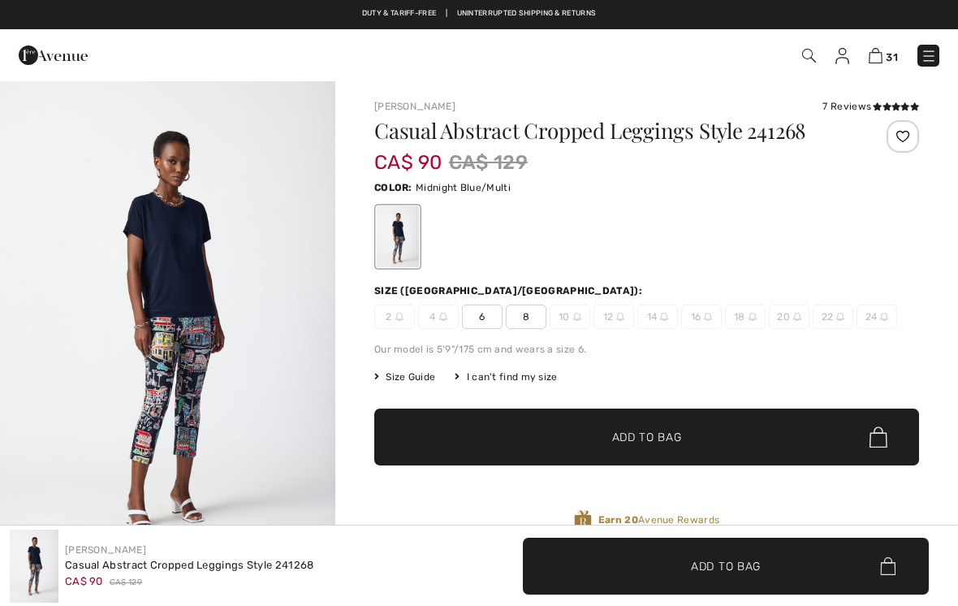
checkbox input "true"
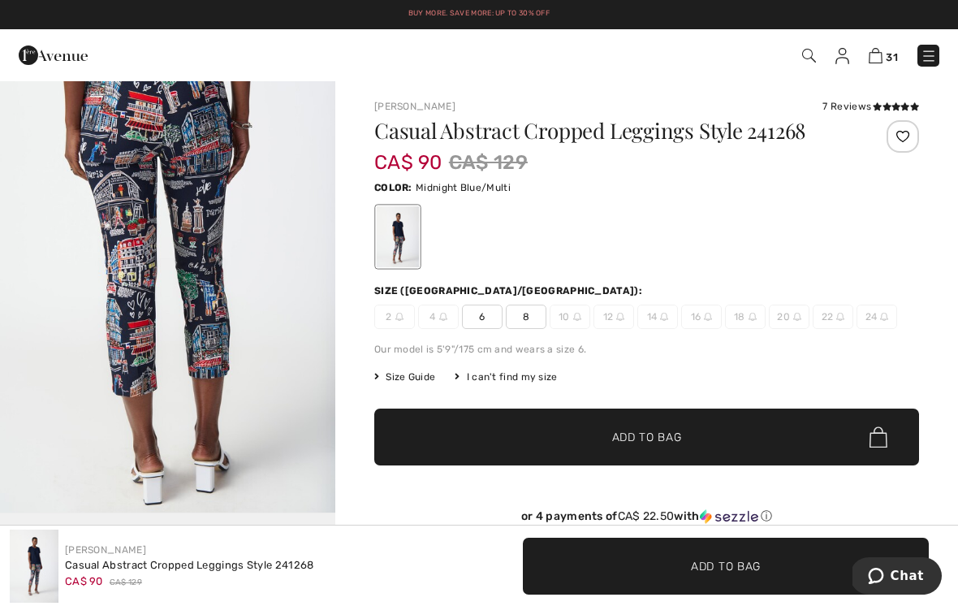
click at [880, 102] on span at bounding box center [896, 107] width 46 height 10
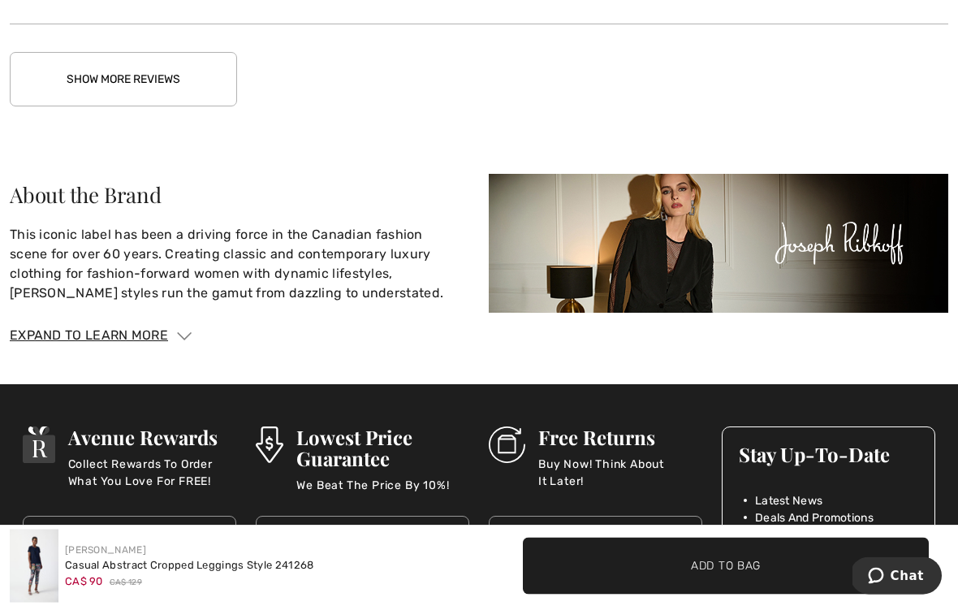
scroll to position [2861, 0]
click at [201, 80] on button "Show More Reviews" at bounding box center [123, 79] width 227 height 54
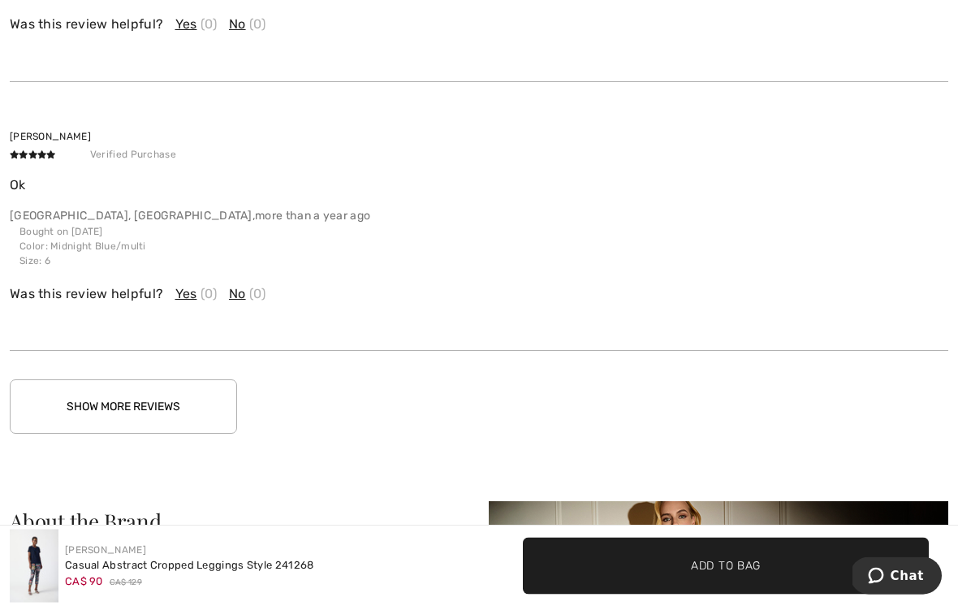
scroll to position [3377, 0]
click at [220, 408] on button "Show More Reviews" at bounding box center [123, 406] width 227 height 54
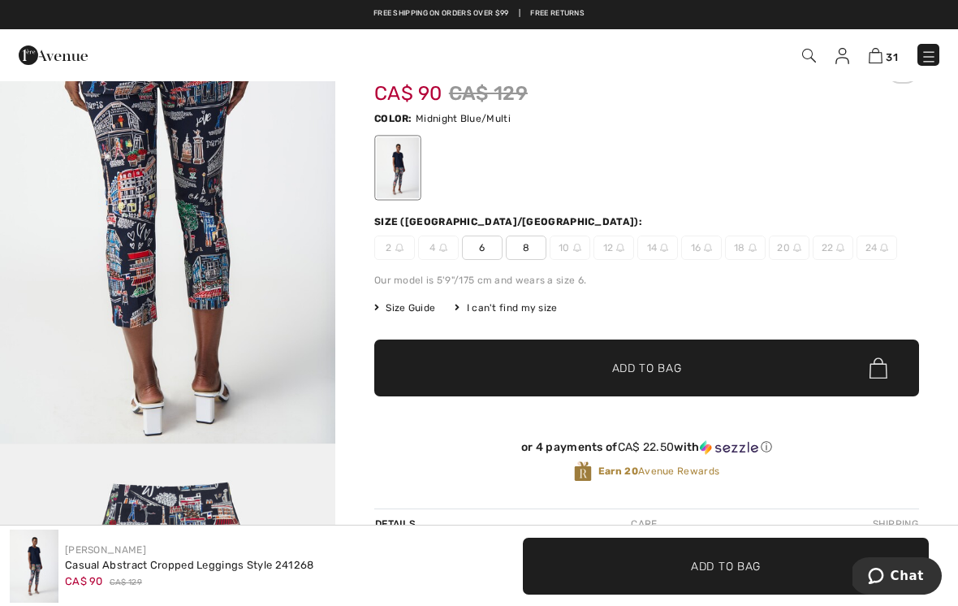
scroll to position [0, 0]
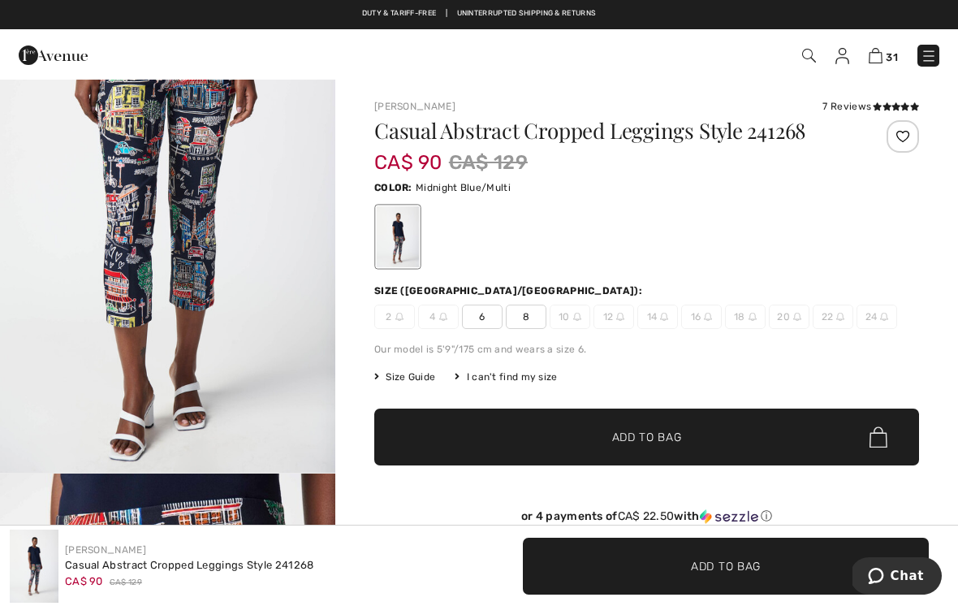
scroll to position [611, 0]
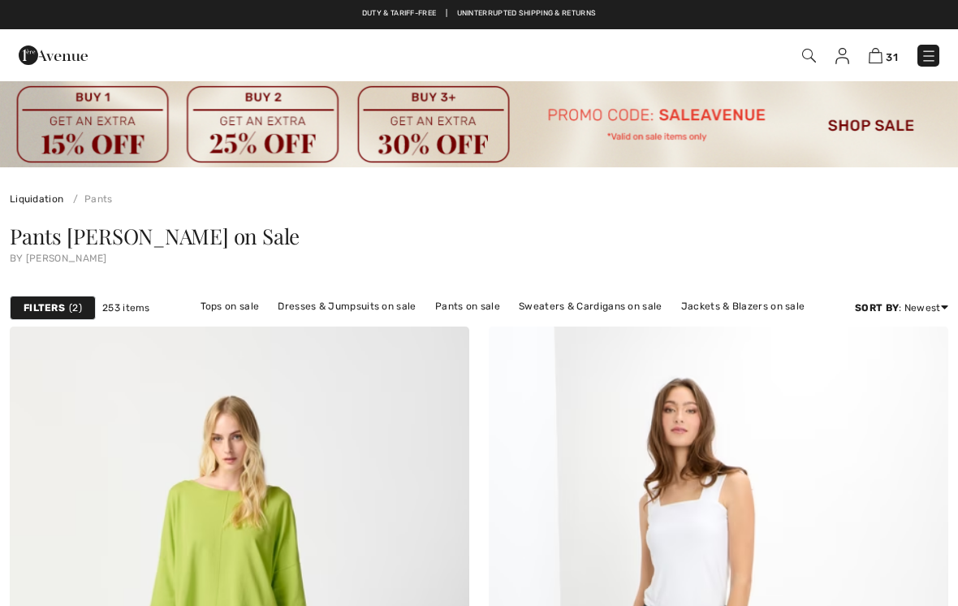
scroll to position [5101, 0]
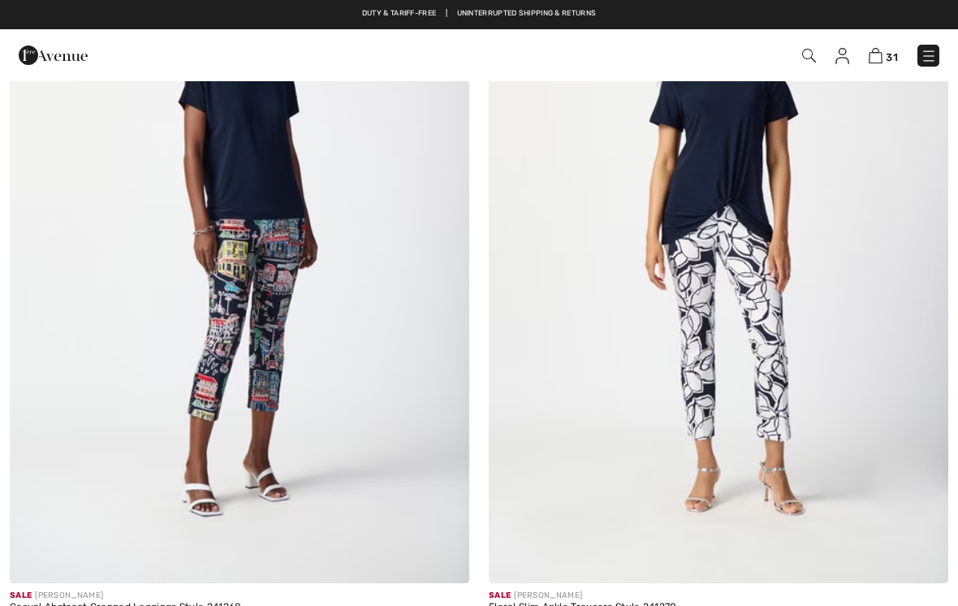
checkbox input "true"
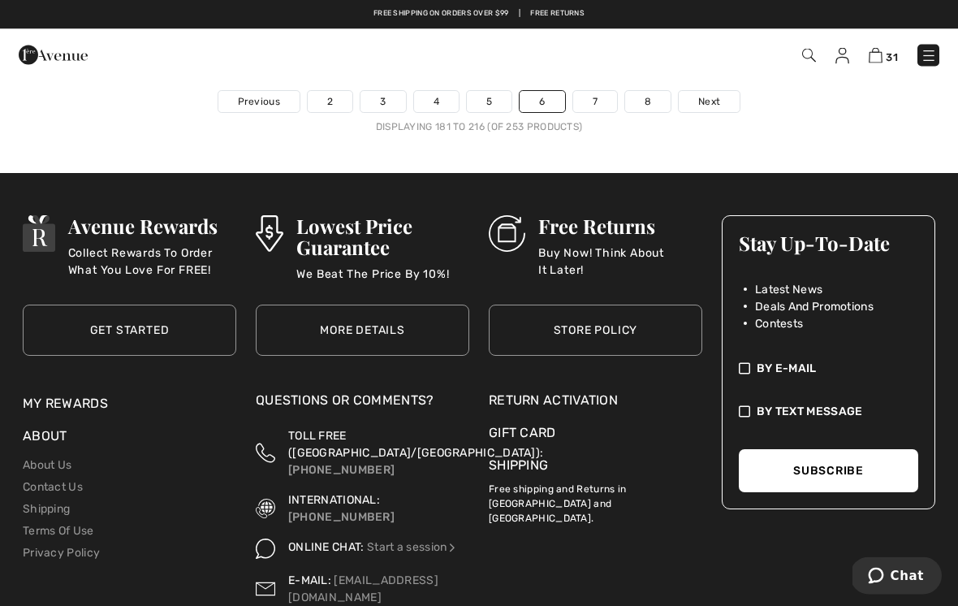
scroll to position [14107, 0]
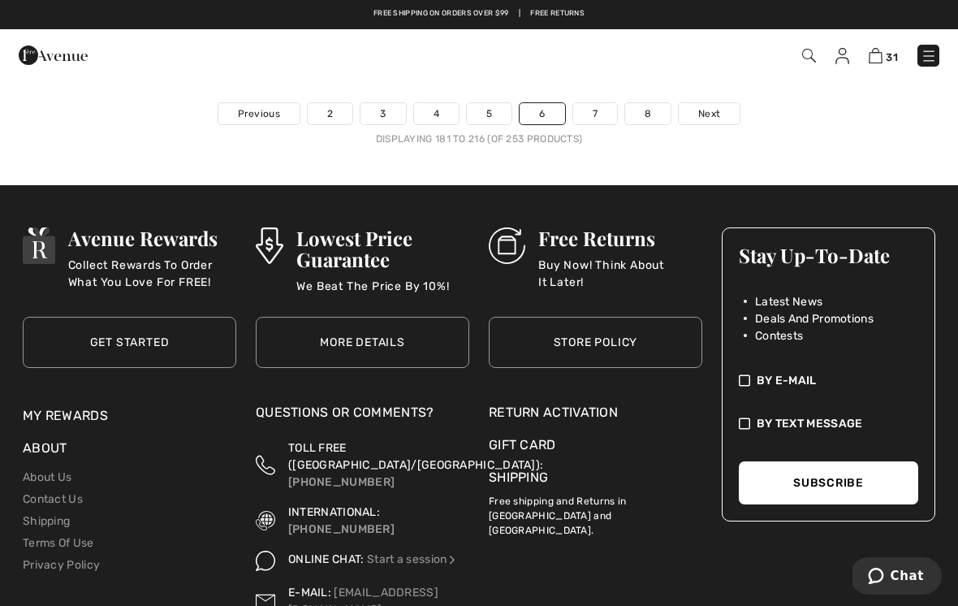
click at [597, 103] on link "7" at bounding box center [595, 113] width 44 height 21
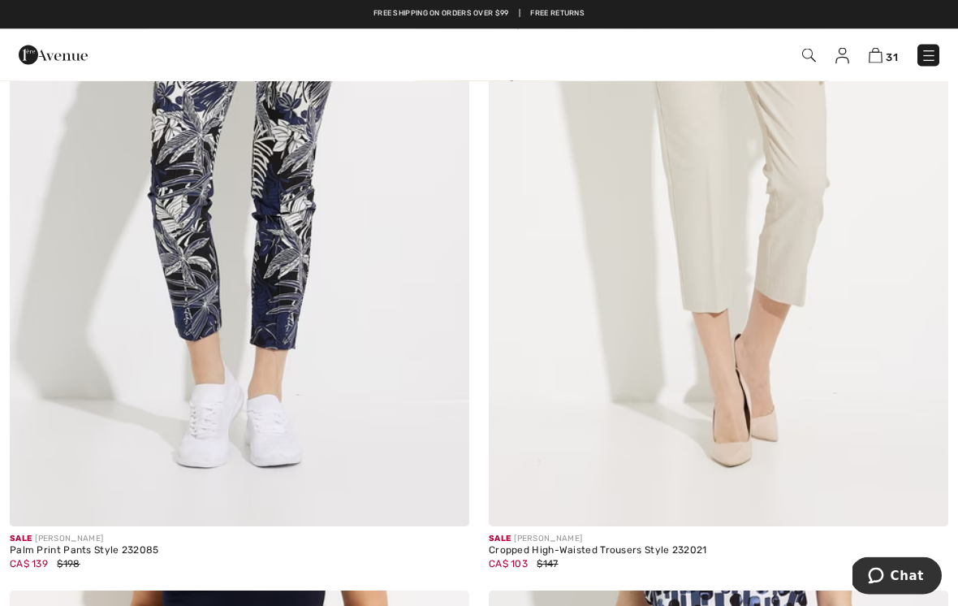
scroll to position [2023, 0]
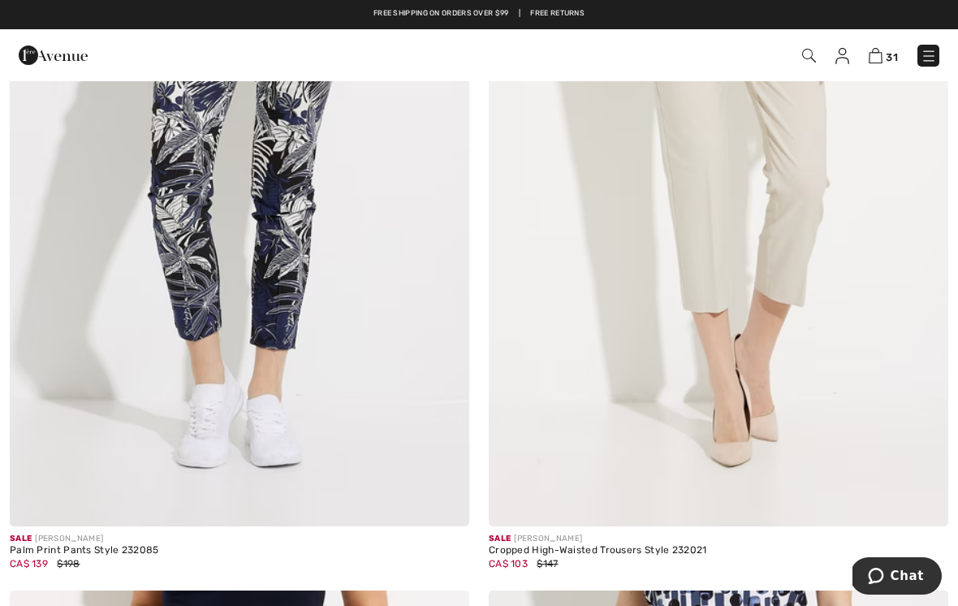
click at [299, 263] on img at bounding box center [239, 181] width 459 height 689
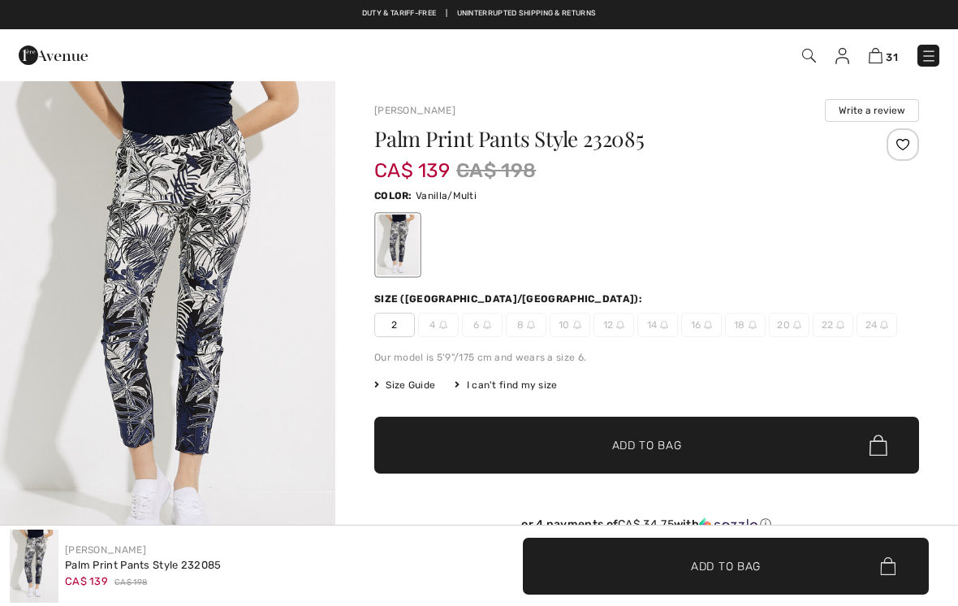
checkbox input "true"
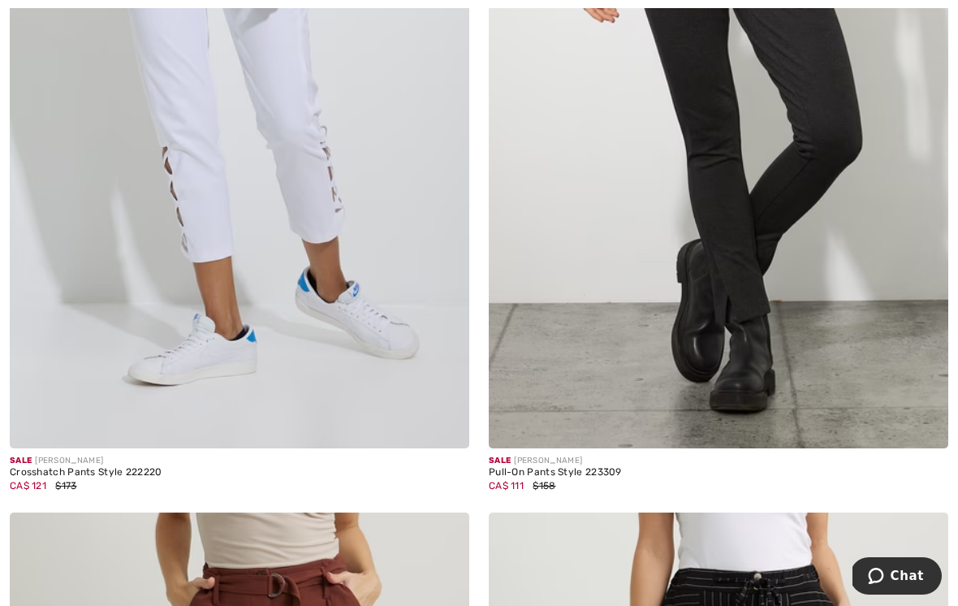
scroll to position [9983, 0]
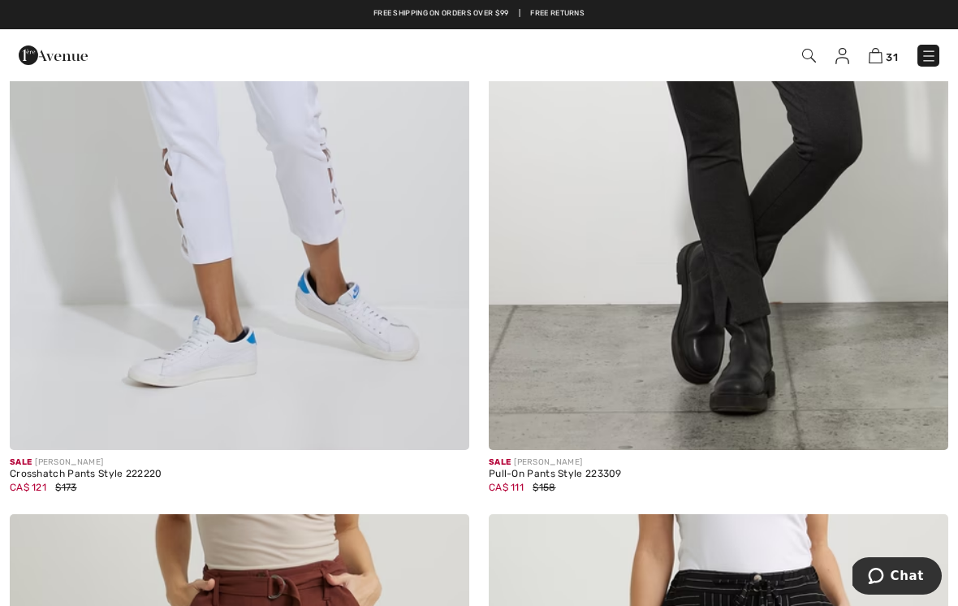
click at [752, 257] on img at bounding box center [718, 105] width 459 height 689
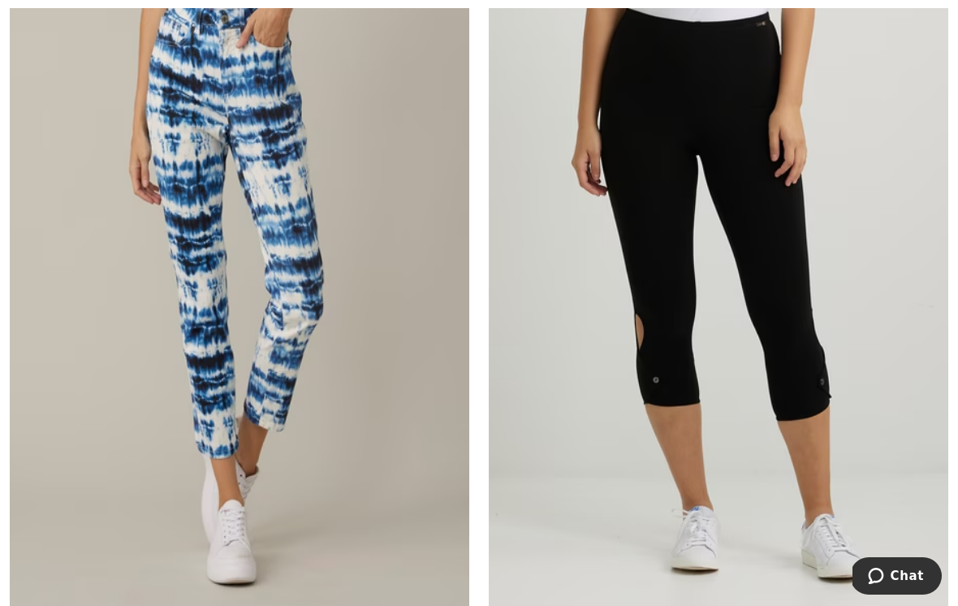
scroll to position [11318, 0]
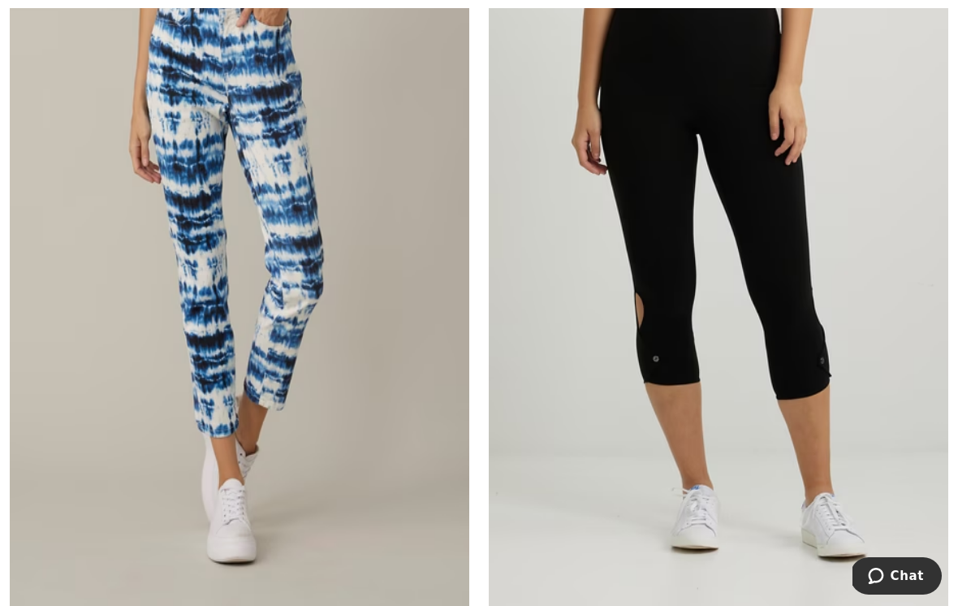
click at [317, 259] on img at bounding box center [239, 276] width 459 height 689
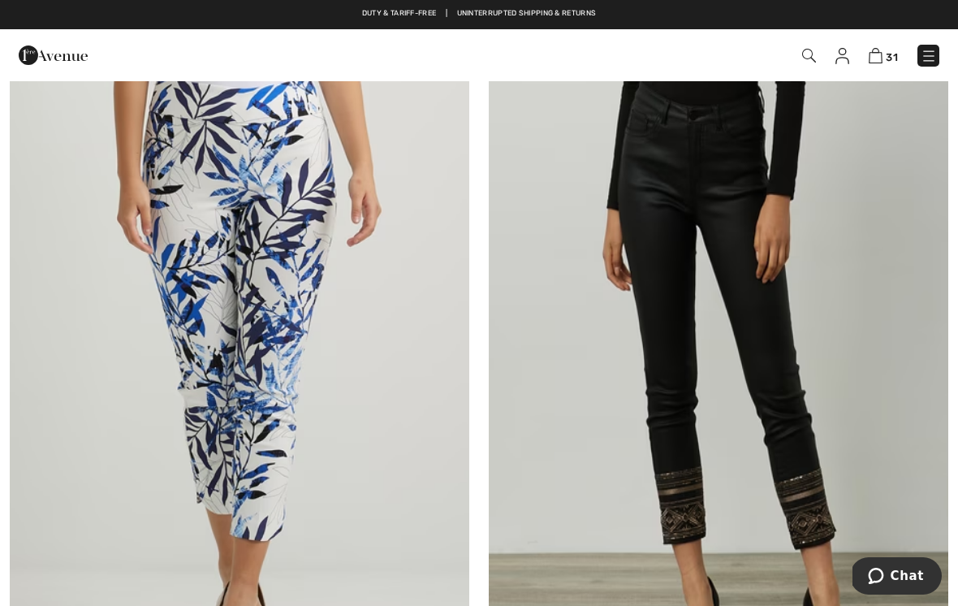
scroll to position [11957, 0]
click at [791, 389] on img at bounding box center [718, 390] width 459 height 689
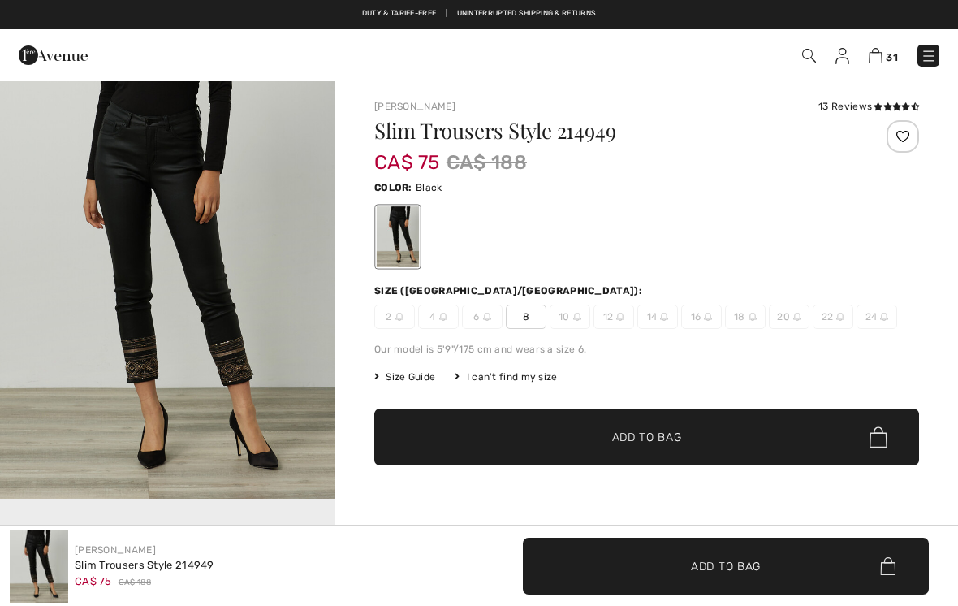
checkbox input "true"
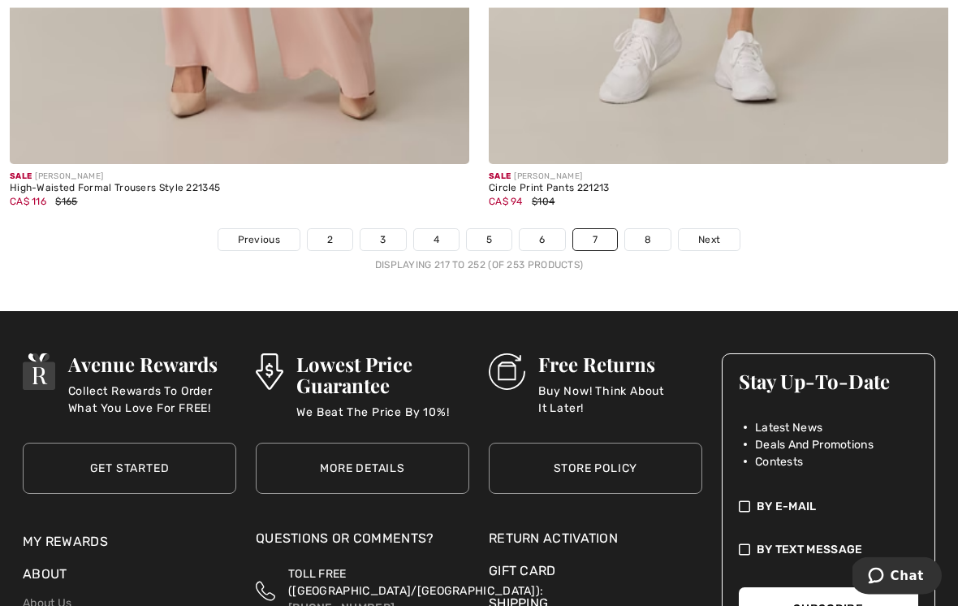
scroll to position [14035, 0]
click at [653, 229] on link "8" at bounding box center [647, 239] width 45 height 21
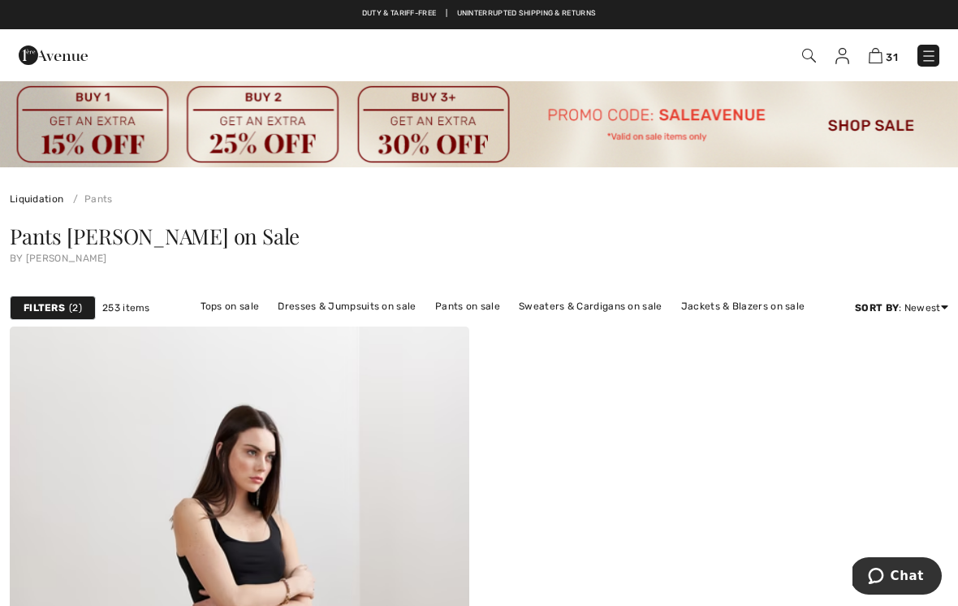
click at [235, 308] on link "Tops on sale" at bounding box center [229, 305] width 75 height 21
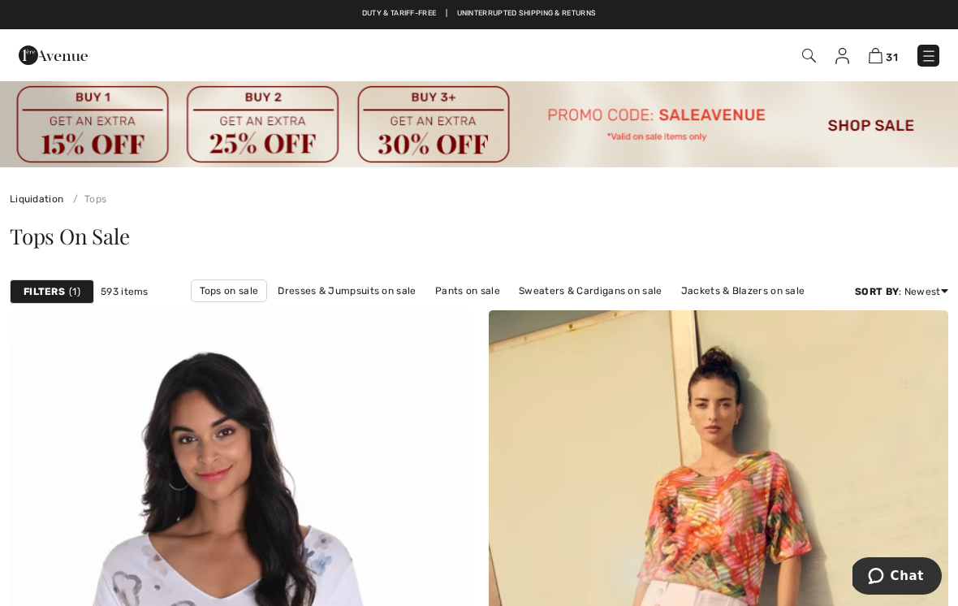
click at [70, 287] on span "1" at bounding box center [74, 291] width 11 height 15
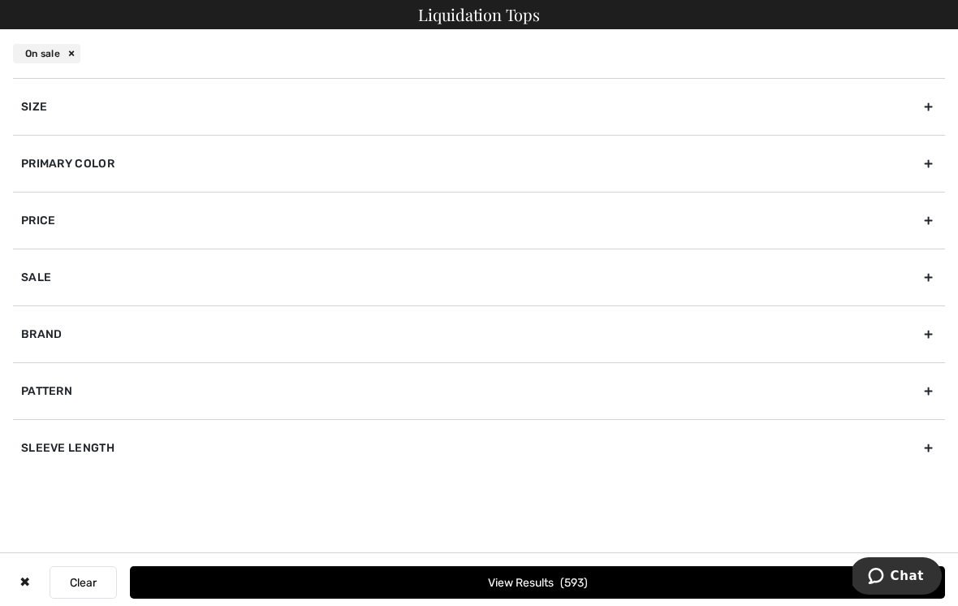
click at [58, 330] on div "Brand" at bounding box center [479, 333] width 932 height 57
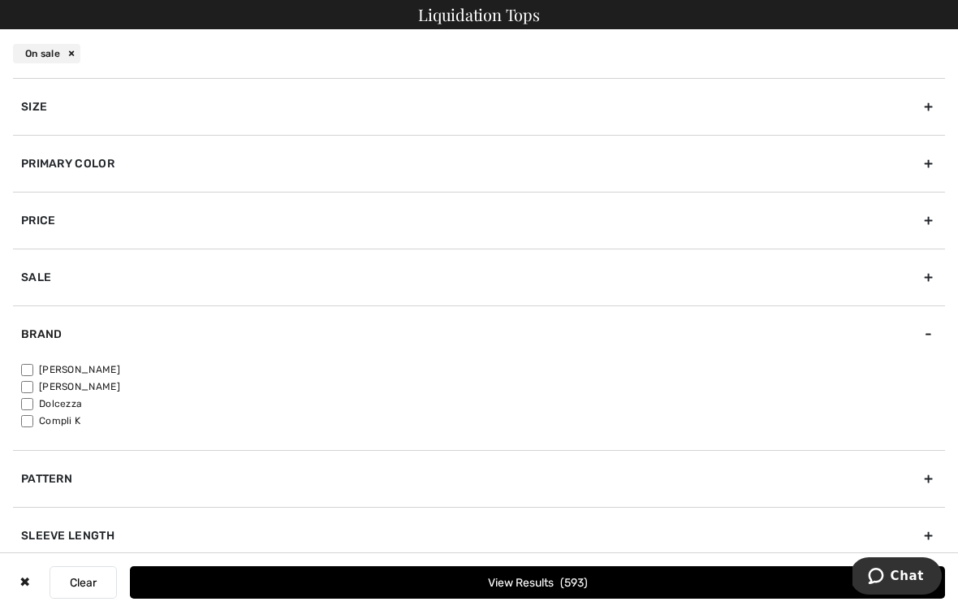
click at [34, 364] on label "[PERSON_NAME]" at bounding box center [483, 369] width 924 height 15
click at [33, 364] on input"] "[PERSON_NAME]" at bounding box center [27, 370] width 12 height 12
checkbox input"] "true"
click at [101, 532] on div "Sleeve length" at bounding box center [479, 535] width 932 height 57
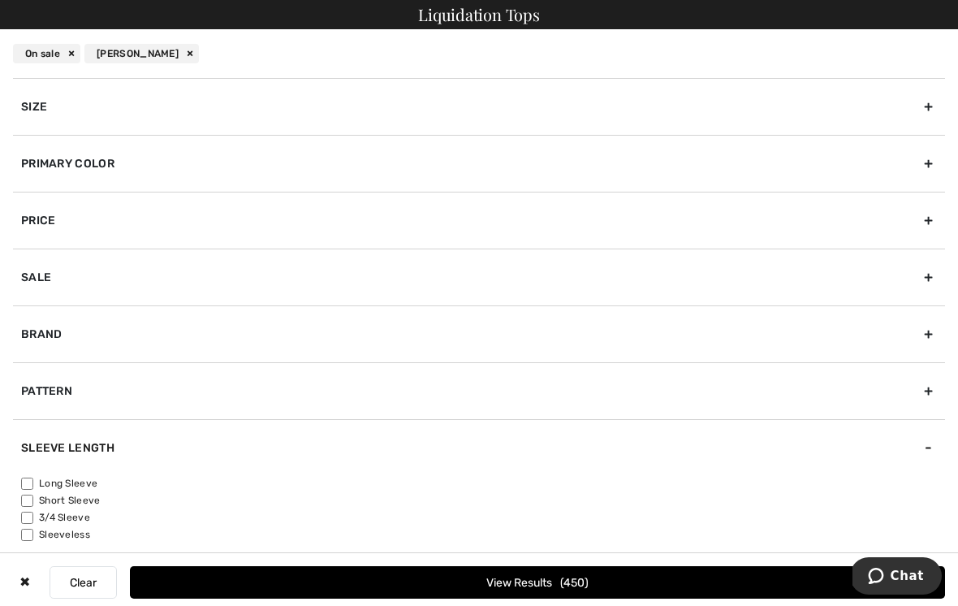
click at [32, 501] on input"] "Short Sleeve" at bounding box center [27, 500] width 12 height 12
checkbox input"] "true"
click at [33, 536] on input"] "Sleeveless" at bounding box center [27, 534] width 12 height 12
checkbox input"] "true"
click at [577, 589] on span "175" at bounding box center [574, 583] width 25 height 14
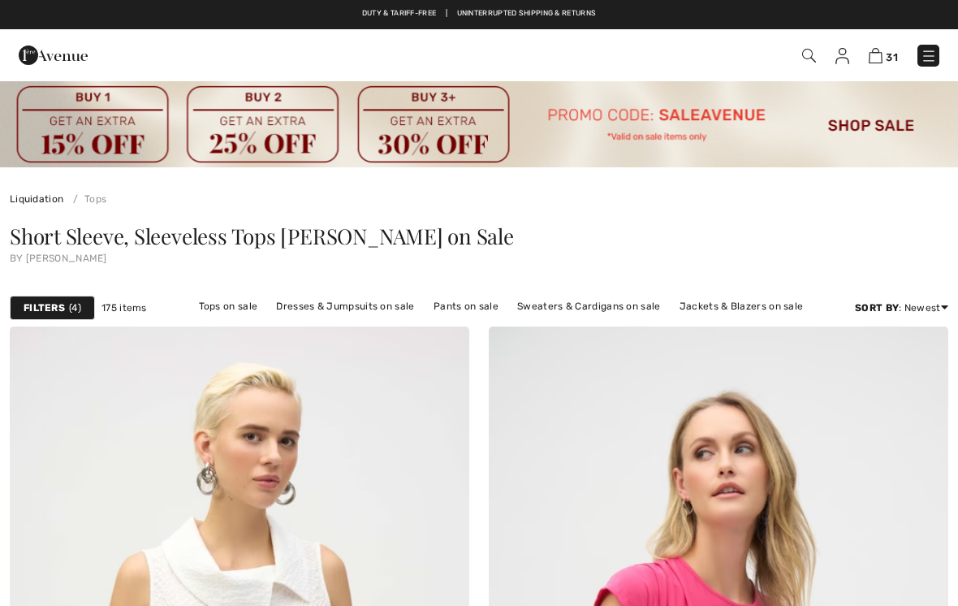
checkbox input "true"
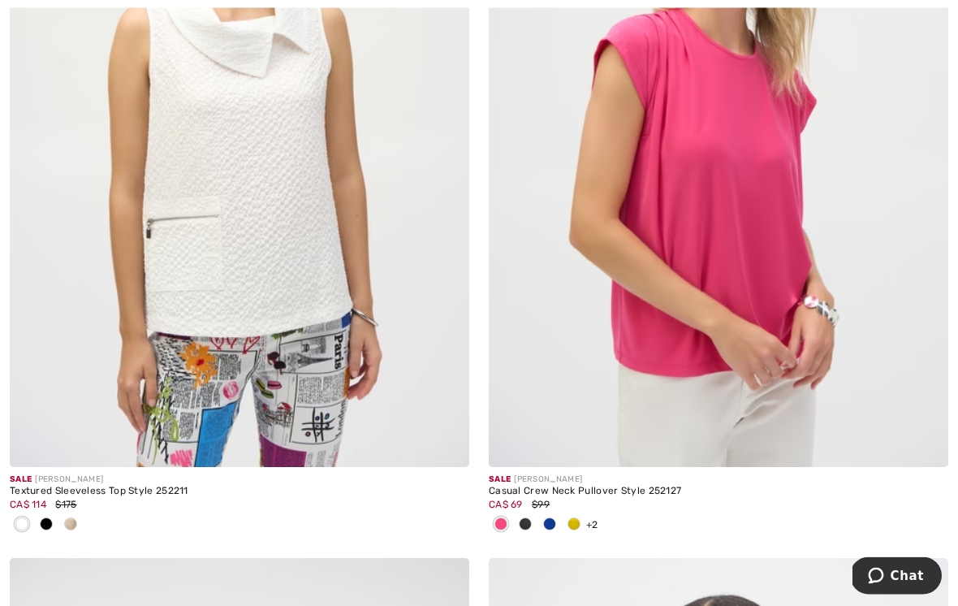
scroll to position [558, 0]
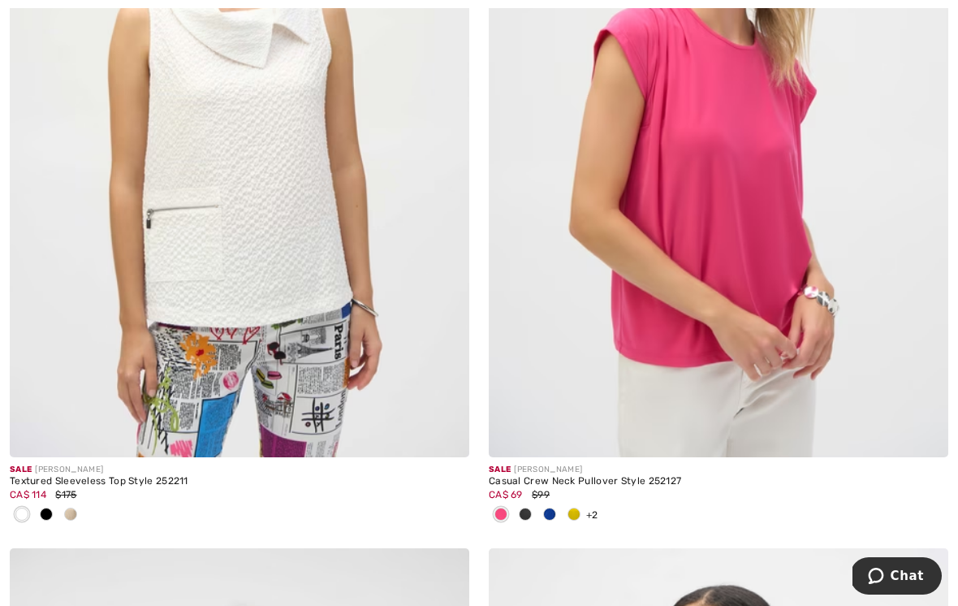
click at [760, 202] on img at bounding box center [718, 112] width 459 height 689
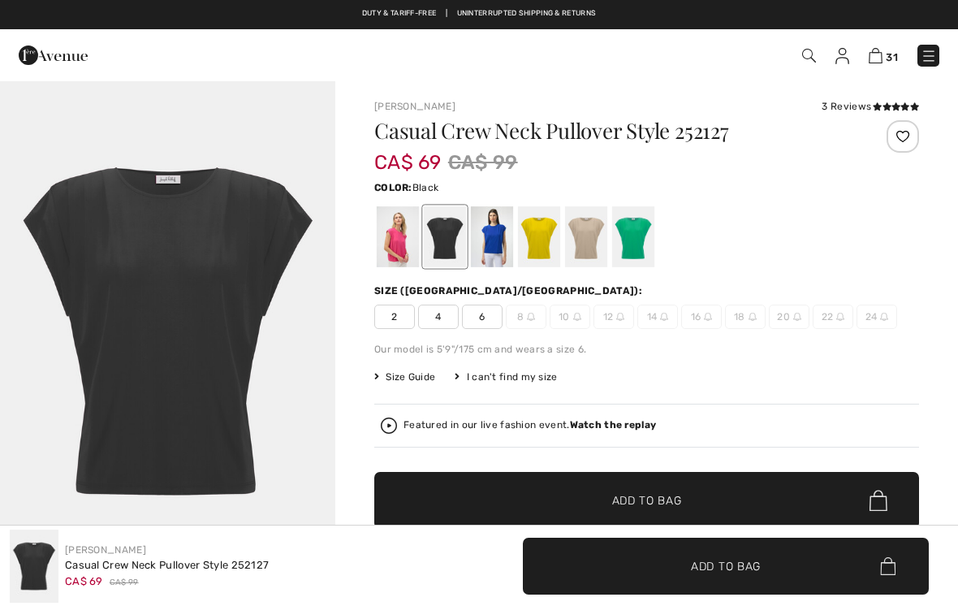
checkbox input "true"
click at [403, 244] on div at bounding box center [398, 236] width 42 height 61
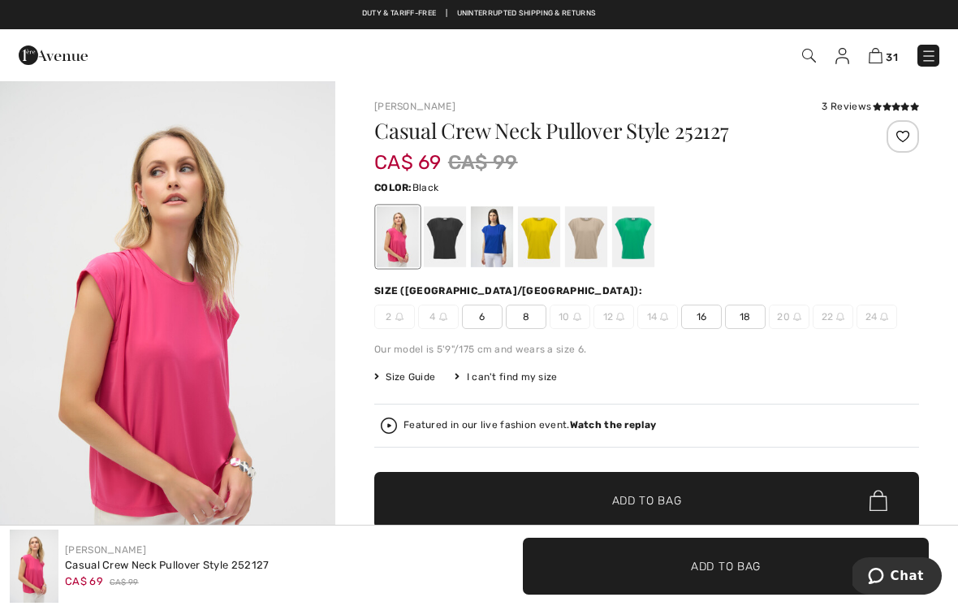
click at [461, 231] on div at bounding box center [445, 236] width 42 height 61
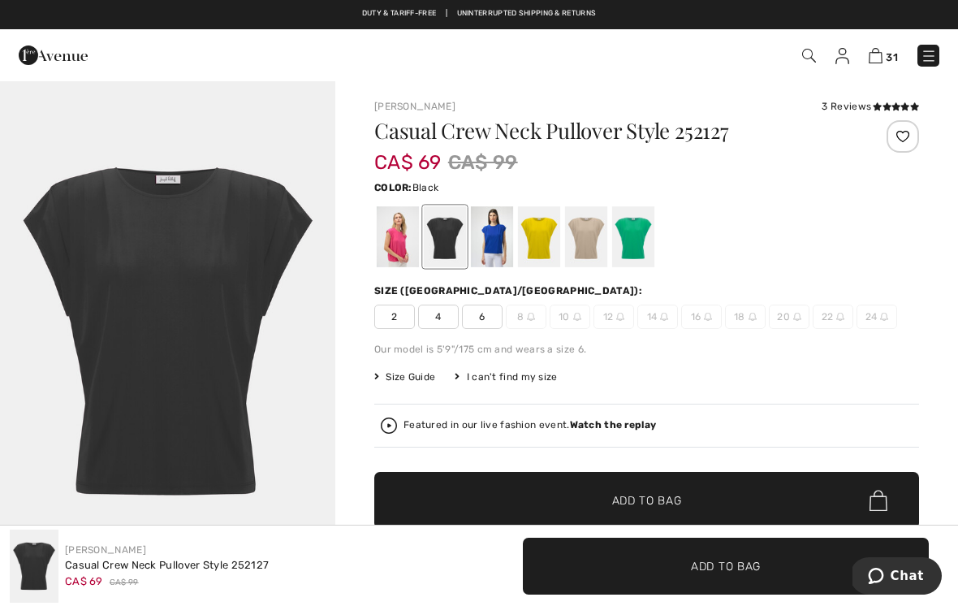
click at [507, 236] on div at bounding box center [492, 236] width 42 height 61
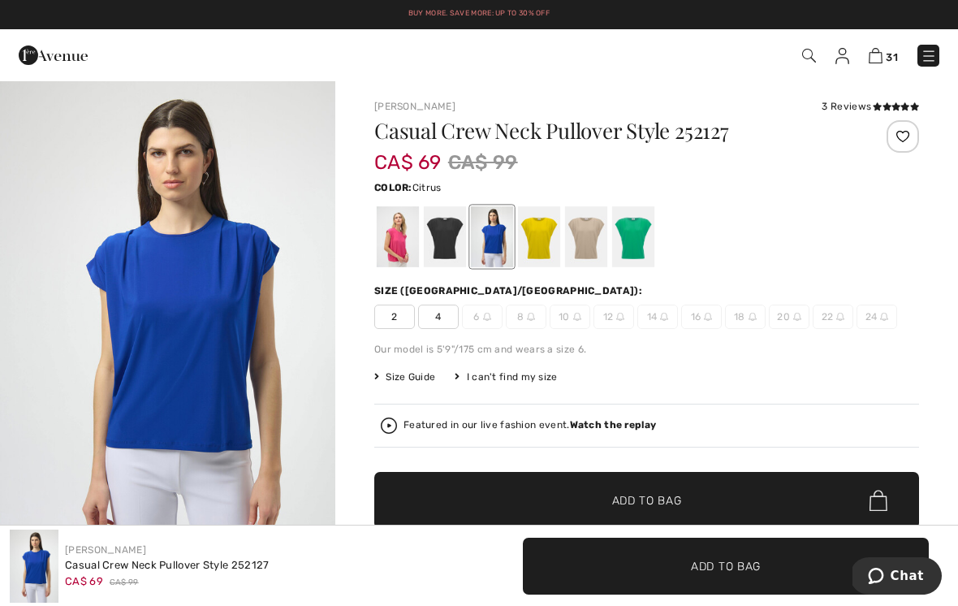
click at [558, 232] on div at bounding box center [539, 236] width 42 height 61
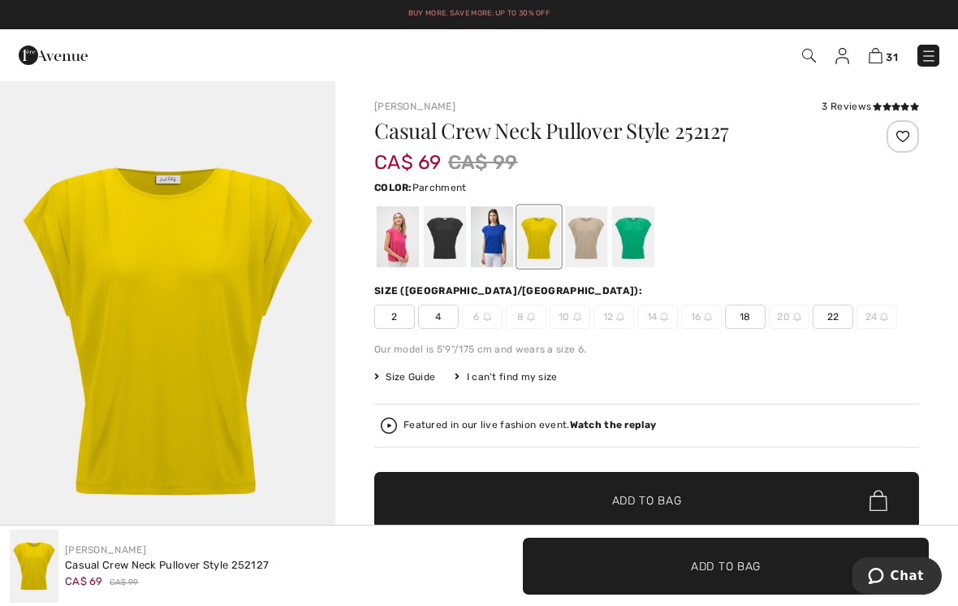
click at [589, 231] on div at bounding box center [586, 236] width 42 height 61
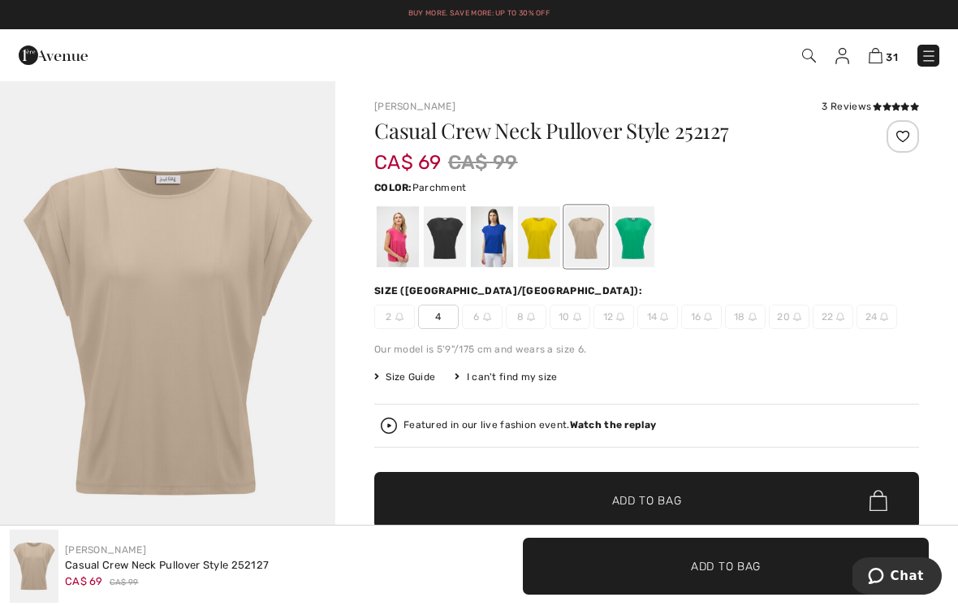
click at [640, 235] on div at bounding box center [633, 236] width 42 height 61
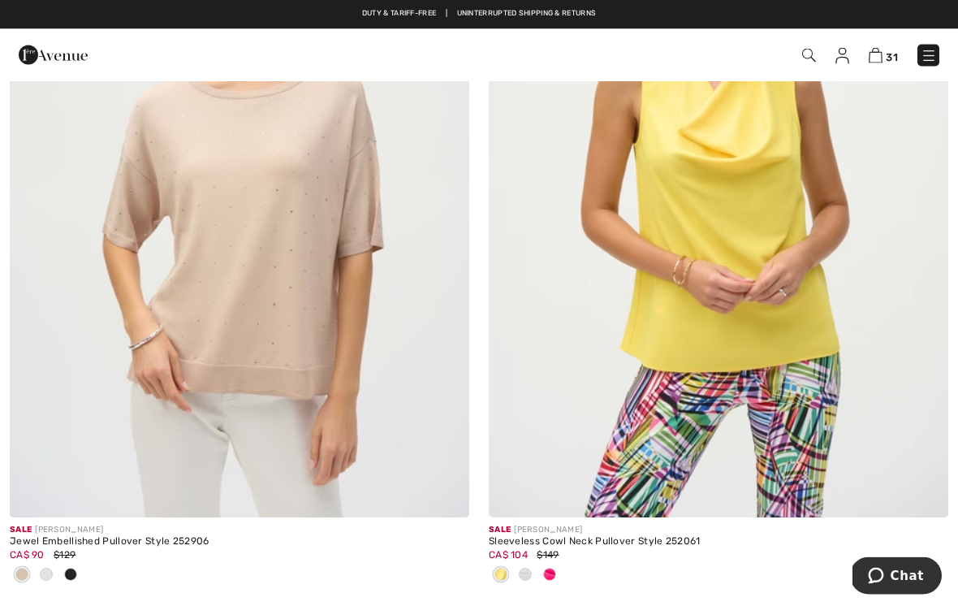
scroll to position [3617, 0]
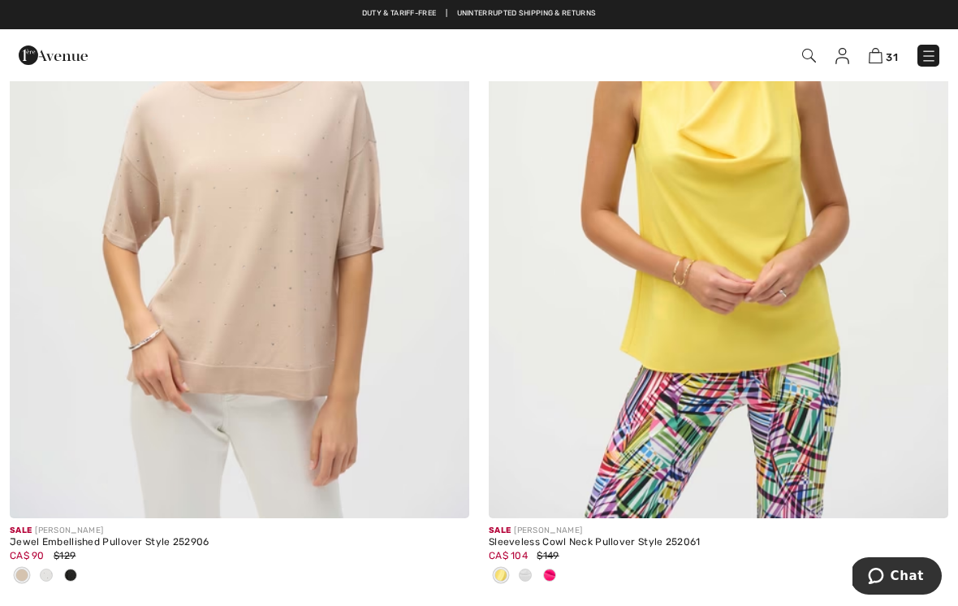
click at [377, 207] on img at bounding box center [239, 173] width 459 height 689
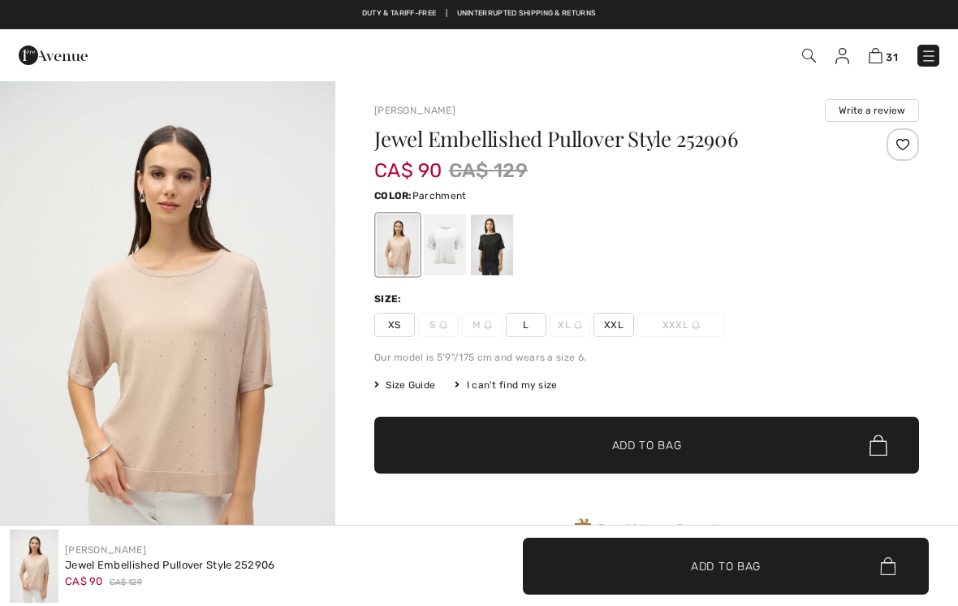
checkbox input "true"
click at [447, 240] on div at bounding box center [445, 244] width 42 height 61
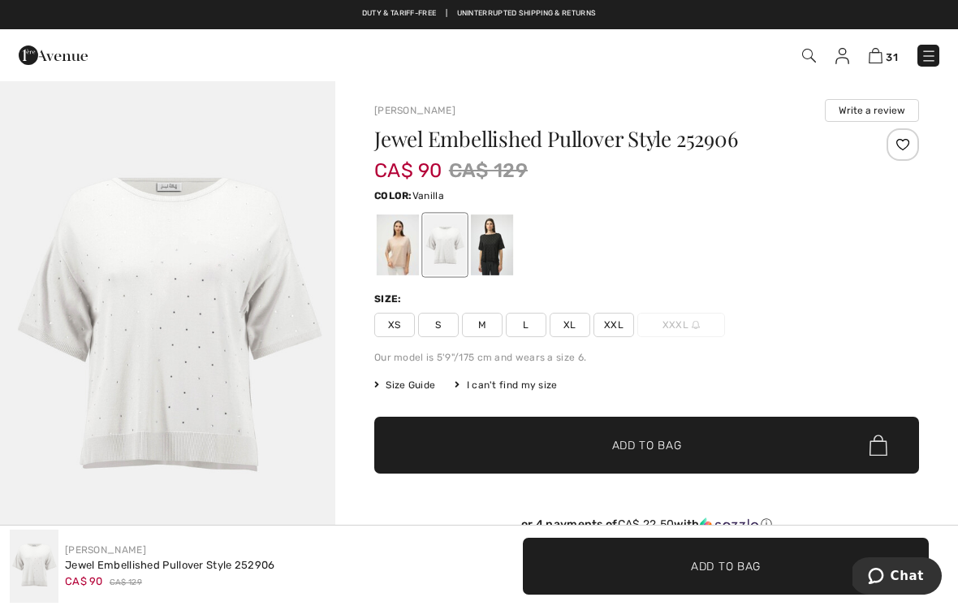
click at [496, 244] on div at bounding box center [492, 244] width 42 height 61
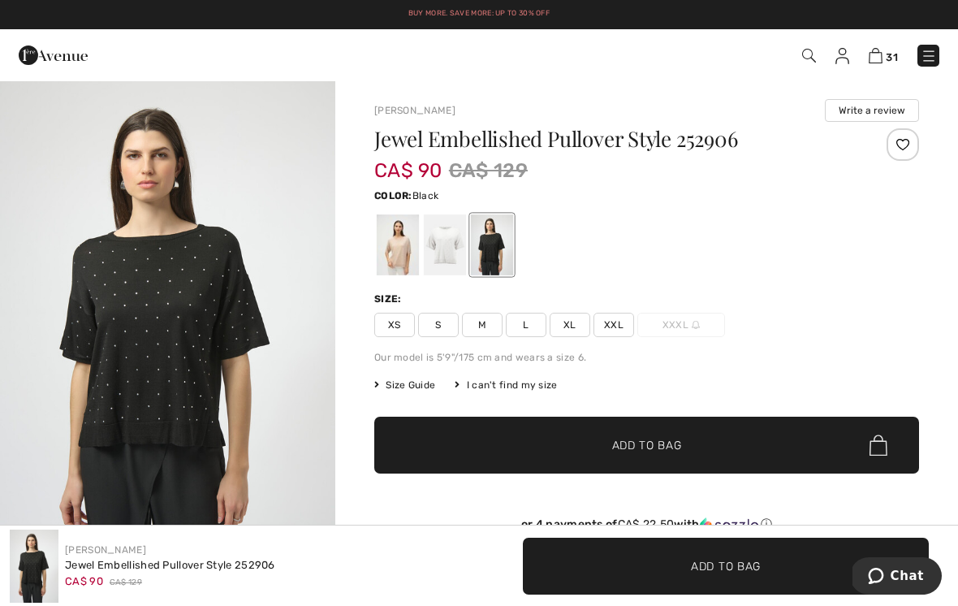
click at [493, 327] on span "M" at bounding box center [482, 325] width 41 height 24
click at [690, 442] on span "✔ Added to Bag Add to Bag" at bounding box center [646, 444] width 545 height 57
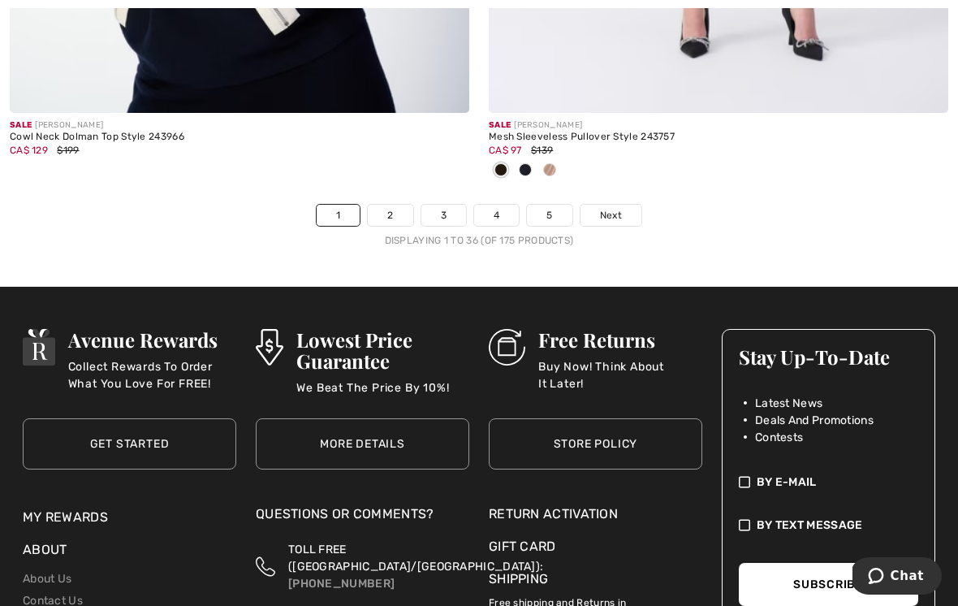
scroll to position [14274, 0]
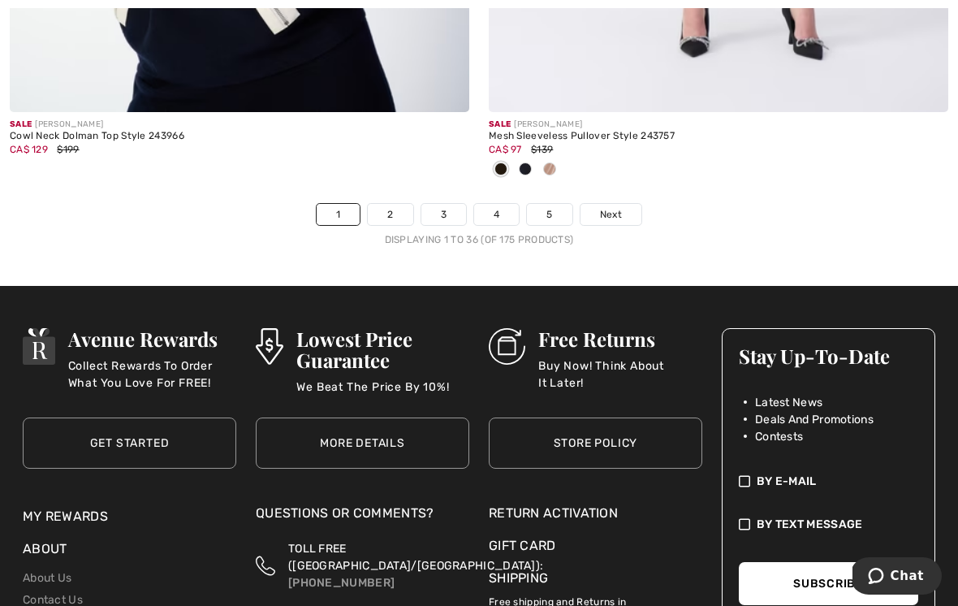
click at [399, 204] on link "2" at bounding box center [390, 214] width 45 height 21
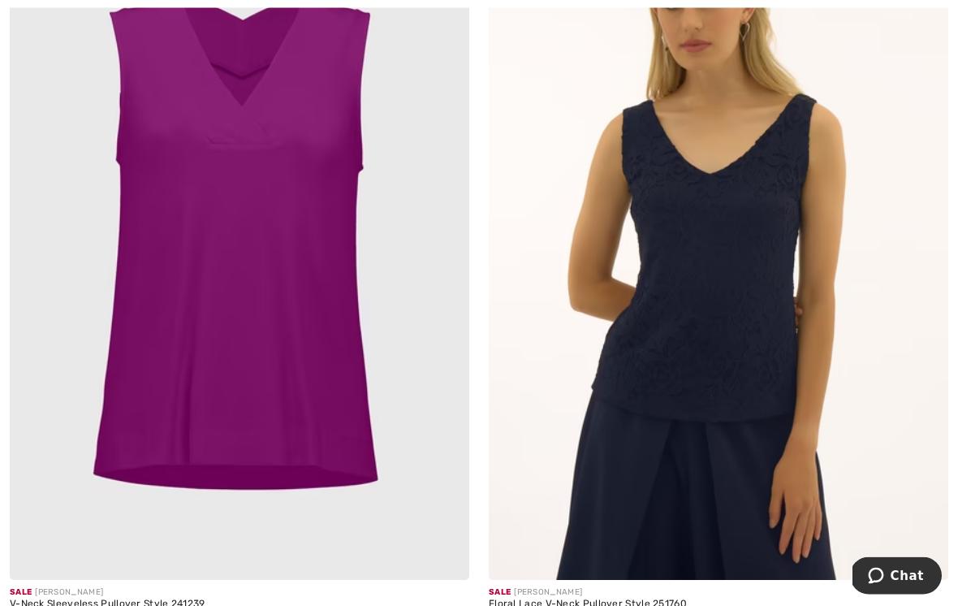
scroll to position [438, 0]
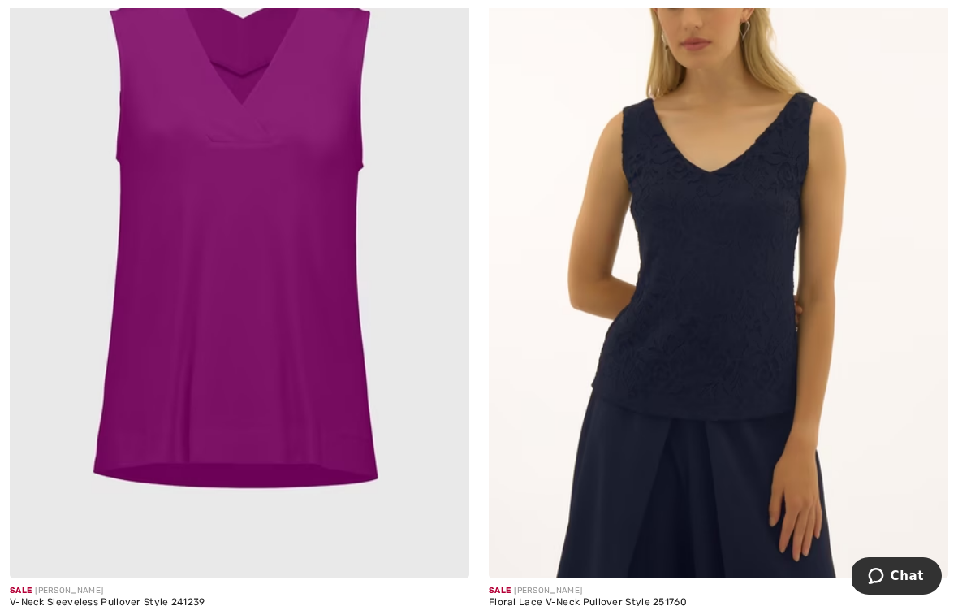
click at [330, 219] on img at bounding box center [239, 233] width 459 height 689
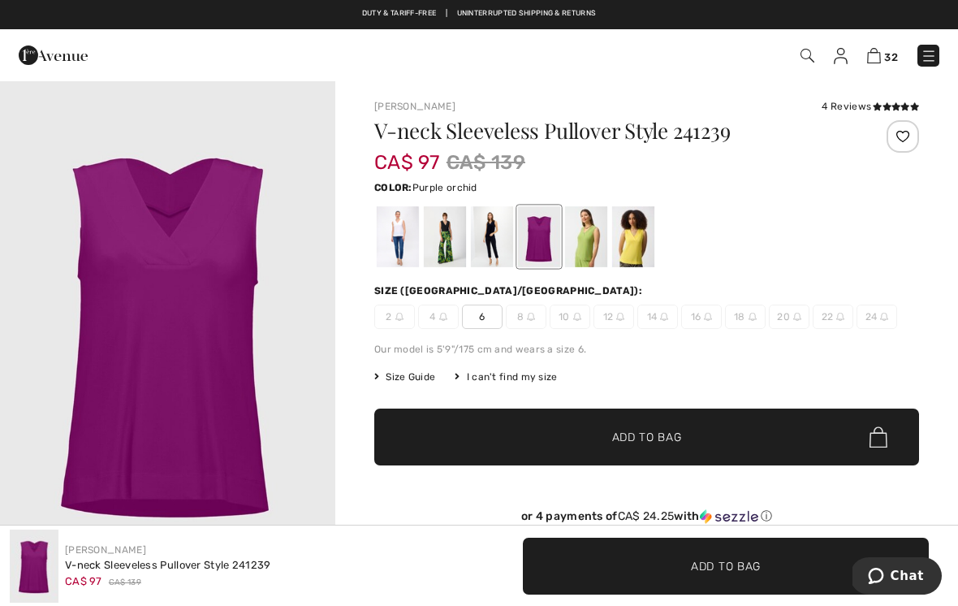
click at [397, 244] on div at bounding box center [398, 236] width 42 height 61
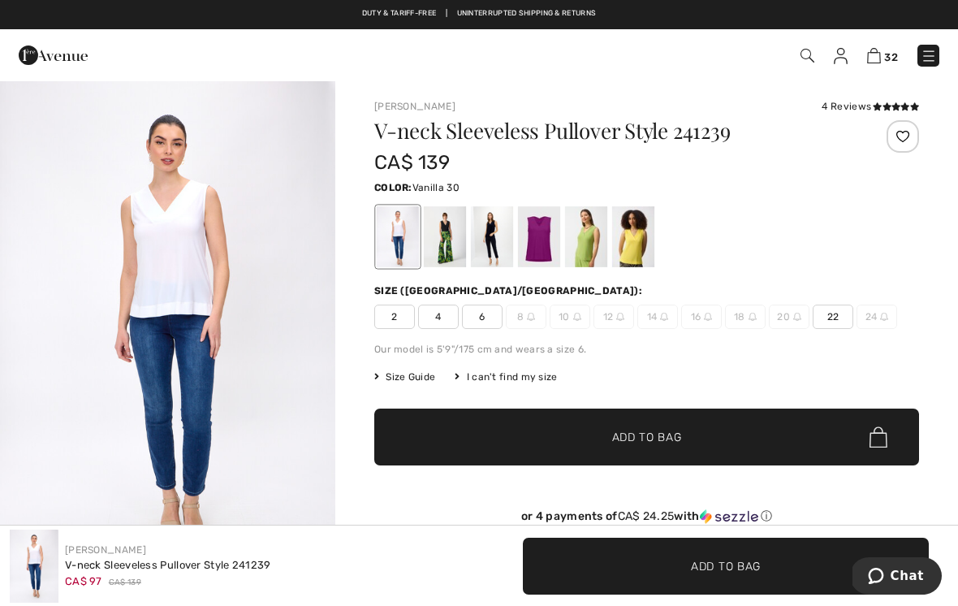
click at [445, 241] on div at bounding box center [445, 236] width 42 height 61
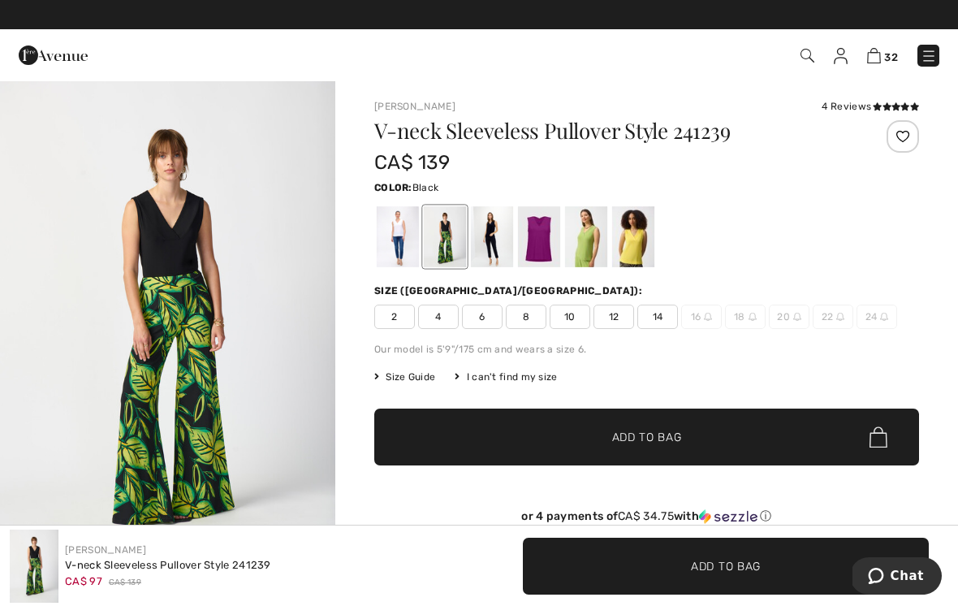
click at [505, 239] on div at bounding box center [492, 236] width 42 height 61
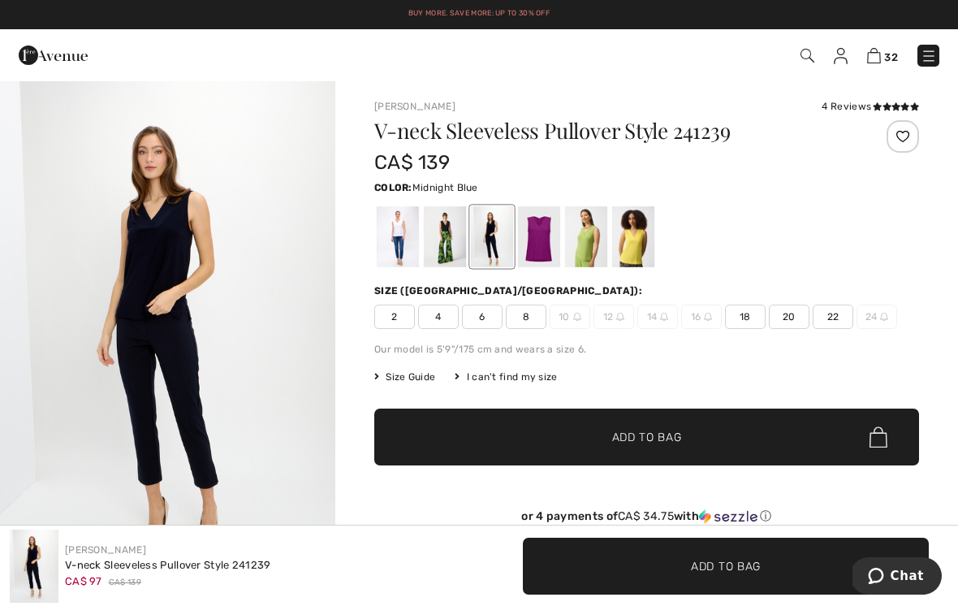
click at [546, 239] on div at bounding box center [539, 236] width 42 height 61
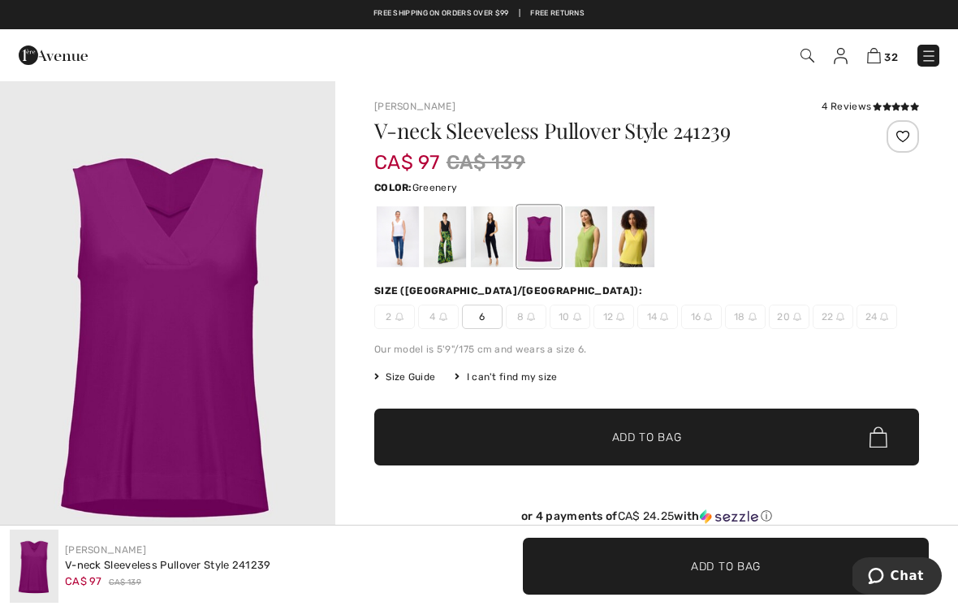
click at [585, 242] on div at bounding box center [586, 236] width 42 height 61
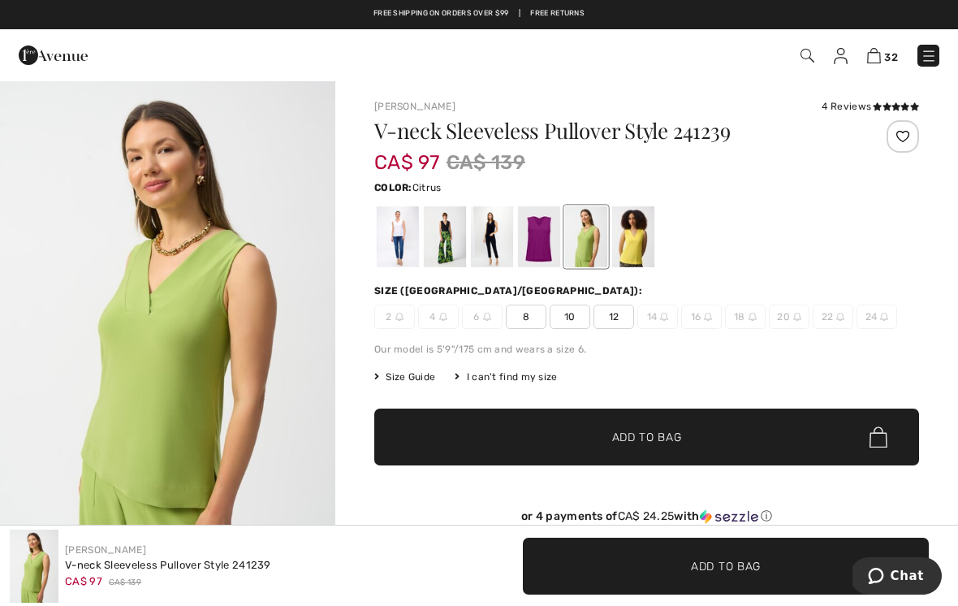
click at [641, 234] on div at bounding box center [633, 236] width 42 height 61
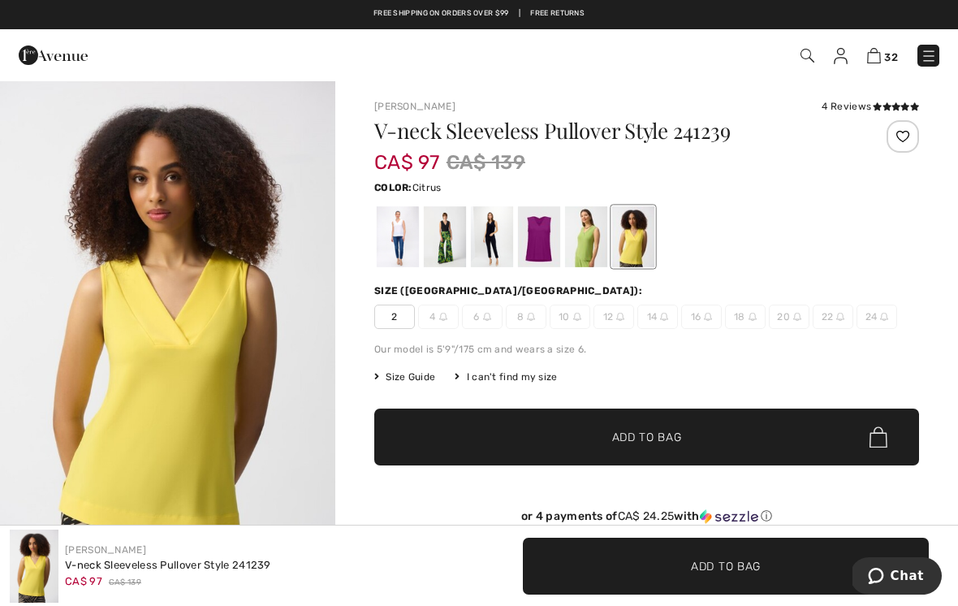
click at [595, 239] on div at bounding box center [586, 236] width 42 height 61
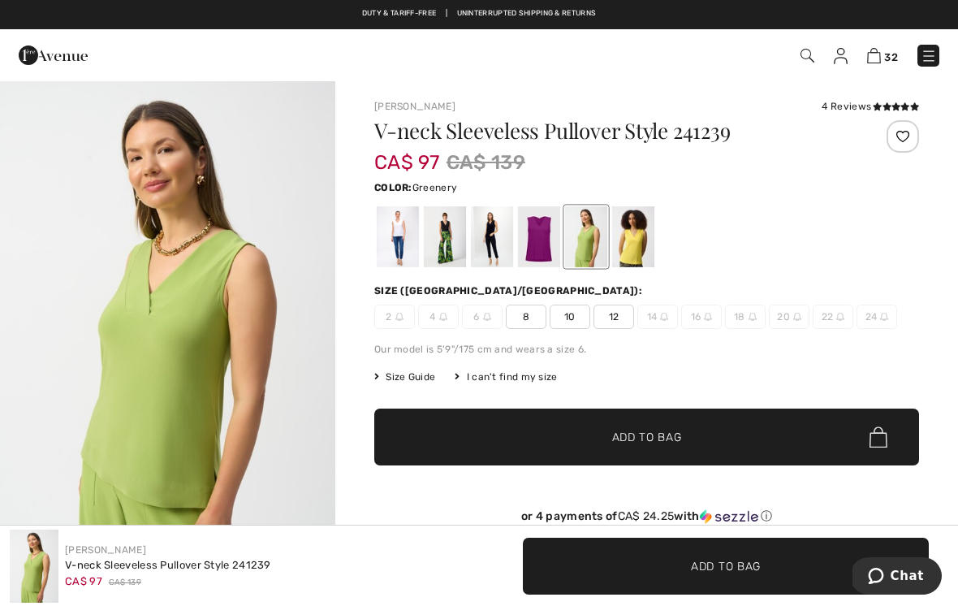
click at [573, 318] on span "10" at bounding box center [570, 316] width 41 height 24
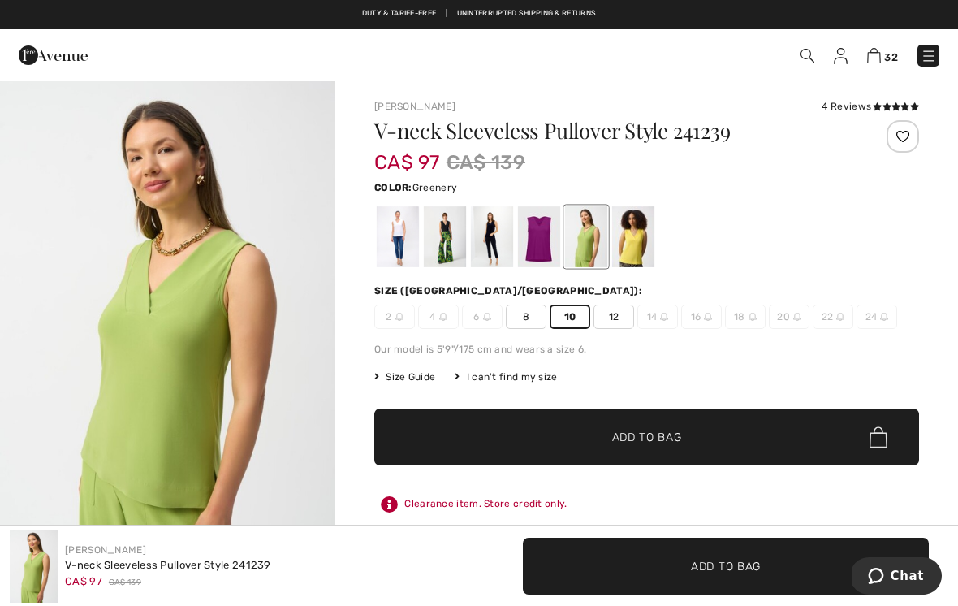
click at [686, 438] on span "✔ Added to Bag Add to Bag" at bounding box center [646, 436] width 545 height 57
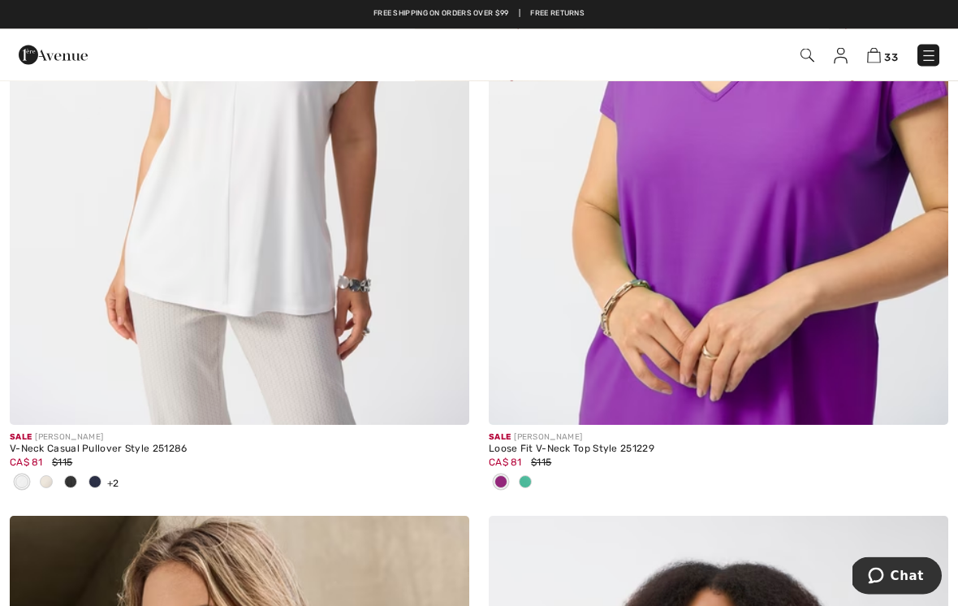
scroll to position [3708, 0]
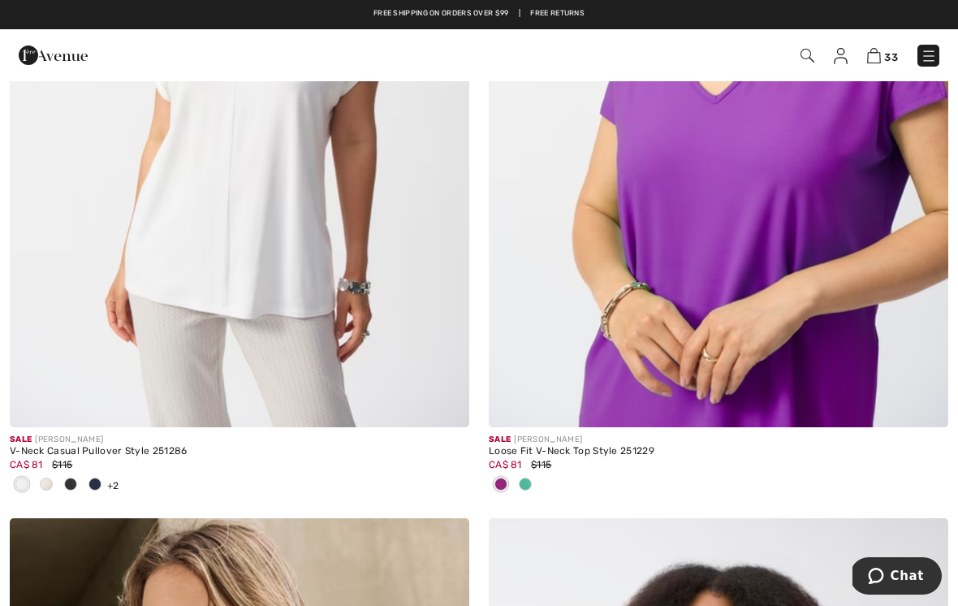
click at [317, 241] on img at bounding box center [239, 82] width 459 height 689
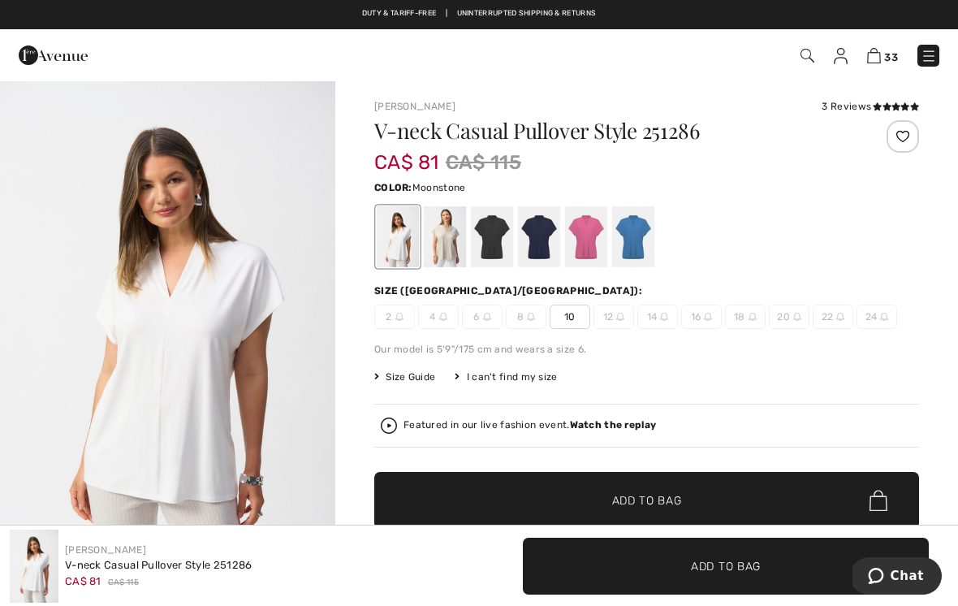
click at [444, 241] on div at bounding box center [445, 236] width 42 height 61
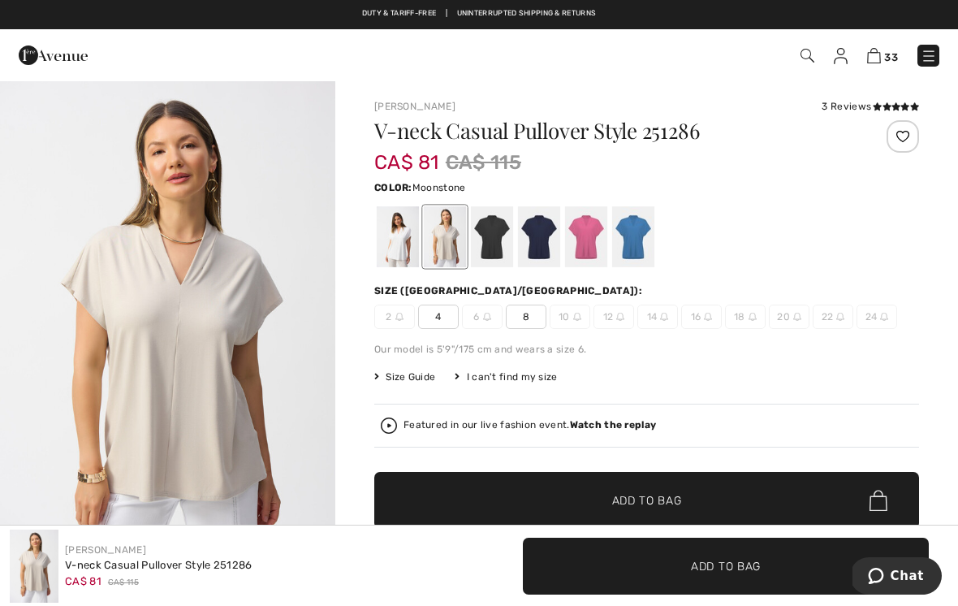
click at [492, 236] on div at bounding box center [492, 236] width 42 height 61
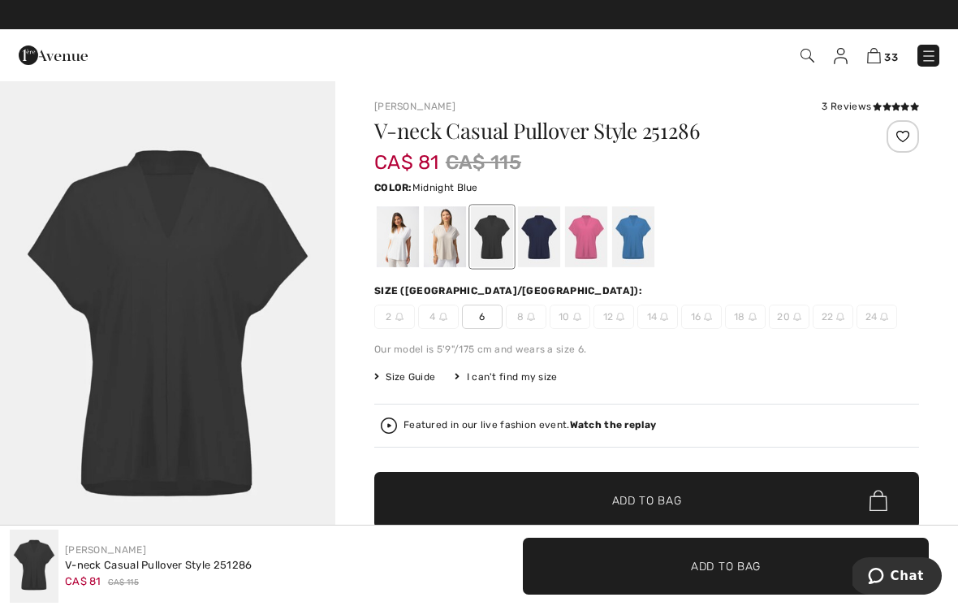
click at [546, 234] on div at bounding box center [539, 236] width 42 height 61
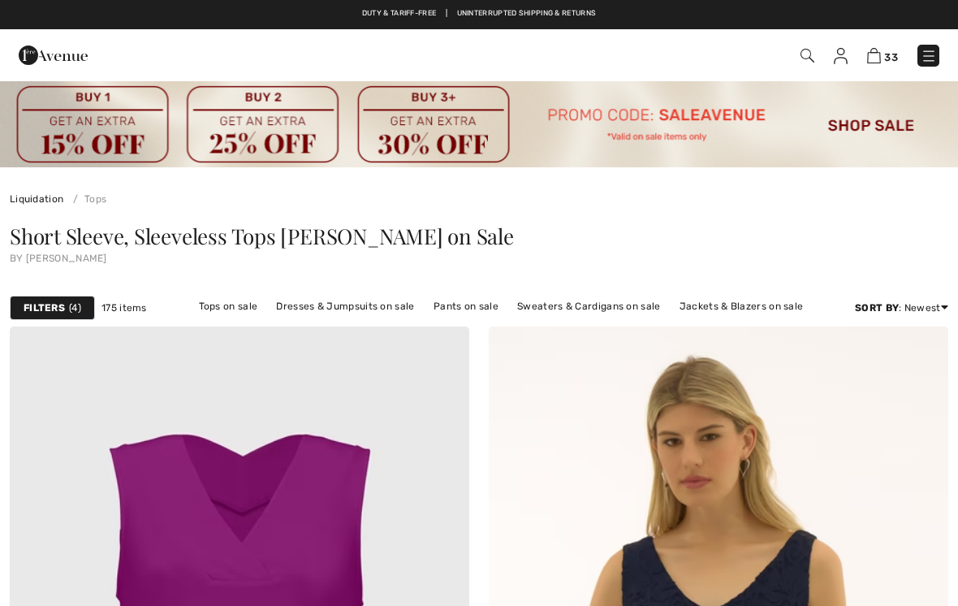
scroll to position [3733, 0]
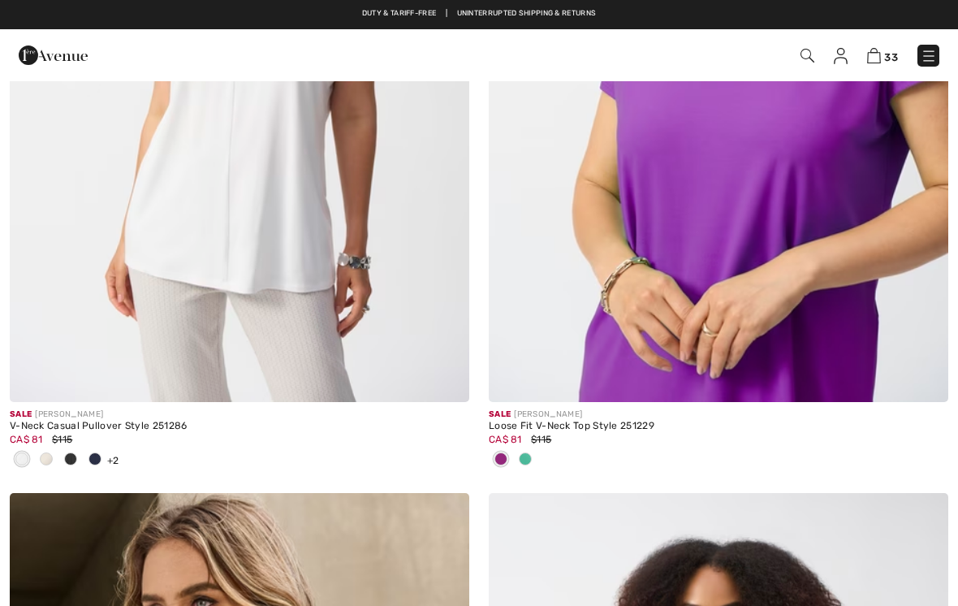
checkbox input "true"
click at [817, 224] on img at bounding box center [718, 57] width 459 height 689
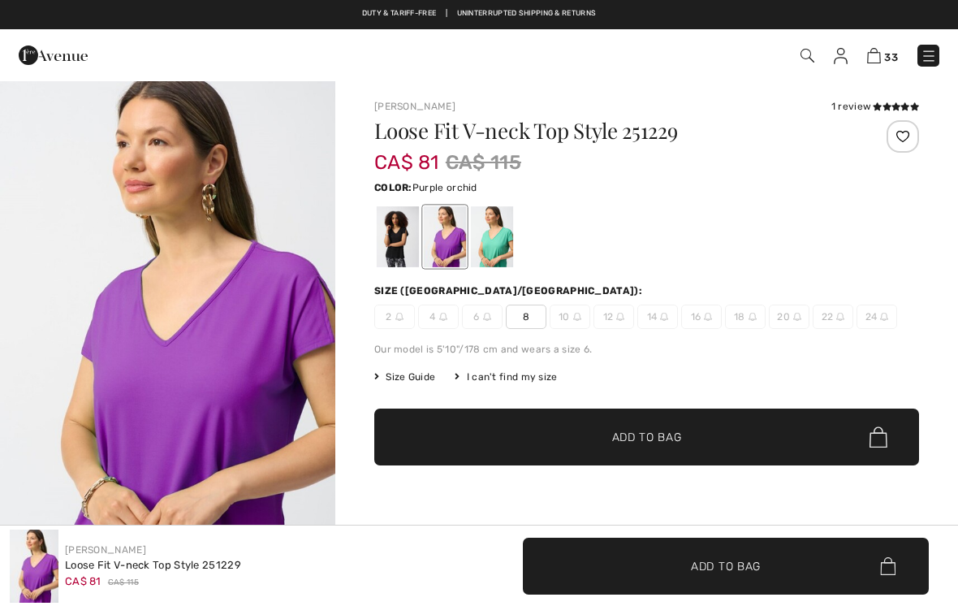
checkbox input "true"
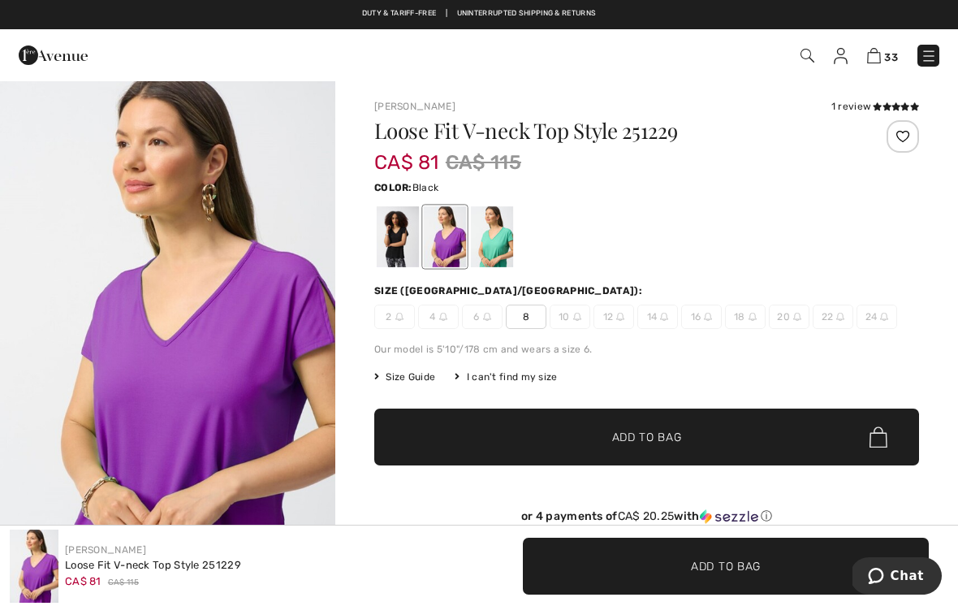
click at [395, 236] on div at bounding box center [398, 236] width 42 height 61
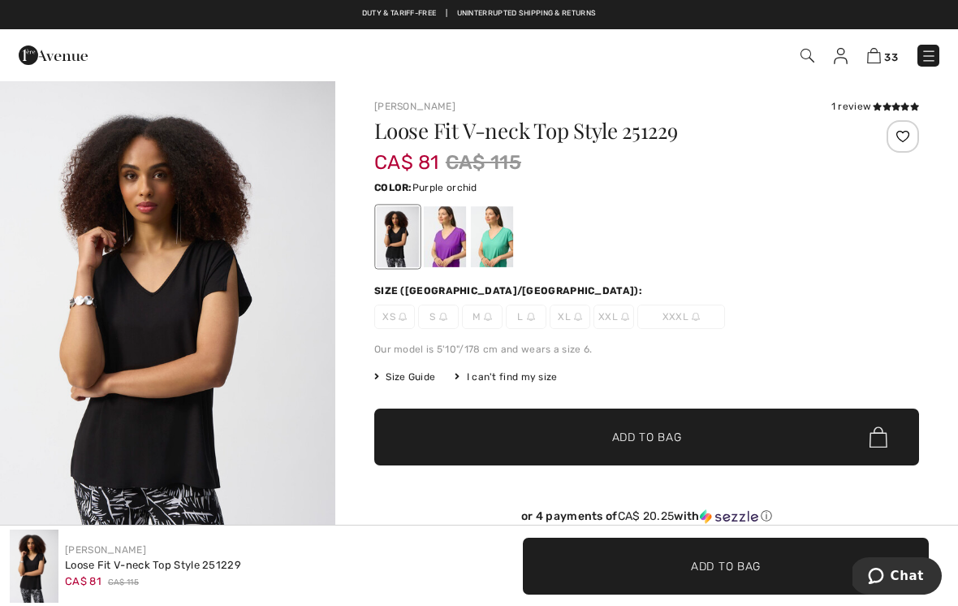
click at [452, 232] on div at bounding box center [445, 236] width 42 height 61
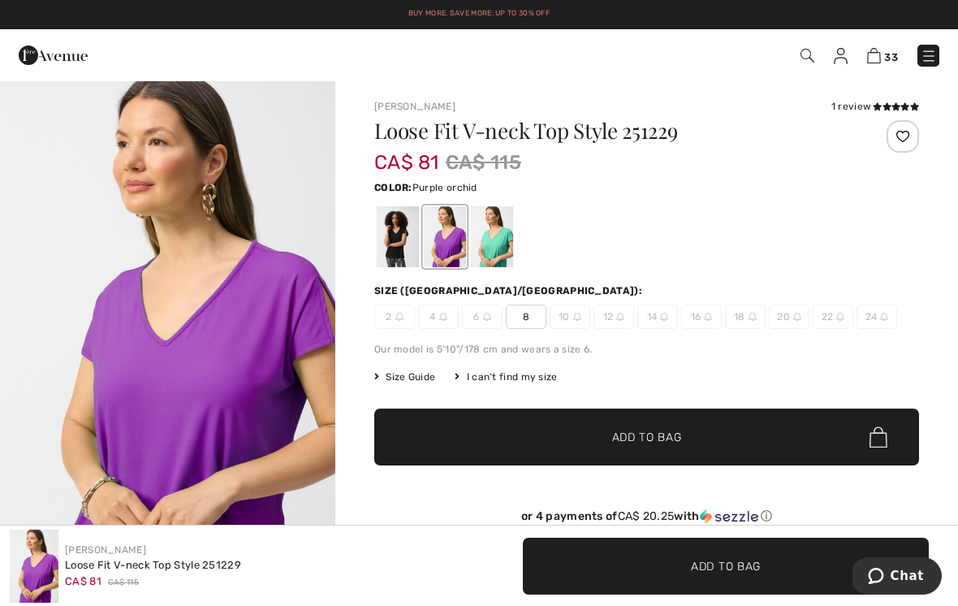
click at [495, 239] on div at bounding box center [492, 236] width 42 height 61
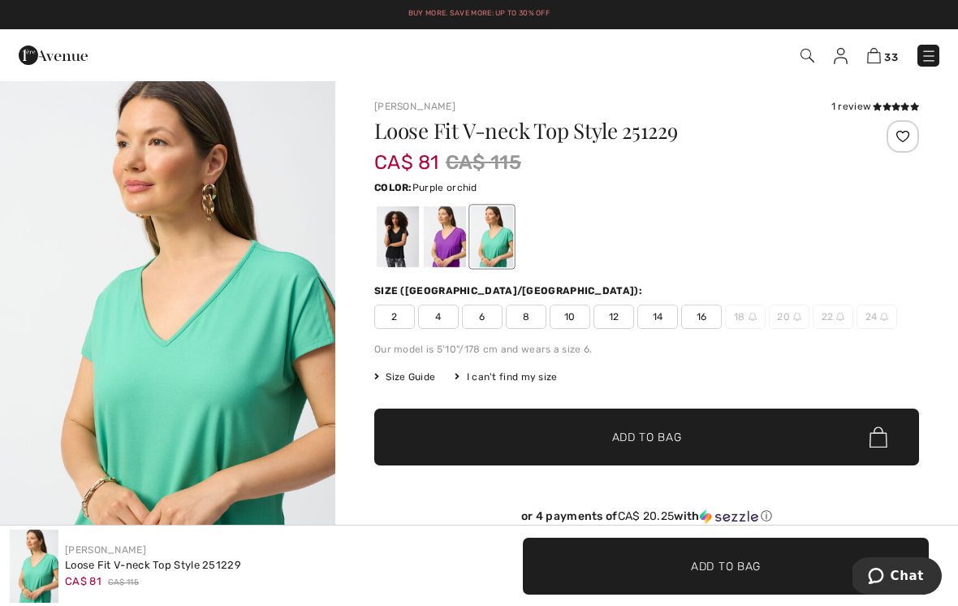
click at [449, 239] on div at bounding box center [445, 236] width 42 height 61
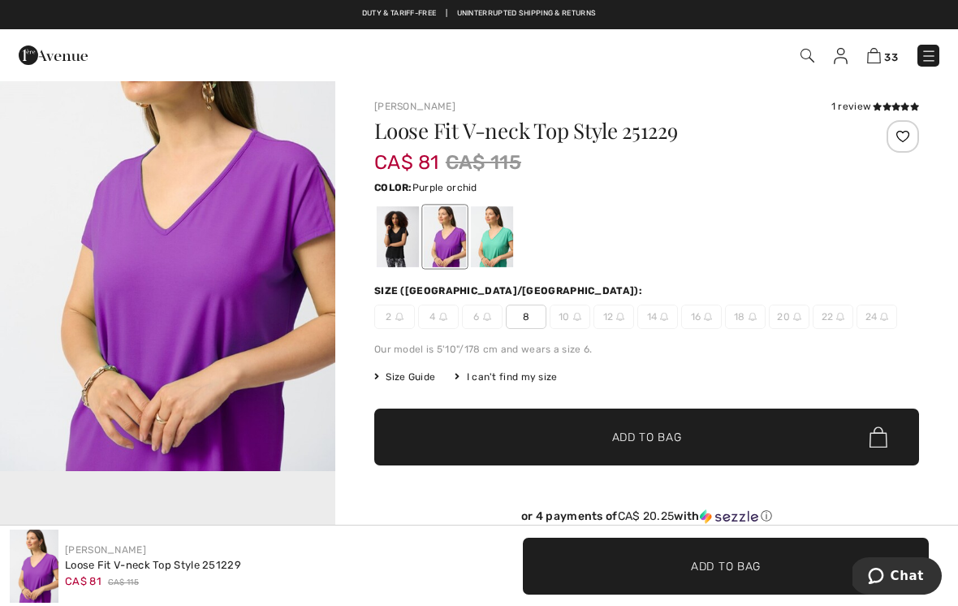
click at [451, 234] on div at bounding box center [445, 236] width 42 height 61
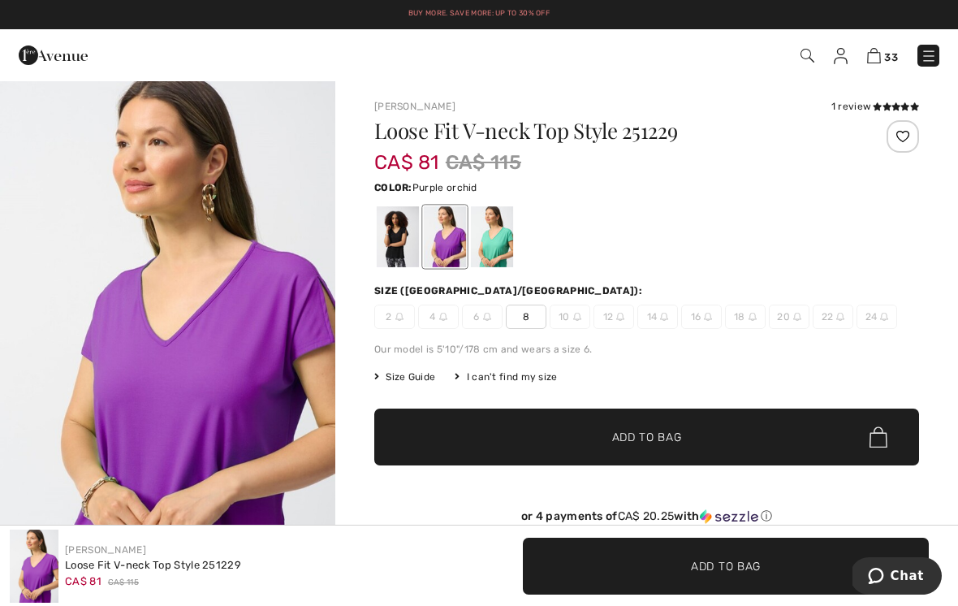
click at [538, 316] on span "8" at bounding box center [526, 316] width 41 height 24
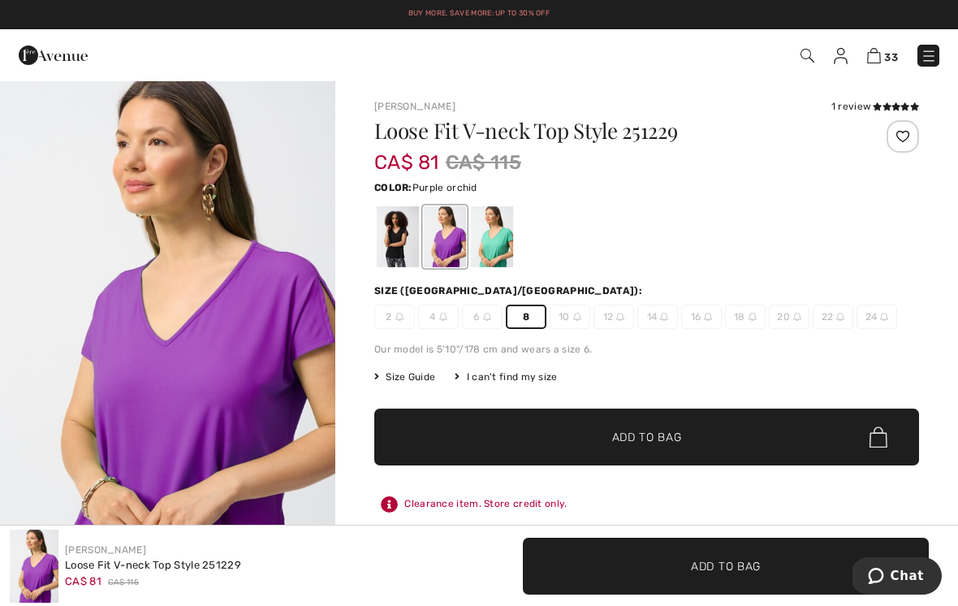
click at [711, 439] on span "✔ Added to Bag Add to Bag" at bounding box center [646, 436] width 545 height 57
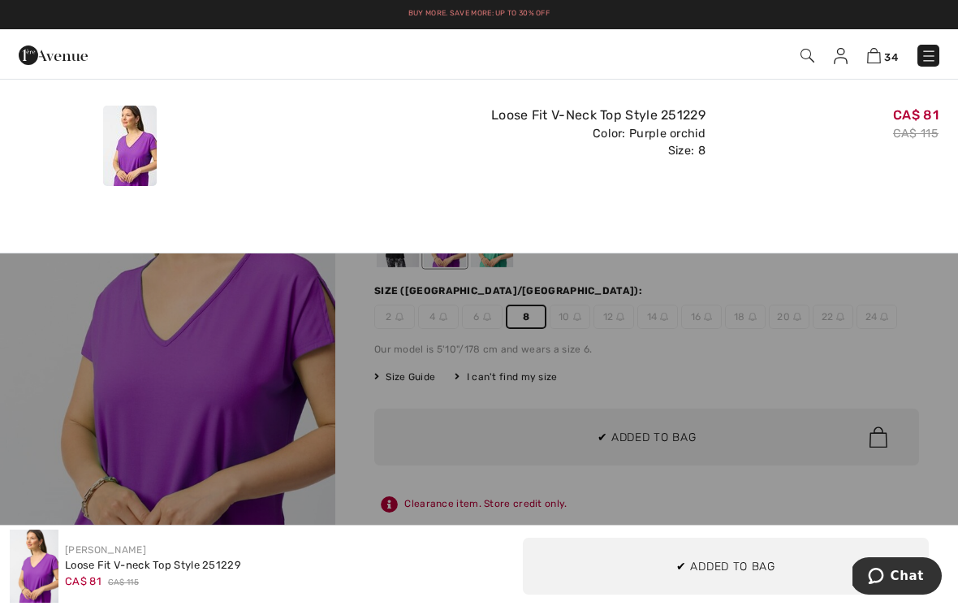
click at [820, 185] on div "CA$ 81 CA$ 115" at bounding box center [828, 145] width 233 height 93
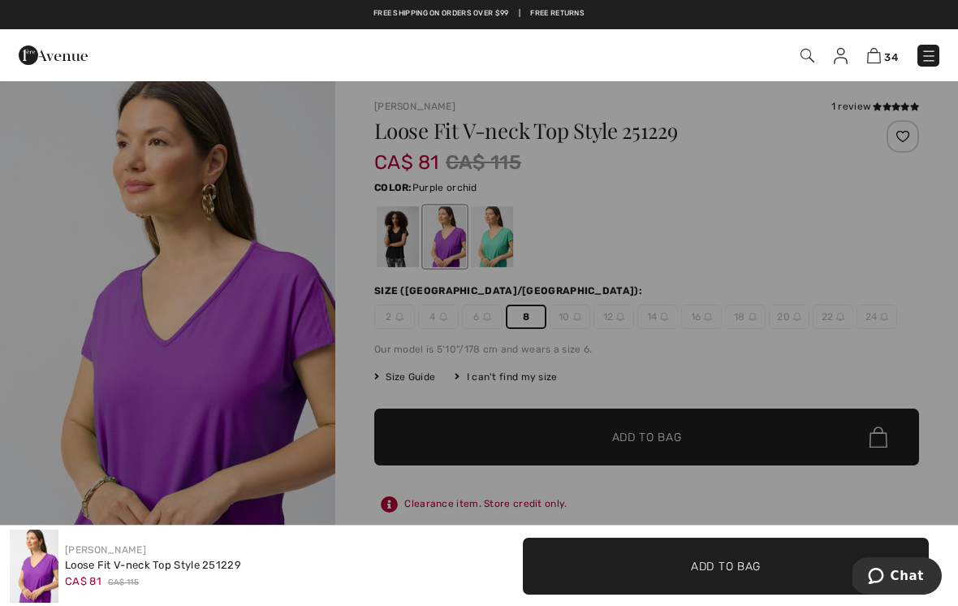
click at [383, 194] on div "Added to Bag Joseph Ribkoff Loose Fit V-neck Top Style 251229 CA$ 81 CA$ 115 Co…" at bounding box center [479, 142] width 958 height 127
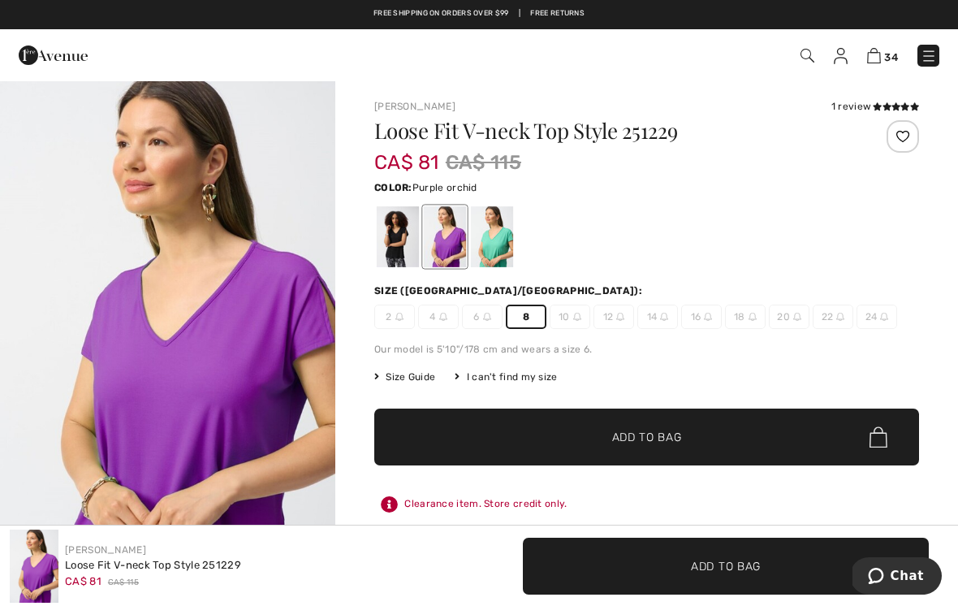
click at [880, 106] on icon at bounding box center [877, 106] width 9 height 8
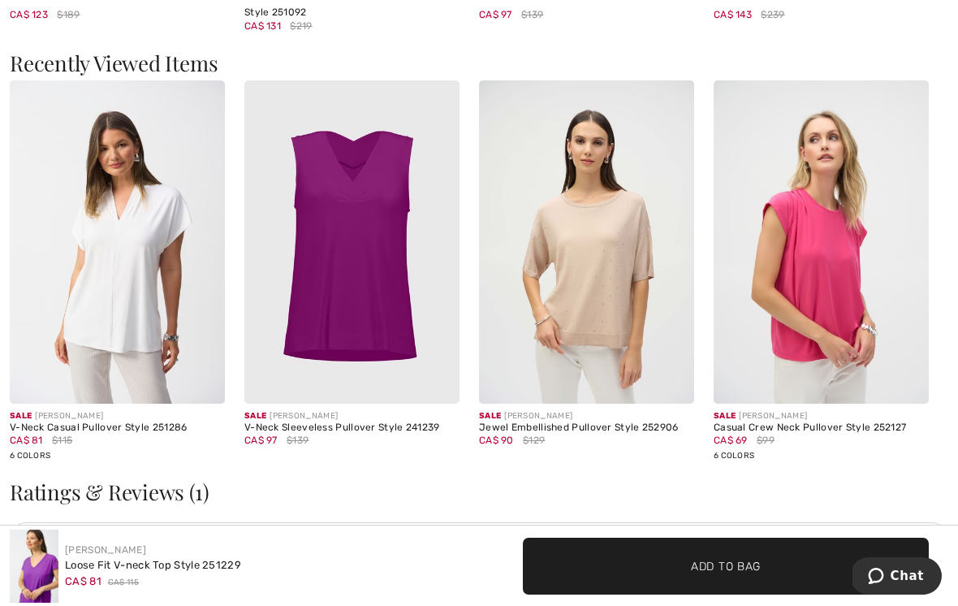
scroll to position [2215, 0]
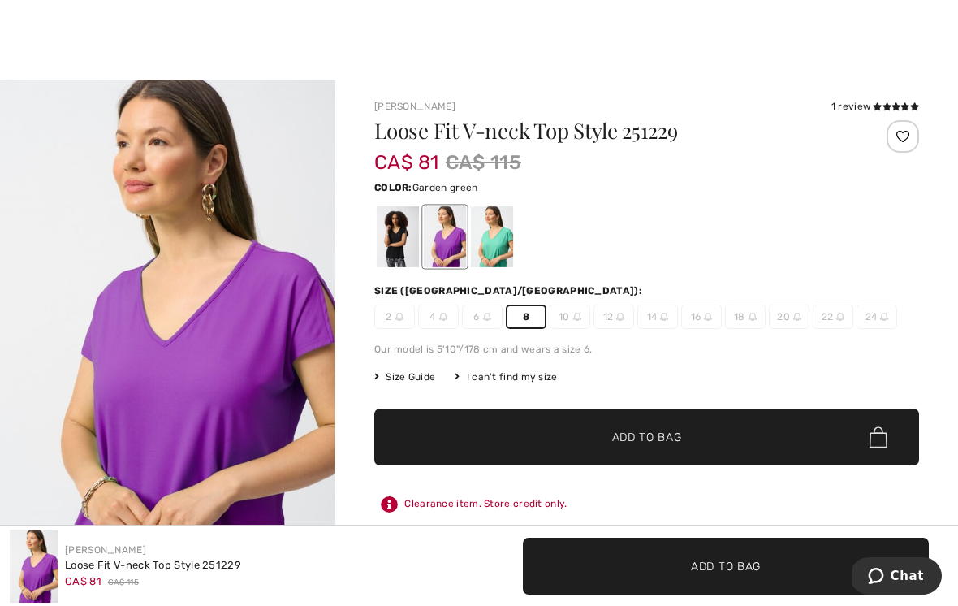
click at [501, 230] on div at bounding box center [492, 236] width 42 height 61
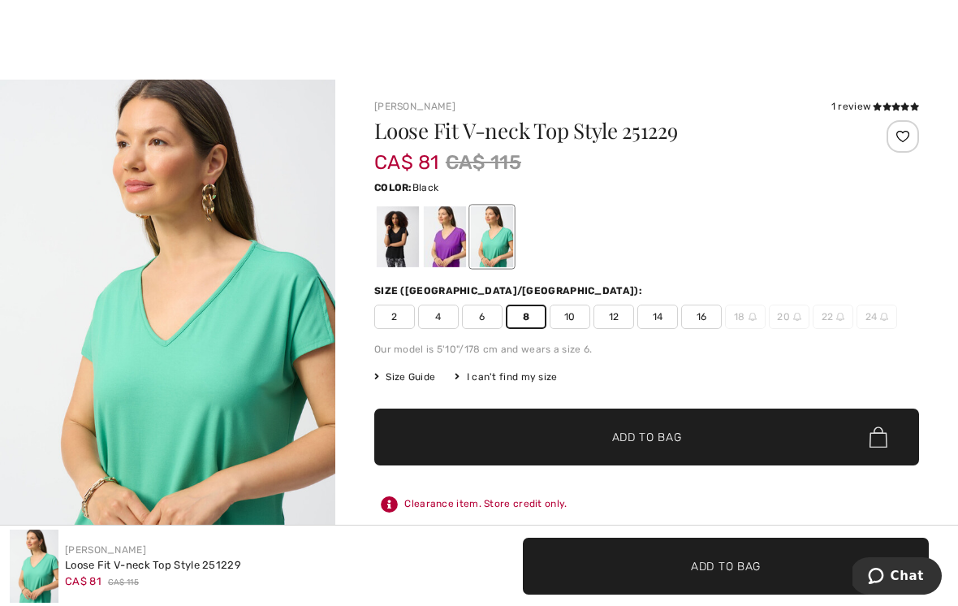
click at [399, 237] on div at bounding box center [398, 236] width 42 height 61
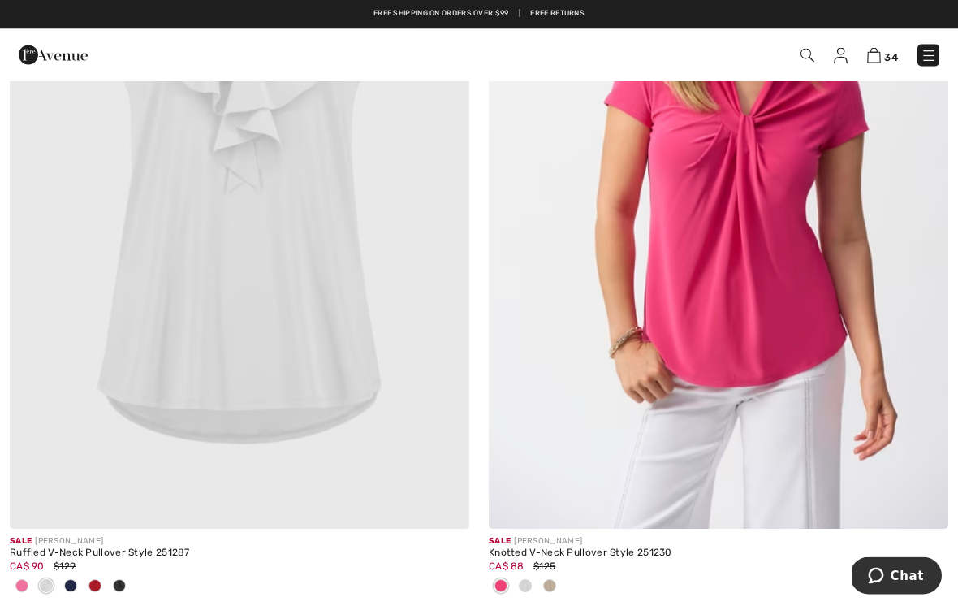
scroll to position [8356, 0]
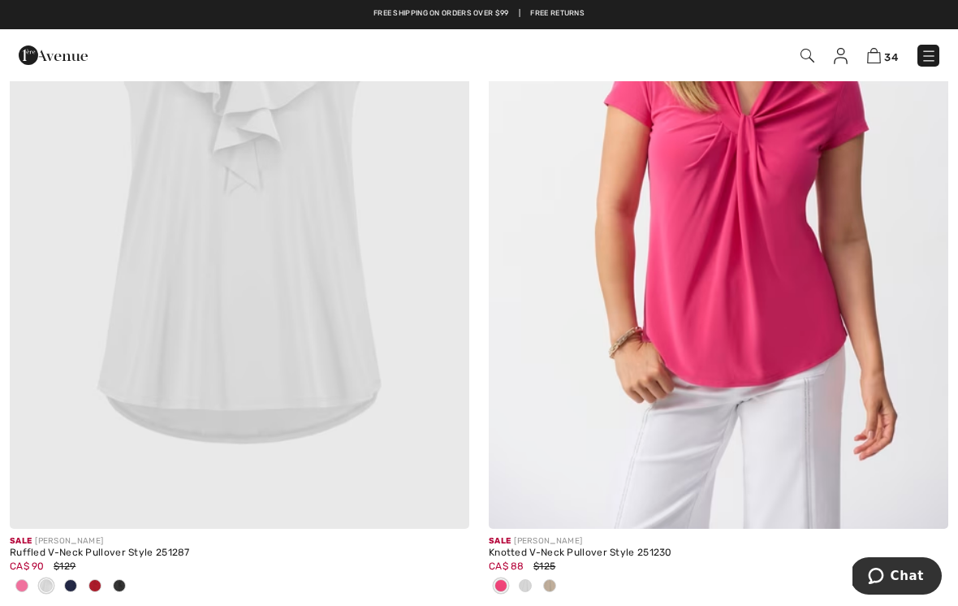
click at [355, 303] on img at bounding box center [239, 183] width 459 height 689
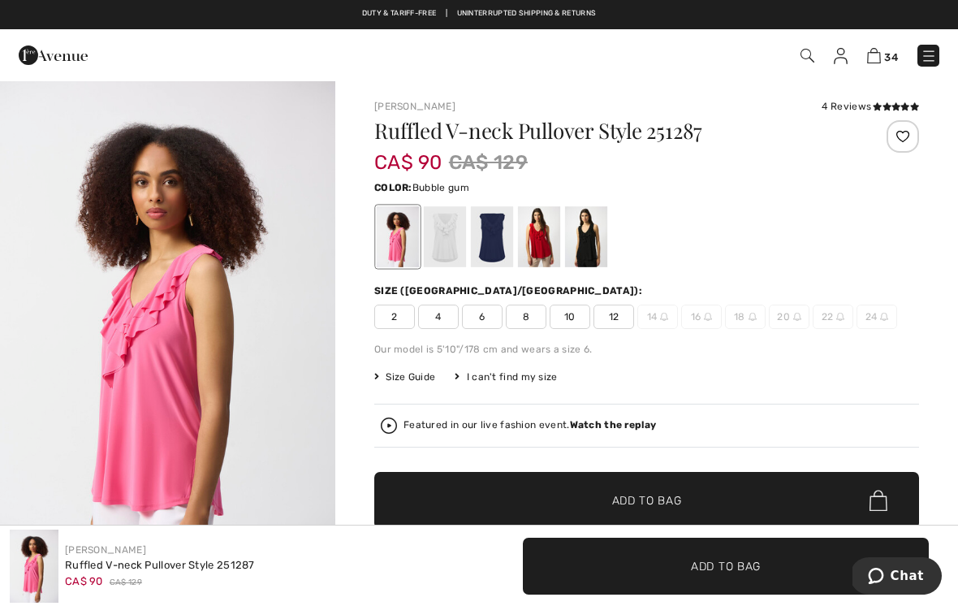
click at [587, 230] on div at bounding box center [586, 236] width 42 height 61
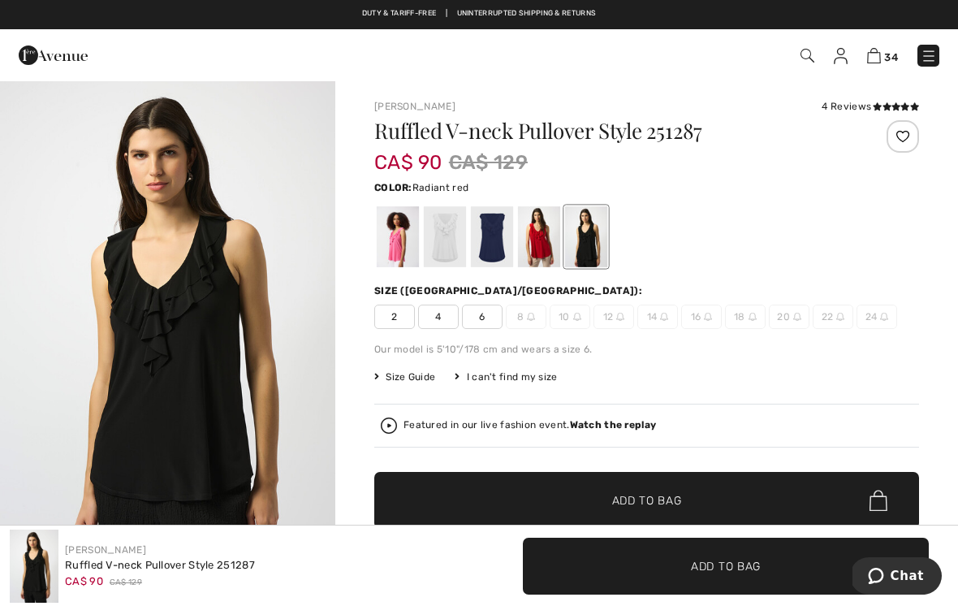
click at [541, 231] on div at bounding box center [539, 236] width 42 height 61
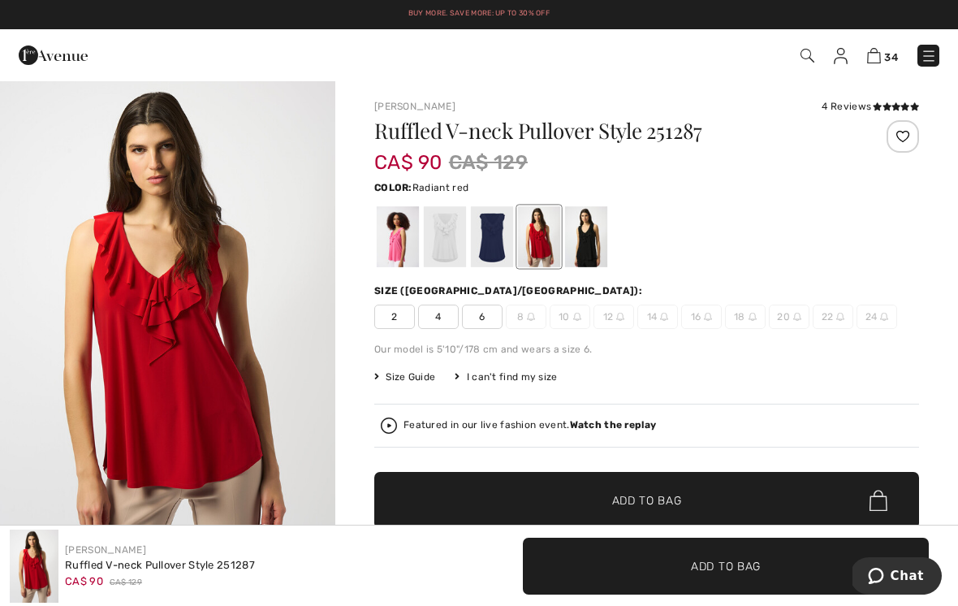
click at [501, 226] on div at bounding box center [492, 236] width 42 height 61
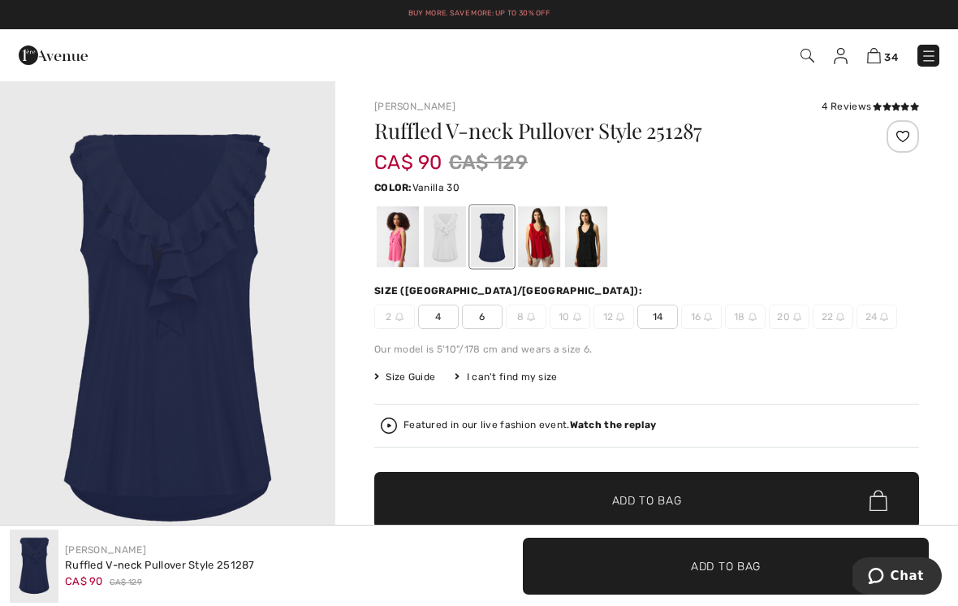
click at [450, 233] on div at bounding box center [445, 236] width 42 height 61
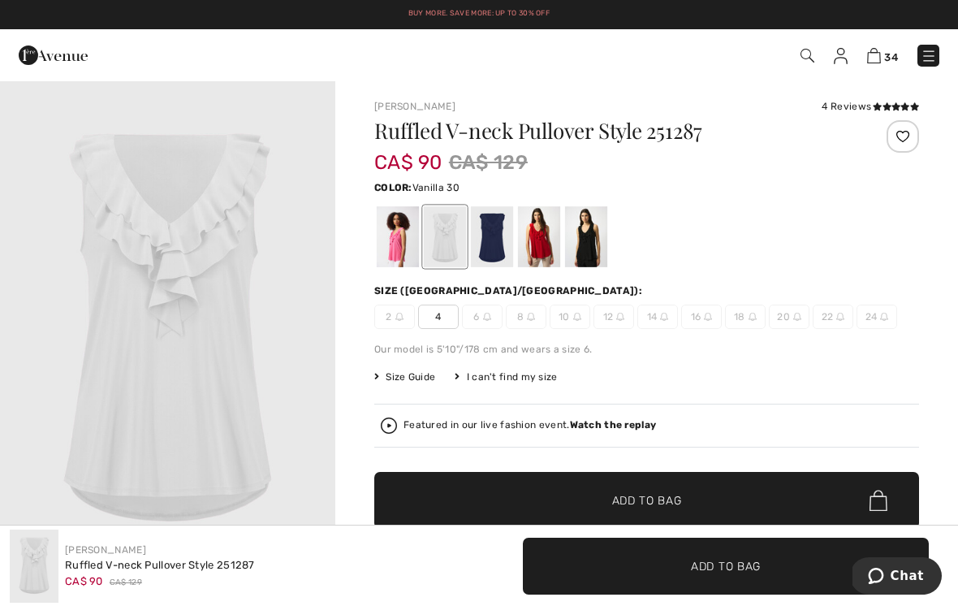
click at [406, 240] on div at bounding box center [398, 236] width 42 height 61
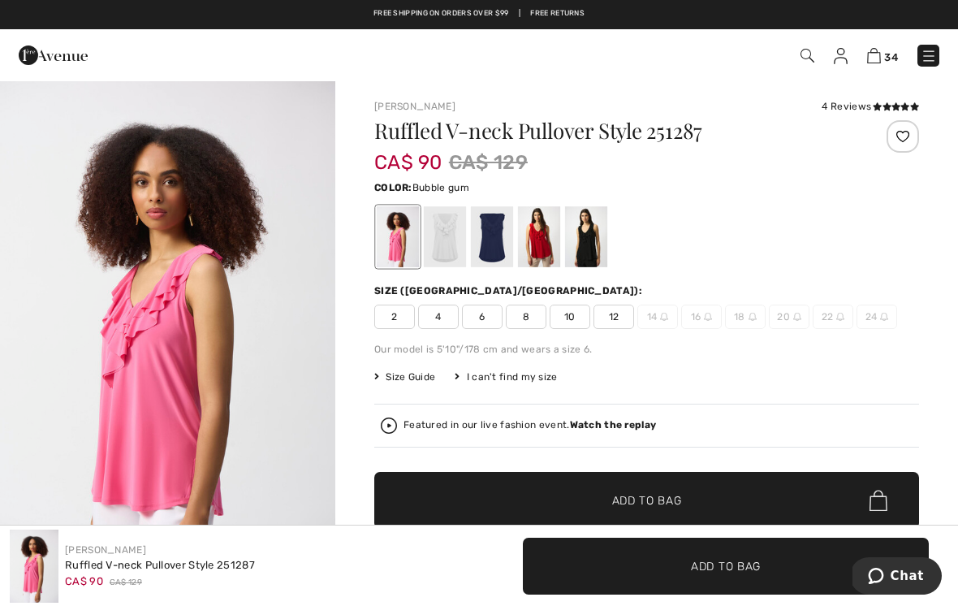
click at [573, 318] on span "10" at bounding box center [570, 316] width 41 height 24
click at [700, 498] on span "✔ Added to Bag Add to Bag" at bounding box center [646, 500] width 545 height 57
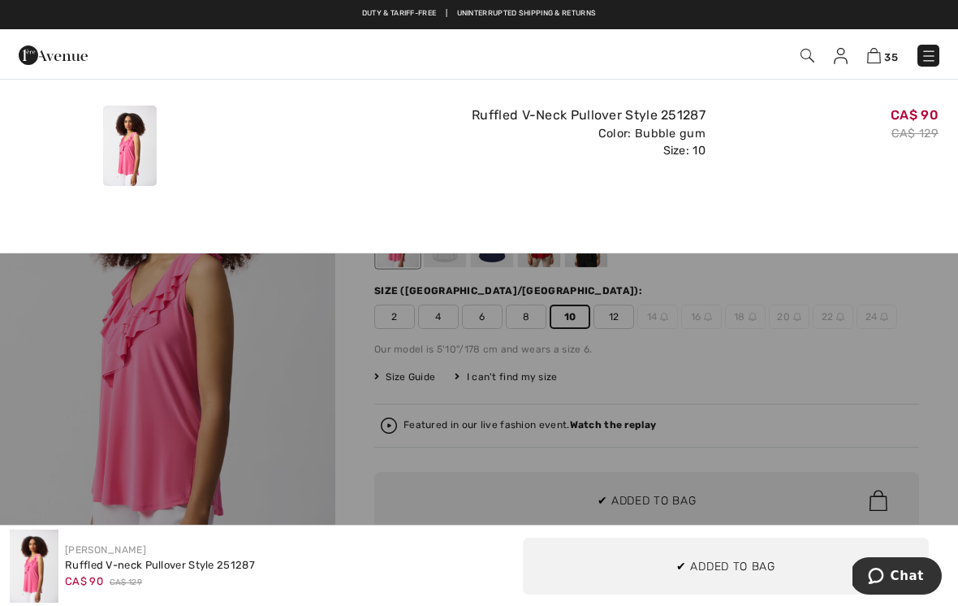
click at [395, 194] on div "Added to Bag [PERSON_NAME] Ruffled V-neck Pullover Style 251287 CA$ 90 CA$ 129 …" at bounding box center [479, 142] width 958 height 127
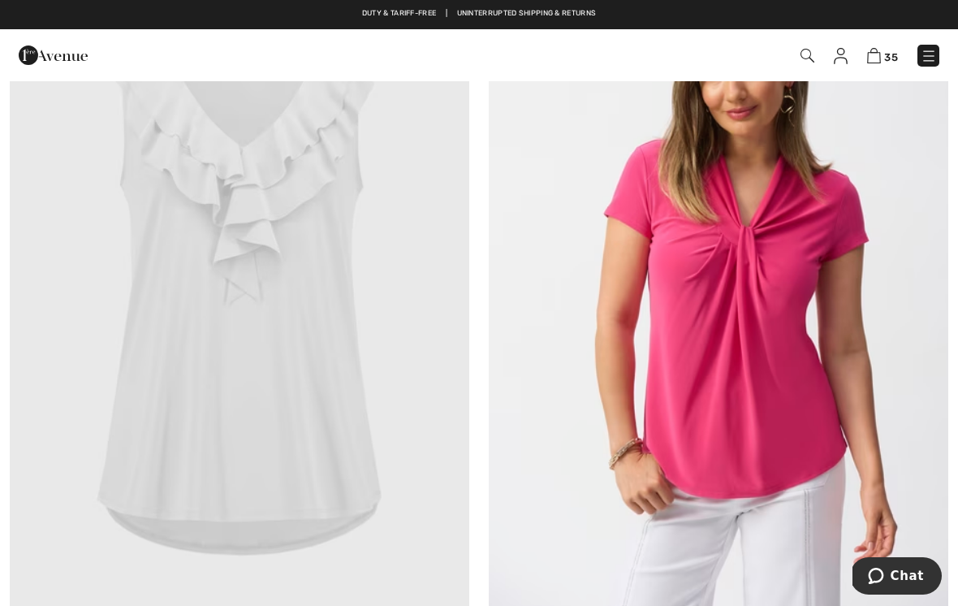
scroll to position [8243, 0]
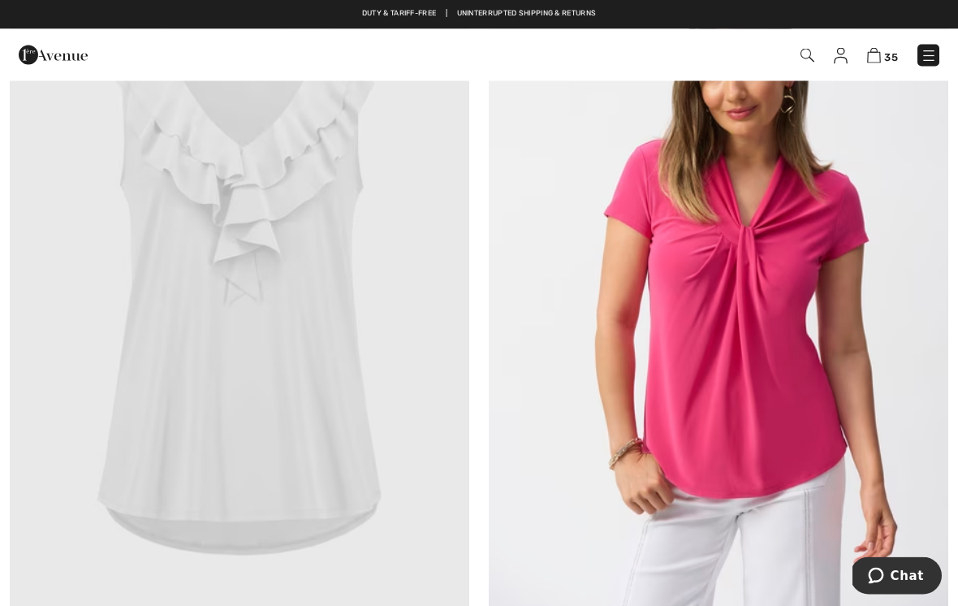
click at [811, 388] on img at bounding box center [718, 295] width 459 height 689
click at [804, 358] on img at bounding box center [718, 295] width 459 height 689
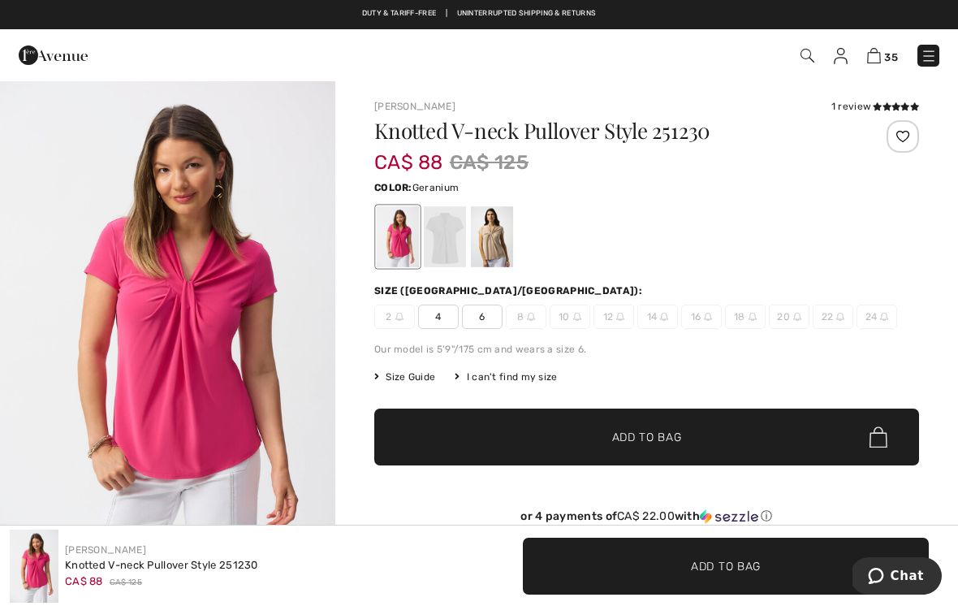
click at [442, 228] on div at bounding box center [445, 236] width 42 height 61
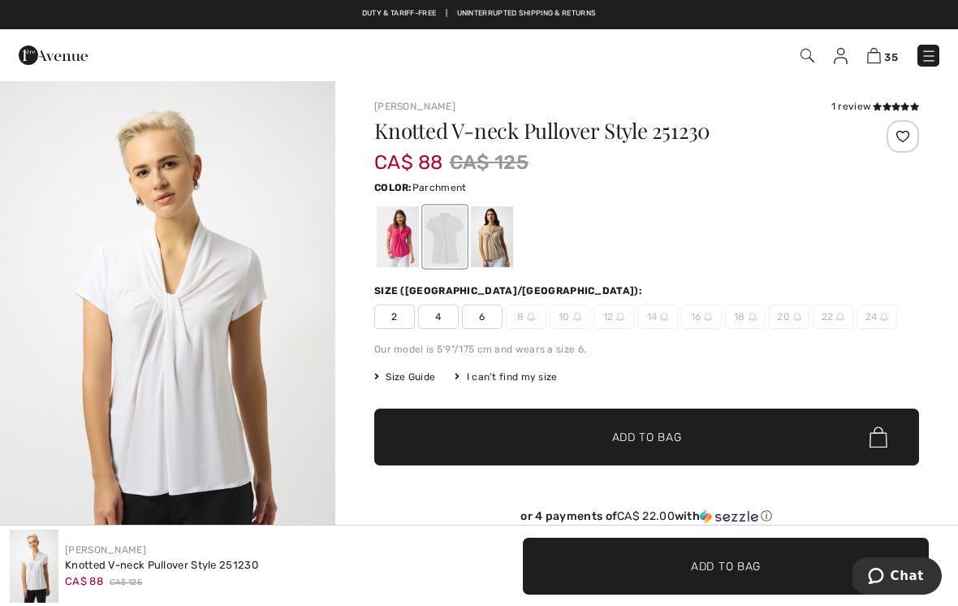
click at [496, 218] on div at bounding box center [492, 236] width 42 height 61
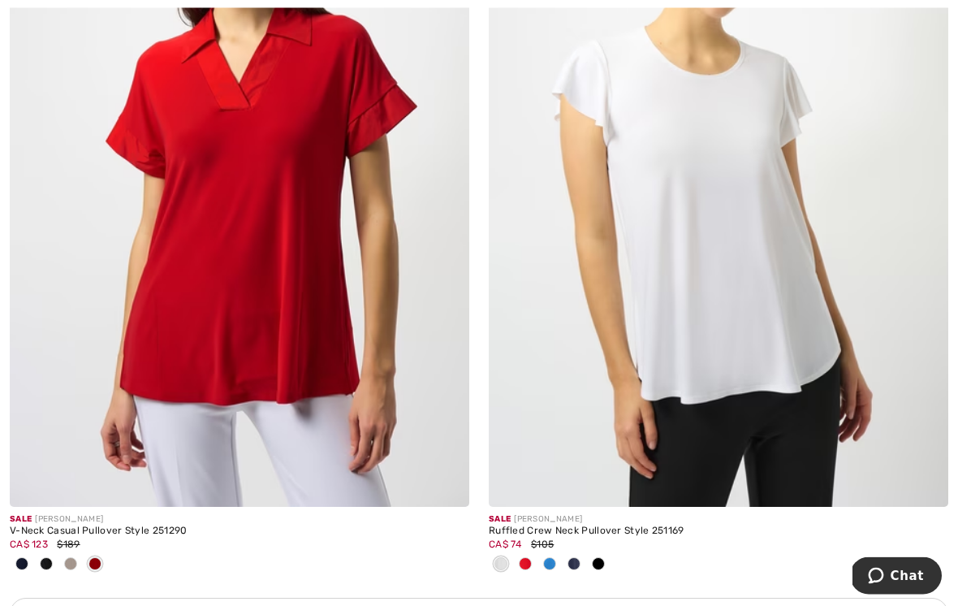
scroll to position [9158, 0]
click at [764, 263] on img at bounding box center [718, 161] width 459 height 689
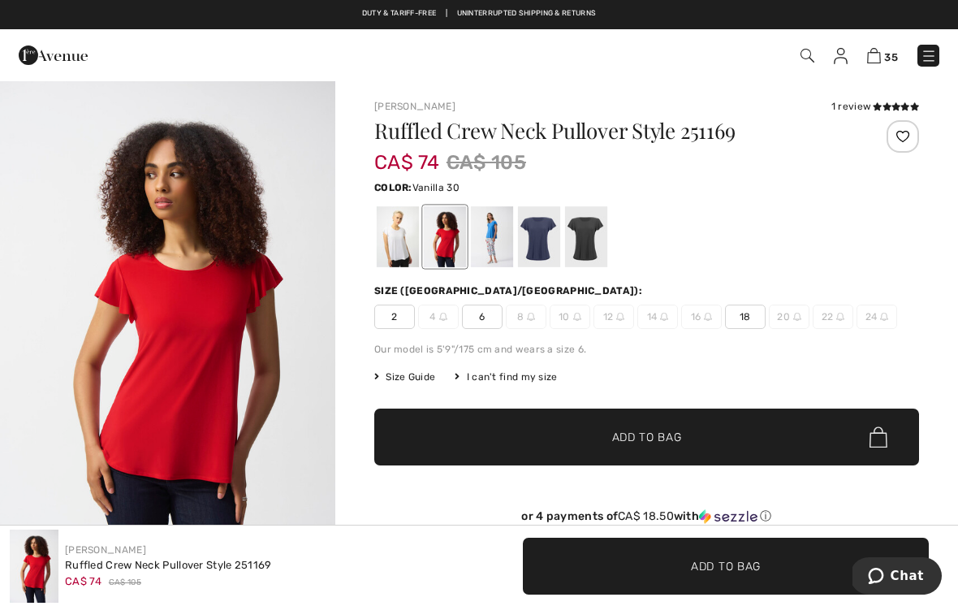
click at [389, 239] on div at bounding box center [398, 236] width 42 height 61
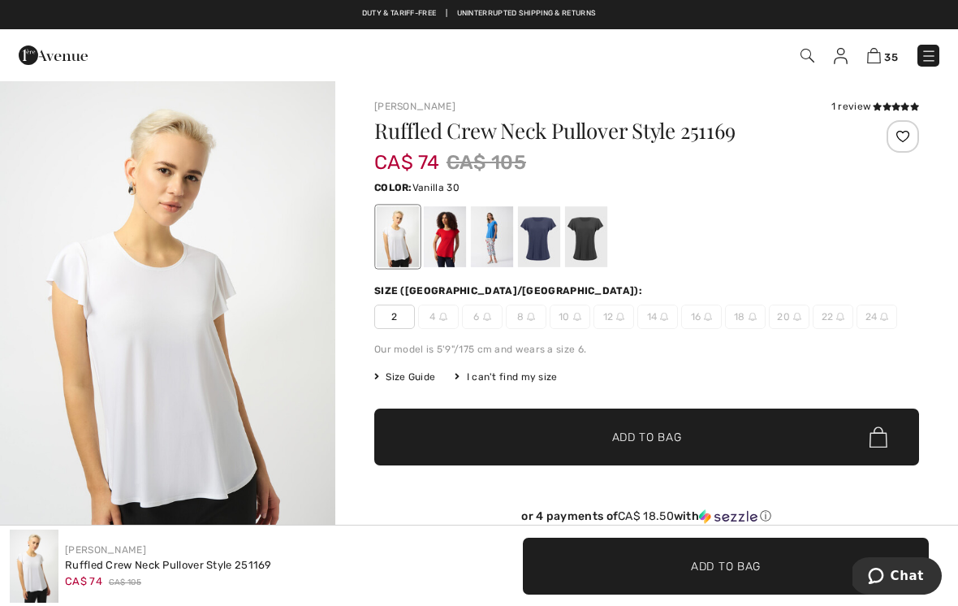
click at [456, 234] on div at bounding box center [445, 236] width 42 height 61
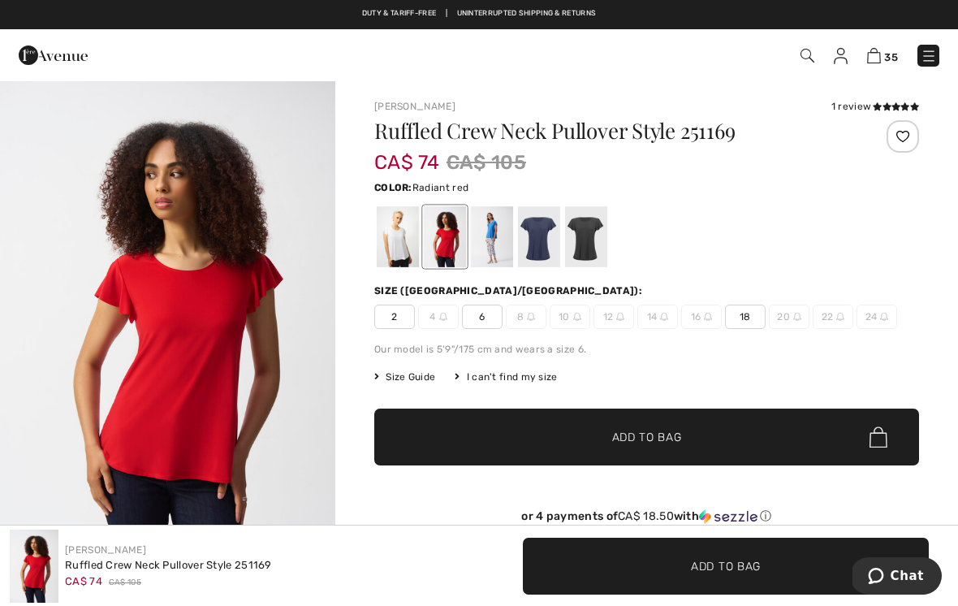
click at [498, 236] on div at bounding box center [492, 236] width 42 height 61
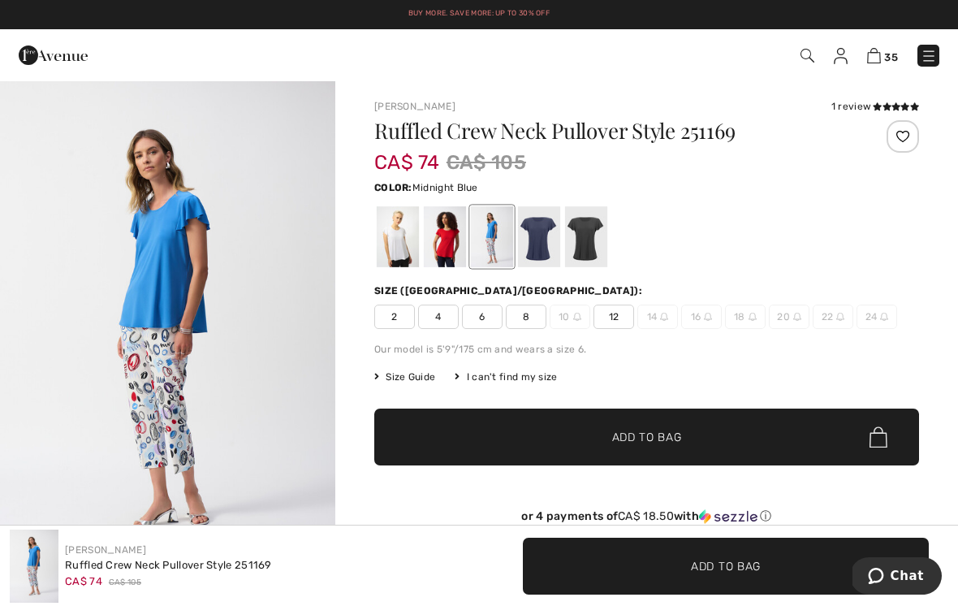
click at [546, 237] on div at bounding box center [539, 236] width 42 height 61
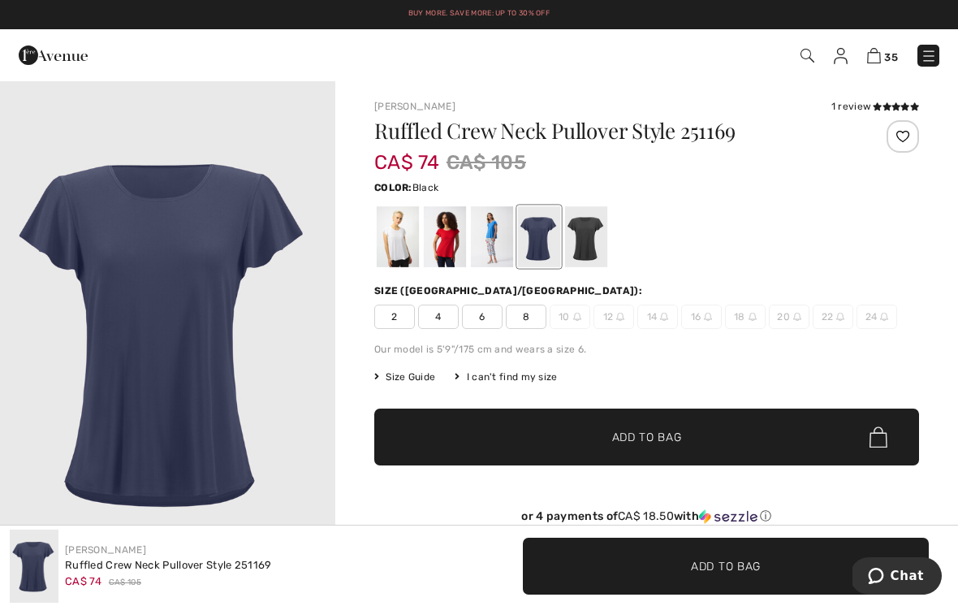
click at [593, 234] on div at bounding box center [586, 236] width 42 height 61
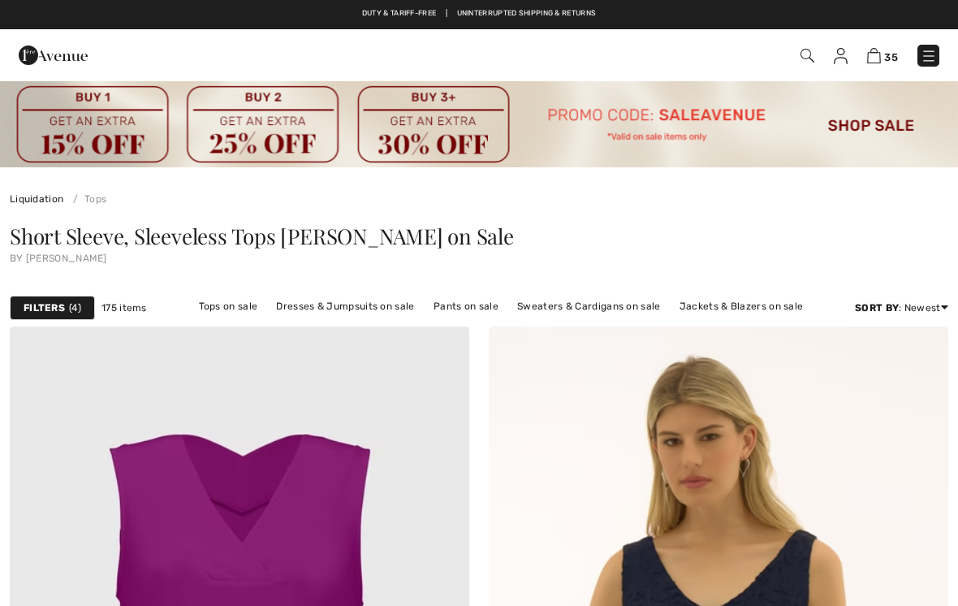
scroll to position [9183, 0]
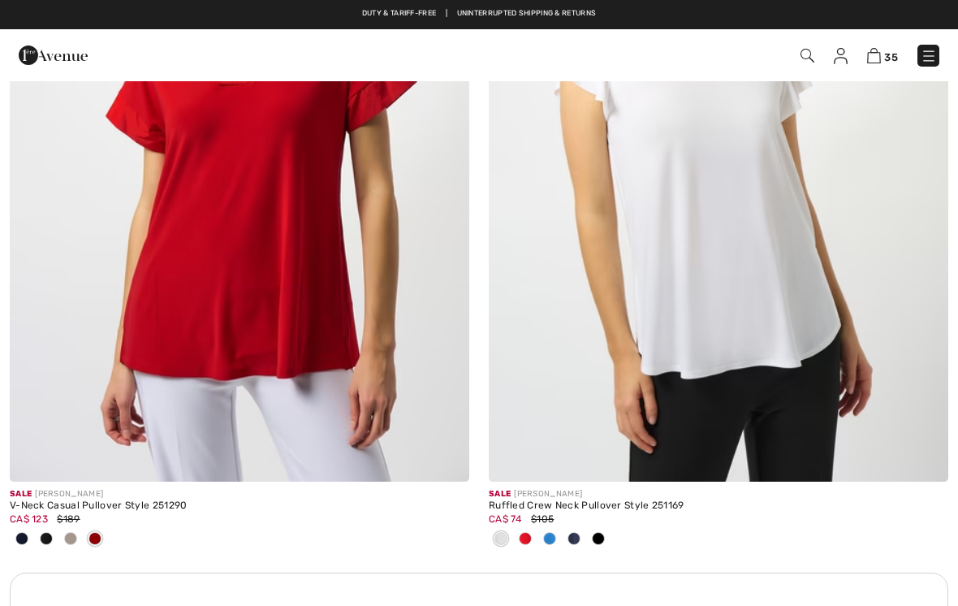
checkbox input "true"
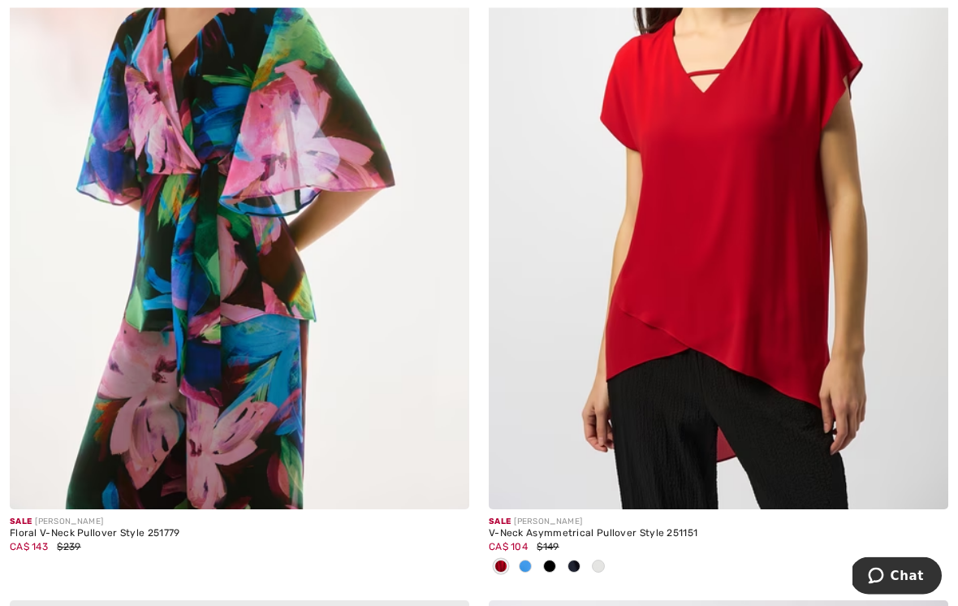
scroll to position [10865, 0]
click at [786, 269] on img at bounding box center [718, 164] width 459 height 689
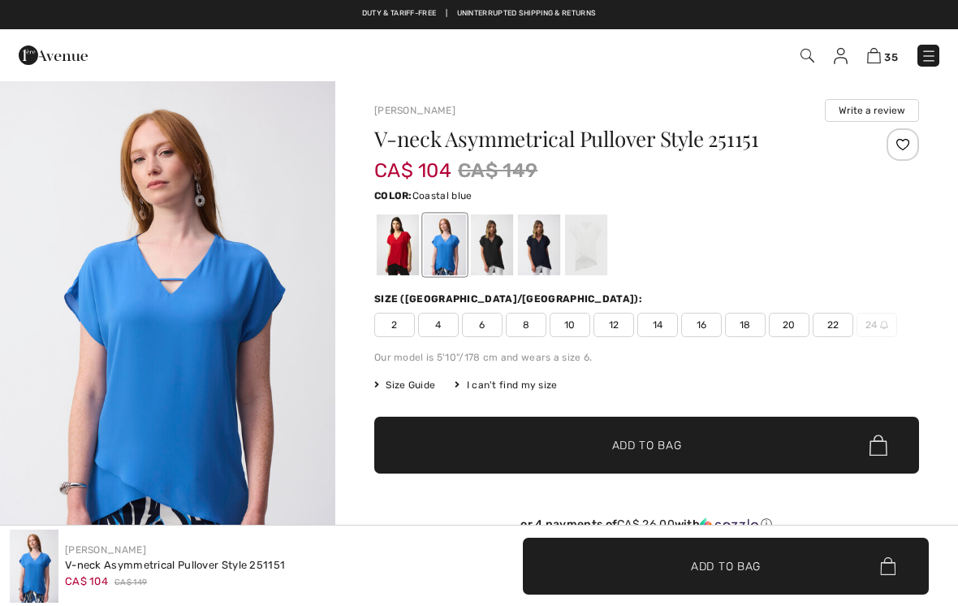
checkbox input "true"
click at [541, 247] on div at bounding box center [539, 244] width 42 height 61
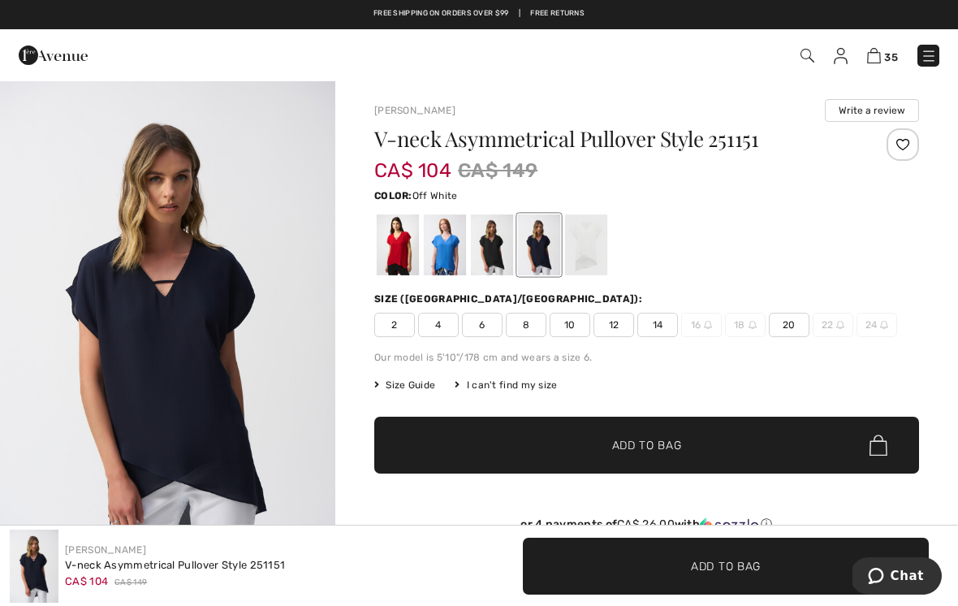
click at [598, 248] on div at bounding box center [586, 244] width 42 height 61
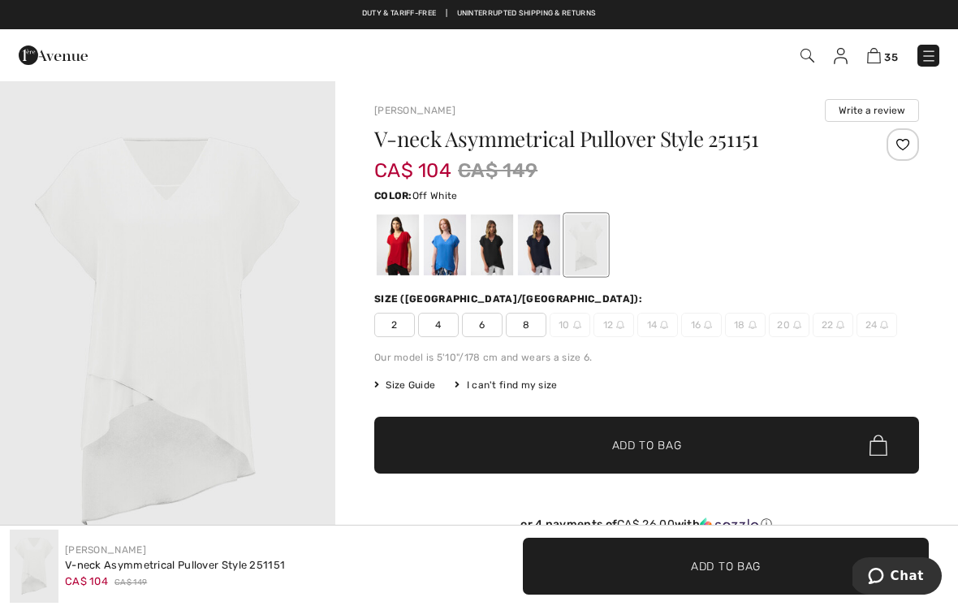
click at [544, 252] on div at bounding box center [539, 244] width 42 height 61
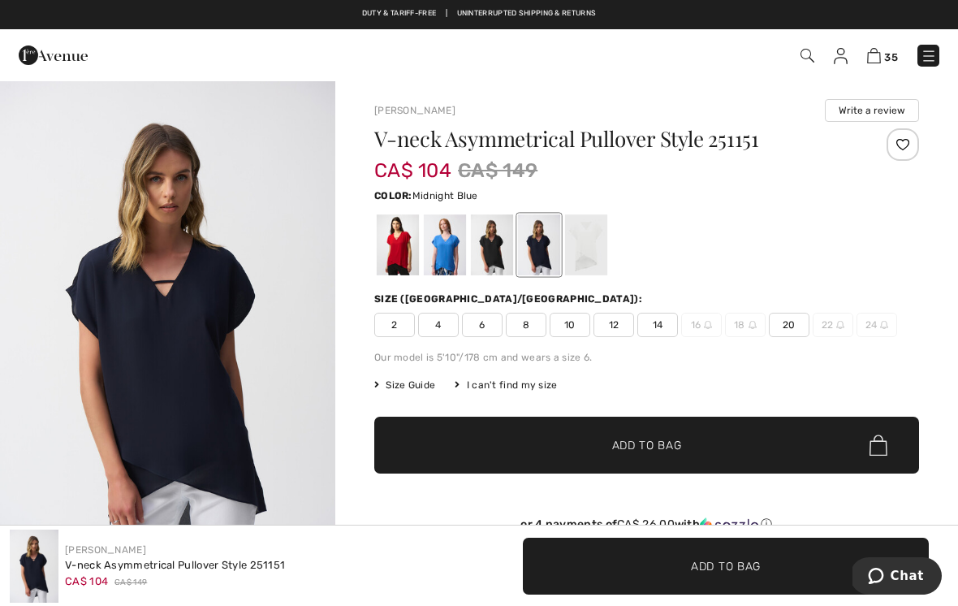
click at [494, 254] on div at bounding box center [492, 244] width 42 height 61
click at [584, 320] on span "10" at bounding box center [570, 325] width 41 height 24
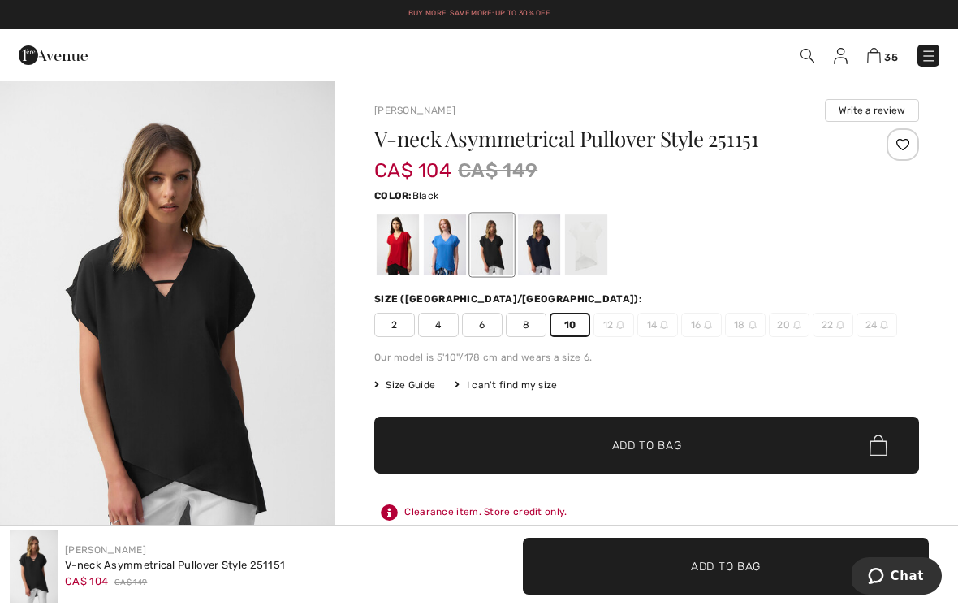
click at [697, 444] on span "✔ Added to Bag Add to Bag" at bounding box center [646, 444] width 545 height 57
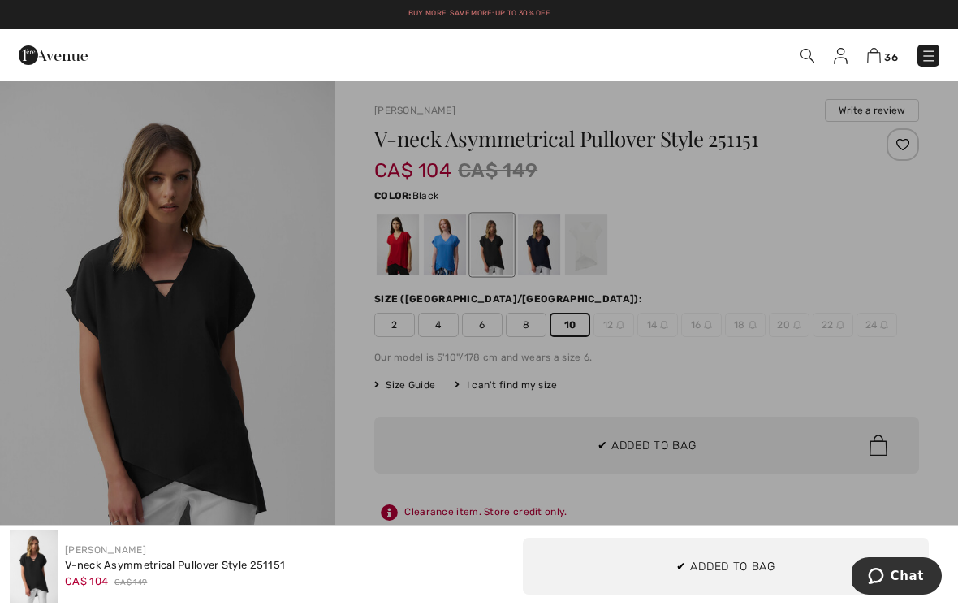
click at [818, 297] on div at bounding box center [479, 303] width 958 height 606
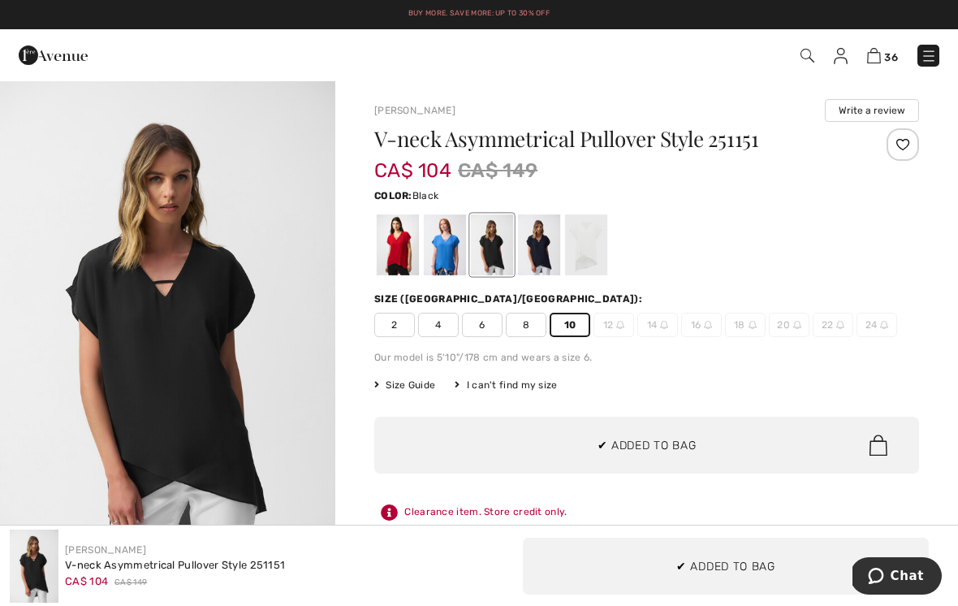
click at [444, 245] on div at bounding box center [445, 244] width 42 height 61
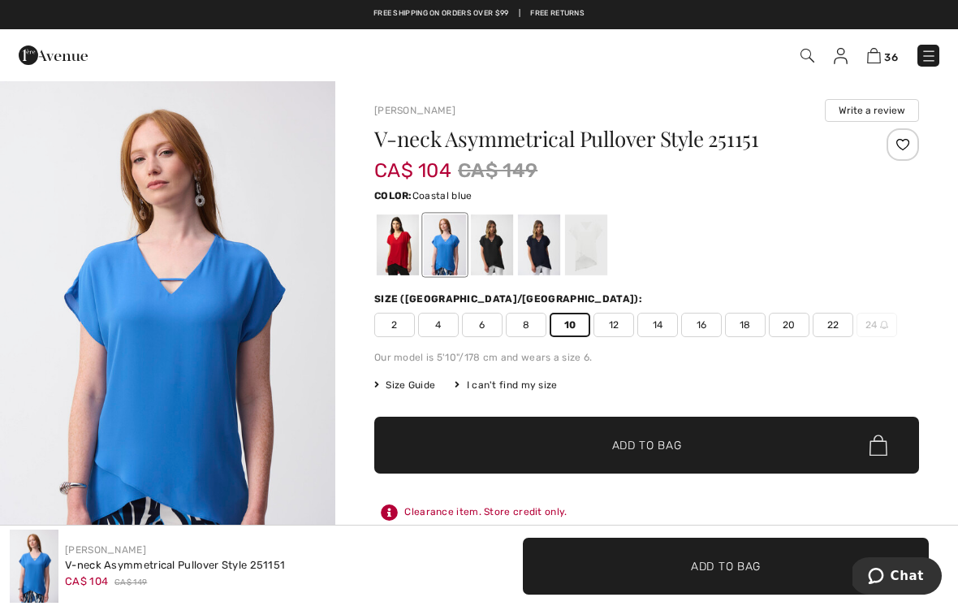
click at [677, 446] on span "Add to Bag" at bounding box center [647, 445] width 70 height 17
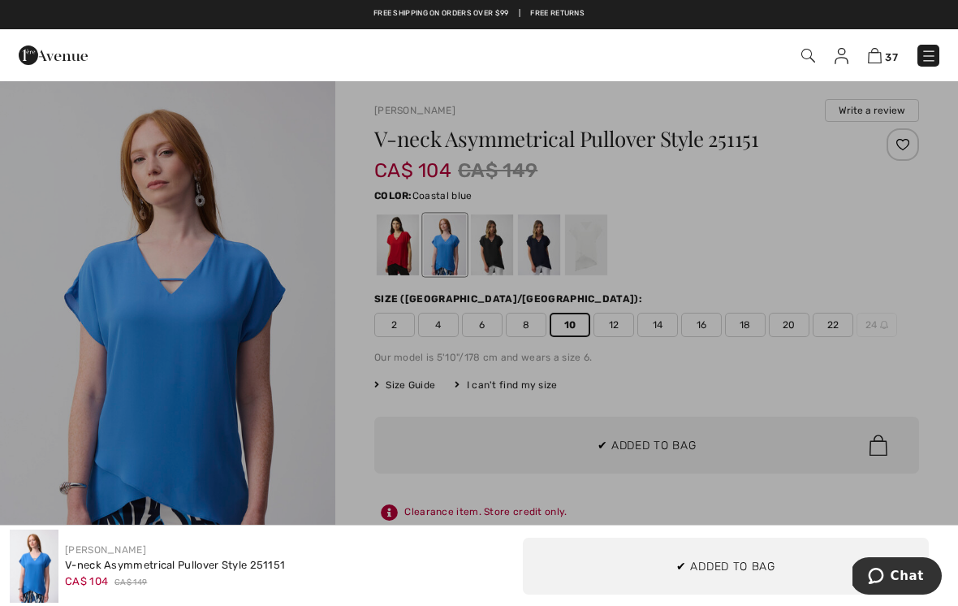
click at [454, 310] on div at bounding box center [479, 303] width 958 height 606
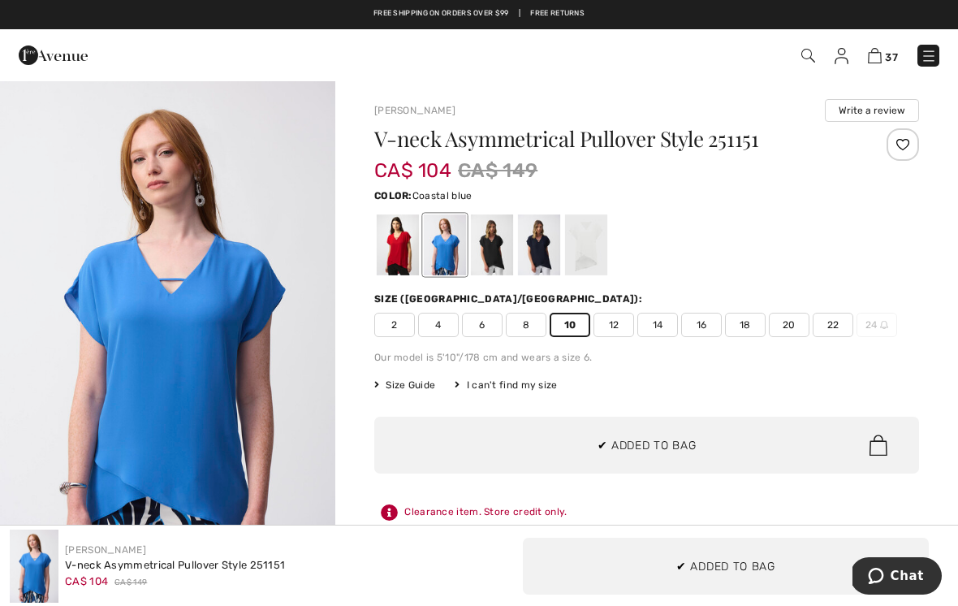
click at [401, 248] on div at bounding box center [398, 244] width 42 height 61
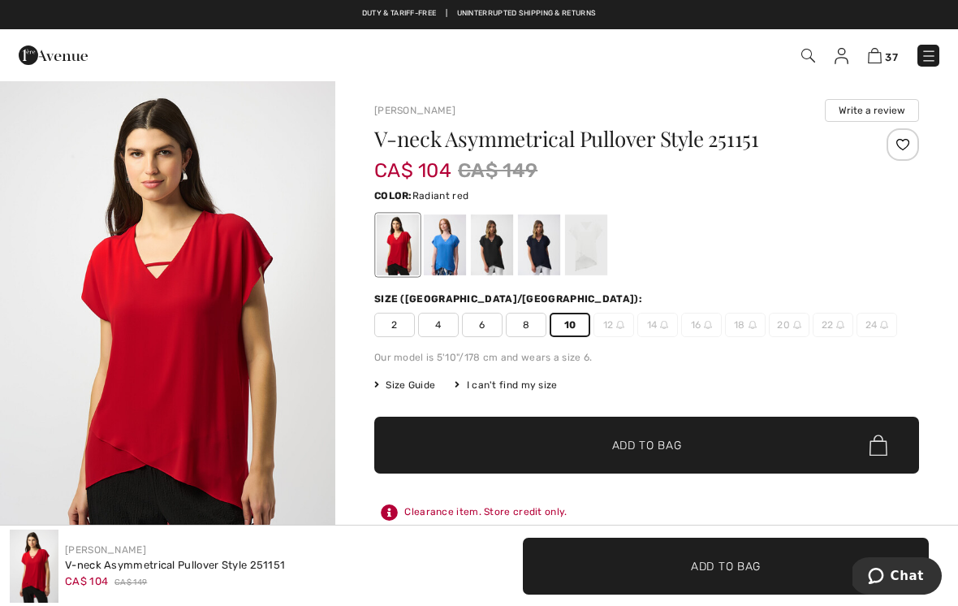
click at [674, 442] on span "Add to Bag" at bounding box center [647, 445] width 70 height 17
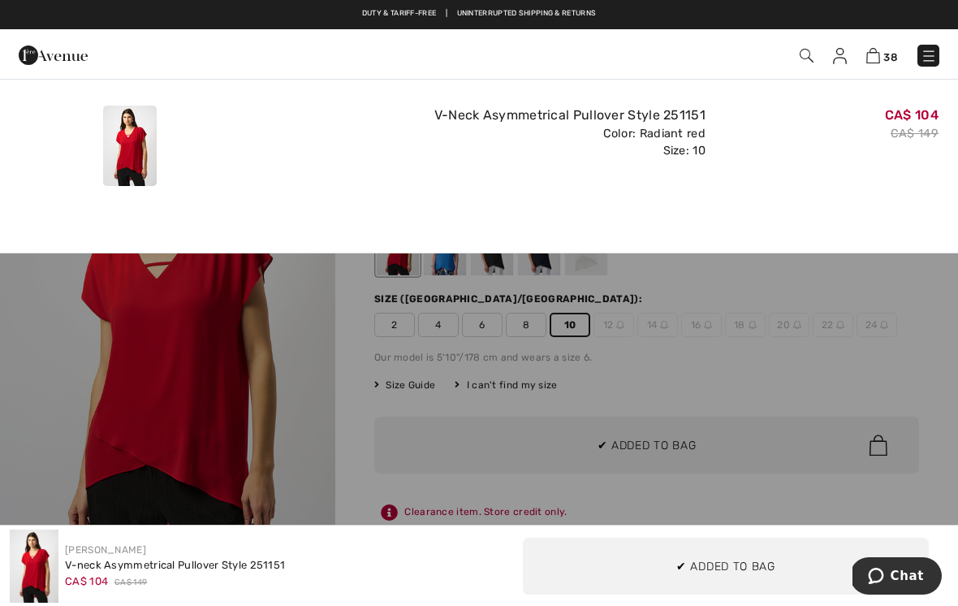
click at [739, 287] on div at bounding box center [479, 303] width 958 height 606
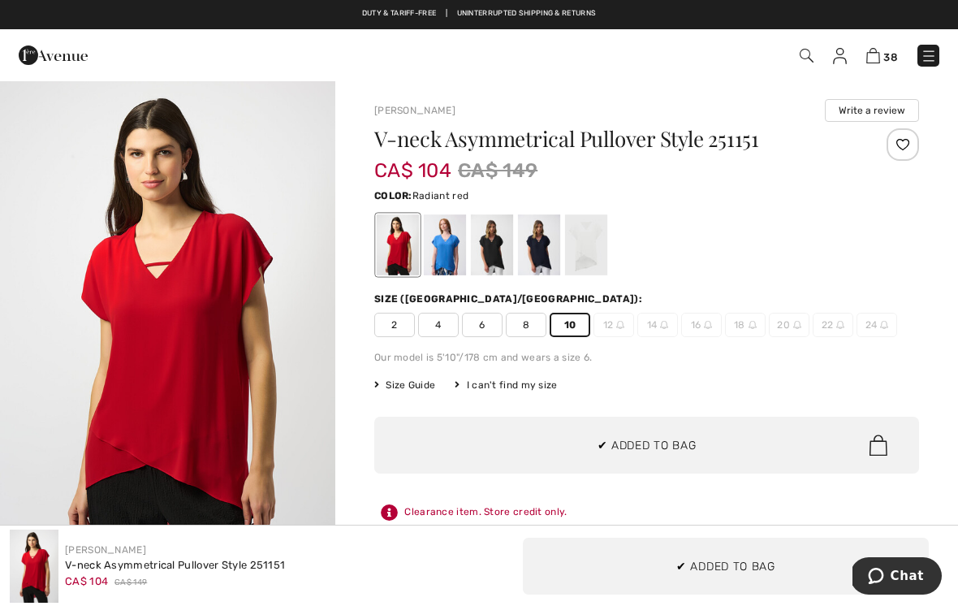
click at [486, 253] on div at bounding box center [492, 244] width 42 height 61
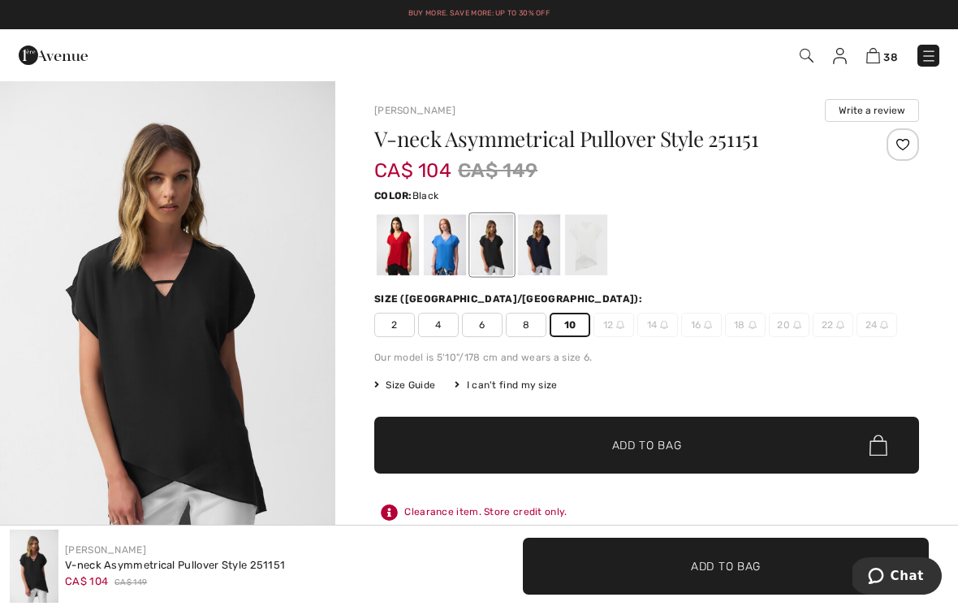
click at [548, 244] on div at bounding box center [539, 244] width 42 height 61
click at [690, 449] on span "✔ Added to Bag Add to Bag" at bounding box center [646, 444] width 545 height 57
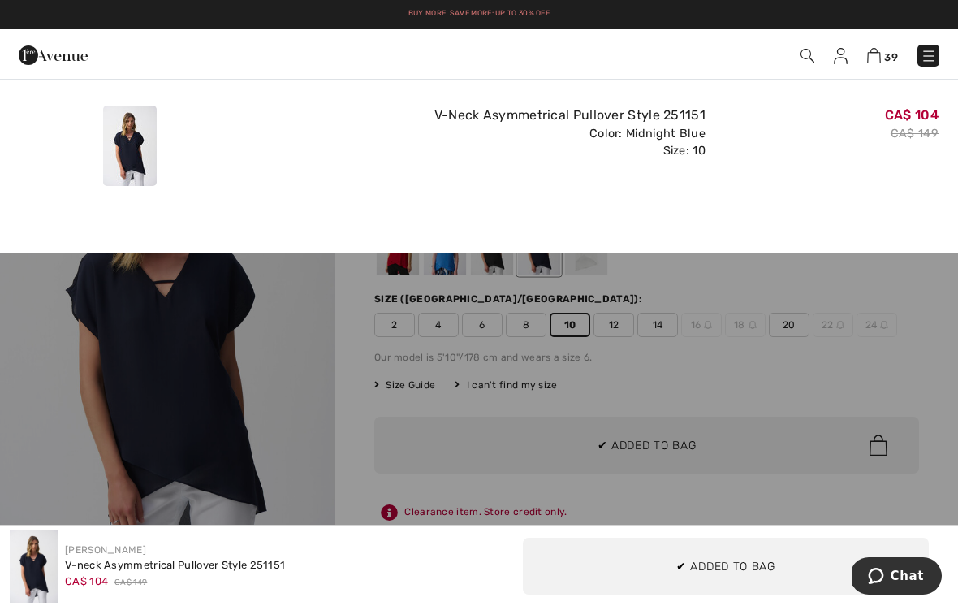
click at [594, 239] on button "Proceed to Checkout" at bounding box center [479, 239] width 958 height 42
click at [587, 252] on button "Proceed to Checkout" at bounding box center [479, 239] width 958 height 42
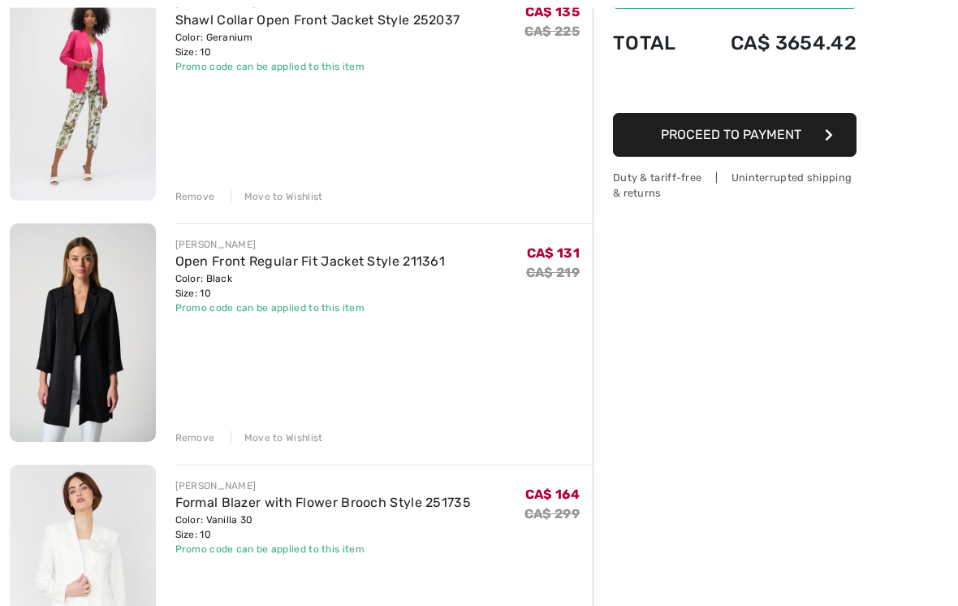
scroll to position [231, 0]
click at [205, 438] on div "Remove" at bounding box center [195, 437] width 40 height 15
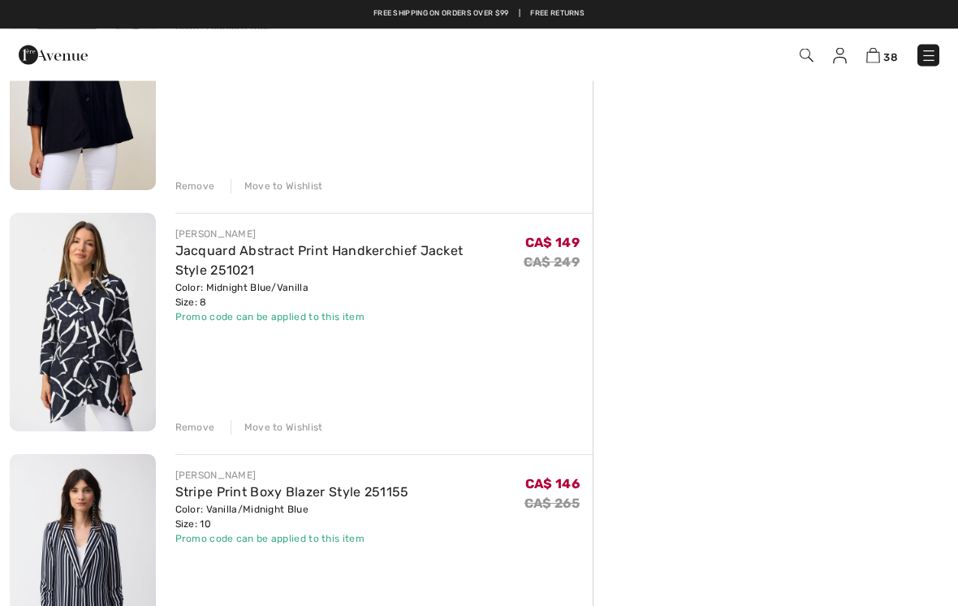
scroll to position [723, 0]
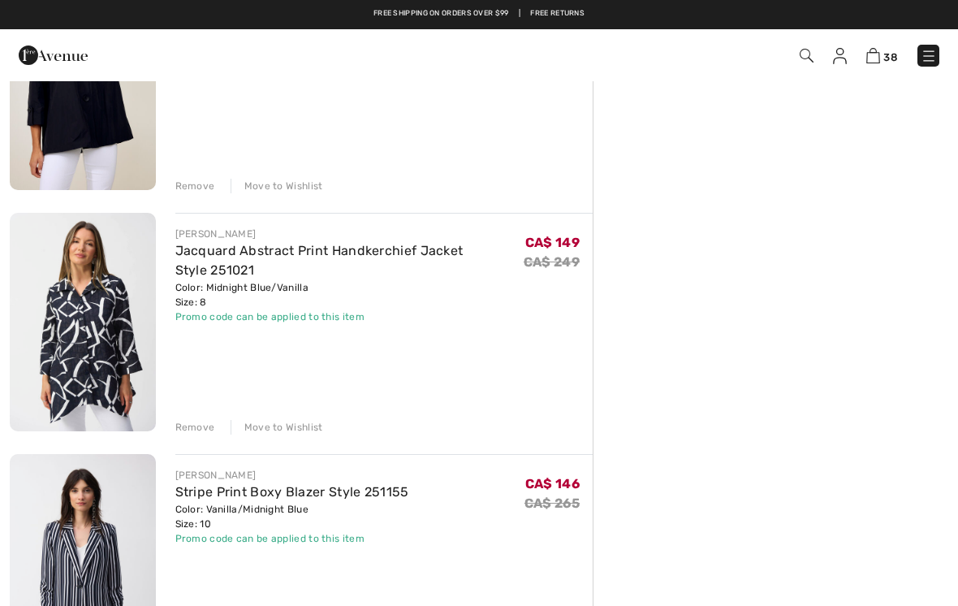
click at [196, 422] on div "Remove" at bounding box center [195, 427] width 40 height 15
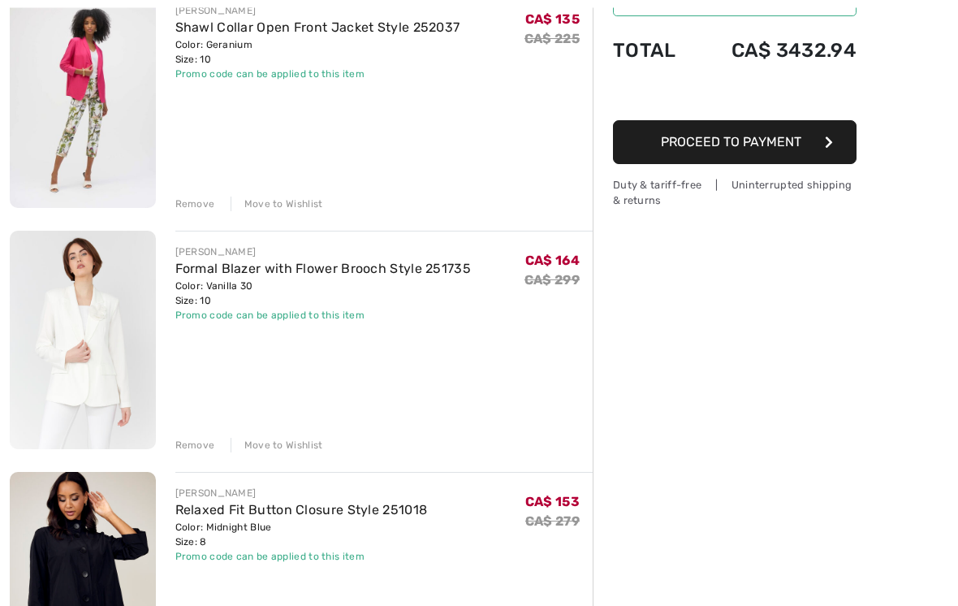
scroll to position [260, 0]
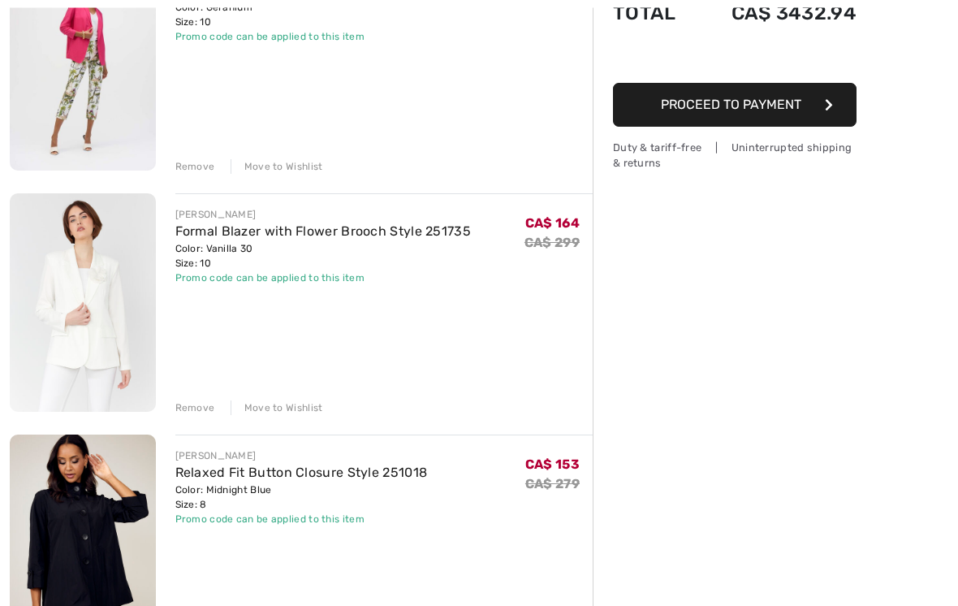
click at [197, 405] on div "Remove" at bounding box center [195, 408] width 40 height 15
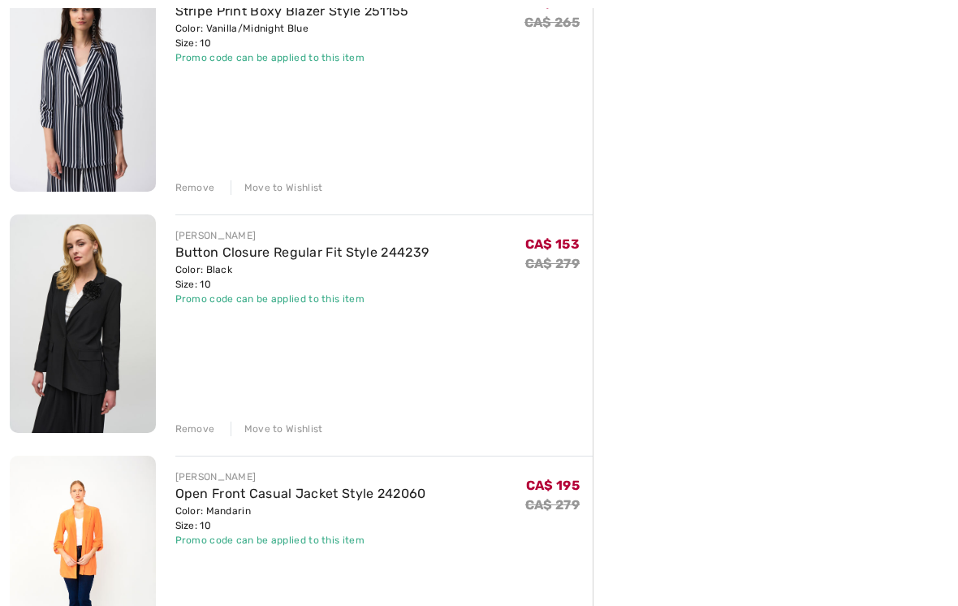
scroll to position [730, 0]
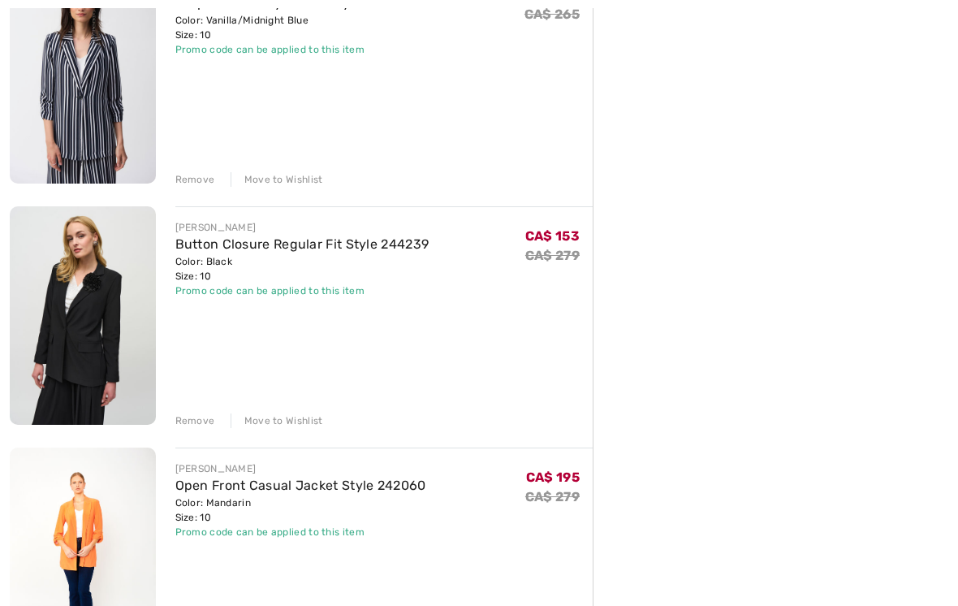
click at [191, 422] on div "Remove" at bounding box center [195, 420] width 40 height 15
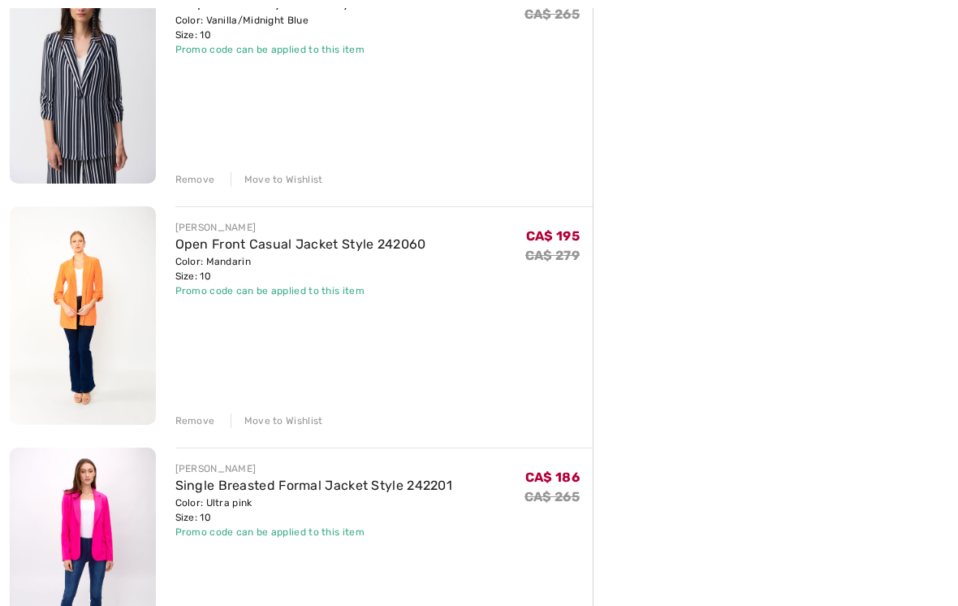
click at [196, 426] on div "Remove" at bounding box center [195, 420] width 40 height 15
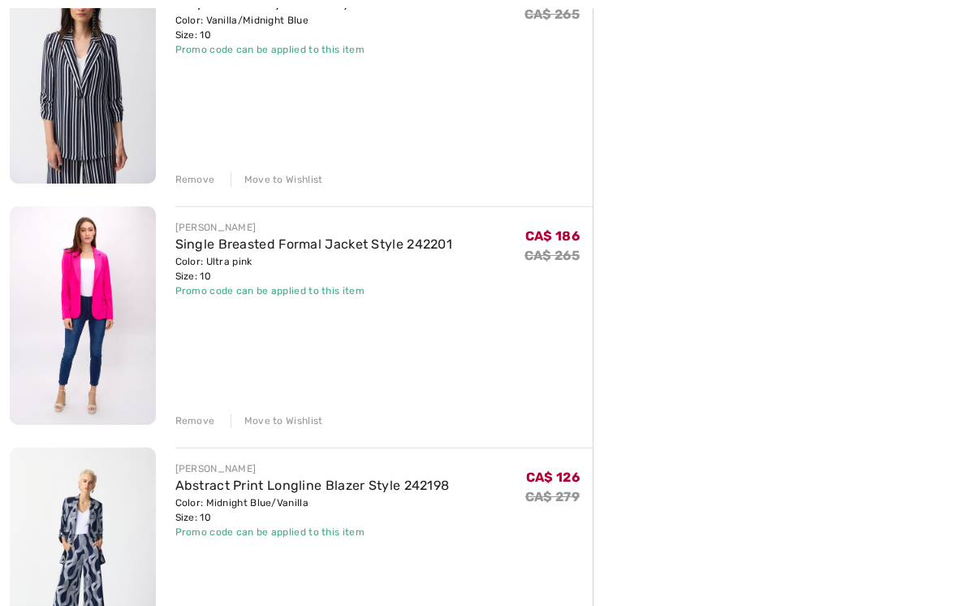
click at [192, 421] on div "Remove" at bounding box center [195, 420] width 40 height 15
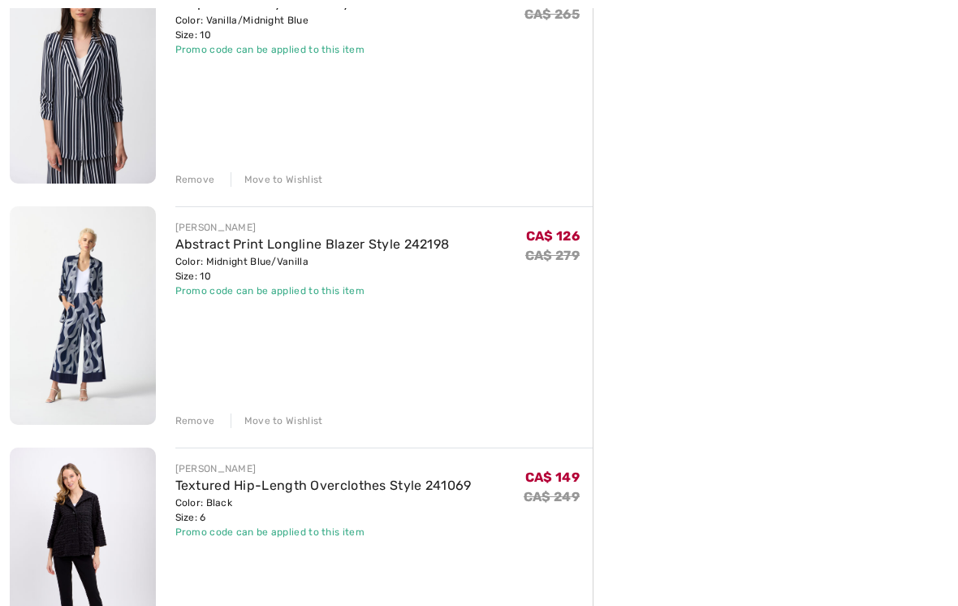
click at [200, 425] on div "Remove" at bounding box center [195, 420] width 40 height 15
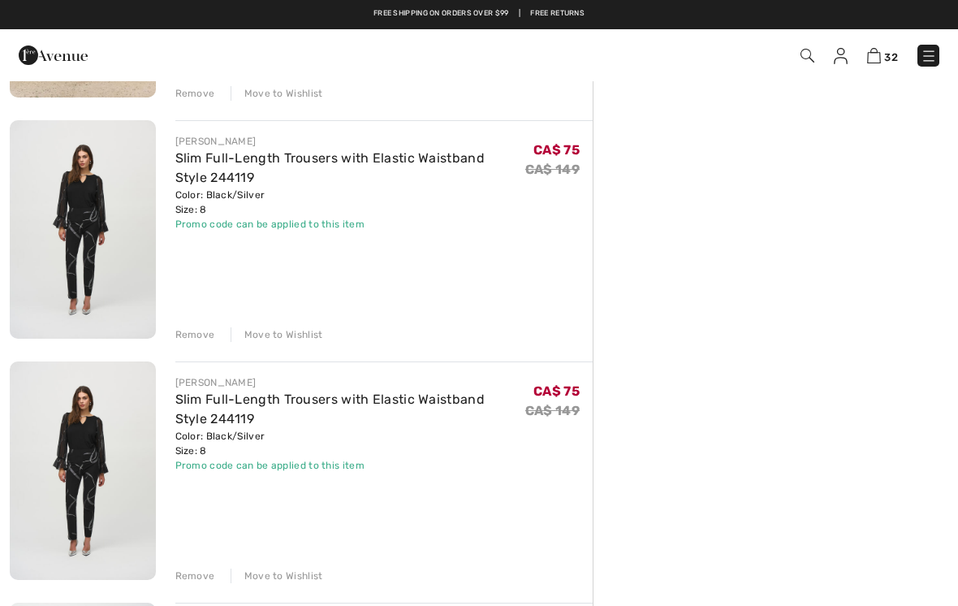
scroll to position [4913, 0]
click at [203, 335] on div "Remove" at bounding box center [195, 336] width 40 height 15
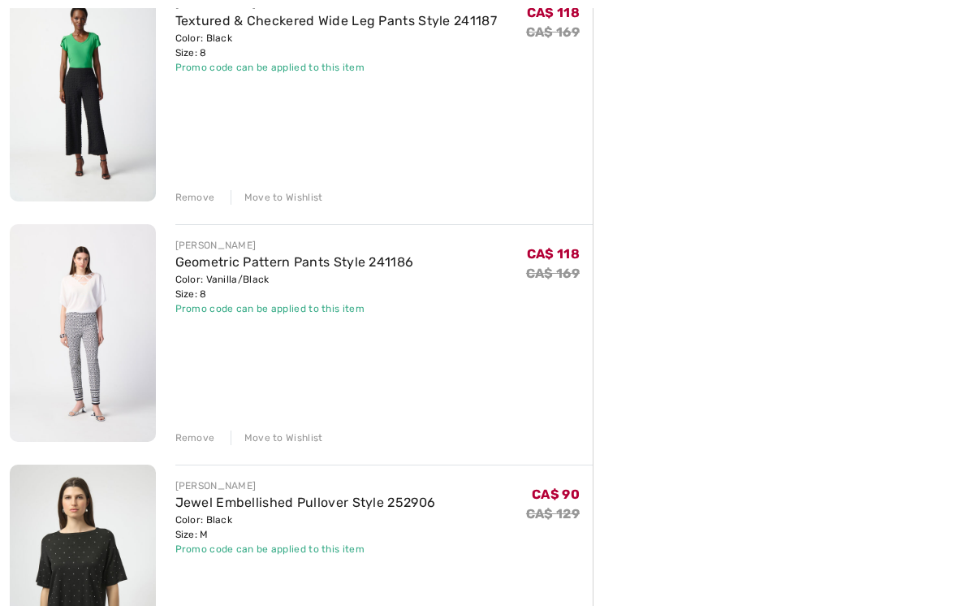
scroll to position [5293, 0]
click at [202, 439] on div "Remove" at bounding box center [195, 437] width 40 height 15
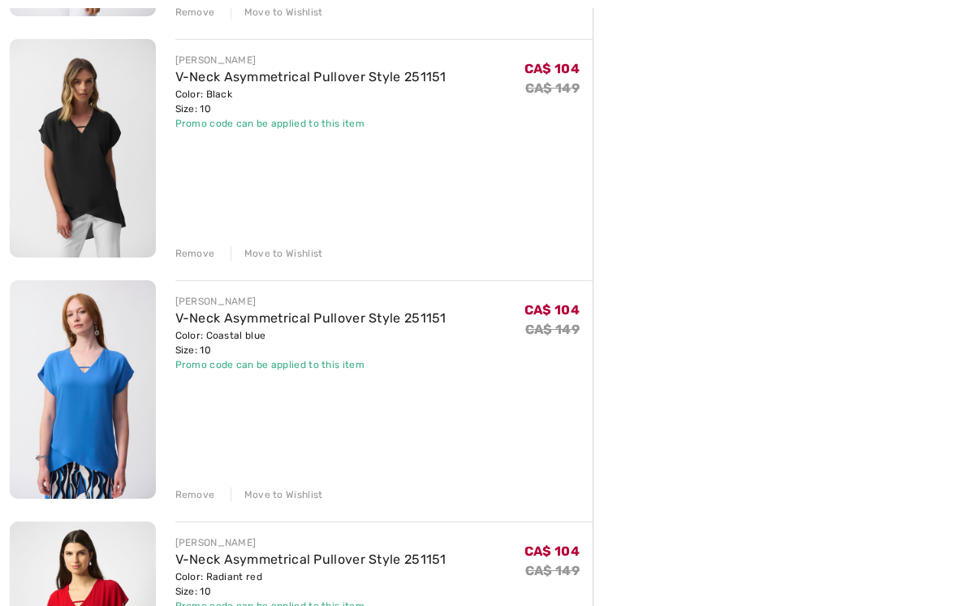
scroll to position [6456, 0]
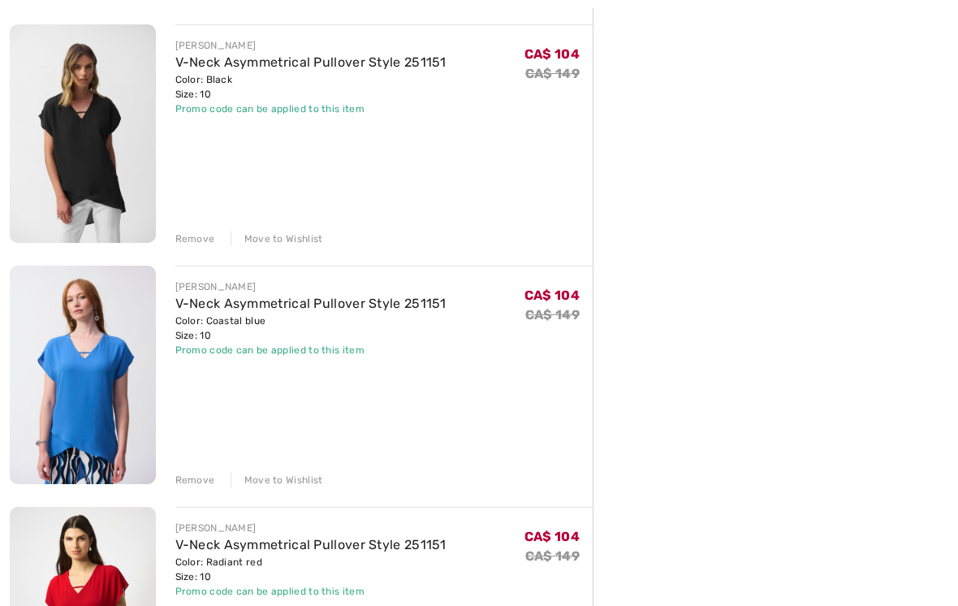
click at [201, 485] on div "Remove" at bounding box center [195, 479] width 40 height 15
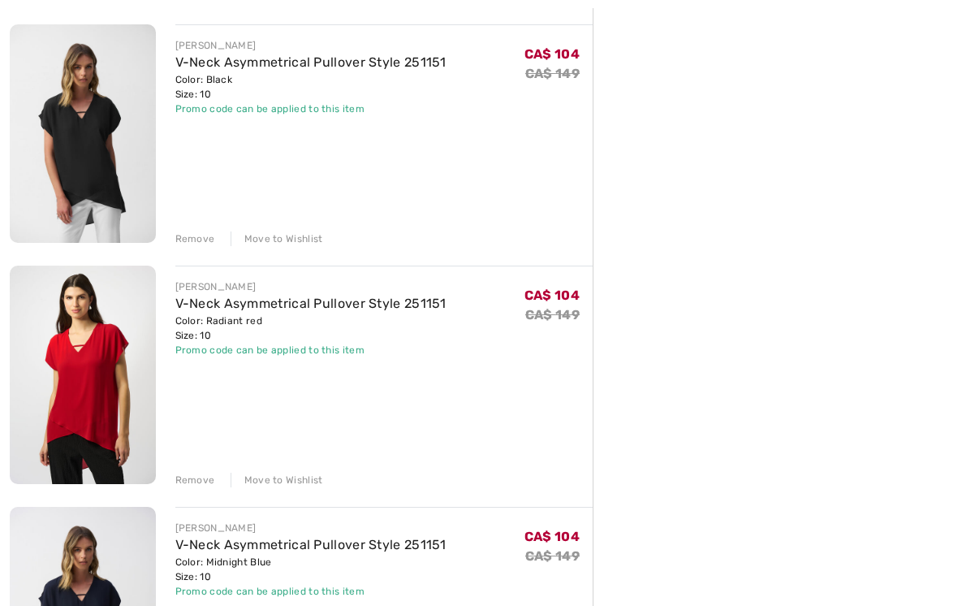
click at [202, 485] on div "Remove" at bounding box center [195, 479] width 40 height 15
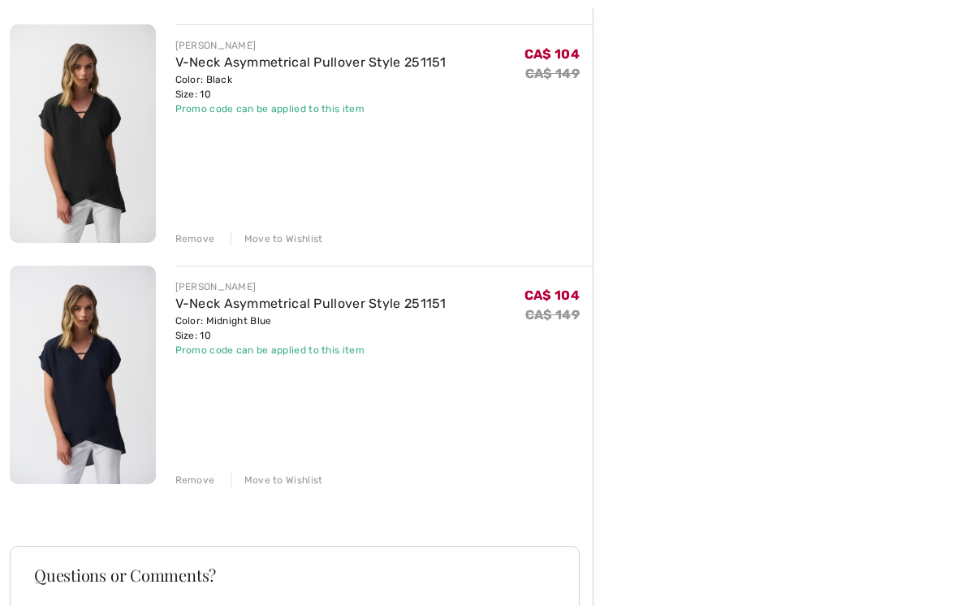
click at [205, 486] on div "Remove" at bounding box center [195, 479] width 40 height 15
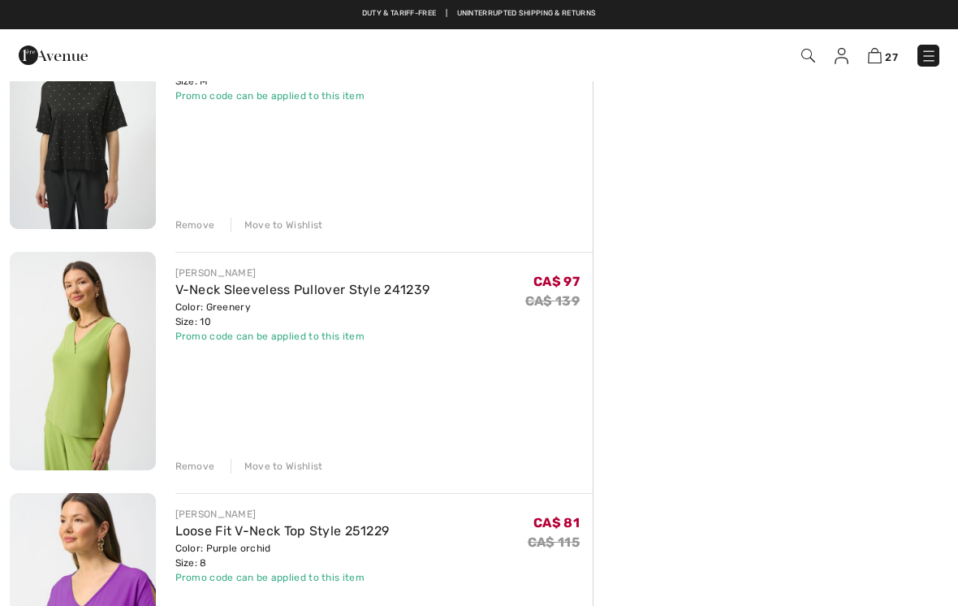
scroll to position [5505, 0]
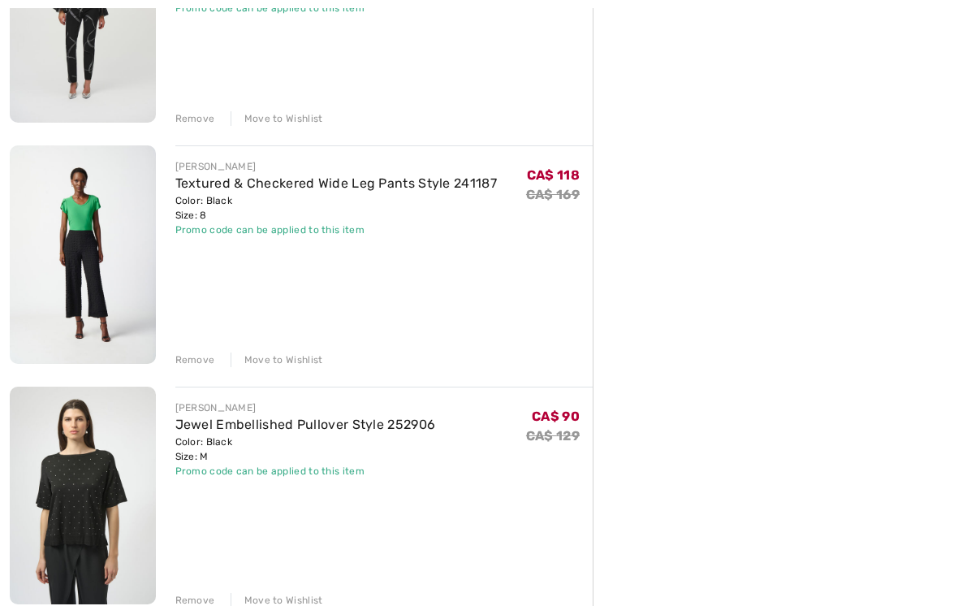
scroll to position [5132, 0]
click at [199, 602] on div "Remove" at bounding box center [195, 598] width 40 height 15
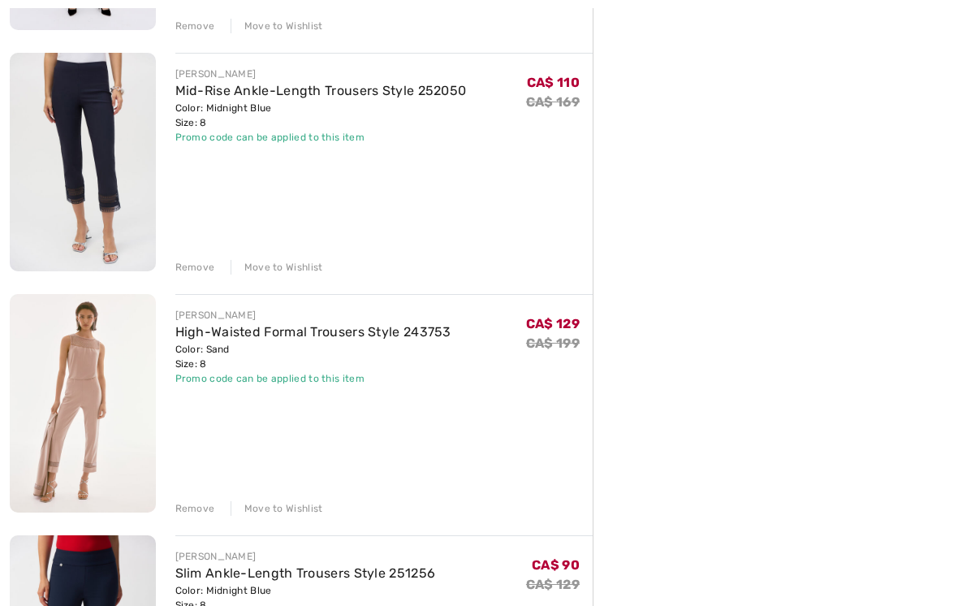
scroll to position [1128, 0]
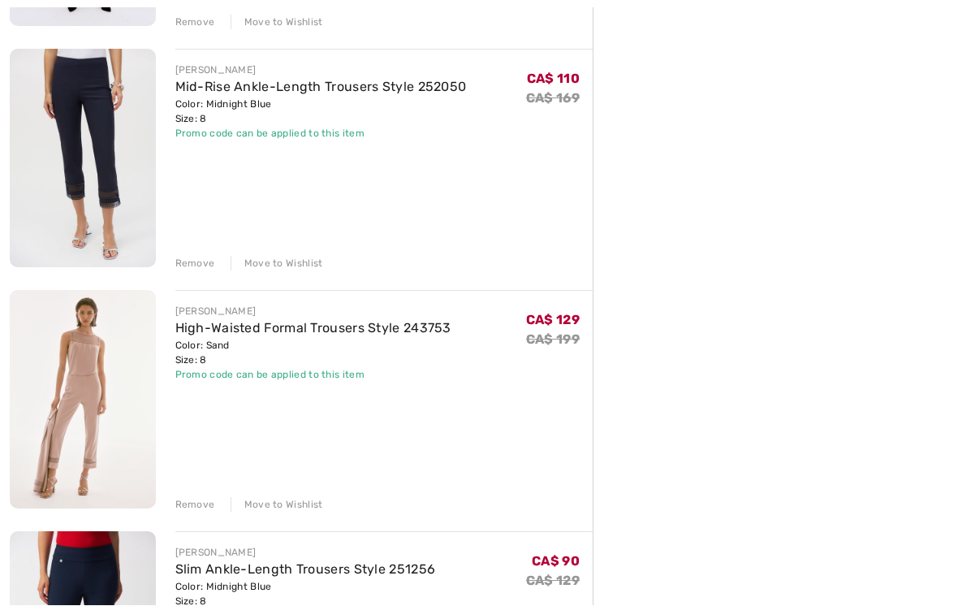
click at [207, 506] on div "Remove" at bounding box center [195, 505] width 40 height 15
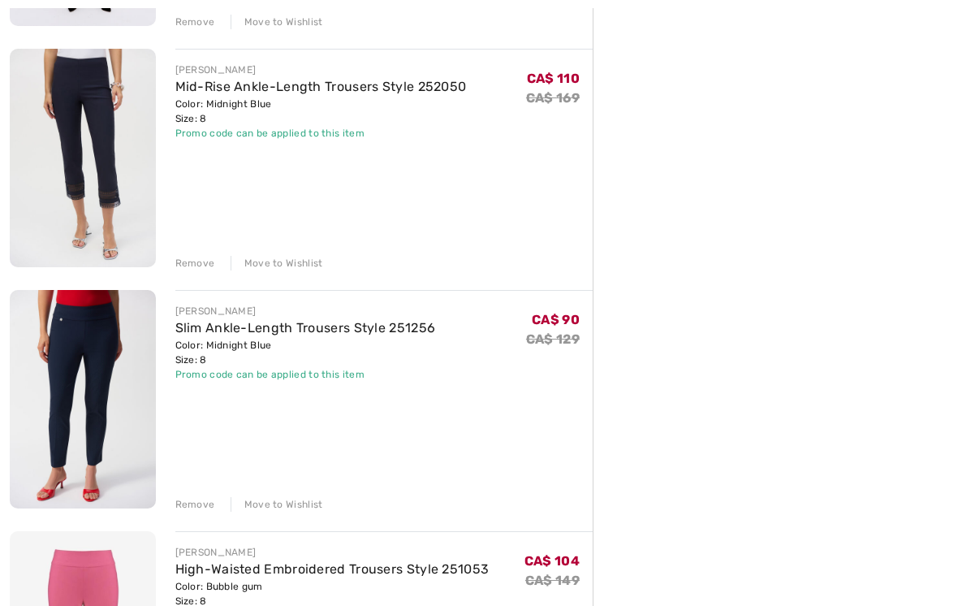
click at [211, 508] on div "Remove" at bounding box center [195, 504] width 40 height 15
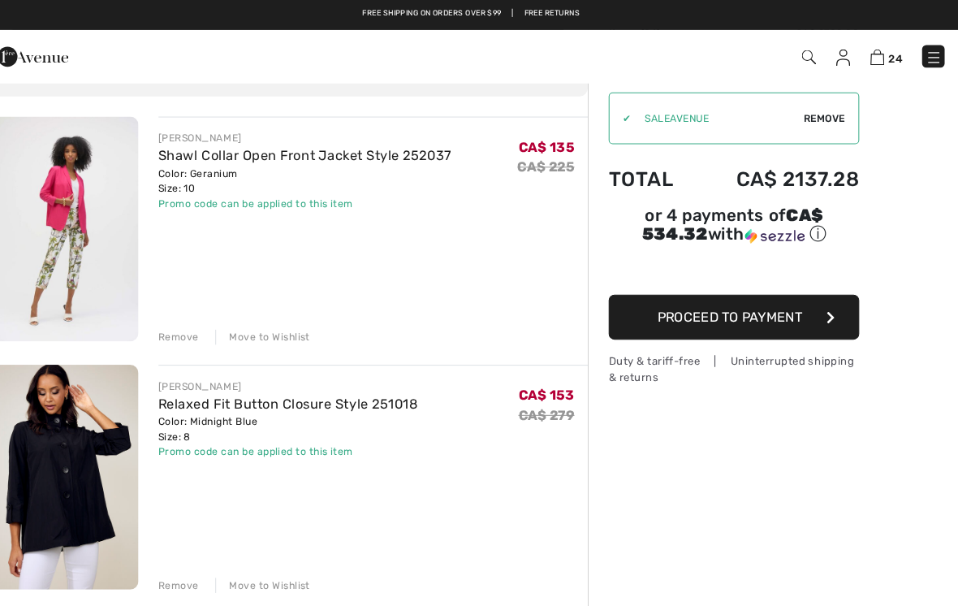
scroll to position [0, 0]
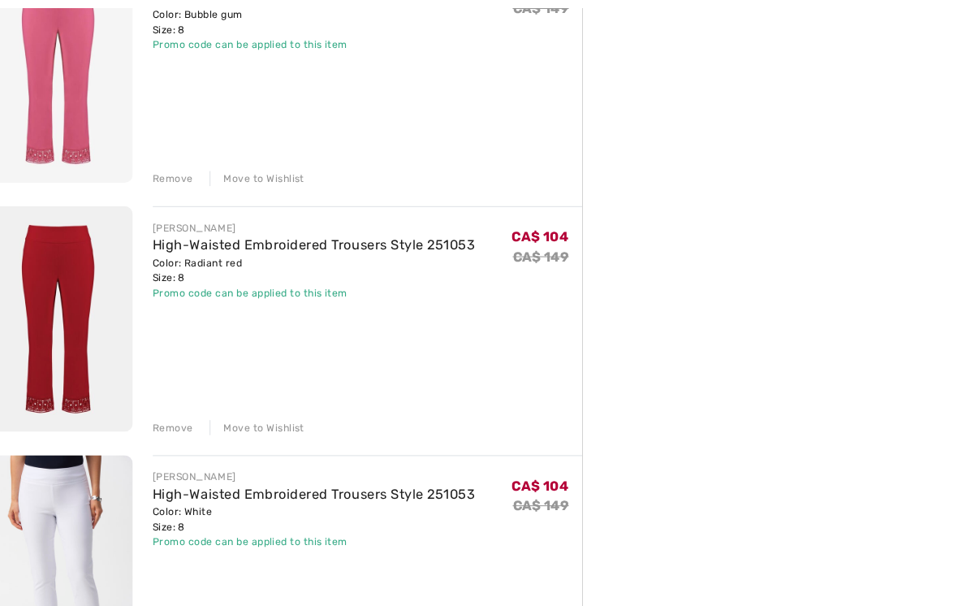
click at [175, 419] on div "Remove" at bounding box center [195, 415] width 40 height 15
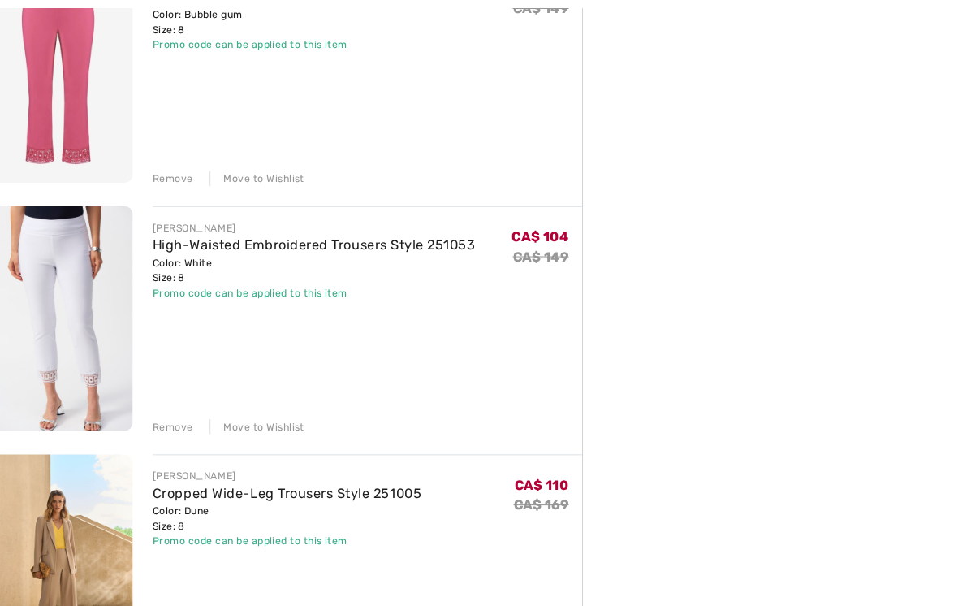
click at [177, 416] on div "Remove" at bounding box center [195, 415] width 40 height 15
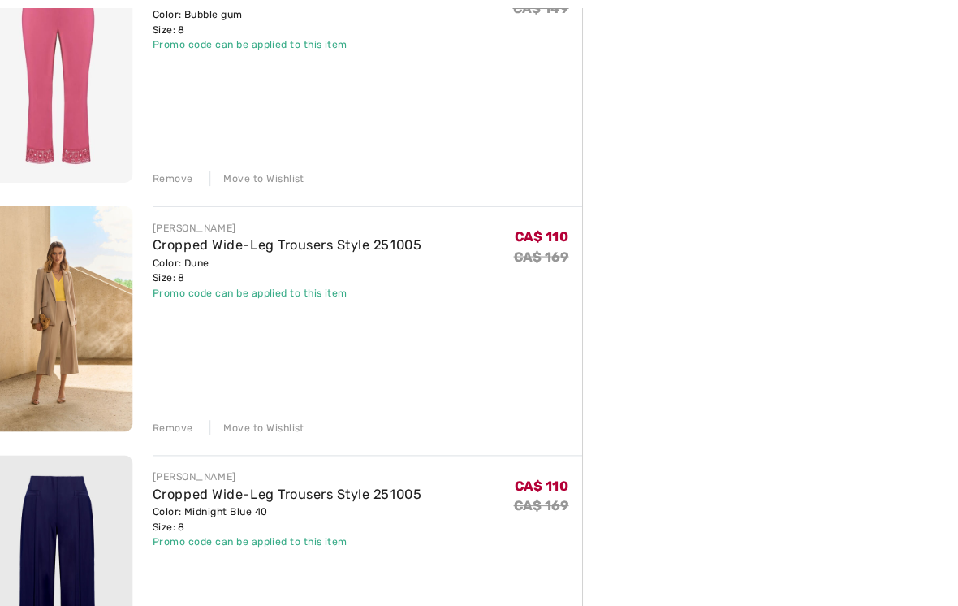
click at [177, 416] on div "Remove" at bounding box center [195, 415] width 40 height 15
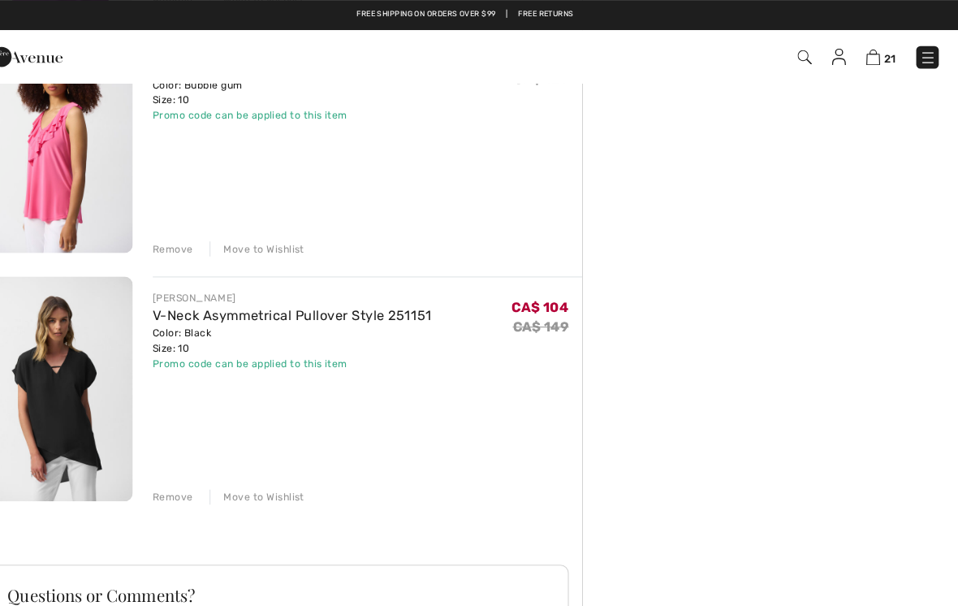
scroll to position [4764, 0]
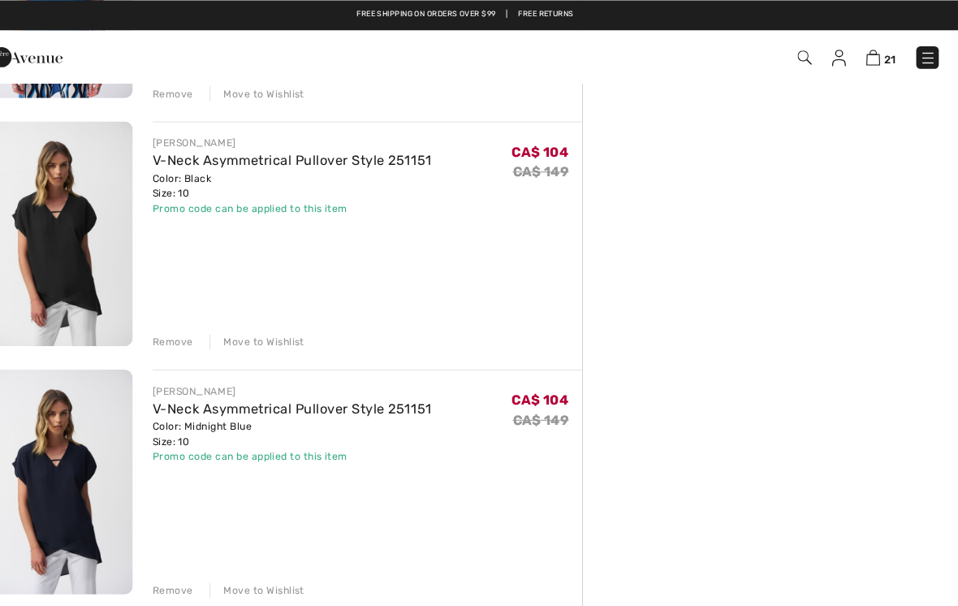
scroll to position [2746, 0]
click at [175, 573] on div "Remove" at bounding box center [195, 574] width 40 height 15
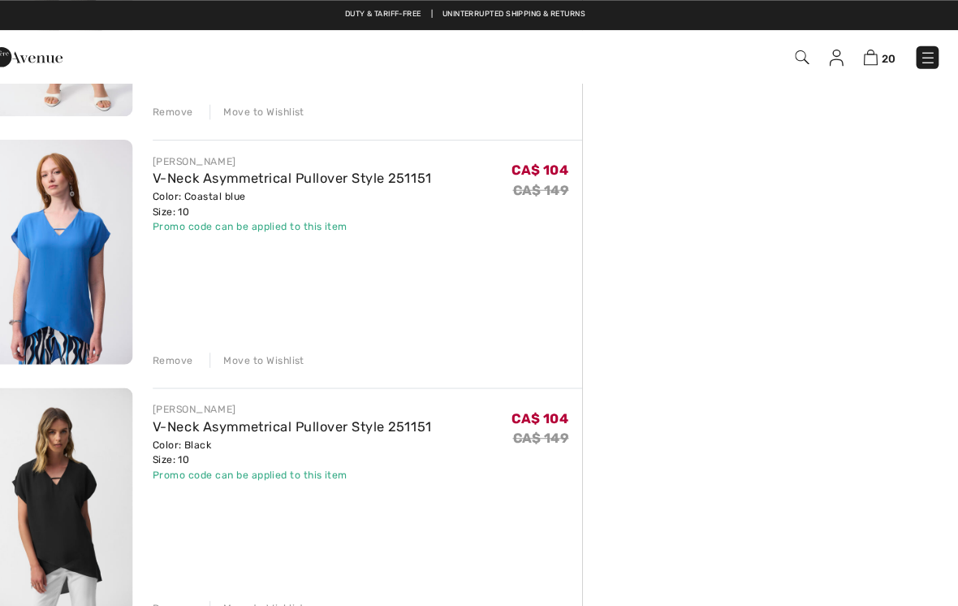
scroll to position [2487, 0]
click at [176, 347] on div "Remove" at bounding box center [195, 350] width 40 height 15
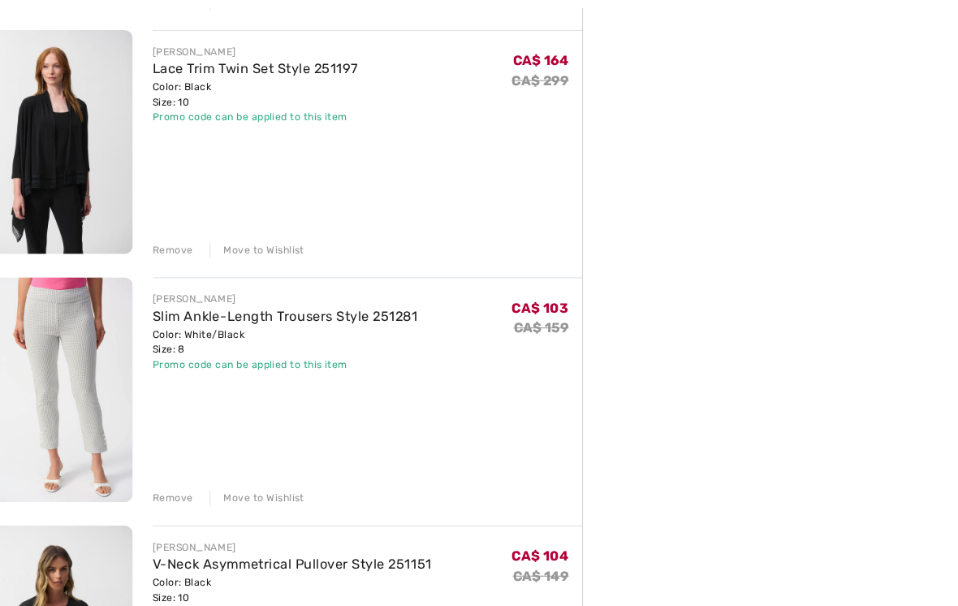
click at [175, 489] on div "Remove" at bounding box center [195, 484] width 40 height 15
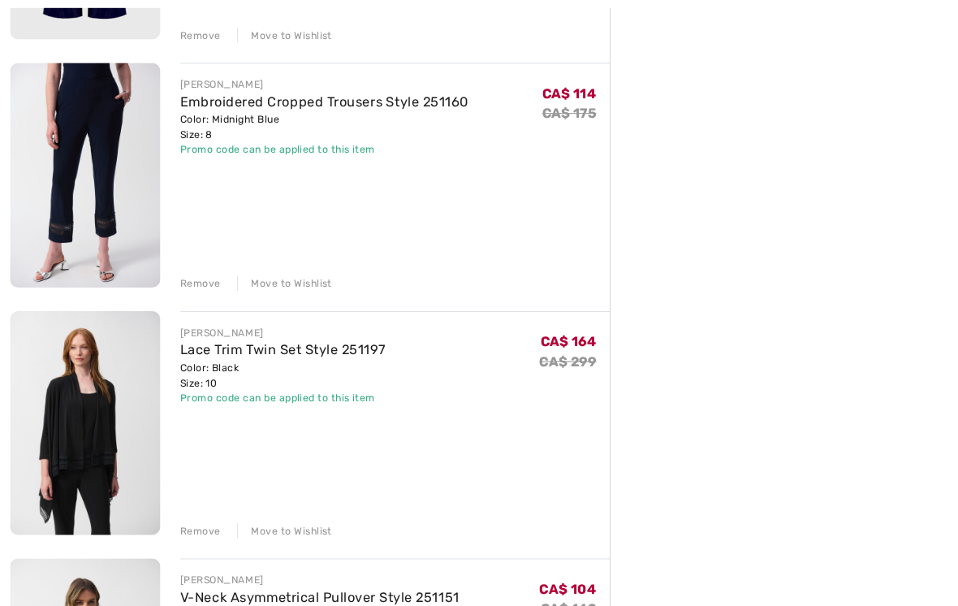
scroll to position [1840, 0]
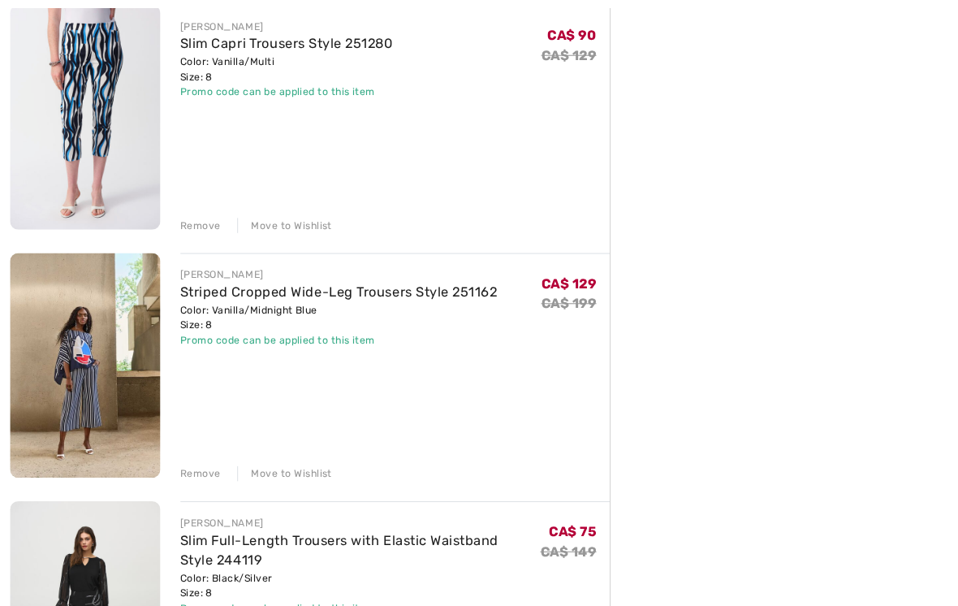
click at [196, 222] on div "Remove" at bounding box center [195, 219] width 40 height 15
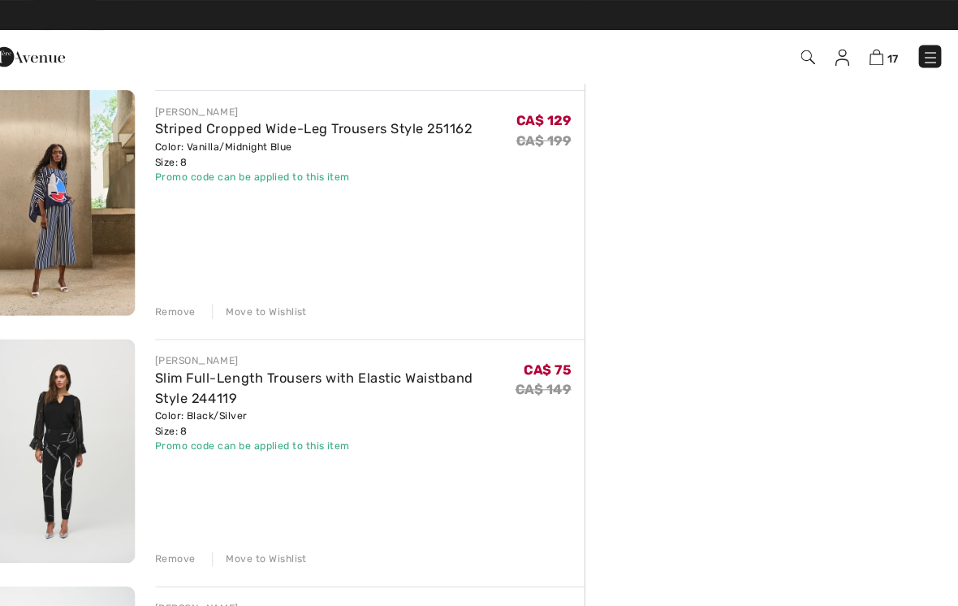
scroll to position [2536, 0]
click at [185, 308] on div "Remove" at bounding box center [195, 302] width 40 height 15
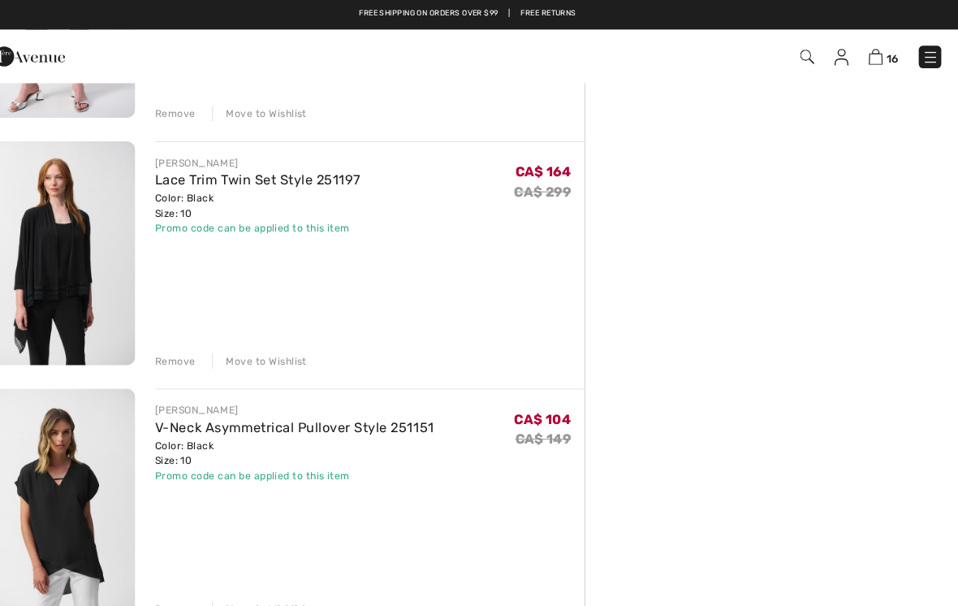
scroll to position [1998, 0]
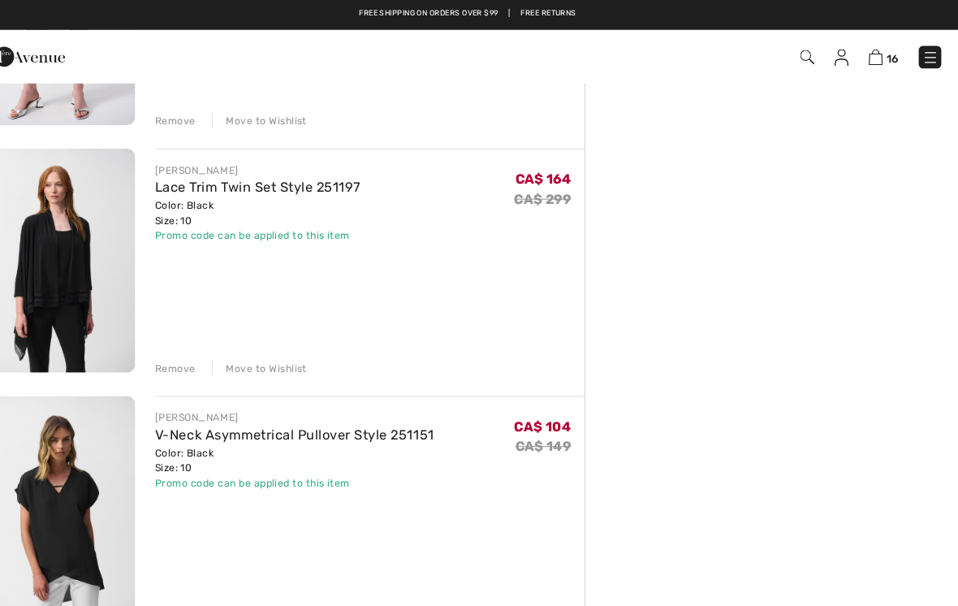
click at [184, 358] on div "Remove" at bounding box center [195, 358] width 40 height 15
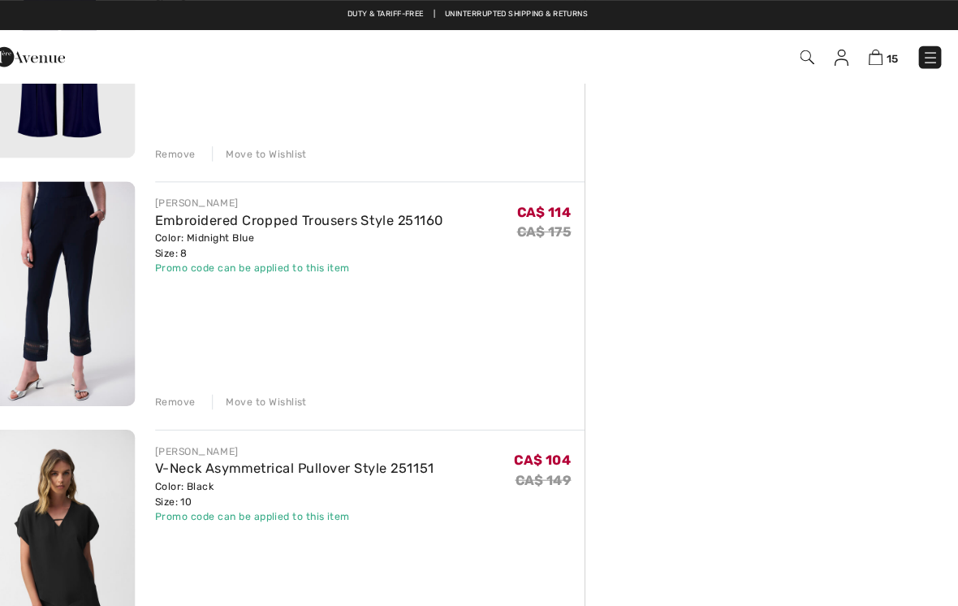
scroll to position [1723, 0]
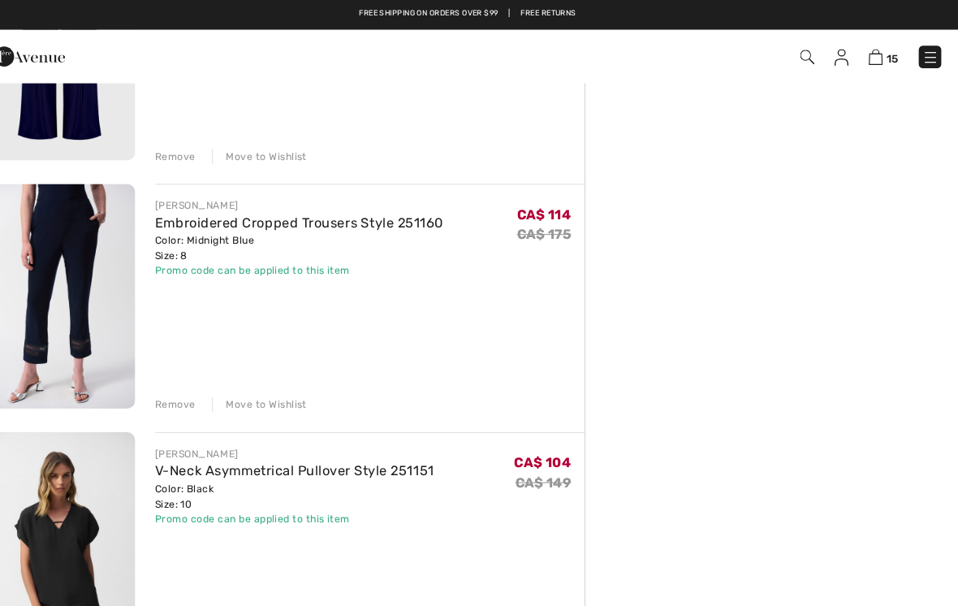
click at [179, 396] on div "Remove" at bounding box center [195, 393] width 40 height 15
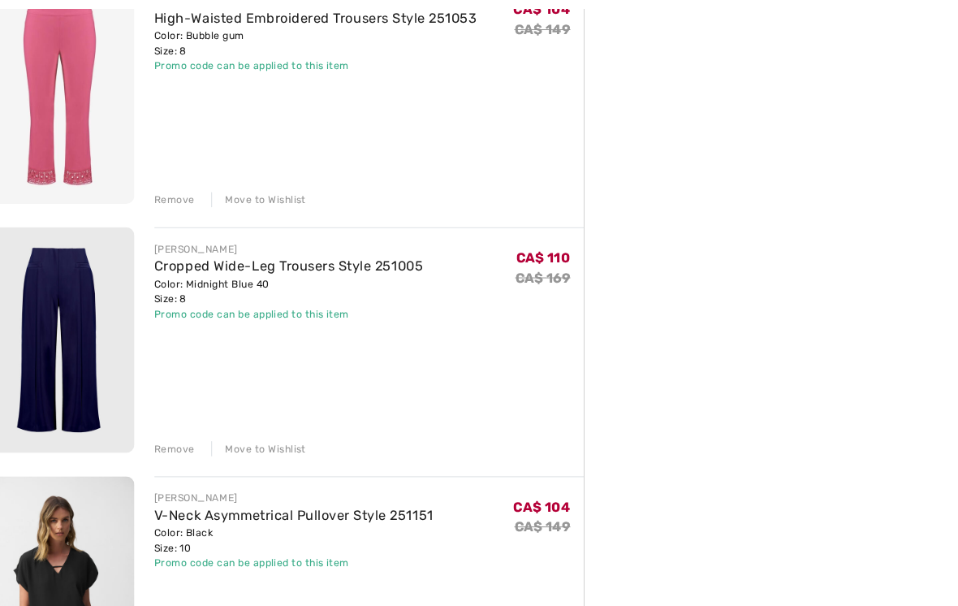
scroll to position [1448, 0]
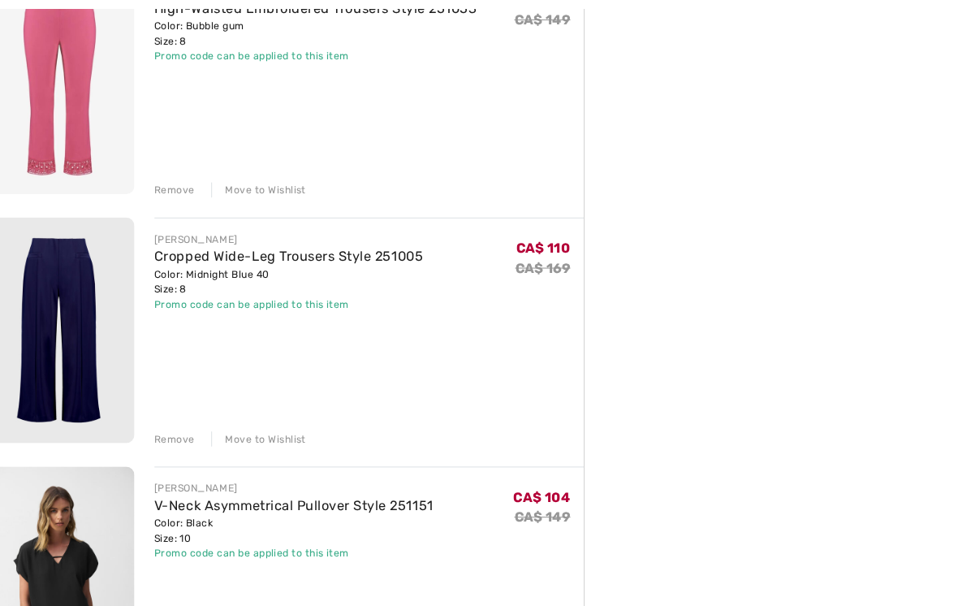
click at [177, 427] on div "Remove" at bounding box center [195, 426] width 40 height 15
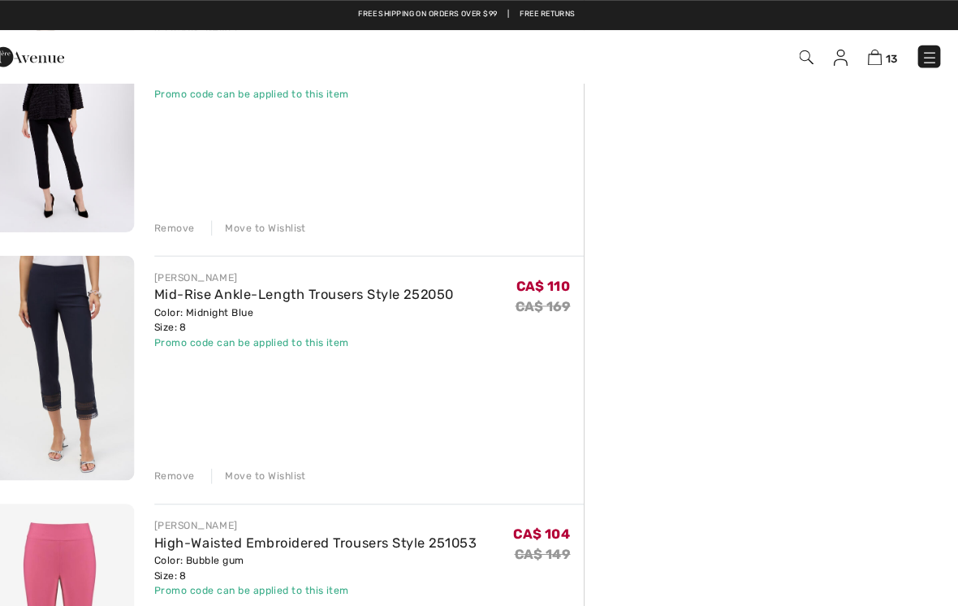
scroll to position [927, 0]
click at [180, 464] on div "Remove" at bounding box center [195, 464] width 40 height 15
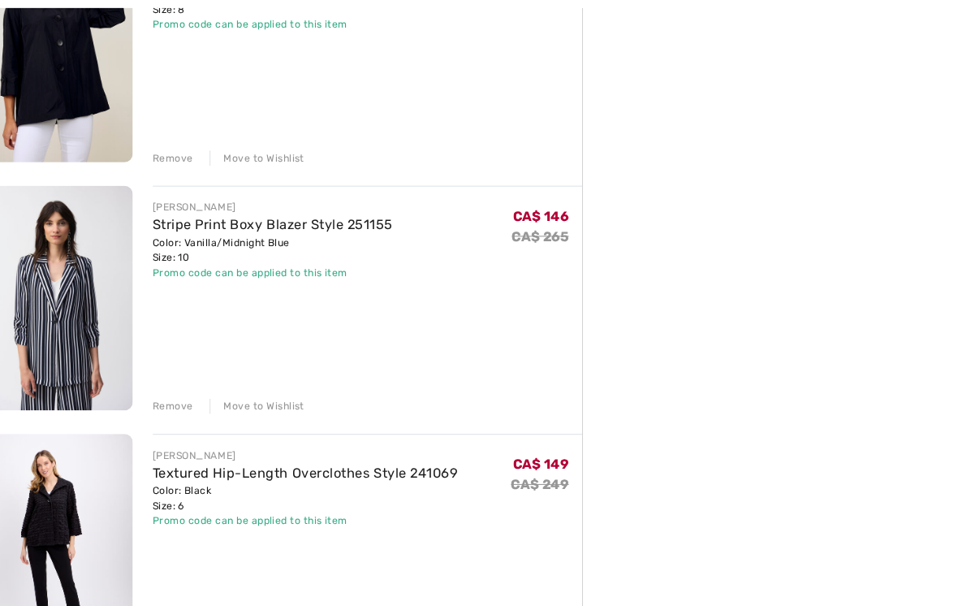
scroll to position [514, 0]
click at [177, 392] on div "Remove" at bounding box center [195, 395] width 40 height 15
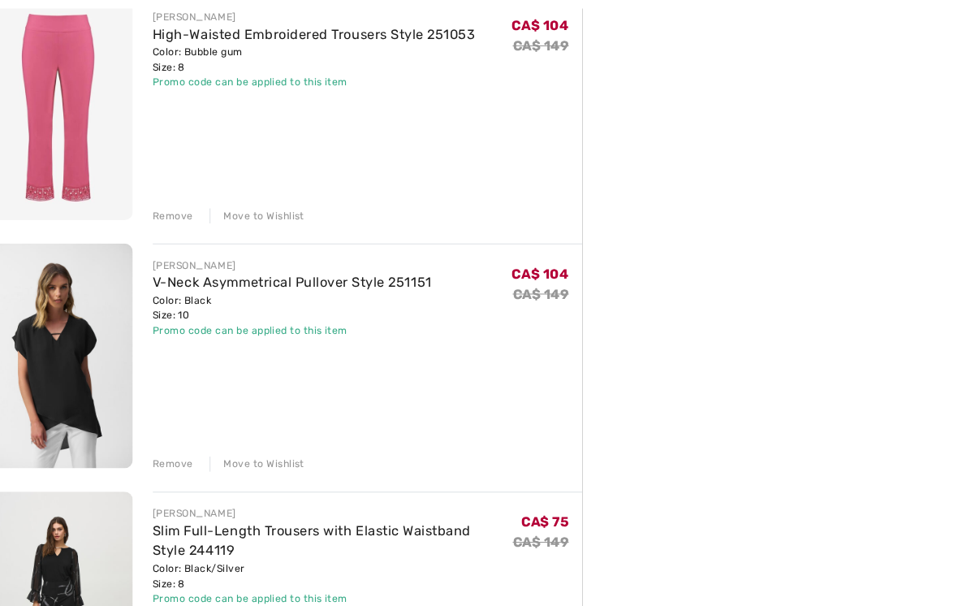
scroll to position [943, 0]
click at [175, 452] on div "Remove" at bounding box center [195, 449] width 40 height 15
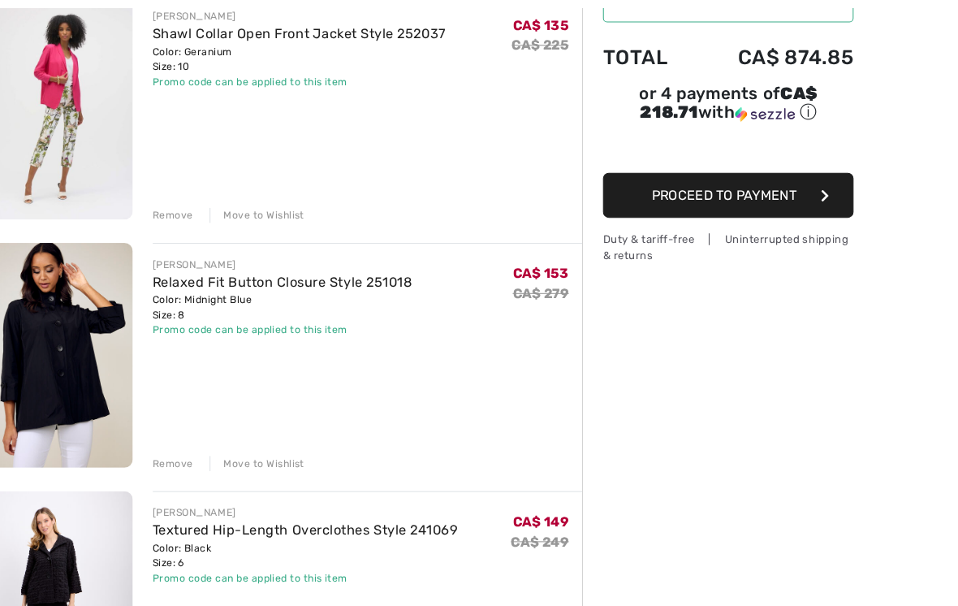
scroll to position [219, 0]
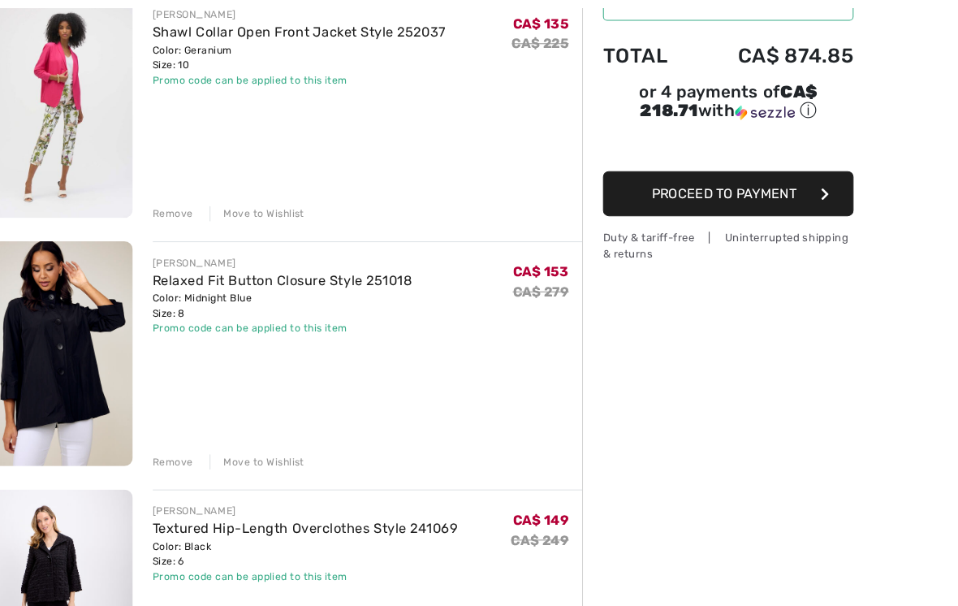
click at [175, 450] on div "Remove" at bounding box center [195, 449] width 40 height 15
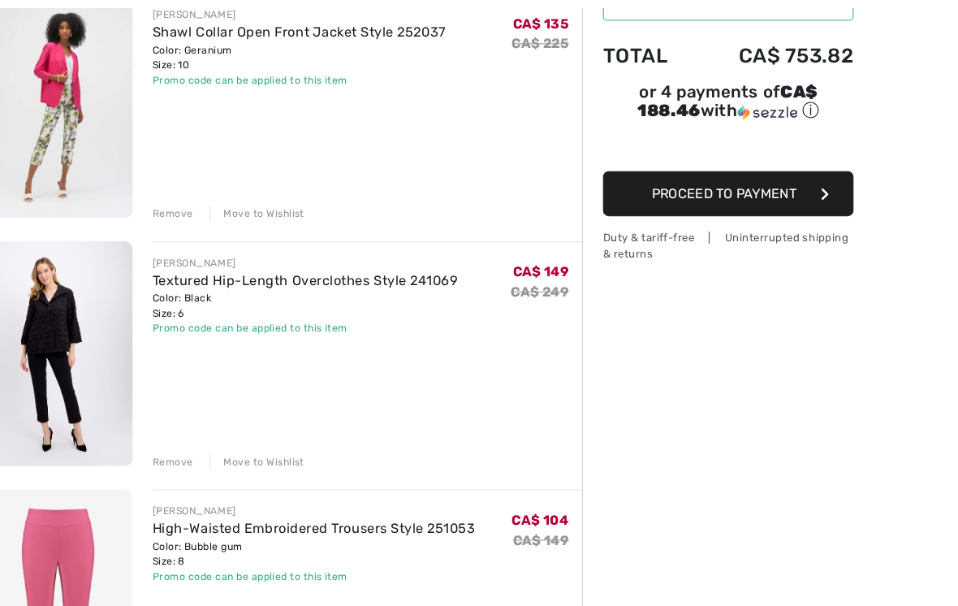
click at [73, 310] on img at bounding box center [83, 344] width 146 height 218
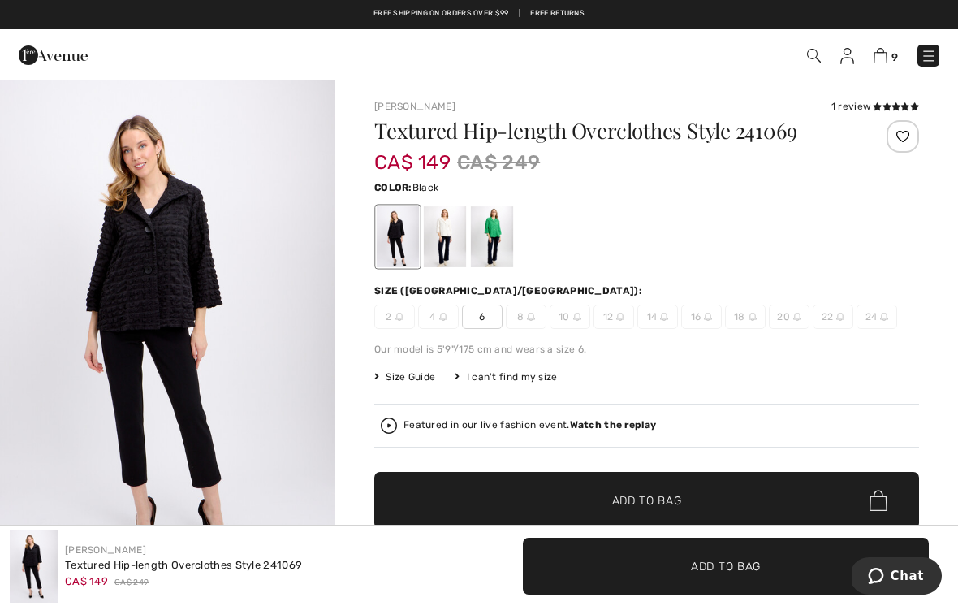
click at [280, 170] on img "1 / 5" at bounding box center [167, 331] width 335 height 503
click at [885, 54] on img at bounding box center [880, 55] width 14 height 15
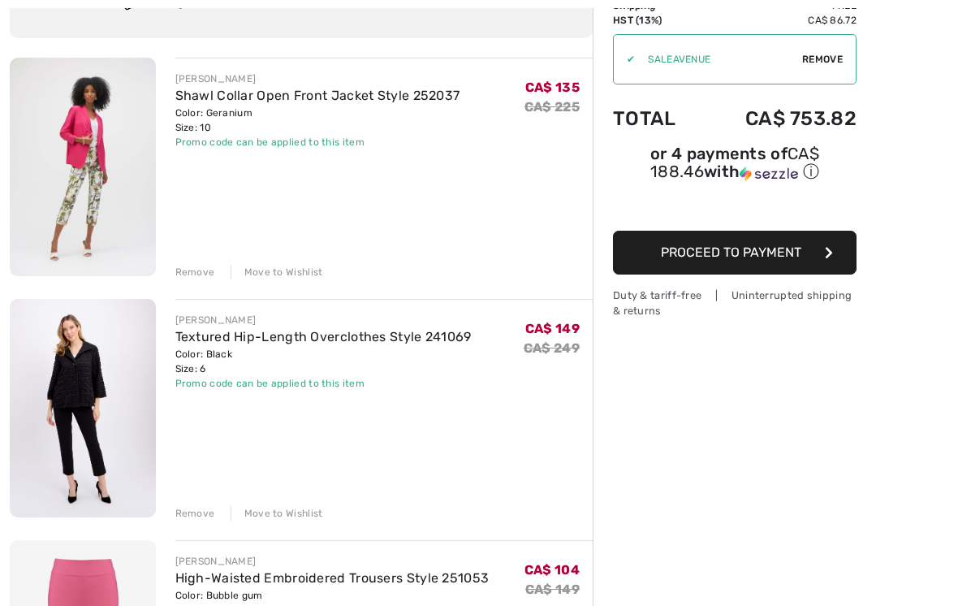
scroll to position [159, 0]
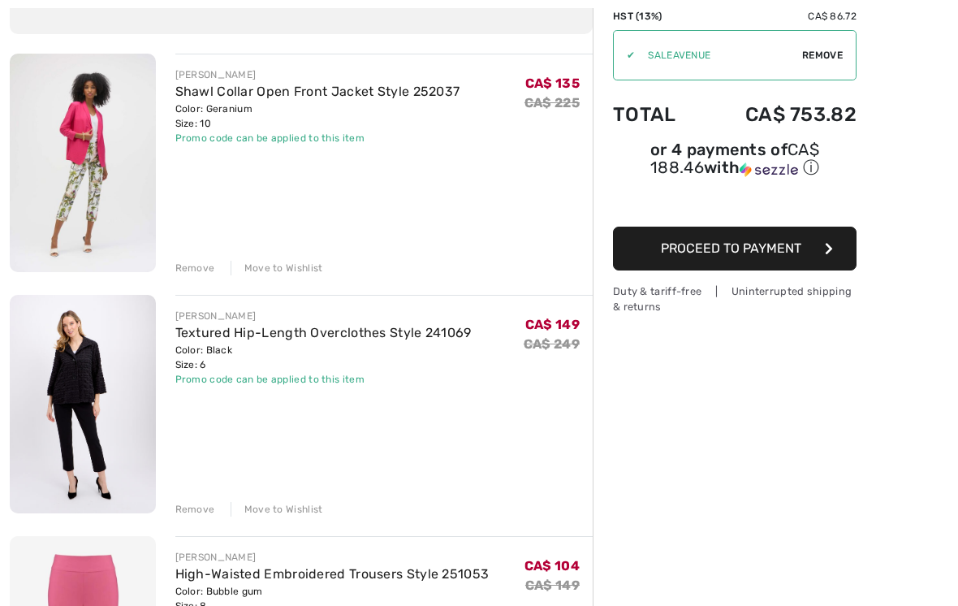
click at [106, 149] on img at bounding box center [83, 163] width 146 height 218
click at [103, 125] on img at bounding box center [83, 163] width 146 height 218
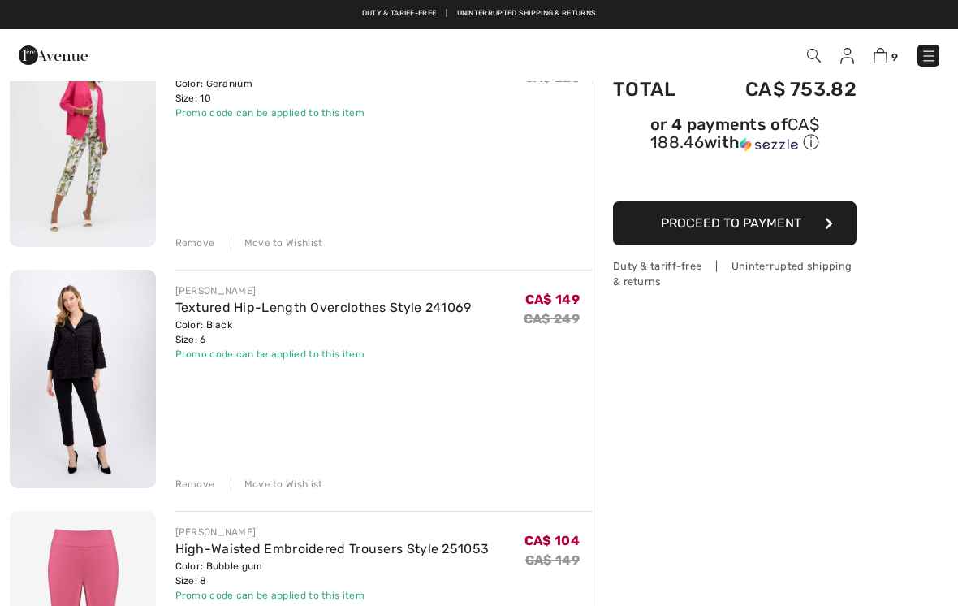
click at [203, 235] on div "Remove" at bounding box center [195, 242] width 40 height 15
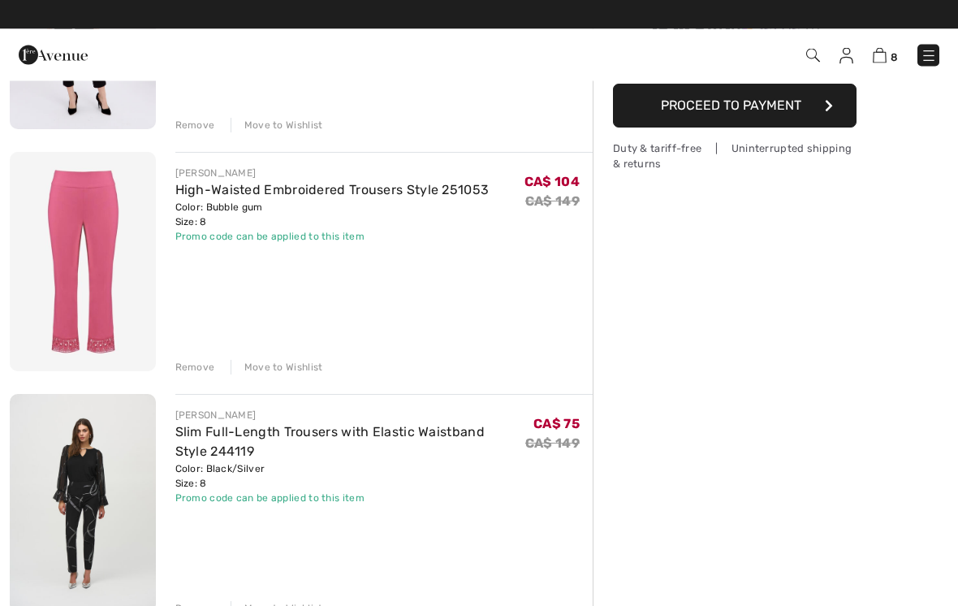
scroll to position [302, 0]
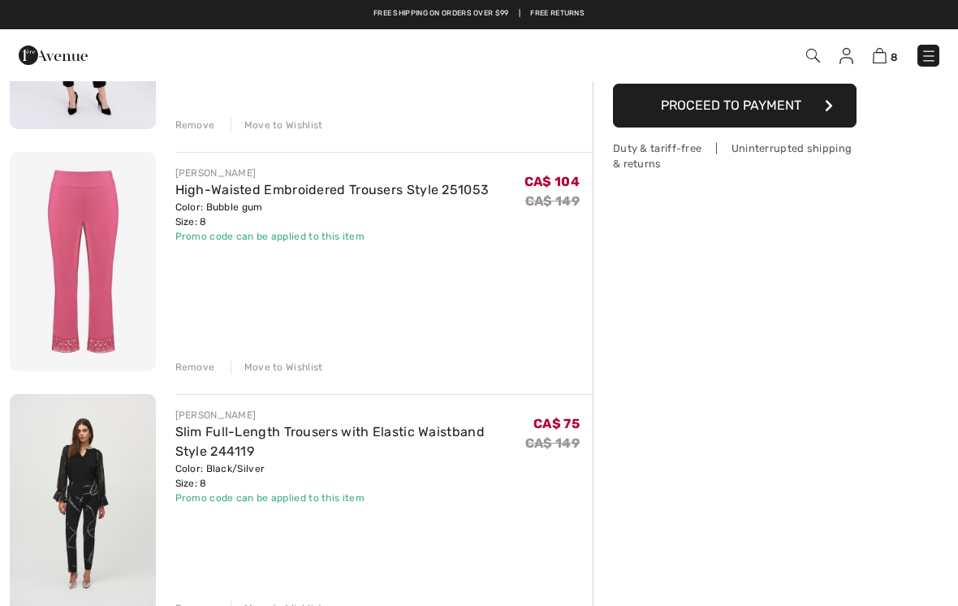
click at [122, 205] on img at bounding box center [83, 261] width 146 height 218
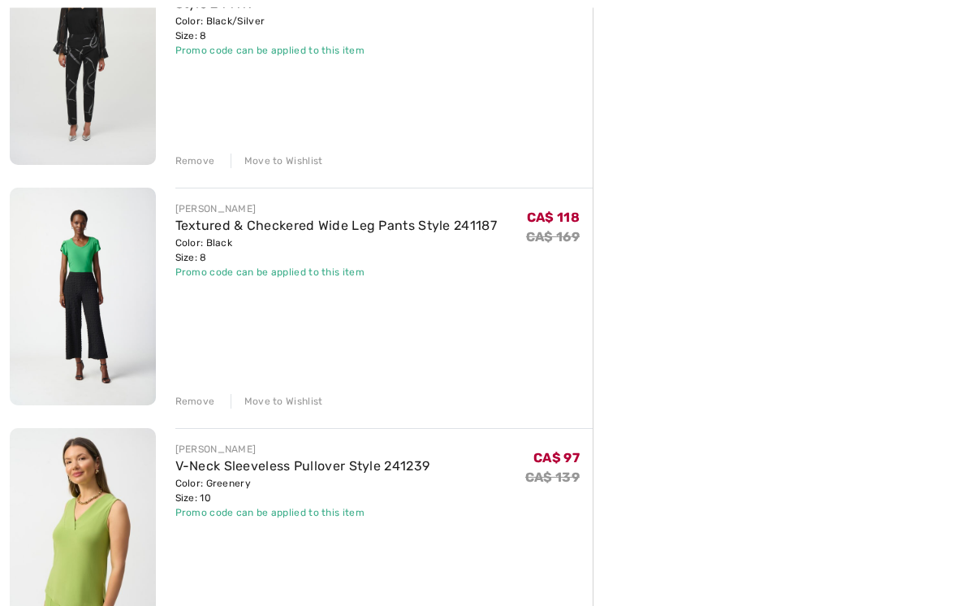
scroll to position [749, 0]
click at [108, 278] on img at bounding box center [83, 297] width 146 height 218
click at [106, 248] on img at bounding box center [83, 297] width 146 height 218
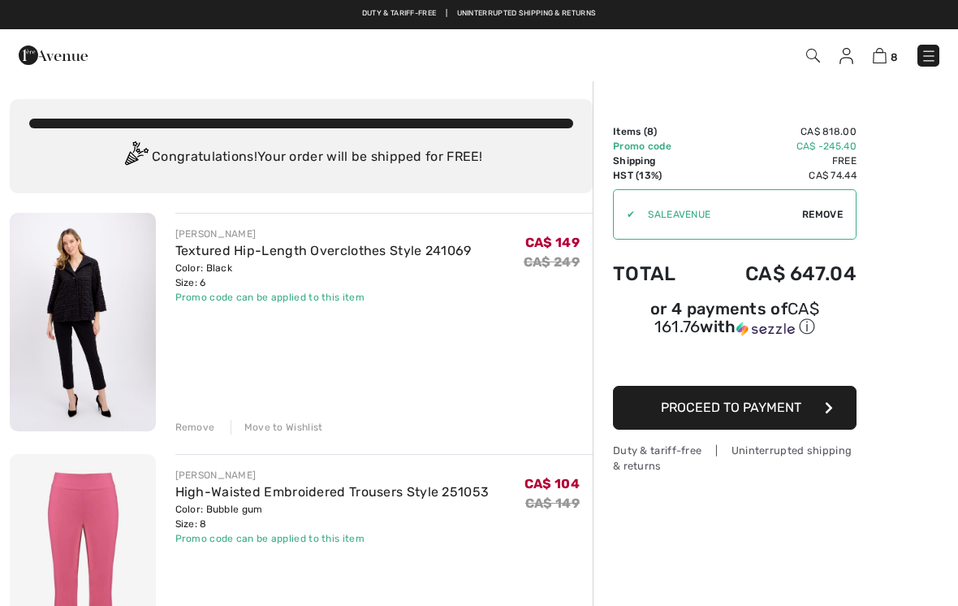
click at [98, 291] on img at bounding box center [83, 322] width 146 height 218
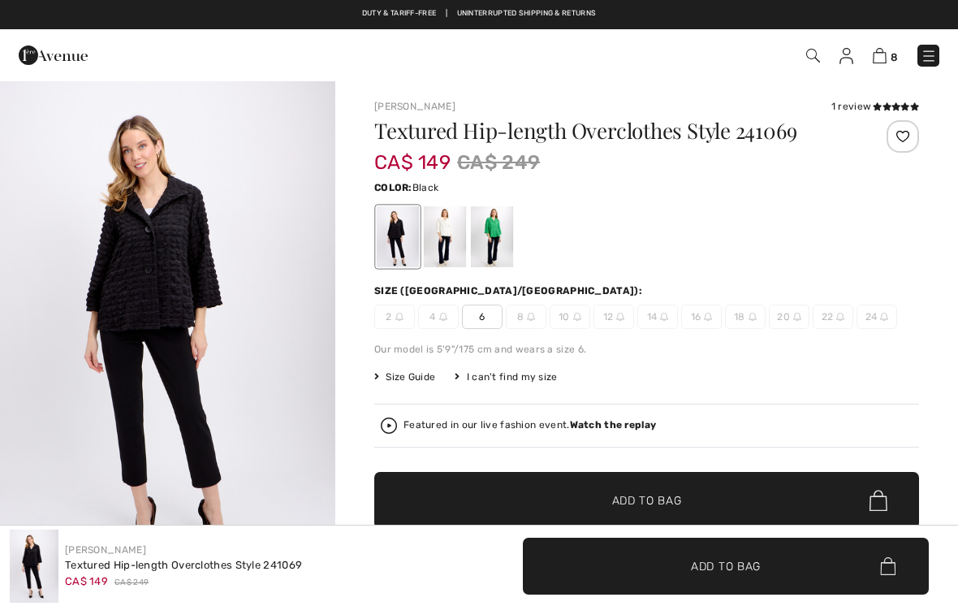
checkbox input "true"
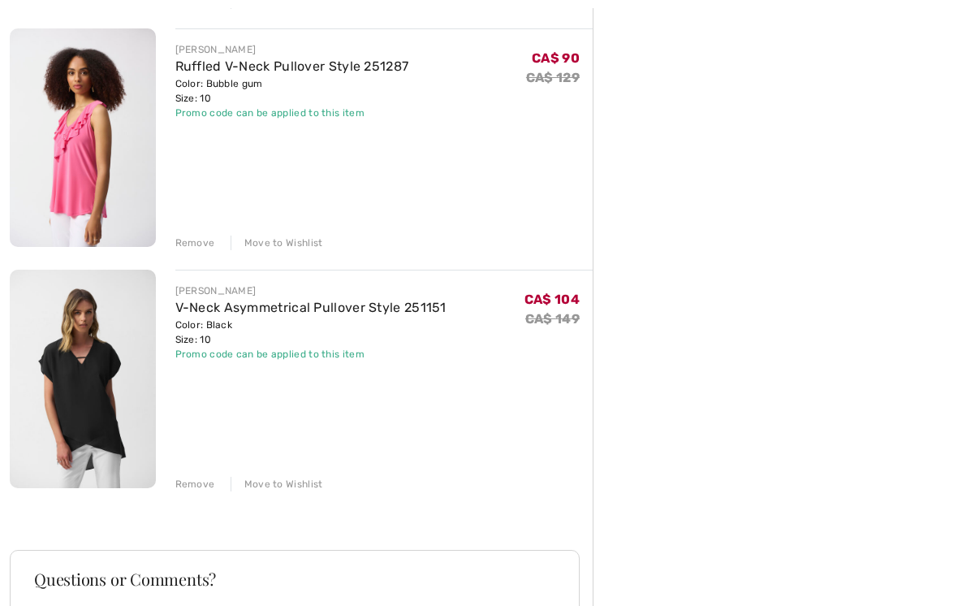
scroll to position [1641, 0]
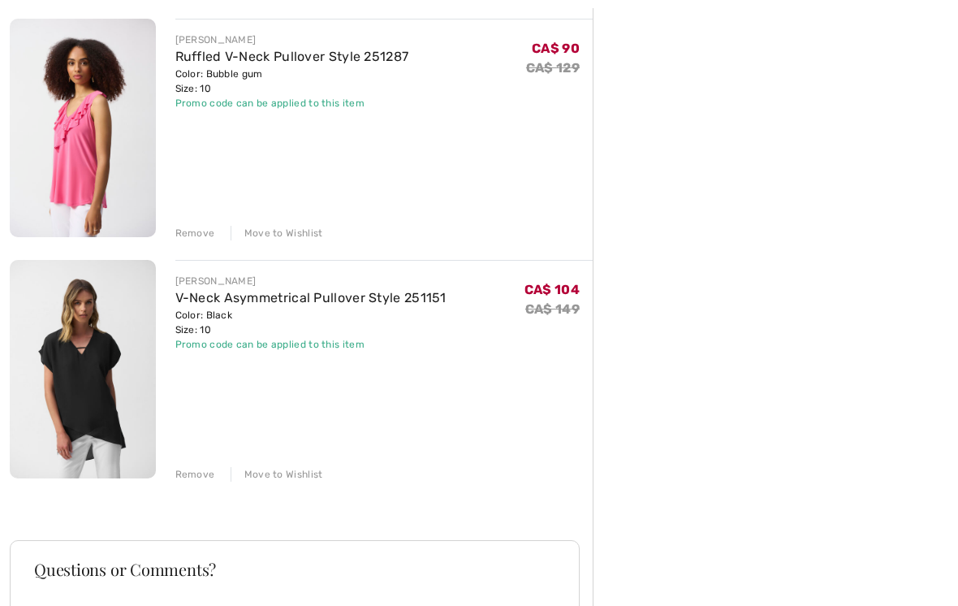
click at [117, 383] on img at bounding box center [83, 369] width 146 height 218
click at [111, 367] on img at bounding box center [83, 369] width 146 height 218
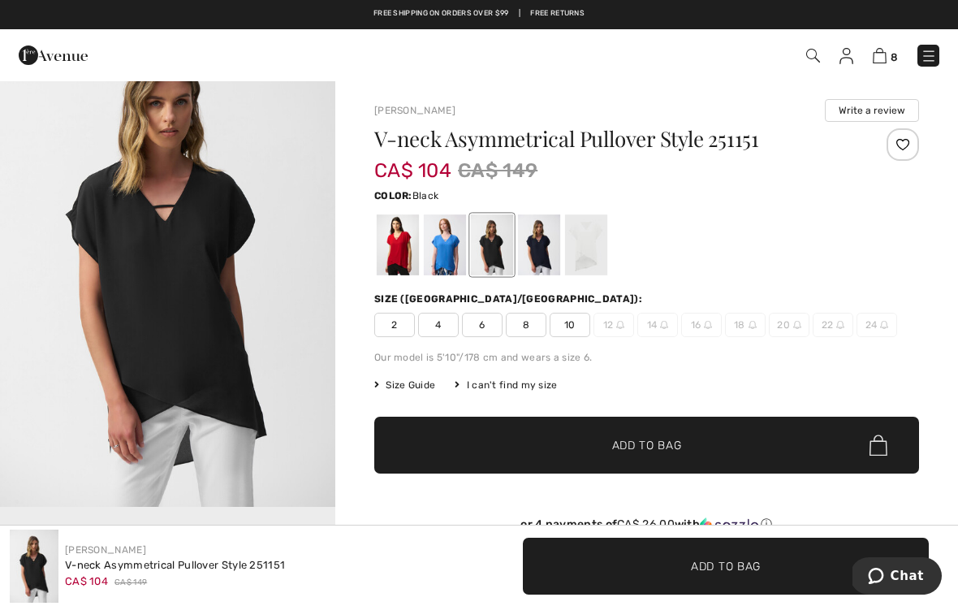
click at [886, 52] on img at bounding box center [880, 55] width 14 height 15
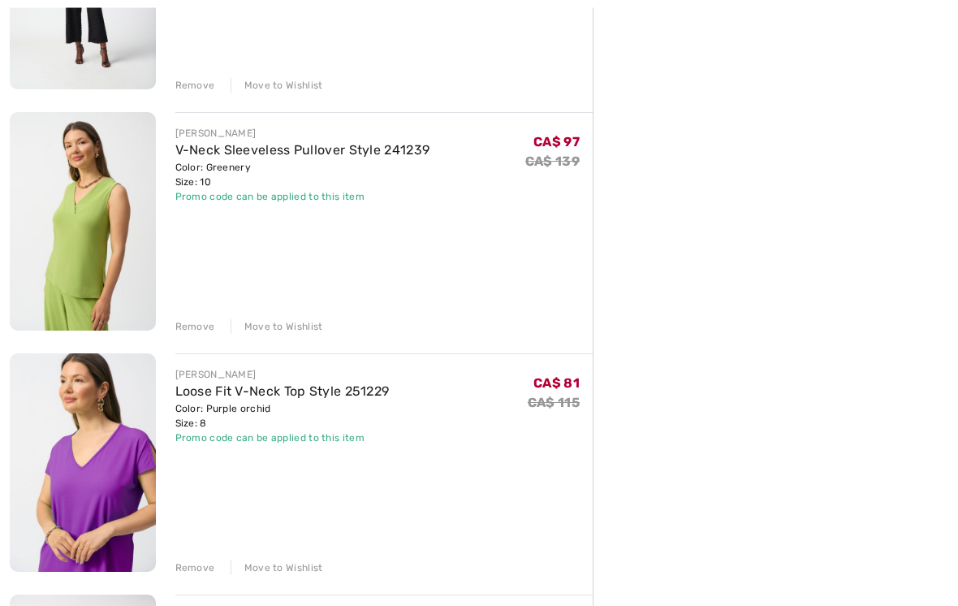
scroll to position [1066, 0]
click at [197, 326] on div "Remove" at bounding box center [195, 325] width 40 height 15
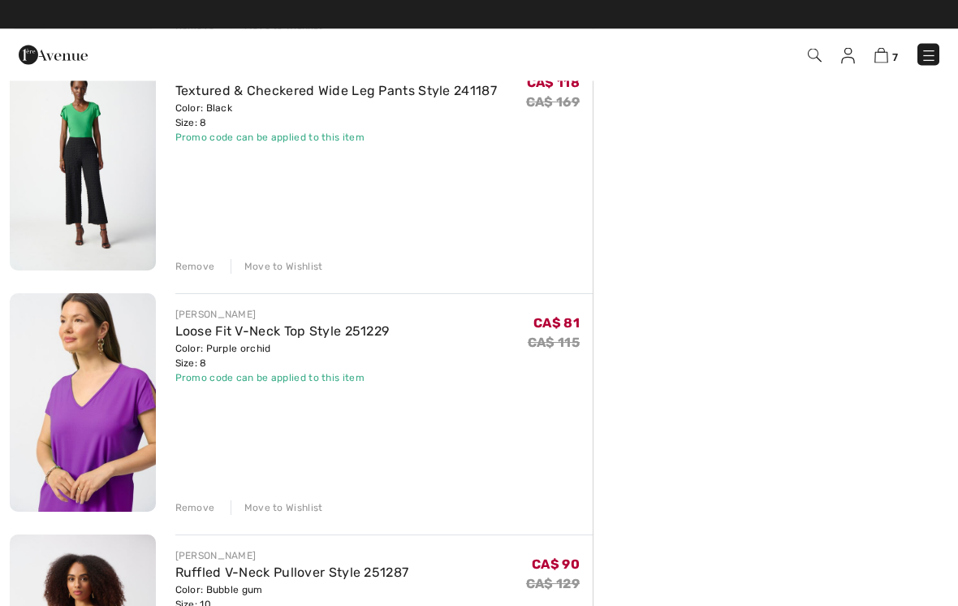
scroll to position [884, 0]
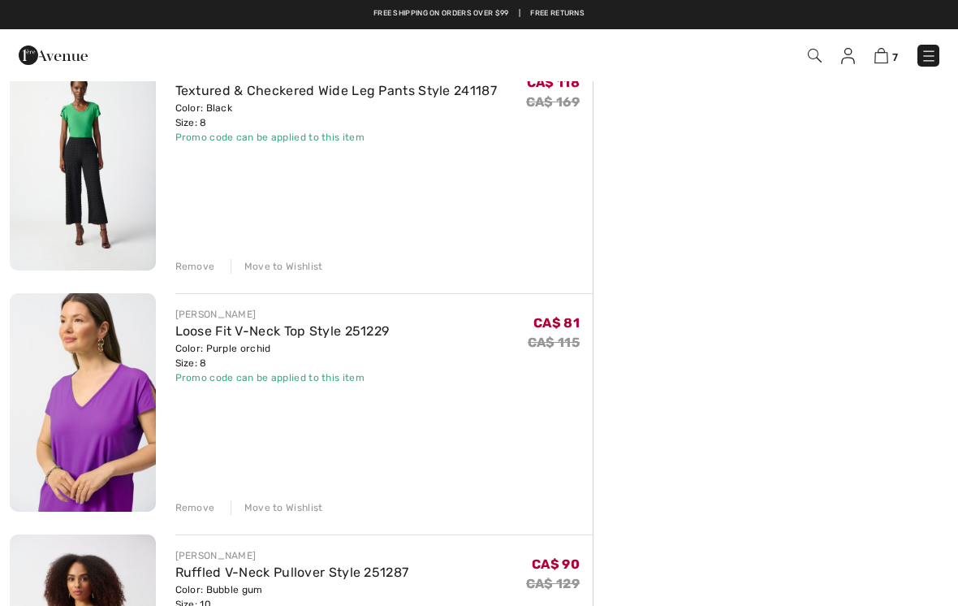
click at [201, 510] on div "Remove" at bounding box center [195, 507] width 40 height 15
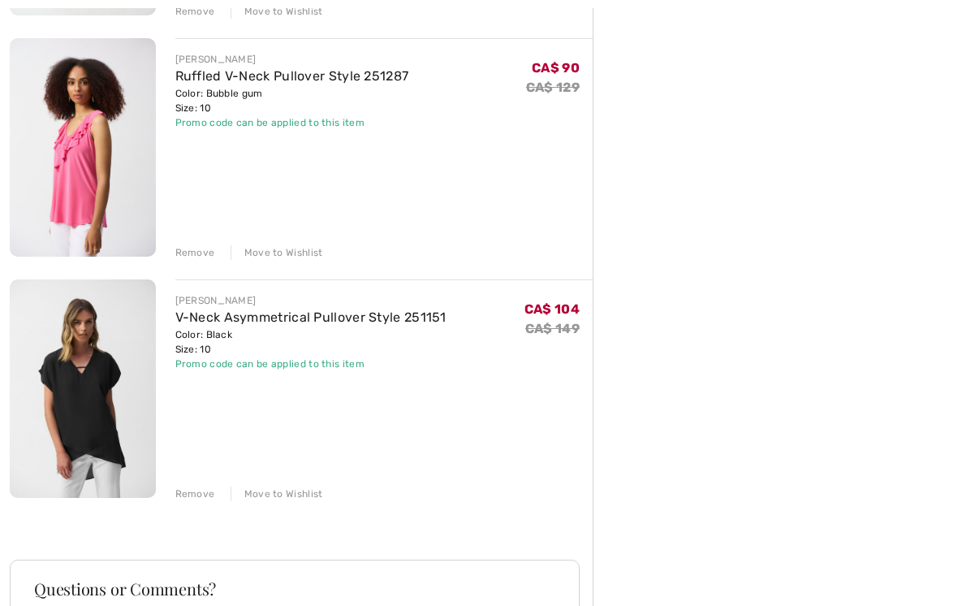
scroll to position [1155, 0]
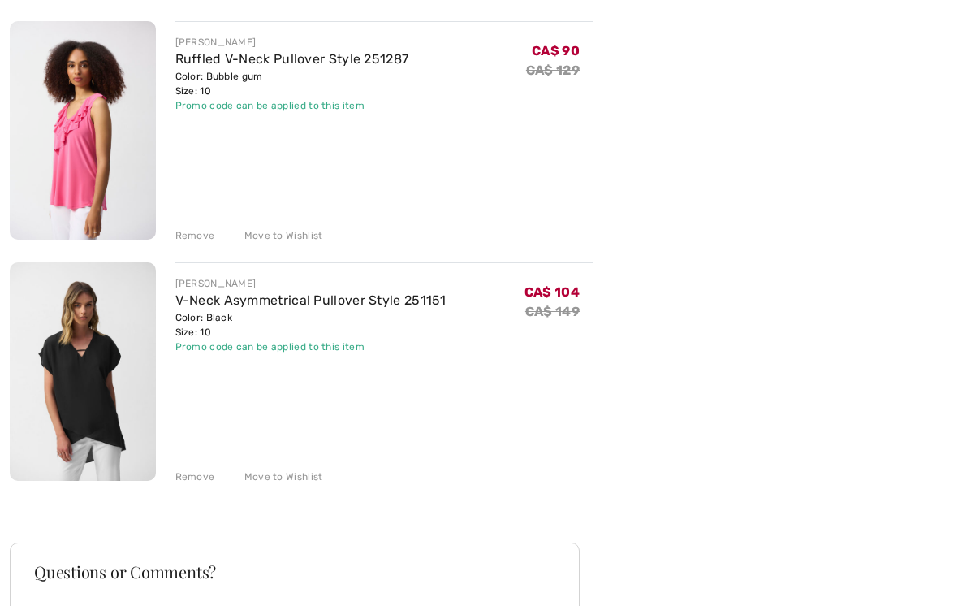
click at [204, 477] on div "Remove" at bounding box center [195, 477] width 40 height 15
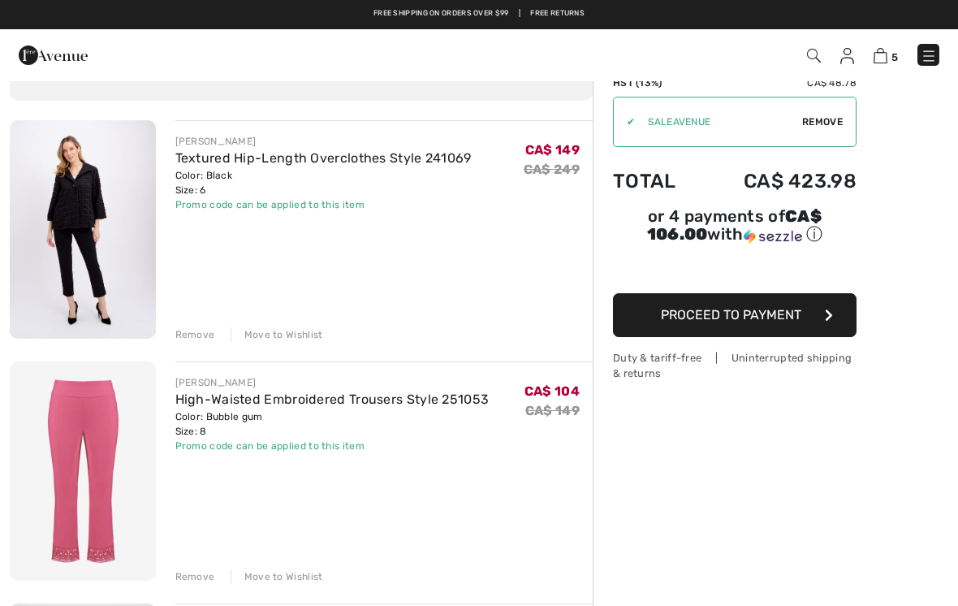
scroll to position [0, 0]
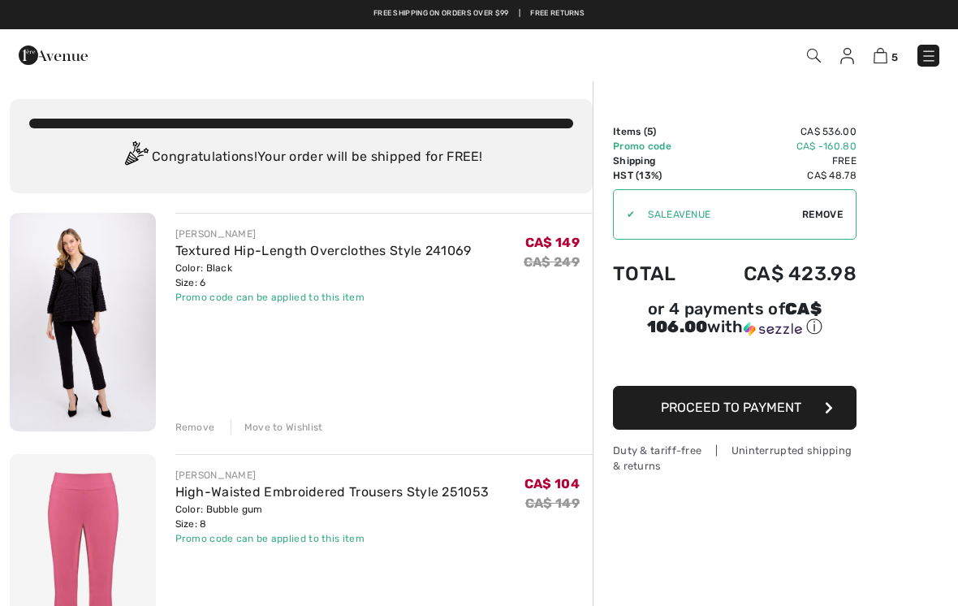
click at [782, 415] on span "Proceed to Payment" at bounding box center [731, 406] width 140 height 15
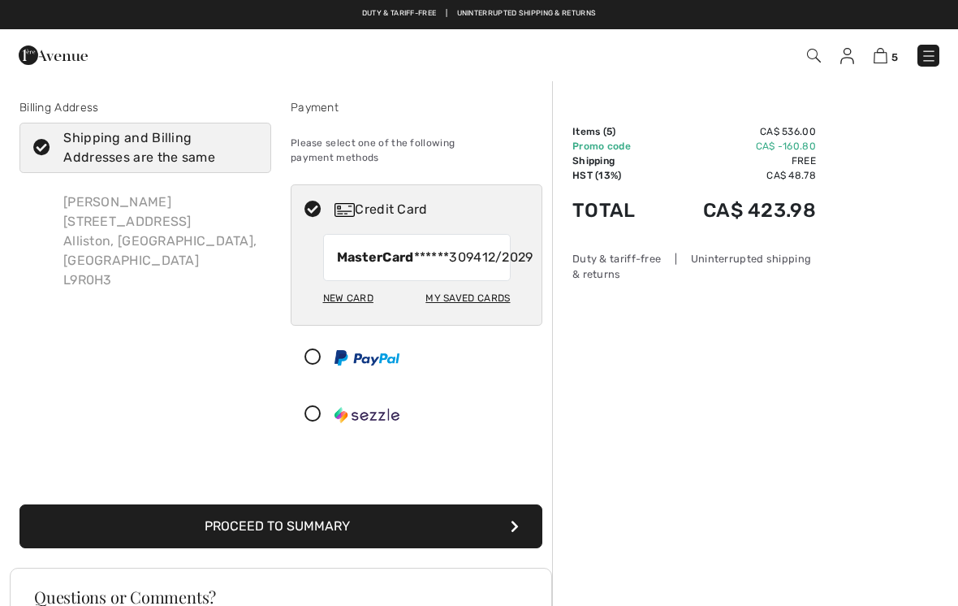
click at [349, 531] on button "Proceed to Summary" at bounding box center [280, 526] width 523 height 44
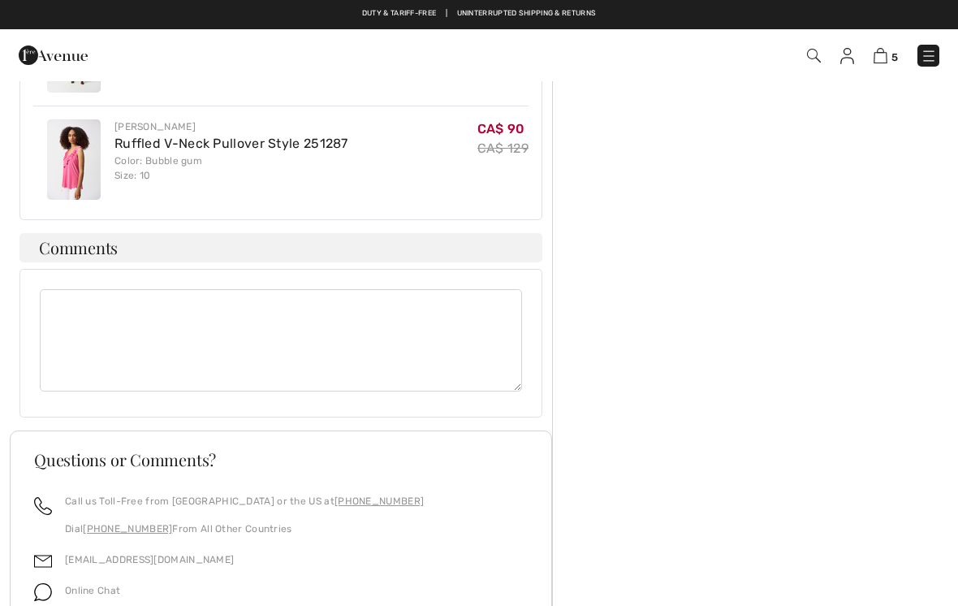
scroll to position [1385, 0]
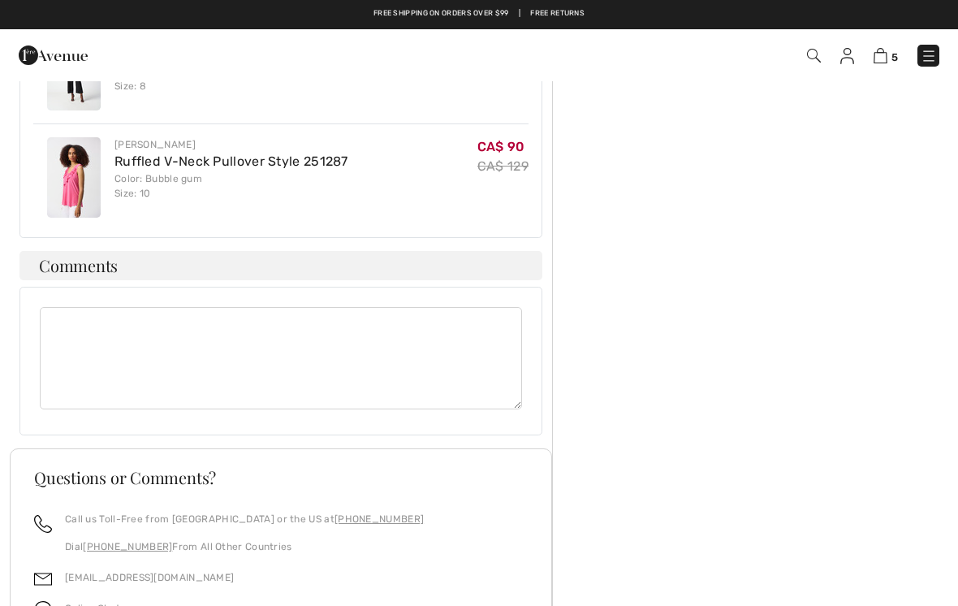
click at [117, 330] on textarea at bounding box center [281, 358] width 482 height 102
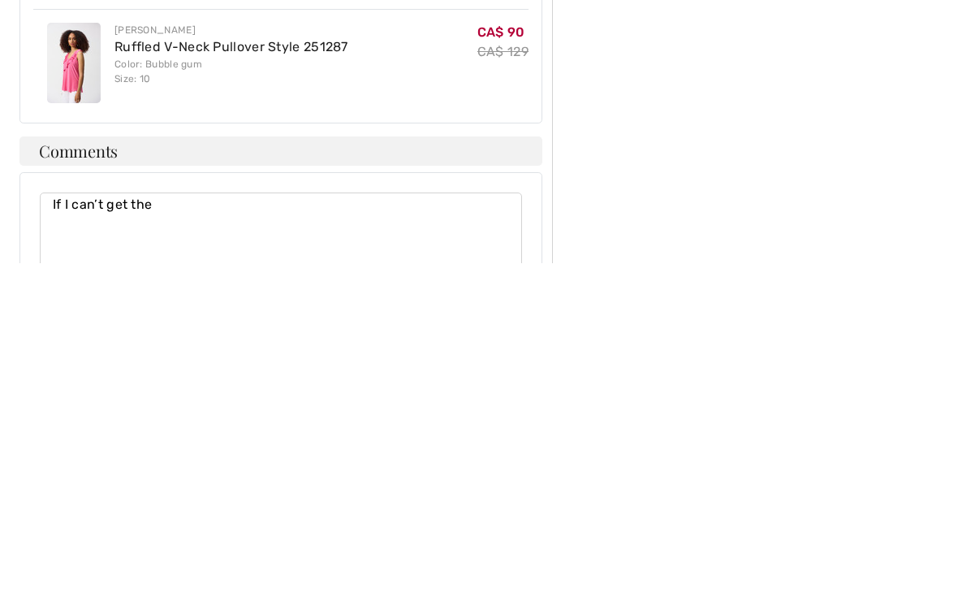
scroll to position [1162, 0]
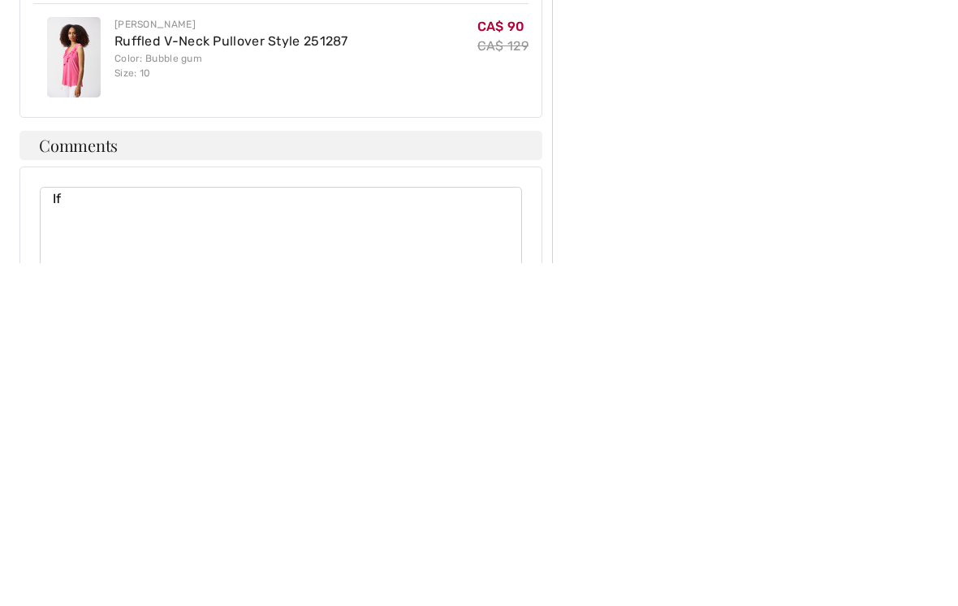
type textarea "I"
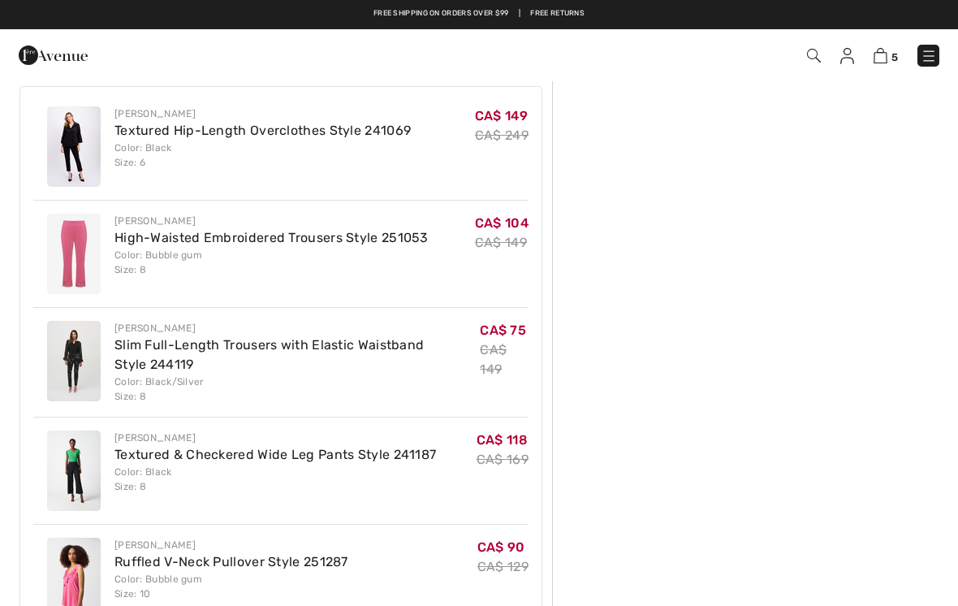
scroll to position [968, 0]
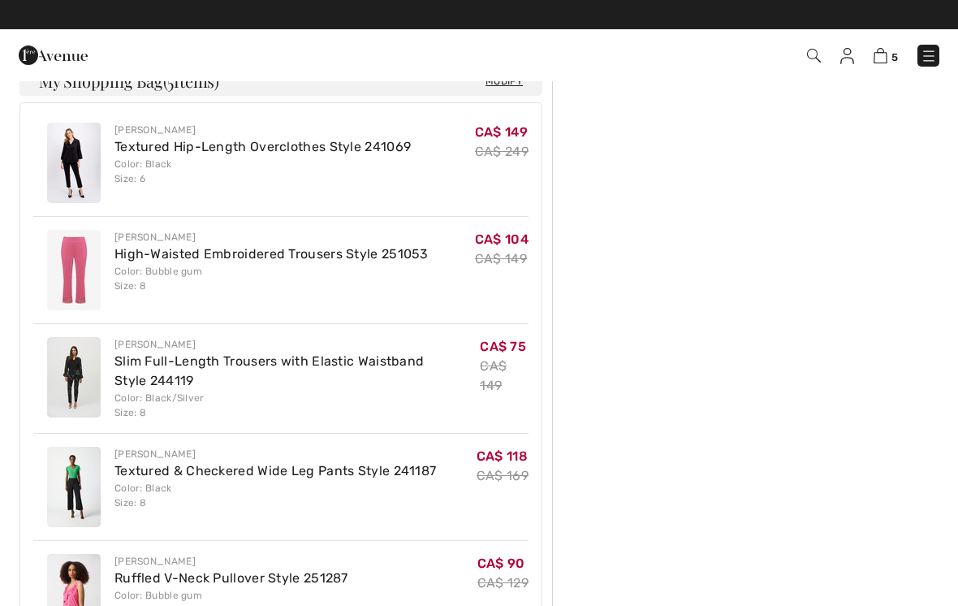
click at [97, 272] on img at bounding box center [74, 270] width 54 height 80
click at [100, 247] on img at bounding box center [74, 270] width 54 height 80
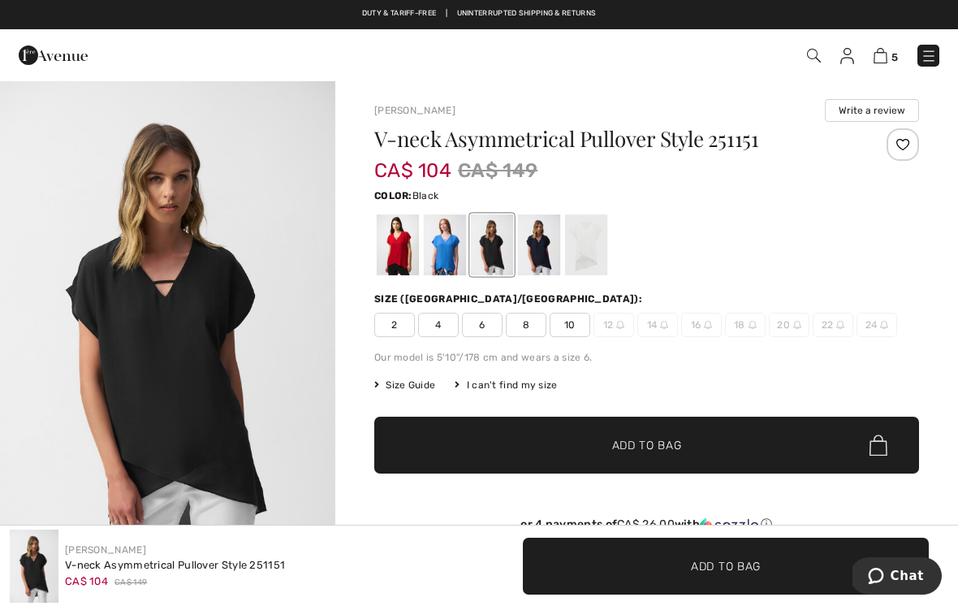
click at [926, 50] on img at bounding box center [929, 56] width 16 height 16
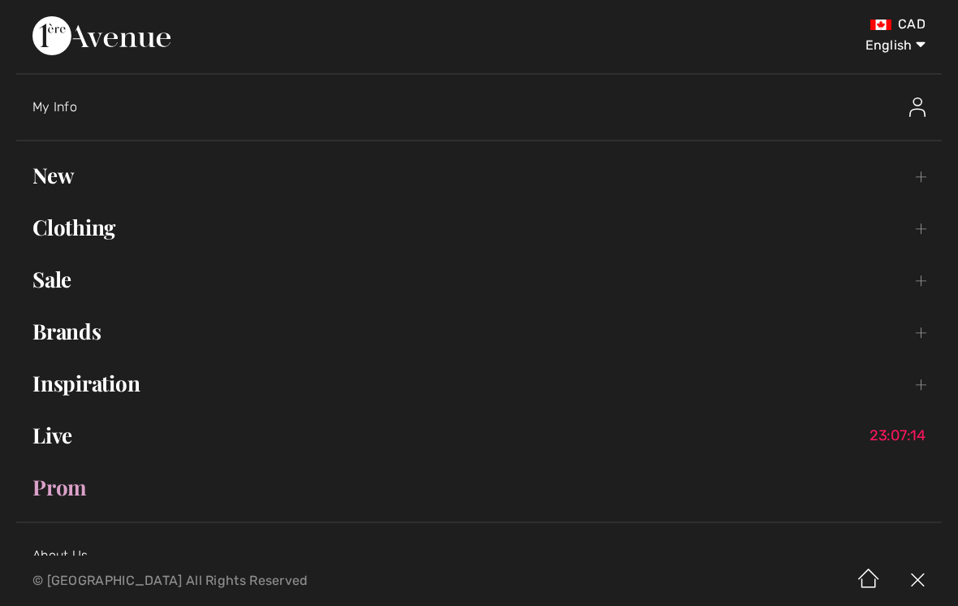
click at [65, 285] on link "Sale Toggle submenu" at bounding box center [478, 279] width 925 height 36
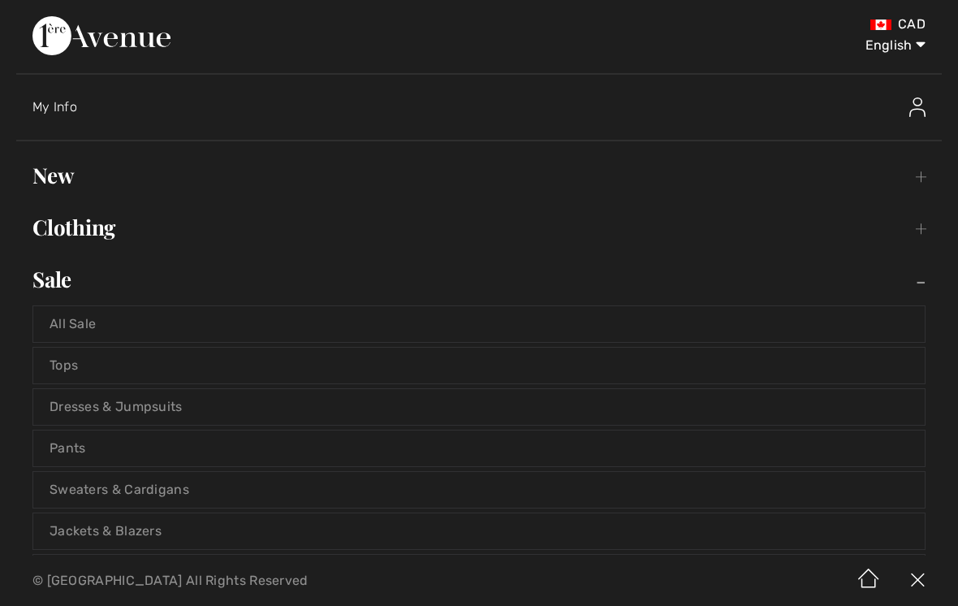
click at [168, 531] on link "Jackets & Blazers" at bounding box center [478, 531] width 891 height 36
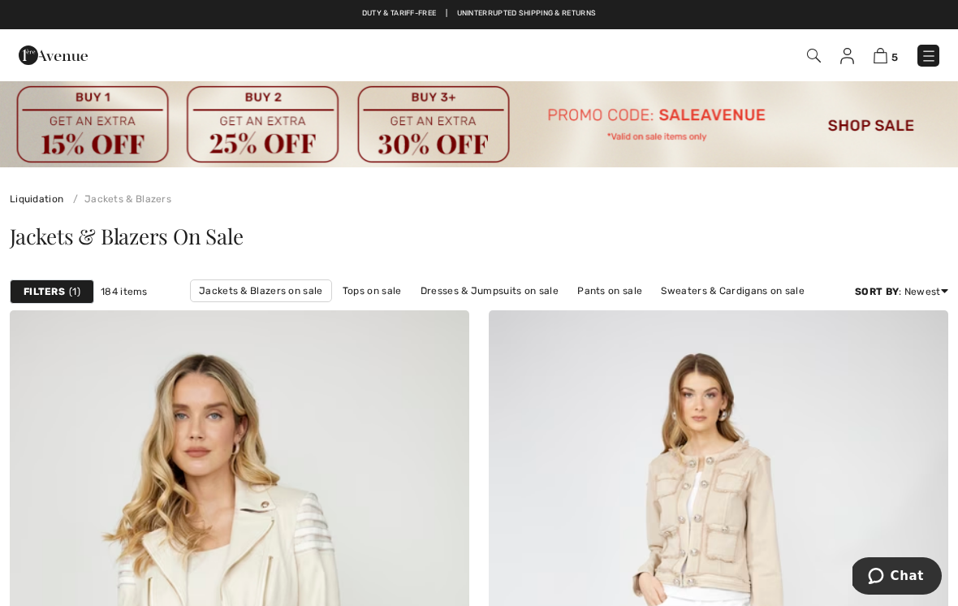
click at [75, 292] on span "1" at bounding box center [74, 291] width 11 height 15
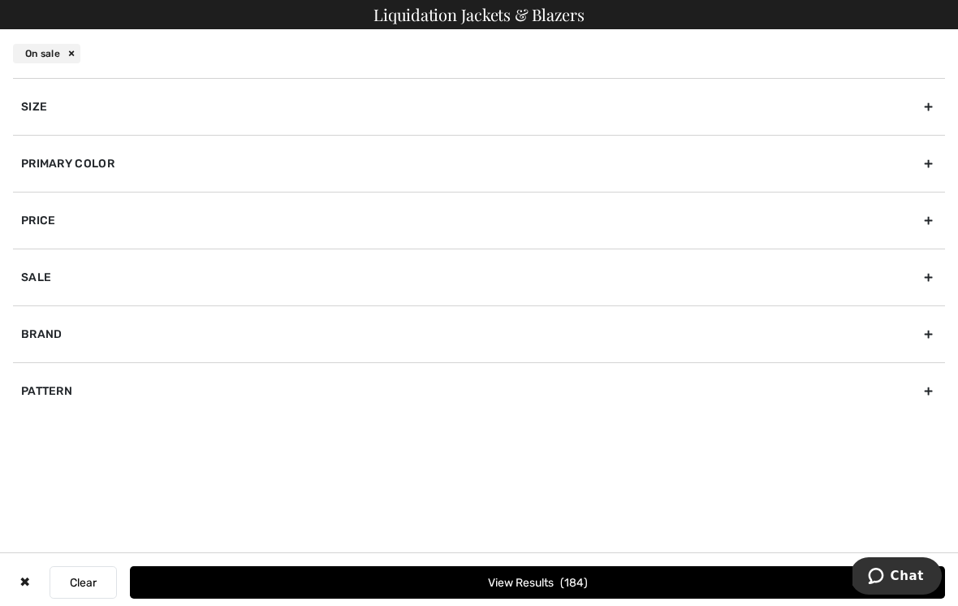
click at [66, 327] on div "Brand" at bounding box center [479, 333] width 932 height 57
click at [32, 364] on input"] "[PERSON_NAME]" at bounding box center [27, 370] width 12 height 12
checkbox input"] "true"
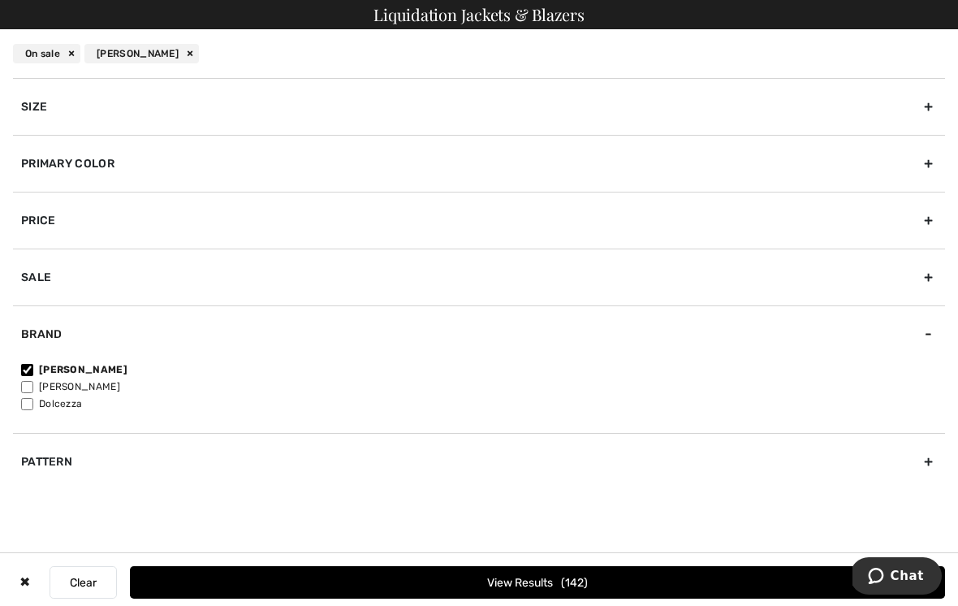
click at [112, 162] on div "Primary Color" at bounding box center [479, 163] width 932 height 57
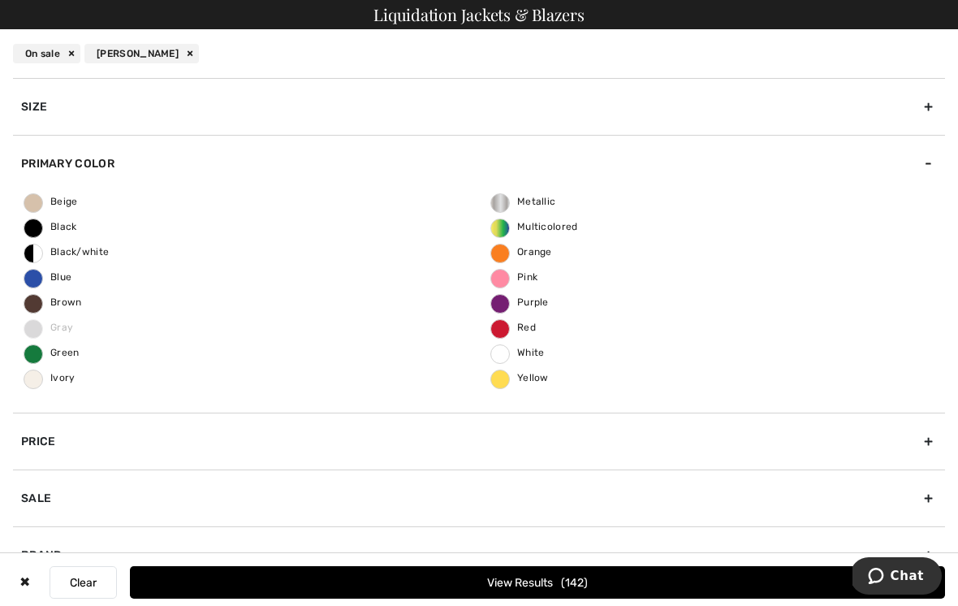
click at [497, 277] on span "Pink" at bounding box center [514, 276] width 46 height 11
click at [0, 0] on input "Pink" at bounding box center [0, 0] width 0 height 0
click at [553, 584] on button "View Results 24" at bounding box center [537, 582] width 815 height 32
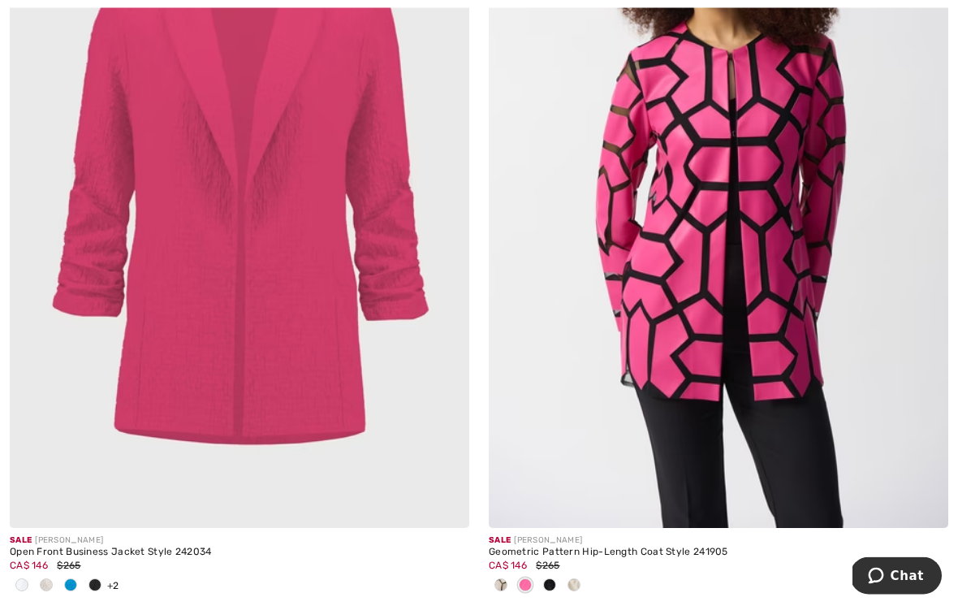
scroll to position [2022, 0]
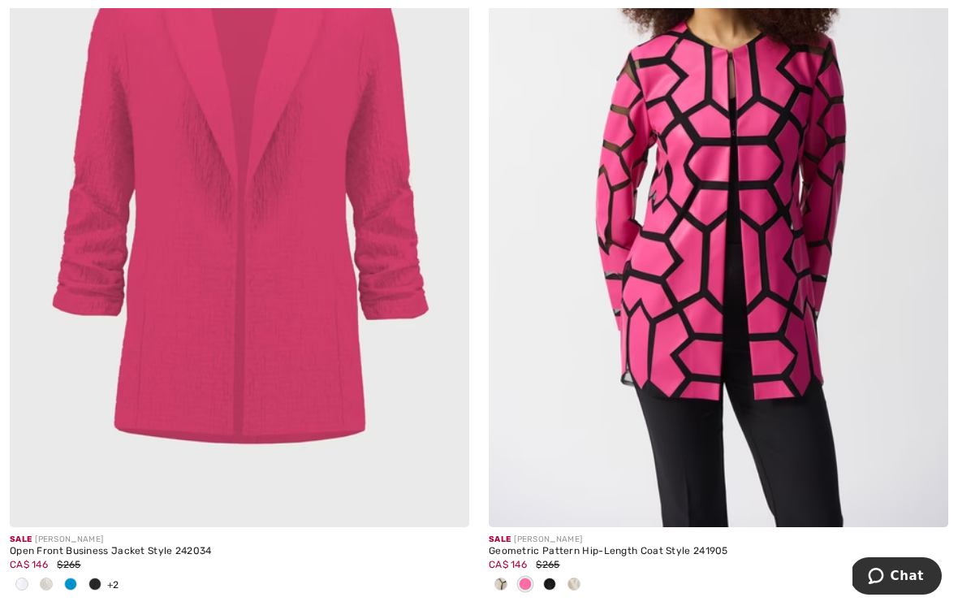
click at [351, 327] on img at bounding box center [239, 182] width 459 height 689
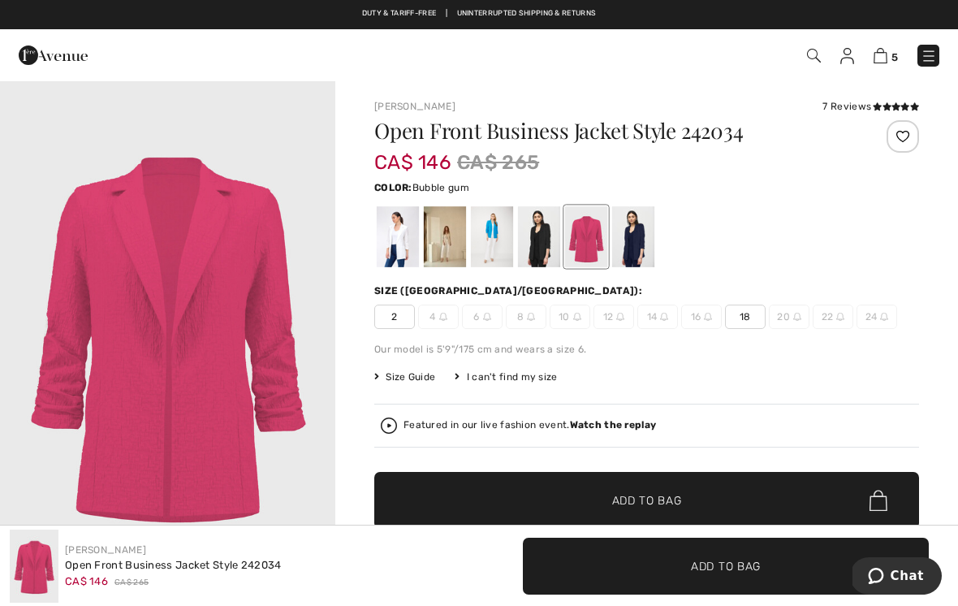
click at [585, 235] on div at bounding box center [586, 236] width 42 height 61
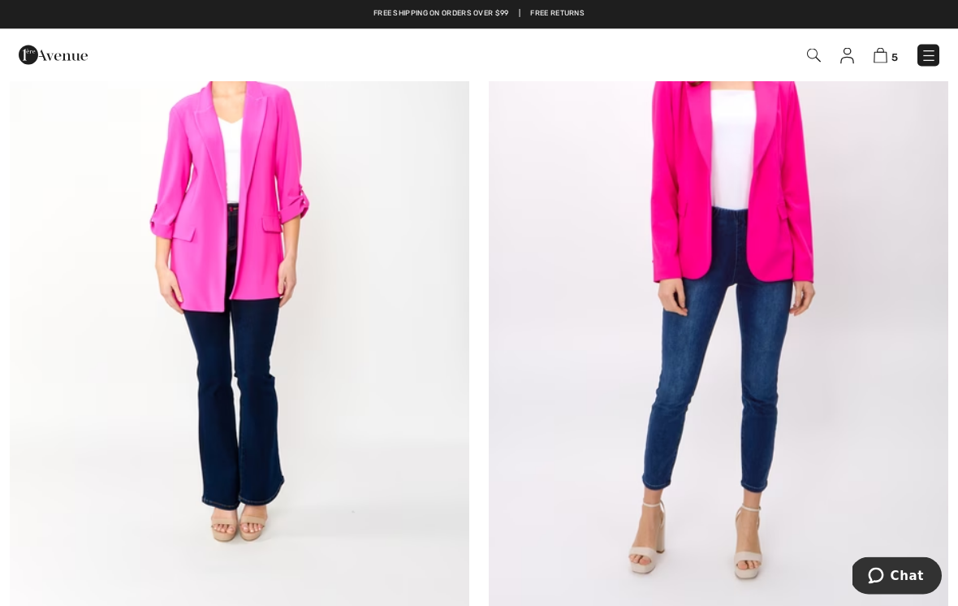
scroll to position [7516, 0]
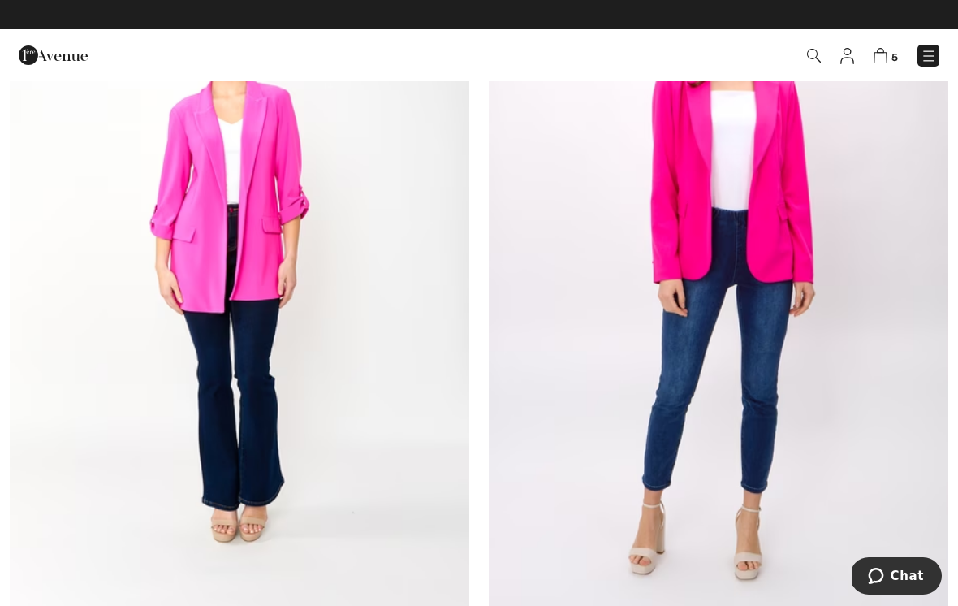
click at [274, 226] on img at bounding box center [239, 270] width 459 height 689
